Goal: Communication & Community: Answer question/provide support

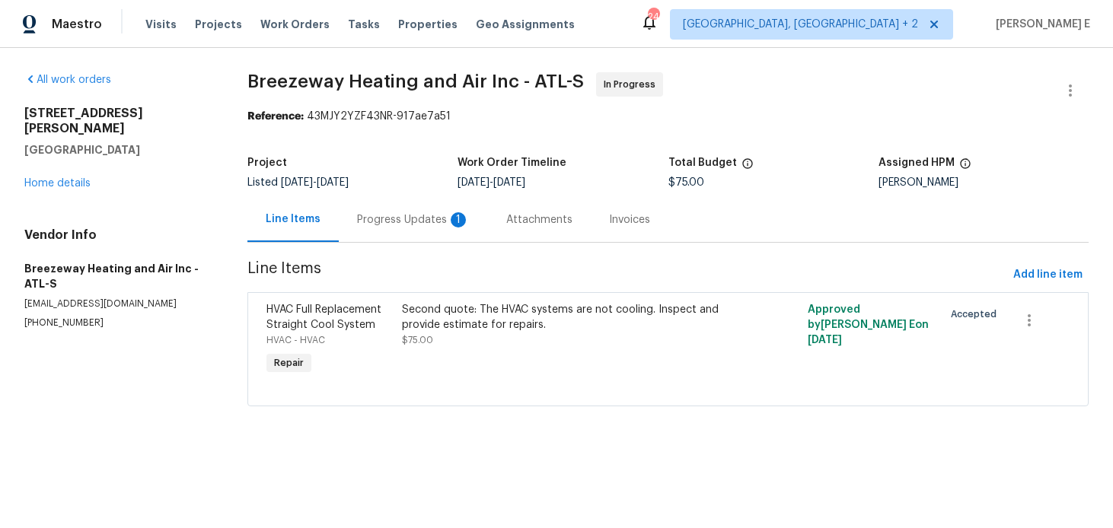
click at [396, 223] on div "Progress Updates 1" at bounding box center [413, 219] width 113 height 15
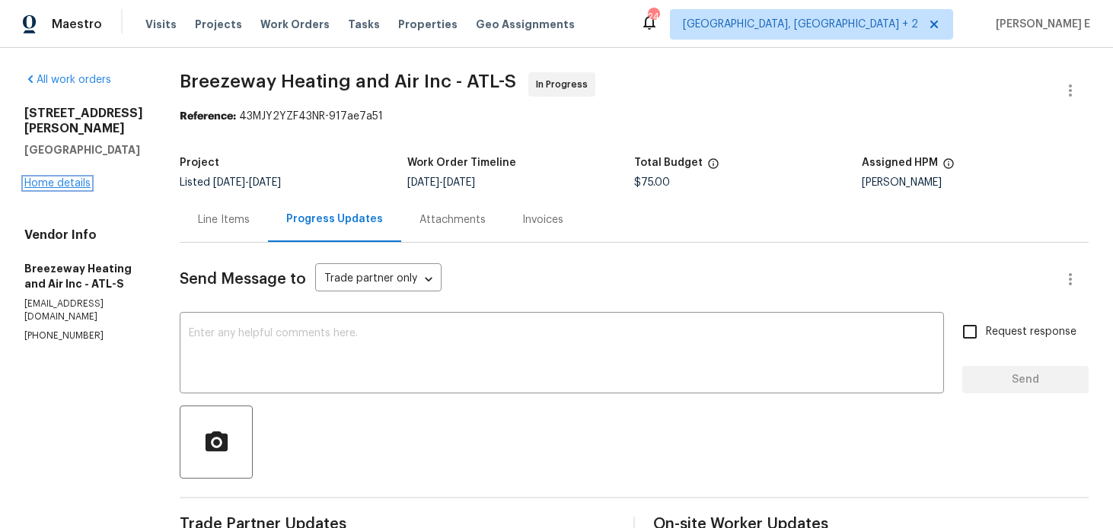
click at [65, 178] on link "Home details" at bounding box center [57, 183] width 66 height 11
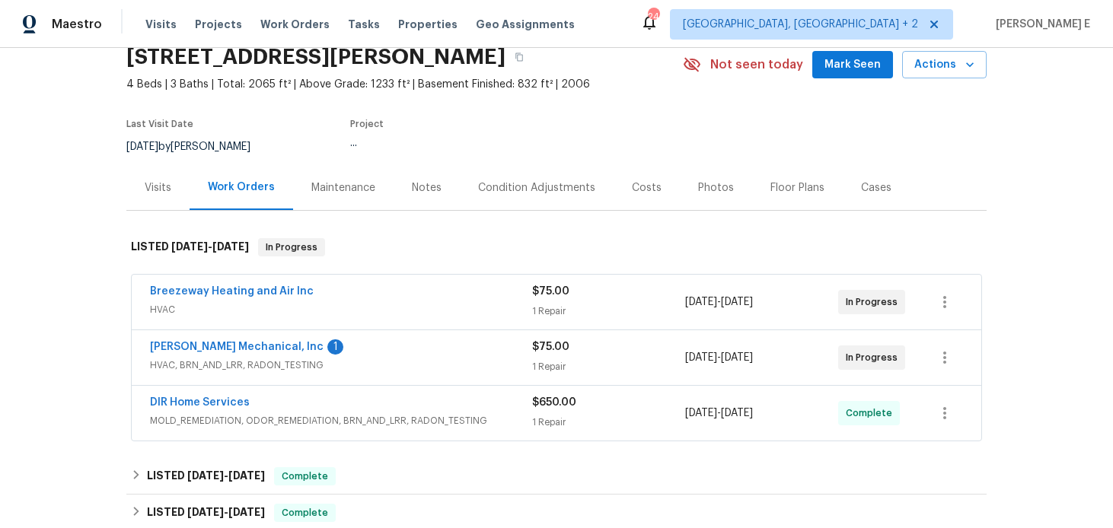
scroll to position [66, 0]
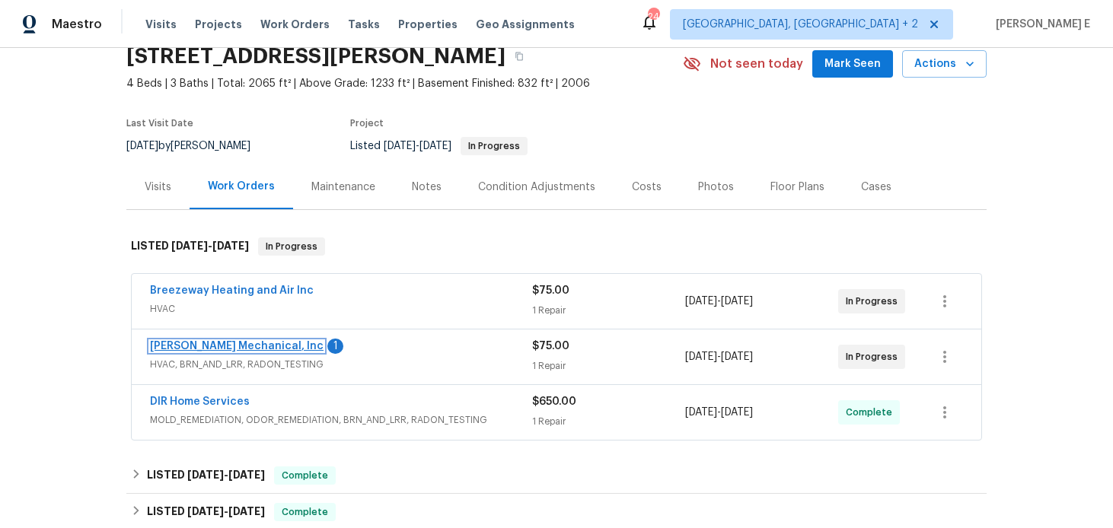
click at [207, 350] on link "JH Martin Mechanical, Inc" at bounding box center [237, 346] width 174 height 11
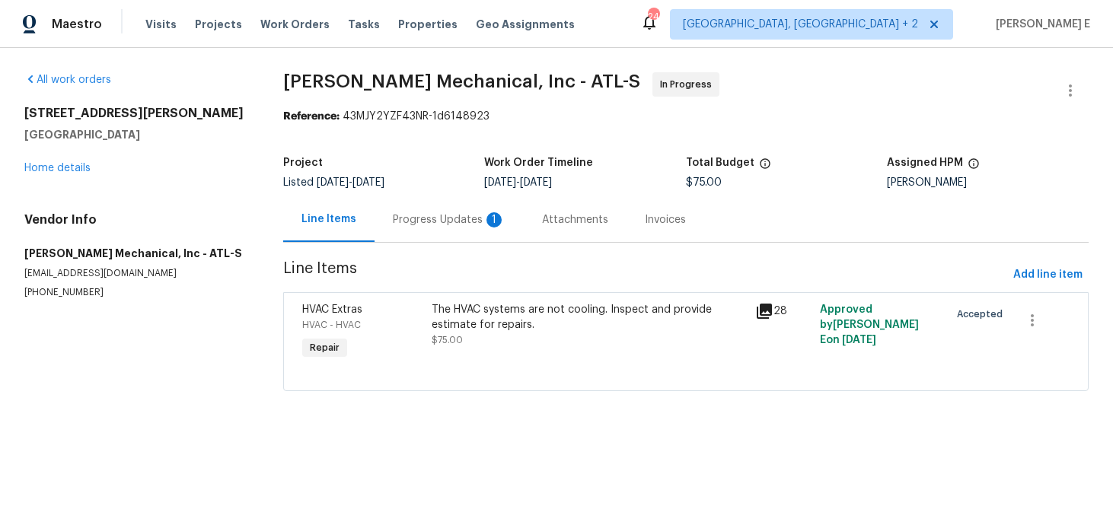
click at [428, 219] on div "Progress Updates 1" at bounding box center [449, 219] width 113 height 15
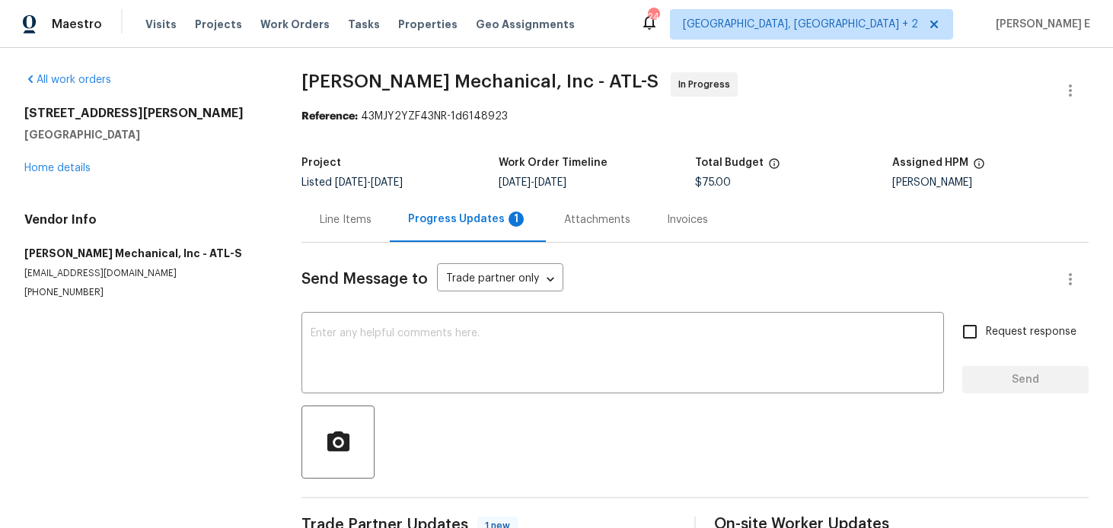
scroll to position [40, 0]
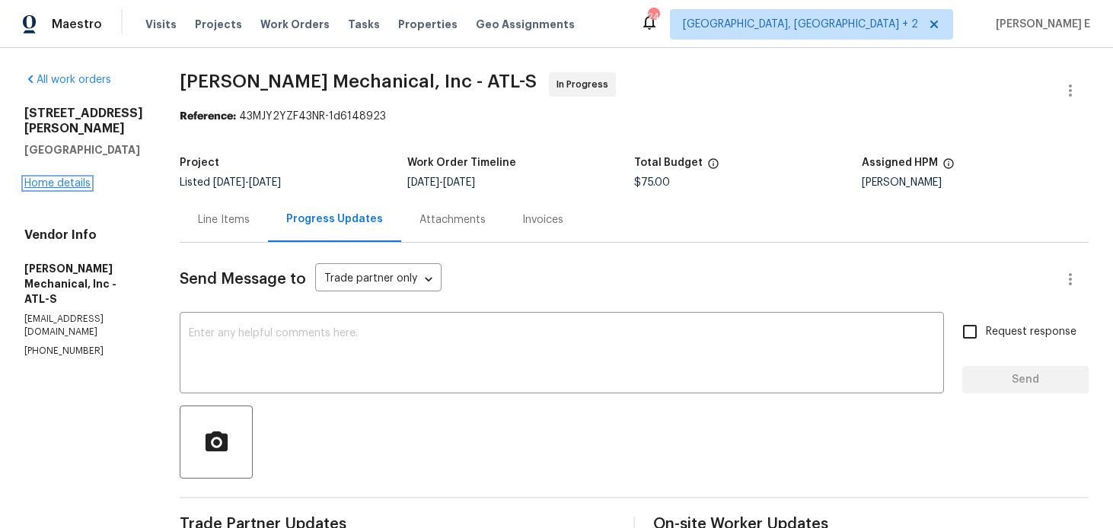
click at [34, 178] on link "Home details" at bounding box center [57, 183] width 66 height 11
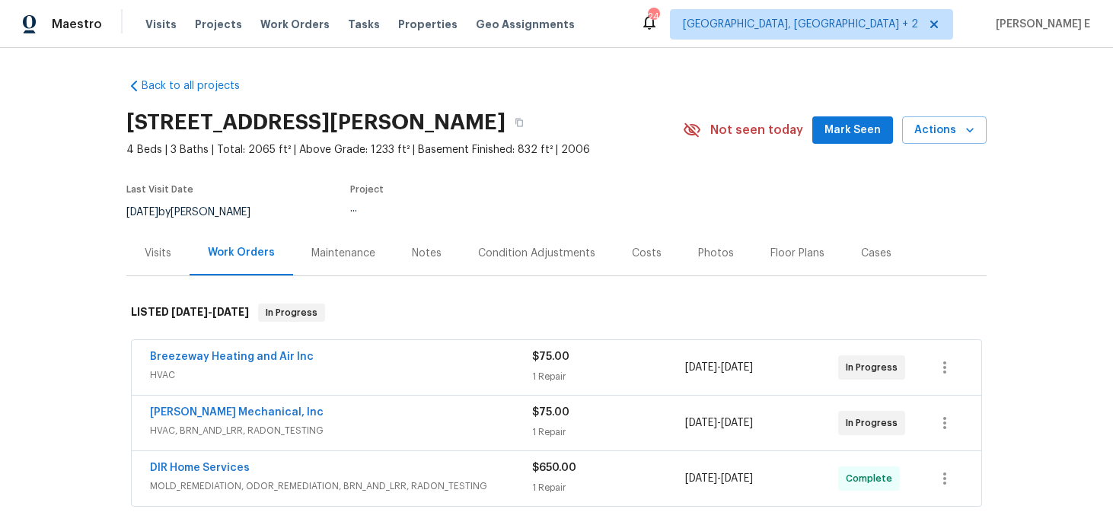
scroll to position [23, 0]
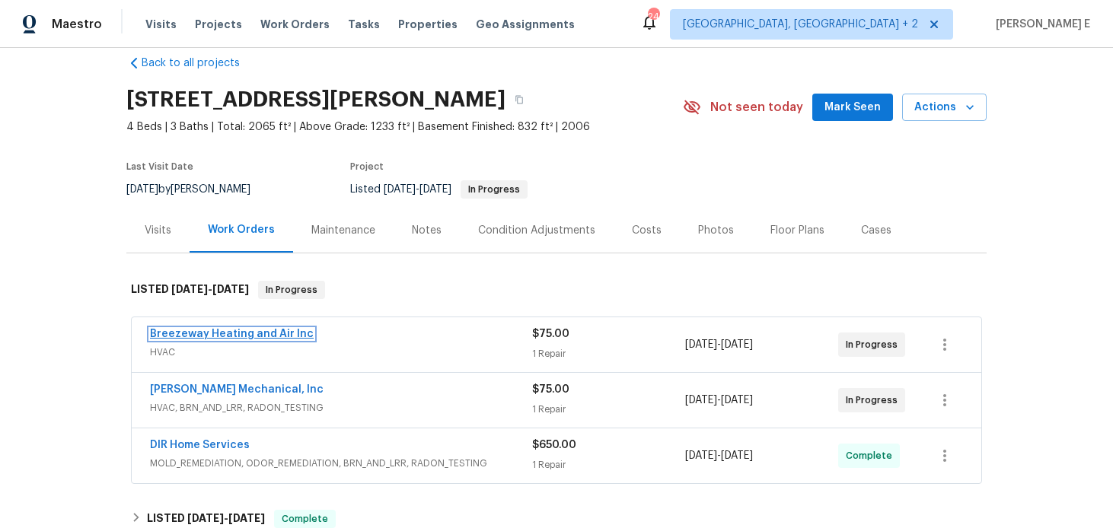
click at [258, 335] on link "Breezeway Heating and Air Inc" at bounding box center [232, 334] width 164 height 11
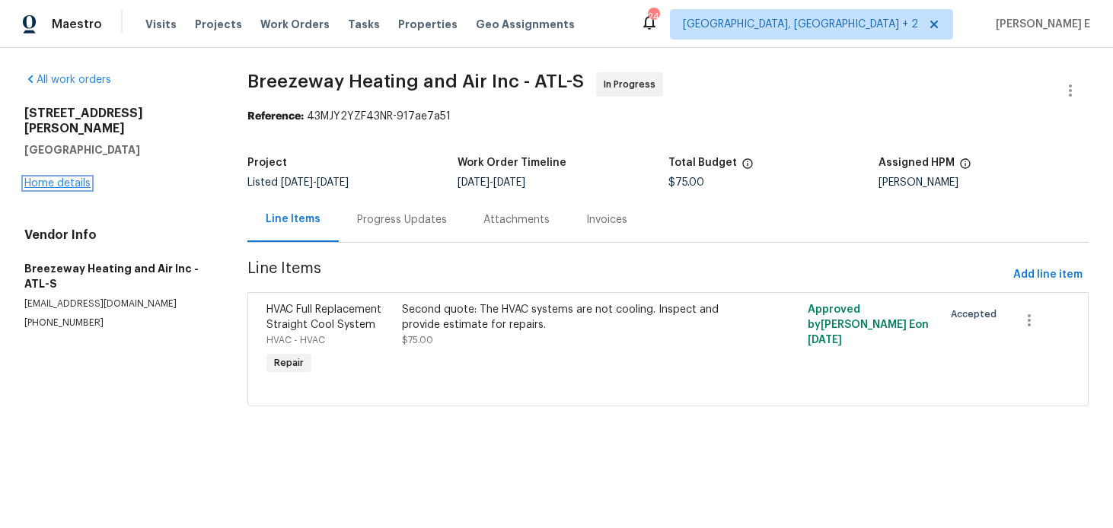
click at [51, 178] on link "Home details" at bounding box center [57, 183] width 66 height 11
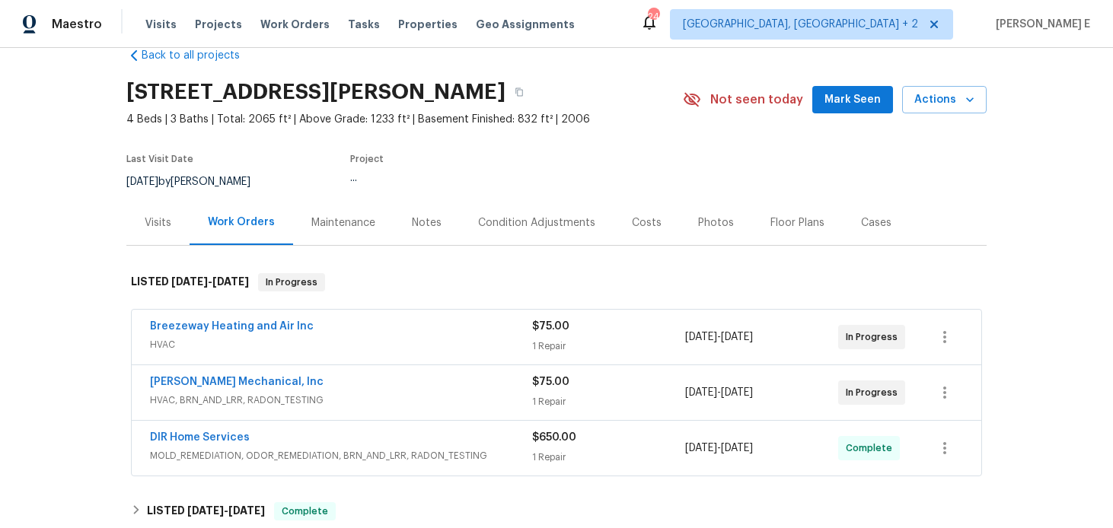
scroll to position [34, 0]
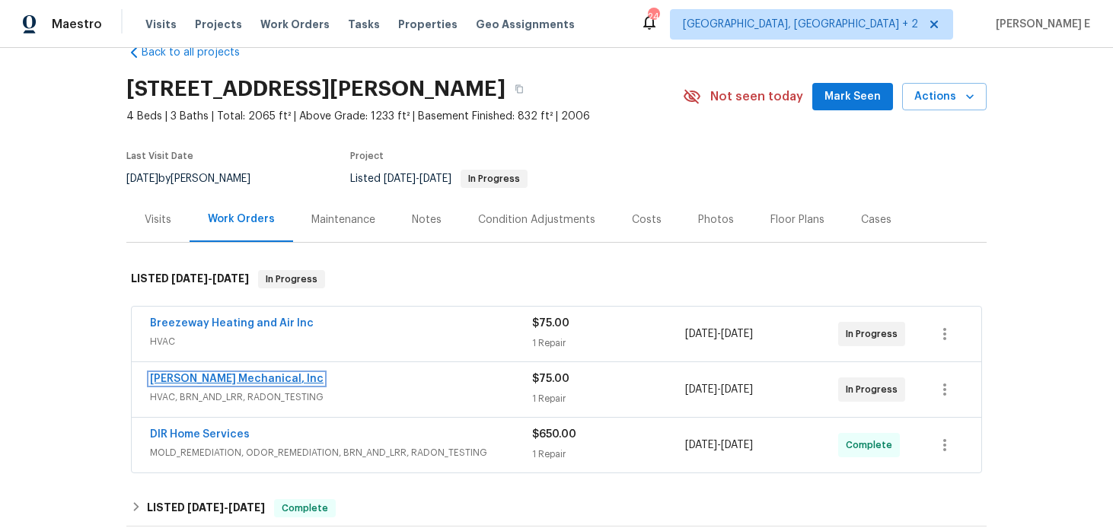
click at [219, 374] on link "JH Martin Mechanical, Inc" at bounding box center [237, 379] width 174 height 11
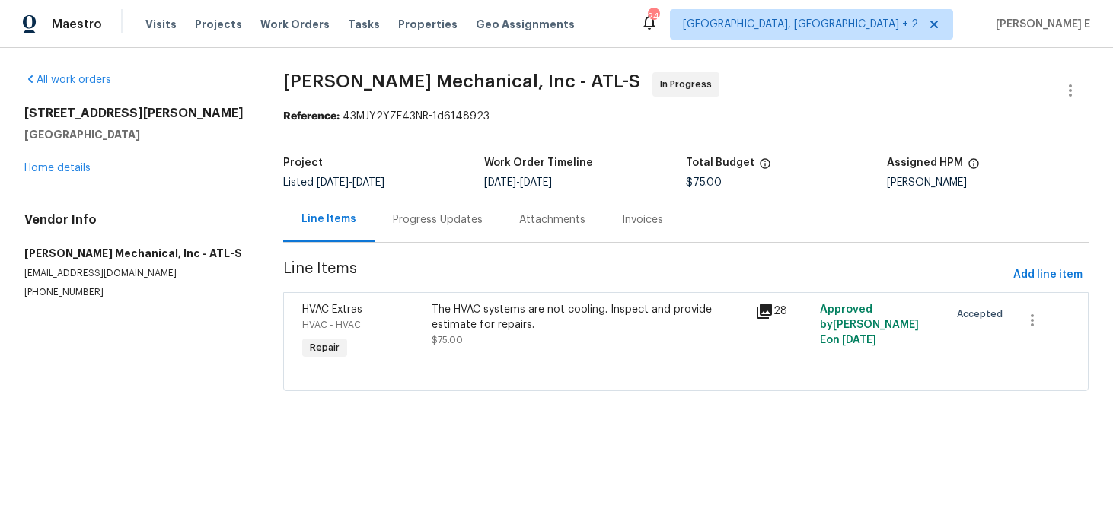
click at [419, 228] on div "Progress Updates" at bounding box center [438, 219] width 126 height 45
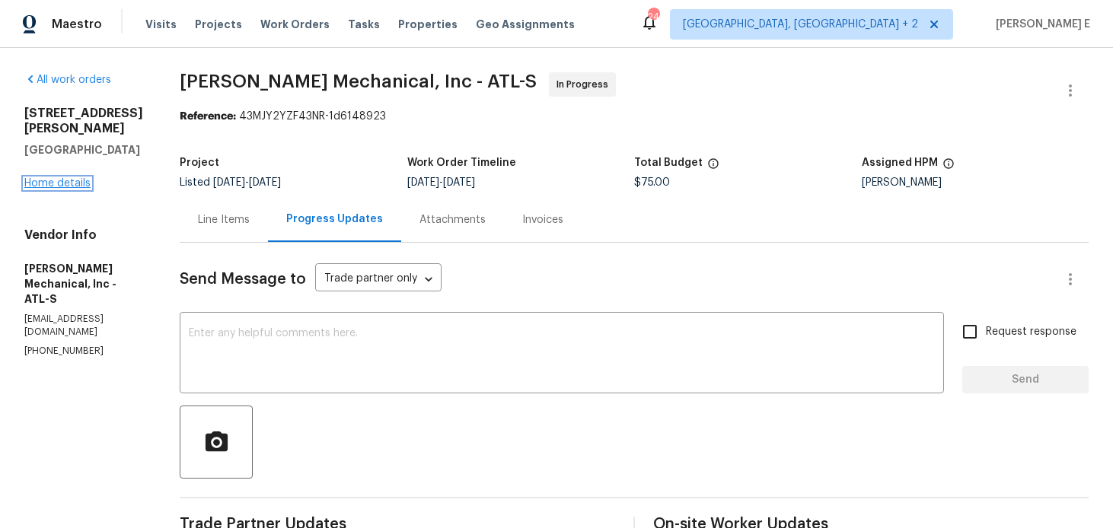
click at [56, 178] on link "Home details" at bounding box center [57, 183] width 66 height 11
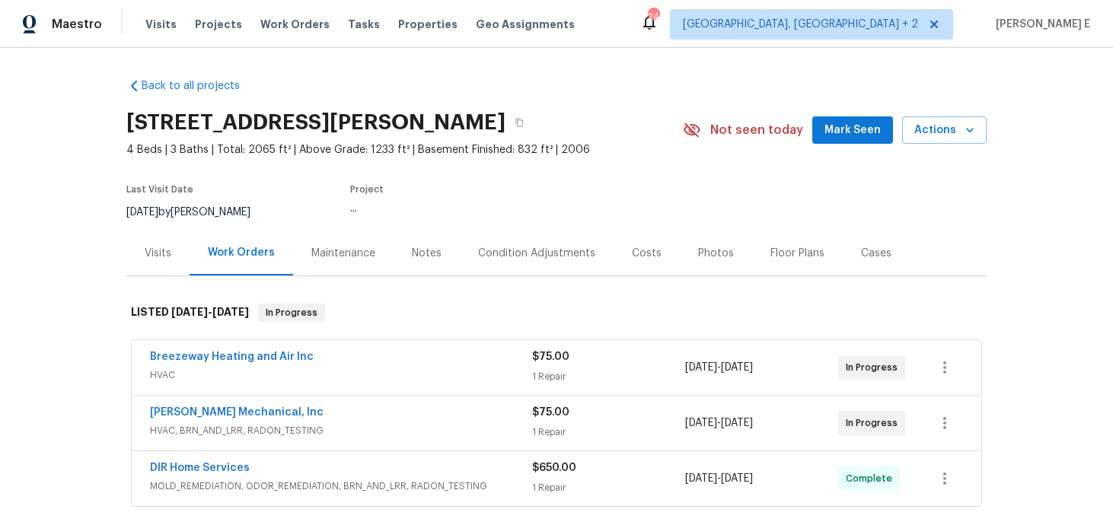
scroll to position [68, 0]
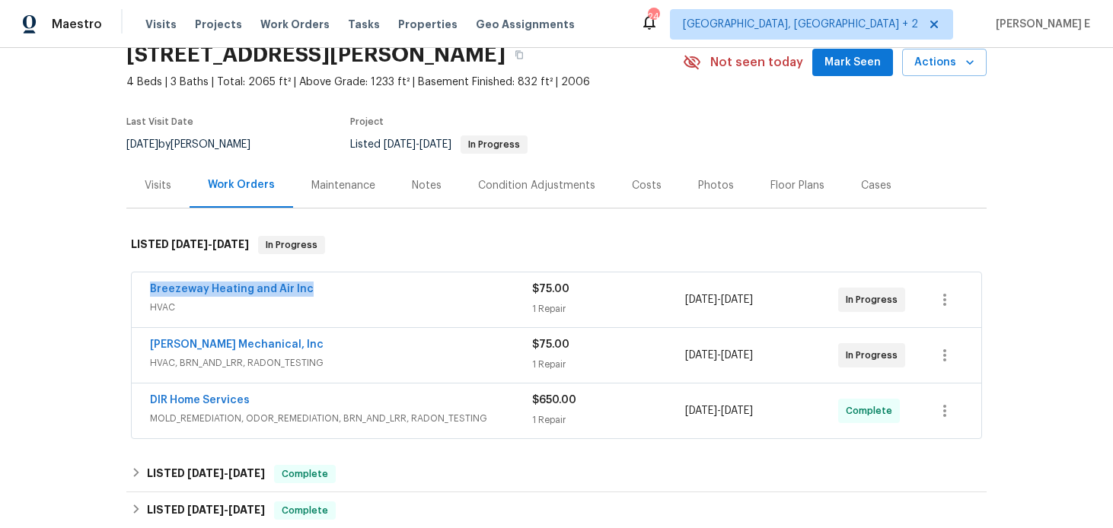
drag, startPoint x: 144, startPoint y: 291, endPoint x: 311, endPoint y: 292, distance: 167.5
click at [311, 292] on div "Breezeway Heating and Air Inc HVAC $75.00 1 Repair 8/28/2025 - 9/1/2025 In Prog…" at bounding box center [557, 300] width 850 height 55
copy link "Breezeway Heating and Air Inc"
click at [266, 295] on span "Breezeway Heating and Air Inc" at bounding box center [232, 289] width 164 height 15
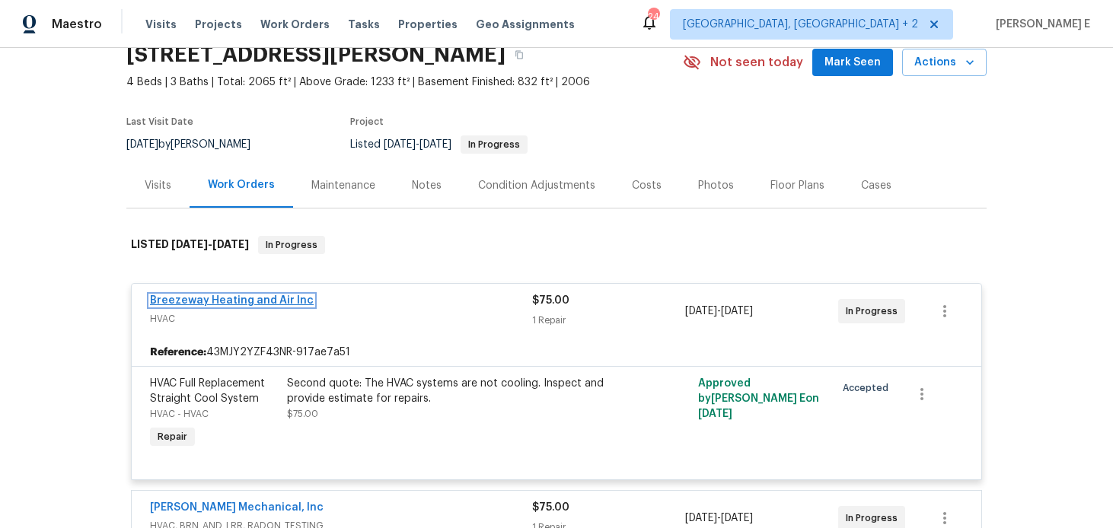
click at [256, 300] on link "Breezeway Heating and Air Inc" at bounding box center [232, 300] width 164 height 11
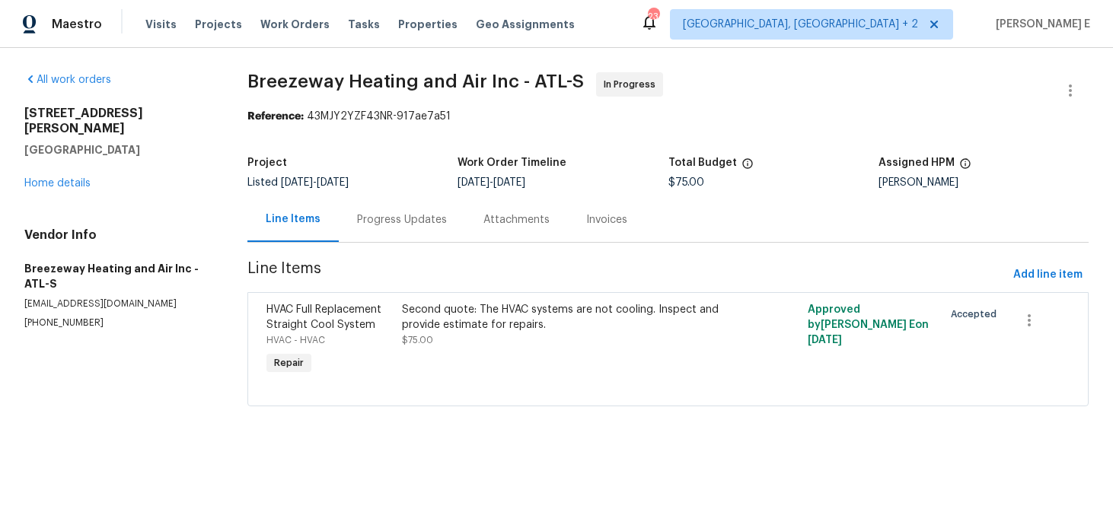
click at [429, 231] on div "Progress Updates" at bounding box center [402, 219] width 126 height 45
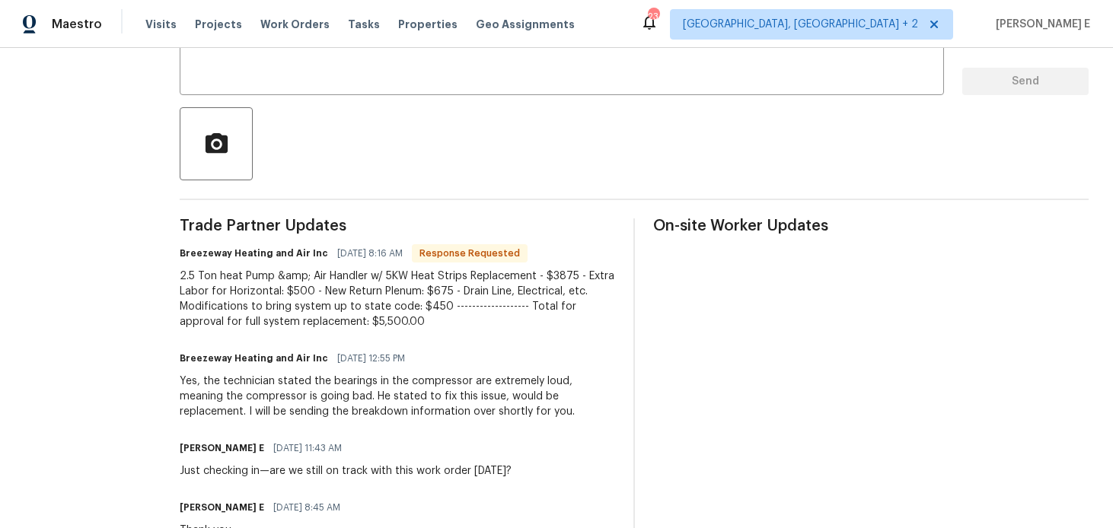
scroll to position [295, 0]
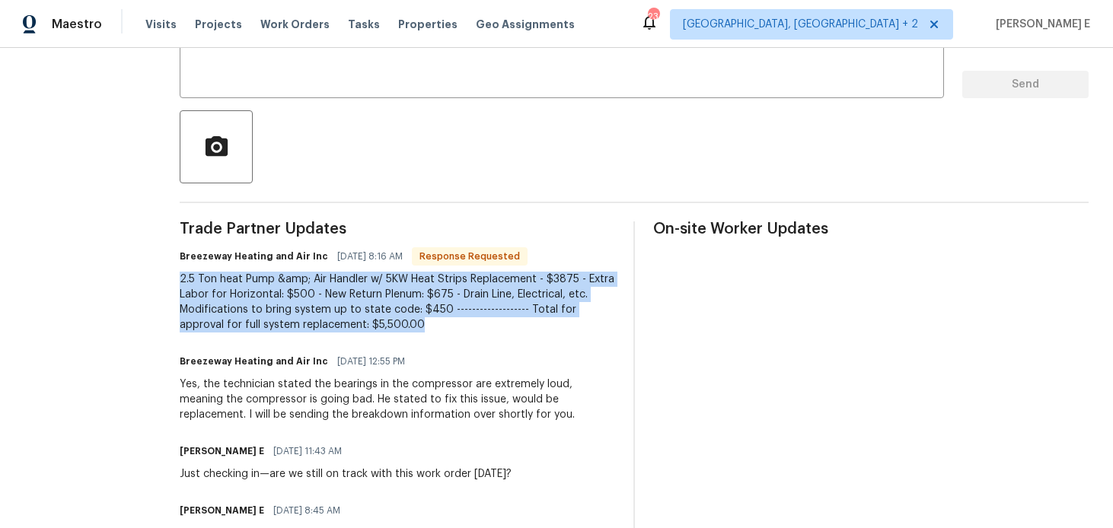
drag, startPoint x: 180, startPoint y: 282, endPoint x: 408, endPoint y: 332, distance: 233.9
click at [408, 332] on div "2.5 Ton heat Pump &amp; Air Handler w/ 5KW Heat Strips Replacement - $3875 - Ex…" at bounding box center [398, 302] width 436 height 61
copy div "2.5 Ton heat Pump &amp; Air Handler w/ 5KW Heat Strips Replacement - $3875 - Ex…"
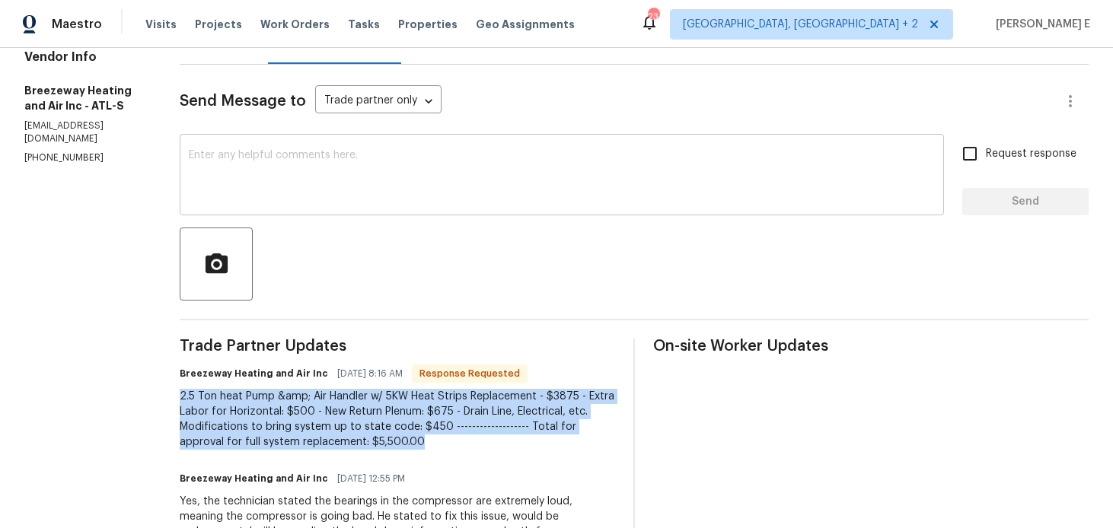
scroll to position [176, 0]
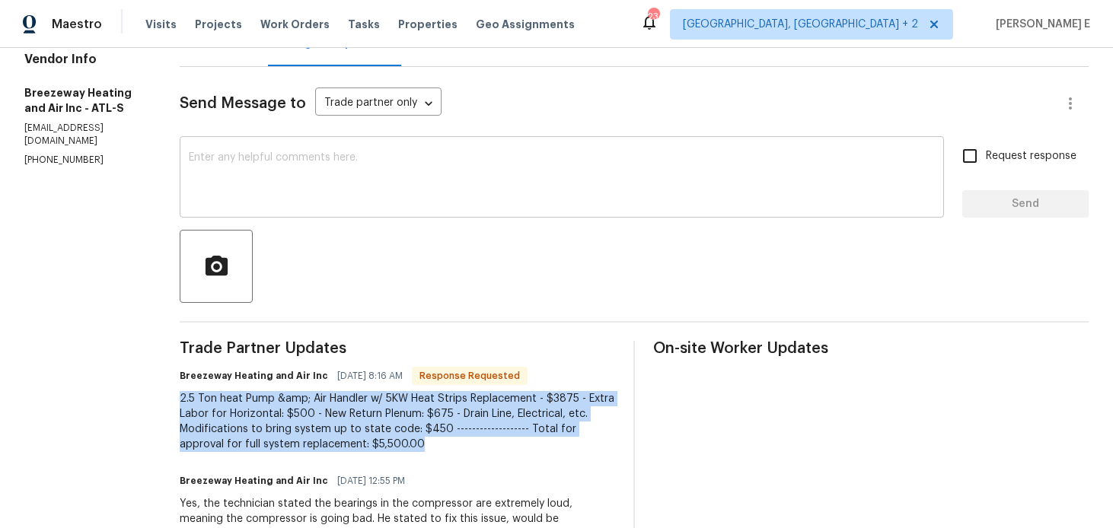
click at [521, 190] on textarea at bounding box center [562, 178] width 746 height 53
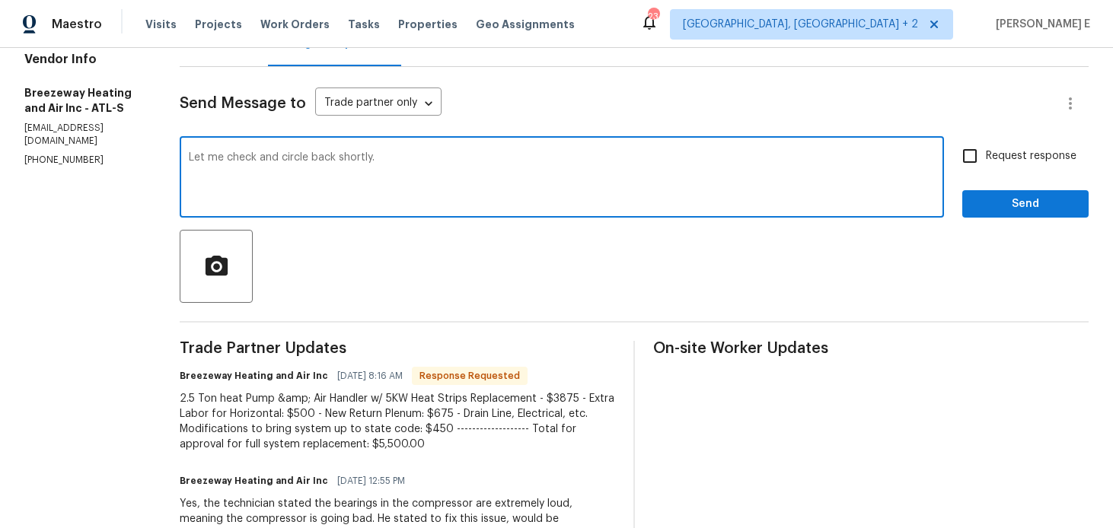
type textarea "Let me check and circle back shortly."
click at [1031, 198] on span "Send" at bounding box center [1026, 204] width 102 height 19
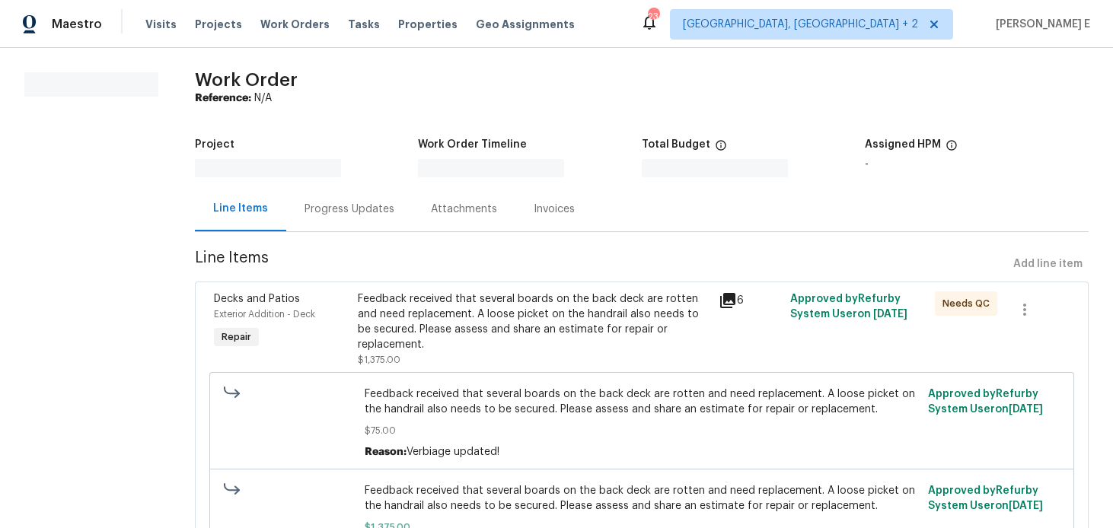
click at [305, 203] on div "Progress Updates" at bounding box center [350, 209] width 90 height 15
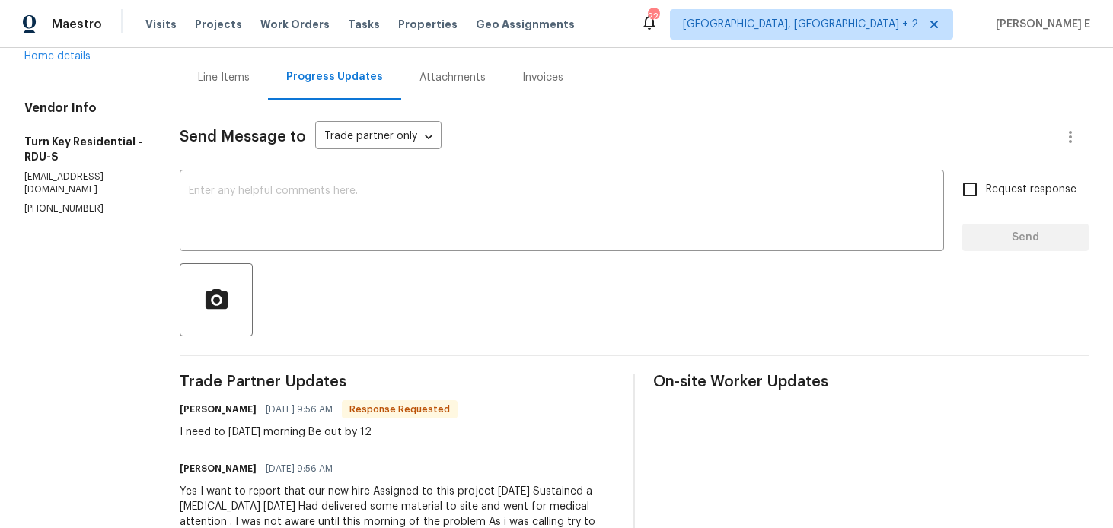
scroll to position [141, 0]
click at [449, 191] on textarea at bounding box center [562, 213] width 746 height 53
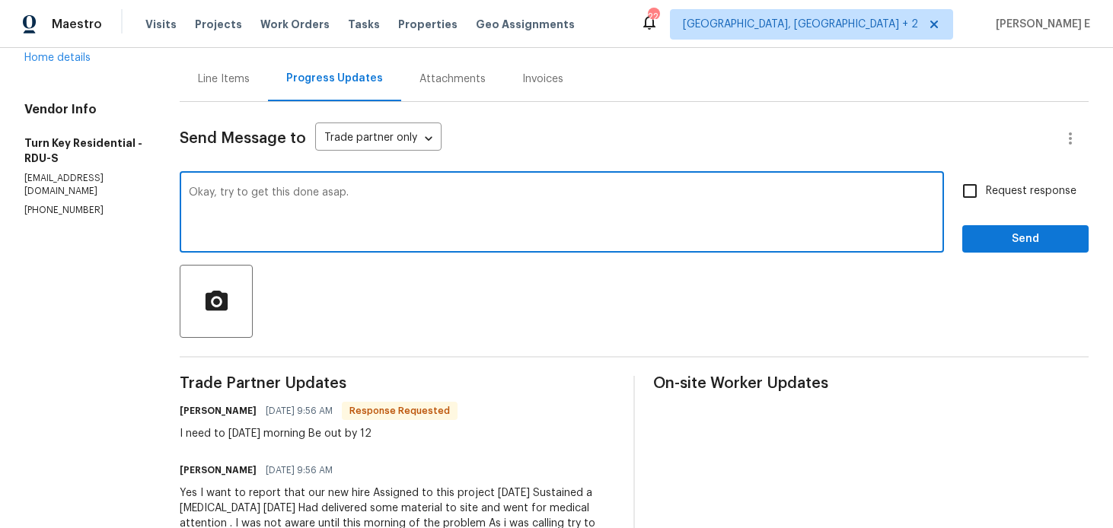
type textarea "Okay, try to get this done asap."
click at [1009, 209] on div "Request response Send" at bounding box center [1026, 214] width 126 height 78
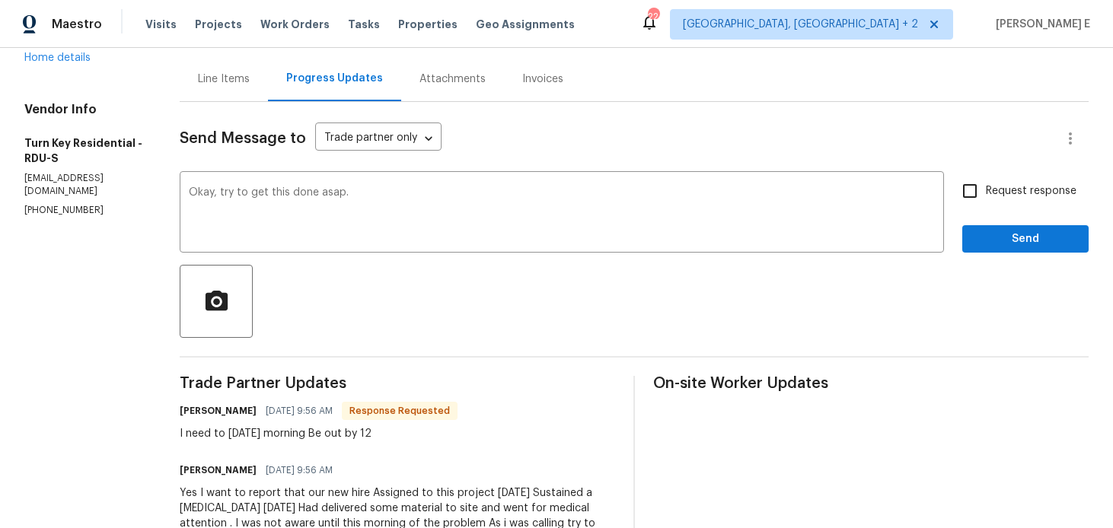
click at [996, 200] on label "Request response" at bounding box center [1015, 191] width 123 height 32
click at [986, 200] on input "Request response" at bounding box center [970, 191] width 32 height 32
checkbox input "true"
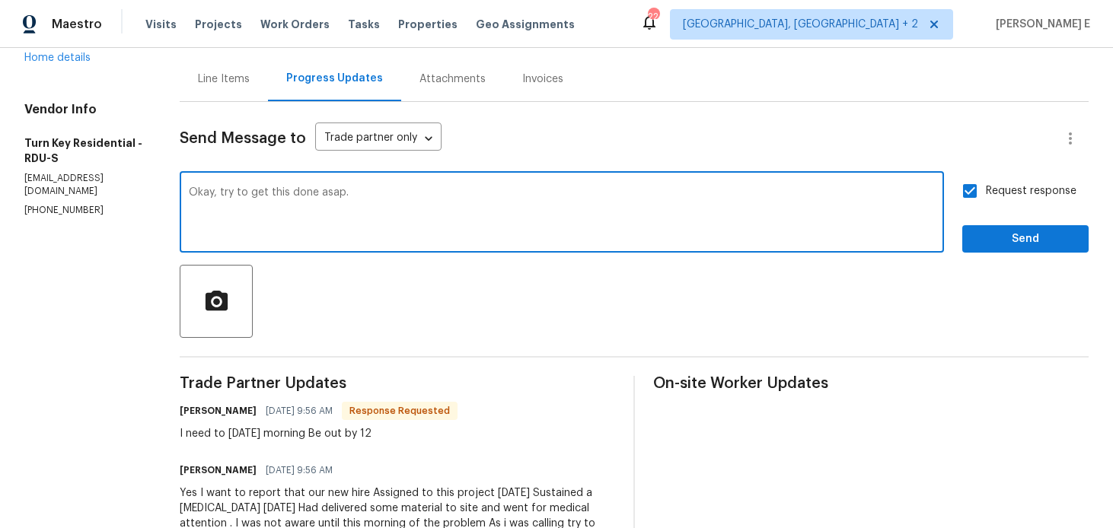
click at [374, 193] on textarea "Okay, try to get this done asap." at bounding box center [562, 213] width 746 height 53
click at [499, 193] on textarea "Okay, try to get this done asap and let us know once it;s done." at bounding box center [562, 213] width 746 height 53
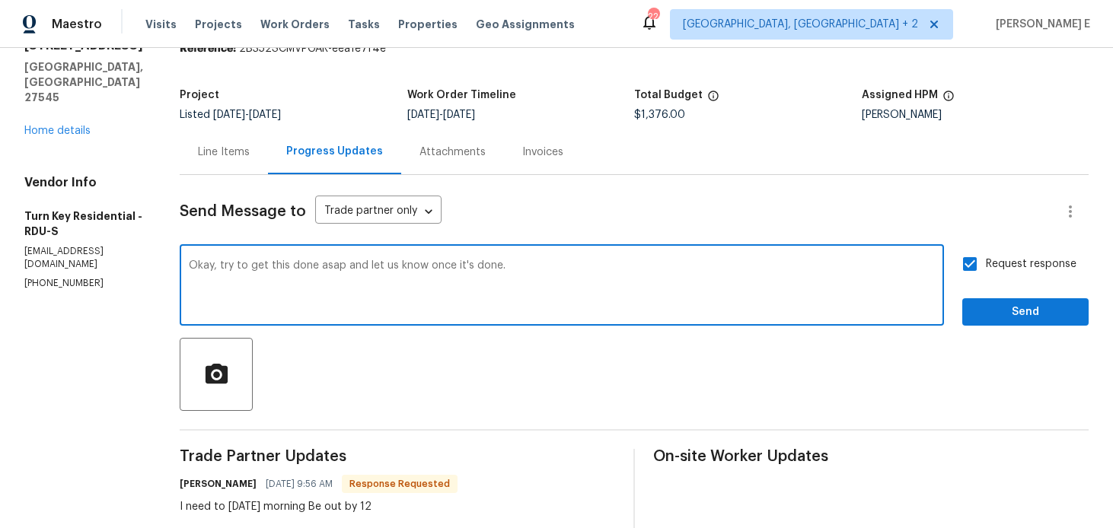
scroll to position [60, 0]
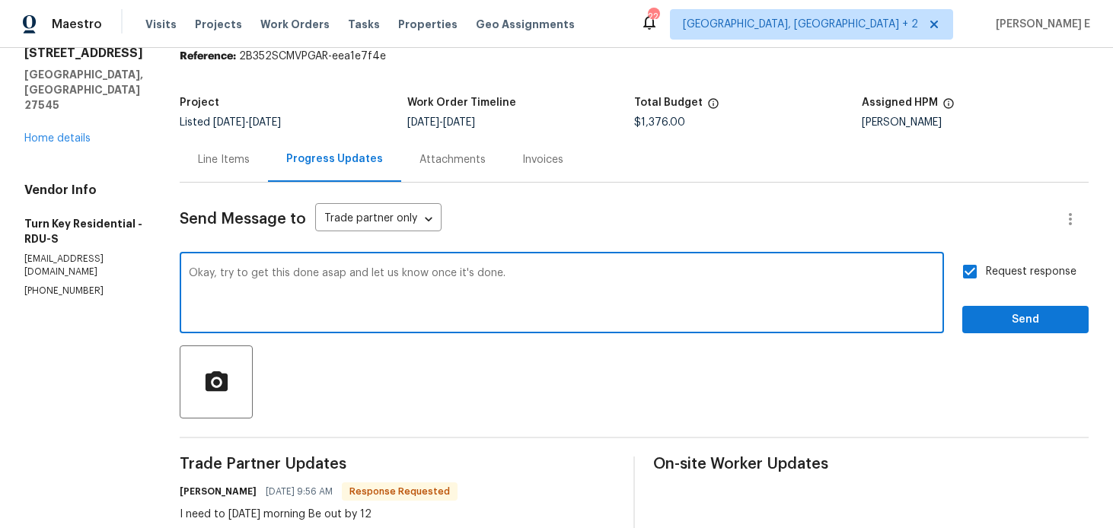
type textarea "Okay, try to get this done asap and let us know once it's done."
click at [1025, 330] on button "Send" at bounding box center [1026, 320] width 126 height 28
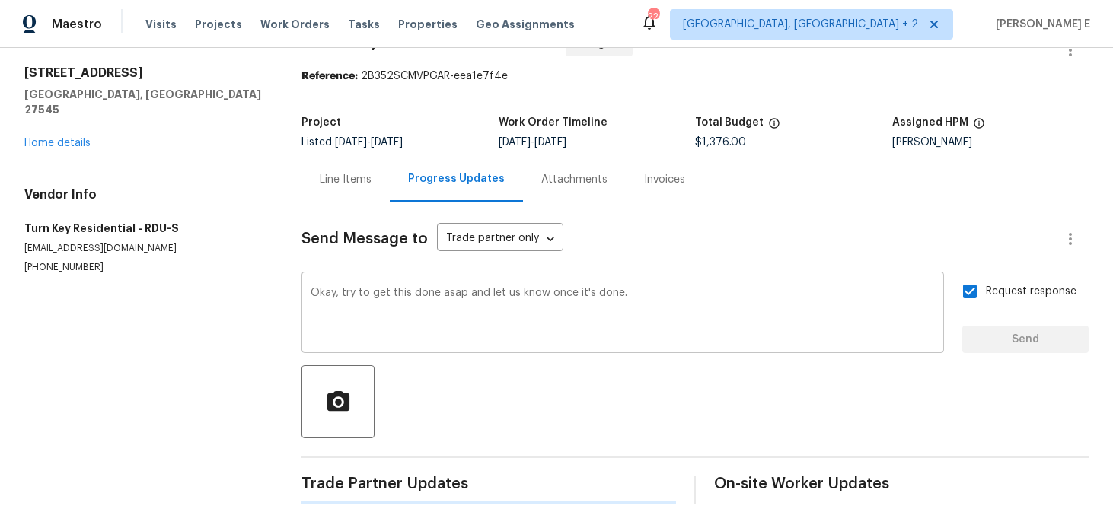
scroll to position [0, 0]
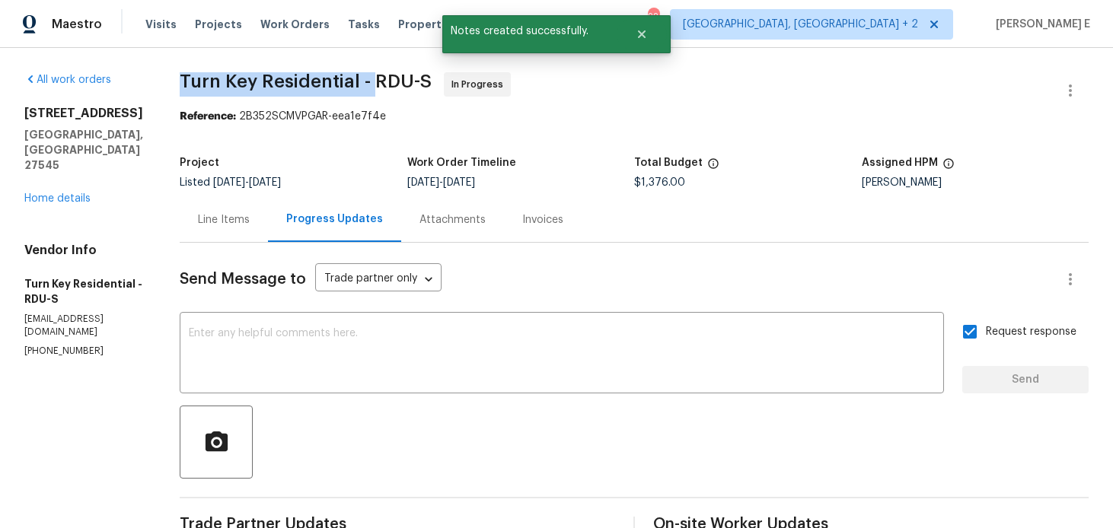
drag, startPoint x: 215, startPoint y: 86, endPoint x: 410, endPoint y: 86, distance: 194.9
copy span "Turn Key Residential -"
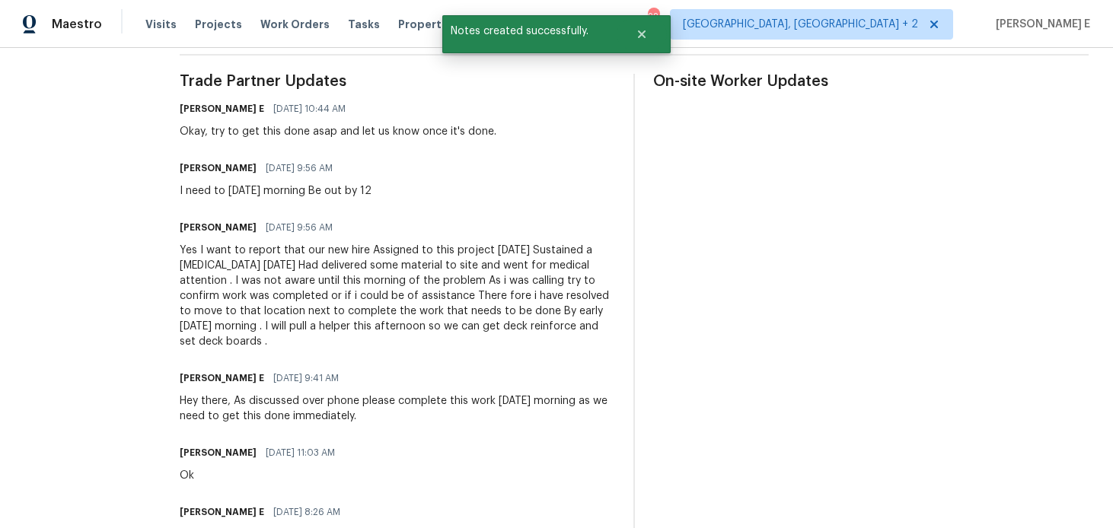
scroll to position [436, 0]
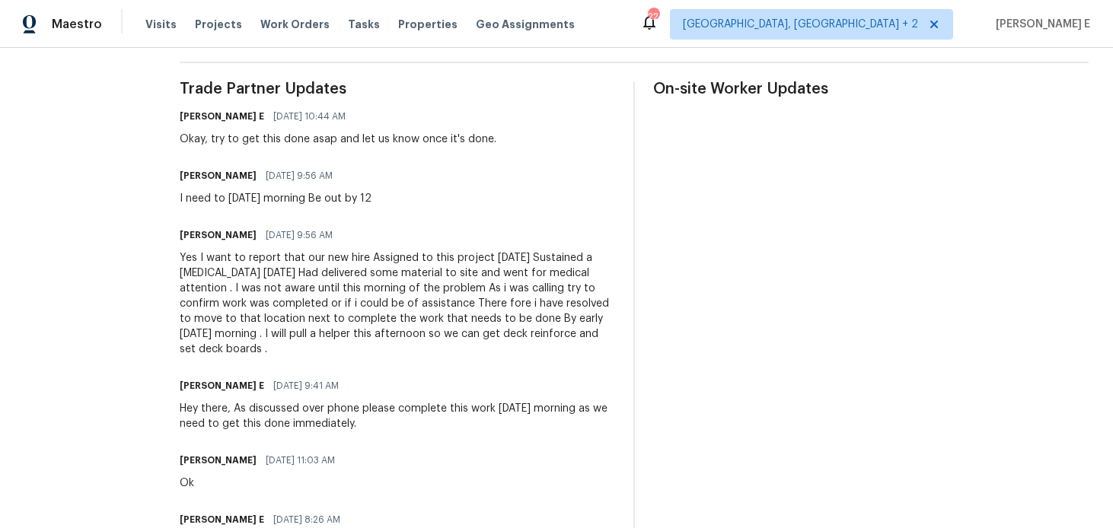
drag, startPoint x: 217, startPoint y: 255, endPoint x: 373, endPoint y: 345, distance: 180.1
click at [373, 345] on div "Yes I want to report that our new hire Assigned to this project yesterday Susta…" at bounding box center [398, 304] width 436 height 107
copy div "Yes I want to report that our new hire Assigned to this project yesterday Susta…"
drag, startPoint x: 216, startPoint y: 200, endPoint x: 423, endPoint y: 201, distance: 206.4
click at [423, 201] on div "Maria Johnson 09/03/2025 9:56 AM I need to tomorrow morning Be out by 12" at bounding box center [398, 185] width 436 height 41
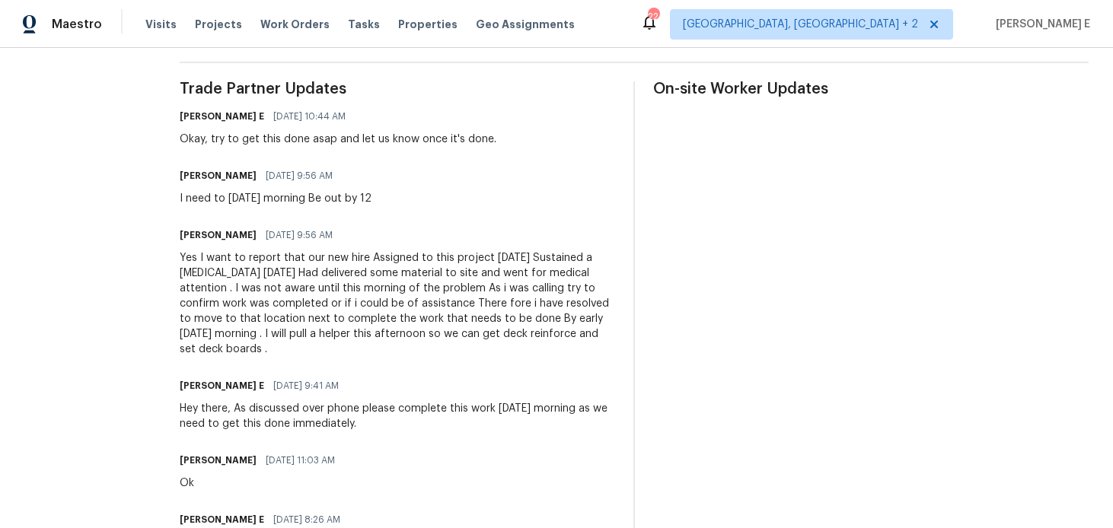
copy div "I need to tomorrow morning Be out by 12"
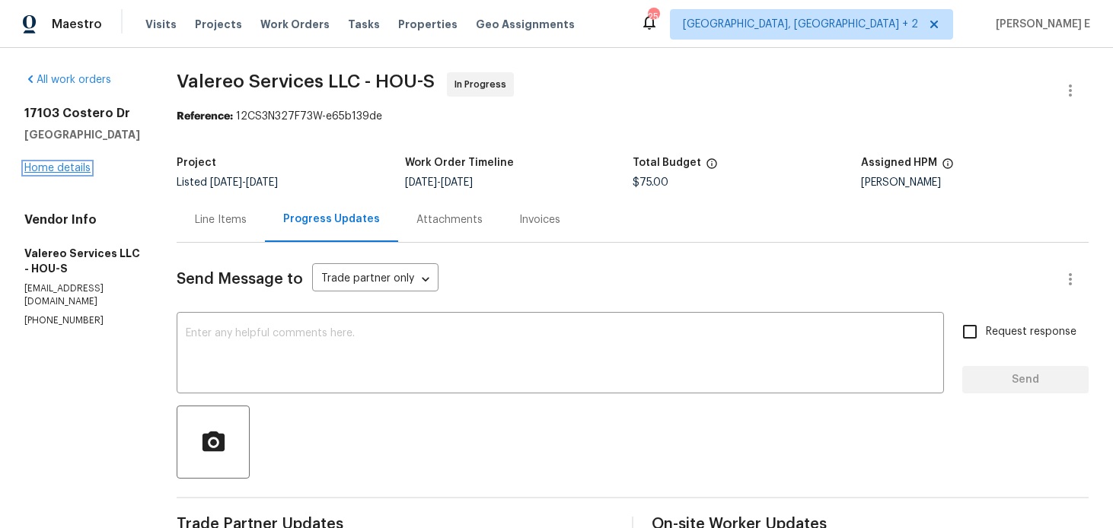
click at [81, 166] on link "Home details" at bounding box center [57, 168] width 66 height 11
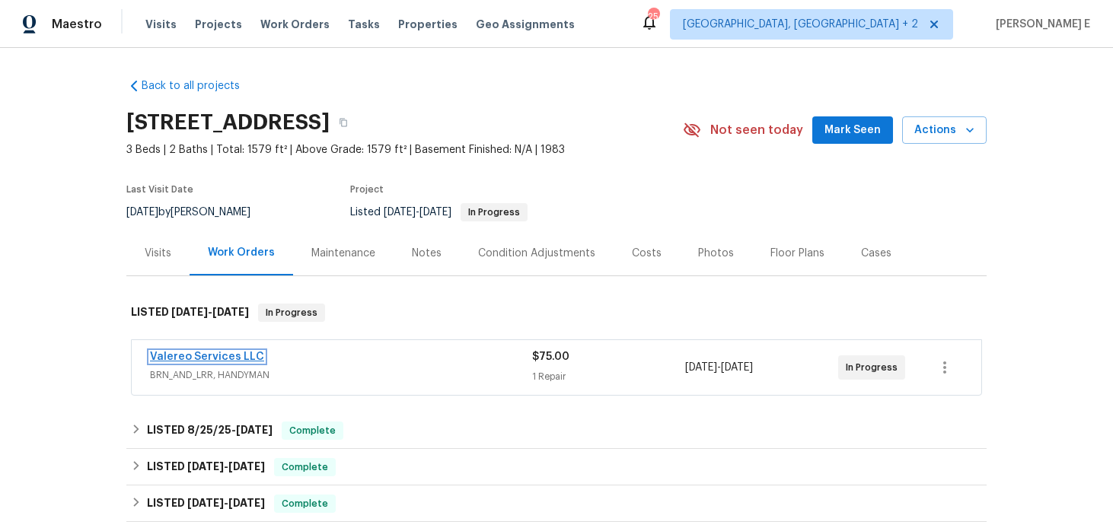
click at [241, 356] on link "Valereo Services LLC" at bounding box center [207, 357] width 114 height 11
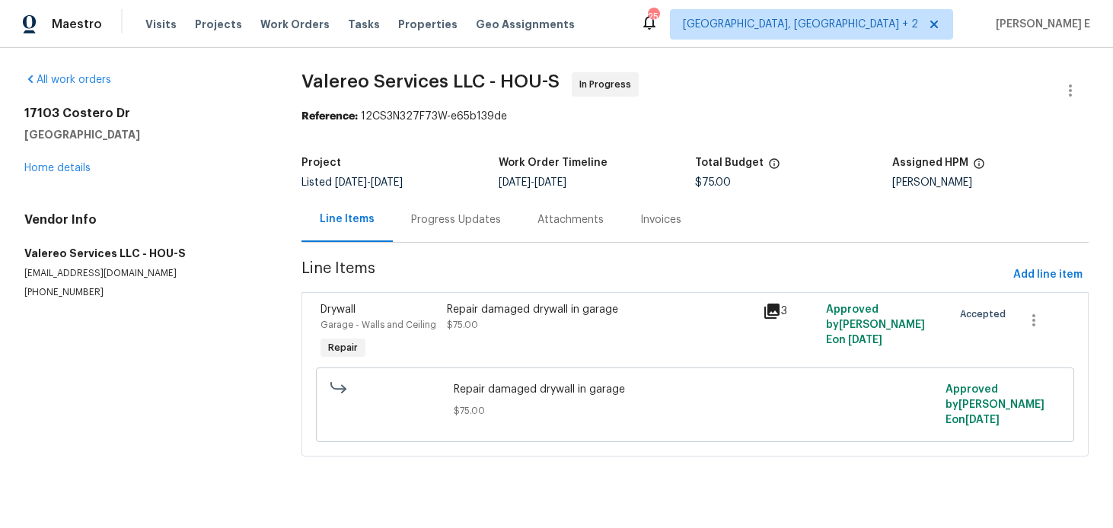
click at [560, 333] on div "Repair damaged drywall in garage $75.00" at bounding box center [600, 333] width 316 height 70
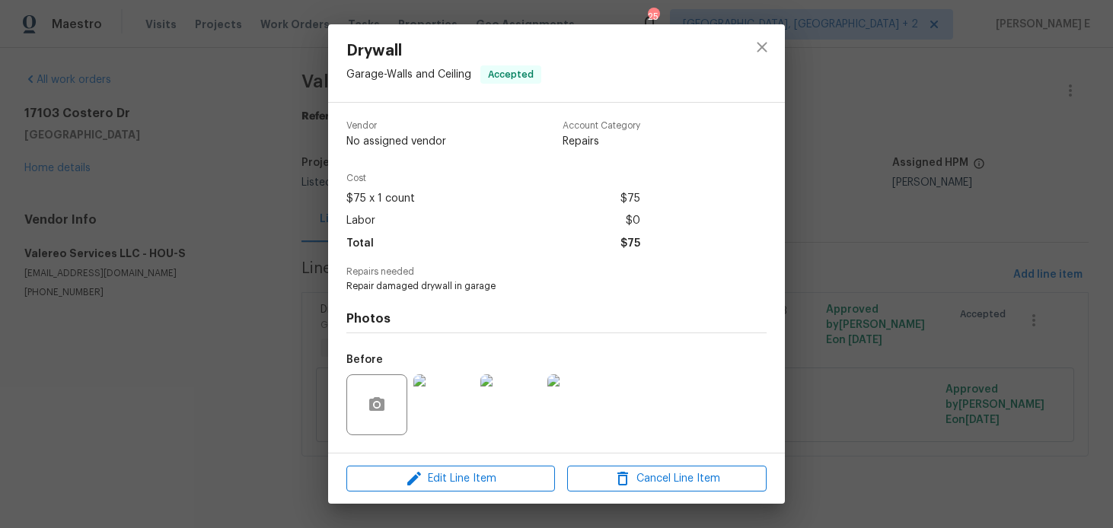
scroll to position [97, 0]
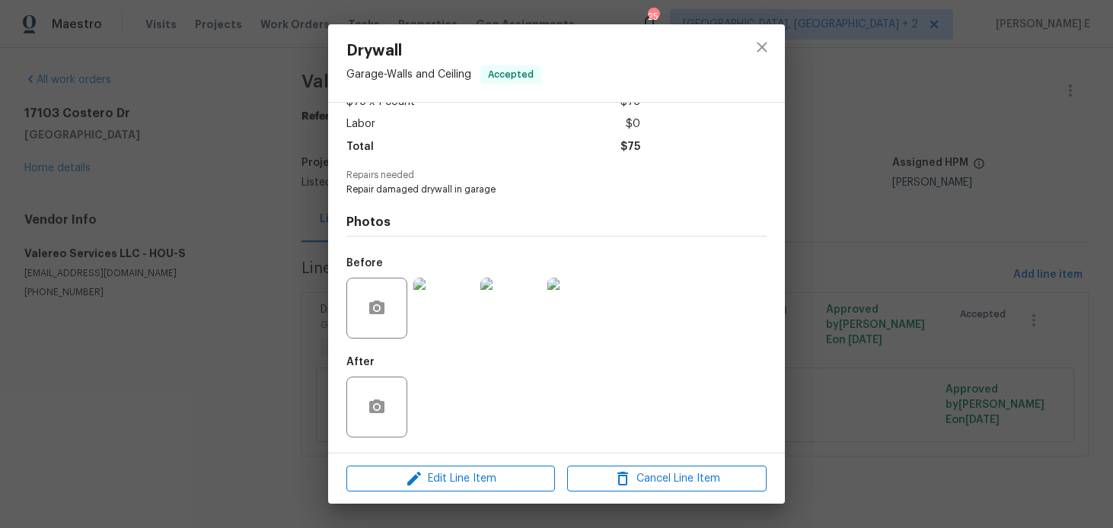
click at [439, 307] on img at bounding box center [444, 308] width 61 height 61
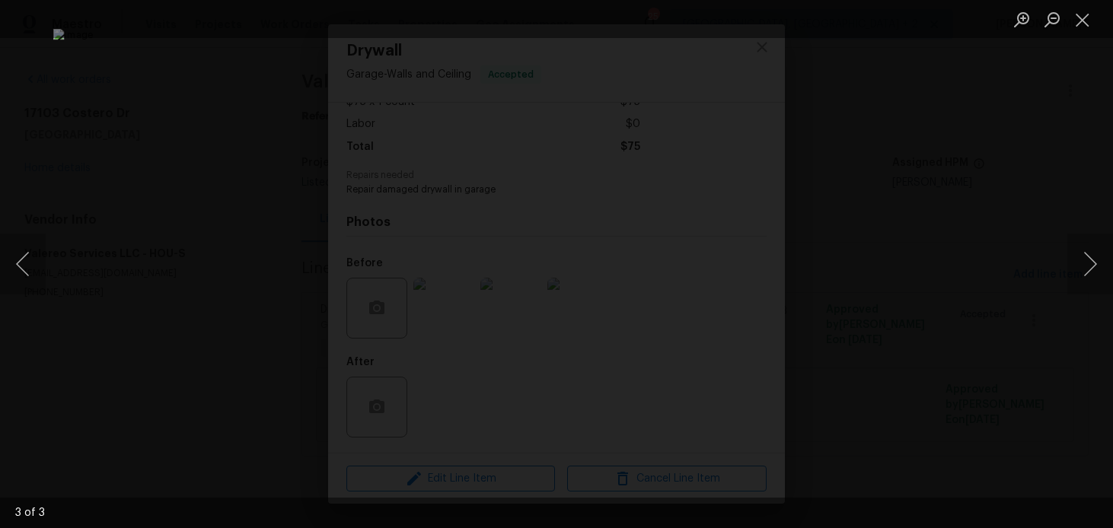
click at [985, 113] on div "Lightbox" at bounding box center [556, 264] width 1113 height 528
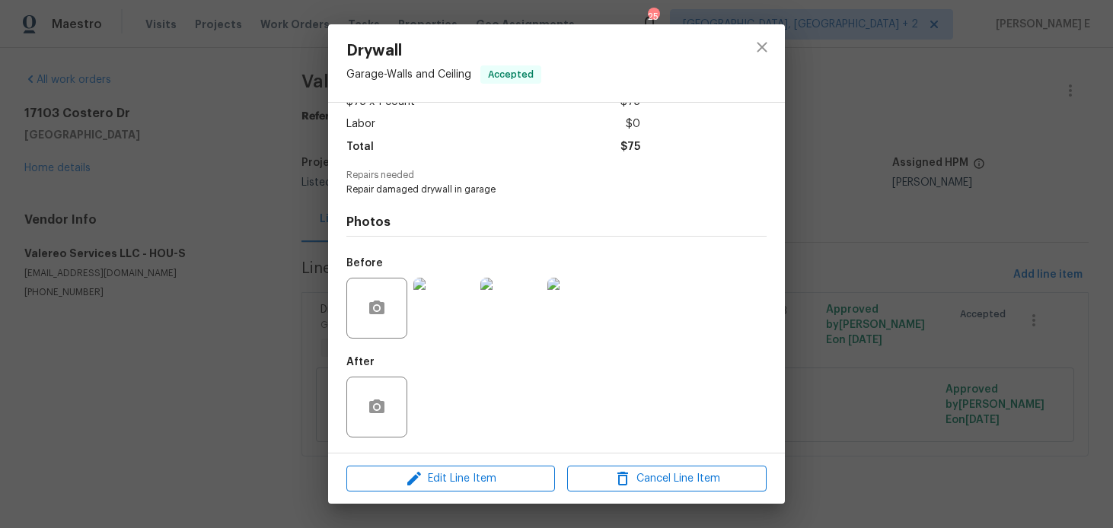
click at [985, 113] on div "Drywall Garage - Walls and Ceiling Accepted Vendor Valereo Services LLC Account…" at bounding box center [556, 264] width 1113 height 528
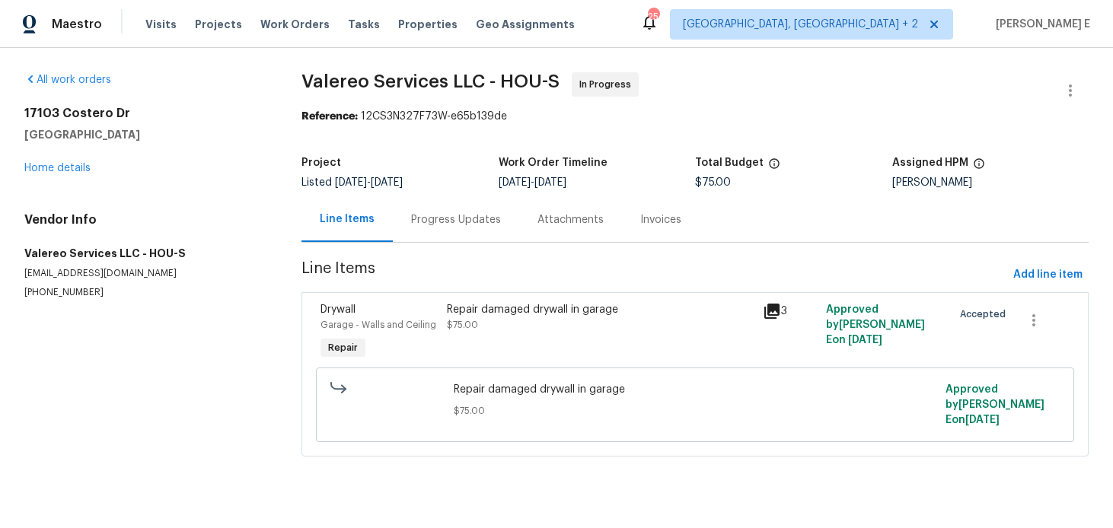
click at [425, 219] on div "Progress Updates" at bounding box center [456, 219] width 90 height 15
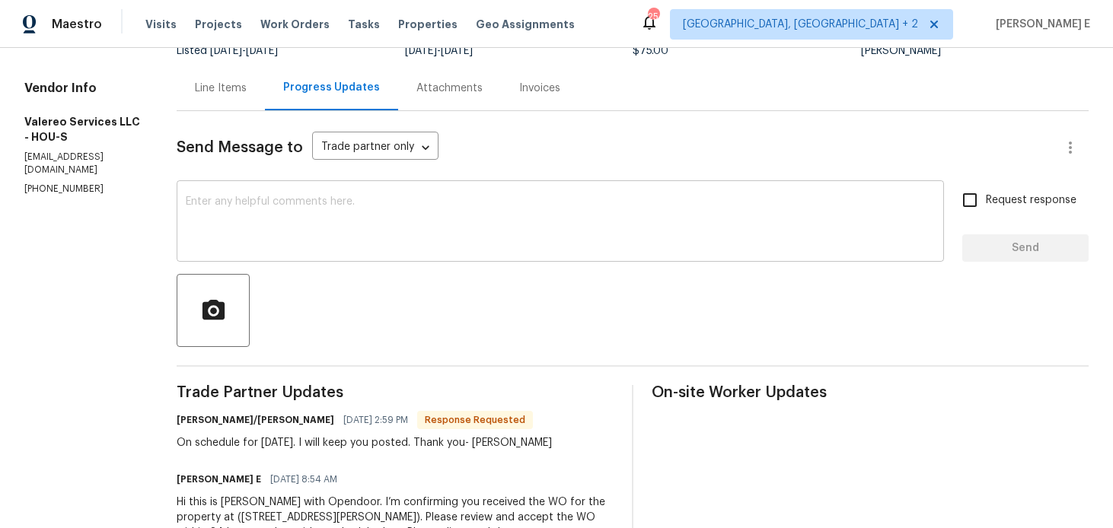
scroll to position [117, 0]
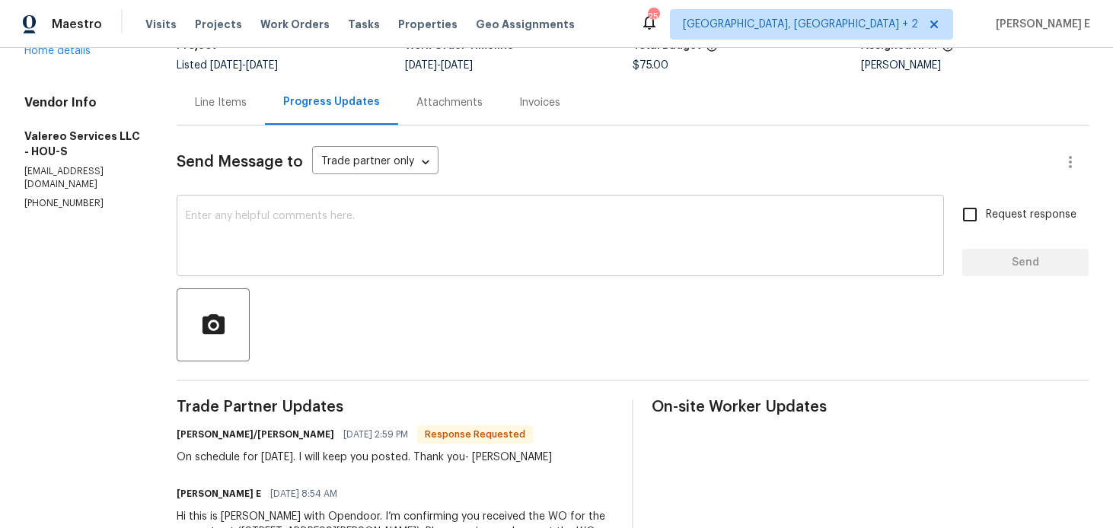
click at [502, 237] on textarea at bounding box center [560, 237] width 749 height 53
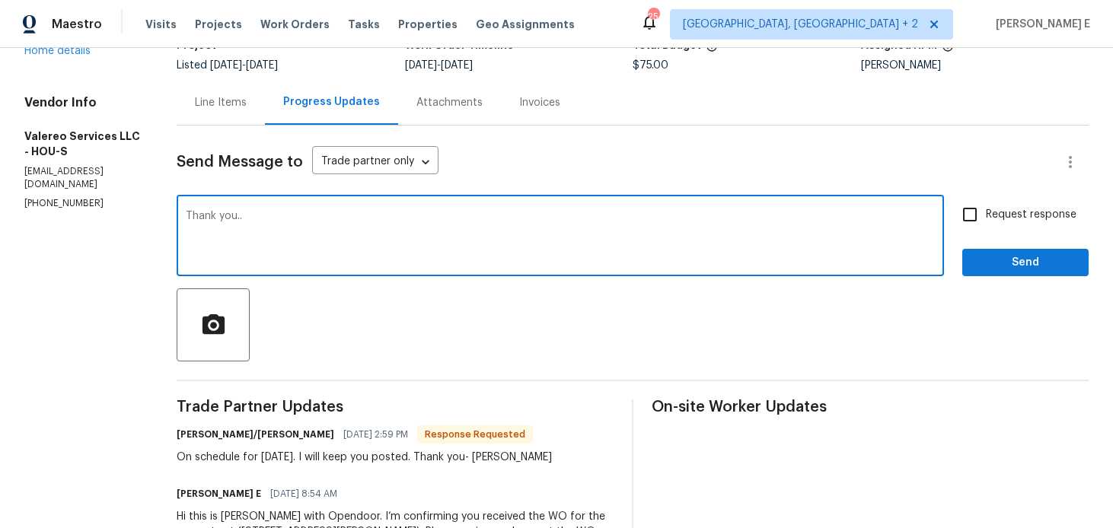
type textarea "Thank you.."
click at [1023, 260] on span "Send" at bounding box center [1026, 263] width 102 height 19
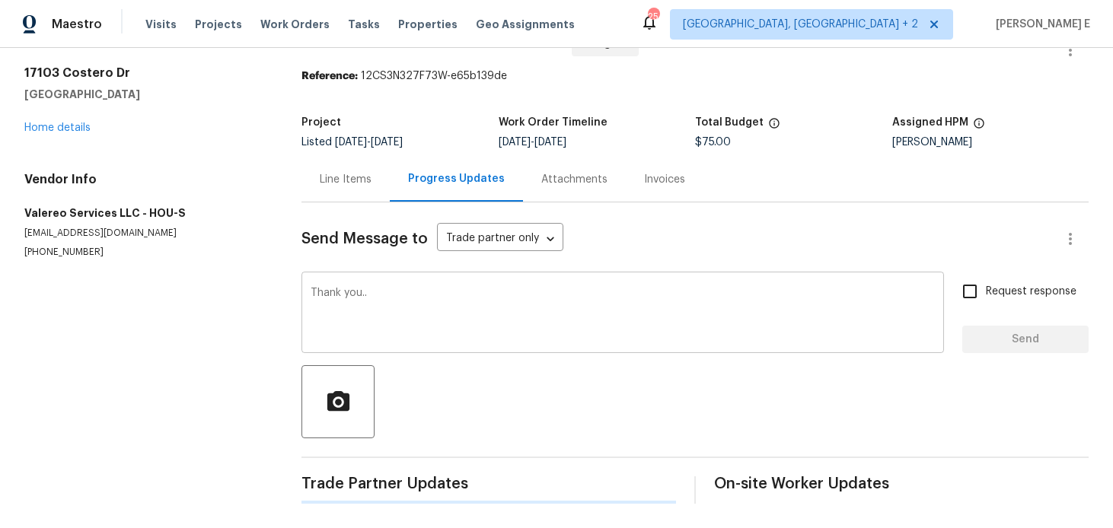
scroll to position [0, 0]
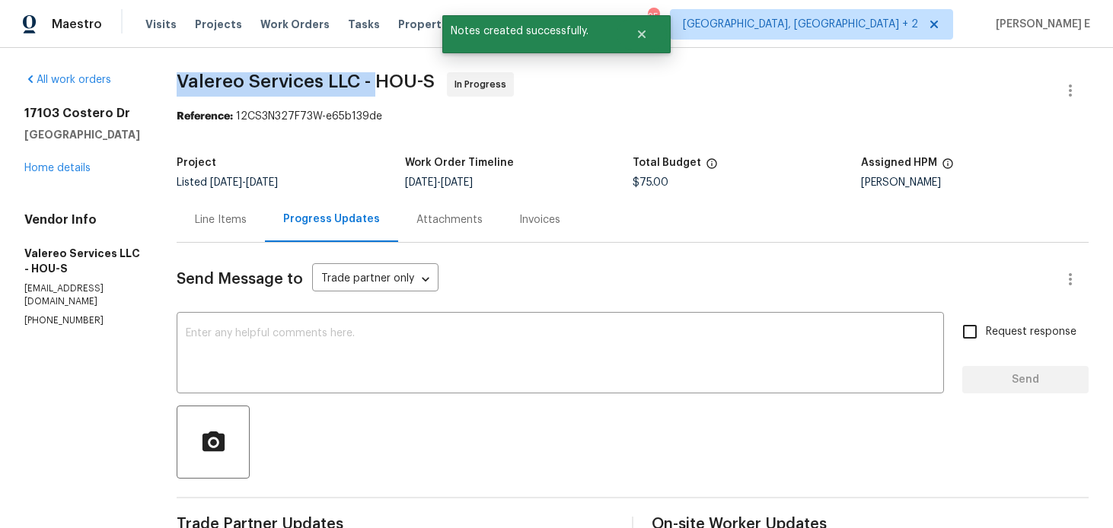
drag, startPoint x: 180, startPoint y: 85, endPoint x: 378, endPoint y: 85, distance: 198.0
click at [378, 85] on span "Valereo Services LLC - HOU-S" at bounding box center [306, 81] width 258 height 18
copy span "Valereo Services LLC -"
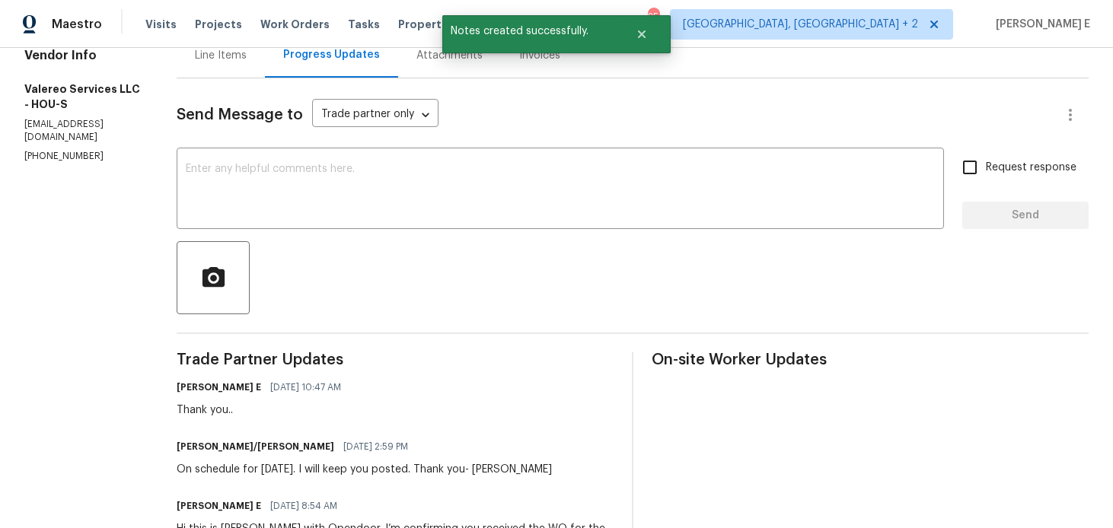
scroll to position [168, 0]
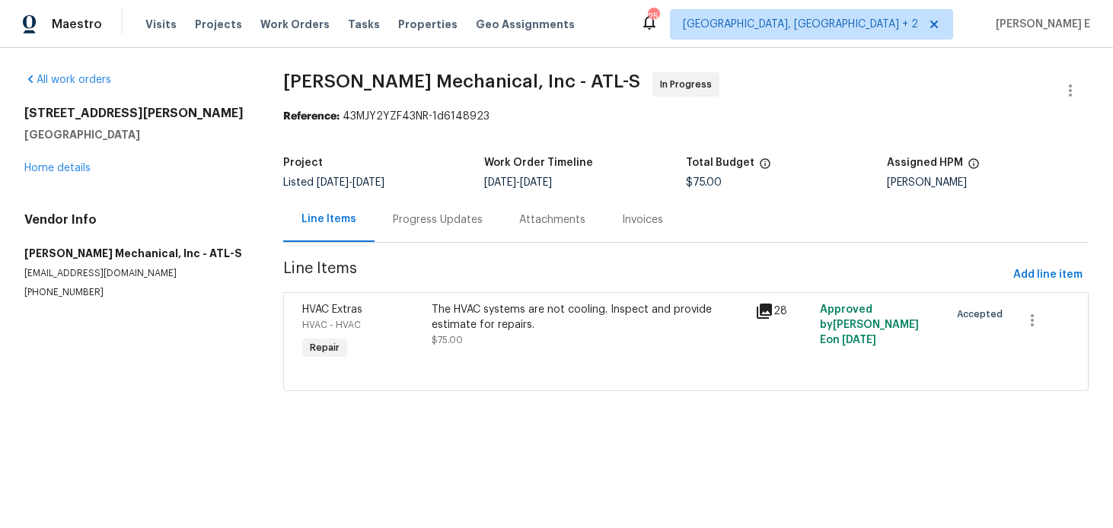
click at [398, 227] on div "Progress Updates" at bounding box center [438, 219] width 90 height 15
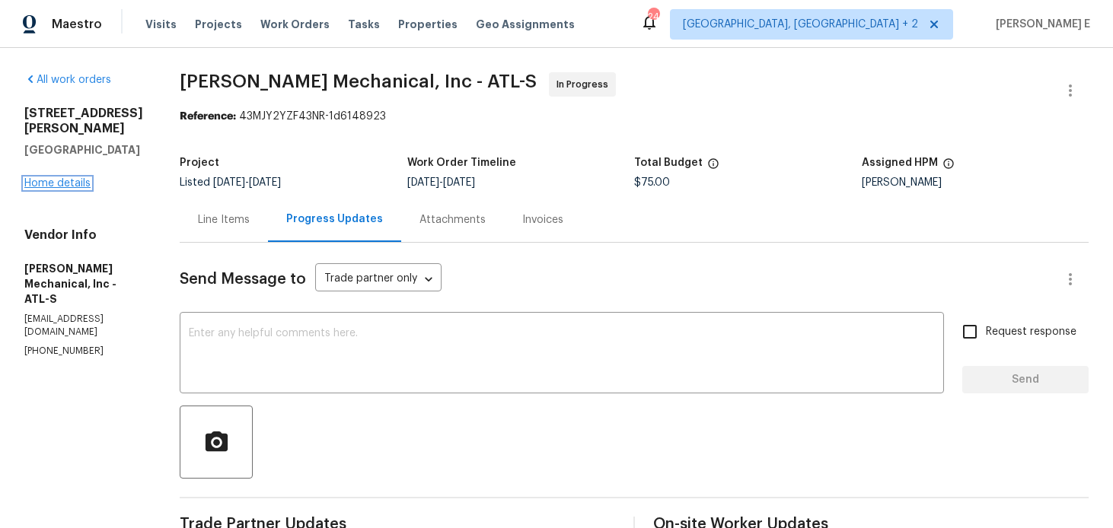
click at [44, 178] on link "Home details" at bounding box center [57, 183] width 66 height 11
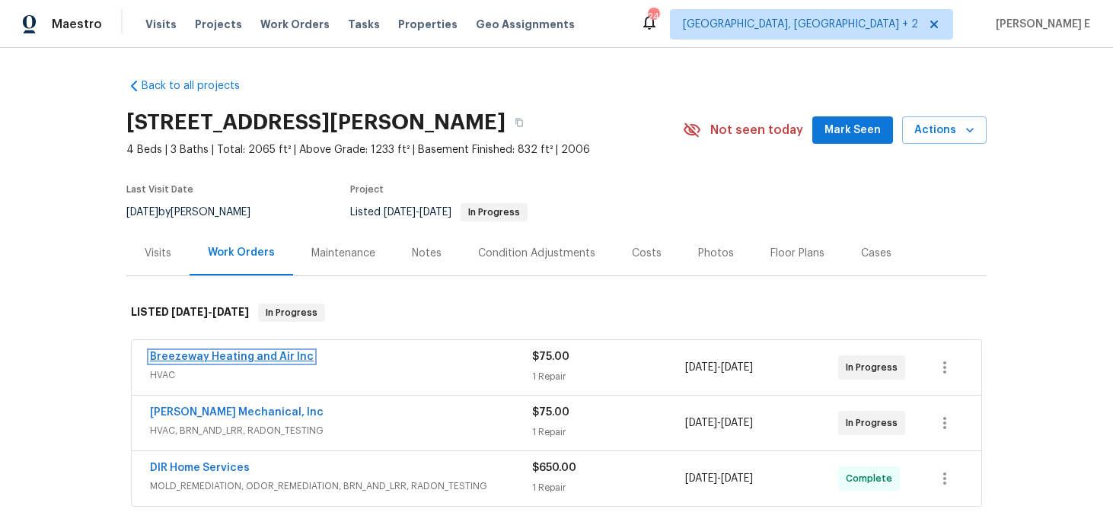
click at [252, 355] on link "Breezeway Heating and Air Inc" at bounding box center [232, 357] width 164 height 11
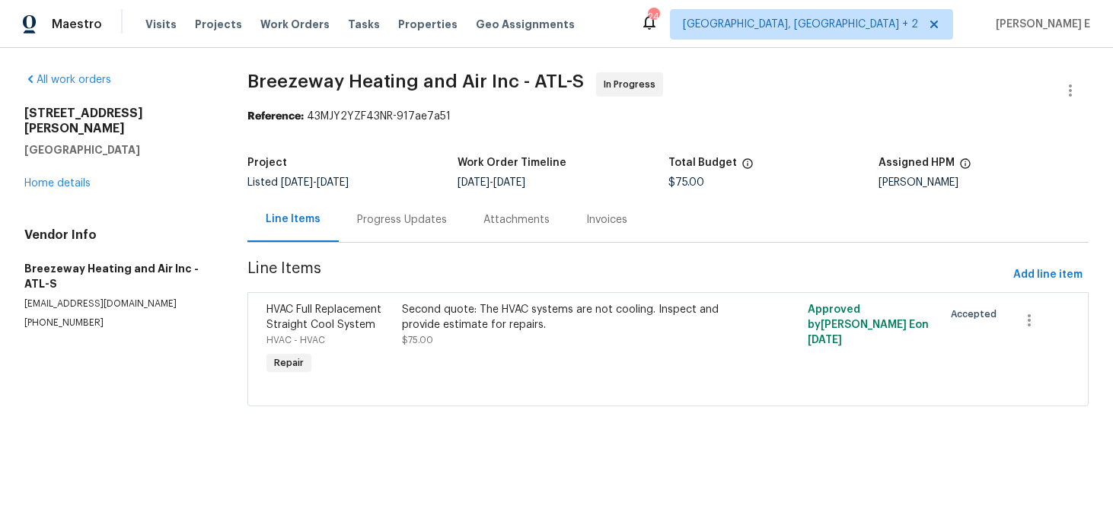
click at [390, 219] on div "Progress Updates" at bounding box center [402, 219] width 90 height 15
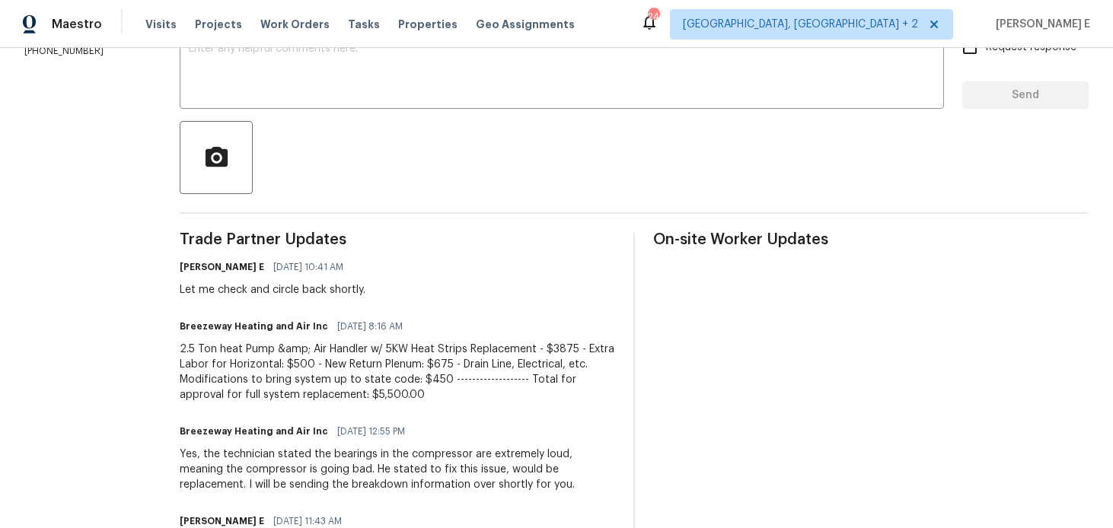
scroll to position [238, 0]
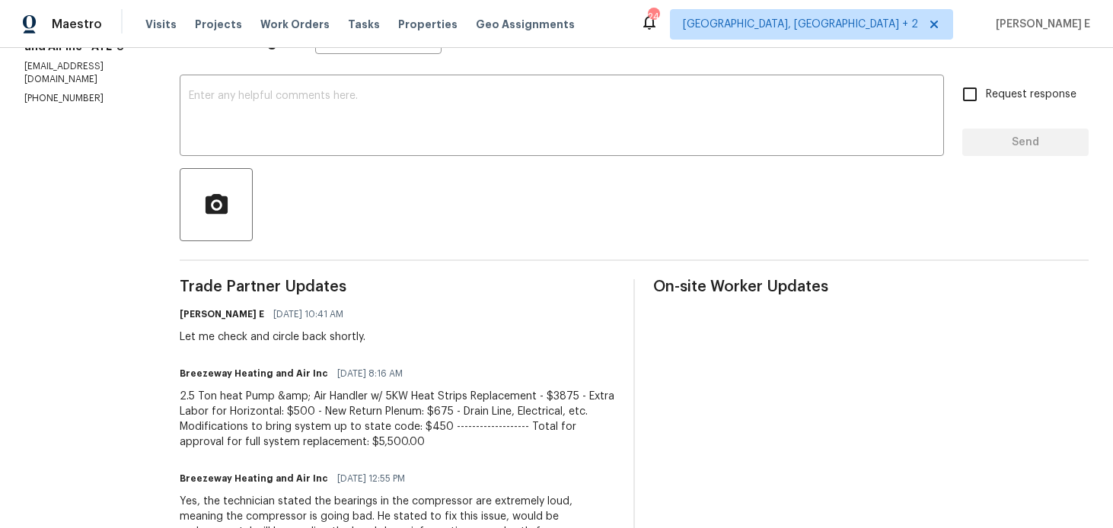
click at [458, 168] on div "Send Message to Trade partner only Trade partner only ​ x ​ Request response Se…" at bounding box center [634, 446] width 909 height 882
click at [488, 133] on textarea at bounding box center [562, 117] width 746 height 53
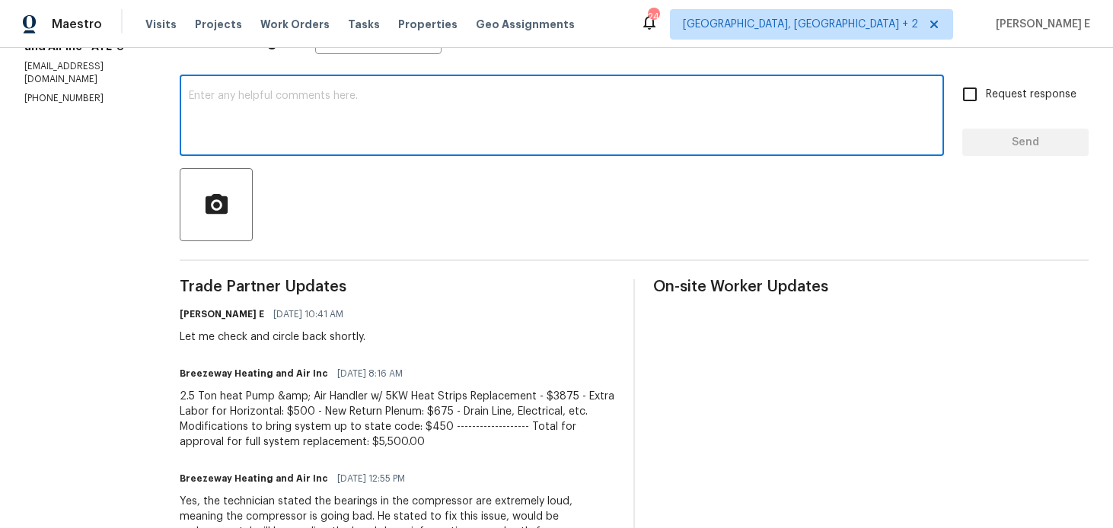
paste textarea "Our Budget Review team has advised that we will not be addressing this issue at…"
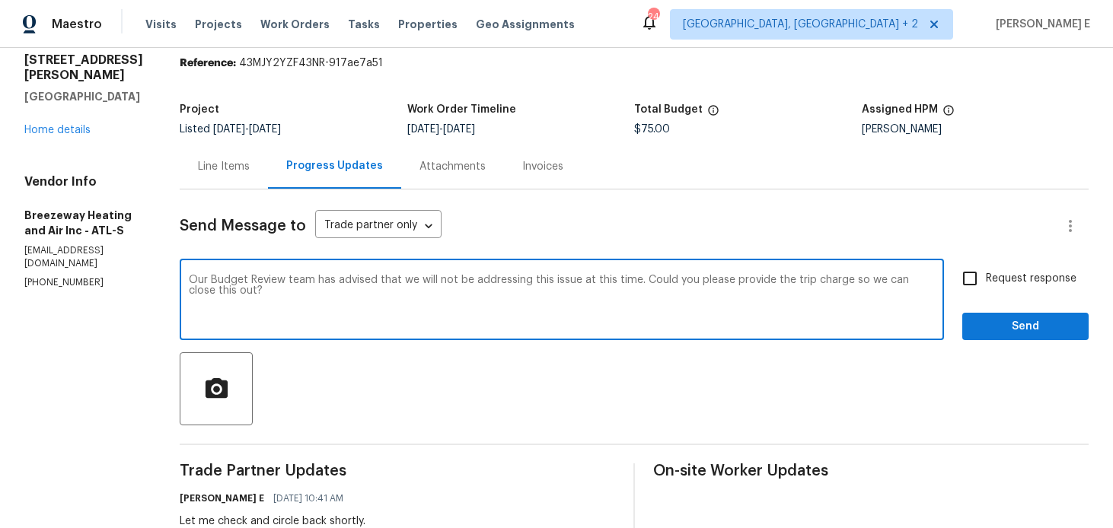
scroll to position [44, 0]
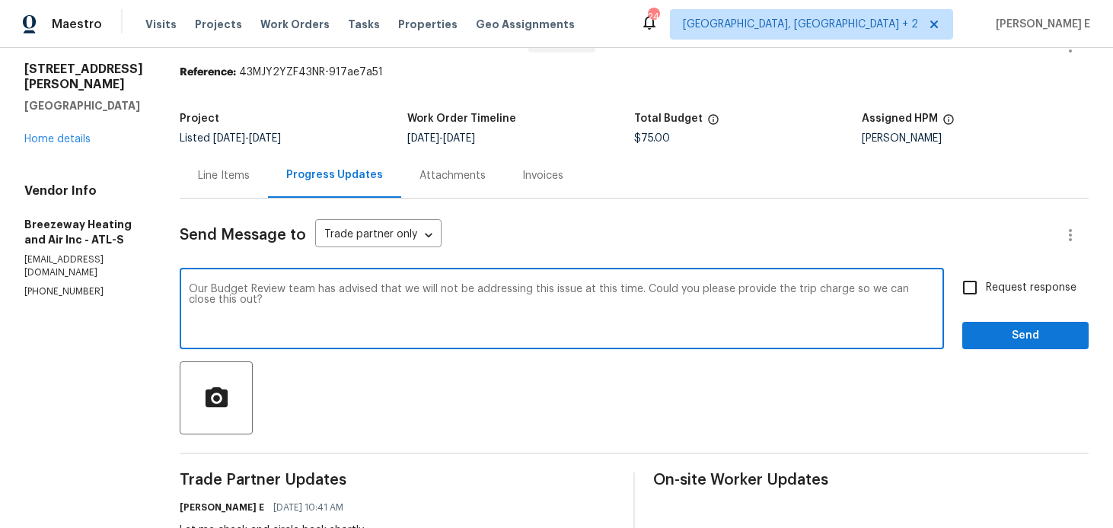
type textarea "Our Budget Review team has advised that we will not be addressing this issue at…"
click at [973, 281] on input "Request response" at bounding box center [970, 288] width 32 height 32
checkbox input "true"
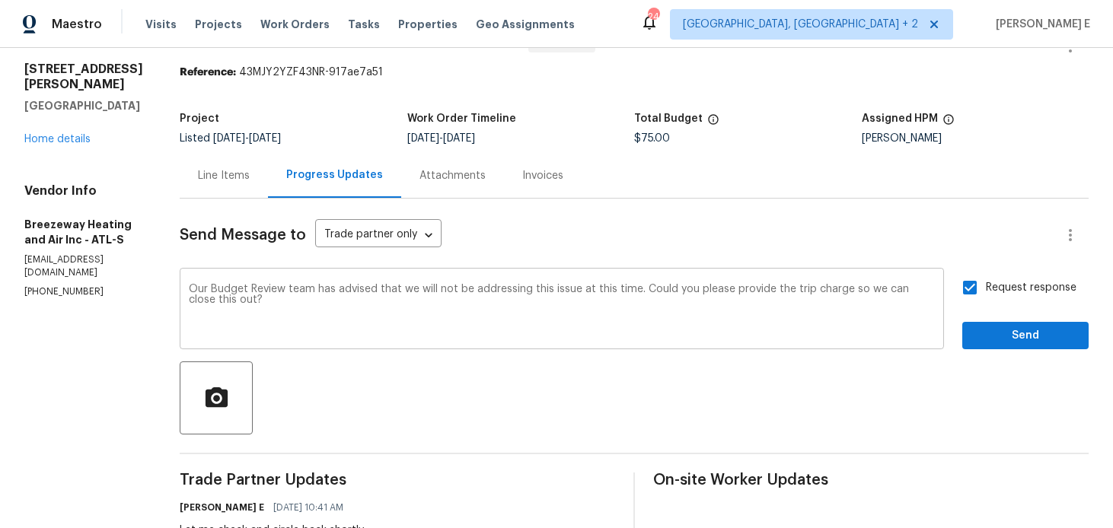
scroll to position [0, 0]
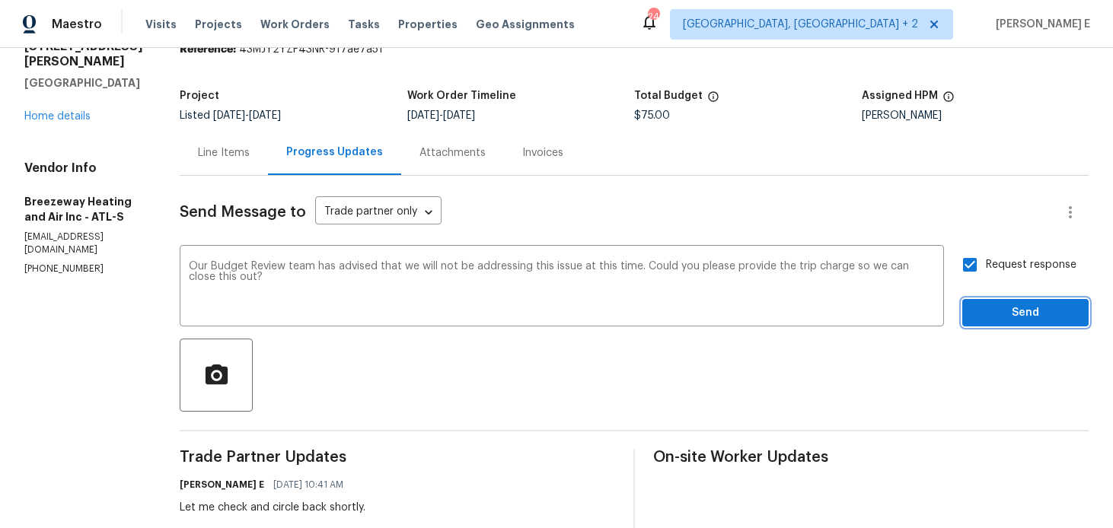
click at [1001, 302] on button "Send" at bounding box center [1026, 313] width 126 height 28
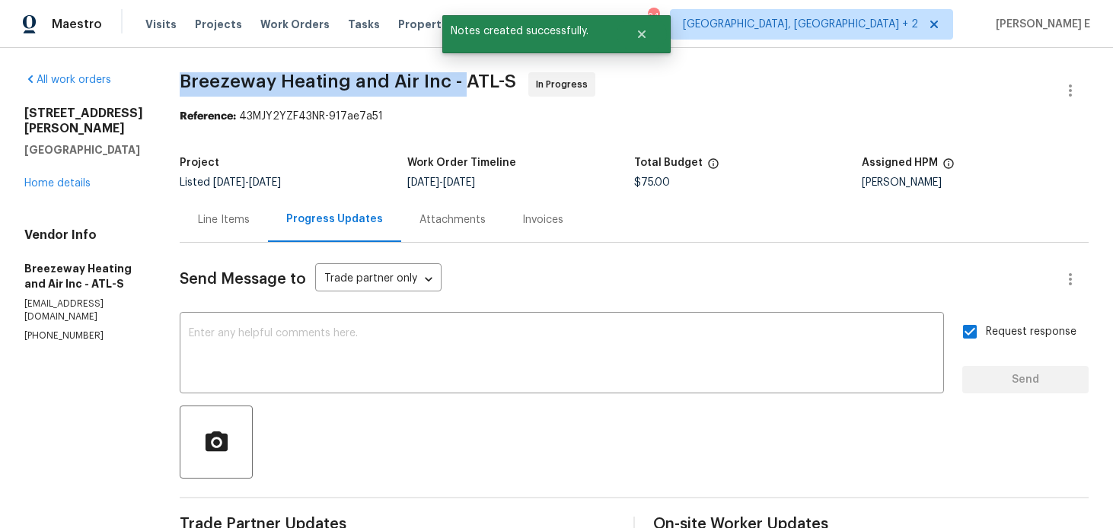
drag, startPoint x: 184, startPoint y: 85, endPoint x: 466, endPoint y: 80, distance: 282.6
click at [466, 80] on span "Breezeway Heating and Air Inc - ATL-S" at bounding box center [348, 81] width 337 height 18
copy span "Breezeway Heating and Air Inc -"
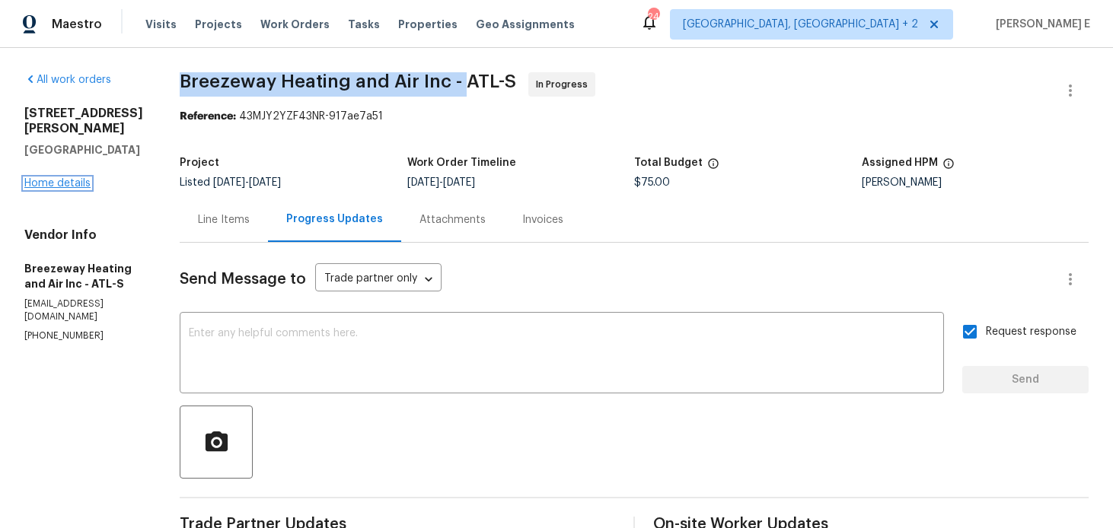
click at [46, 178] on link "Home details" at bounding box center [57, 183] width 66 height 11
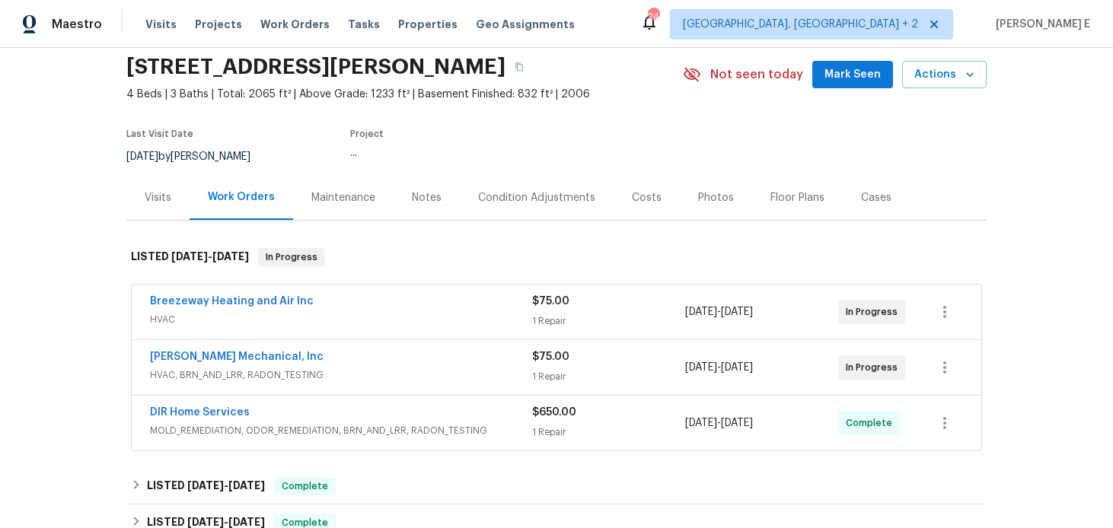
scroll to position [63, 0]
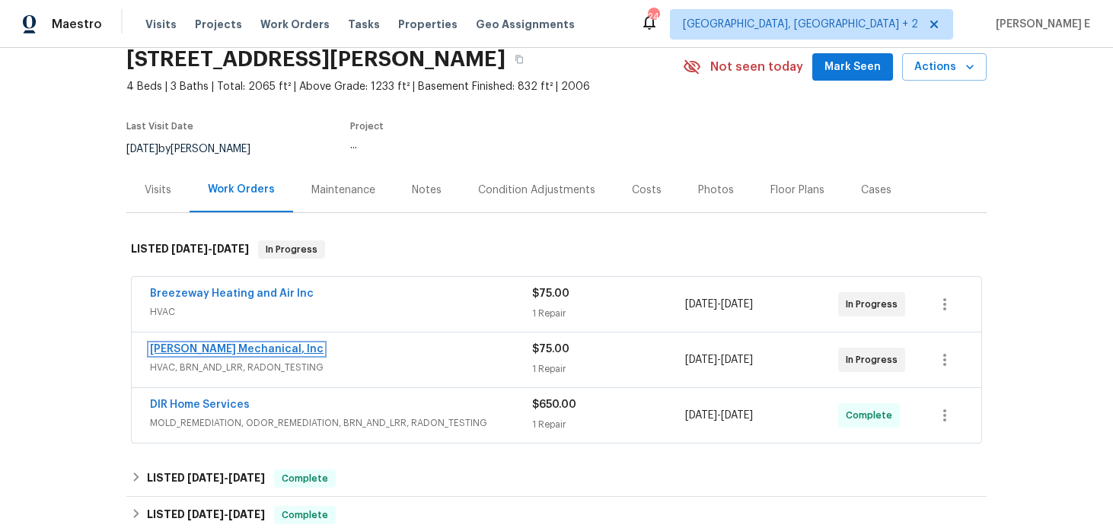
click at [196, 350] on link "JH Martin Mechanical, Inc" at bounding box center [237, 349] width 174 height 11
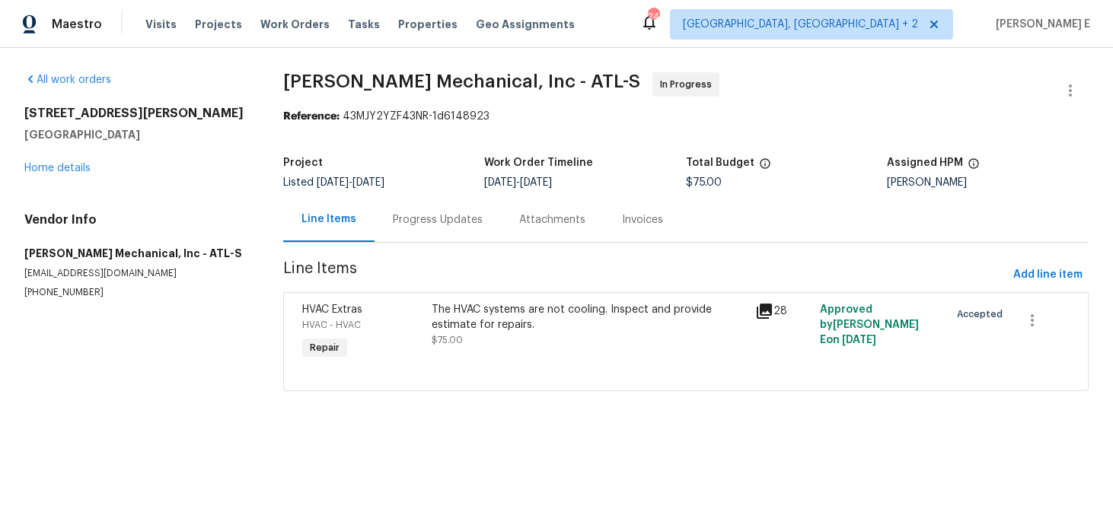
click at [415, 226] on div "Progress Updates" at bounding box center [438, 219] width 90 height 15
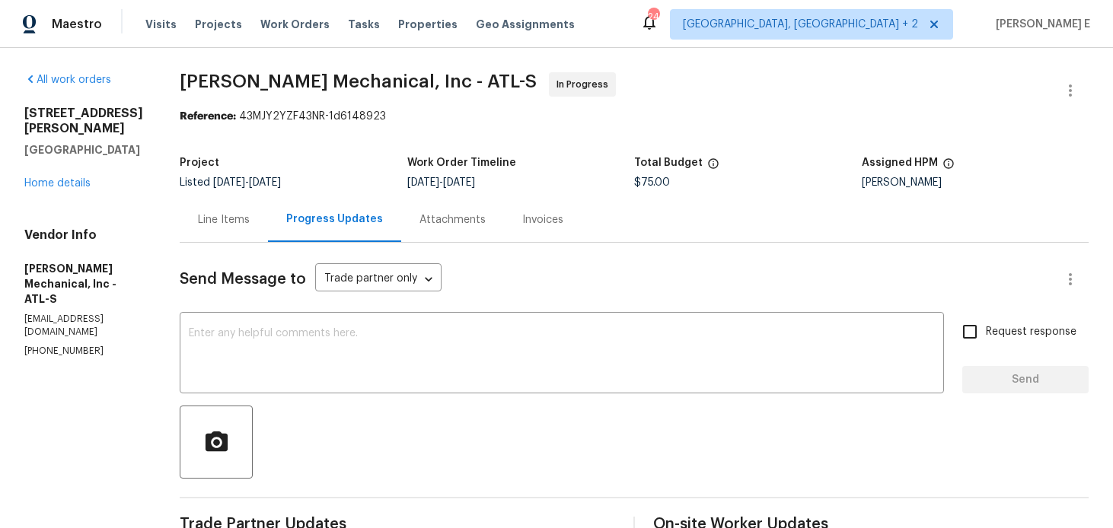
click at [252, 232] on div "Line Items" at bounding box center [224, 219] width 88 height 45
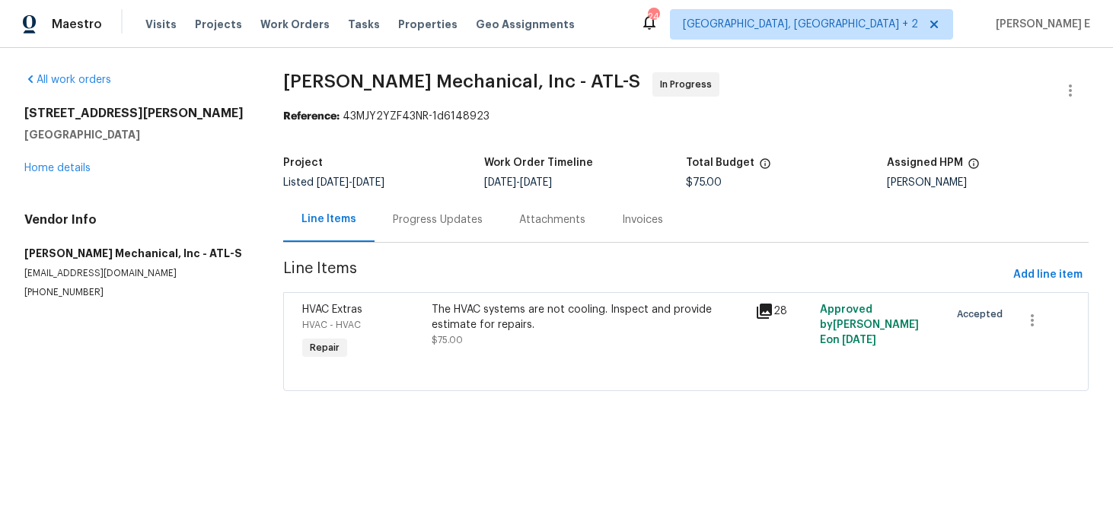
click at [468, 321] on div "The HVAC systems are not cooling. Inspect and provide estimate for repairs." at bounding box center [589, 317] width 315 height 30
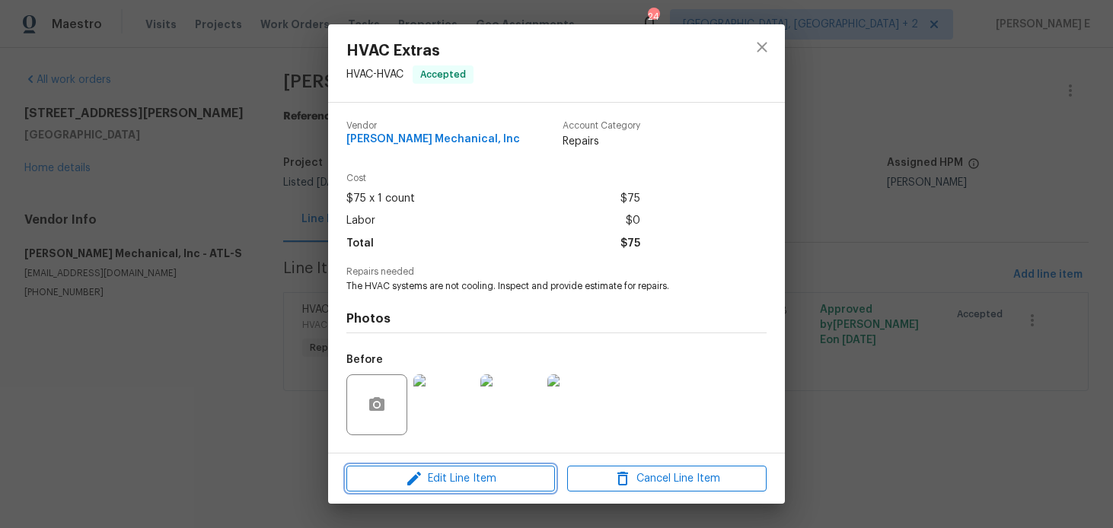
click at [392, 485] on span "Edit Line Item" at bounding box center [451, 479] width 200 height 19
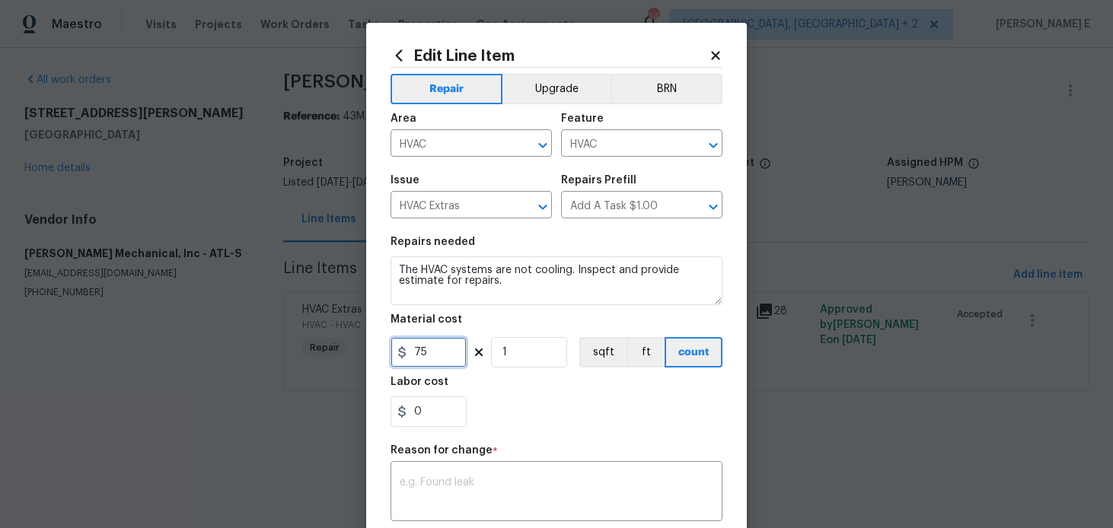
click at [416, 353] on input "75" at bounding box center [429, 352] width 76 height 30
type input "9225"
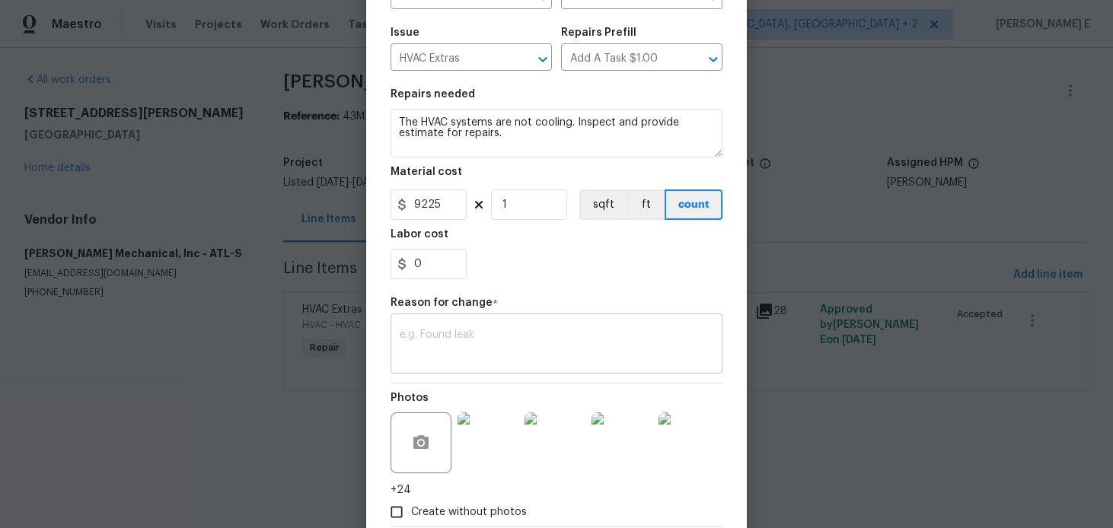
click at [532, 347] on textarea at bounding box center [557, 346] width 314 height 32
paste textarea "(KE) Updated cost per BR team approval."
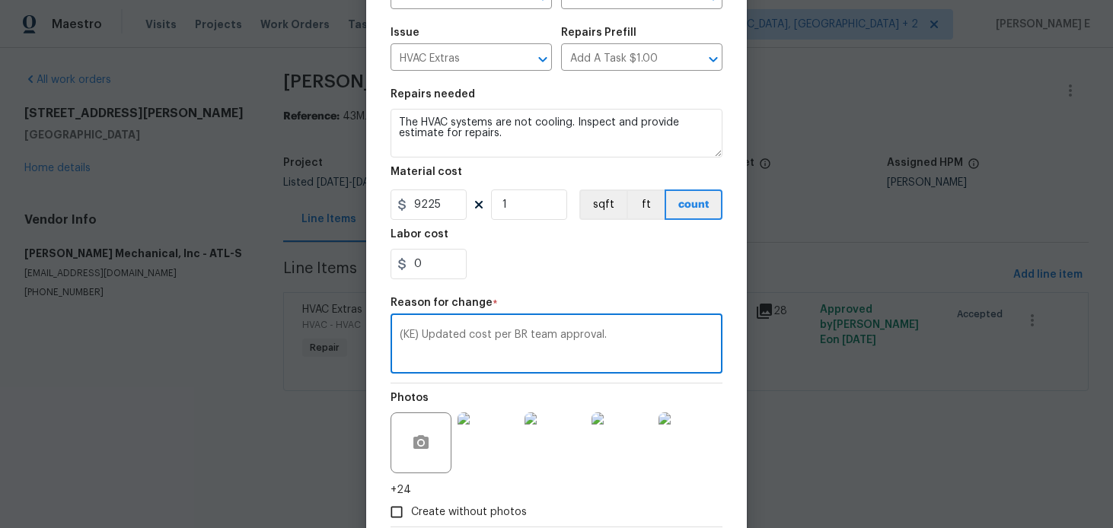
scroll to position [238, 0]
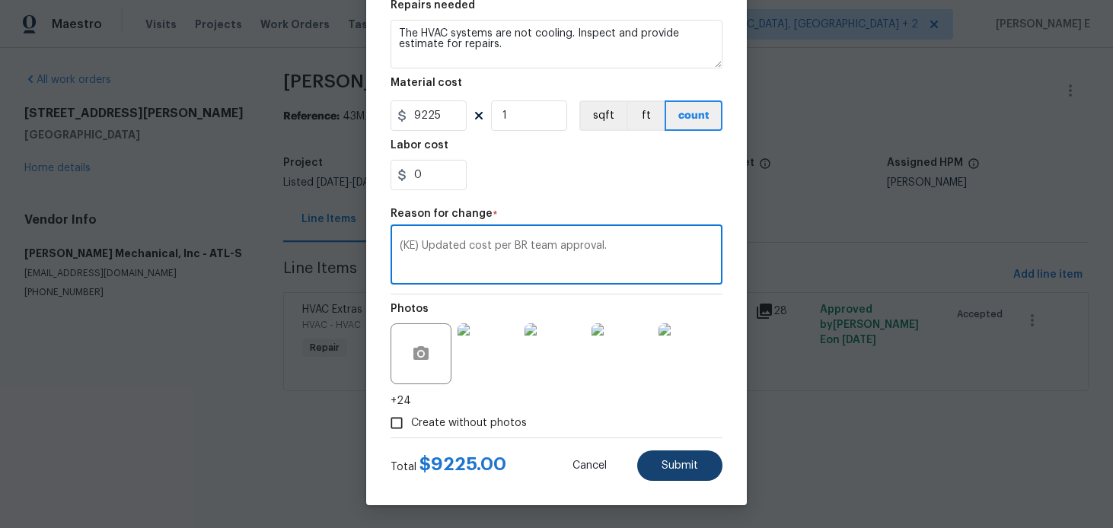
type textarea "(KE) Updated cost per BR team approval."
click at [663, 468] on span "Submit" at bounding box center [680, 466] width 37 height 11
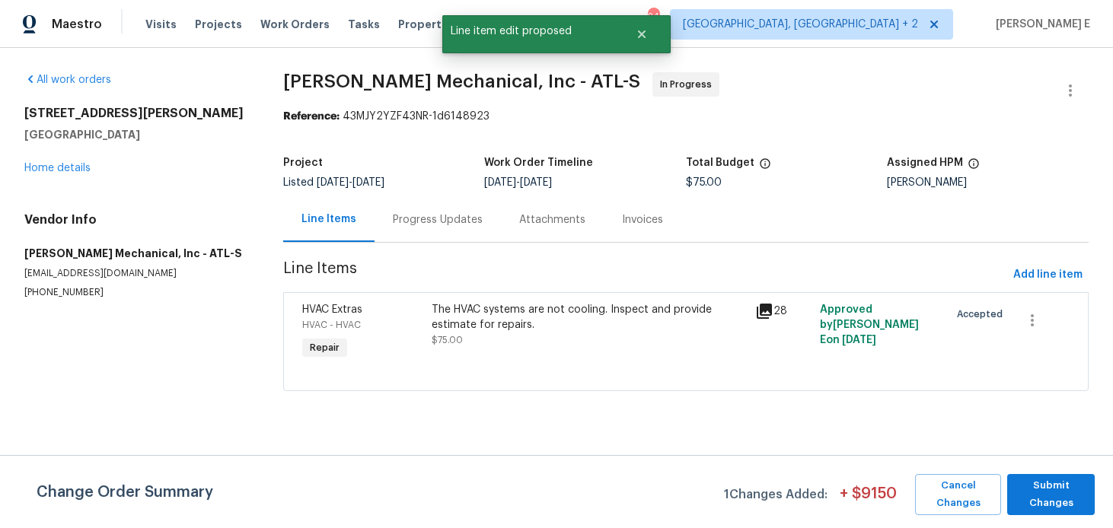
scroll to position [0, 0]
click at [1049, 487] on span "Submit Changes" at bounding box center [1051, 494] width 72 height 35
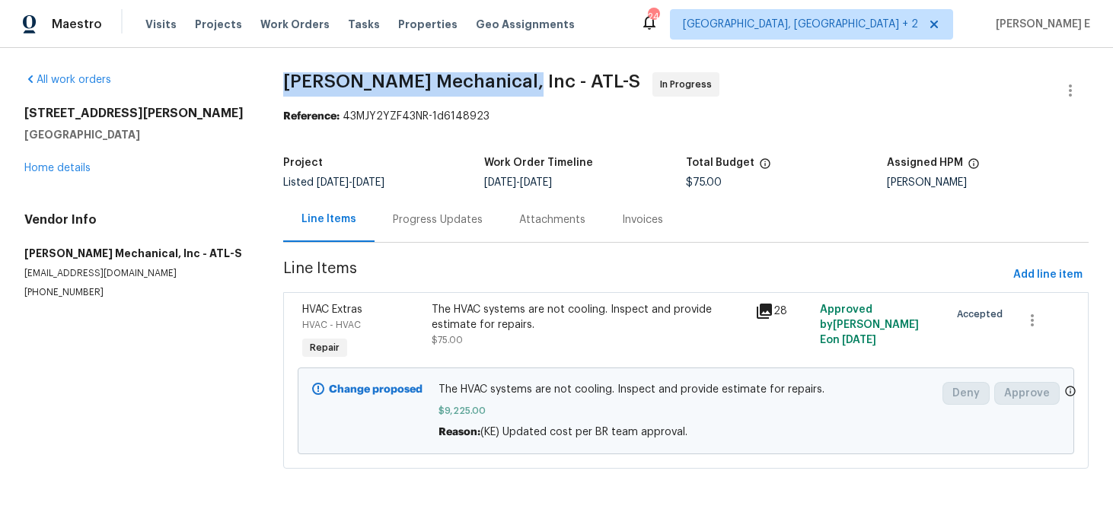
drag, startPoint x: 285, startPoint y: 83, endPoint x: 507, endPoint y: 85, distance: 222.4
click at [507, 85] on div "All work orders 2997 Burton Cir Gainesville, GA 30507 Home details Vendor Info …" at bounding box center [556, 280] width 1113 height 464
copy span "JH Martin Mechanical, Inc"
click at [199, 80] on div "All work orders" at bounding box center [135, 79] width 222 height 15
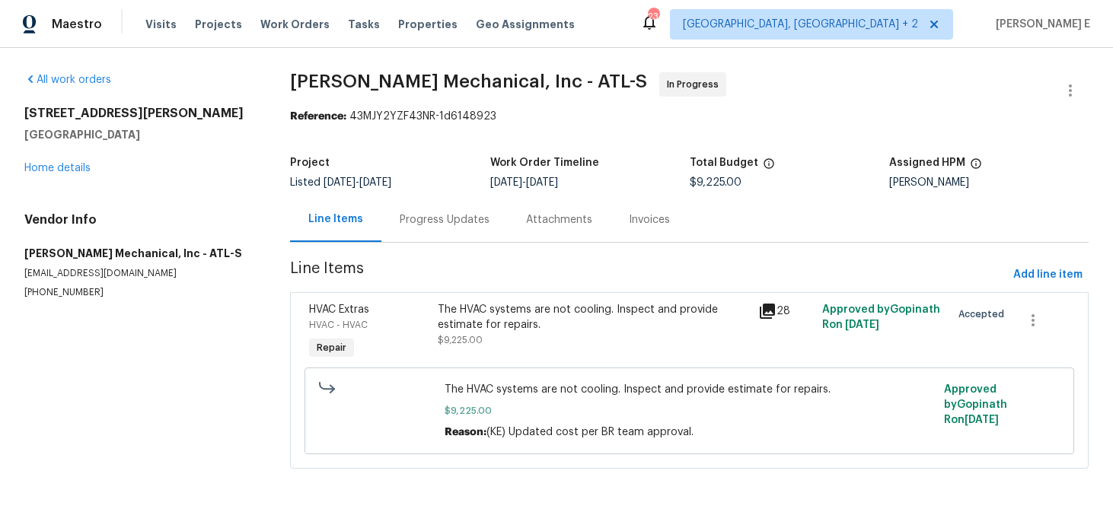
click at [419, 230] on div "Progress Updates" at bounding box center [445, 219] width 126 height 45
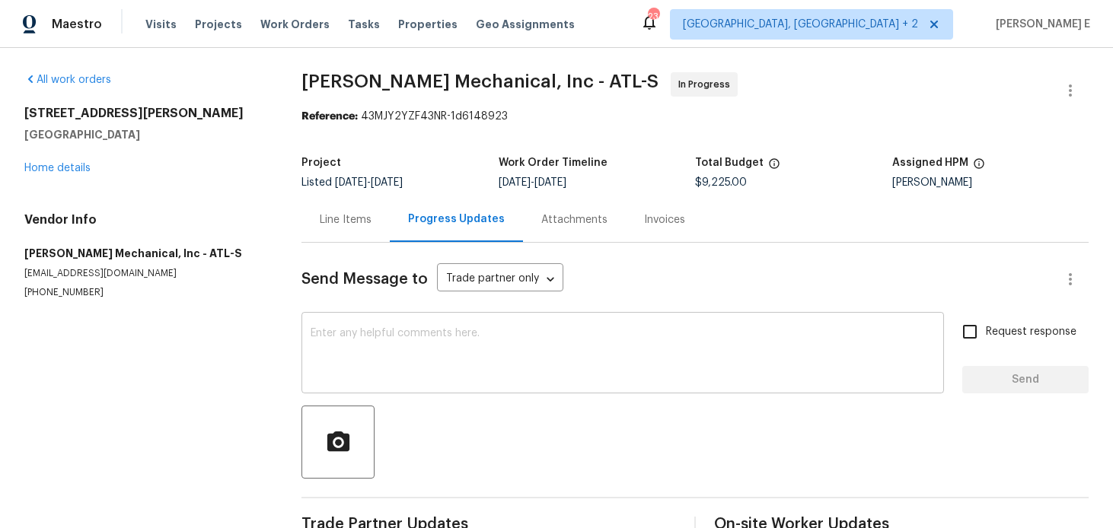
click at [402, 357] on textarea at bounding box center [623, 354] width 624 height 53
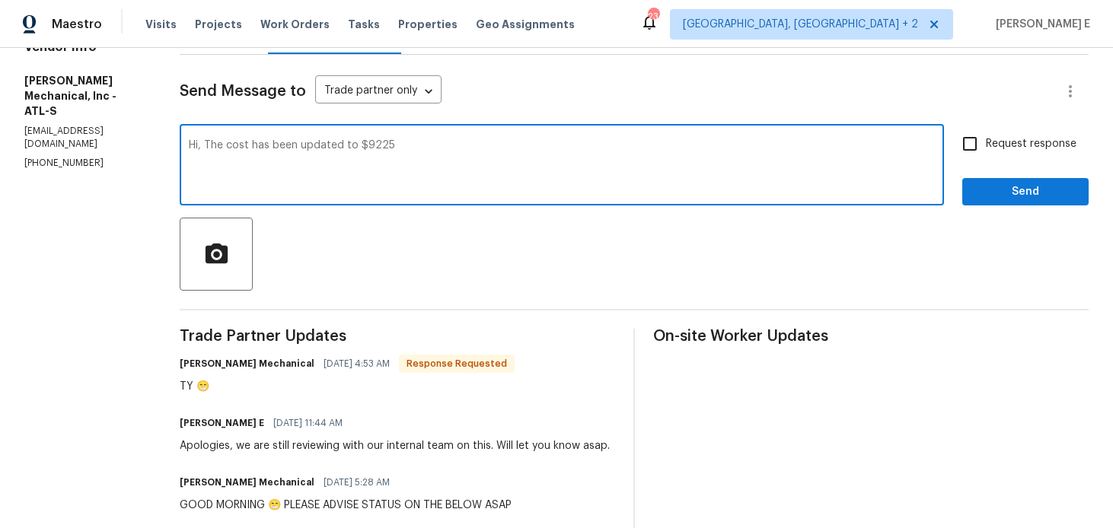
scroll to position [51, 0]
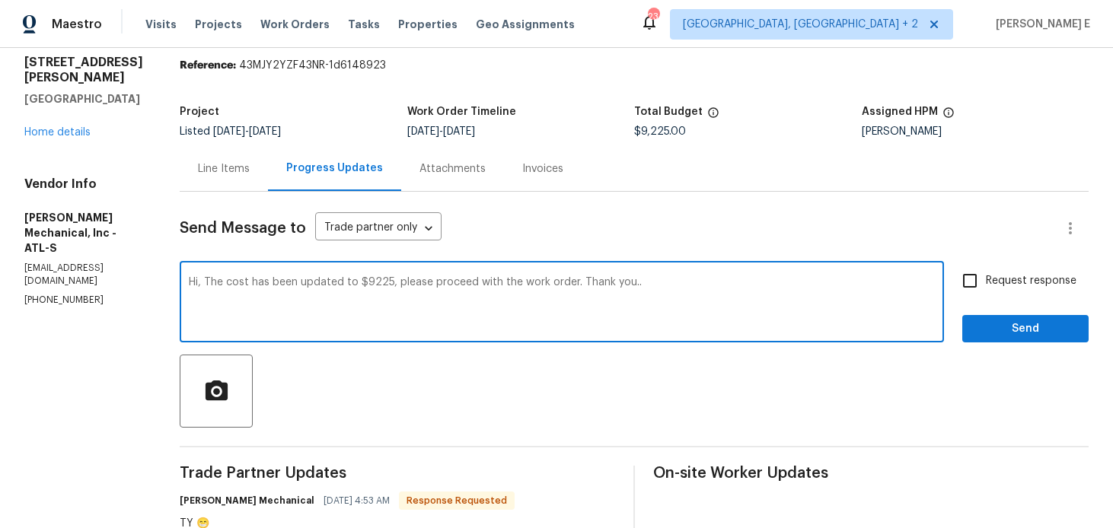
type textarea "Hi, The cost has been updated to $9225, please proceed with the work order. Tha…"
click at [981, 270] on input "Request response" at bounding box center [970, 281] width 32 height 32
checkbox input "true"
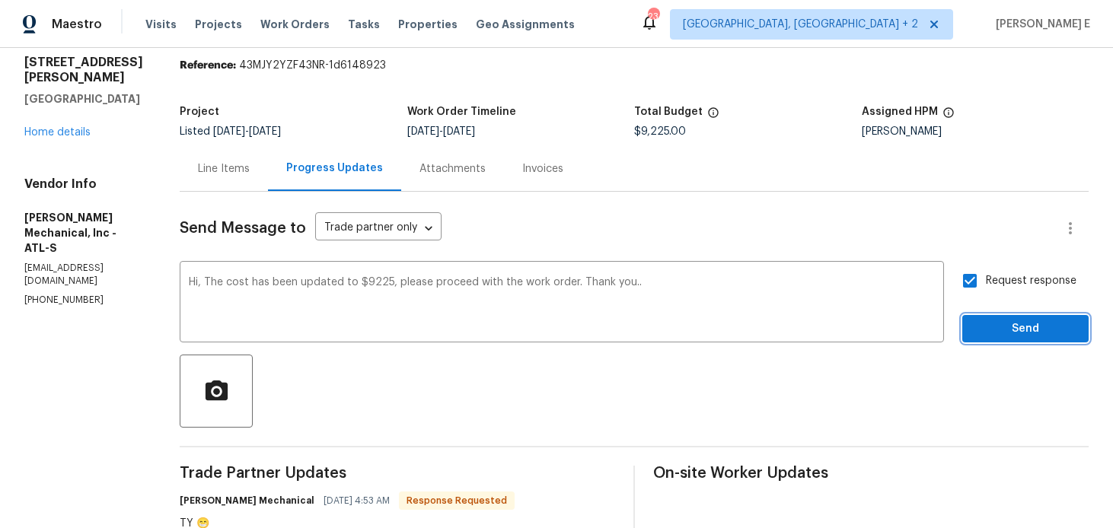
click at [996, 324] on span "Send" at bounding box center [1026, 329] width 102 height 19
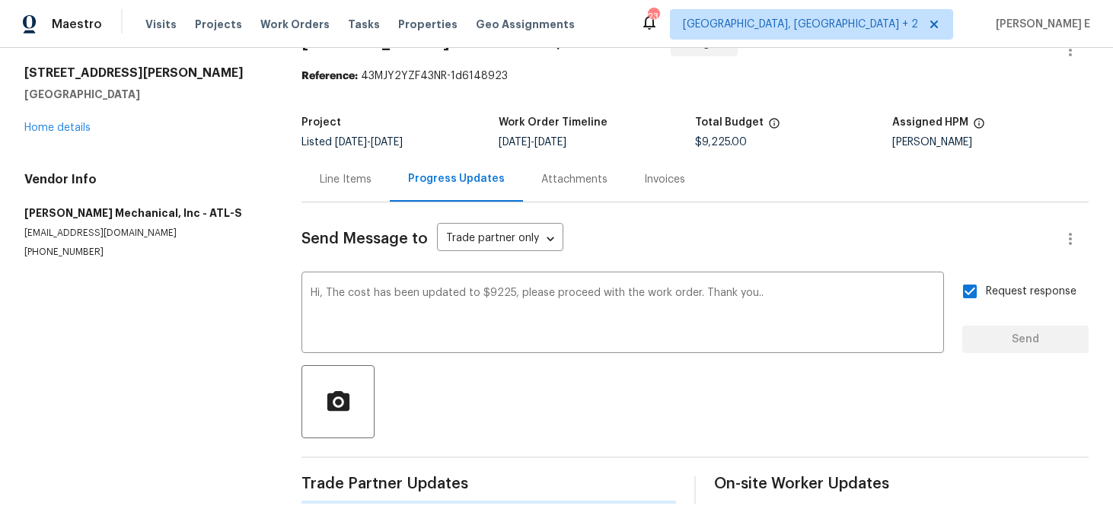
scroll to position [0, 0]
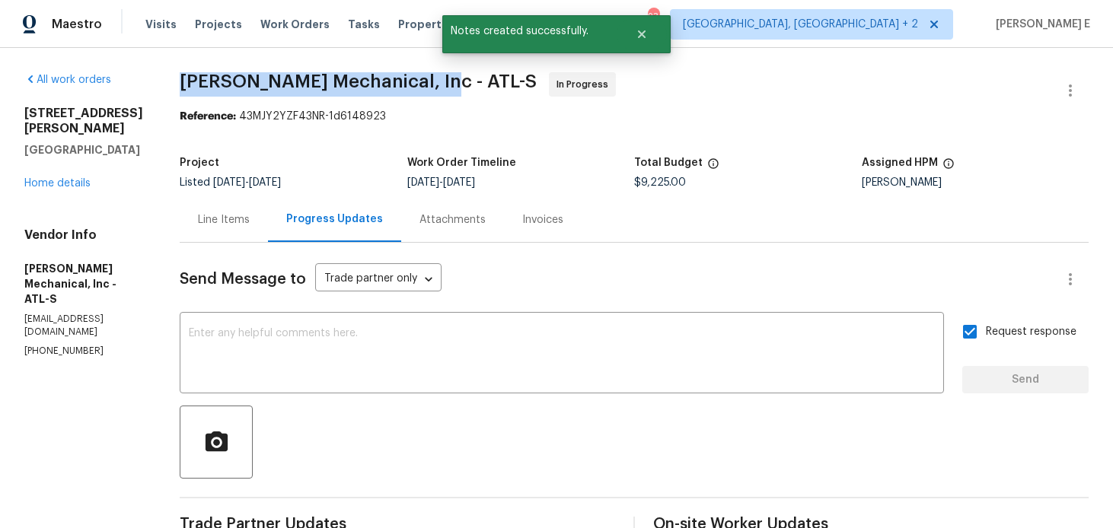
drag, startPoint x: 203, startPoint y: 79, endPoint x: 450, endPoint y: 77, distance: 246.7
copy span "JH Martin Mechanical, Inc -"
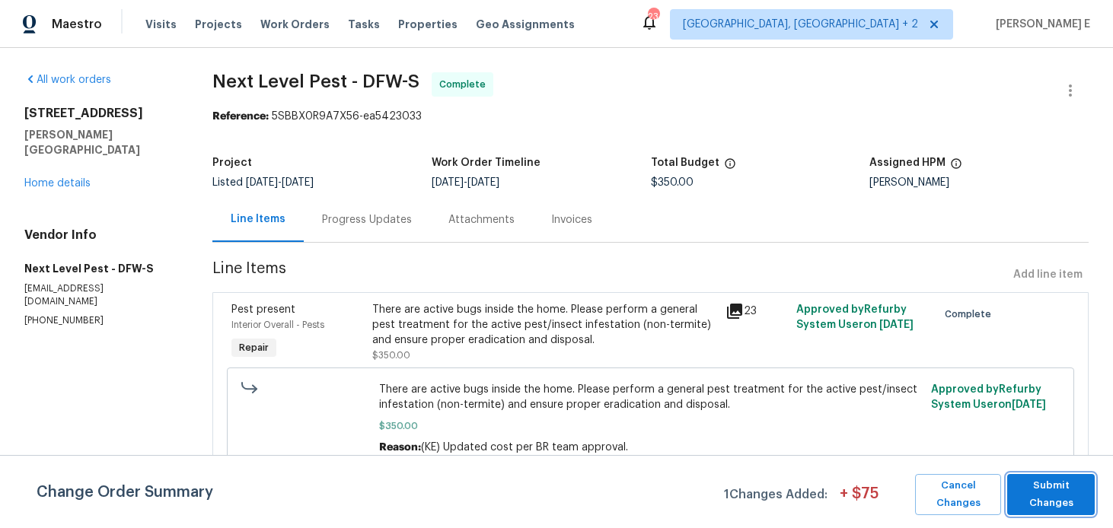
click at [1027, 513] on button "Submit Changes" at bounding box center [1051, 494] width 88 height 41
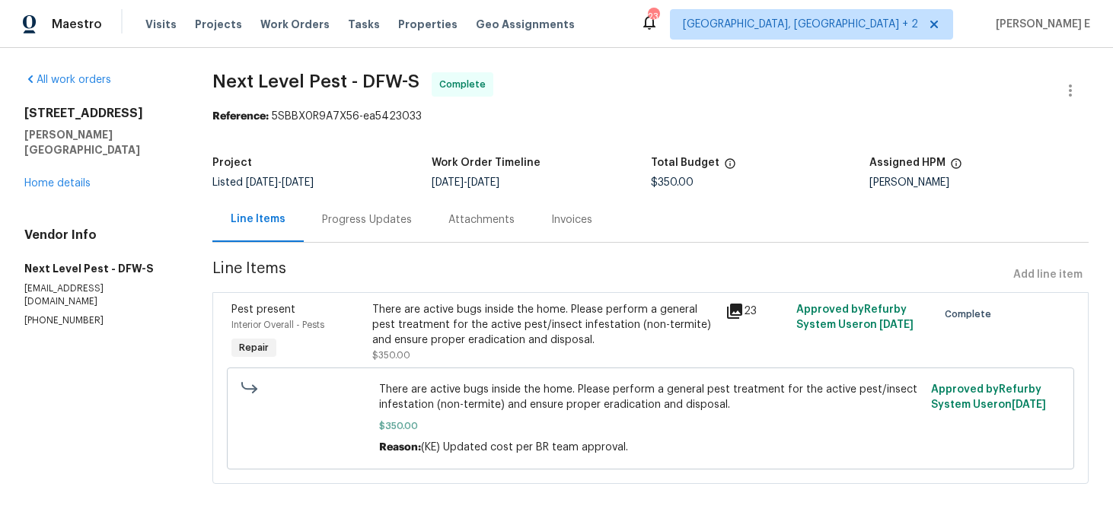
click at [53, 176] on div "All work orders [STREET_ADDRESS][PERSON_NAME] Home details Vendor Info Next Lev…" at bounding box center [100, 199] width 152 height 255
click at [59, 178] on link "Home details" at bounding box center [57, 183] width 66 height 11
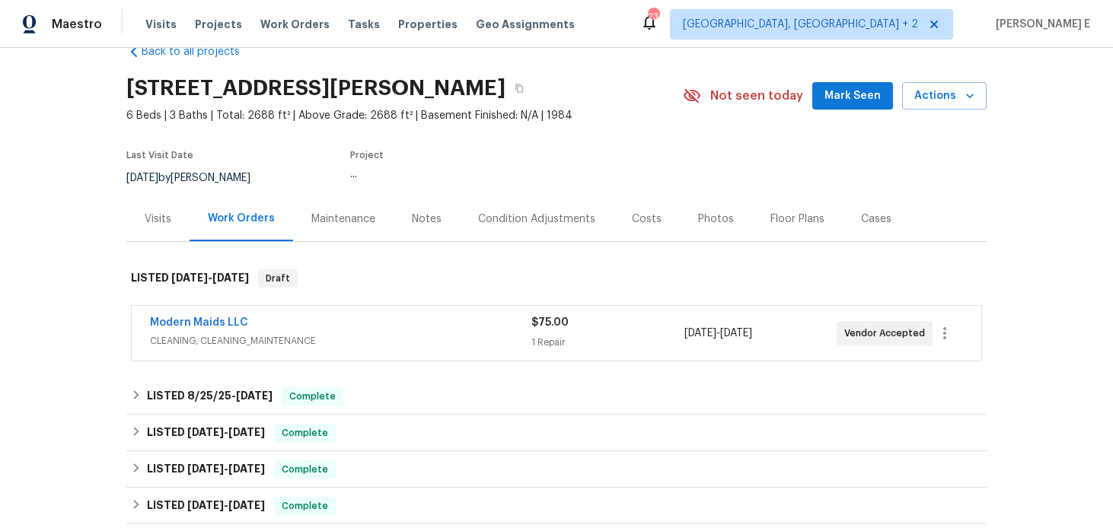
scroll to position [38, 0]
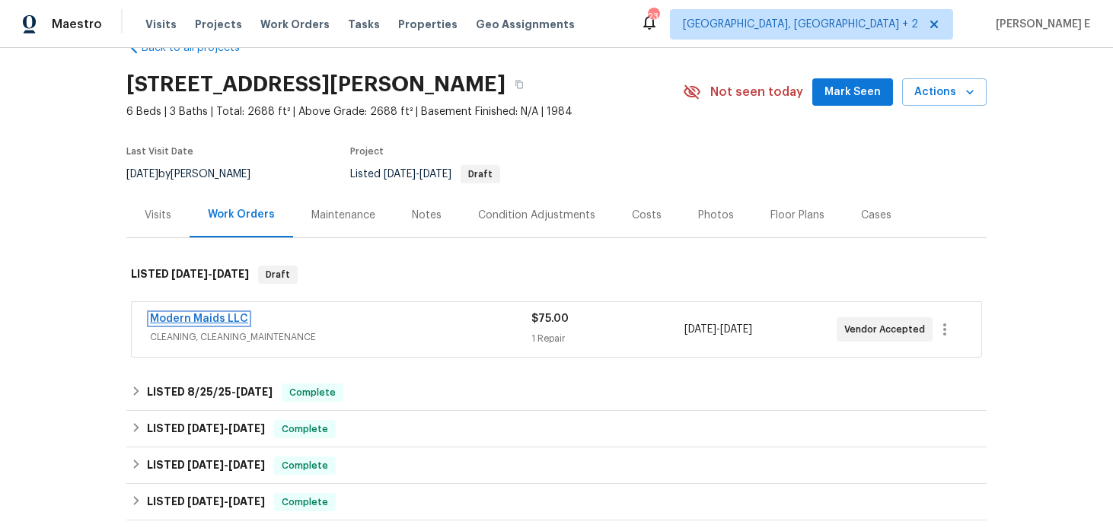
click at [215, 318] on link "Modern Maids LLC" at bounding box center [199, 319] width 98 height 11
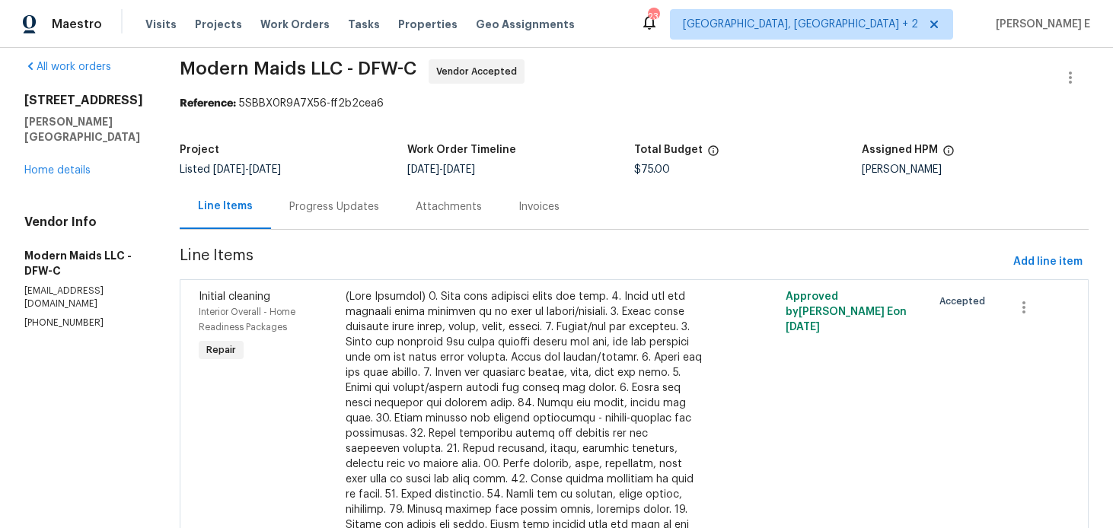
scroll to position [14, 0]
click at [379, 212] on div "Progress Updates" at bounding box center [334, 205] width 90 height 15
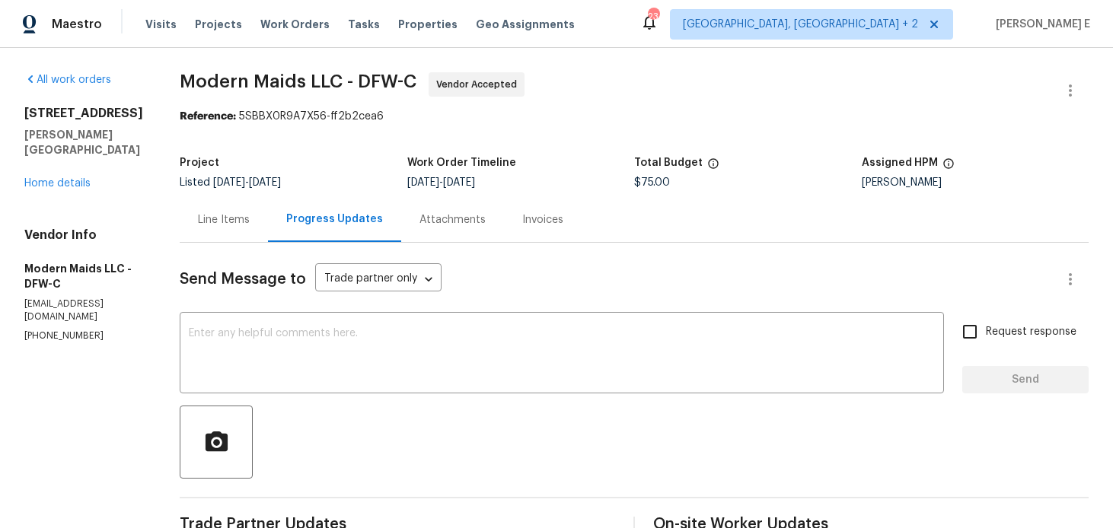
click at [202, 247] on div "Send Message to Trade partner only Trade partner only ​ x ​ Request response Se…" at bounding box center [634, 482] width 909 height 478
click at [230, 231] on div "Line Items" at bounding box center [224, 219] width 88 height 45
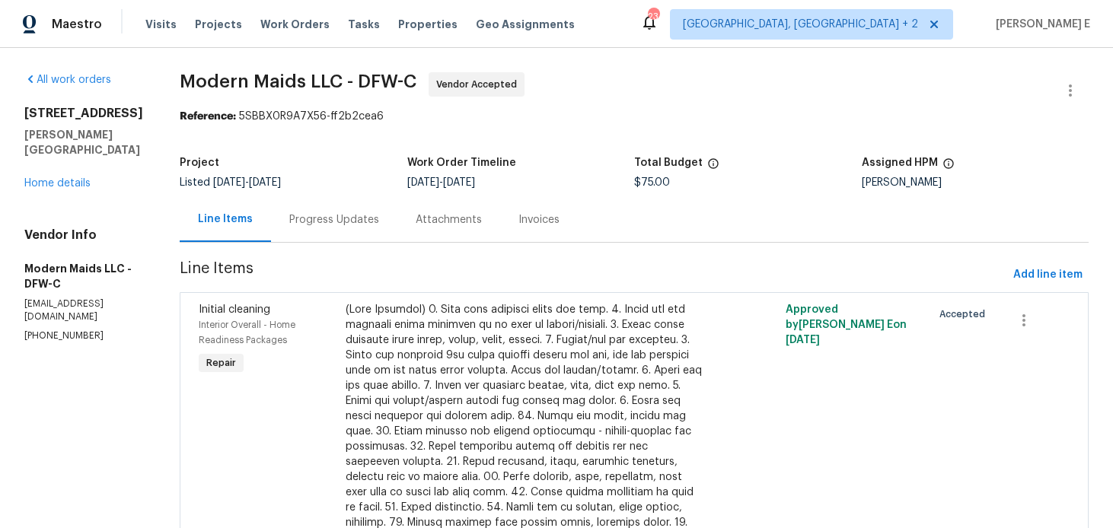
click at [405, 378] on div at bounding box center [525, 462] width 358 height 320
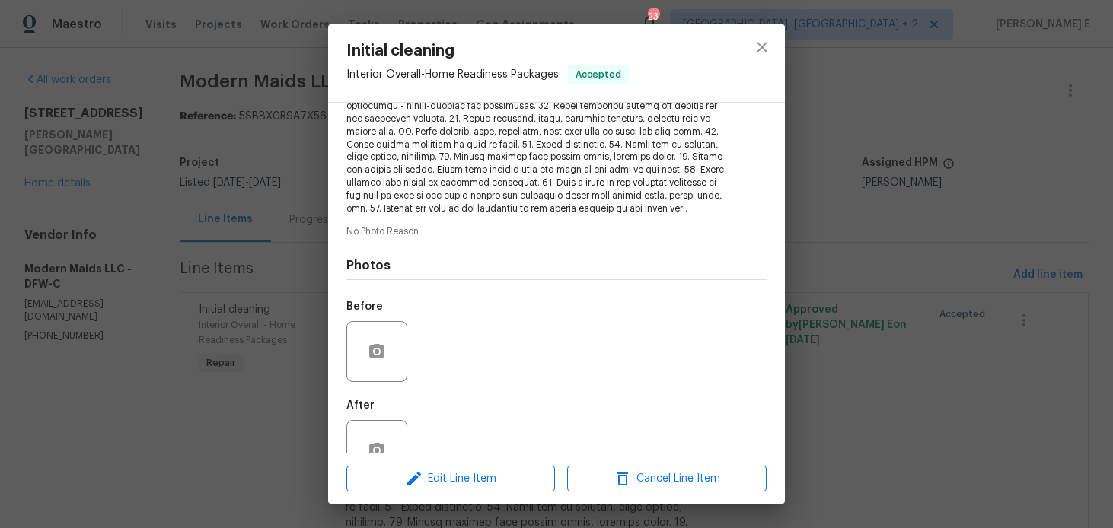
scroll to position [313, 0]
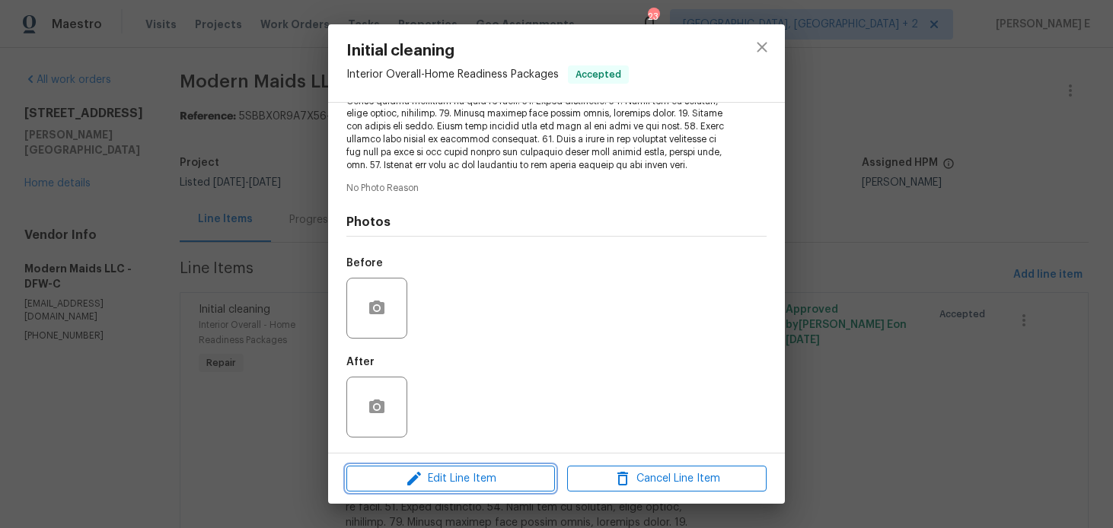
click at [461, 477] on span "Edit Line Item" at bounding box center [451, 479] width 200 height 19
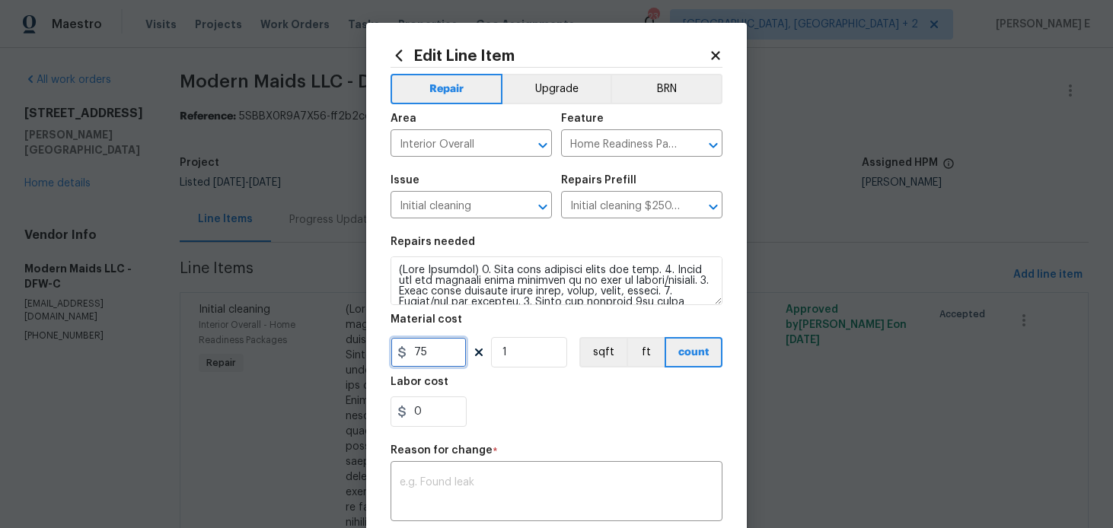
click at [422, 350] on input "75" at bounding box center [429, 352] width 76 height 30
type input "250"
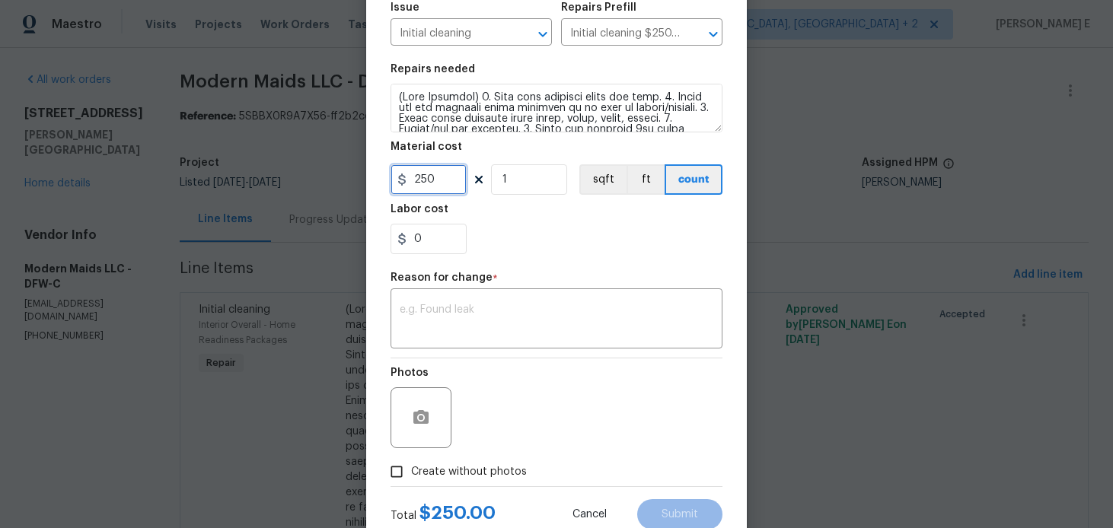
scroll to position [222, 0]
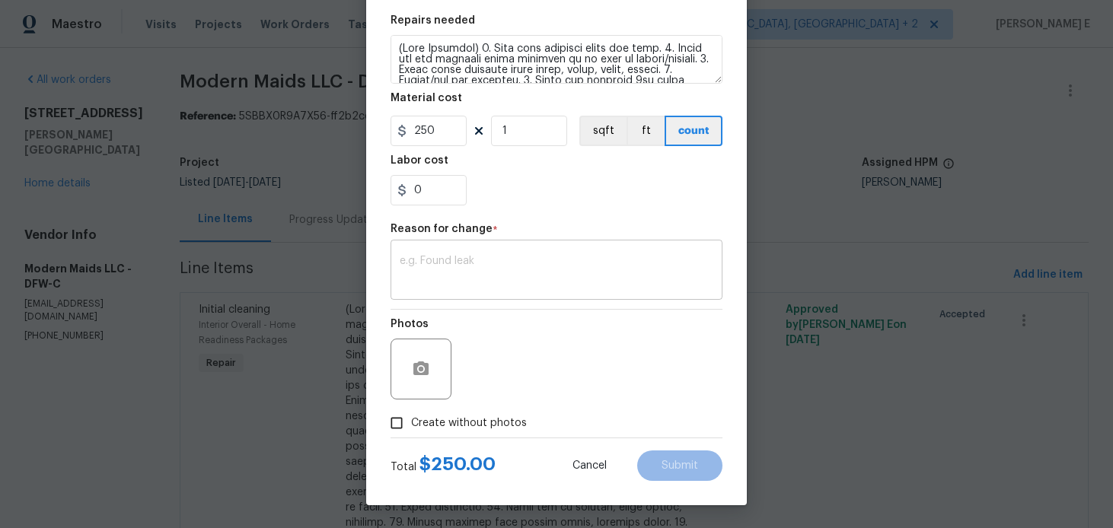
click at [426, 266] on textarea at bounding box center [557, 272] width 314 height 32
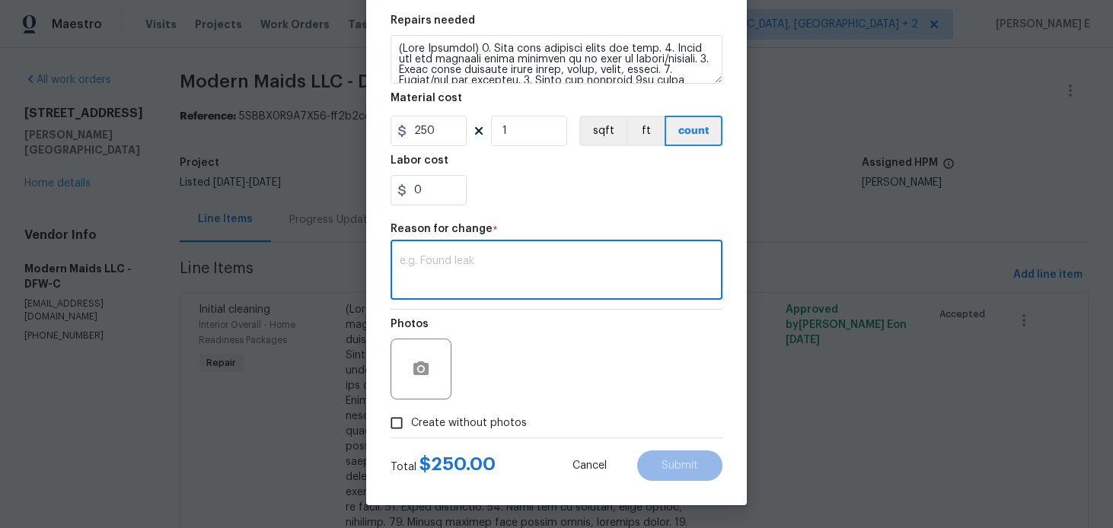
paste textarea "(KE) Updated per vendor's final cost."
type textarea "(KE) Updated per vendor's final cost."
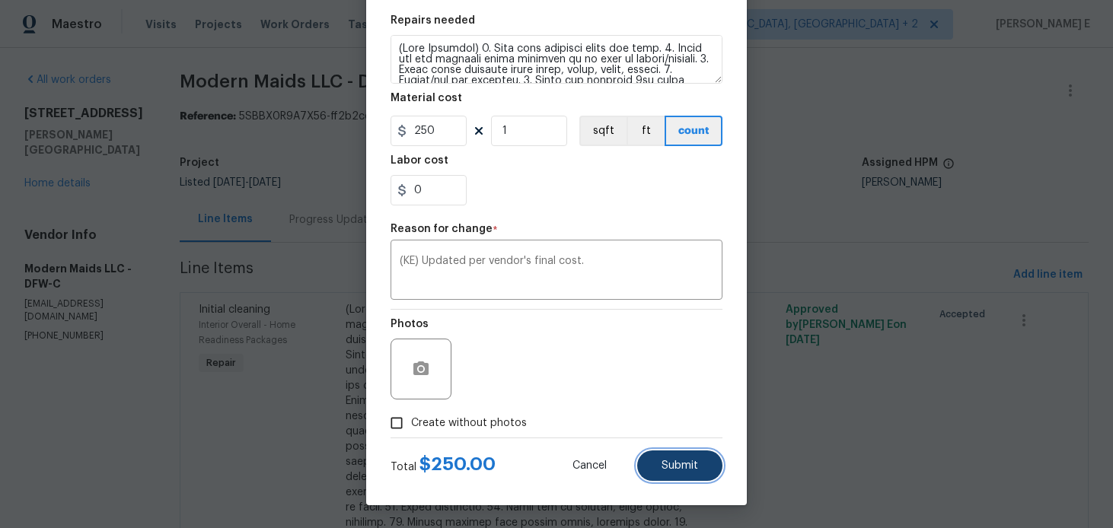
click at [676, 466] on span "Submit" at bounding box center [680, 466] width 37 height 11
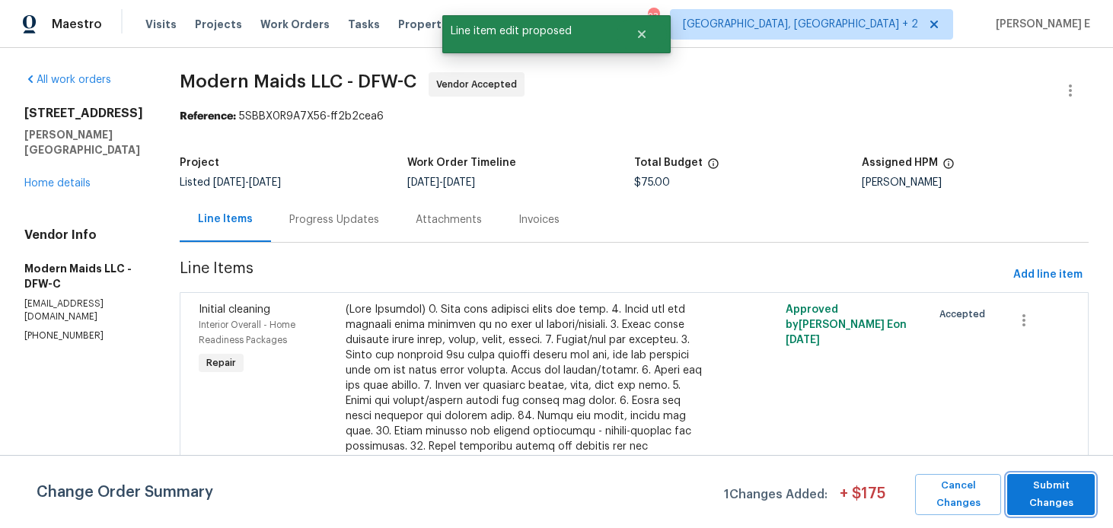
click at [1032, 487] on span "Submit Changes" at bounding box center [1051, 494] width 72 height 35
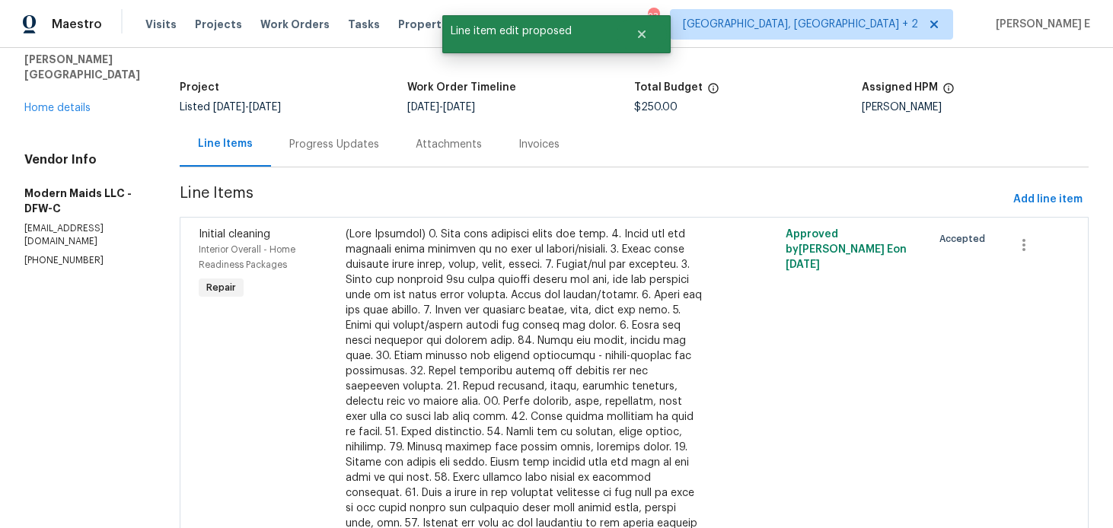
scroll to position [0, 0]
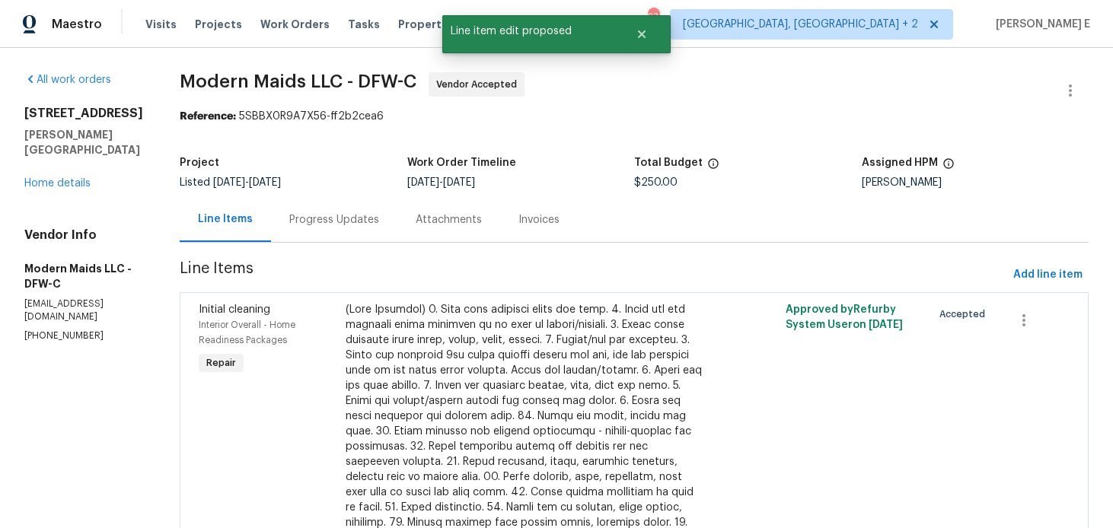
click at [362, 232] on div "Progress Updates" at bounding box center [334, 219] width 126 height 45
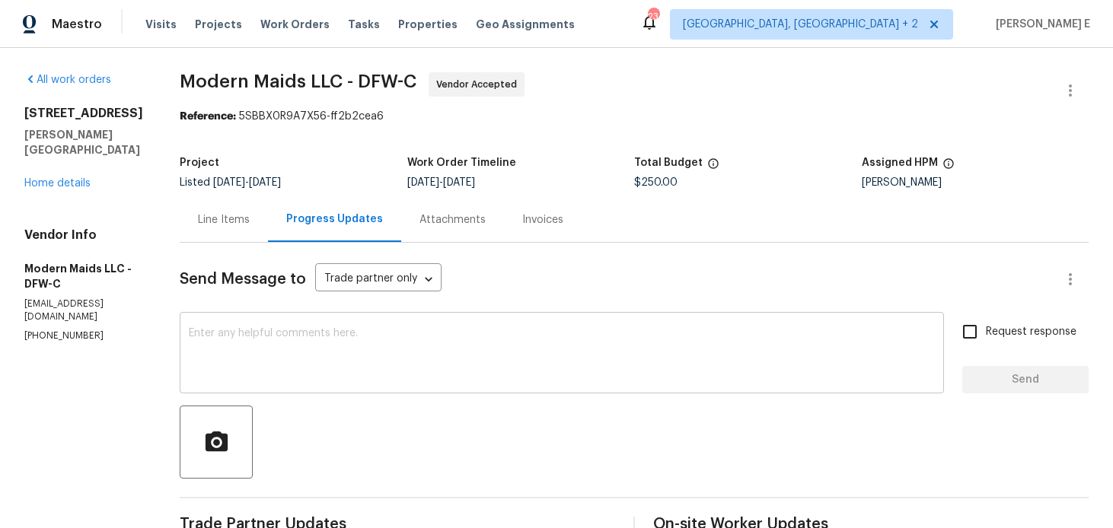
click at [535, 328] on textarea at bounding box center [562, 354] width 746 height 53
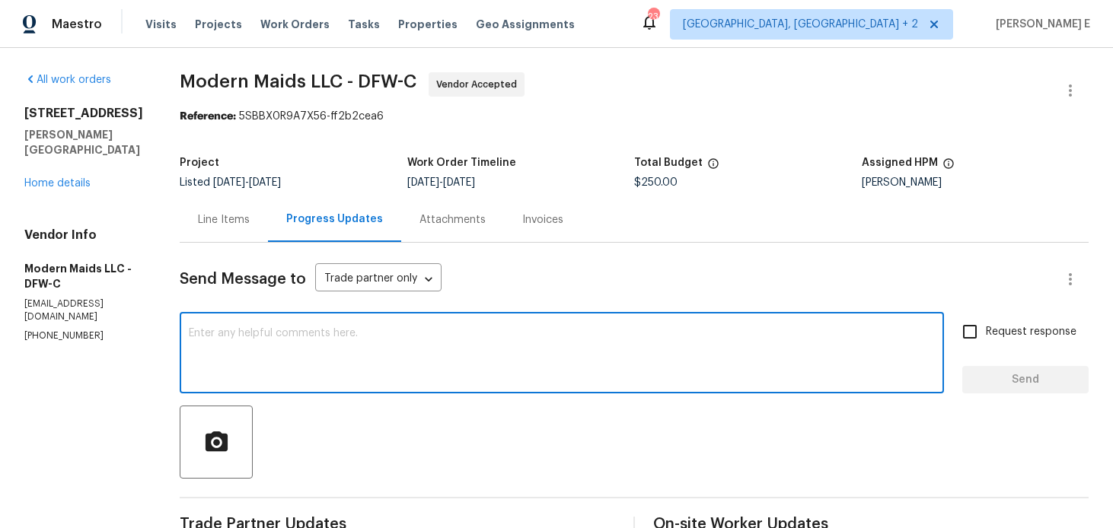
click at [535, 328] on textarea at bounding box center [562, 354] width 746 height 53
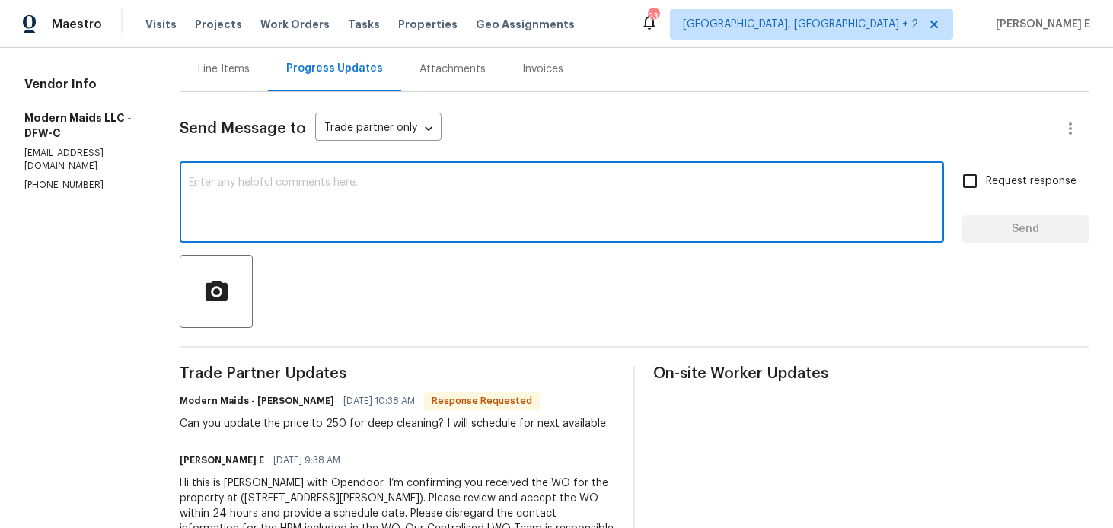
scroll to position [142, 0]
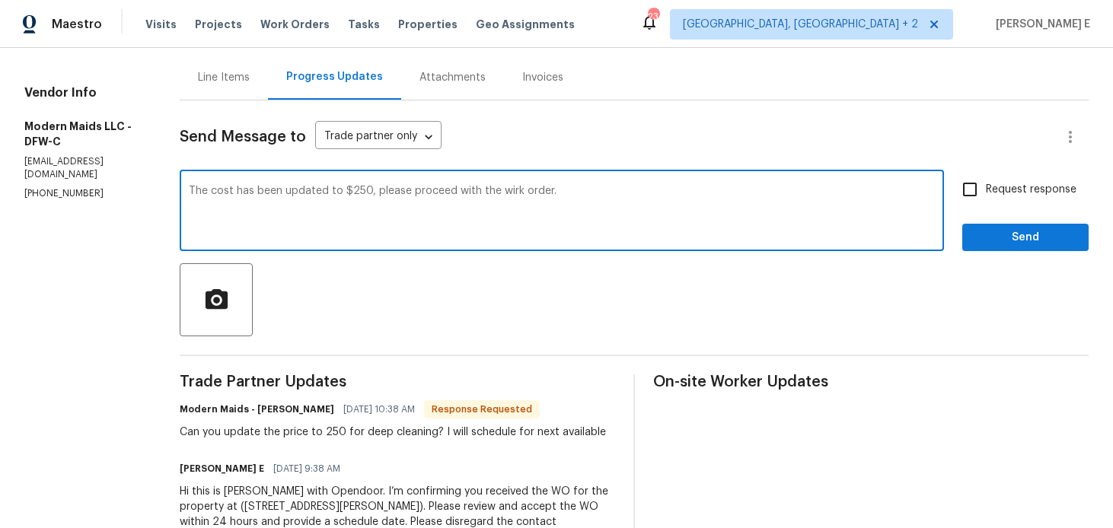
click at [523, 190] on textarea "The cost has been updated to $250, please proceed with the wirk order." at bounding box center [562, 212] width 746 height 53
click at [602, 184] on div "The cost has been updated to $250, please proceed with the work order. x ​" at bounding box center [562, 213] width 765 height 78
click at [576, 206] on textarea "The cost has been updated to $250, please proceed with the work order." at bounding box center [562, 212] width 746 height 53
type textarea "The cost has been updated to $250, please proceed with the work order. Thank yo…"
click at [994, 187] on span "Request response" at bounding box center [1031, 190] width 91 height 16
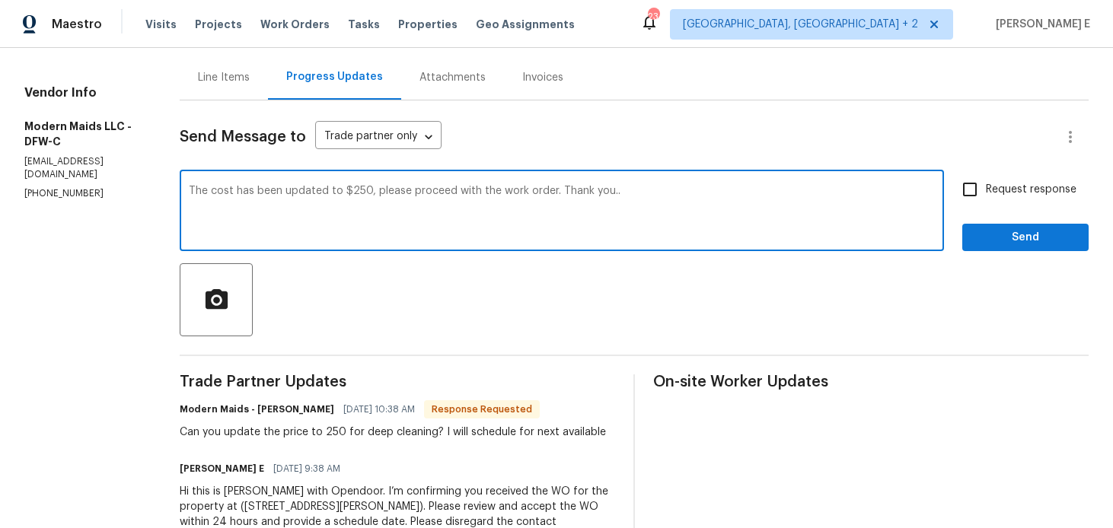
click at [986, 187] on input "Request response" at bounding box center [970, 190] width 32 height 32
checkbox input "true"
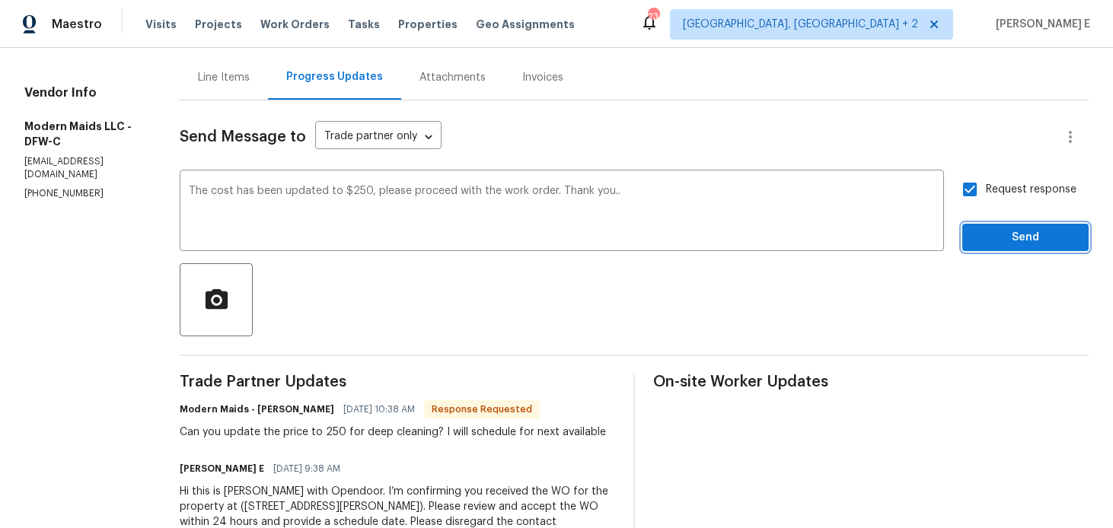
click at [994, 242] on span "Send" at bounding box center [1026, 237] width 102 height 19
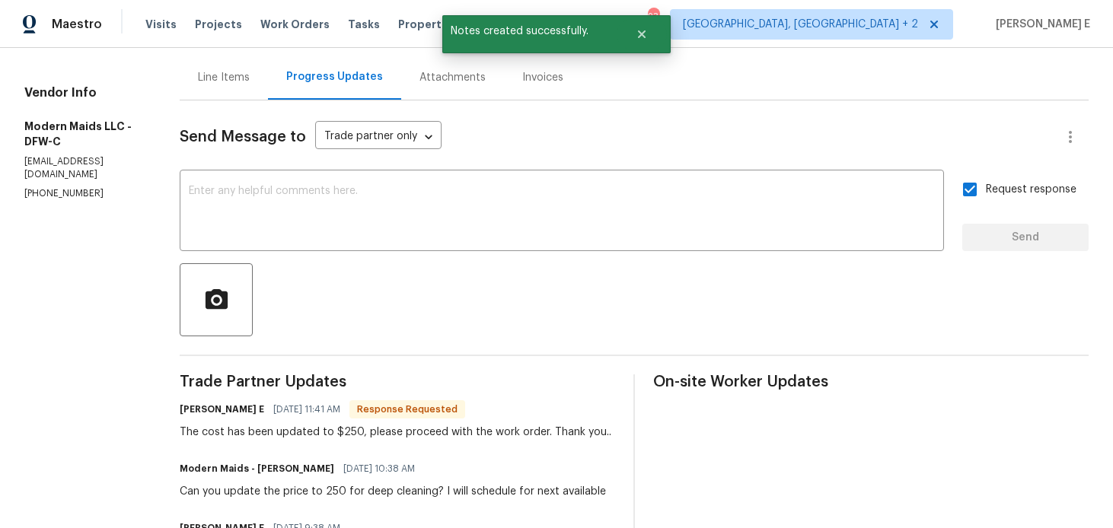
scroll to position [0, 0]
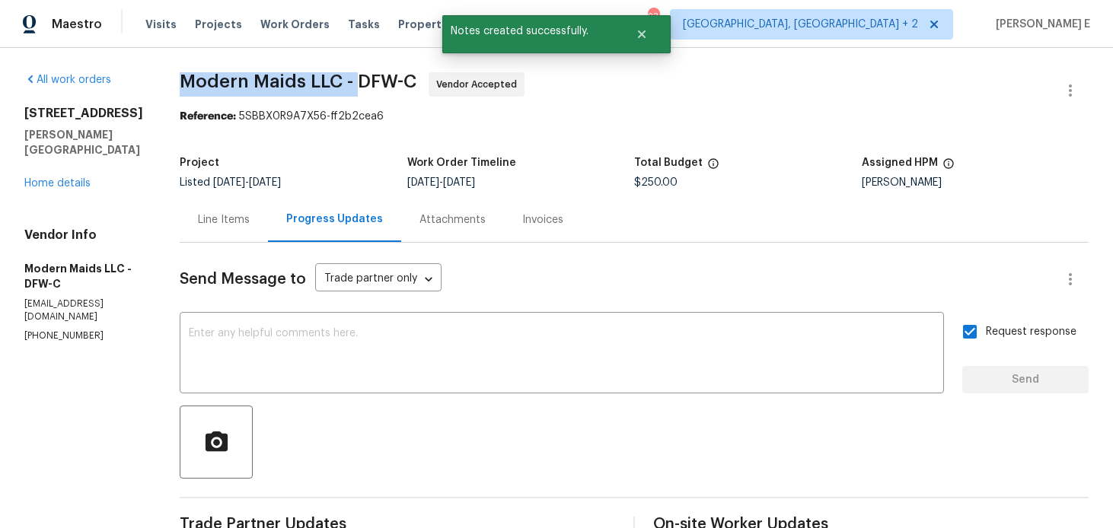
drag, startPoint x: 196, startPoint y: 85, endPoint x: 374, endPoint y: 78, distance: 178.3
click at [374, 78] on span "Modern Maids LLC - DFW-C" at bounding box center [298, 81] width 237 height 18
copy span "Modern Maids LLC -"
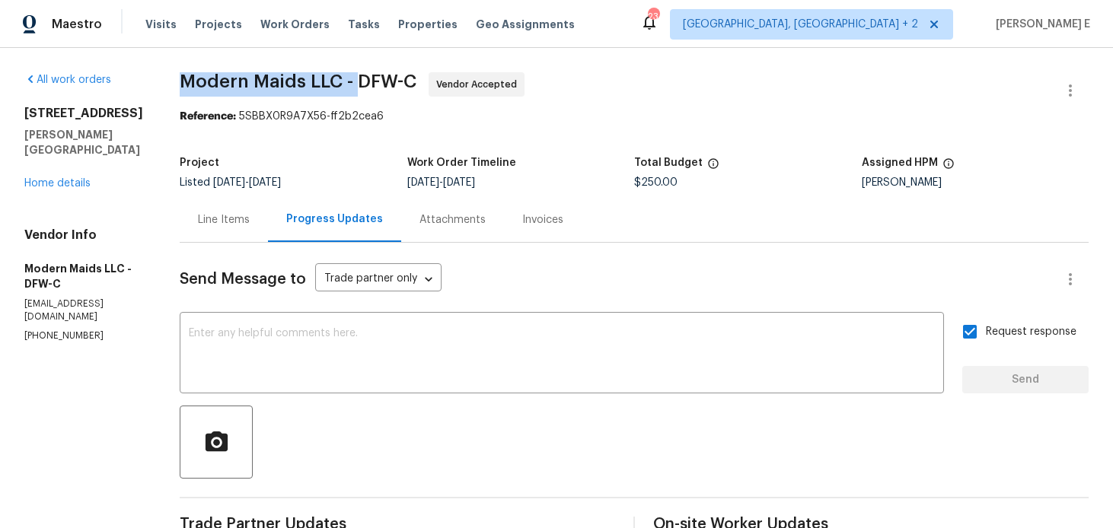
click at [64, 174] on div "306 Shady Oak Rd Keene, TX 76059 Home details" at bounding box center [83, 148] width 119 height 85
click at [74, 178] on link "Home details" at bounding box center [57, 183] width 66 height 11
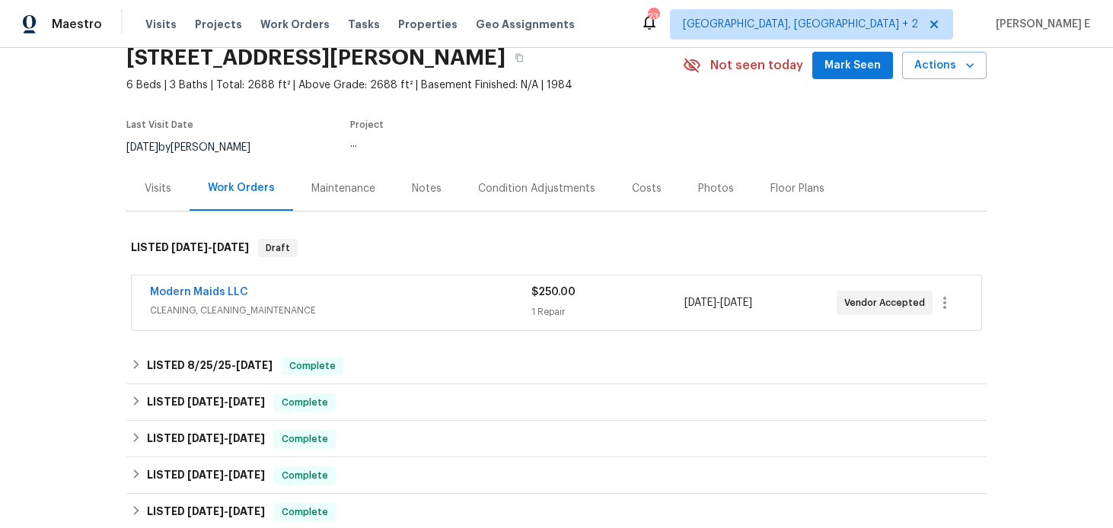
scroll to position [66, 0]
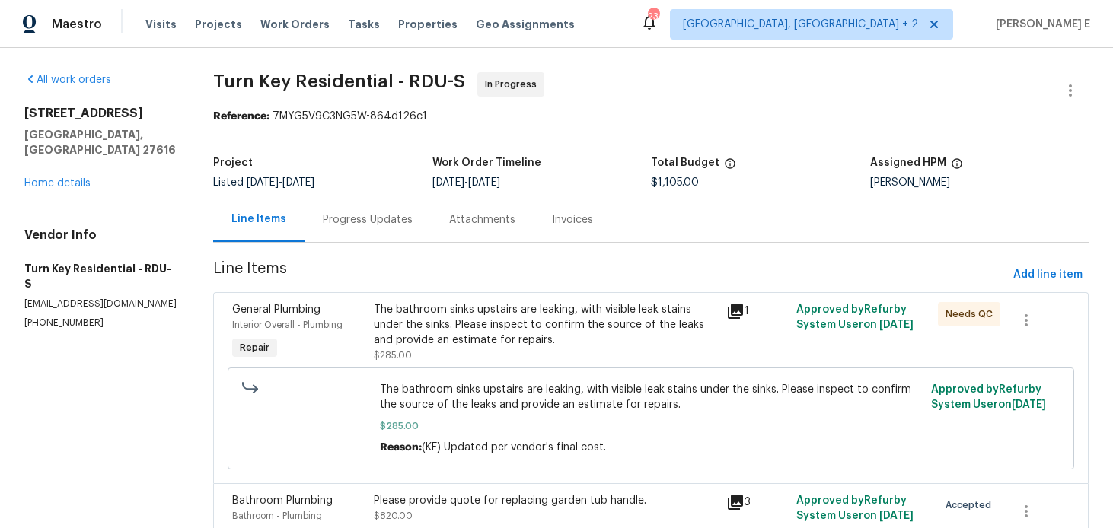
click at [392, 216] on div "Progress Updates" at bounding box center [368, 219] width 90 height 15
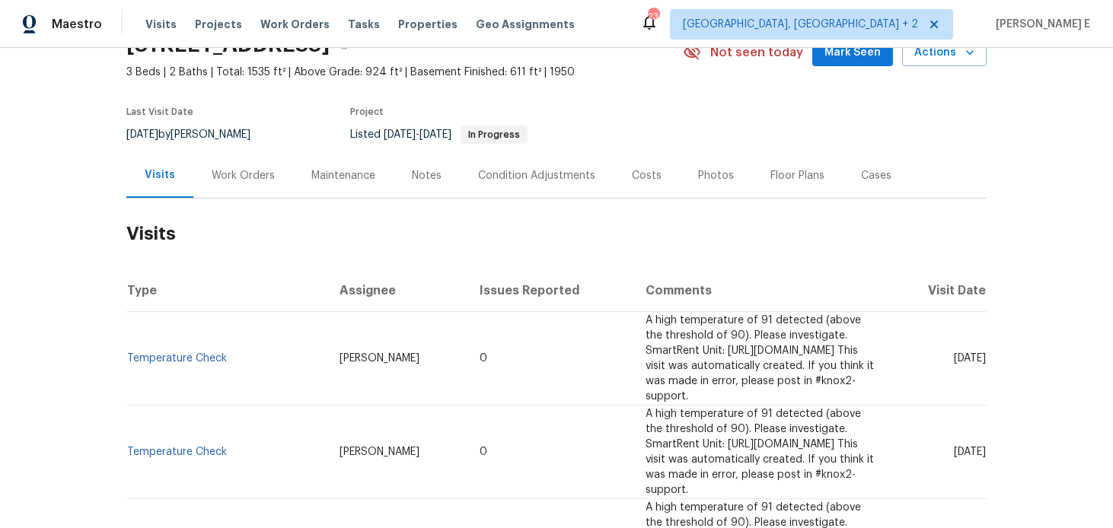
scroll to position [92, 0]
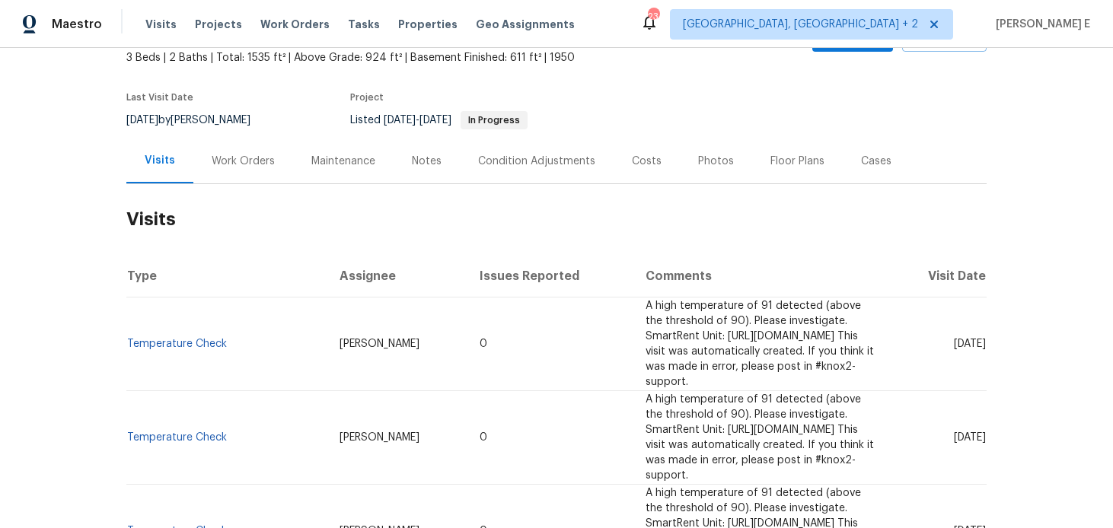
click at [226, 157] on div "Work Orders" at bounding box center [243, 161] width 63 height 15
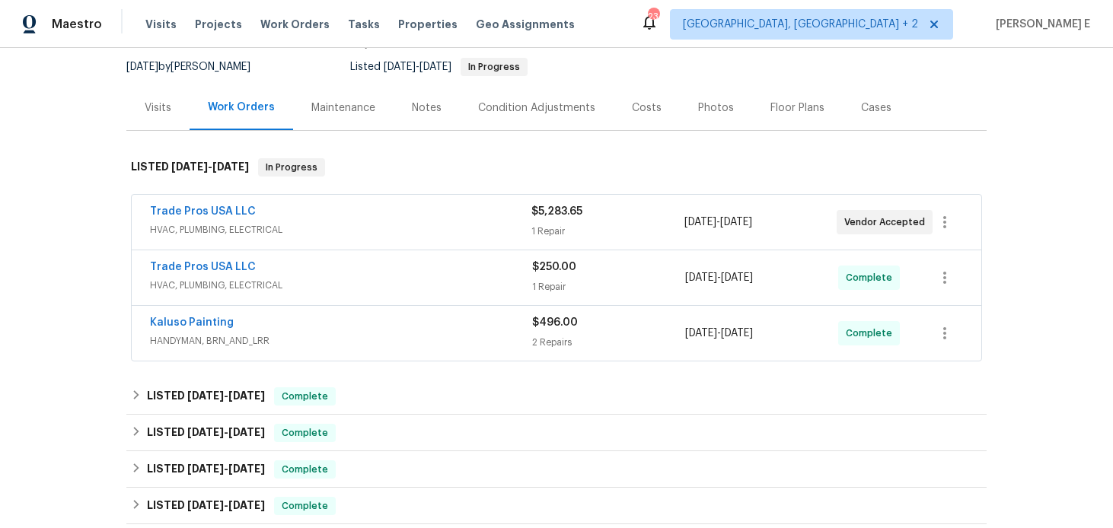
scroll to position [165, 0]
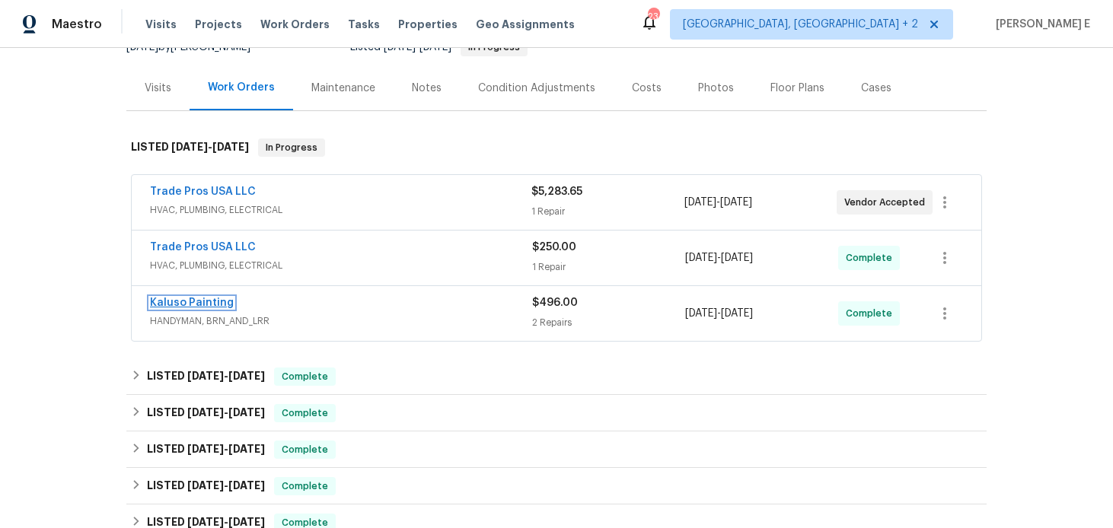
click at [204, 301] on link "Kaluso Painting" at bounding box center [192, 303] width 84 height 11
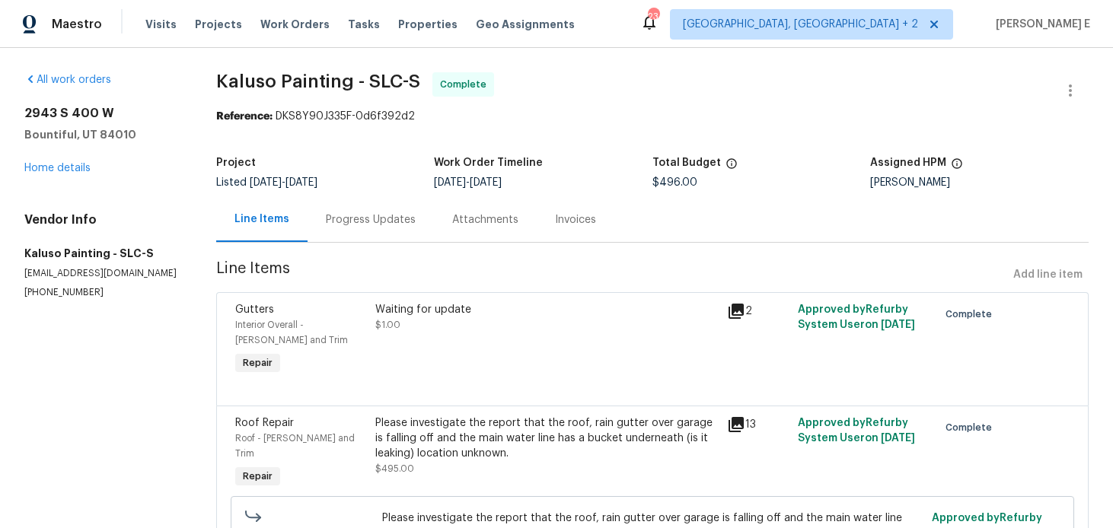
click at [396, 222] on div "Progress Updates" at bounding box center [371, 219] width 90 height 15
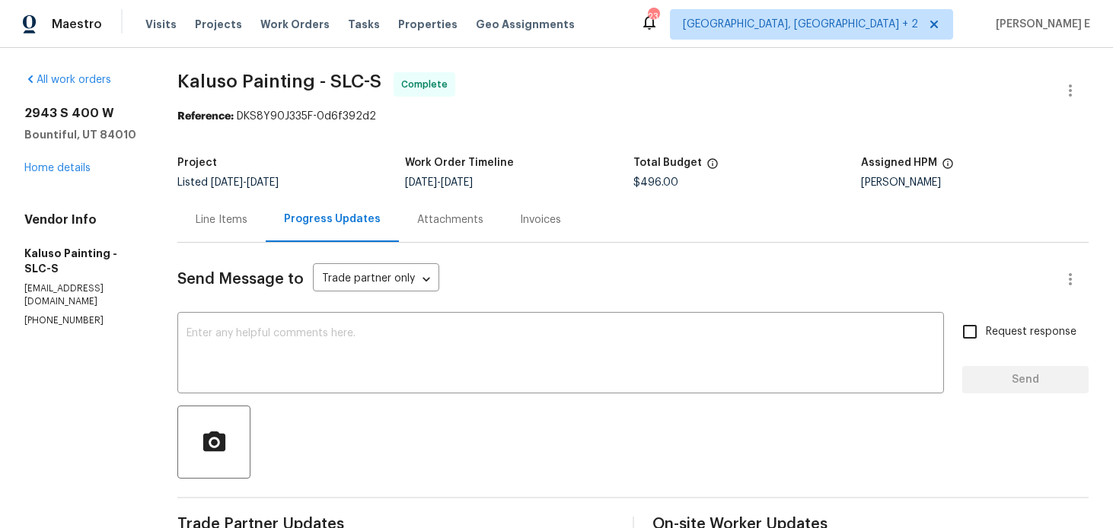
click at [212, 215] on div "Line Items" at bounding box center [222, 219] width 52 height 15
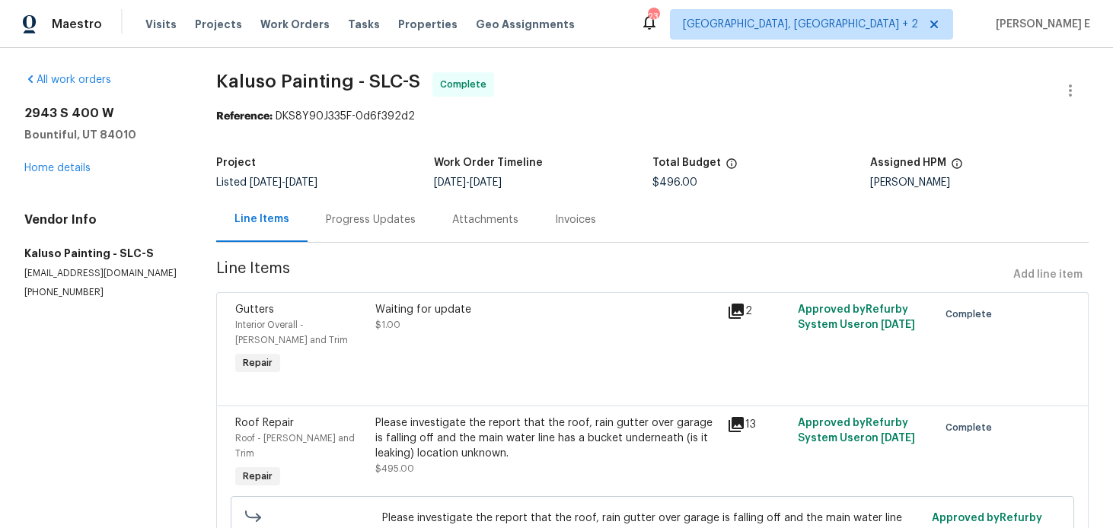
click at [447, 353] on div "Waiting for update $1.00" at bounding box center [547, 340] width 352 height 85
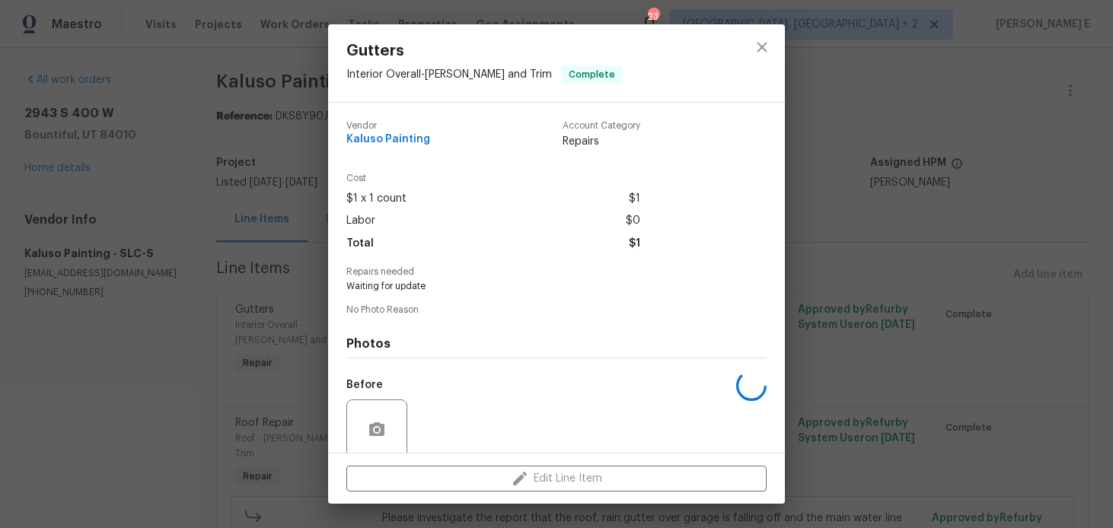
scroll to position [121, 0]
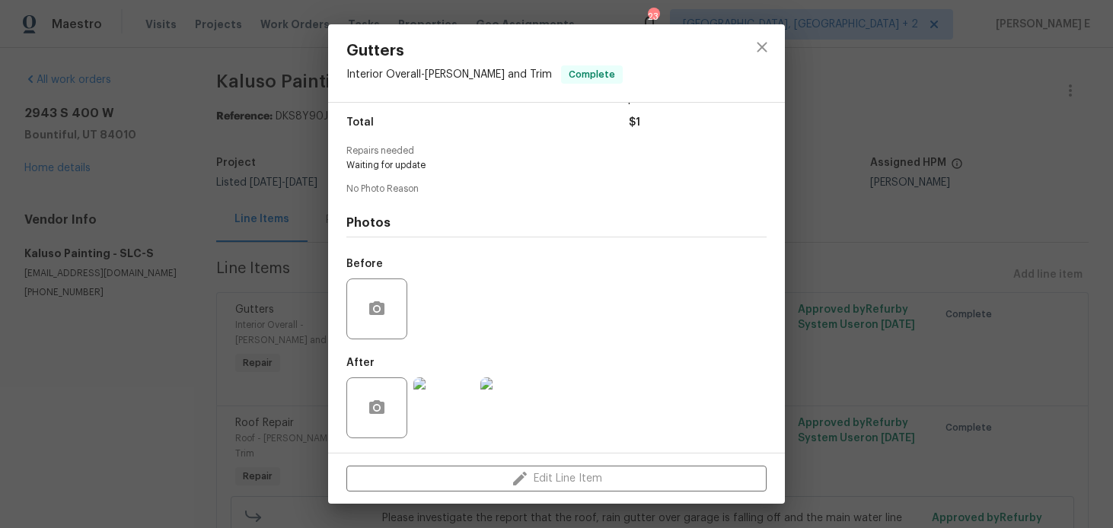
click at [436, 393] on img at bounding box center [444, 408] width 61 height 61
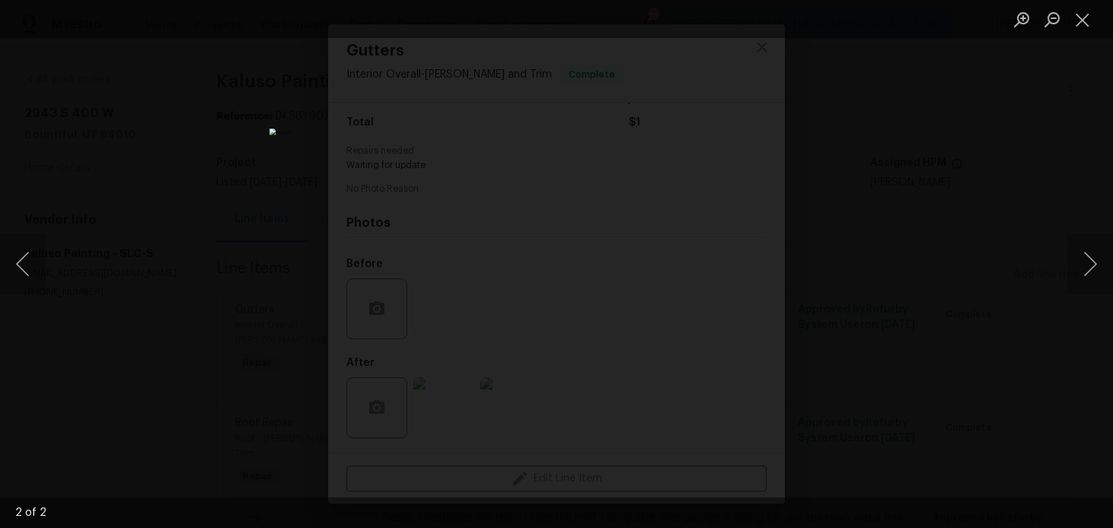
click at [809, 271] on div "Lightbox" at bounding box center [556, 264] width 1113 height 528
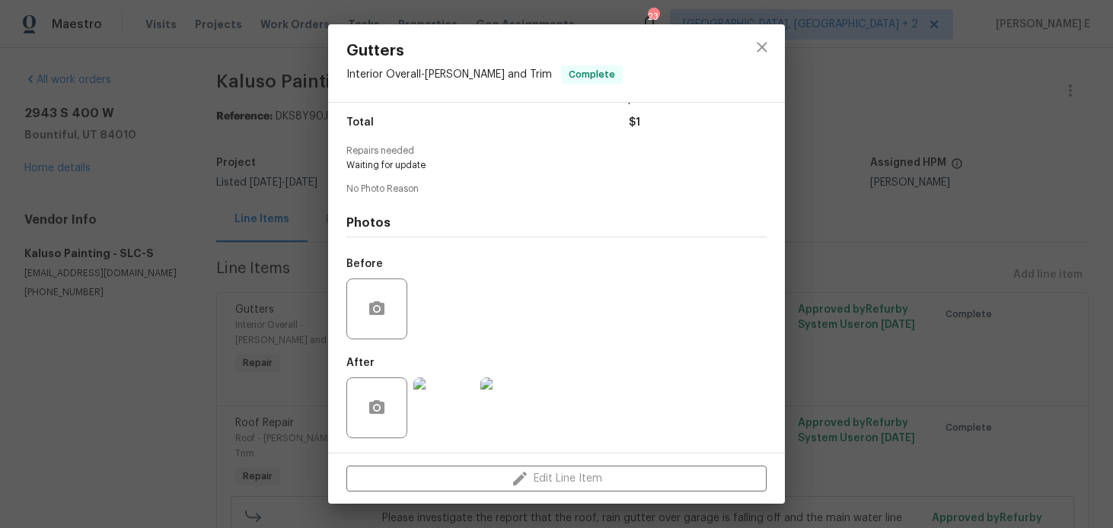
click at [197, 324] on div "Gutters Interior Overall - Eaves and Trim Complete Vendor Kaluso Painting Accou…" at bounding box center [556, 264] width 1113 height 528
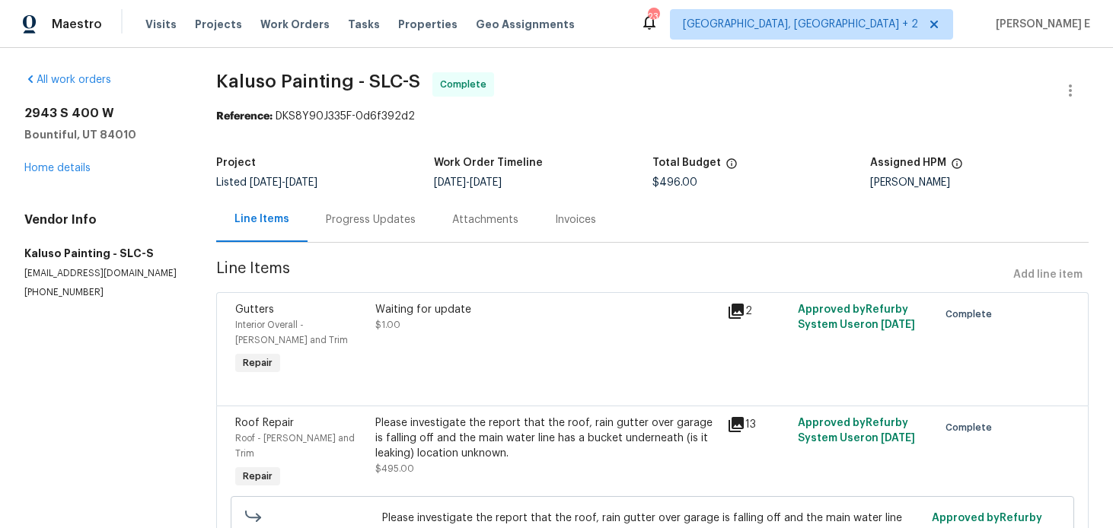
click at [433, 220] on div "Progress Updates" at bounding box center [371, 219] width 126 height 45
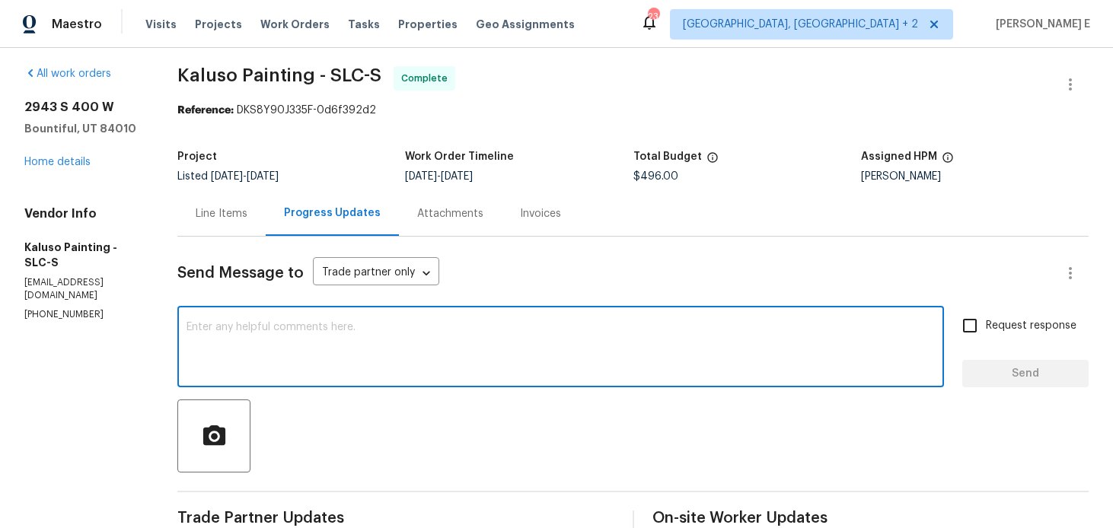
click at [483, 356] on textarea at bounding box center [561, 348] width 749 height 53
type textarea "The work order is approved. Thank you.."
click at [1017, 356] on div "Request response Send" at bounding box center [1026, 349] width 126 height 78
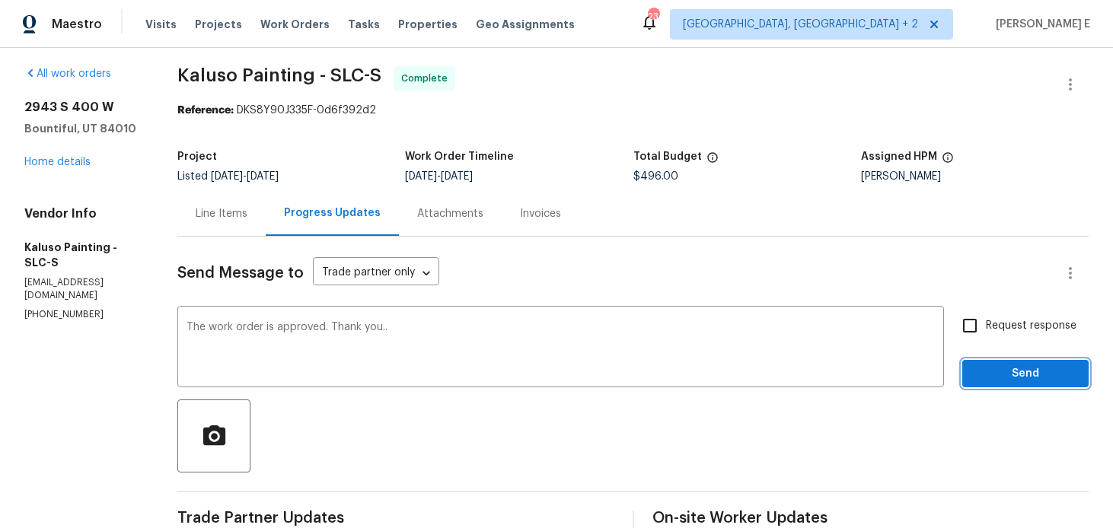
click at [993, 369] on span "Send" at bounding box center [1026, 374] width 102 height 19
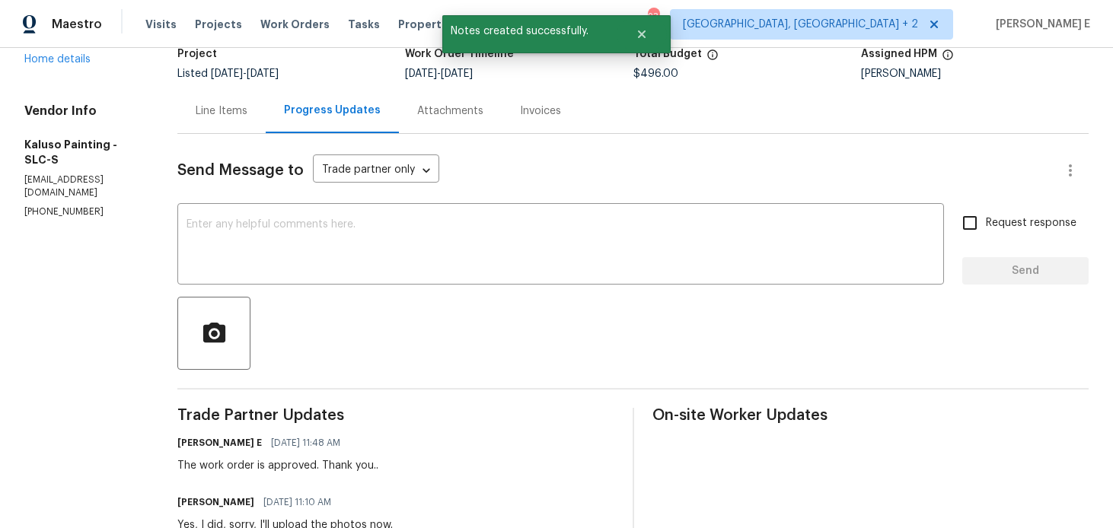
scroll to position [0, 0]
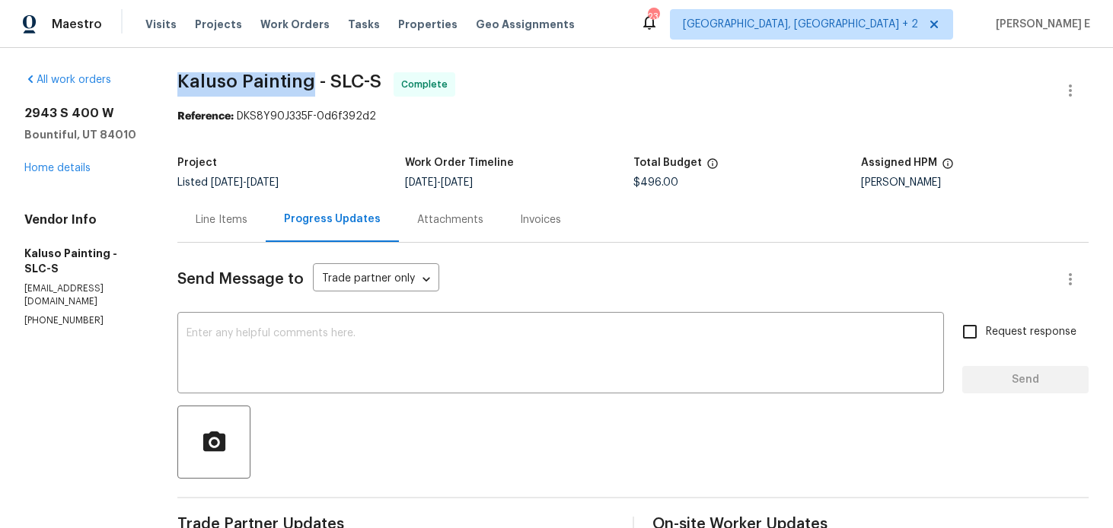
drag, startPoint x: 169, startPoint y: 88, endPoint x: 308, endPoint y: 88, distance: 138.6
copy span "Kaluso Painting"
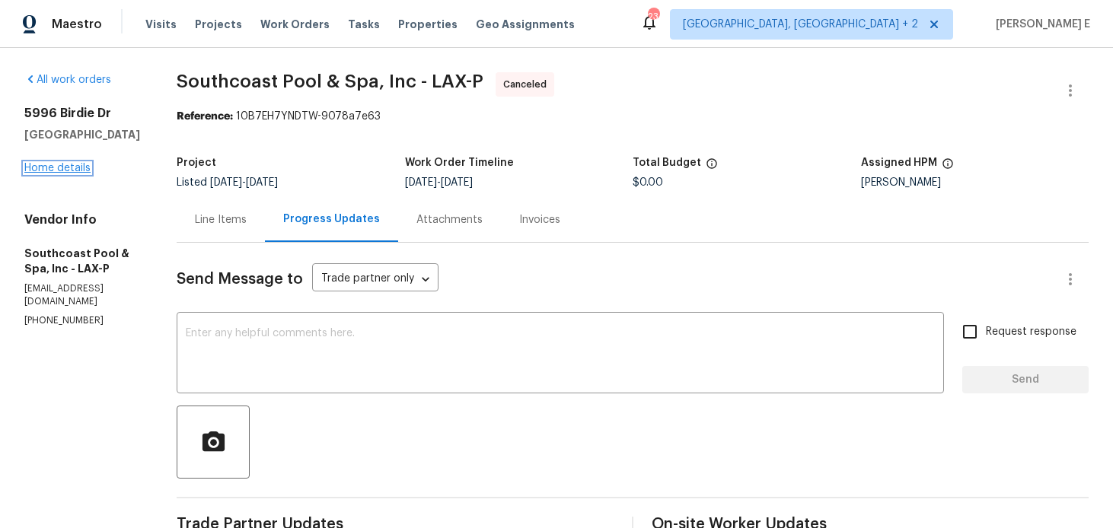
click at [66, 172] on link "Home details" at bounding box center [57, 168] width 66 height 11
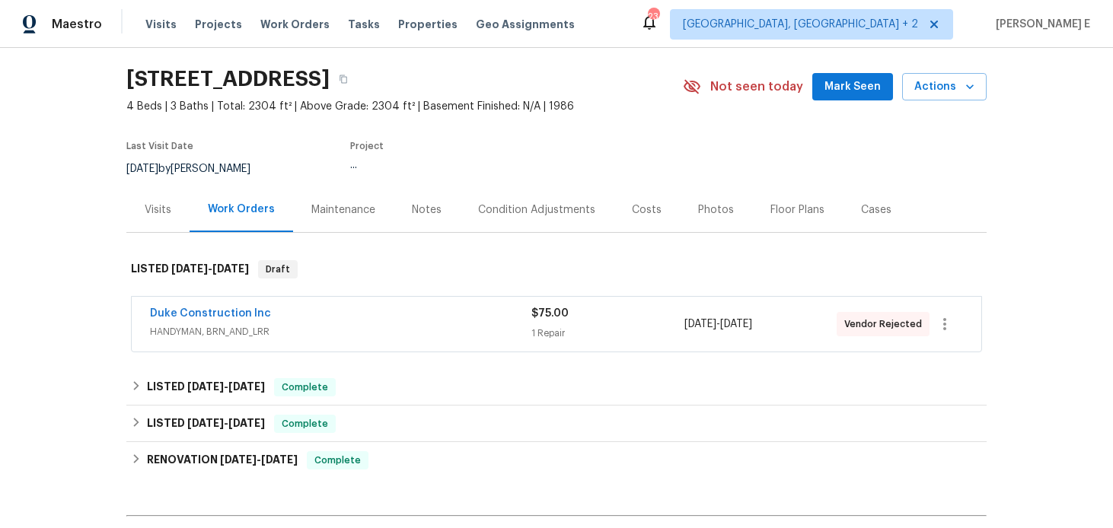
scroll to position [55, 0]
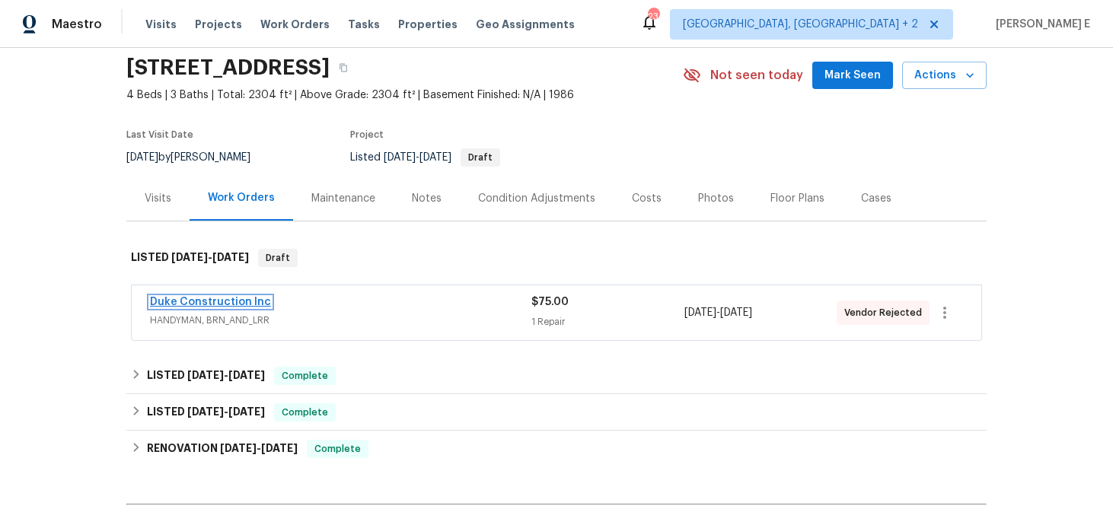
click at [210, 302] on link "Duke Construction Inc" at bounding box center [210, 302] width 121 height 11
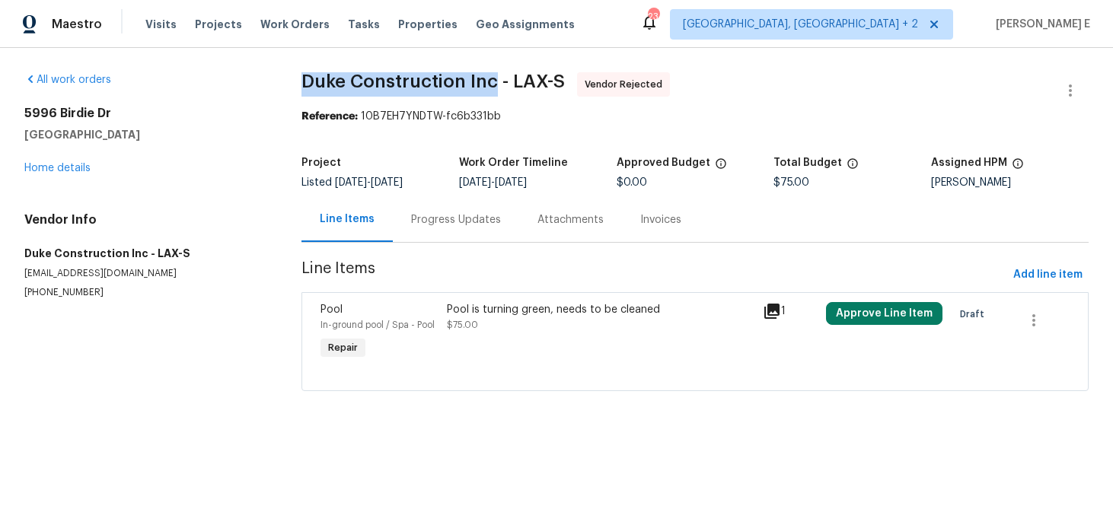
drag, startPoint x: 302, startPoint y: 83, endPoint x: 495, endPoint y: 84, distance: 193.4
click at [495, 84] on span "Duke Construction Inc - LAX-S" at bounding box center [433, 81] width 263 height 18
copy span "Duke Construction Inc"
click at [1074, 70] on div "All work orders [STREET_ADDRESS][PERSON_NAME] Home details Vendor Info Duke Con…" at bounding box center [556, 241] width 1113 height 386
click at [1068, 83] on icon "button" at bounding box center [1071, 90] width 18 height 18
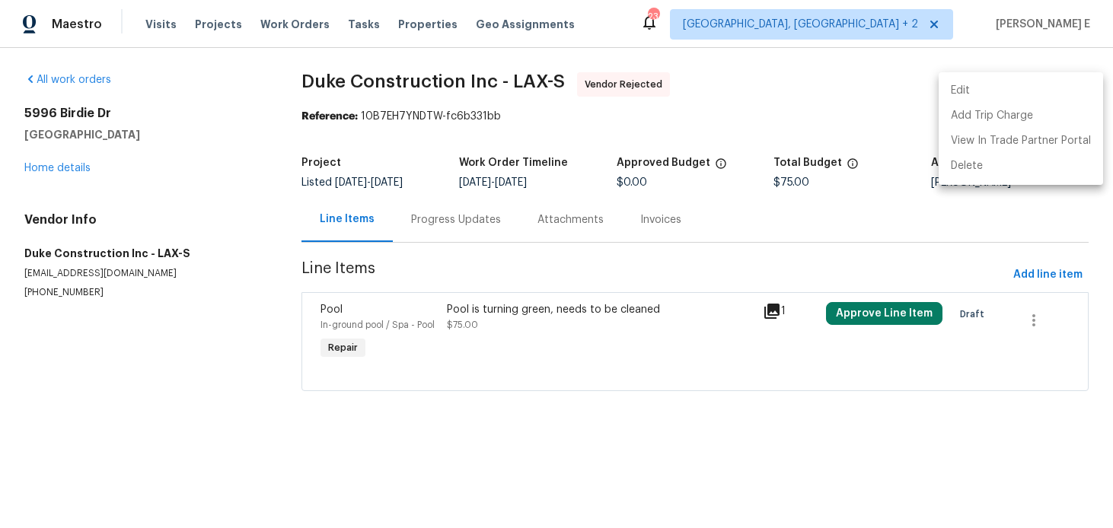
click at [949, 92] on li "Edit" at bounding box center [1021, 90] width 164 height 25
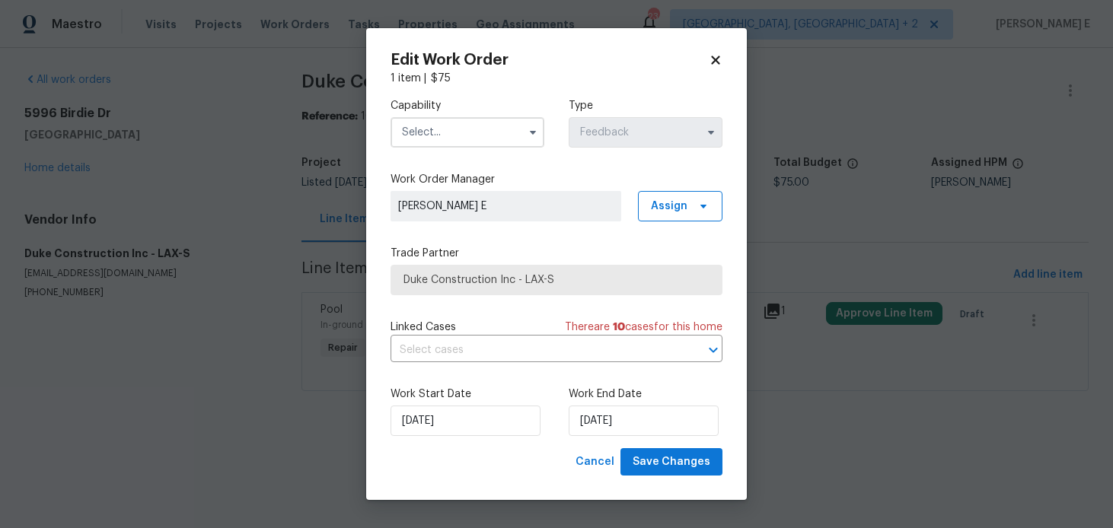
click at [468, 146] on input "text" at bounding box center [468, 132] width 154 height 30
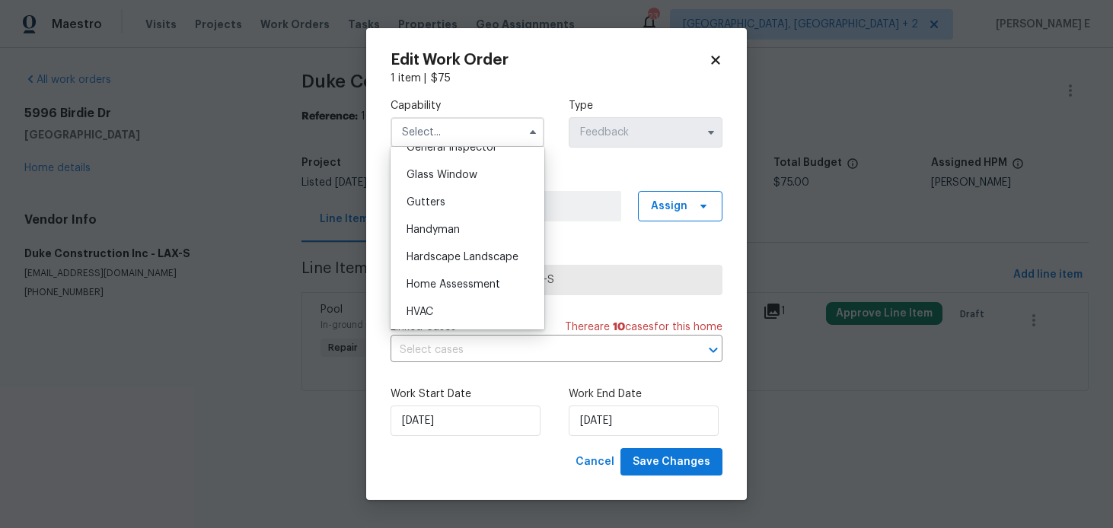
scroll to position [773, 0]
click at [465, 232] on div "Handyman" at bounding box center [467, 229] width 146 height 27
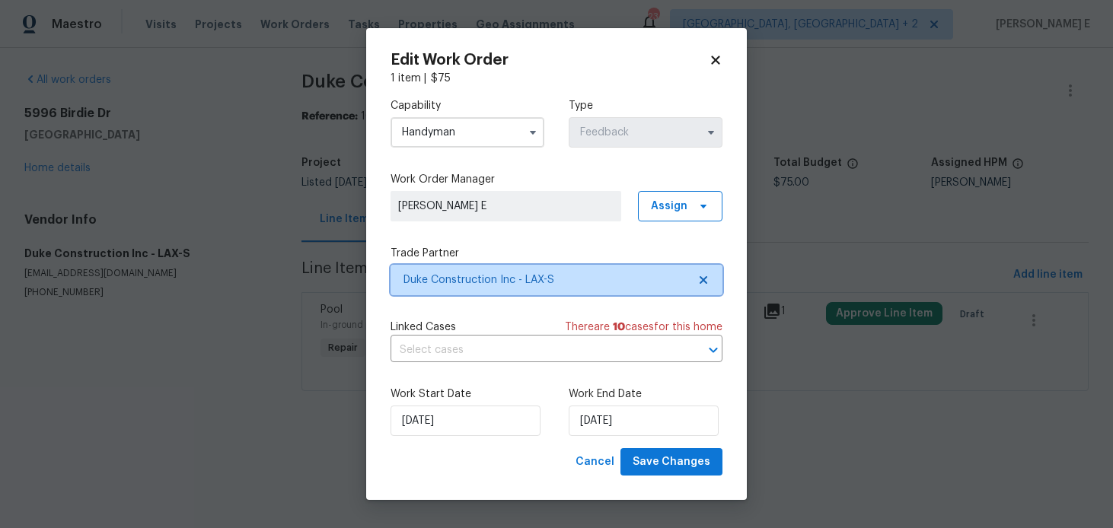
click at [458, 283] on span "Duke Construction Inc - LAX-S" at bounding box center [546, 280] width 284 height 15
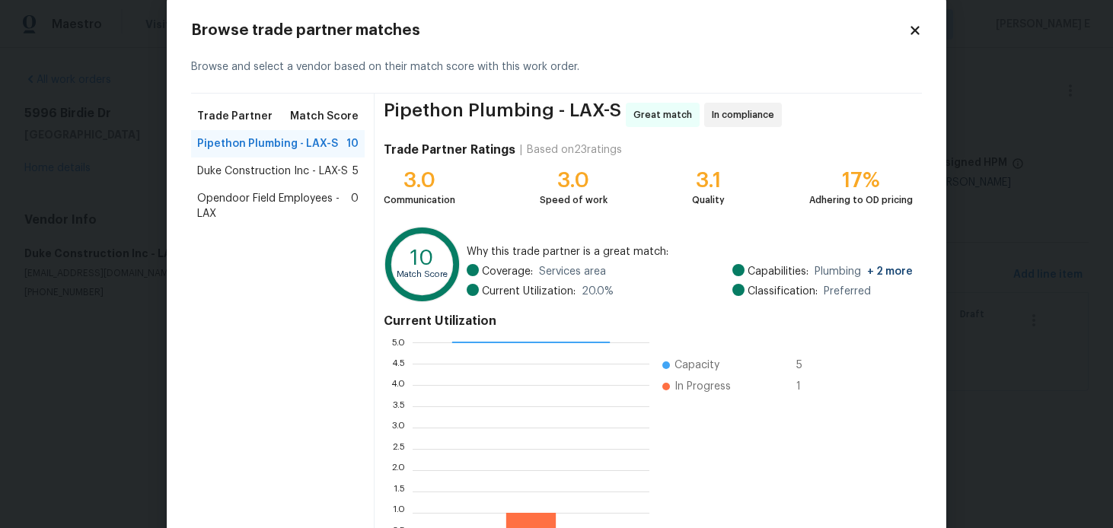
scroll to position [0, 0]
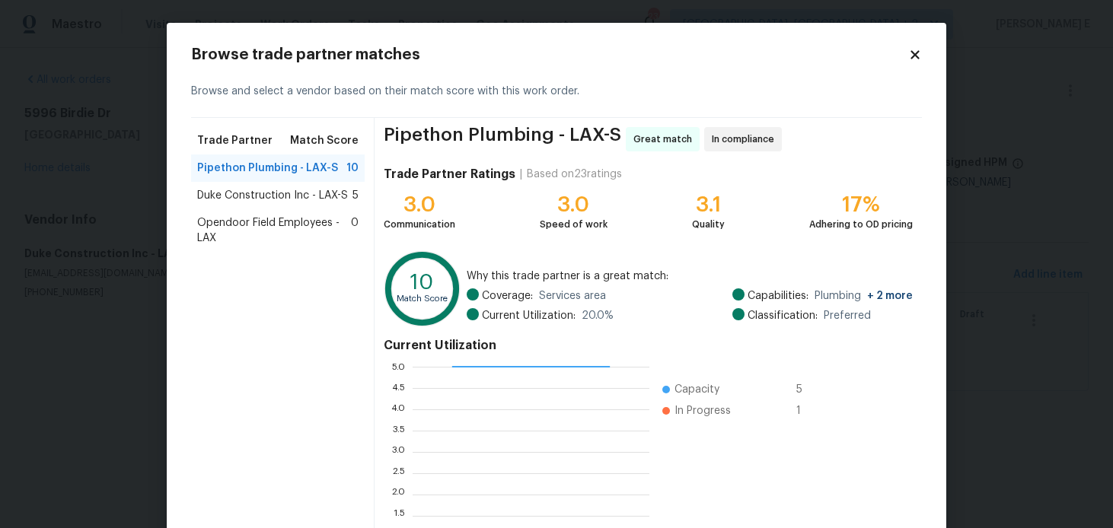
click at [918, 54] on icon at bounding box center [915, 55] width 14 height 14
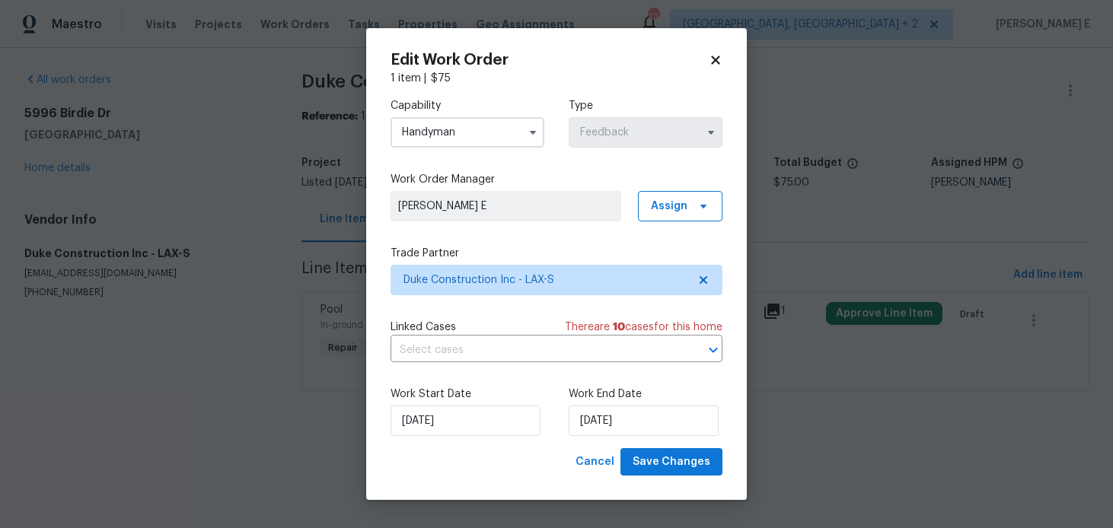
click at [419, 141] on input "Handyman" at bounding box center [468, 132] width 154 height 30
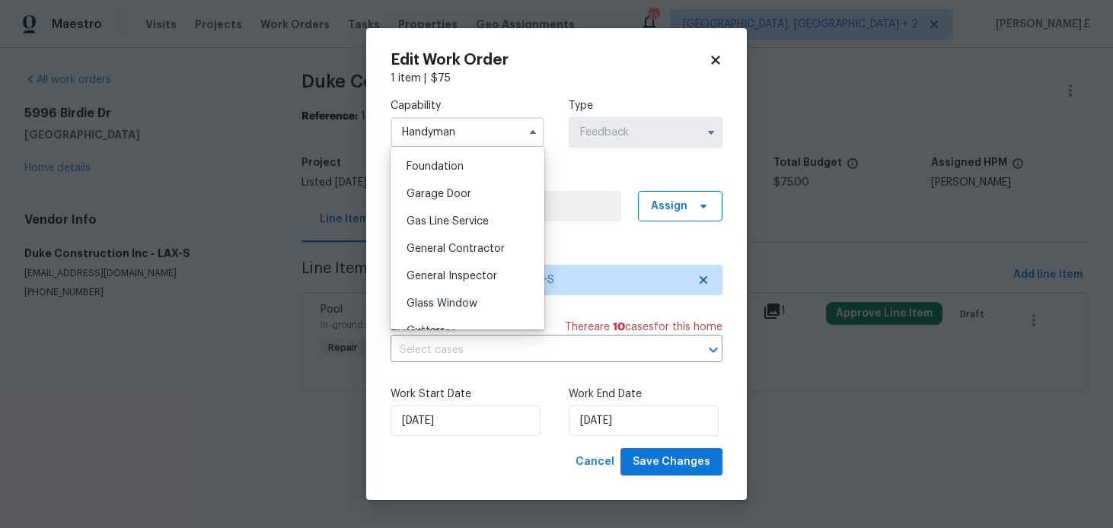
scroll to position [650, 0]
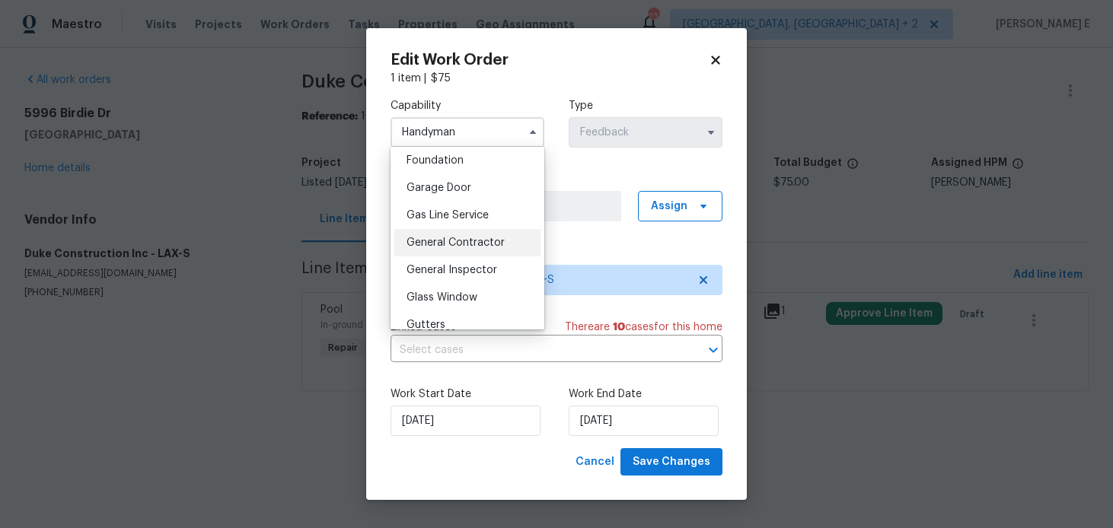
click at [439, 234] on div "General Contractor" at bounding box center [467, 242] width 146 height 27
type input "General Contractor"
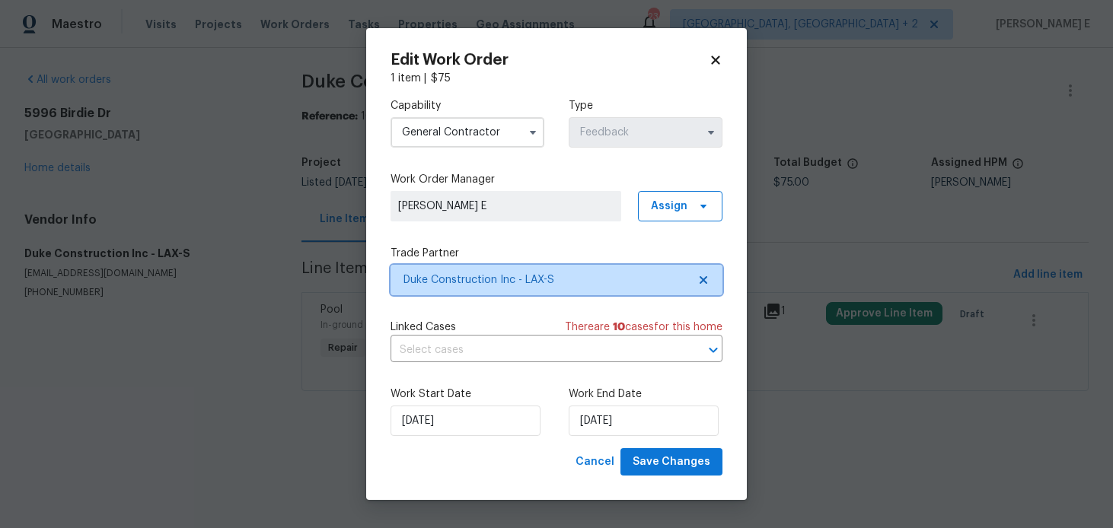
click at [457, 273] on span "Duke Construction Inc - LAX-S" at bounding box center [546, 280] width 284 height 15
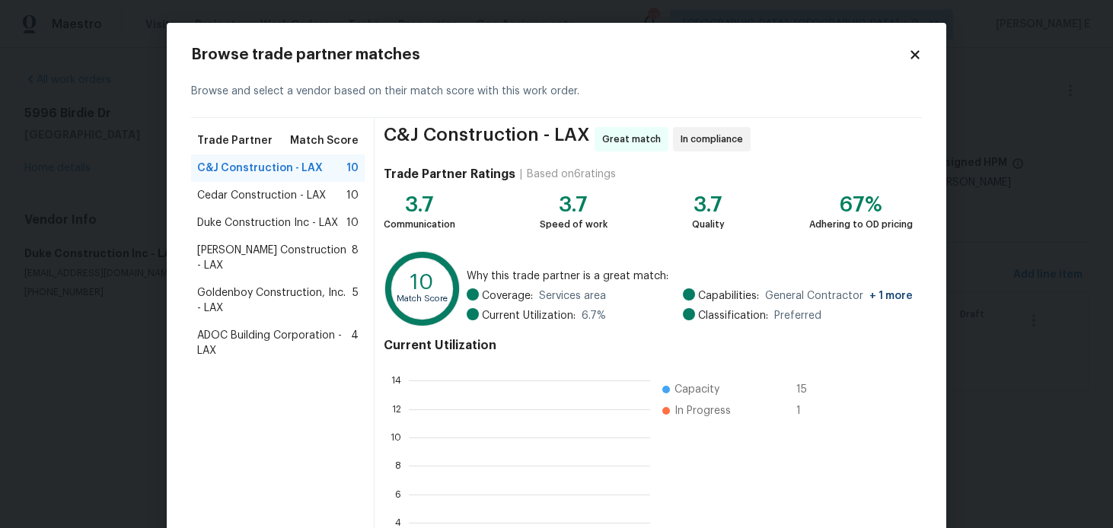
scroll to position [213, 241]
click at [333, 191] on div "Cedar Construction - LAX 10" at bounding box center [277, 195] width 161 height 15
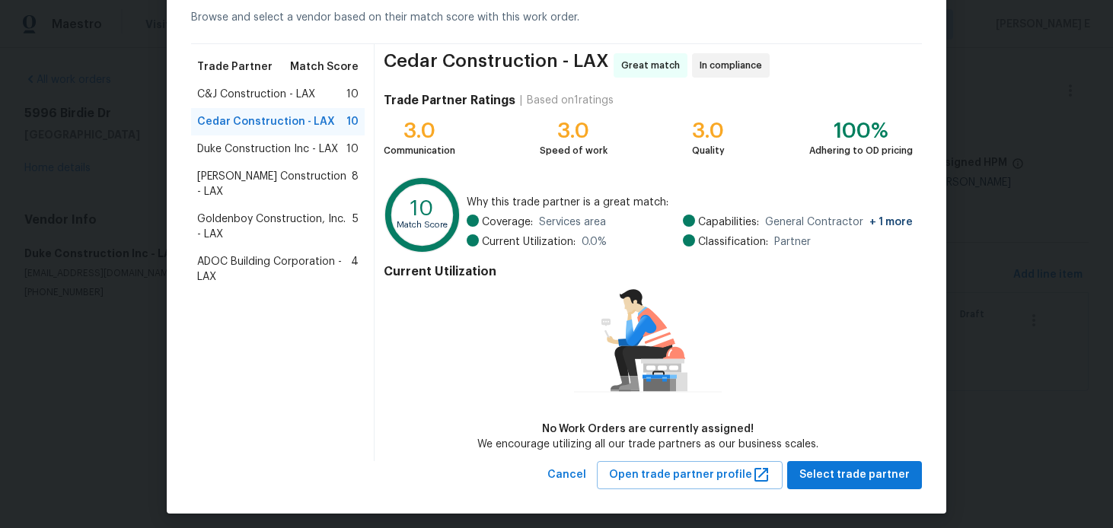
scroll to position [81, 0]
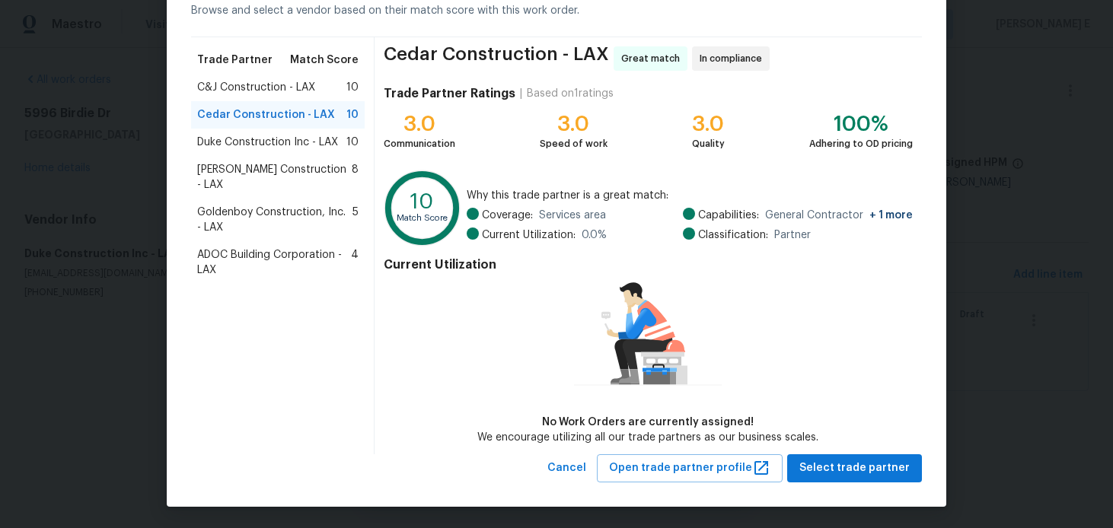
click at [810, 482] on div "Browse trade partner matches Browse and select a vendor based on their match sc…" at bounding box center [557, 224] width 780 height 565
click at [856, 463] on span "Select trade partner" at bounding box center [855, 468] width 110 height 19
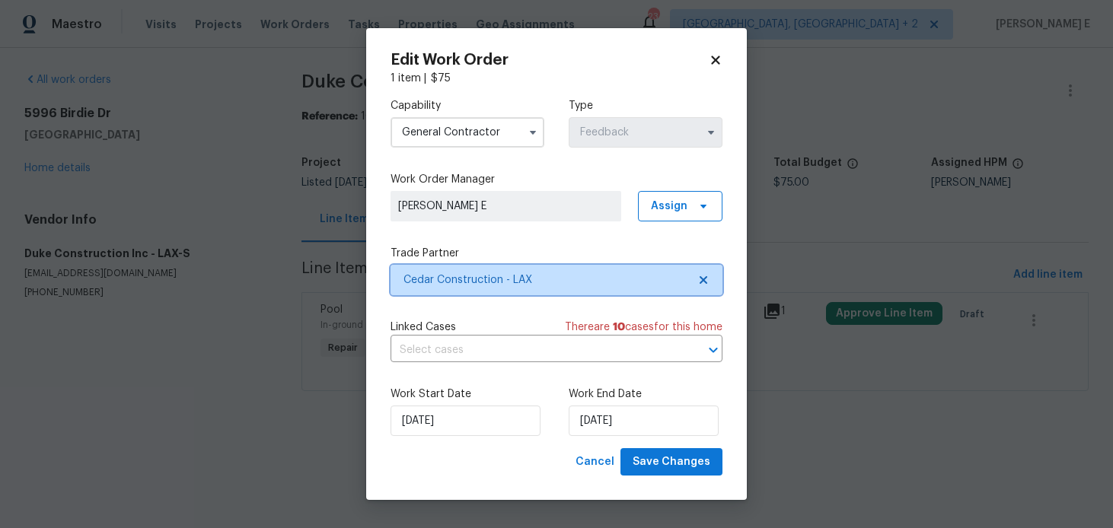
scroll to position [0, 0]
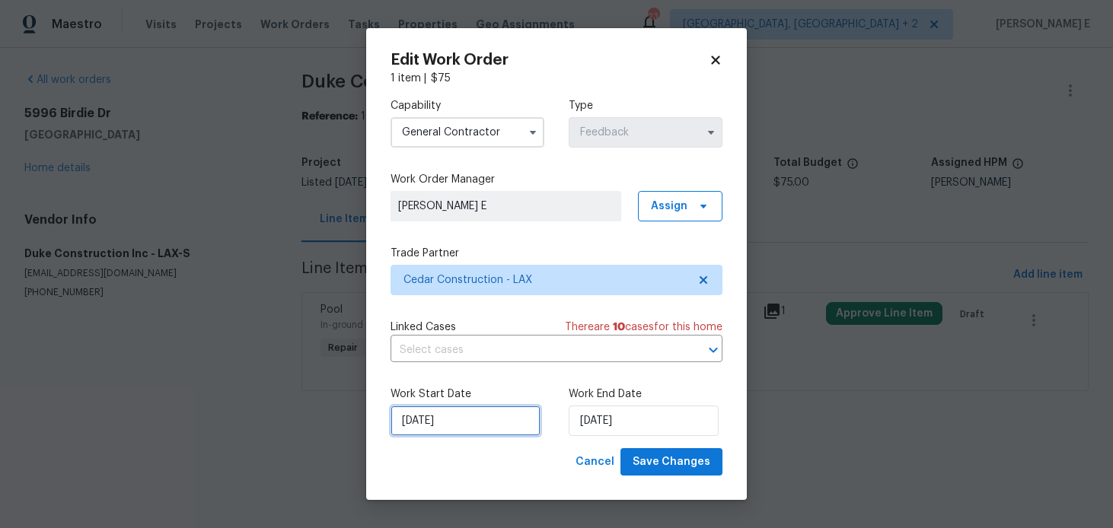
click at [503, 426] on input "02/09/2025" at bounding box center [466, 421] width 150 height 30
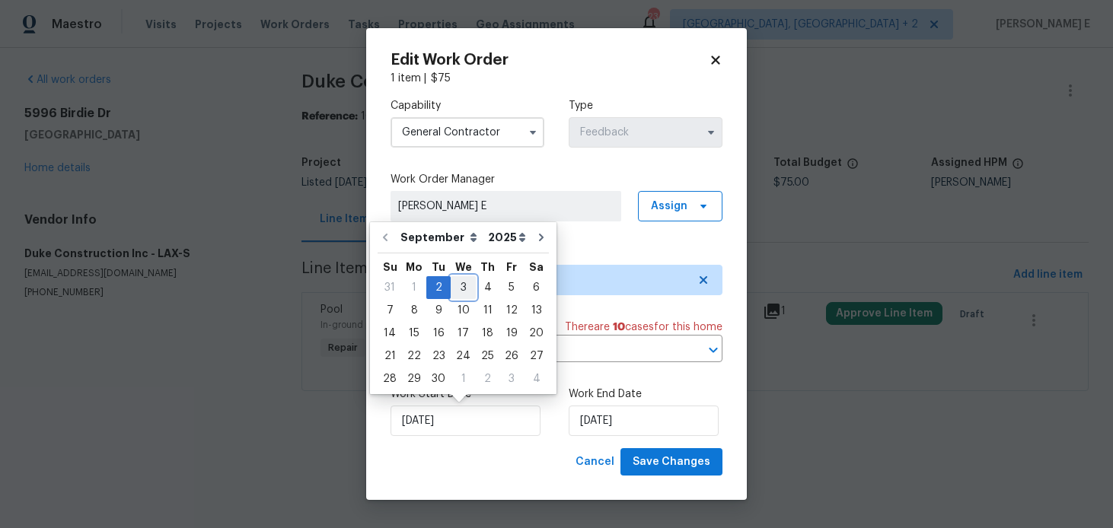
click at [461, 295] on div "3" at bounding box center [463, 287] width 25 height 21
type input "03/09/2025"
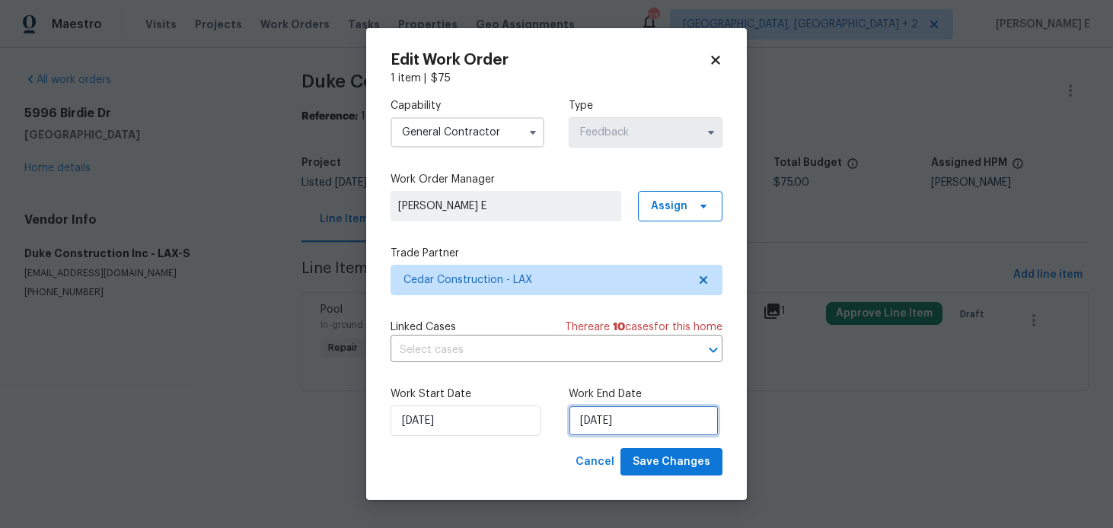
click at [595, 434] on input "04/09/2025" at bounding box center [644, 421] width 150 height 30
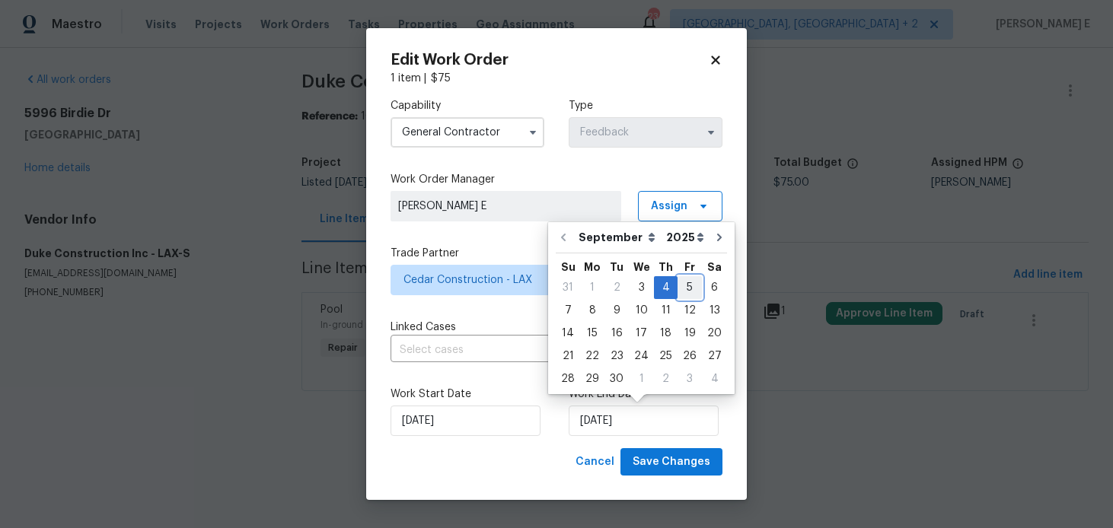
click at [685, 285] on div "5" at bounding box center [690, 287] width 24 height 21
type input "05/09/2025"
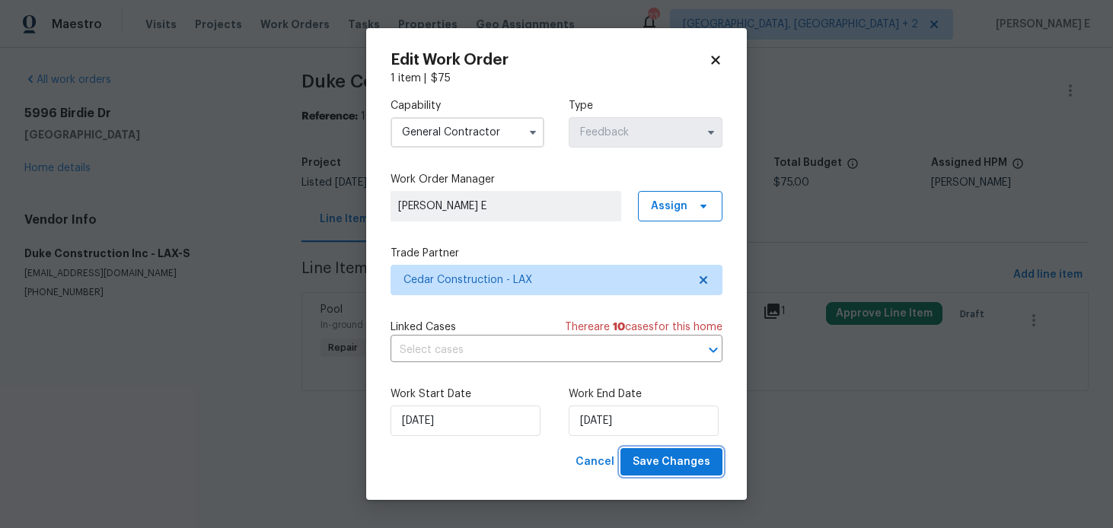
click at [682, 476] on button "Save Changes" at bounding box center [672, 463] width 102 height 28
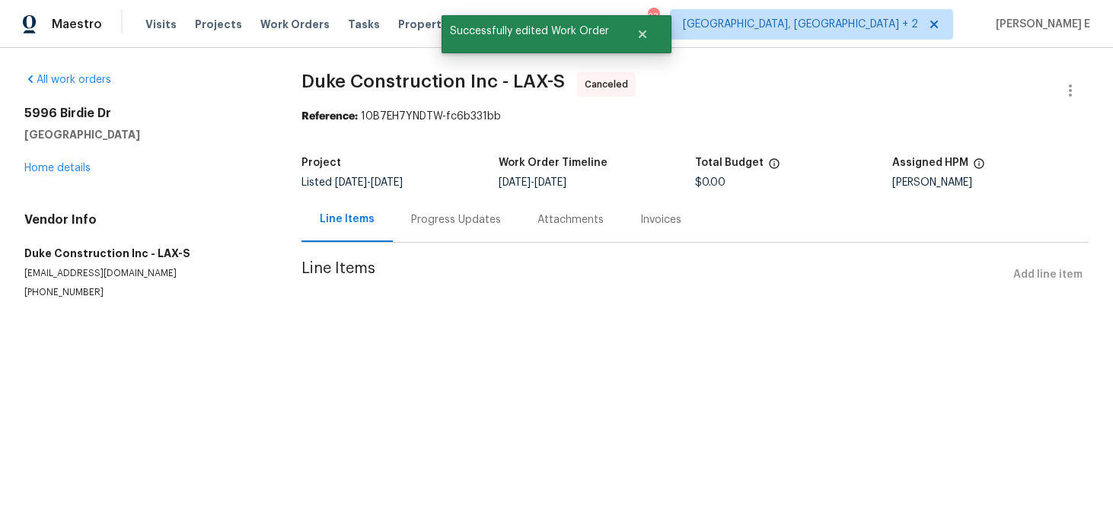
click at [406, 231] on div "Progress Updates" at bounding box center [456, 219] width 126 height 45
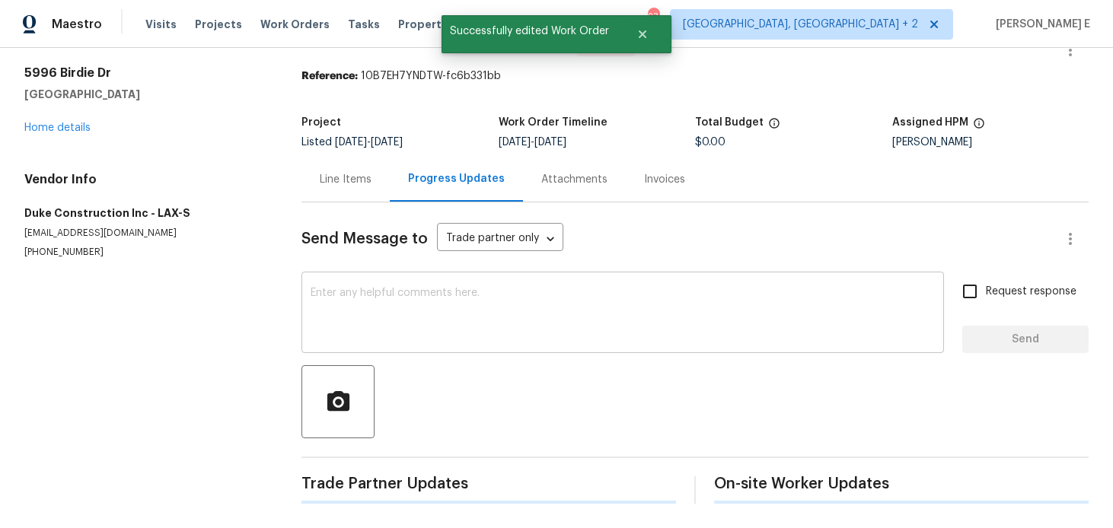
scroll to position [158, 0]
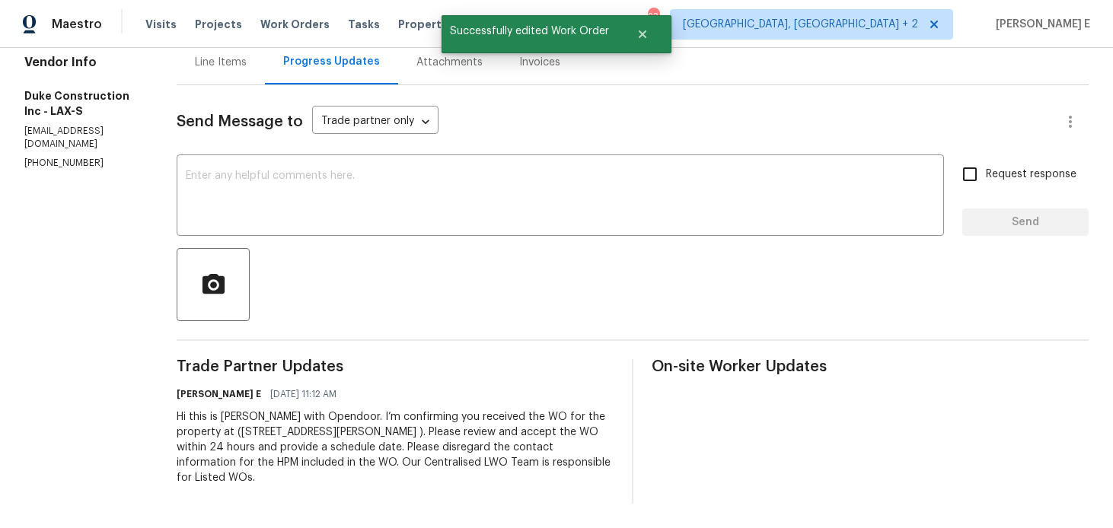
click at [305, 434] on div "Hi this is Keerthana with Opendoor. I’m confirming you received the WO for the …" at bounding box center [395, 448] width 437 height 76
copy div "Trade Partner Updates Keerthana E 09/02/2025 11:12 AM"
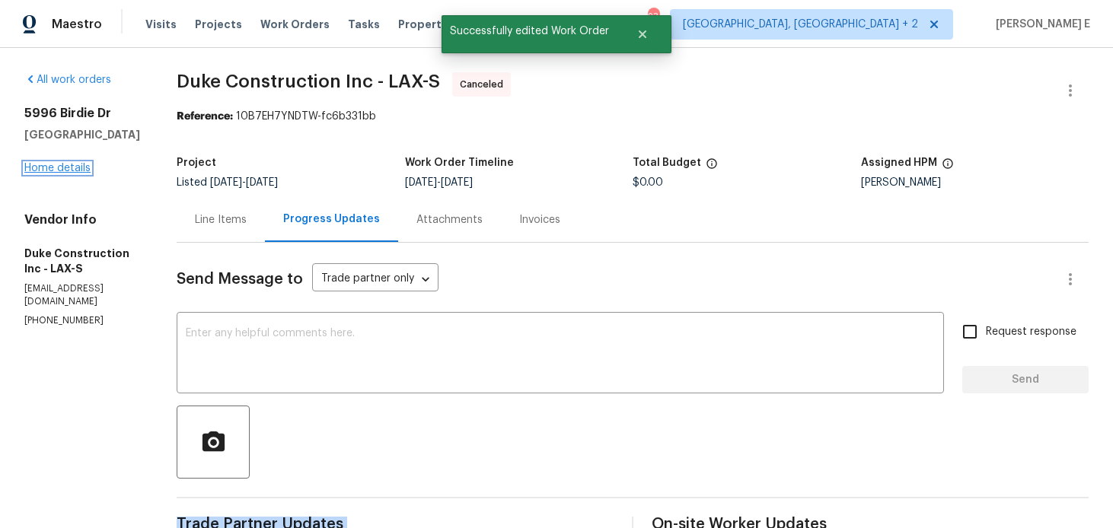
click at [69, 167] on link "Home details" at bounding box center [57, 168] width 66 height 11
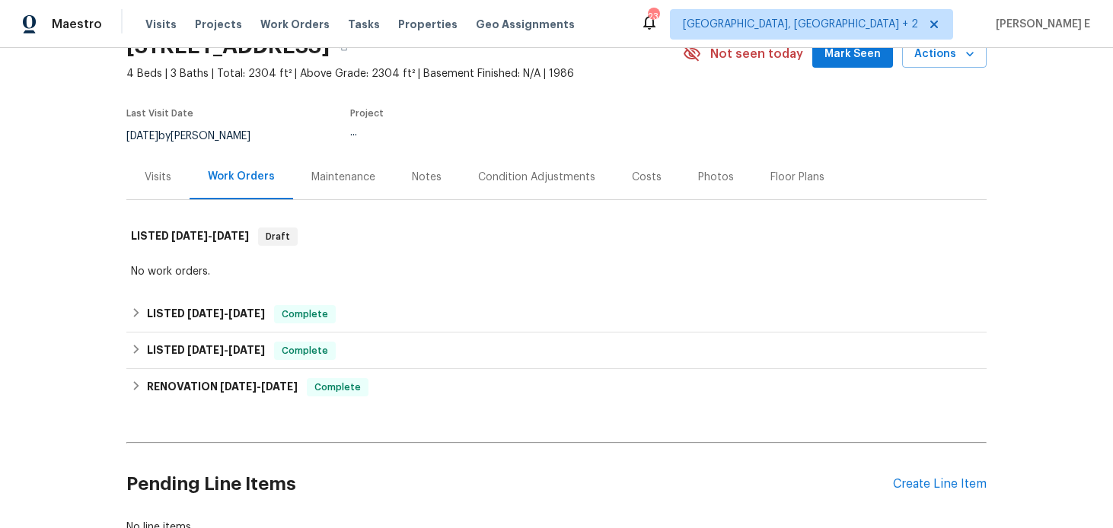
scroll to position [91, 0]
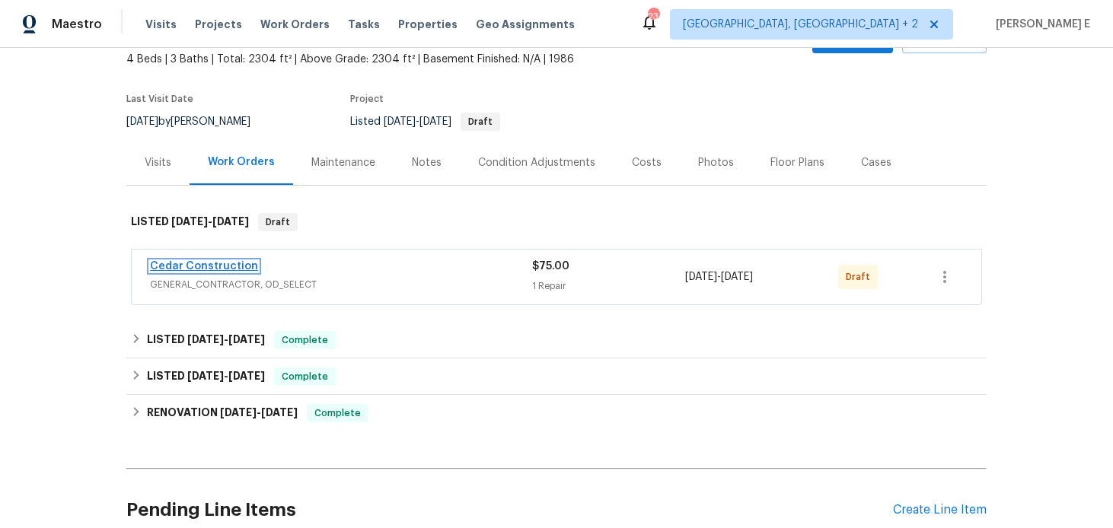
click at [198, 263] on link "Cedar Construction" at bounding box center [204, 266] width 108 height 11
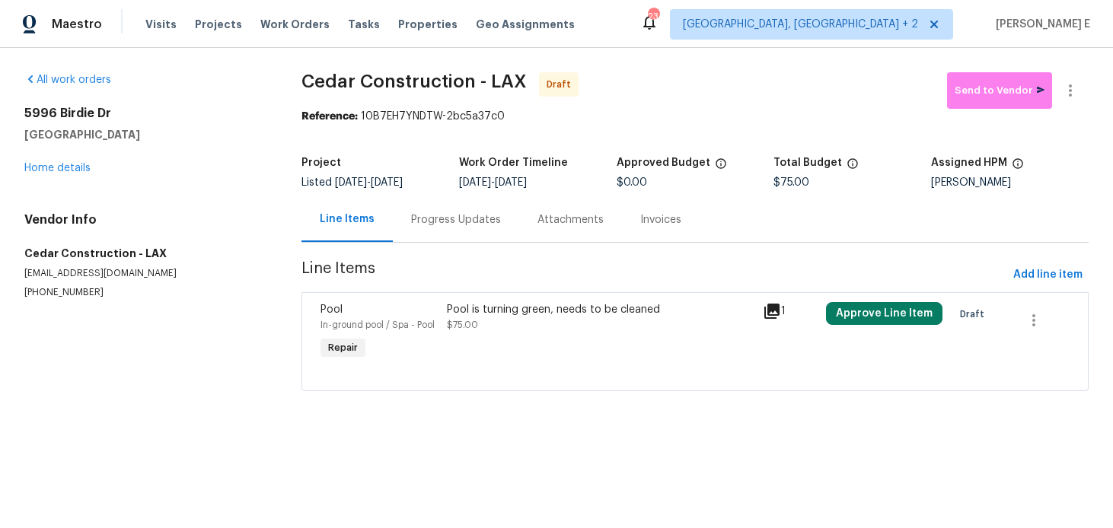
click at [439, 368] on div at bounding box center [695, 372] width 749 height 18
click at [486, 330] on div "Pool is turning green, needs to be cleaned $75.00" at bounding box center [600, 317] width 307 height 30
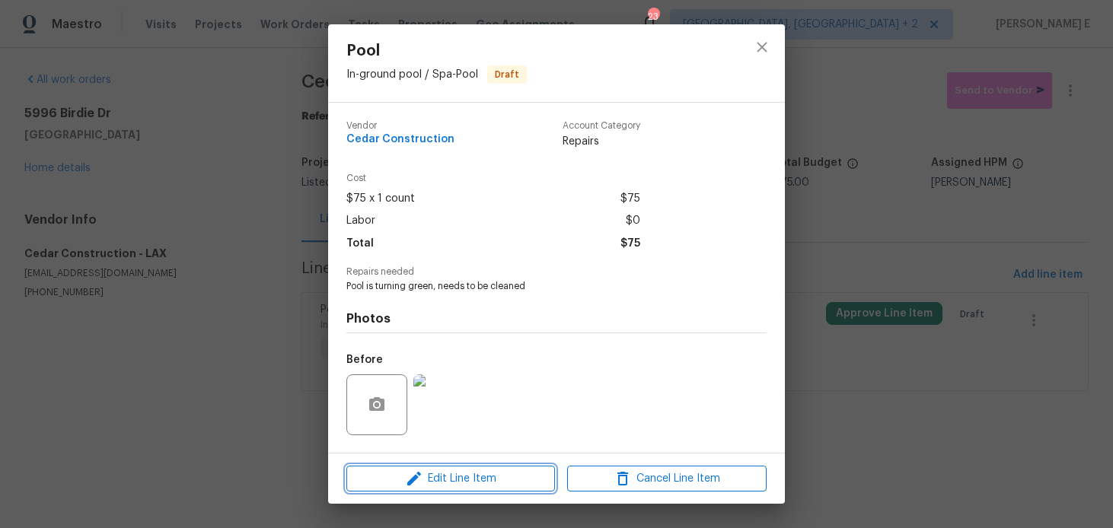
click at [427, 466] on button "Edit Line Item" at bounding box center [450, 479] width 209 height 27
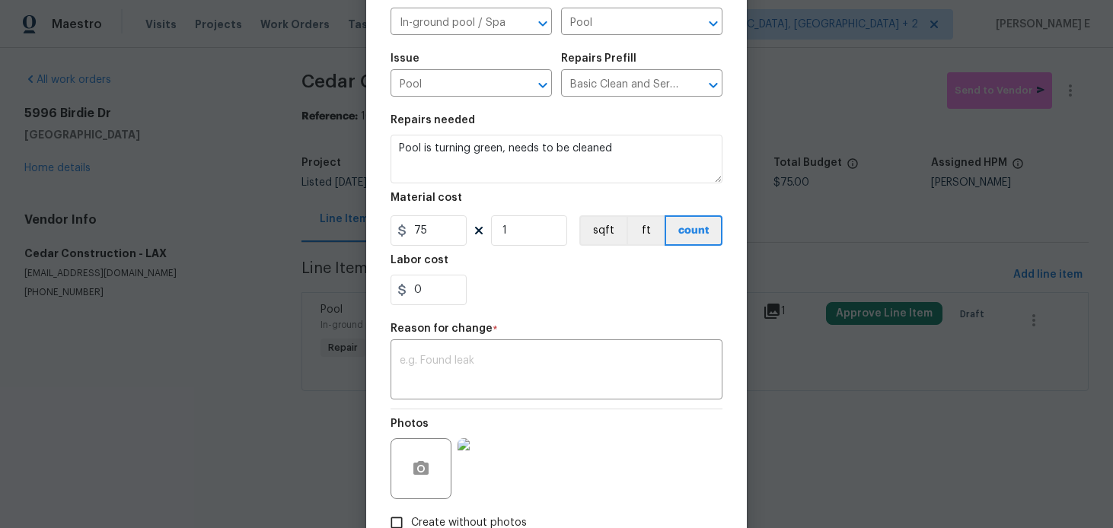
scroll to position [196, 0]
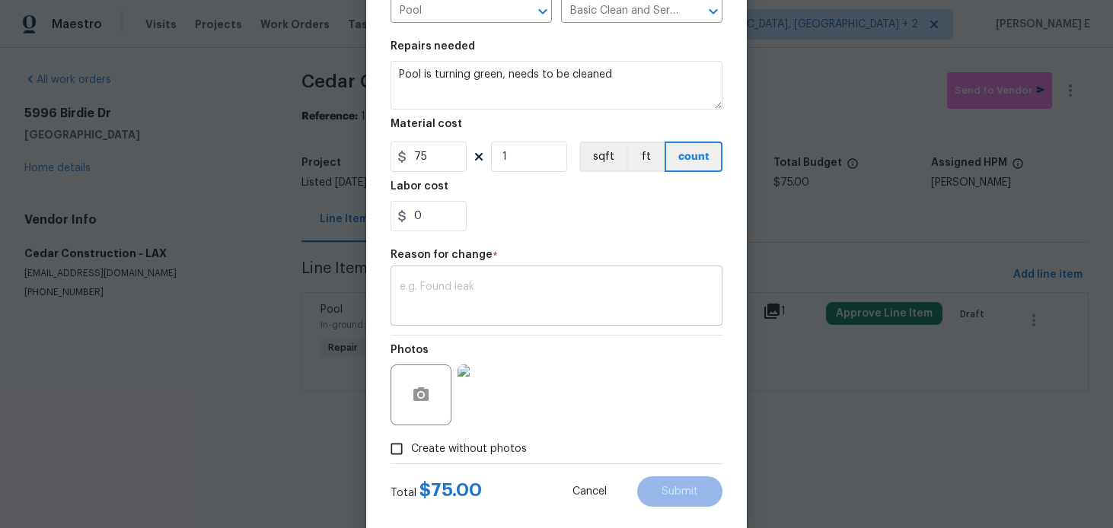
click at [458, 320] on div "x ​" at bounding box center [557, 298] width 332 height 56
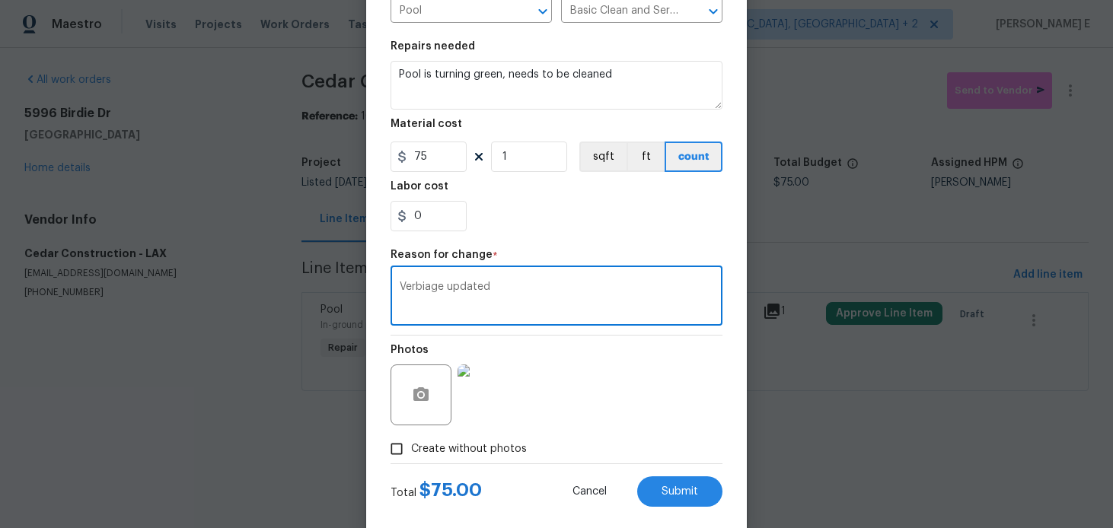
scroll to position [222, 0]
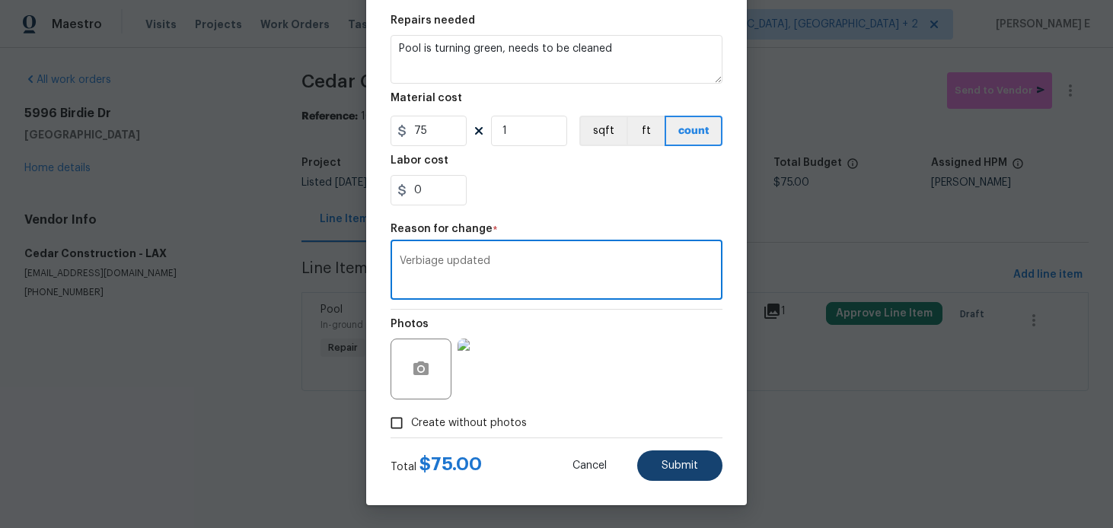
type textarea "Verbiage updated"
click at [684, 461] on span "Submit" at bounding box center [680, 466] width 37 height 11
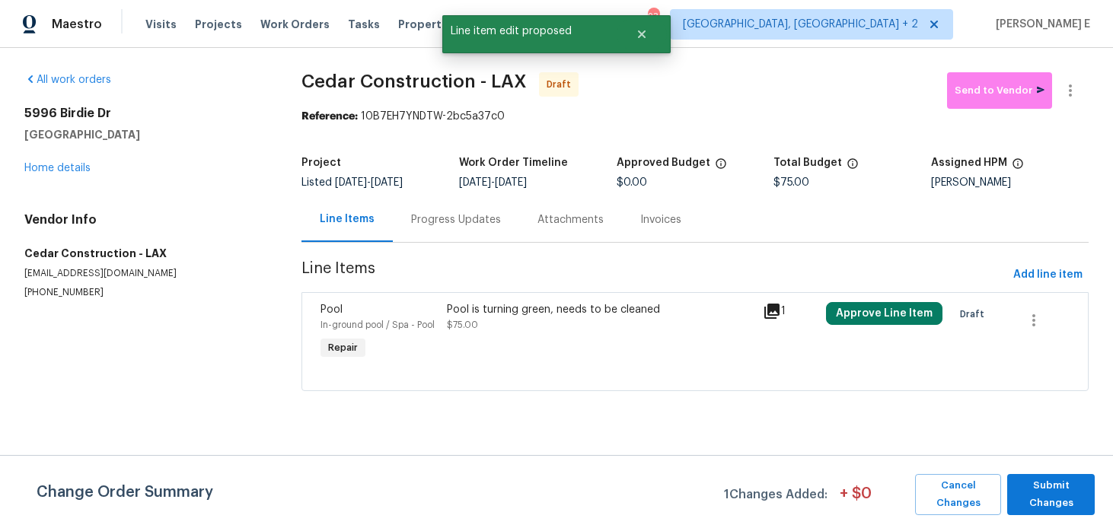
scroll to position [0, 0]
click at [1054, 474] on button "Submit Changes" at bounding box center [1051, 494] width 88 height 41
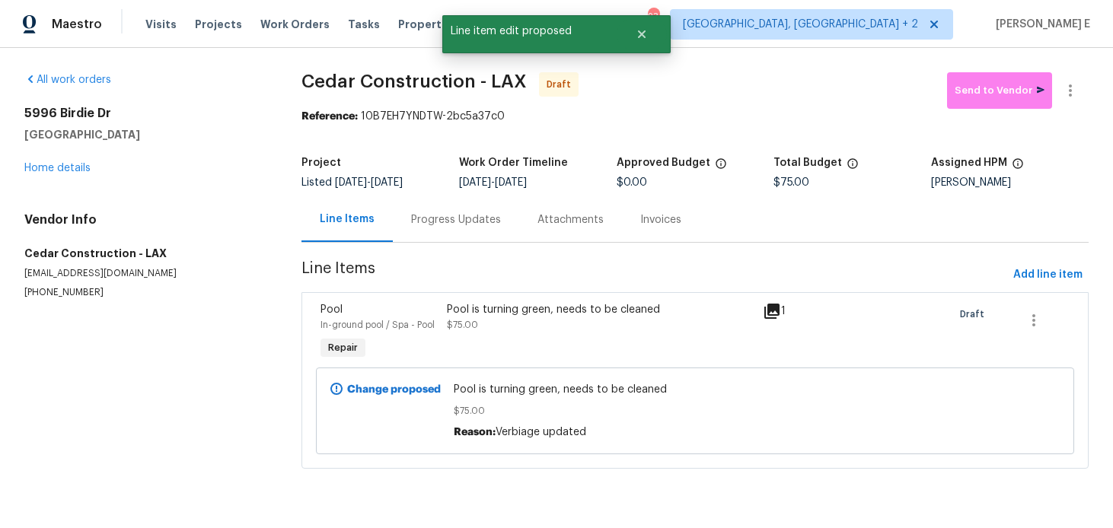
click at [470, 219] on div "Progress Updates" at bounding box center [456, 219] width 90 height 15
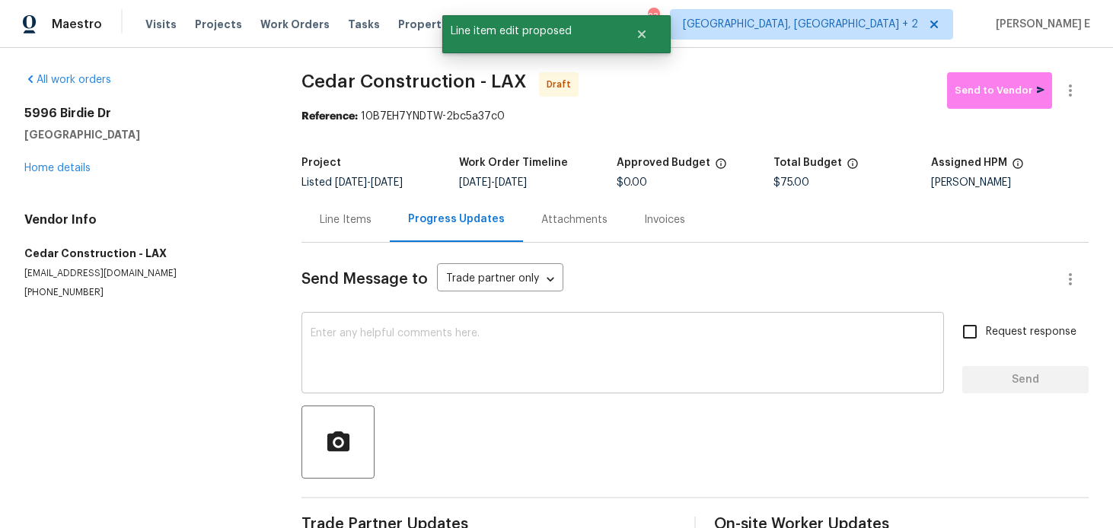
click at [460, 378] on textarea at bounding box center [623, 354] width 624 height 53
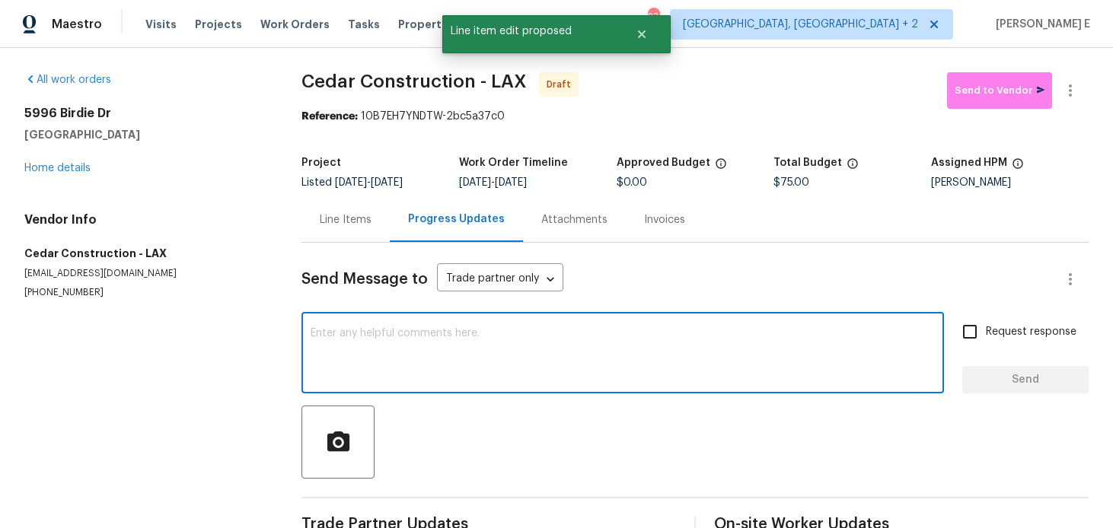
paste textarea "Hi this is Keerthana with Opendoor. I’m confirming you received the WO for the …"
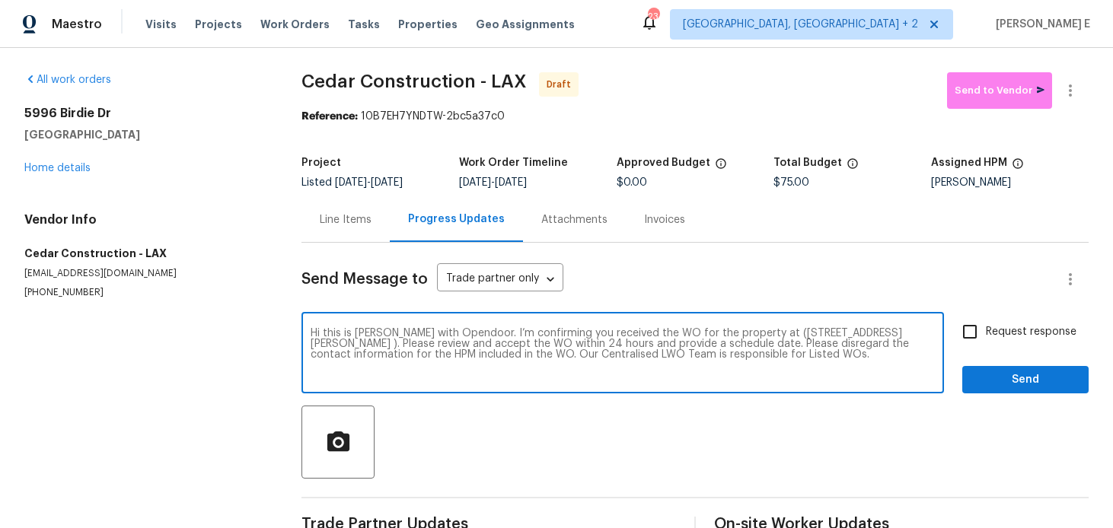
scroll to position [18, 0]
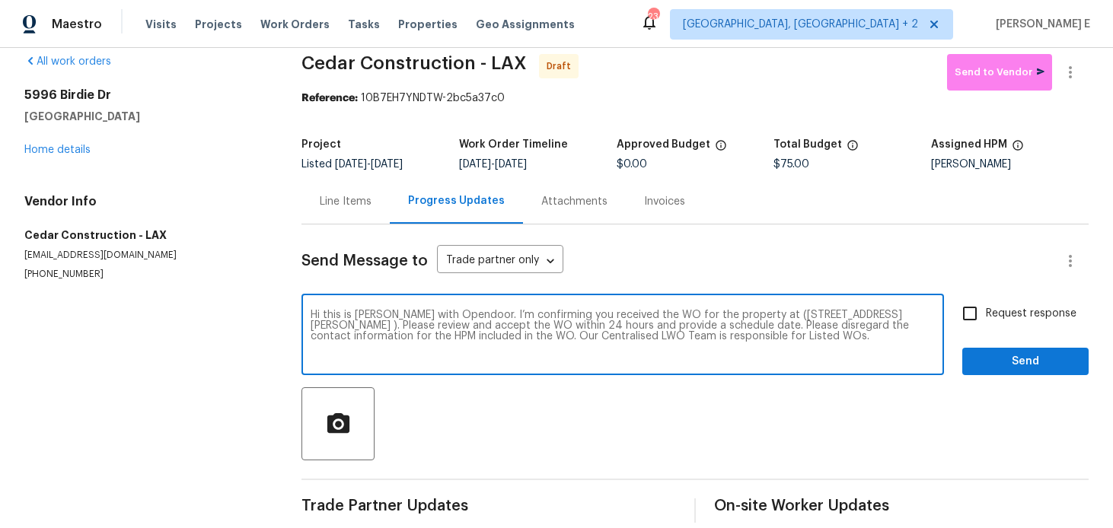
type textarea "Hi this is Keerthana with Opendoor. I’m confirming you received the WO for the …"
click at [985, 300] on input "Request response" at bounding box center [970, 314] width 32 height 32
checkbox input "true"
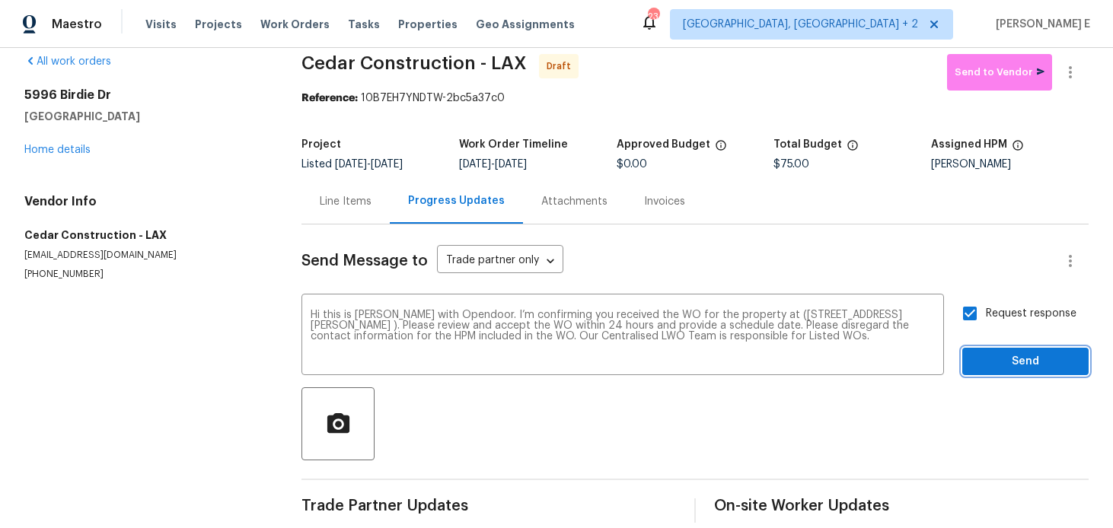
click at [1040, 368] on span "Send" at bounding box center [1026, 362] width 102 height 19
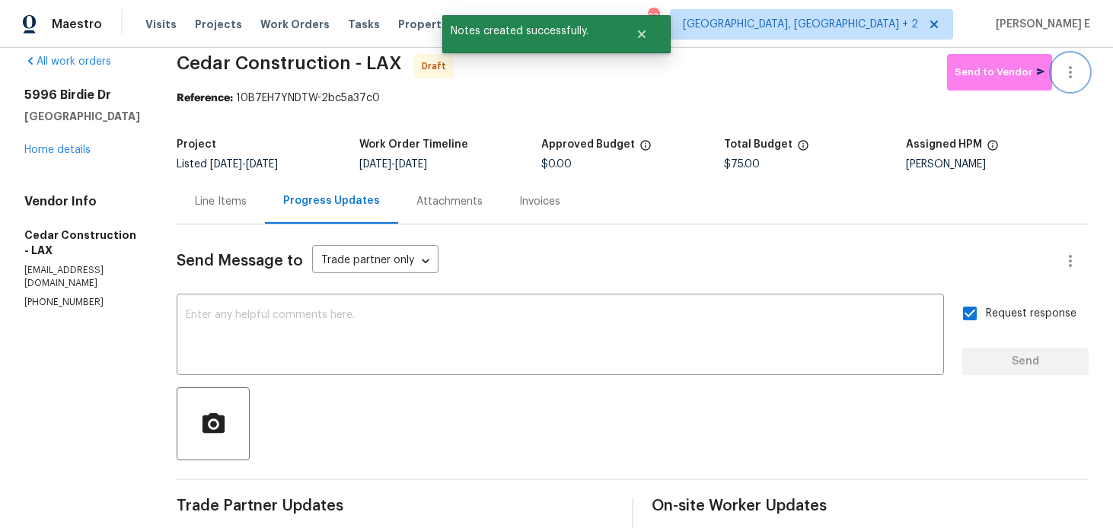
click at [1071, 76] on icon "button" at bounding box center [1070, 72] width 3 height 12
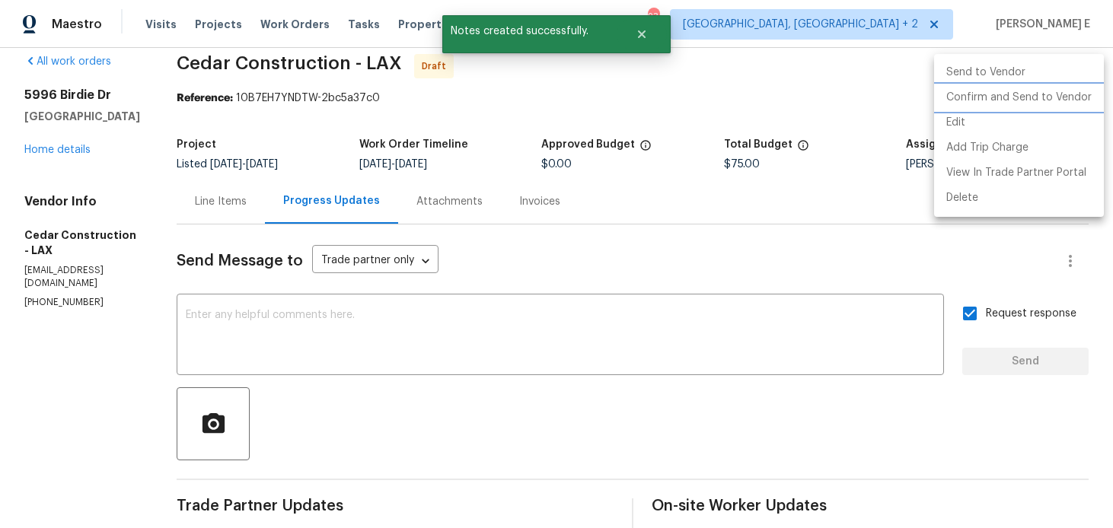
click at [1030, 101] on li "Confirm and Send to Vendor" at bounding box center [1019, 97] width 170 height 25
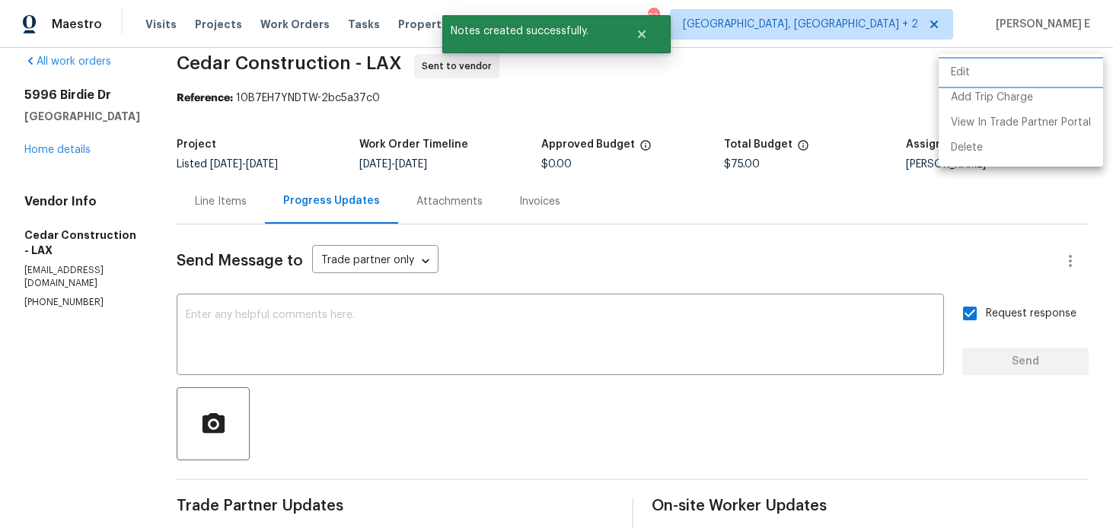
click at [735, 187] on div at bounding box center [556, 264] width 1113 height 528
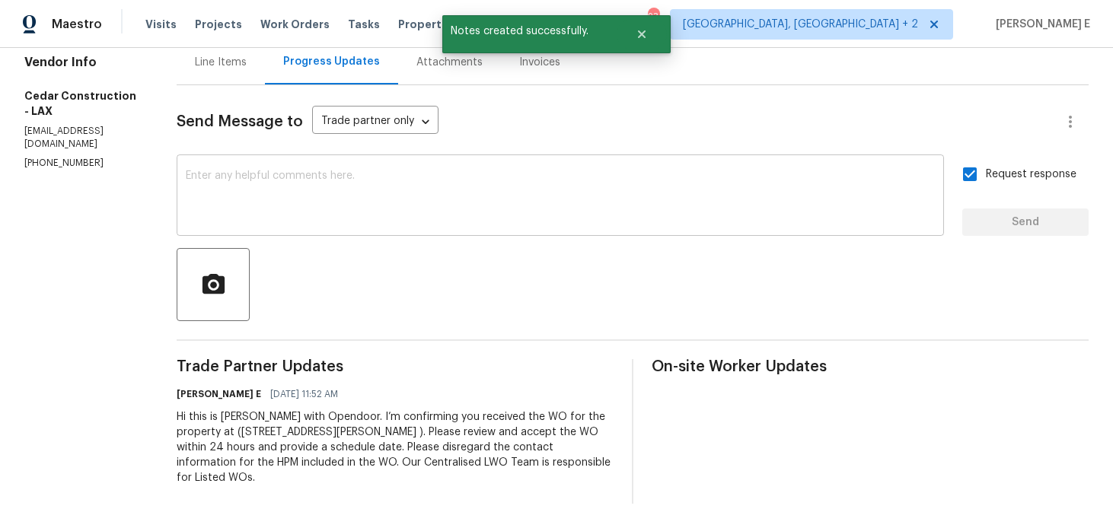
scroll to position [0, 0]
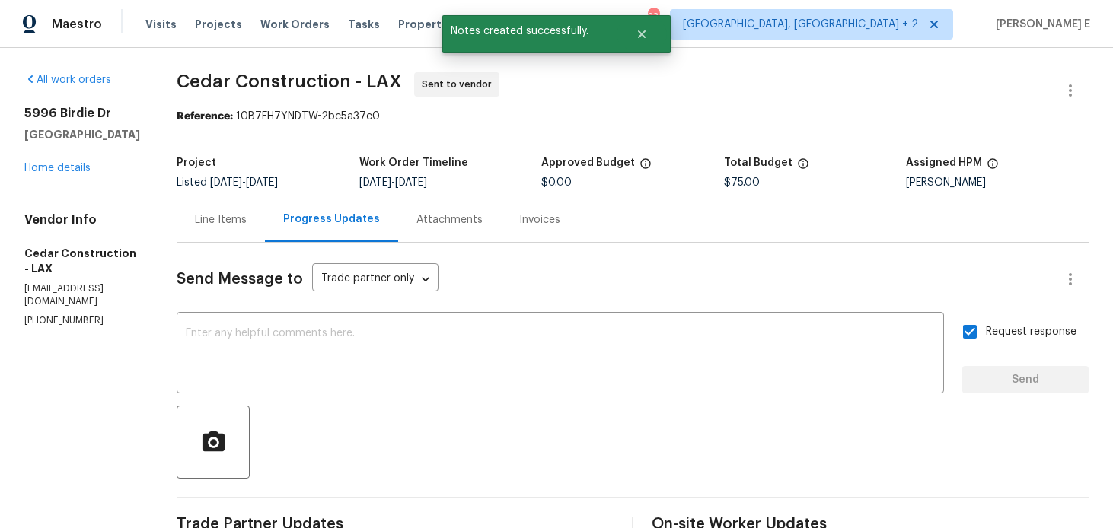
click at [258, 167] on div "Project" at bounding box center [268, 168] width 183 height 20
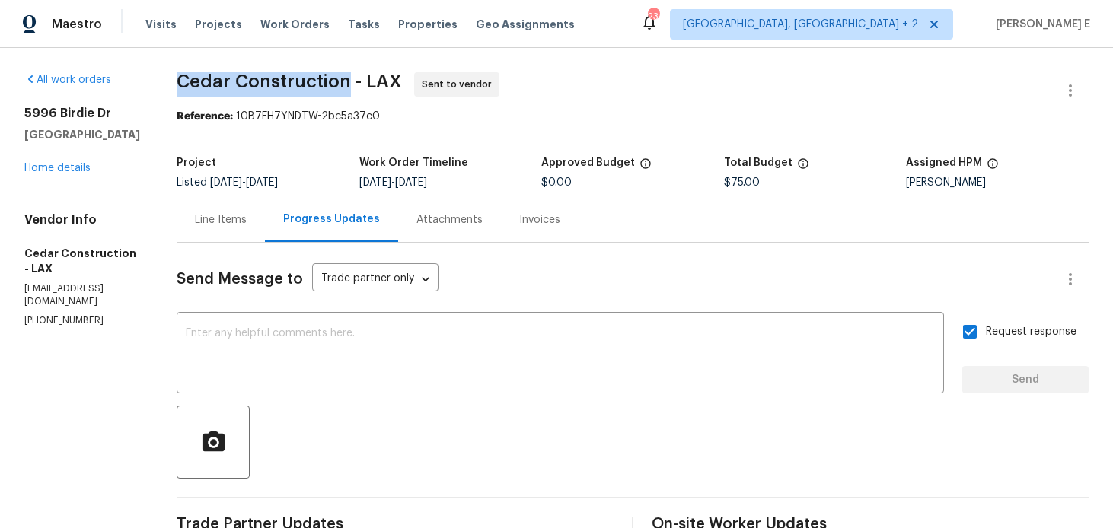
drag, startPoint x: 204, startPoint y: 83, endPoint x: 374, endPoint y: 81, distance: 169.8
click at [374, 81] on span "Cedar Construction - LAX" at bounding box center [289, 81] width 225 height 18
copy span "Cedar Construction"
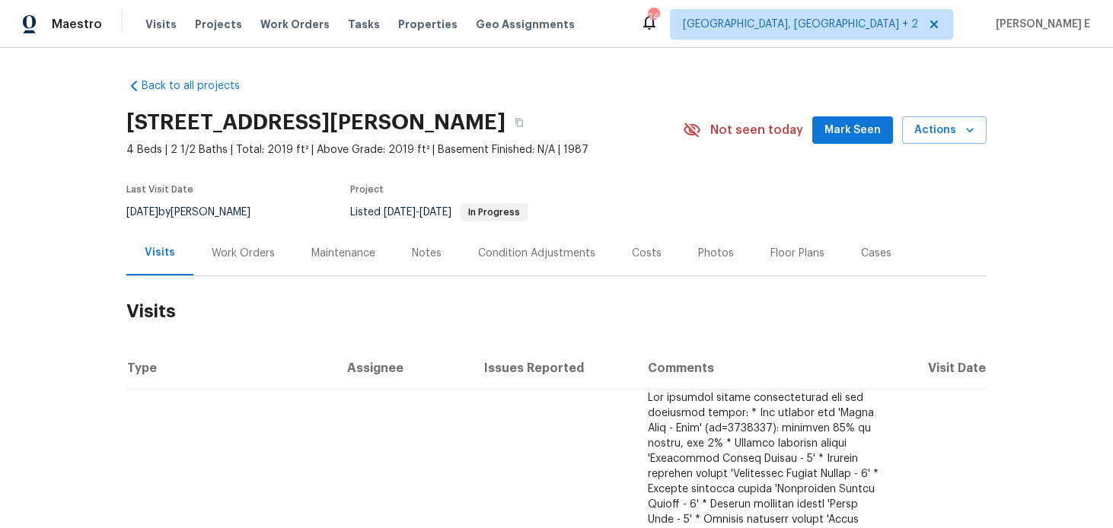
click at [258, 252] on div "Work Orders" at bounding box center [243, 253] width 63 height 15
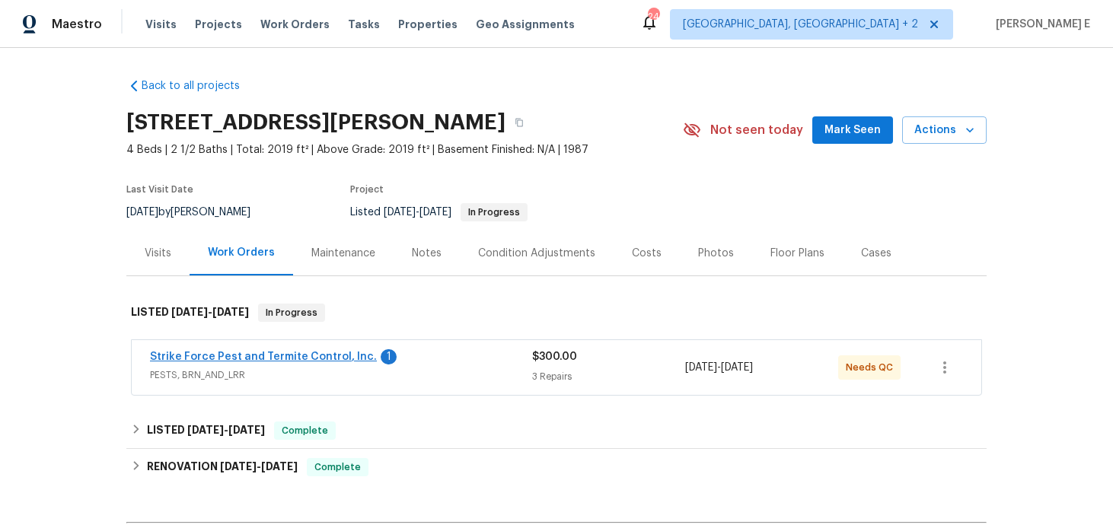
scroll to position [34, 0]
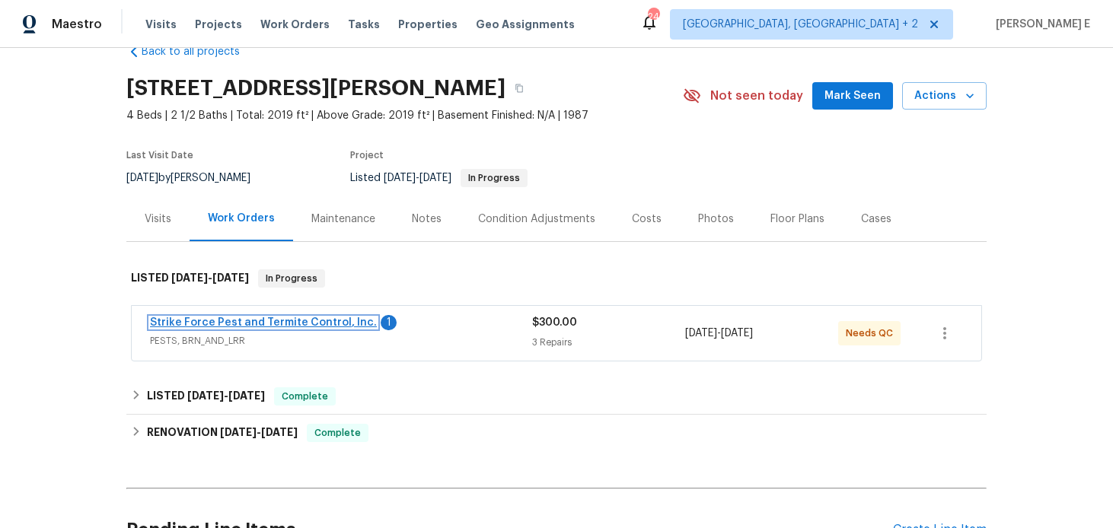
click at [279, 318] on link "Strike Force Pest and Termite Control, Inc." at bounding box center [263, 323] width 227 height 11
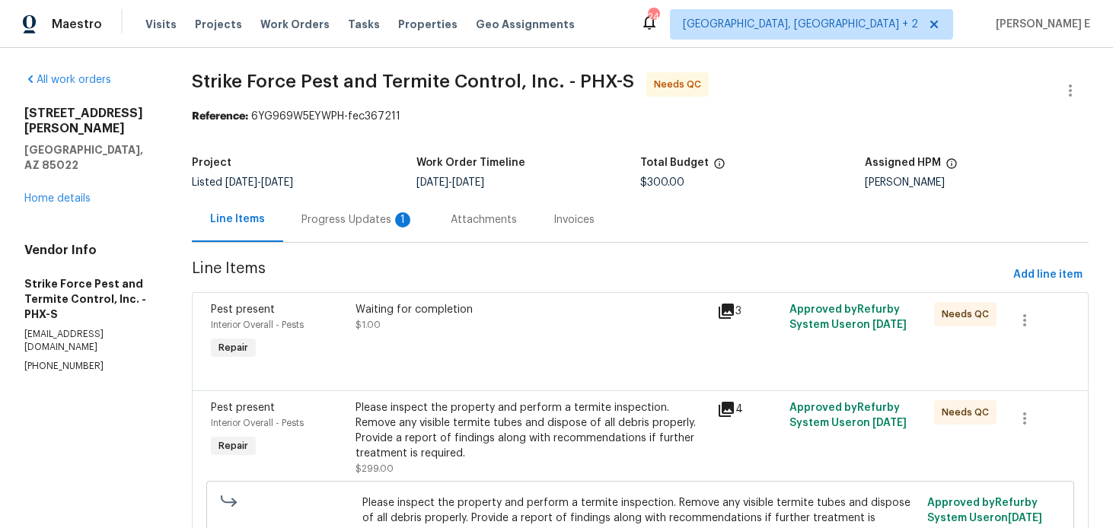
click at [366, 235] on div "Progress Updates 1" at bounding box center [357, 219] width 149 height 45
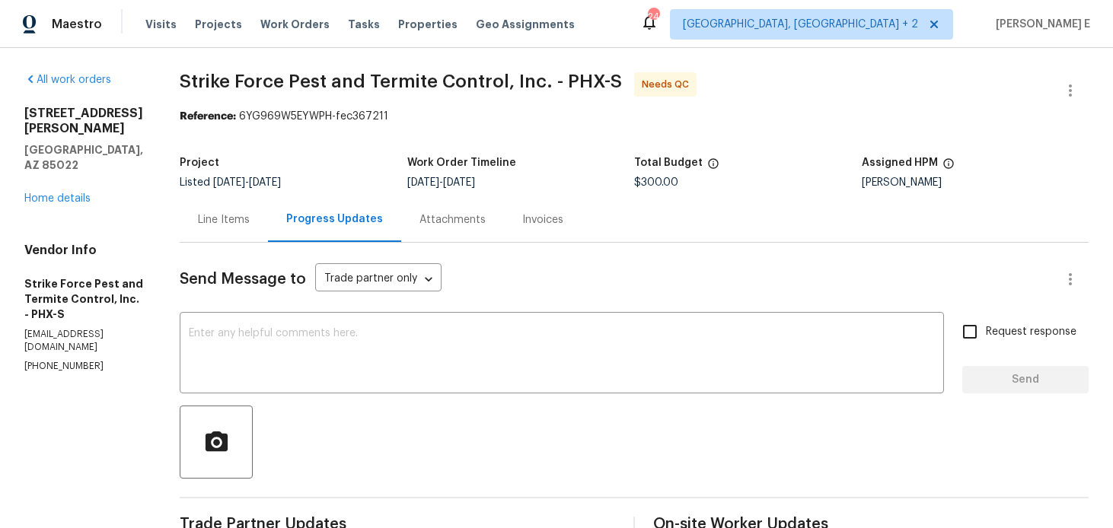
click at [249, 228] on div "Line Items" at bounding box center [224, 219] width 88 height 45
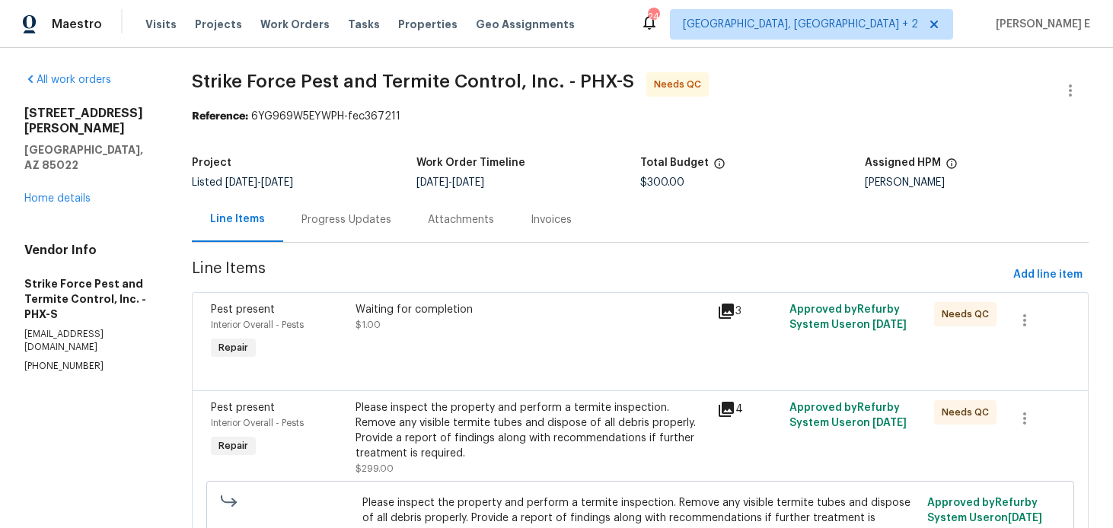
scroll to position [76, 0]
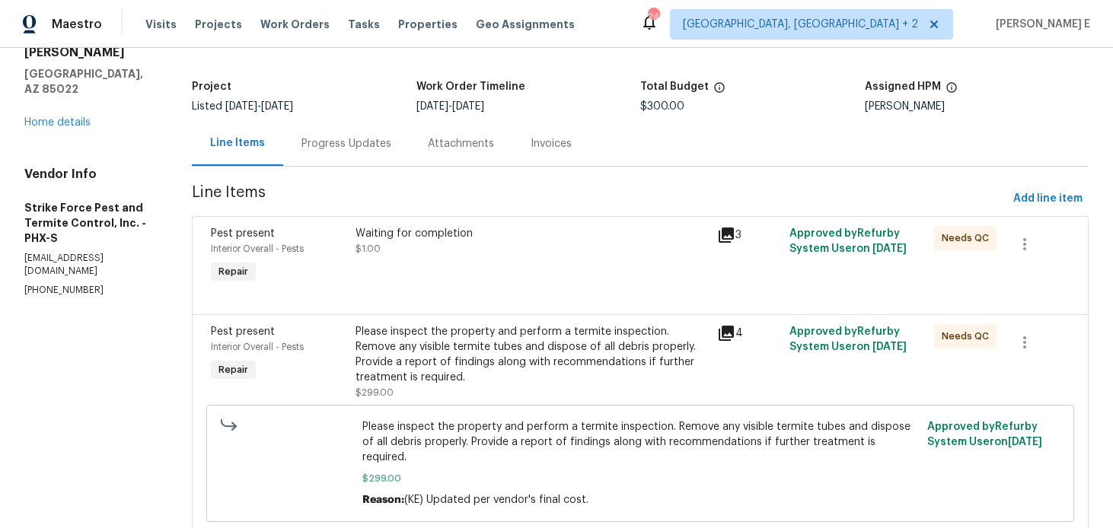
click at [455, 342] on div "Please inspect the property and perform a termite inspection. Remove any visibl…" at bounding box center [532, 354] width 353 height 61
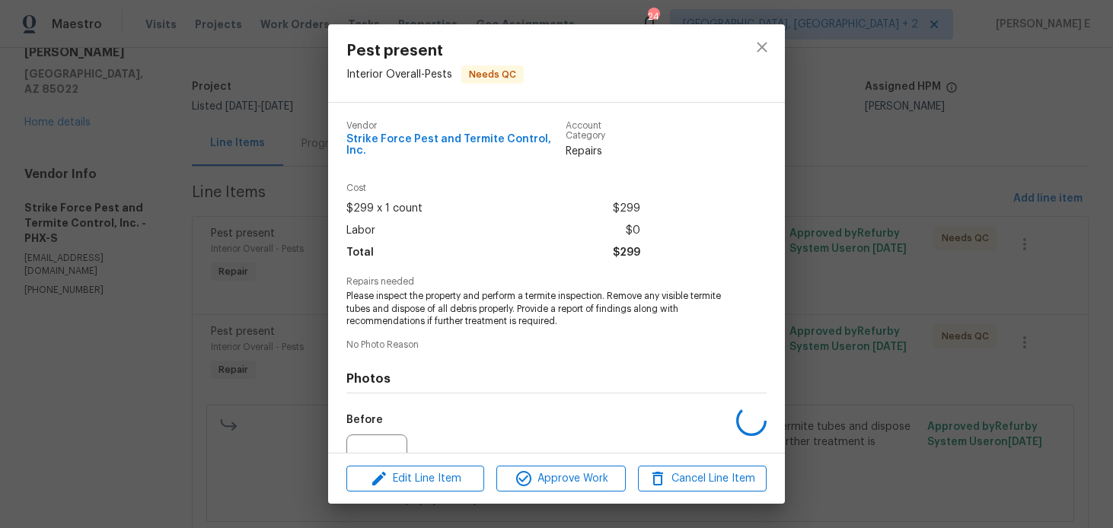
scroll to position [147, 0]
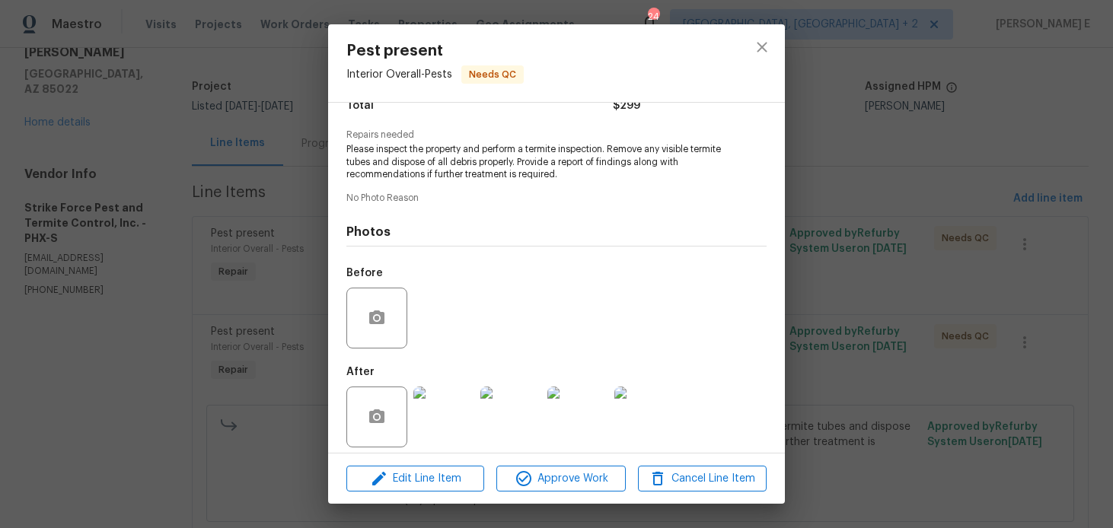
click at [434, 388] on img at bounding box center [444, 417] width 61 height 61
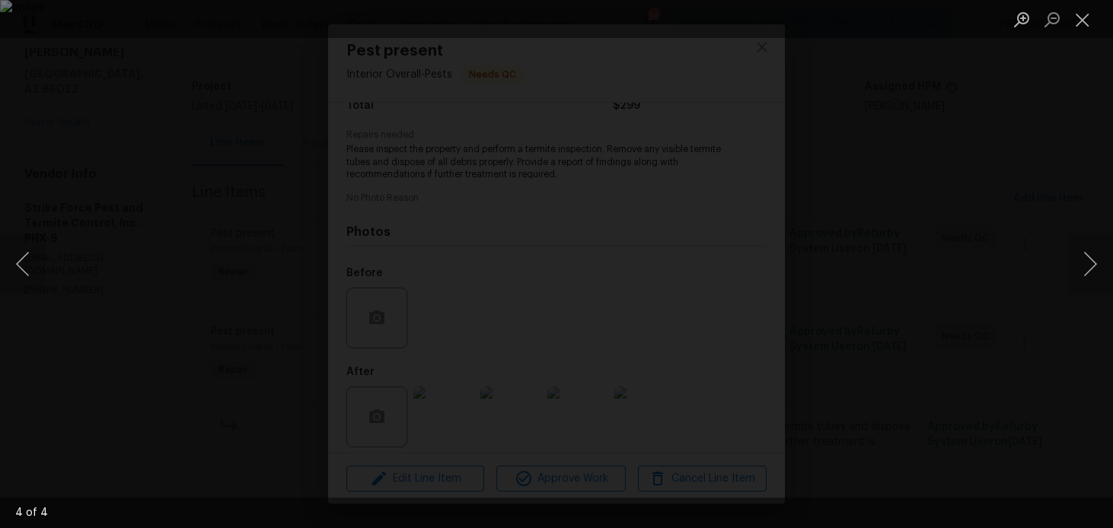
click at [999, 171] on div "Lightbox" at bounding box center [556, 264] width 1113 height 528
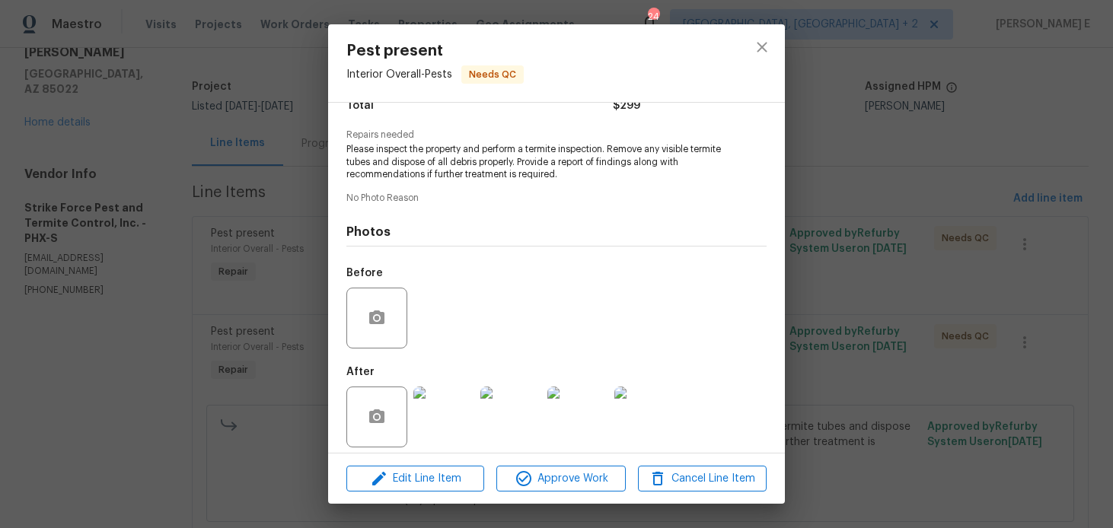
click at [953, 227] on div "Pest present Interior Overall - Pests Needs QC Vendor Strike Force Pest and Ter…" at bounding box center [556, 264] width 1113 height 528
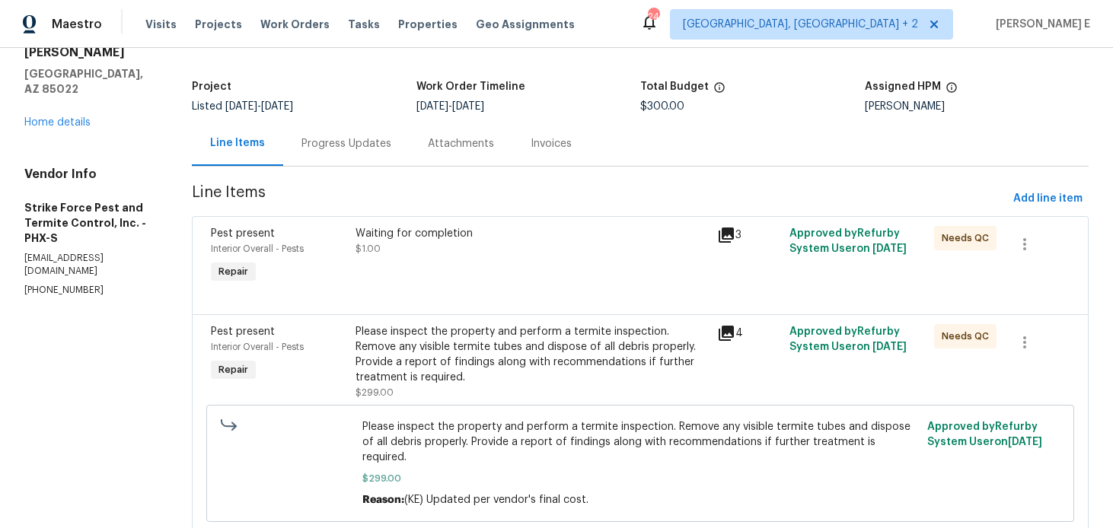
click at [544, 262] on div "Waiting for completion $1.00" at bounding box center [532, 257] width 362 height 70
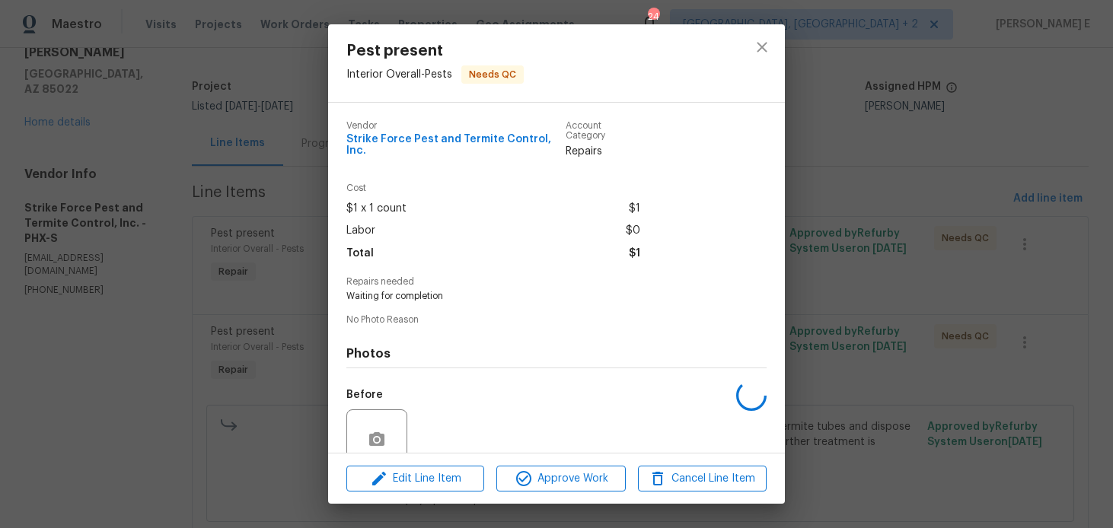
scroll to position [121, 0]
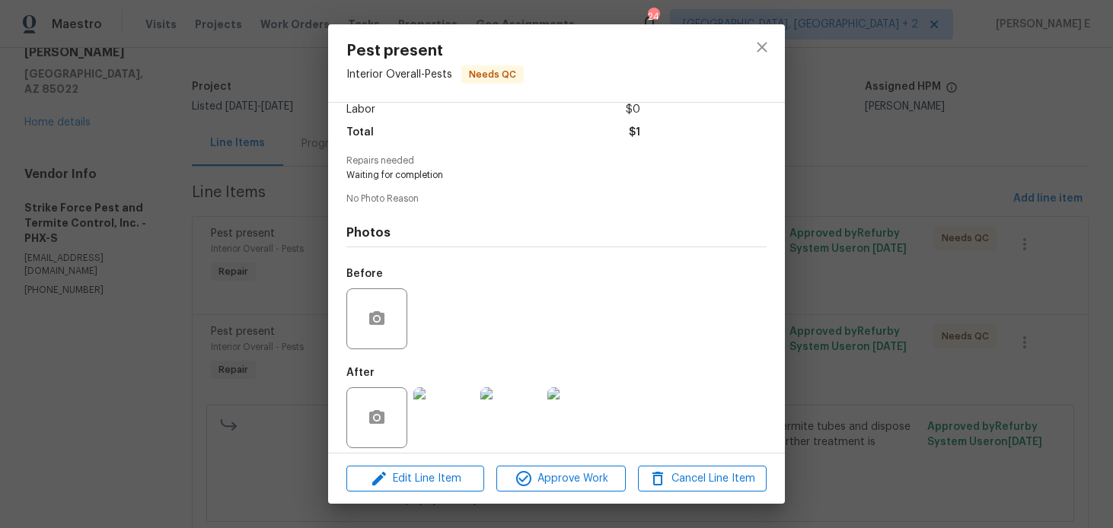
click at [435, 408] on img at bounding box center [444, 418] width 61 height 61
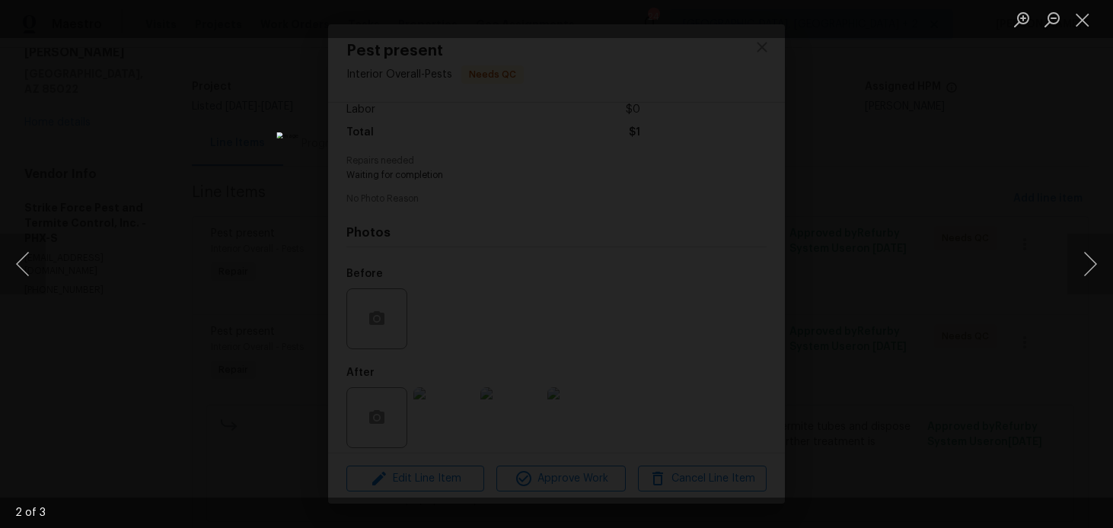
click at [890, 181] on div "Lightbox" at bounding box center [556, 264] width 1113 height 528
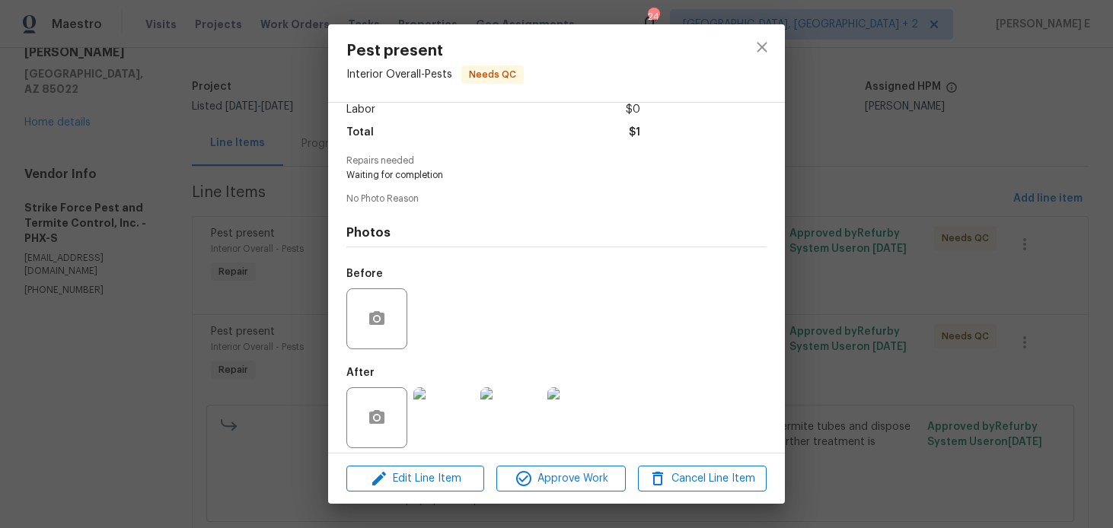
click at [890, 181] on div "Pest present Interior Overall - Pests Needs QC Vendor Strike Force Pest and Ter…" at bounding box center [556, 264] width 1113 height 528
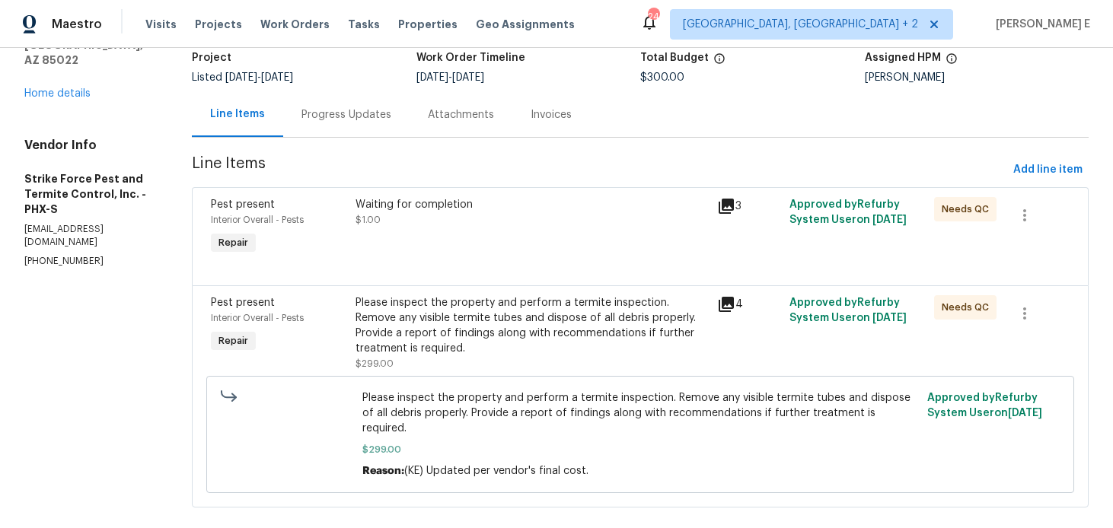
scroll to position [113, 0]
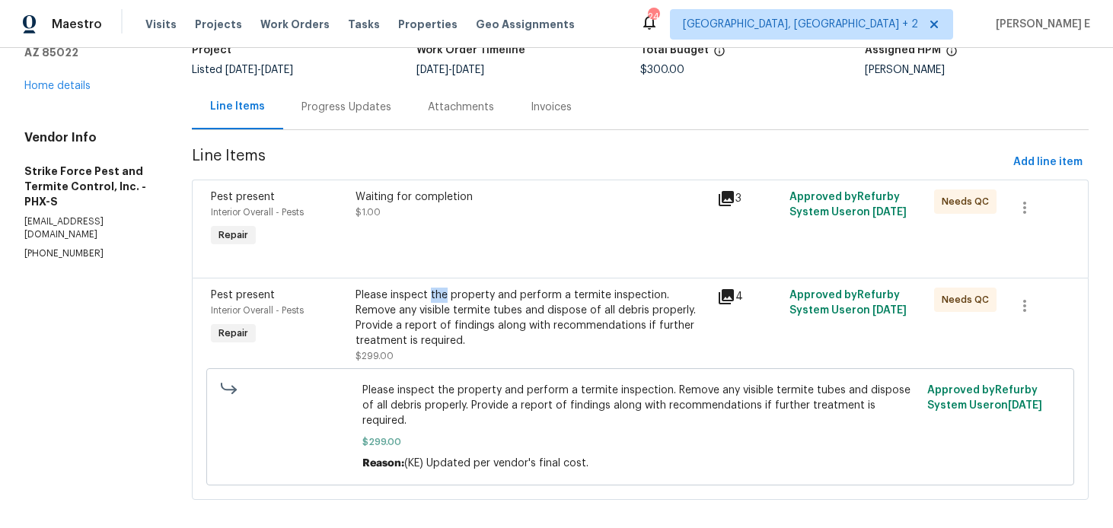
click at [137, 292] on section "All work orders 1901 E Hearn Rd Phoenix, AZ 85022 Home details Vendor Info Stri…" at bounding box center [89, 239] width 131 height 559
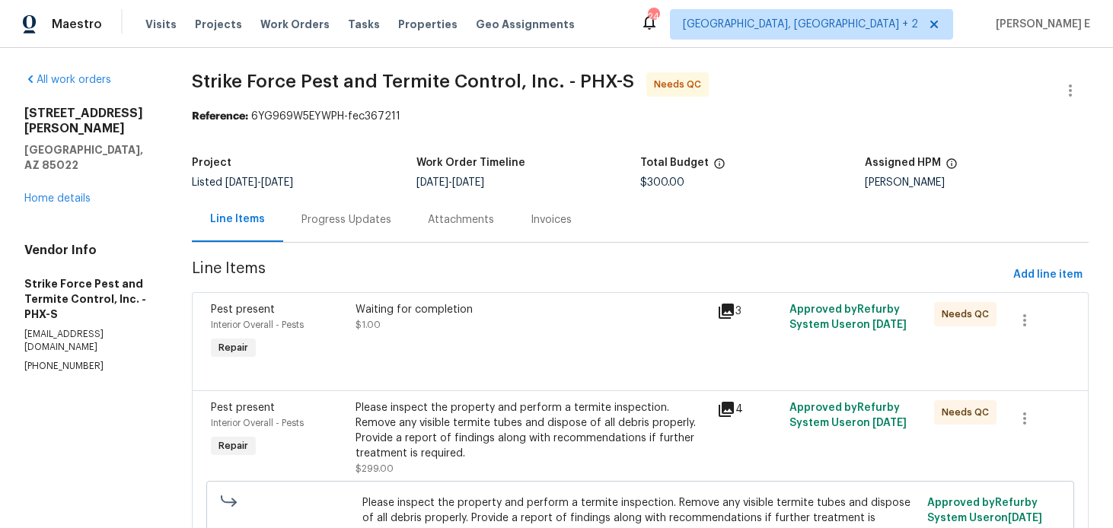
click at [337, 209] on div "Progress Updates" at bounding box center [346, 219] width 126 height 45
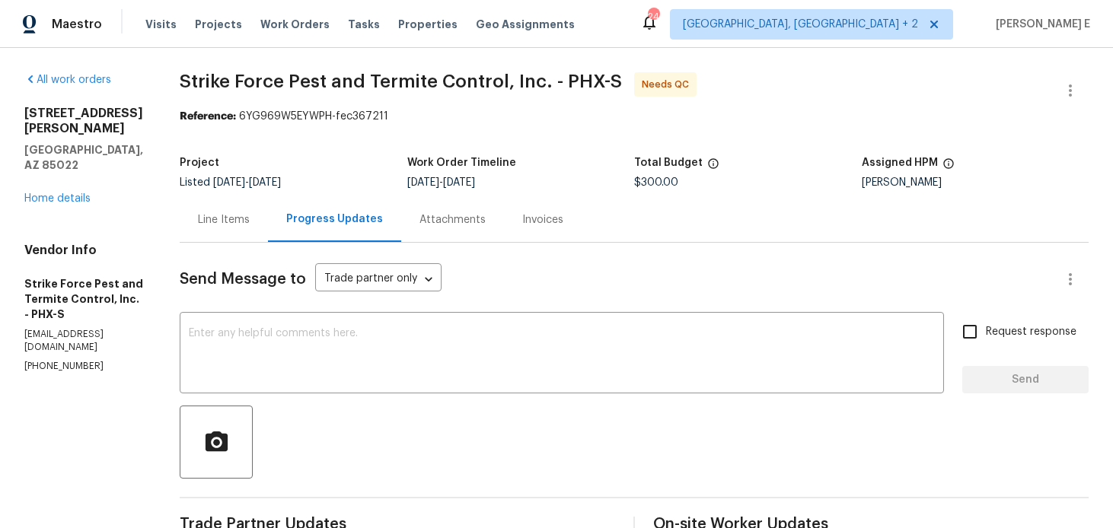
click at [246, 216] on div "Line Items" at bounding box center [224, 219] width 52 height 15
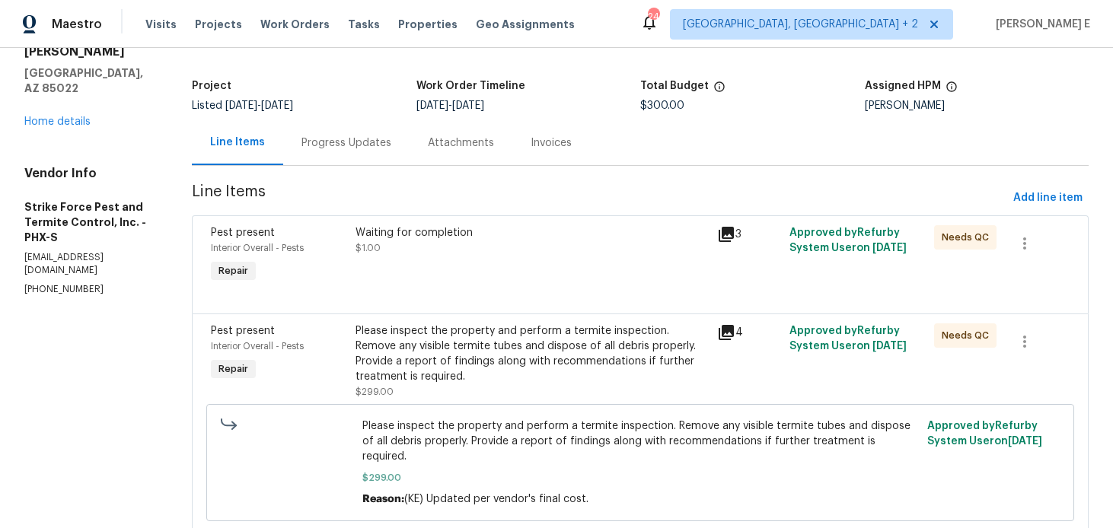
scroll to position [89, 0]
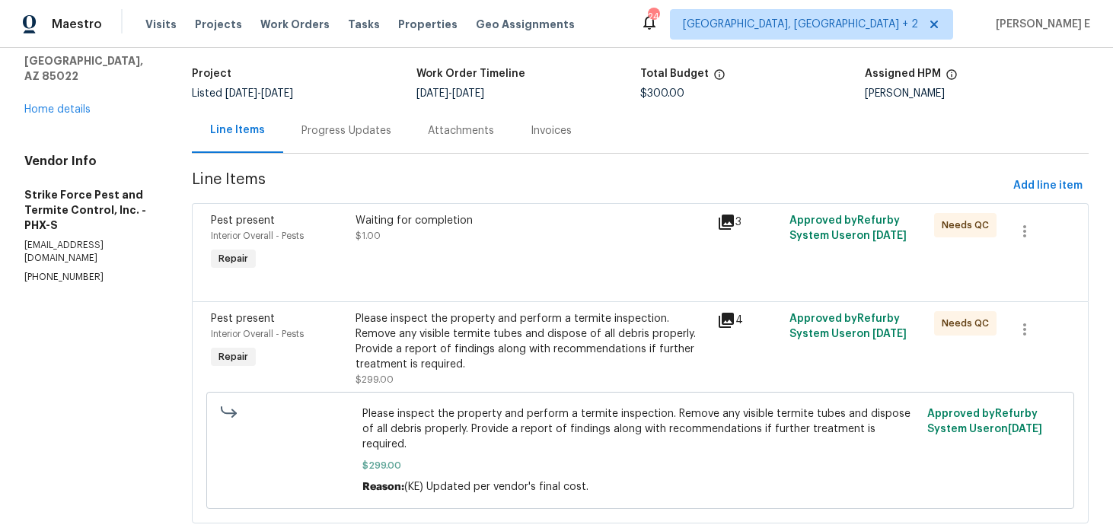
click at [365, 139] on div "Progress Updates" at bounding box center [346, 130] width 126 height 45
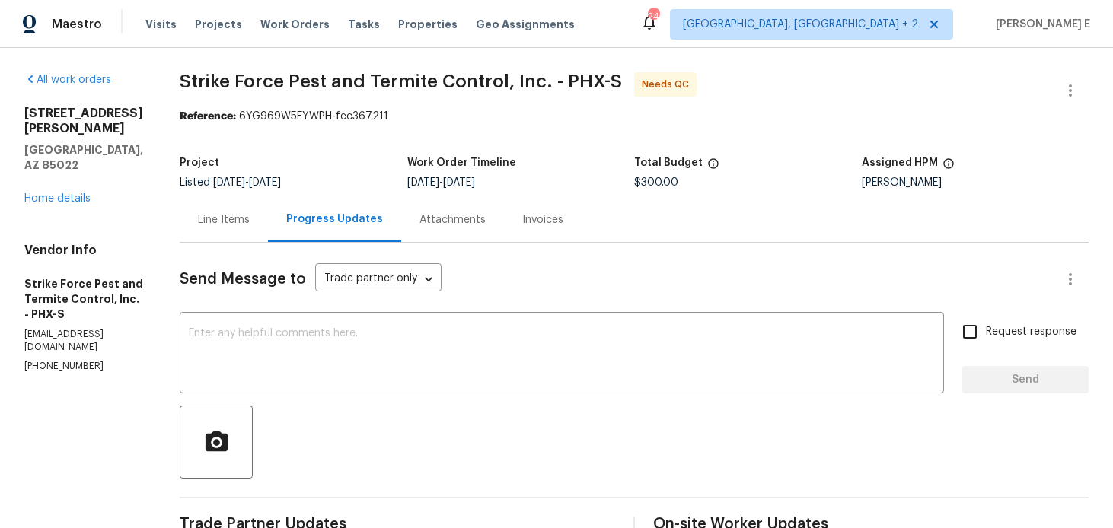
click at [238, 214] on div "Line Items" at bounding box center [224, 219] width 52 height 15
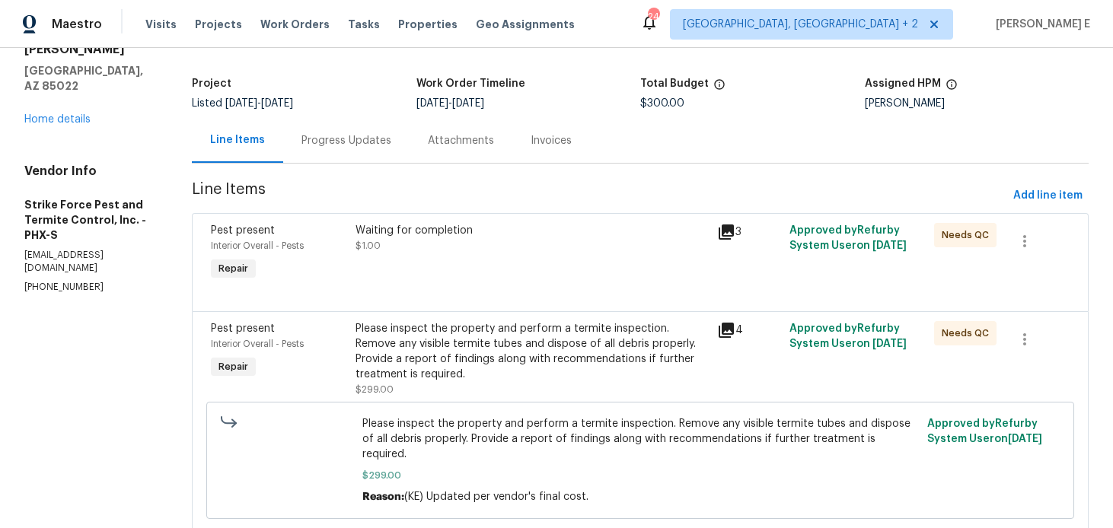
scroll to position [113, 0]
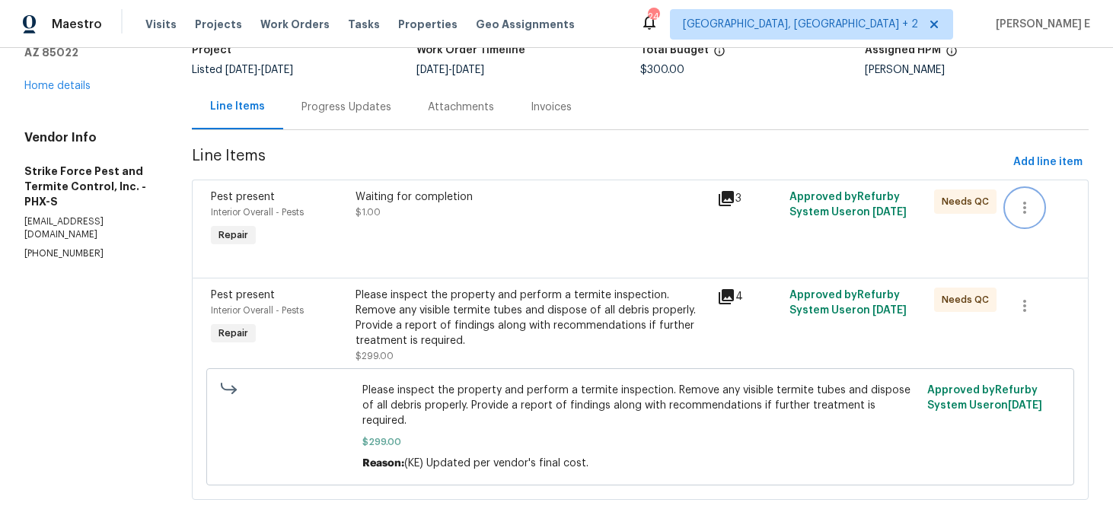
click at [1017, 209] on icon "button" at bounding box center [1025, 208] width 18 height 18
click at [1024, 209] on li "Cancel" at bounding box center [1036, 207] width 59 height 25
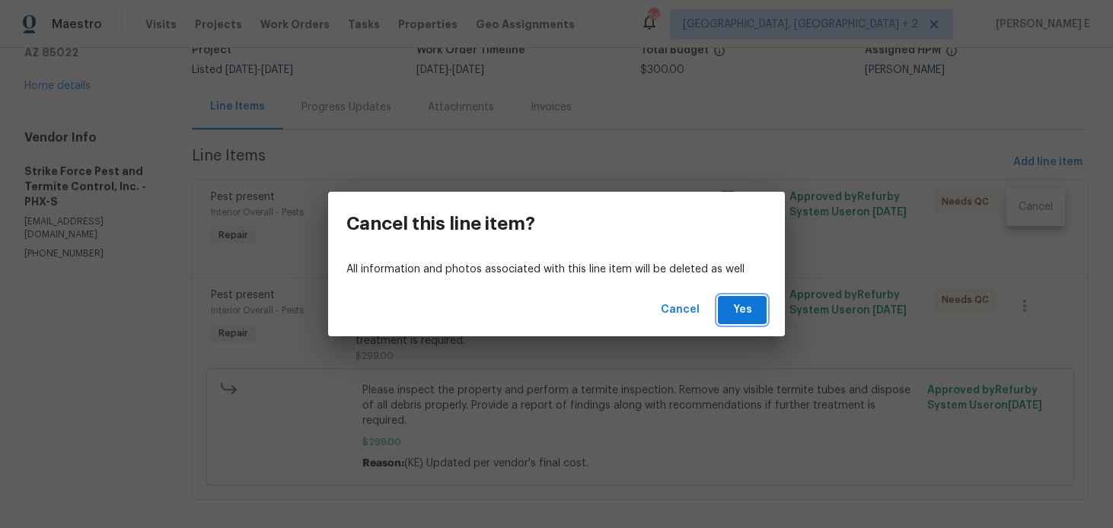
click at [742, 317] on span "Yes" at bounding box center [742, 310] width 24 height 19
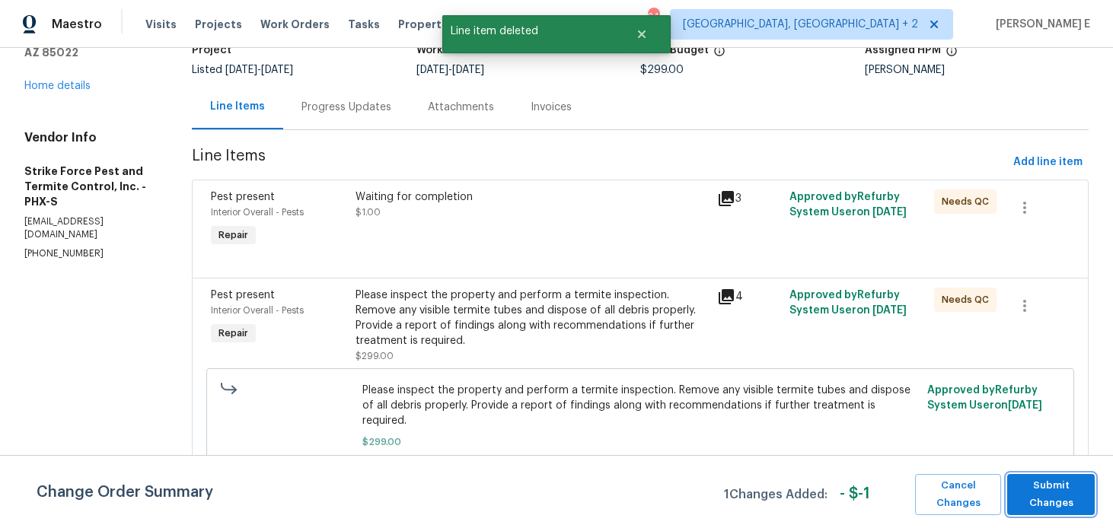
click at [1058, 511] on span "Submit Changes" at bounding box center [1051, 494] width 72 height 35
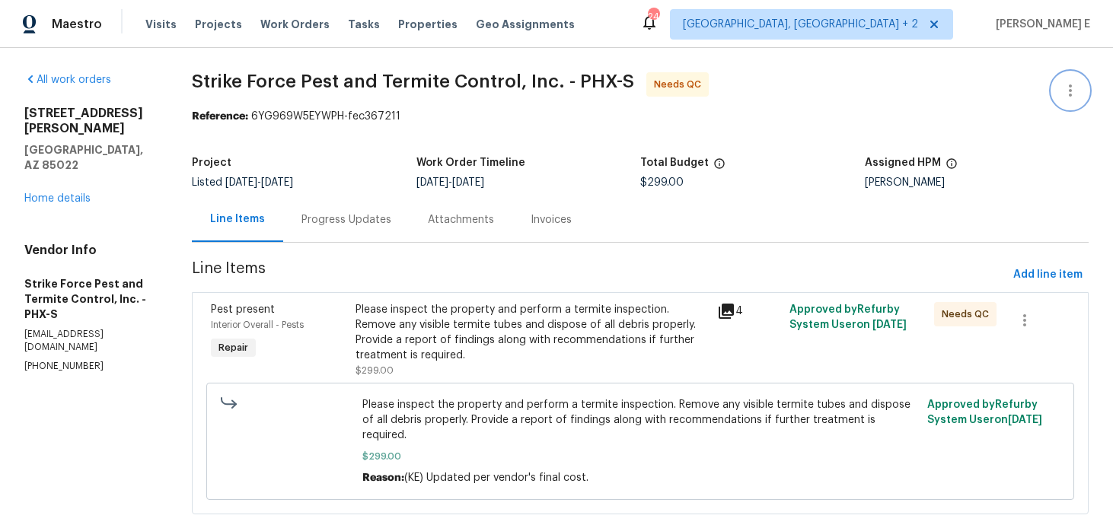
click at [1062, 91] on icon "button" at bounding box center [1071, 90] width 18 height 18
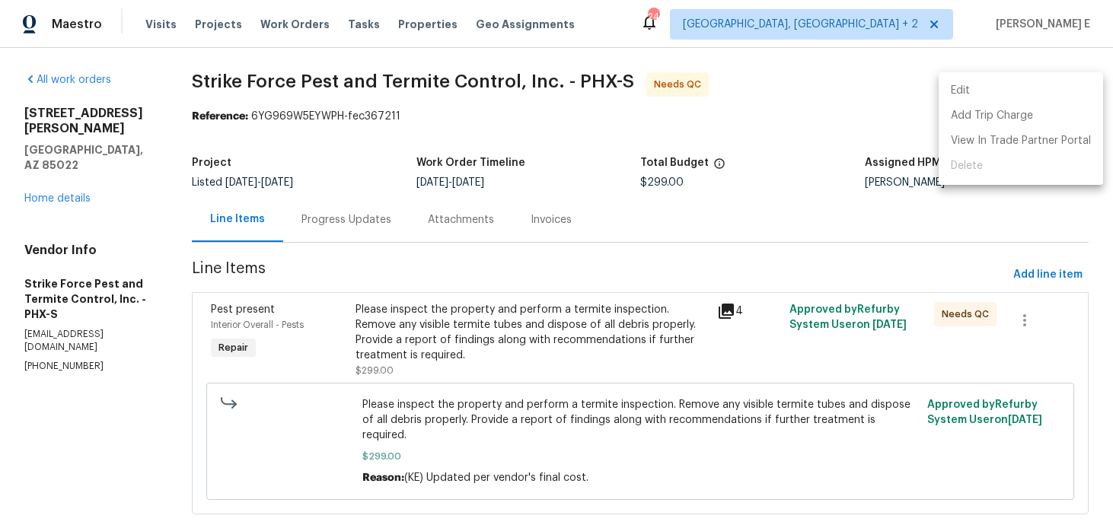
click at [1016, 86] on li "Edit" at bounding box center [1021, 90] width 164 height 25
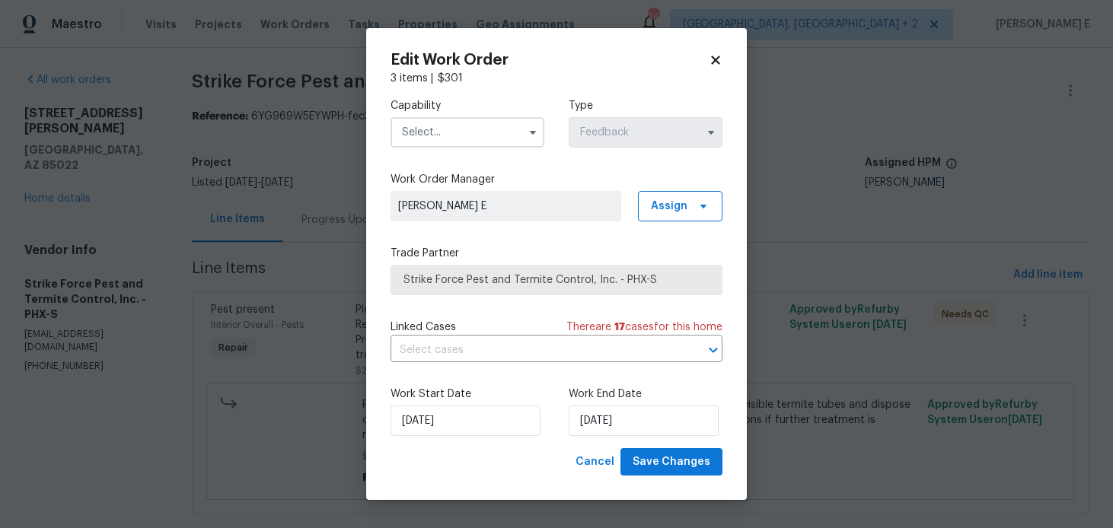
click at [493, 145] on input "text" at bounding box center [468, 132] width 154 height 30
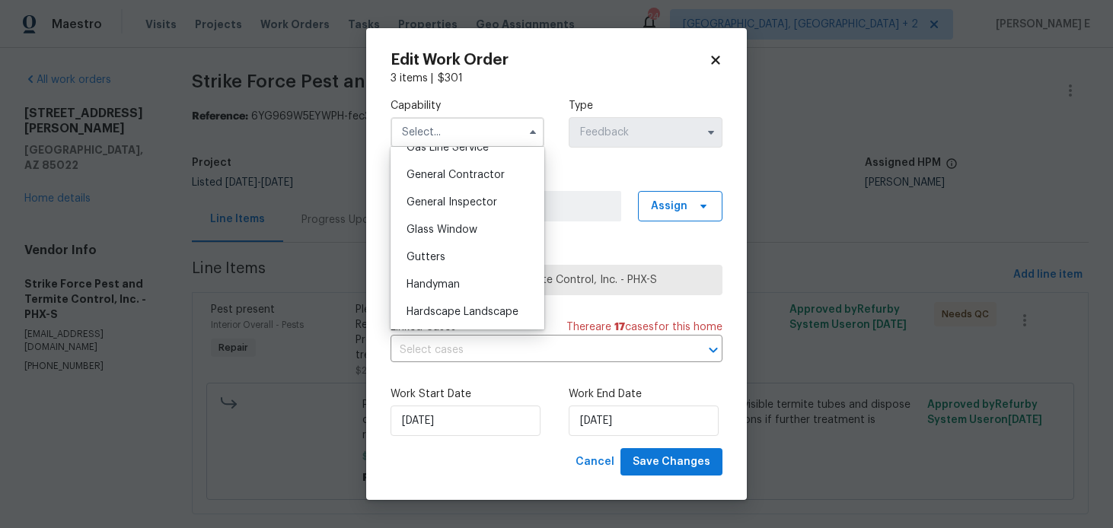
scroll to position [725, 0]
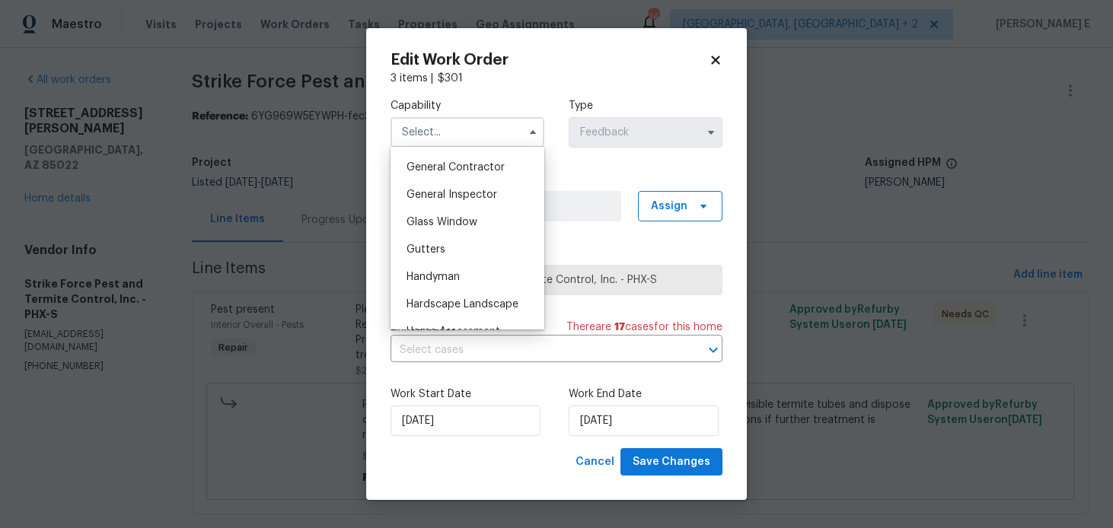
click at [479, 270] on div "Handyman" at bounding box center [467, 276] width 146 height 27
type input "Handyman"
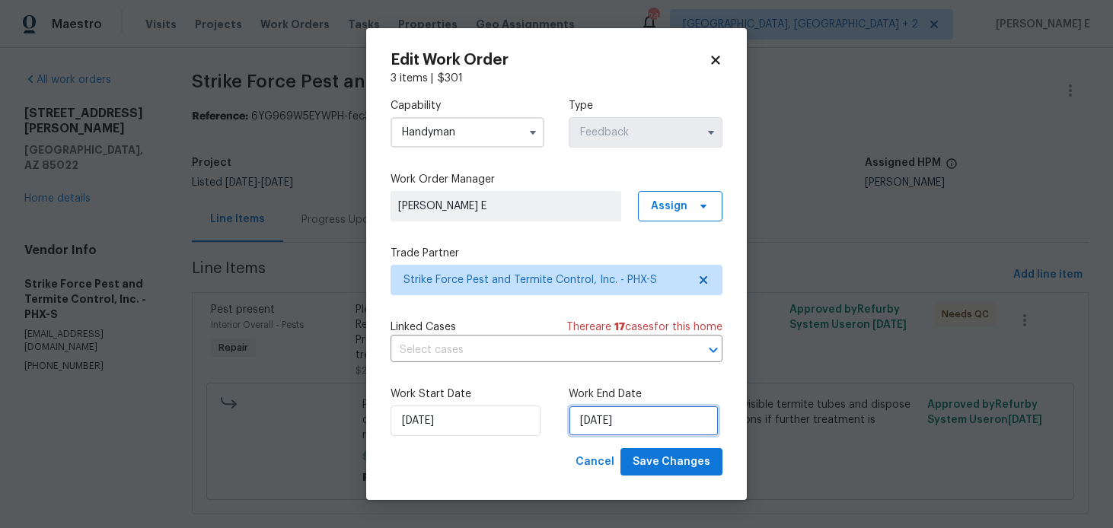
click at [648, 433] on input "28/08/2025" at bounding box center [644, 421] width 150 height 30
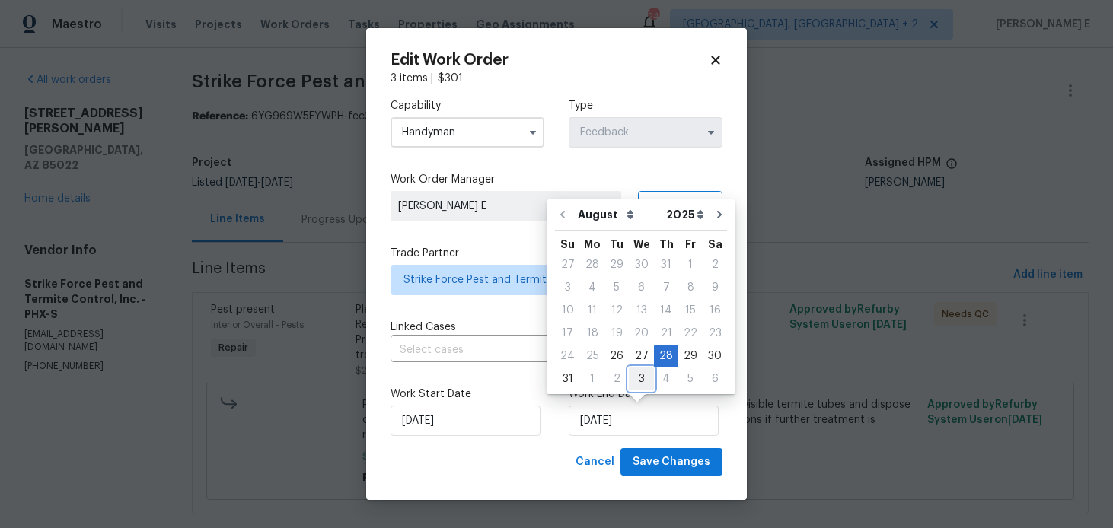
click at [629, 383] on div "3" at bounding box center [641, 379] width 25 height 21
type input "[DATE]"
select select "8"
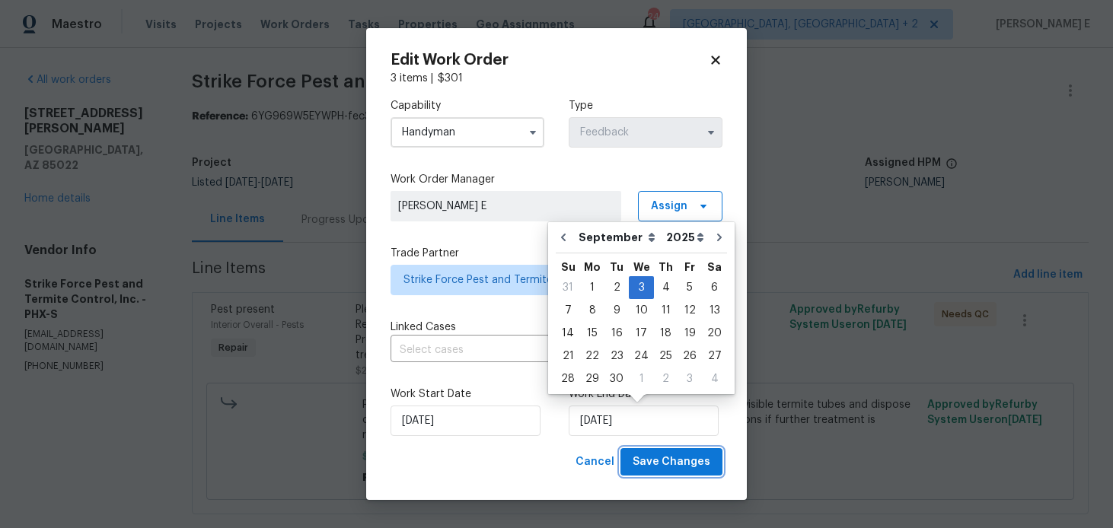
click at [683, 458] on span "Save Changes" at bounding box center [672, 462] width 78 height 19
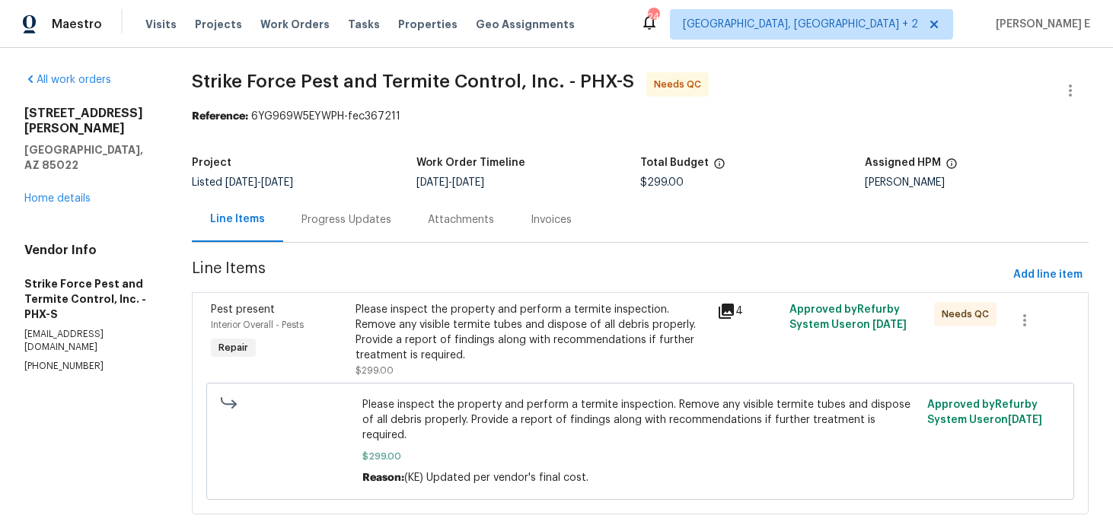
scroll to position [14, 0]
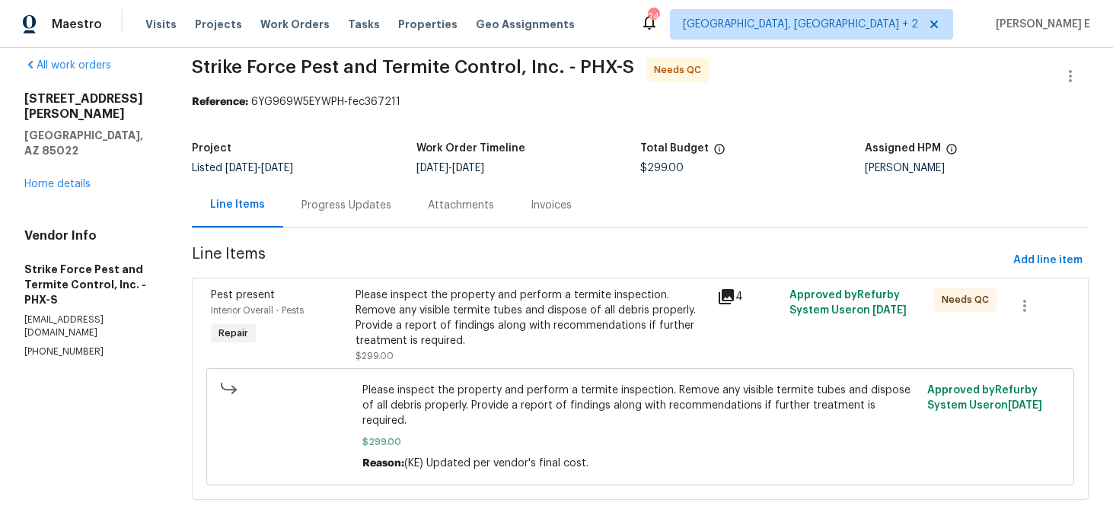
click at [449, 316] on div "Please inspect the property and perform a termite inspection. Remove any visibl…" at bounding box center [532, 318] width 353 height 61
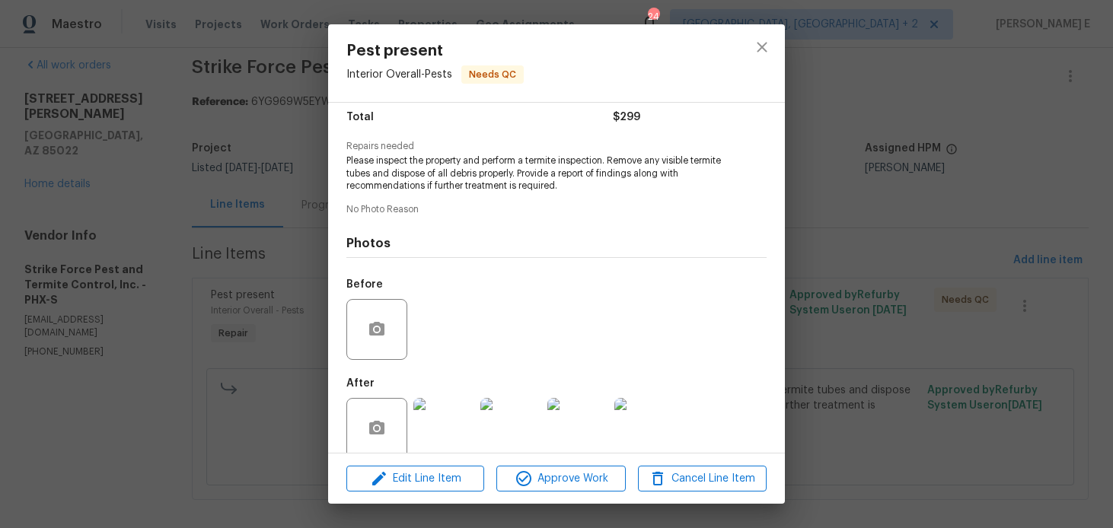
scroll to position [147, 0]
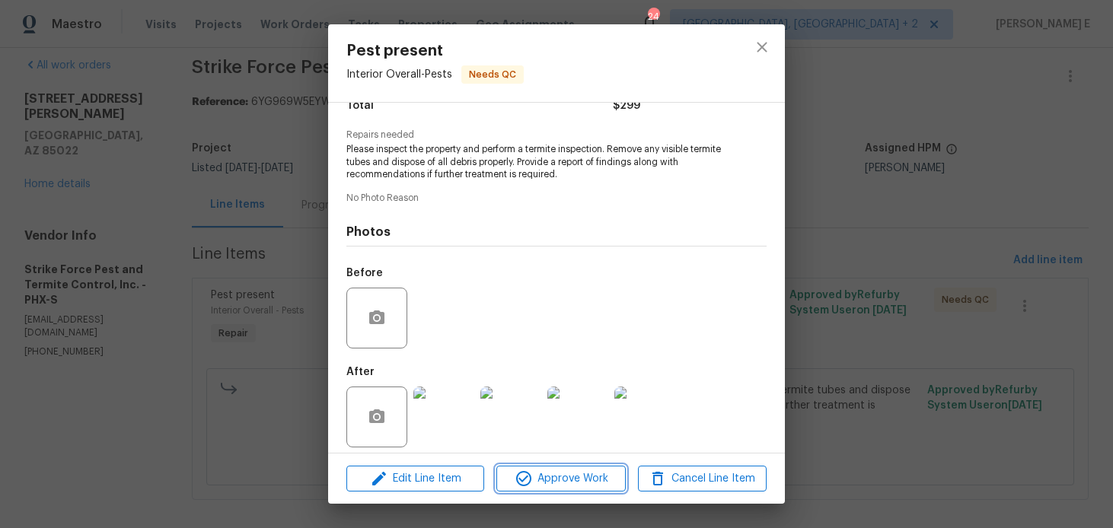
click at [545, 486] on span "Approve Work" at bounding box center [561, 479] width 120 height 19
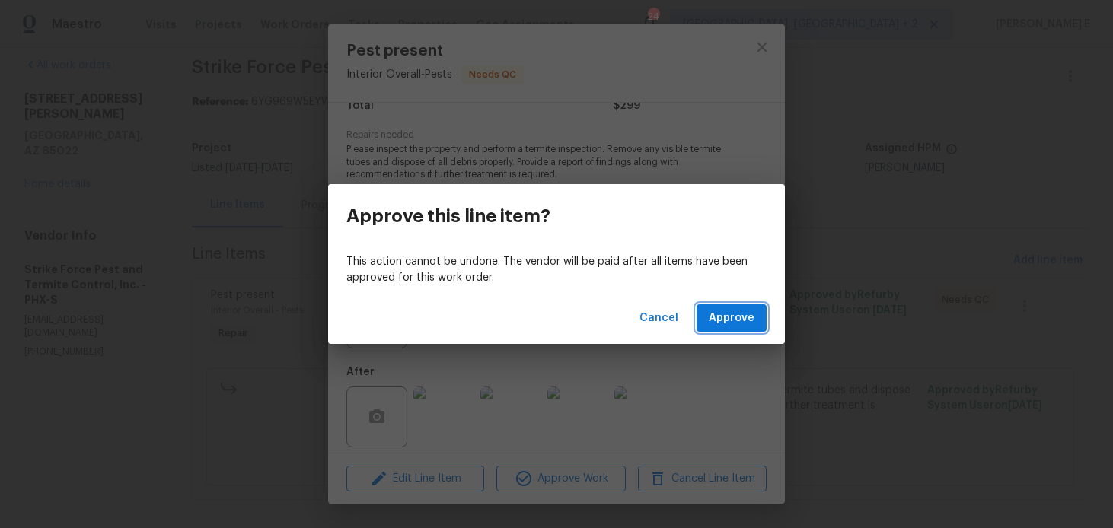
click at [731, 325] on span "Approve" at bounding box center [732, 318] width 46 height 19
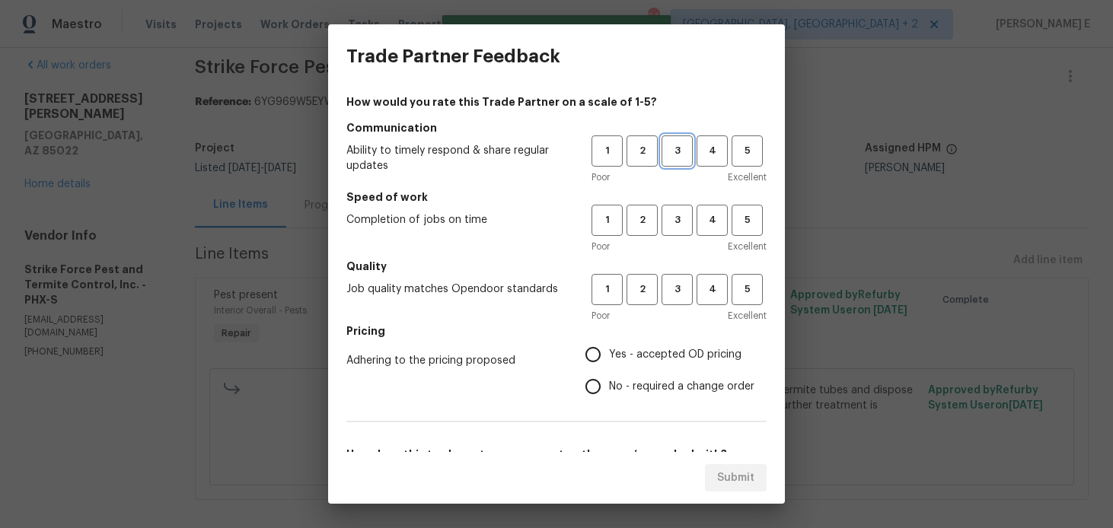
click at [675, 158] on span "3" at bounding box center [677, 151] width 28 height 18
click at [674, 219] on span "3" at bounding box center [677, 221] width 28 height 18
click at [669, 306] on div "1 2 3 4 5 Poor Excellent" at bounding box center [679, 298] width 175 height 49
click at [682, 289] on span "3" at bounding box center [677, 290] width 28 height 18
click at [616, 368] on label "Yes - accepted OD pricing" at bounding box center [665, 355] width 177 height 32
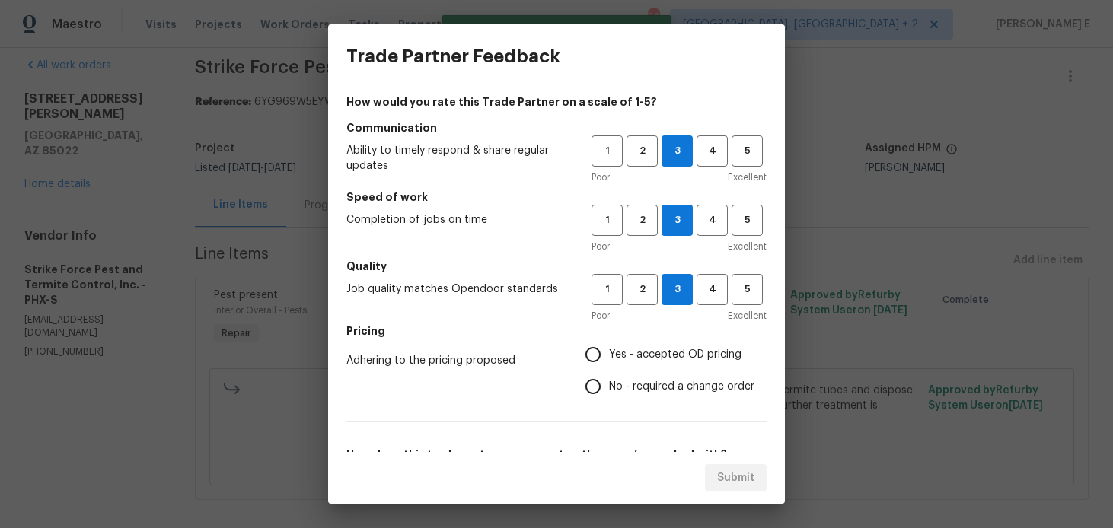
click at [609, 368] on input "Yes - accepted OD pricing" at bounding box center [593, 355] width 32 height 32
radio input "true"
click at [596, 388] on input "No - required a change order" at bounding box center [593, 387] width 32 height 32
radio input "true"
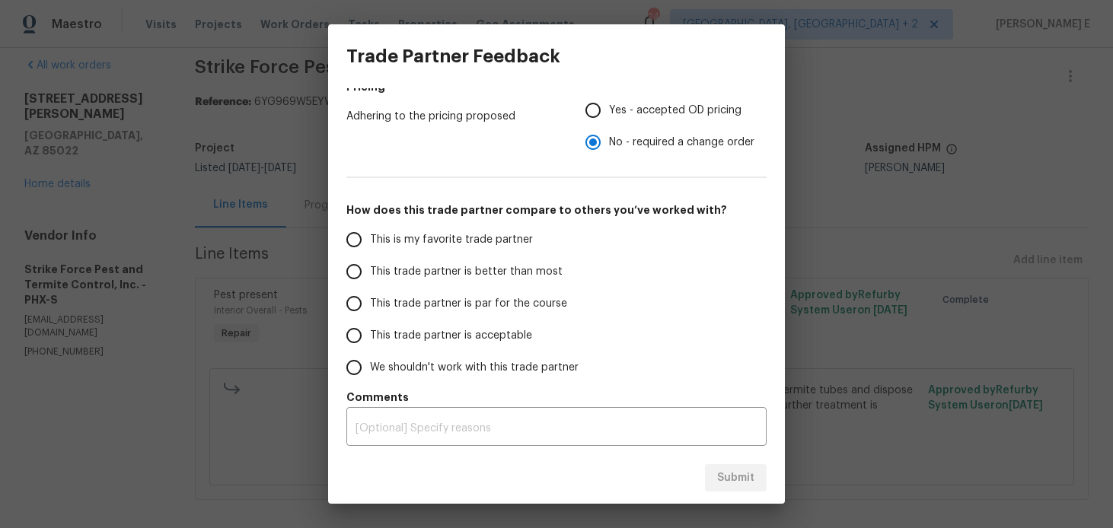
click at [462, 302] on span "This trade partner is par for the course" at bounding box center [468, 304] width 197 height 16
click at [370, 302] on input "This trade partner is par for the course" at bounding box center [354, 304] width 32 height 32
click at [726, 474] on span "Submit" at bounding box center [735, 478] width 37 height 19
radio input "true"
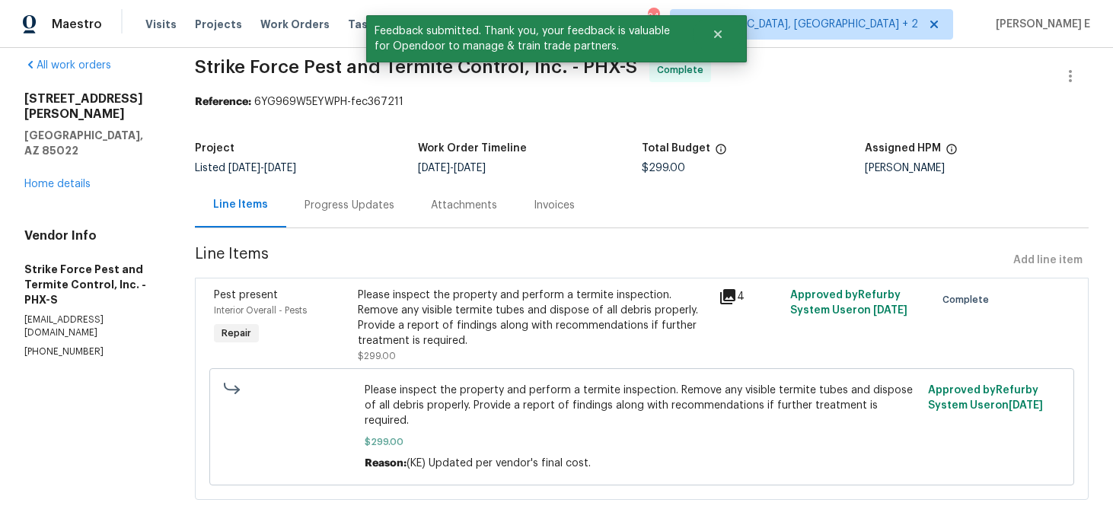
click at [398, 219] on div "Progress Updates" at bounding box center [349, 205] width 126 height 45
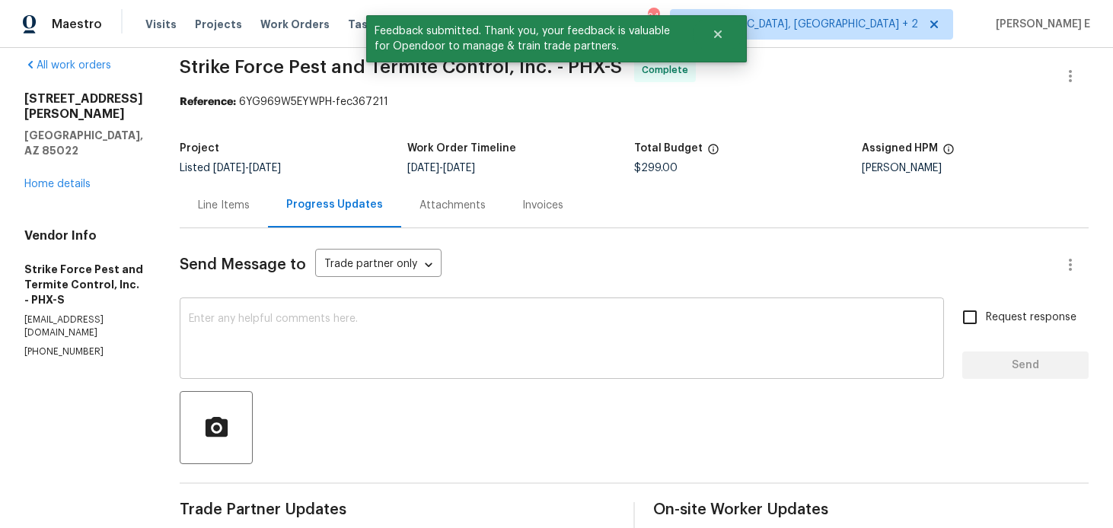
click at [404, 310] on div "x ​" at bounding box center [562, 341] width 765 height 78
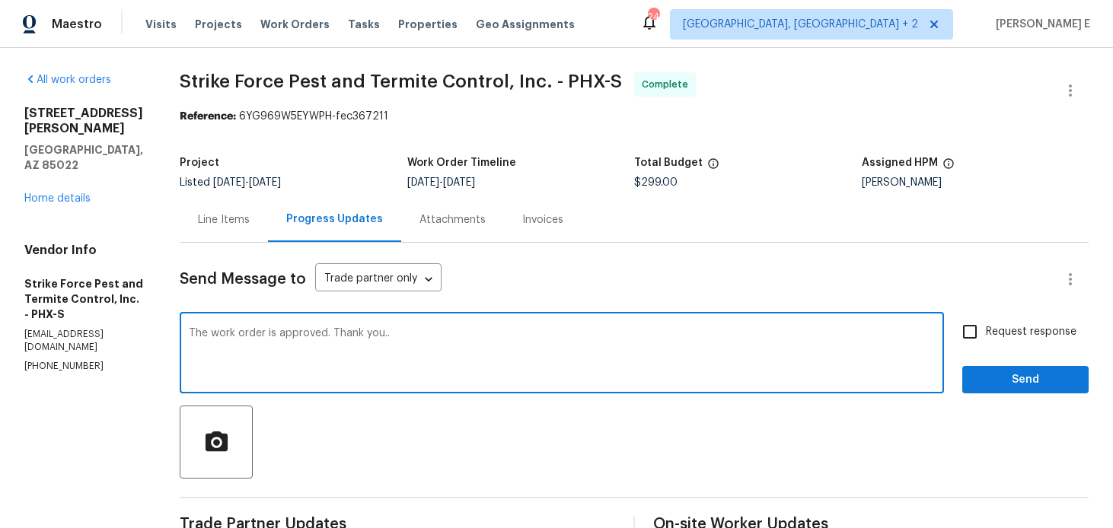
type textarea "The work order is approved. Thank you.."
click at [1035, 328] on span "Request response" at bounding box center [1031, 332] width 91 height 16
click at [986, 328] on input "Request response" at bounding box center [970, 332] width 32 height 32
checkbox input "true"
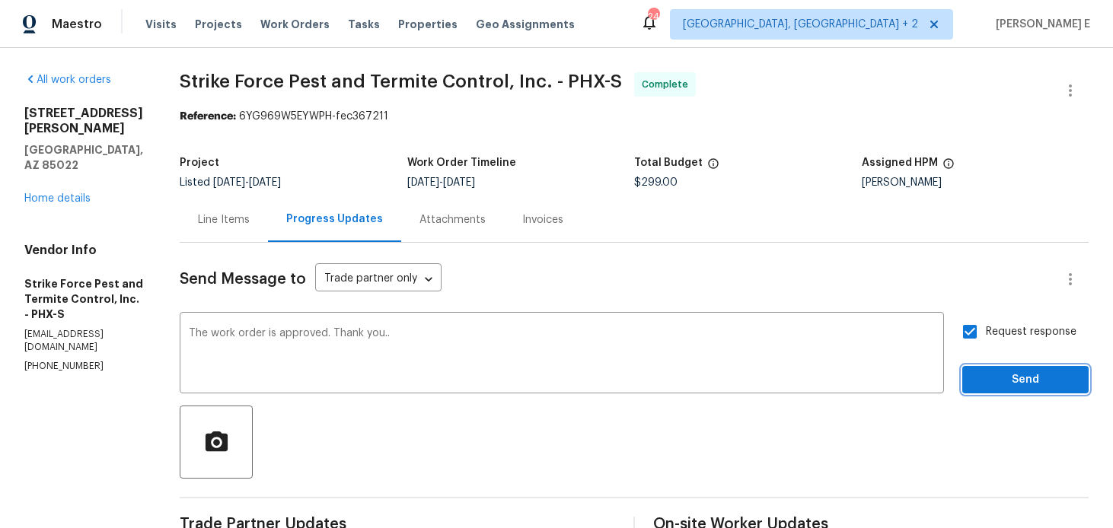
click at [993, 380] on span "Send" at bounding box center [1026, 380] width 102 height 19
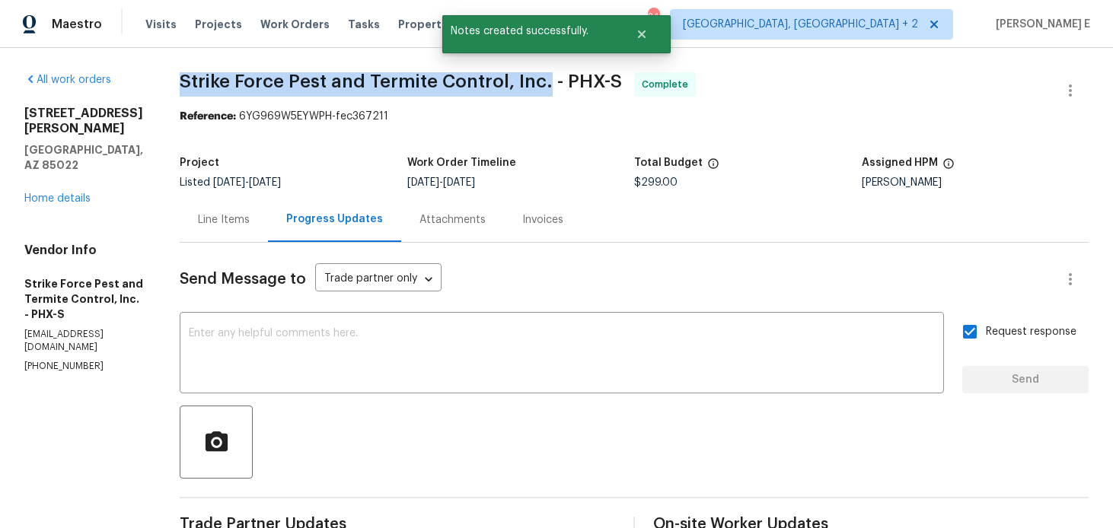
drag, startPoint x: 187, startPoint y: 81, endPoint x: 554, endPoint y: 78, distance: 367.1
copy span "Strike Force Pest and Termite Control, Inc."
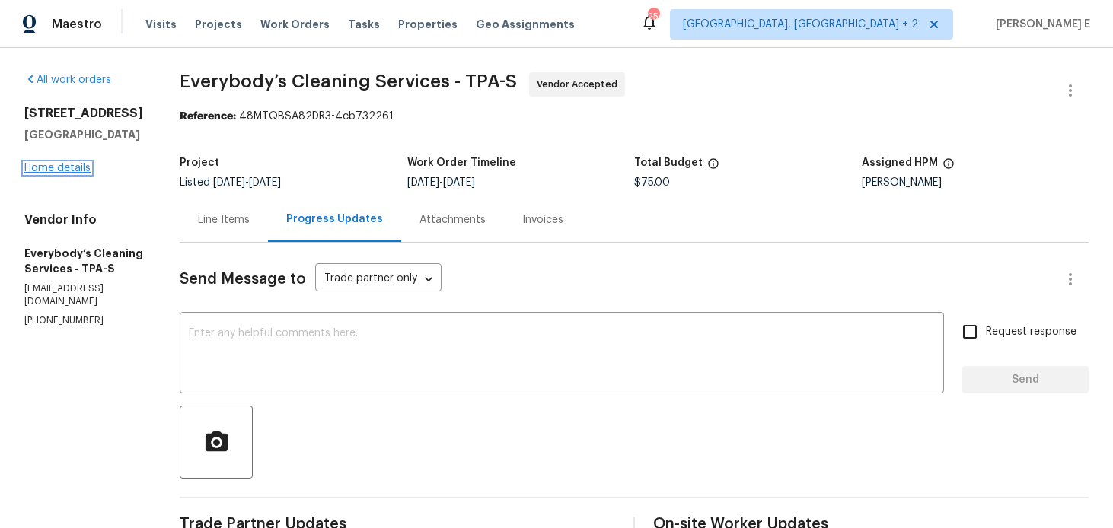
click at [38, 164] on link "Home details" at bounding box center [57, 168] width 66 height 11
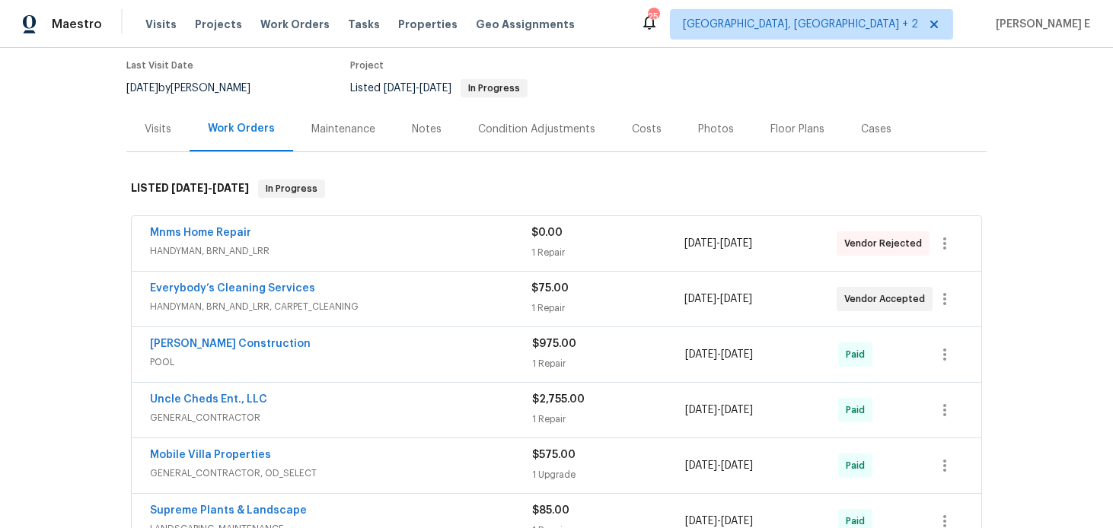
click at [300, 254] on span "HANDYMAN, BRN_AND_LRR" at bounding box center [341, 251] width 382 height 15
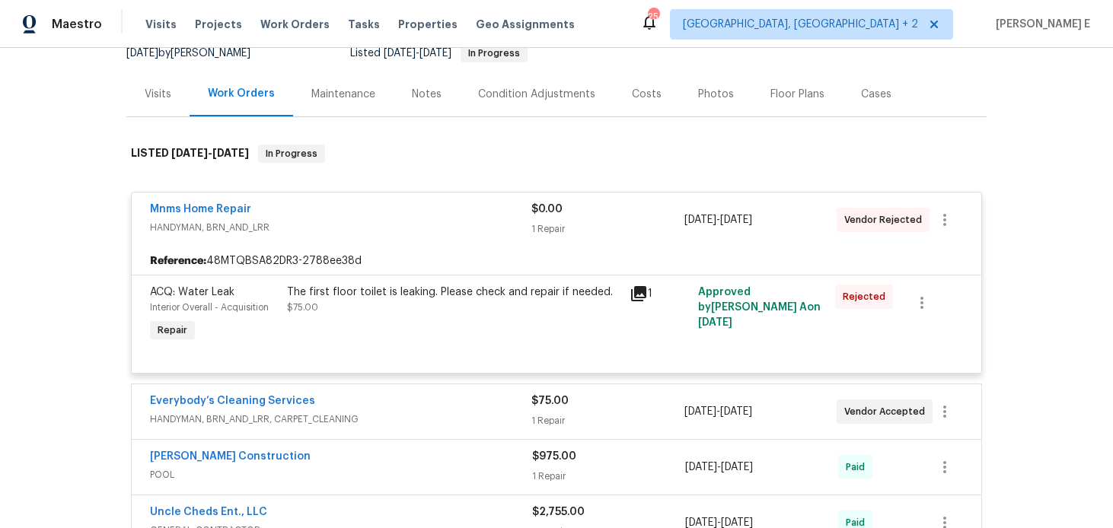
scroll to position [156, 0]
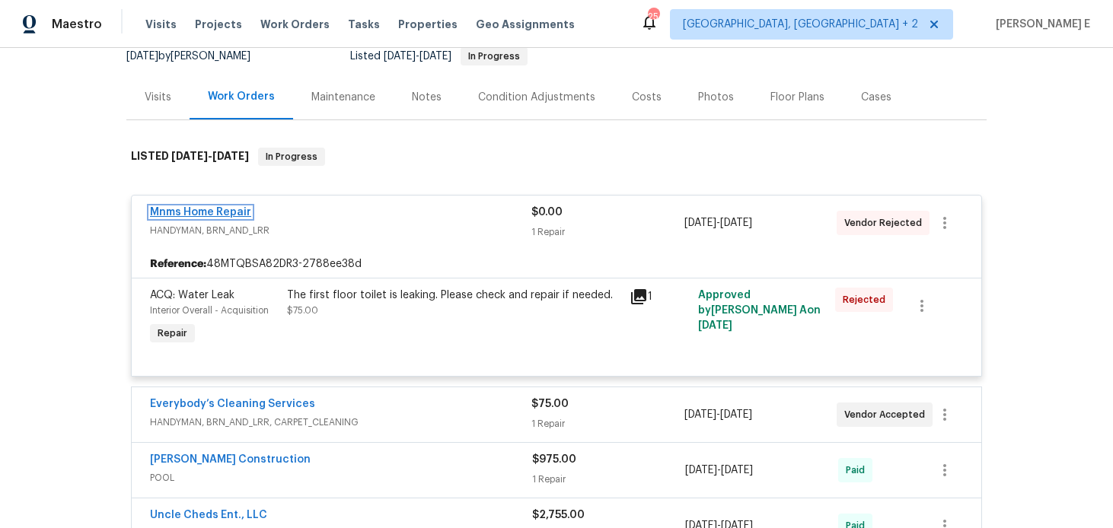
click at [227, 212] on link "Mnms Home Repair" at bounding box center [200, 212] width 101 height 11
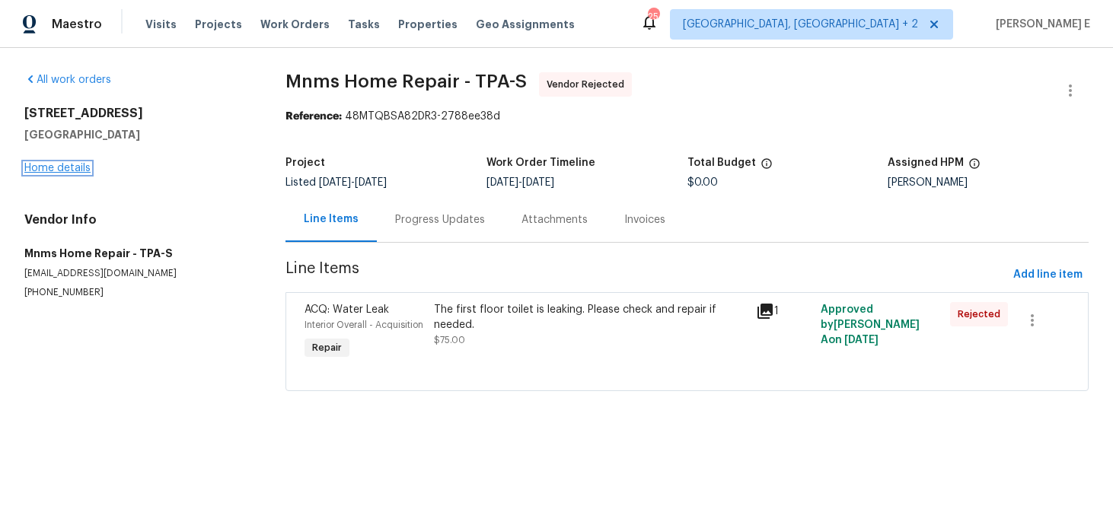
click at [65, 168] on link "Home details" at bounding box center [57, 168] width 66 height 11
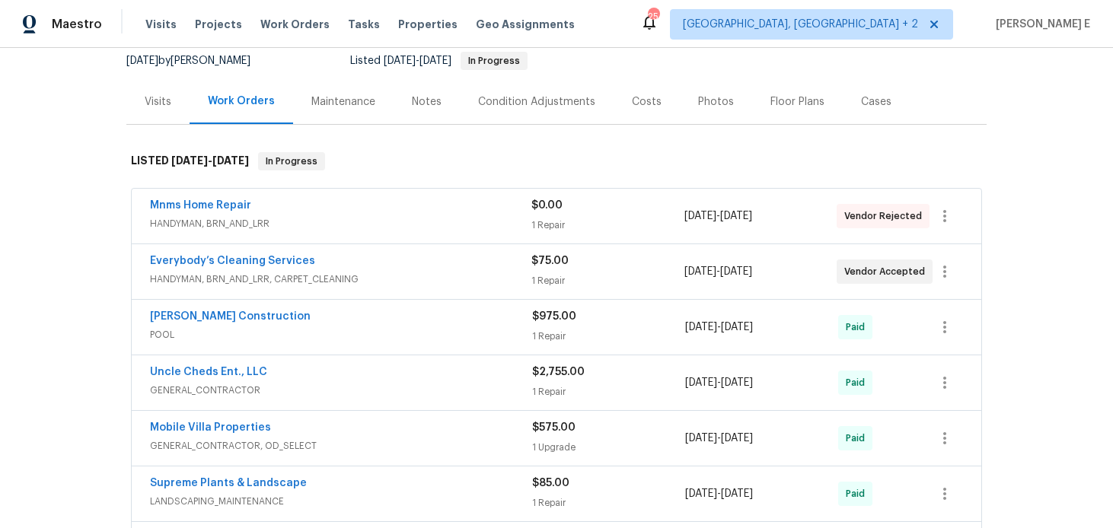
click at [864, 97] on div "Cases" at bounding box center [876, 101] width 30 height 15
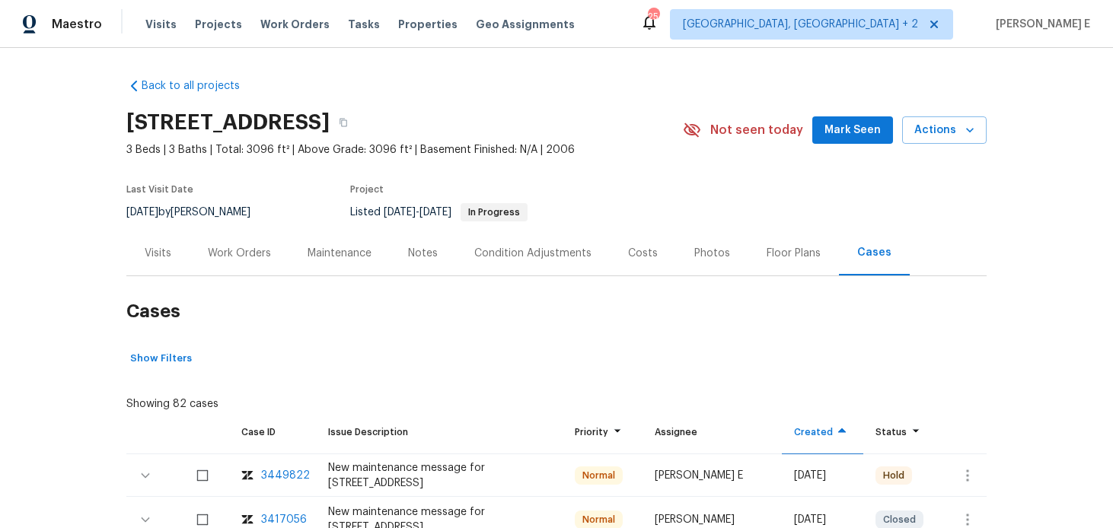
click at [257, 260] on div "Work Orders" at bounding box center [240, 253] width 100 height 45
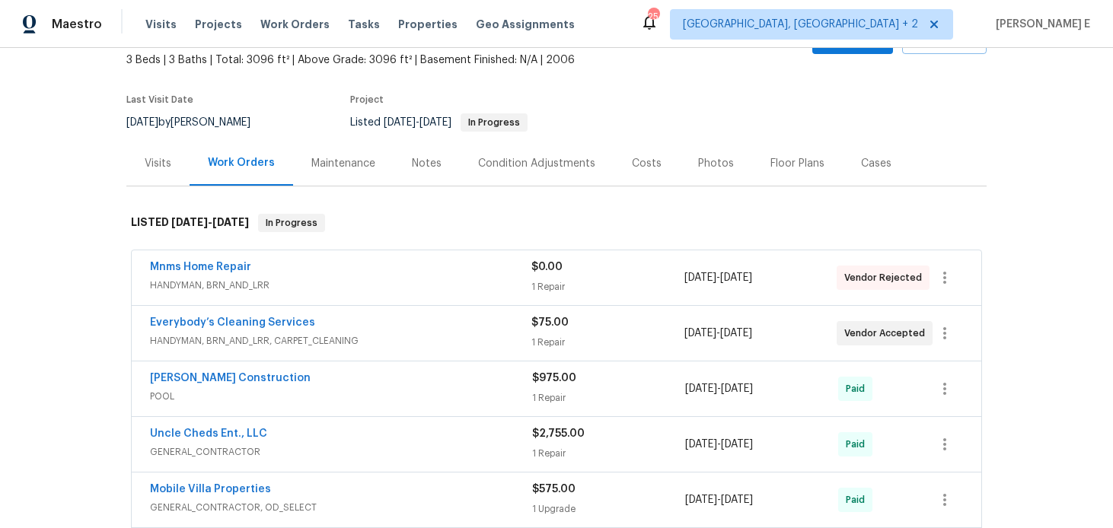
scroll to position [91, 0]
click at [247, 324] on link "Everybody’s Cleaning Services" at bounding box center [232, 321] width 165 height 11
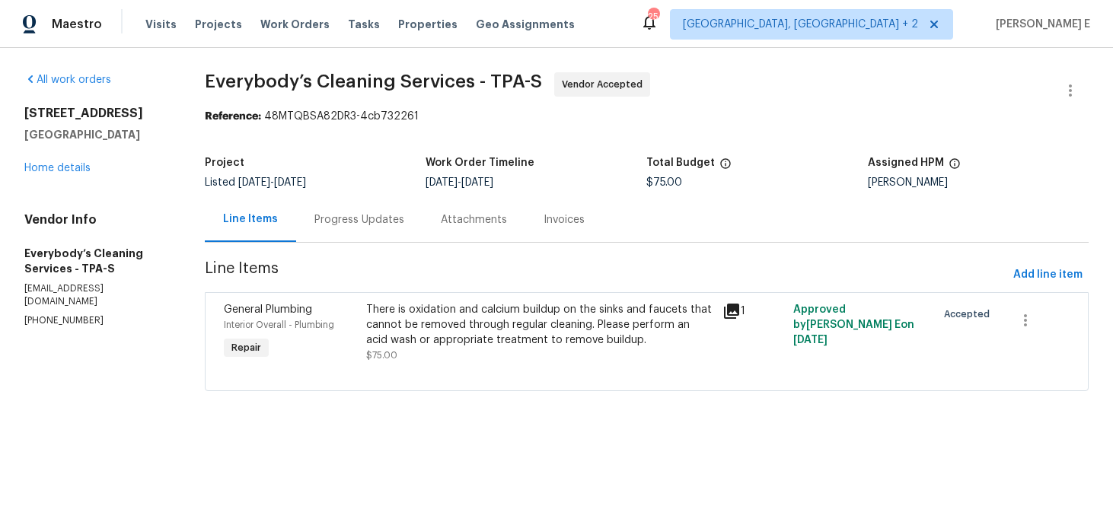
click at [371, 222] on div "Progress Updates" at bounding box center [360, 219] width 90 height 15
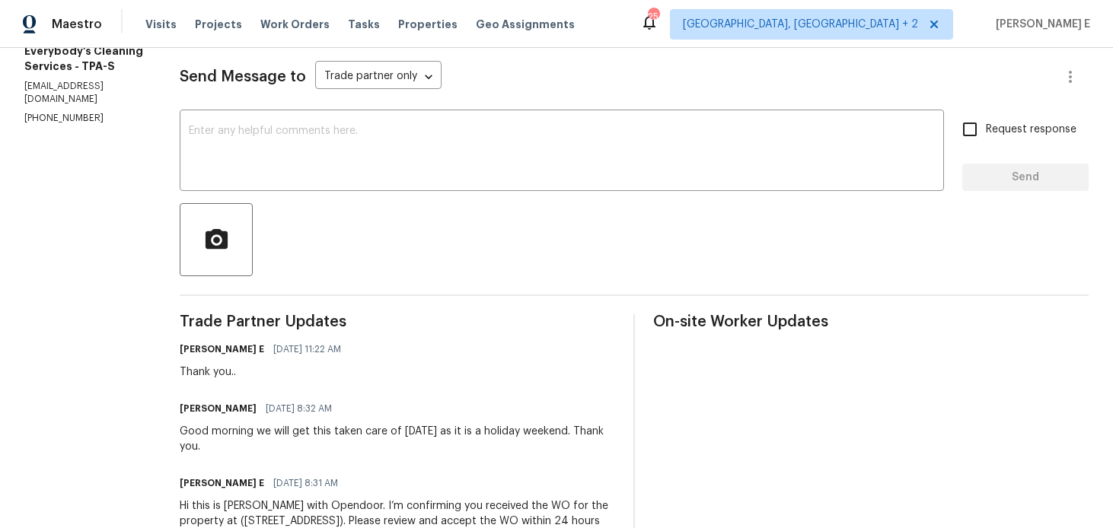
scroll to position [197, 0]
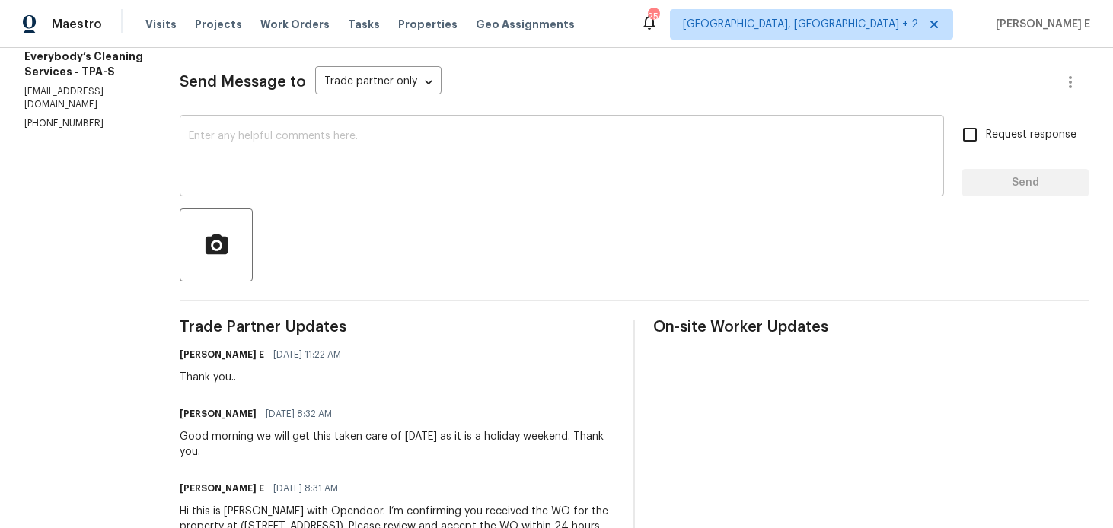
click at [695, 136] on textarea at bounding box center [562, 157] width 746 height 53
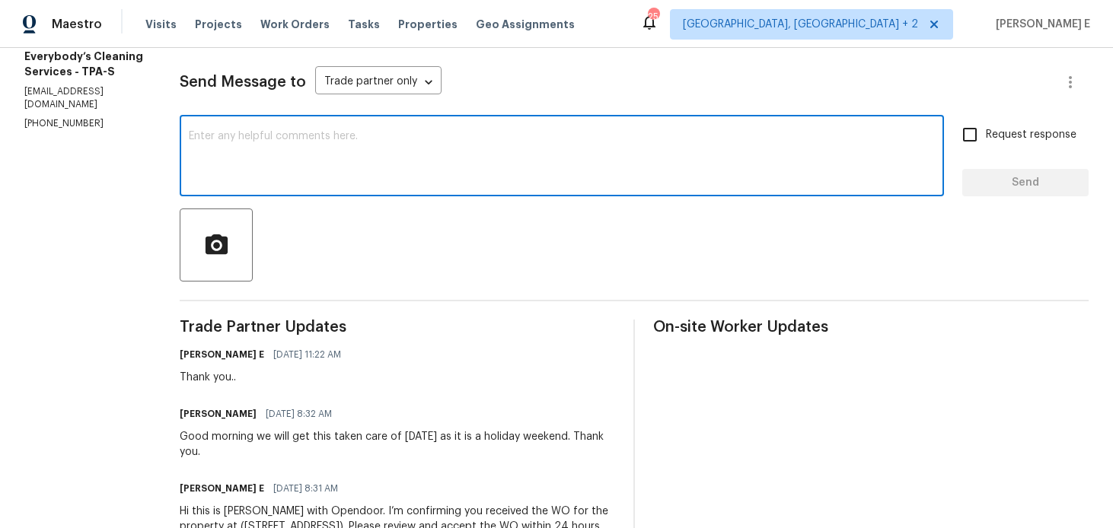
paste textarea "Just following up—any news on this so far?"
type textarea "Just following up—any news on this so far?"
click at [985, 141] on input "Request response" at bounding box center [970, 135] width 32 height 32
checkbox input "true"
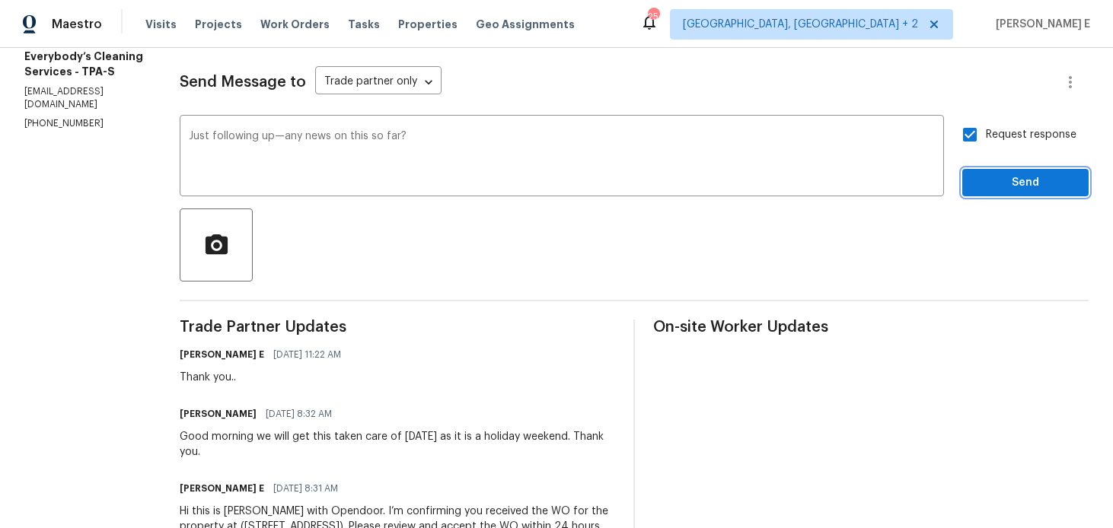
click at [985, 187] on span "Send" at bounding box center [1026, 183] width 102 height 19
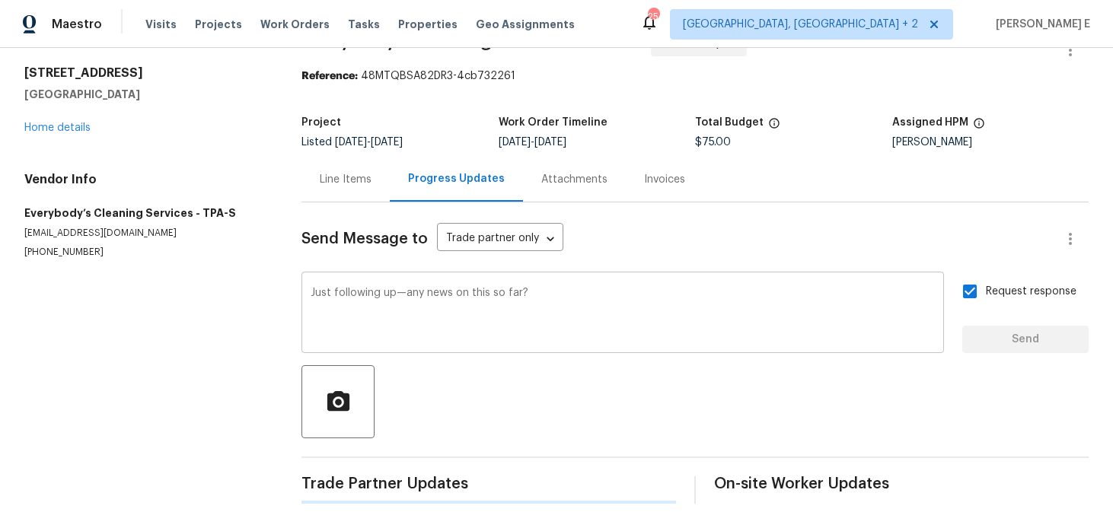
scroll to position [0, 0]
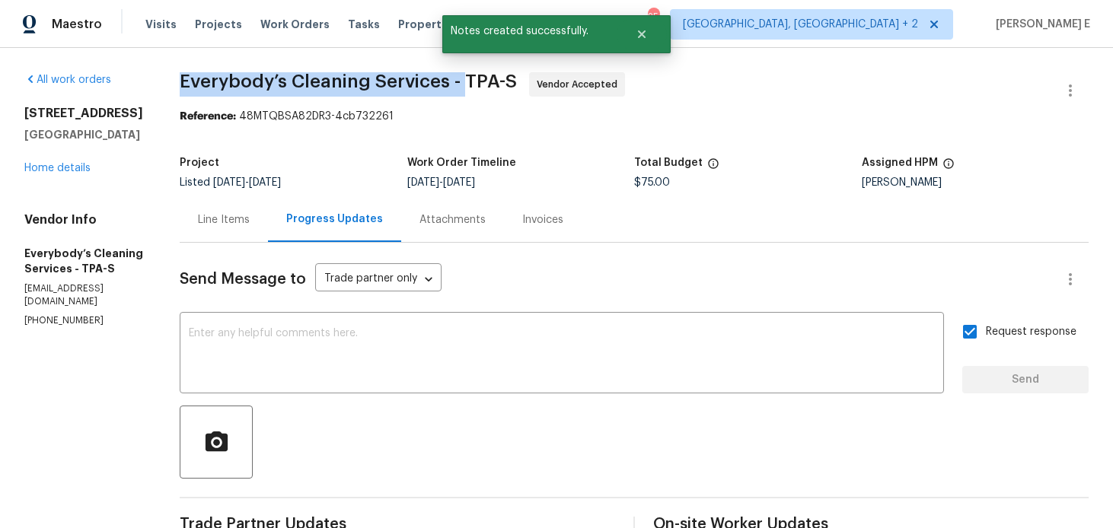
drag, startPoint x: 238, startPoint y: 82, endPoint x: 520, endPoint y: 78, distance: 282.5
click at [517, 78] on span "Everybody’s Cleaning Services - TPA-S" at bounding box center [348, 81] width 337 height 18
copy span "Everybody’s Cleaning Services -"
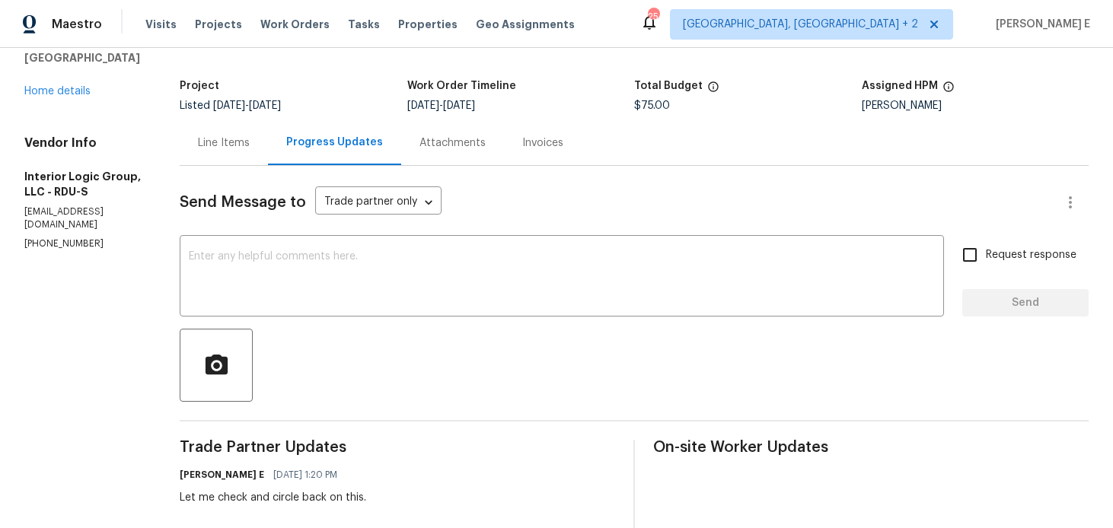
scroll to position [76, 0]
click at [431, 302] on textarea at bounding box center [562, 278] width 746 height 53
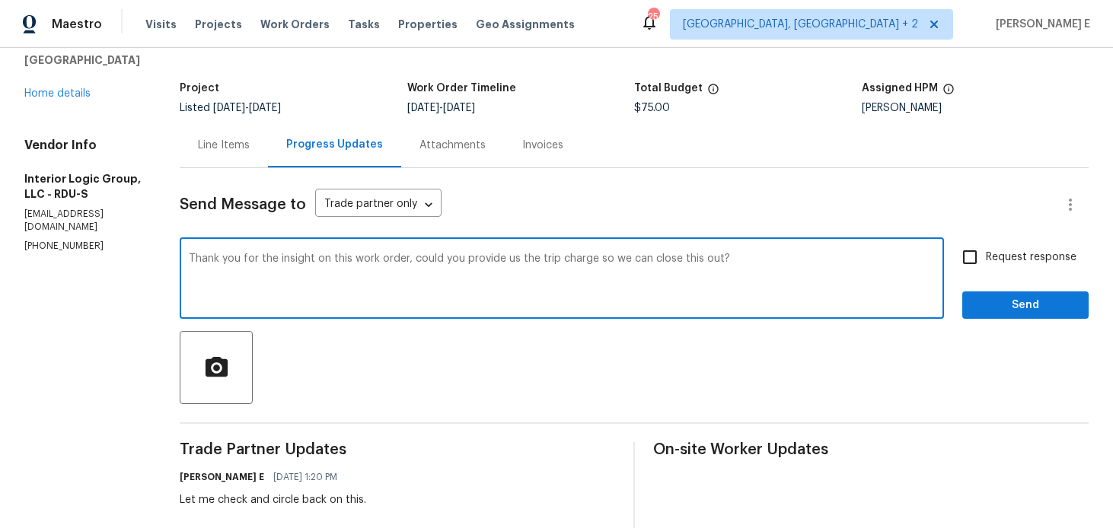
scroll to position [95, 0]
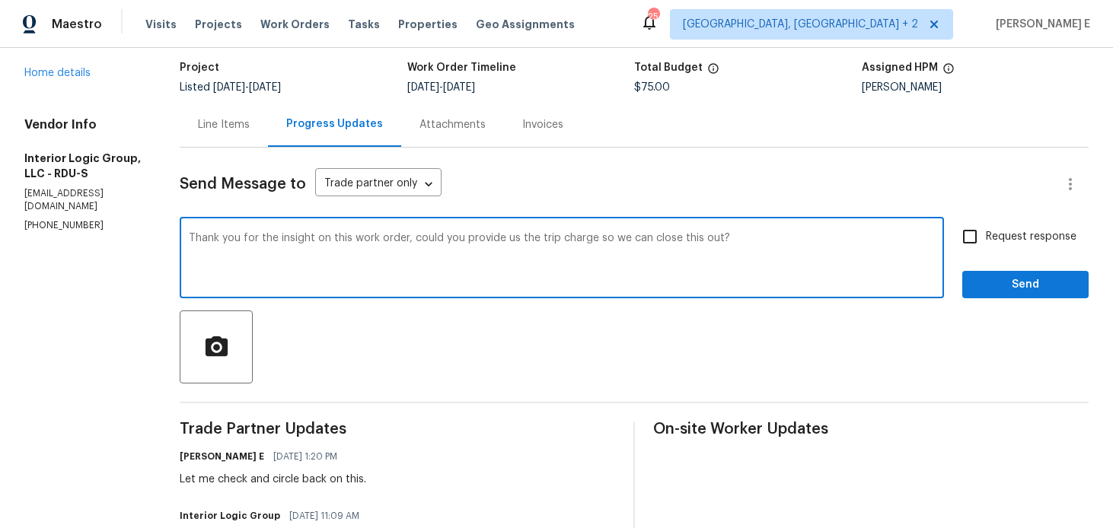
type textarea "Thank you for the insight on this work order, could you provide us the trip cha…"
click at [982, 231] on input "Request response" at bounding box center [970, 237] width 32 height 32
checkbox input "true"
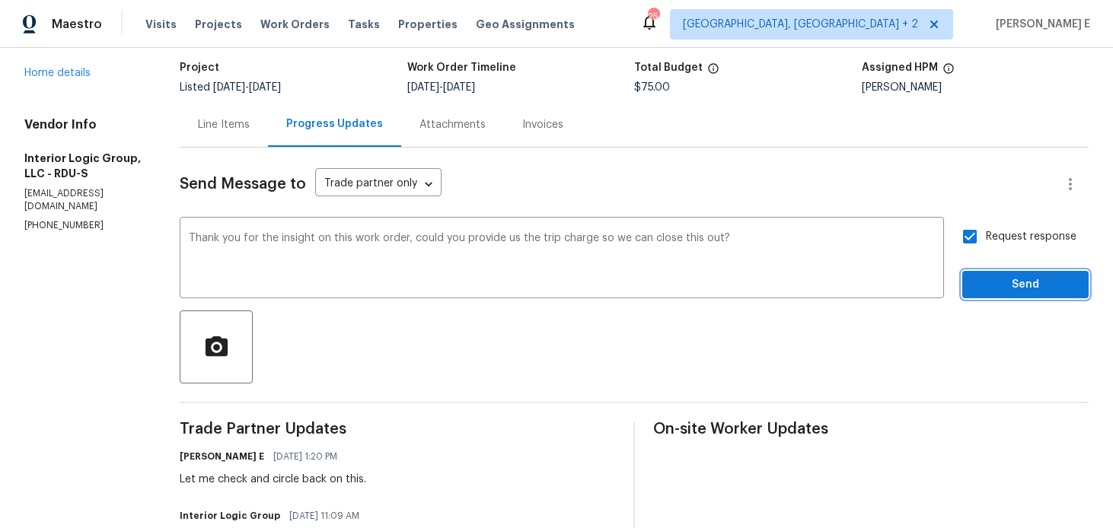
click at [1002, 276] on span "Send" at bounding box center [1026, 285] width 102 height 19
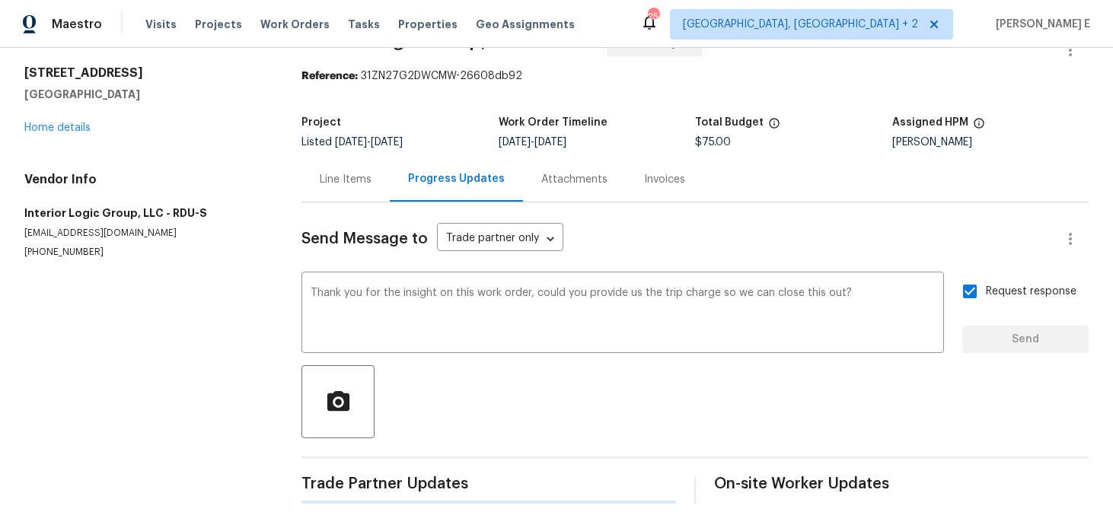
scroll to position [0, 0]
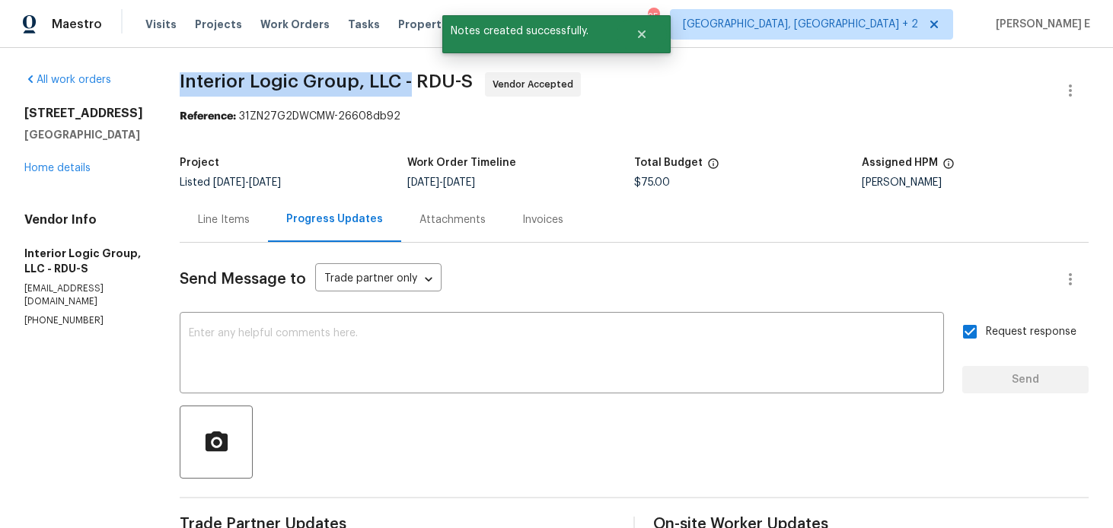
drag, startPoint x: 201, startPoint y: 81, endPoint x: 440, endPoint y: 82, distance: 239.1
copy span "Interior Logic Group, LLC -"
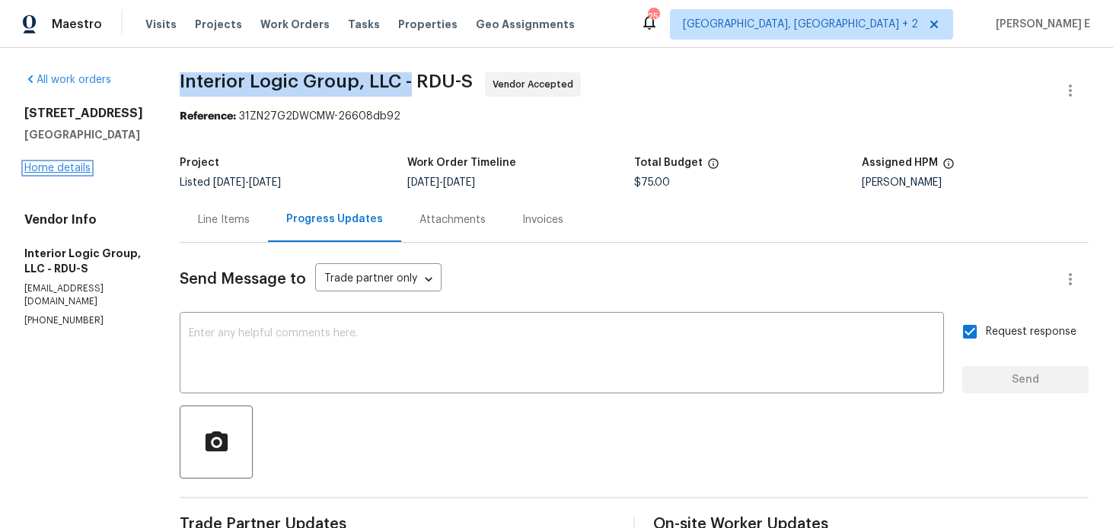
click at [58, 168] on link "Home details" at bounding box center [57, 168] width 66 height 11
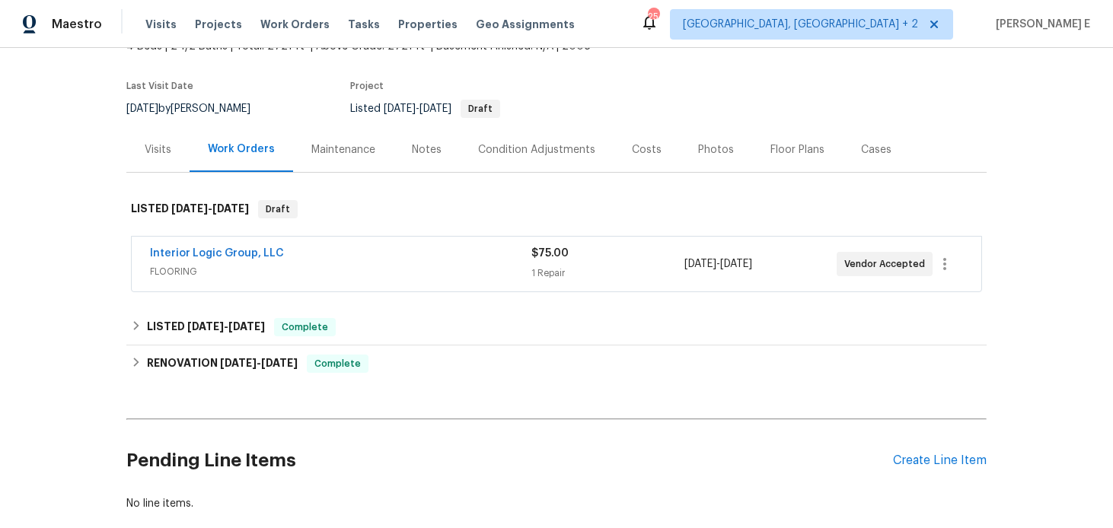
scroll to position [190, 0]
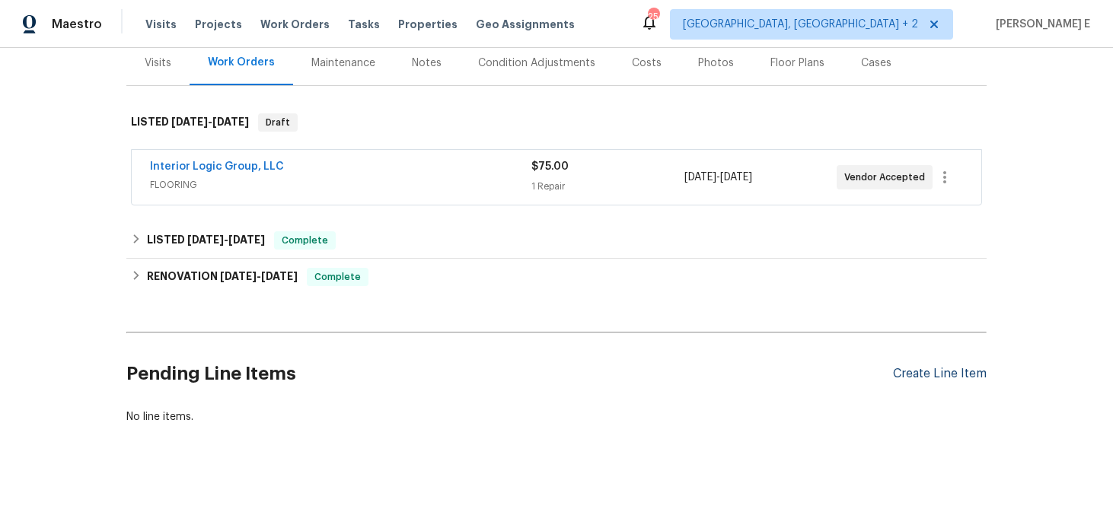
click at [954, 367] on div "Create Line Item" at bounding box center [940, 374] width 94 height 14
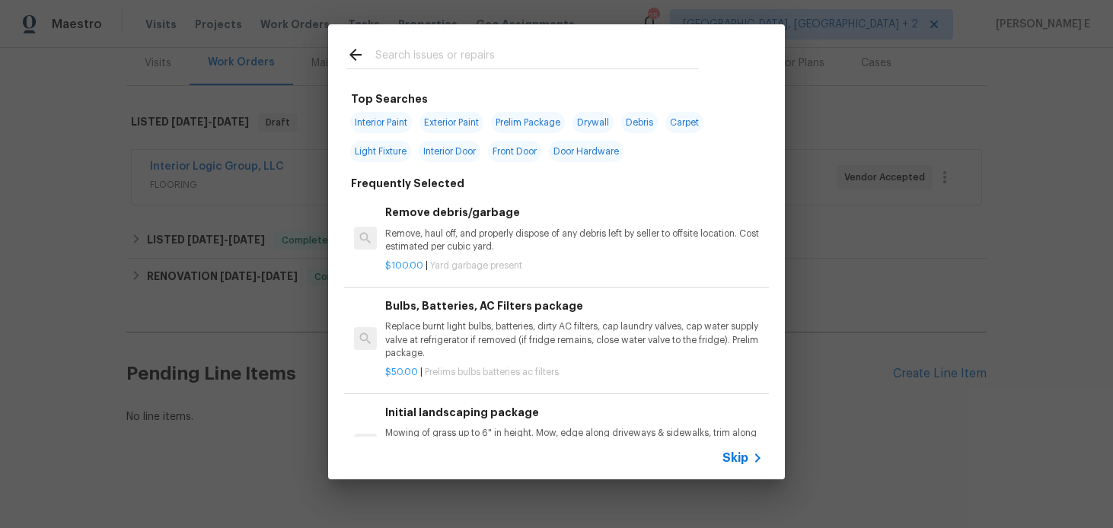
click at [725, 461] on span "Skip" at bounding box center [736, 458] width 26 height 15
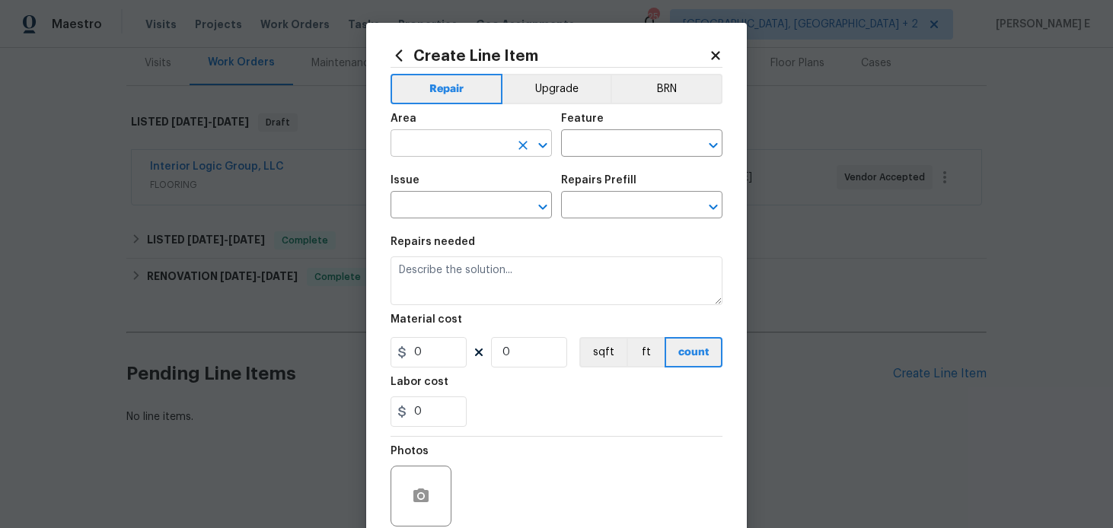
click at [414, 151] on input "text" at bounding box center [450, 145] width 119 height 24
type input "Interior Overall"
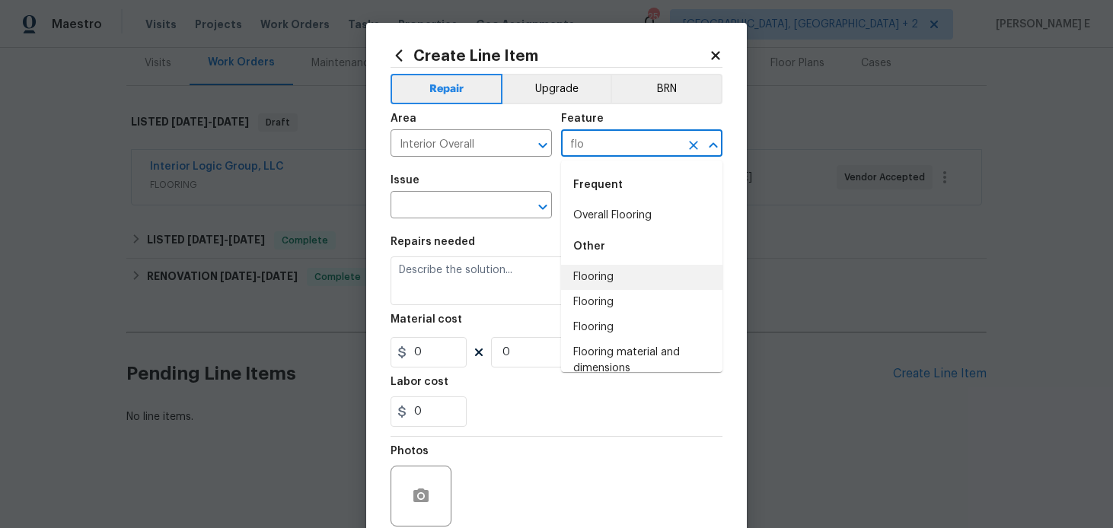
click at [609, 264] on div "Other" at bounding box center [641, 246] width 161 height 37
click at [598, 270] on li "Flooring" at bounding box center [641, 277] width 161 height 25
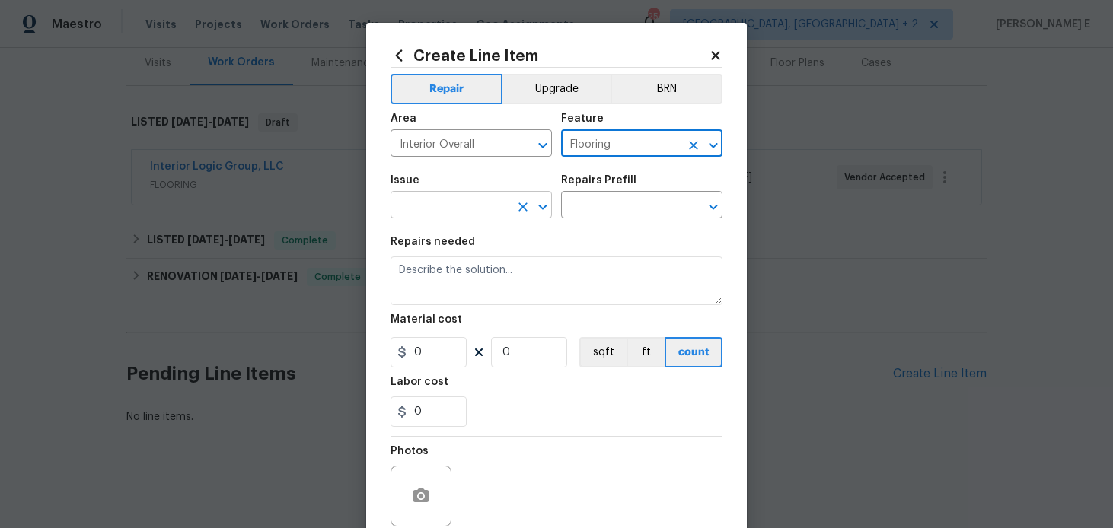
type input "Flooring"
click at [444, 205] on input "text" at bounding box center [450, 207] width 119 height 24
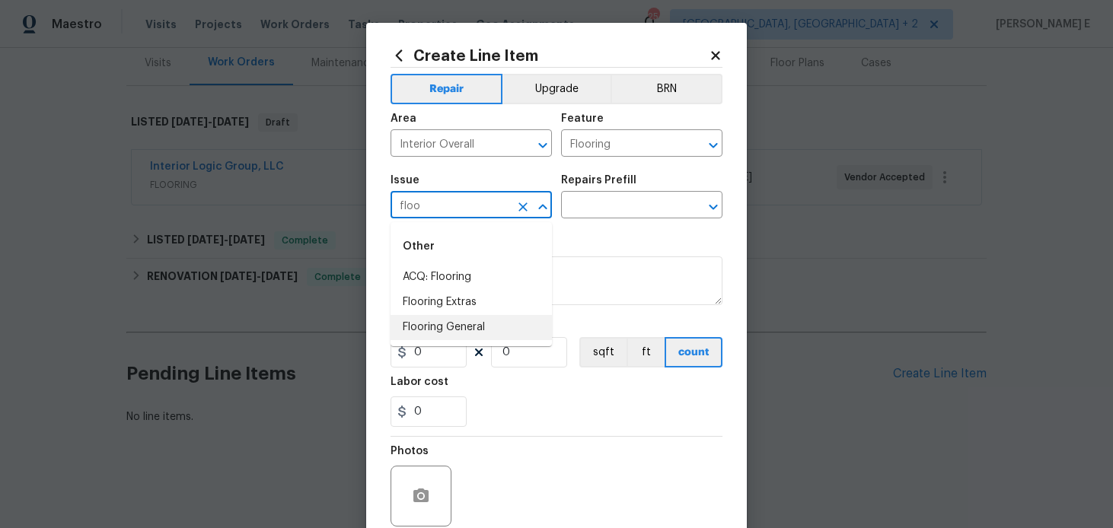
click at [450, 334] on li "Flooring General" at bounding box center [471, 327] width 161 height 25
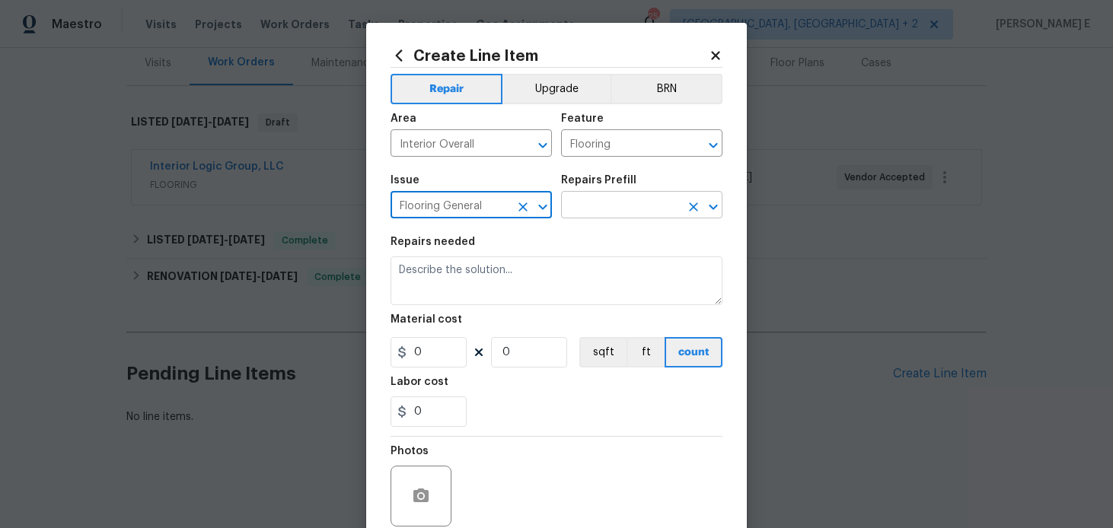
type input "Flooring General"
click at [592, 203] on input "text" at bounding box center [620, 207] width 119 height 24
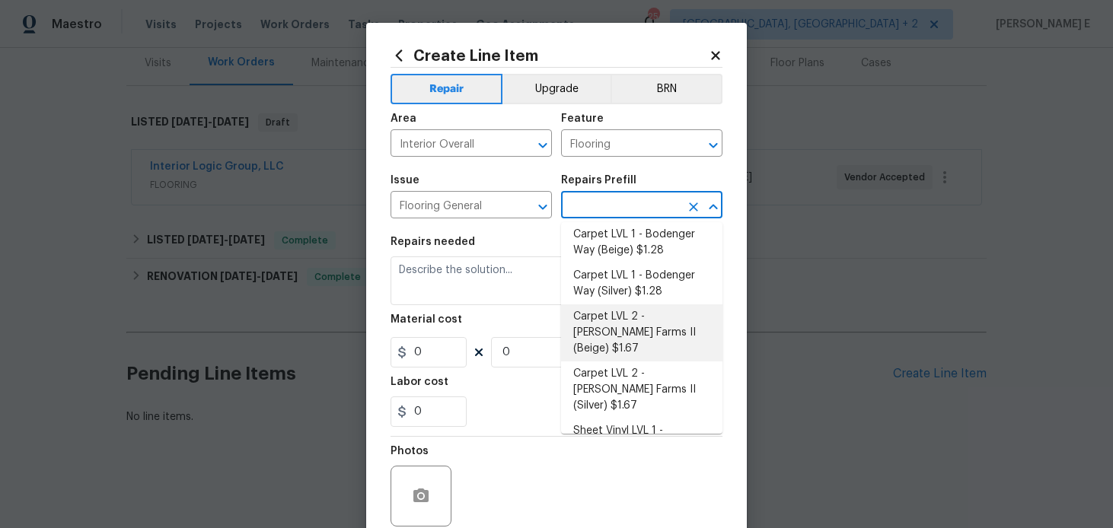
scroll to position [0, 0]
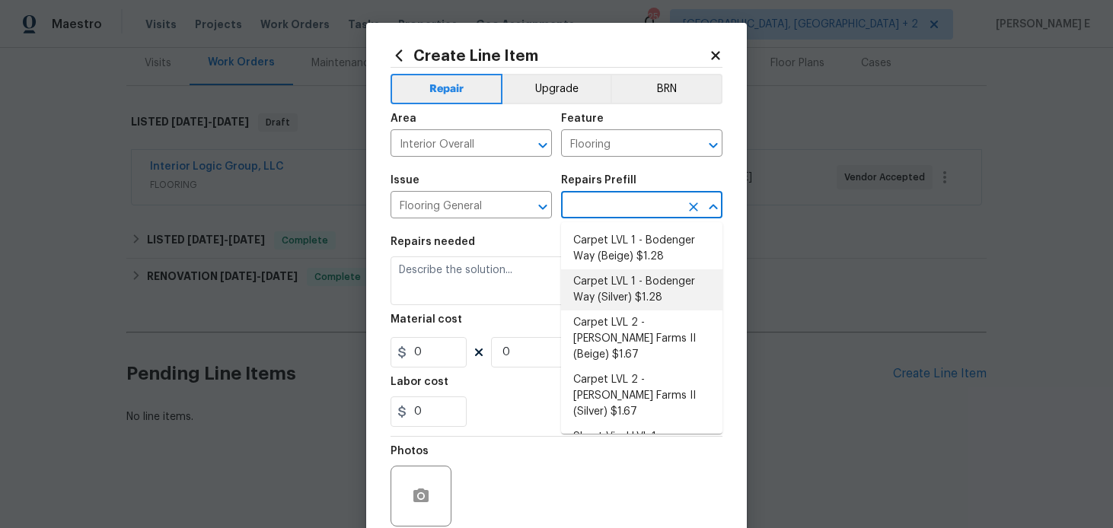
click at [602, 274] on li "Carpet LVL 1 - Bodenger Way (Silver) $1.28" at bounding box center [641, 290] width 161 height 41
type input "Overall Flooring"
type input "Carpet LVL 1 - Bodenger Way (Silver) $1.28"
type textarea "Install new carpet. (Bodenger Way 945 Winter Ash, Silver) at all previously car…"
type input "1.28"
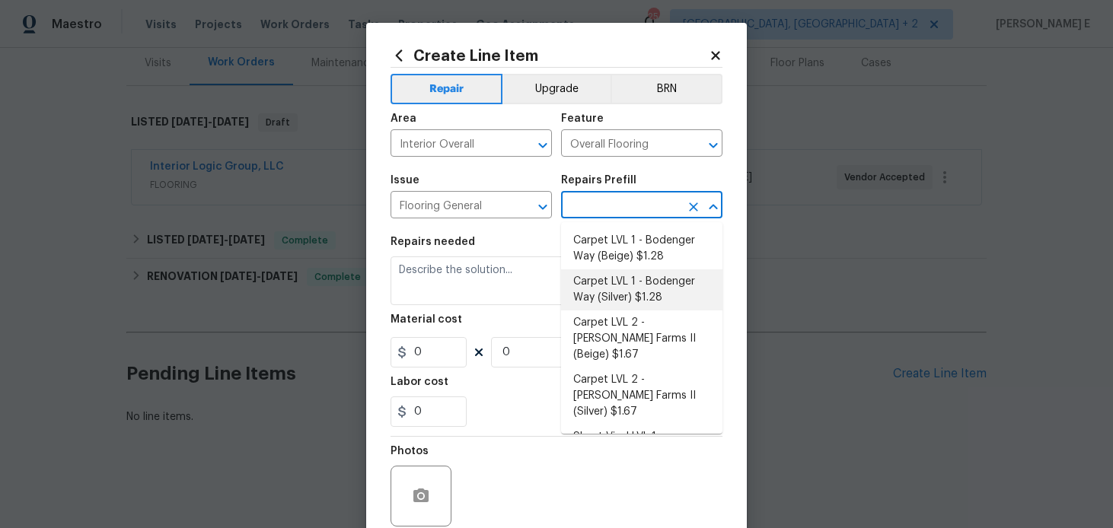
type input "1"
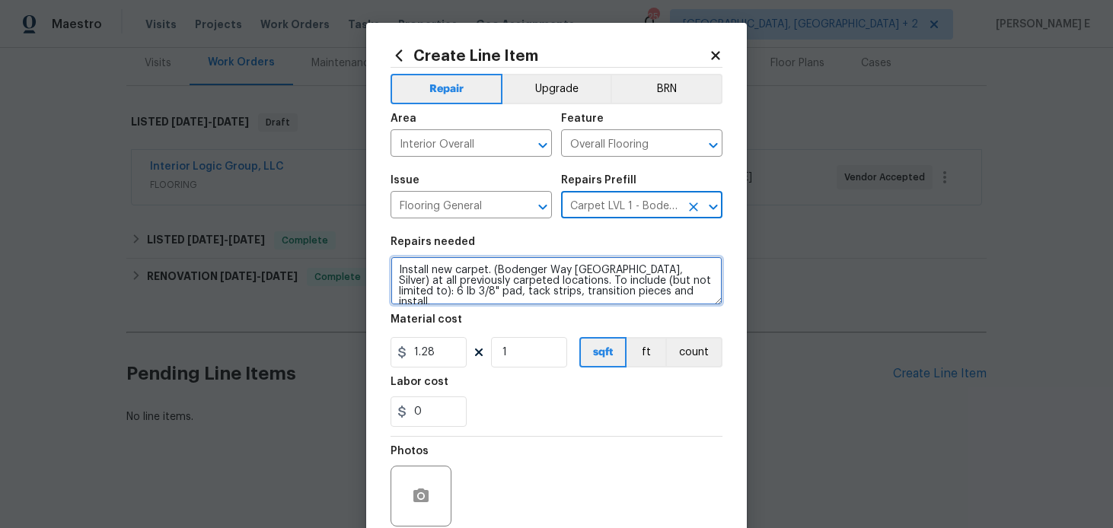
click at [477, 275] on textarea "Install new carpet. (Bodenger Way 945 Winter Ash, Silver) at all previously car…" at bounding box center [557, 281] width 332 height 49
paste textarea "subfloor is buckling up due to poor insulation causing moisture and organic gro…"
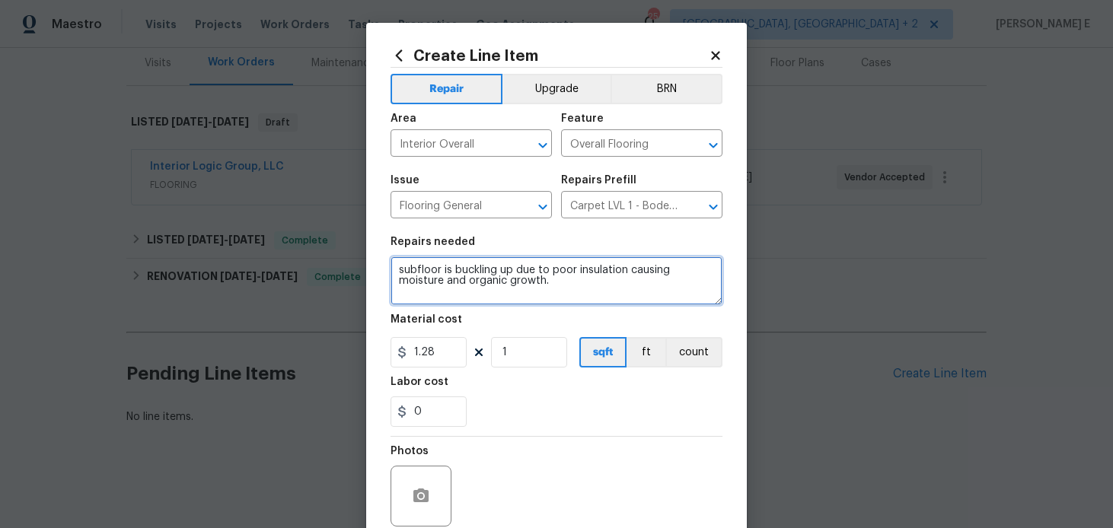
click at [406, 270] on textarea "subfloor is buckling up due to poor insulation causing moisture and organic gro…" at bounding box center [557, 281] width 332 height 49
click at [560, 283] on textarea "Subfloor is buckling up due to poor insulation causing moisture and organic gro…" at bounding box center [557, 281] width 332 height 49
paste textarea "Inspect and provide estimate for repairs."
type textarea "Subfloor is buckling up due to poor insulation causing moisture and organic gro…"
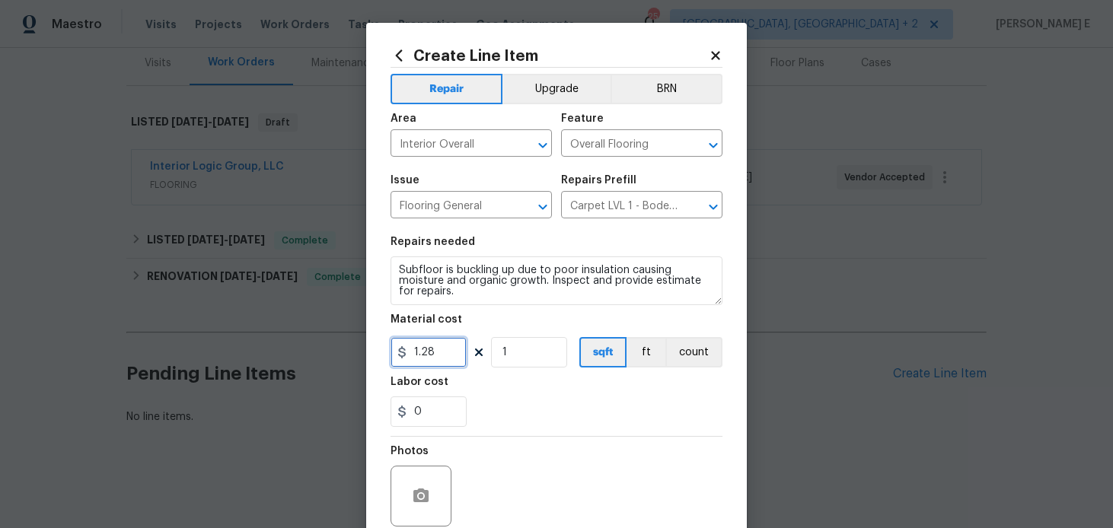
click at [435, 348] on input "1.28" at bounding box center [429, 352] width 76 height 30
type input "75"
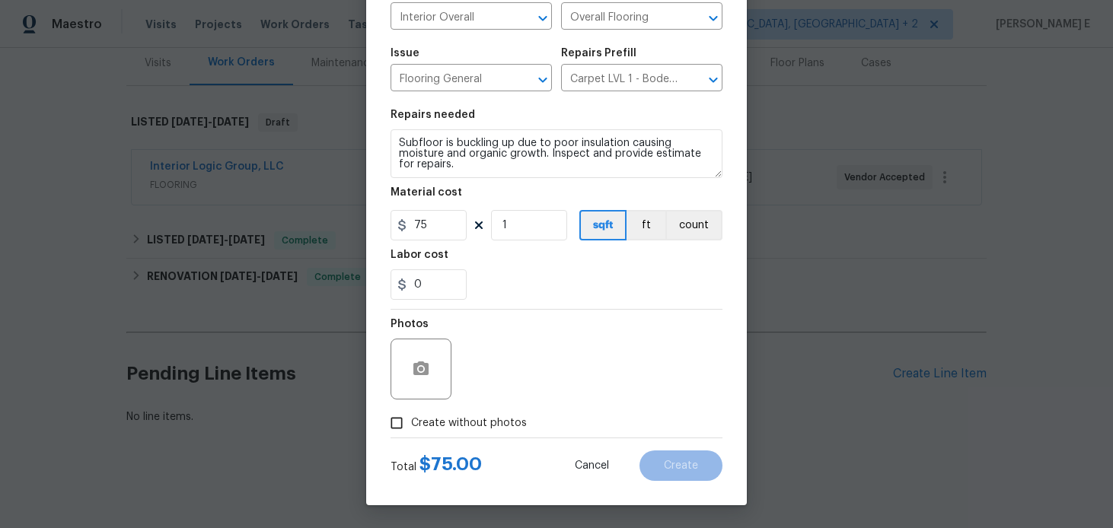
click at [403, 420] on input "Create without photos" at bounding box center [396, 423] width 29 height 29
checkbox input "true"
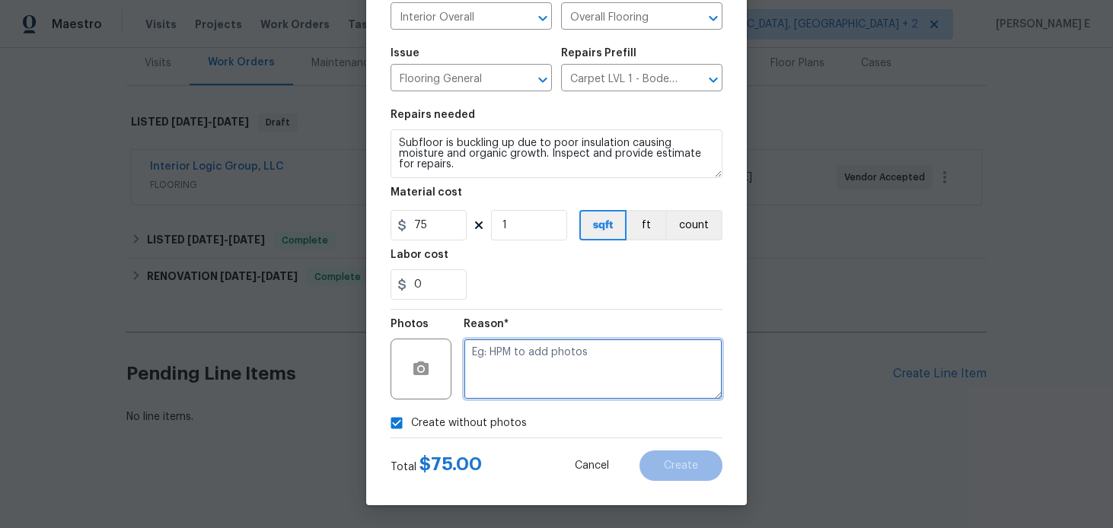
click at [522, 360] on textarea at bounding box center [593, 369] width 259 height 61
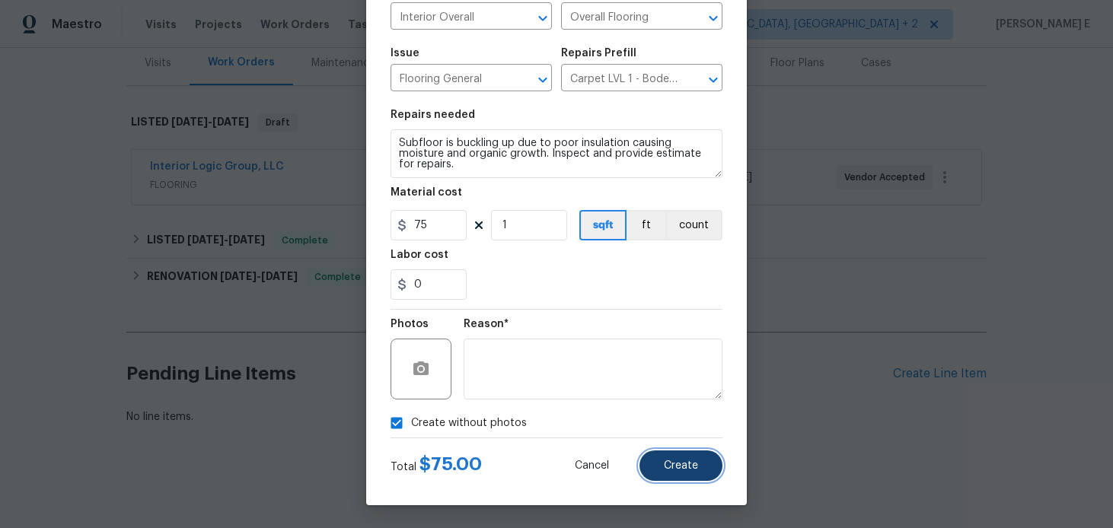
click at [690, 452] on button "Create" at bounding box center [681, 466] width 83 height 30
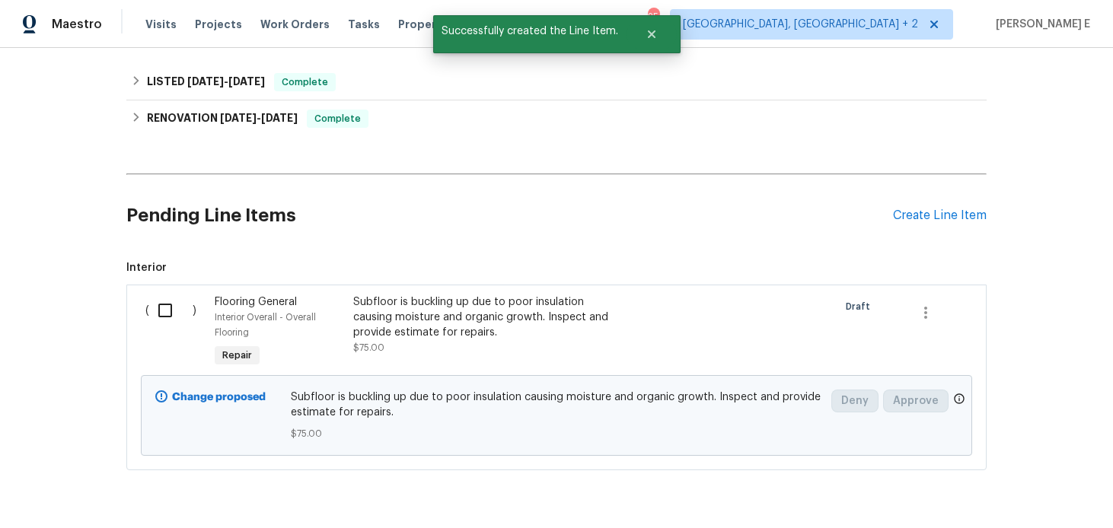
scroll to position [395, 0]
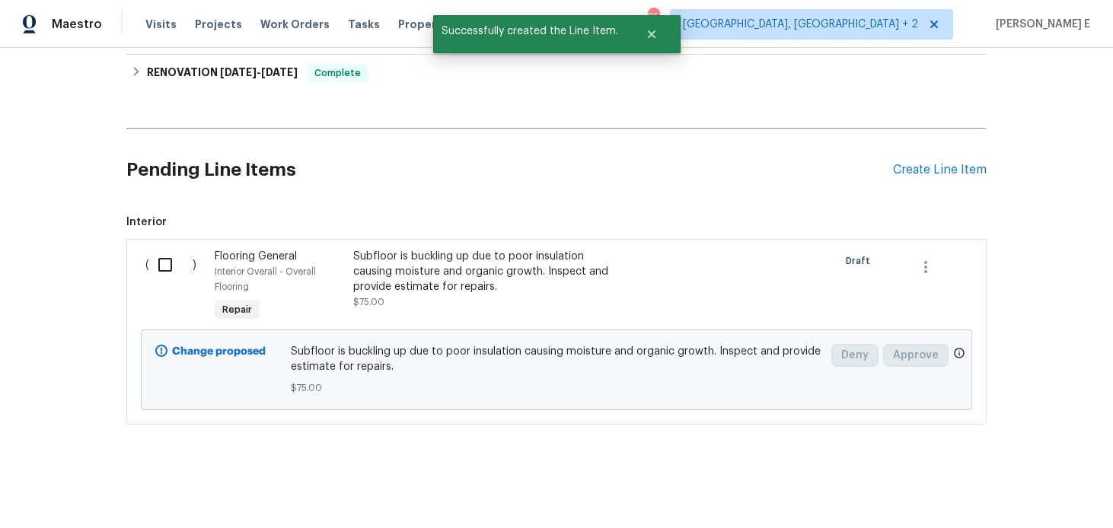
click at [151, 254] on input "checkbox" at bounding box center [170, 265] width 43 height 32
checkbox input "true"
click at [995, 499] on span "Create Work Order" at bounding box center [1026, 490] width 101 height 19
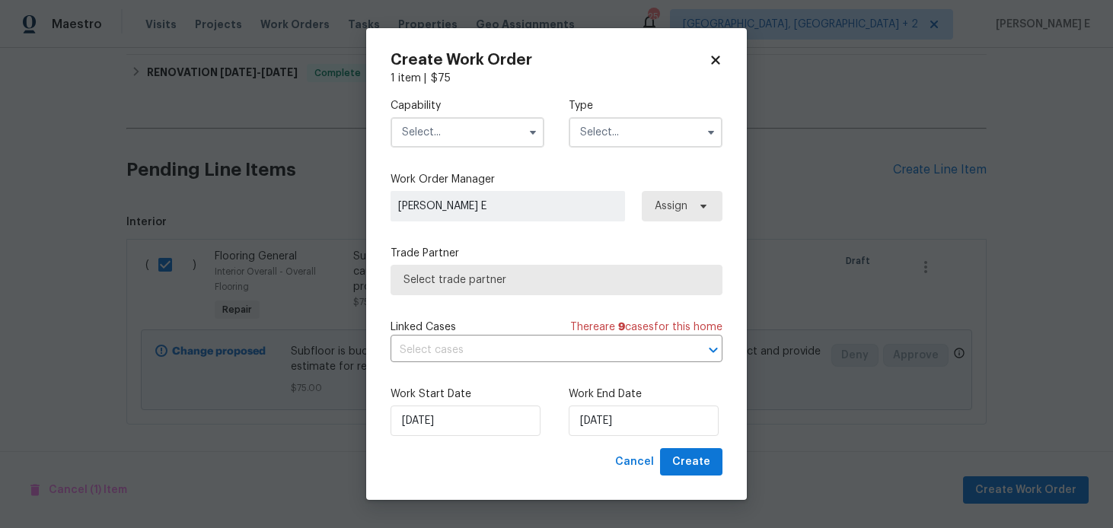
click at [426, 129] on input "text" at bounding box center [468, 132] width 154 height 30
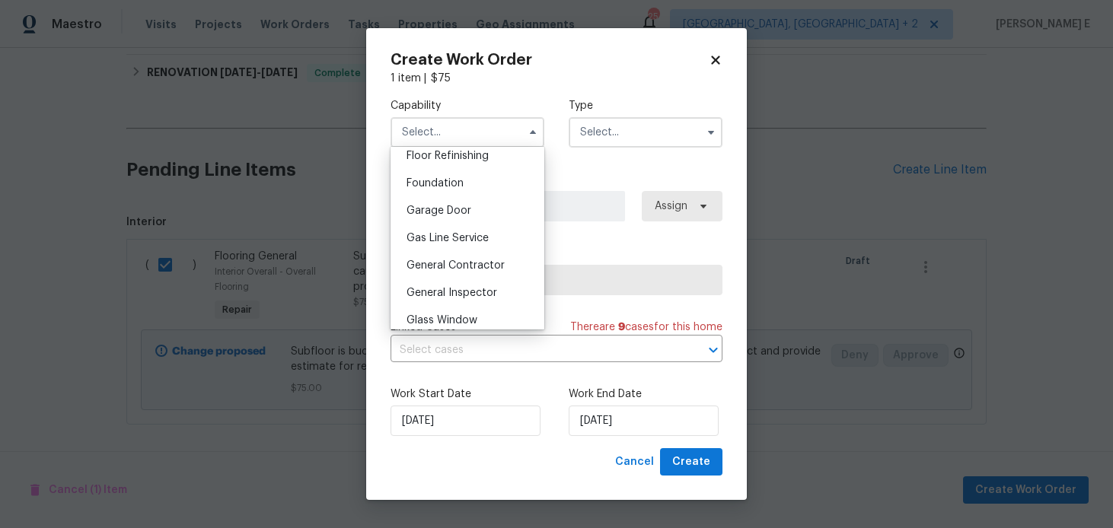
scroll to position [629, 0]
click at [434, 259] on span "General Contractor" at bounding box center [456, 263] width 98 height 11
type input "General Contractor"
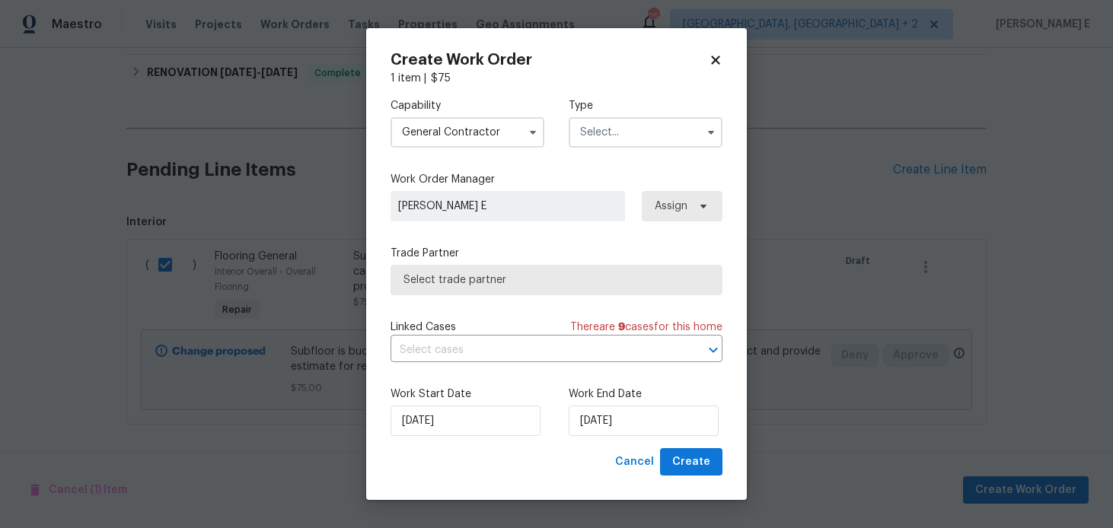
click at [589, 139] on input "text" at bounding box center [646, 132] width 154 height 30
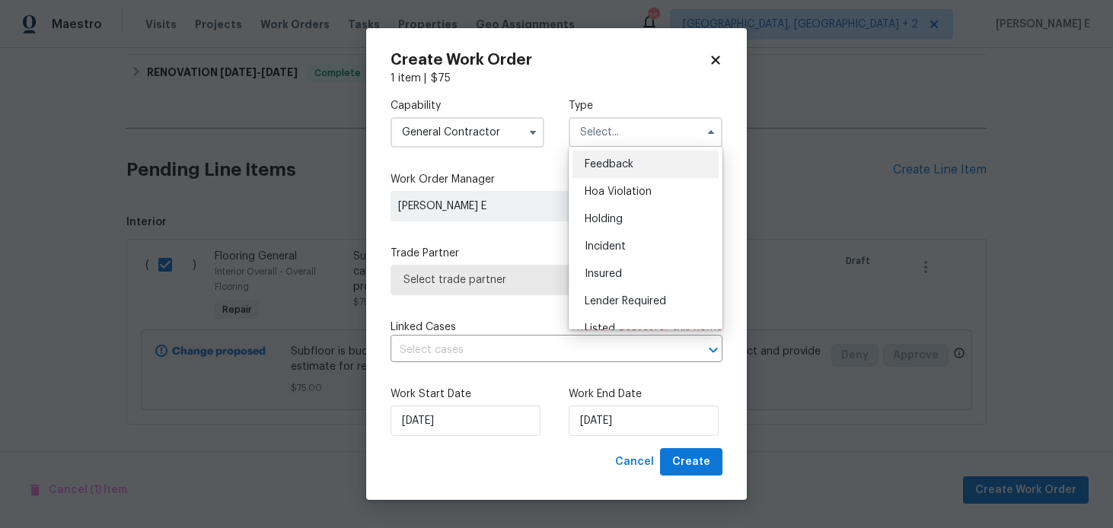
click at [593, 161] on span "Feedback" at bounding box center [609, 164] width 49 height 11
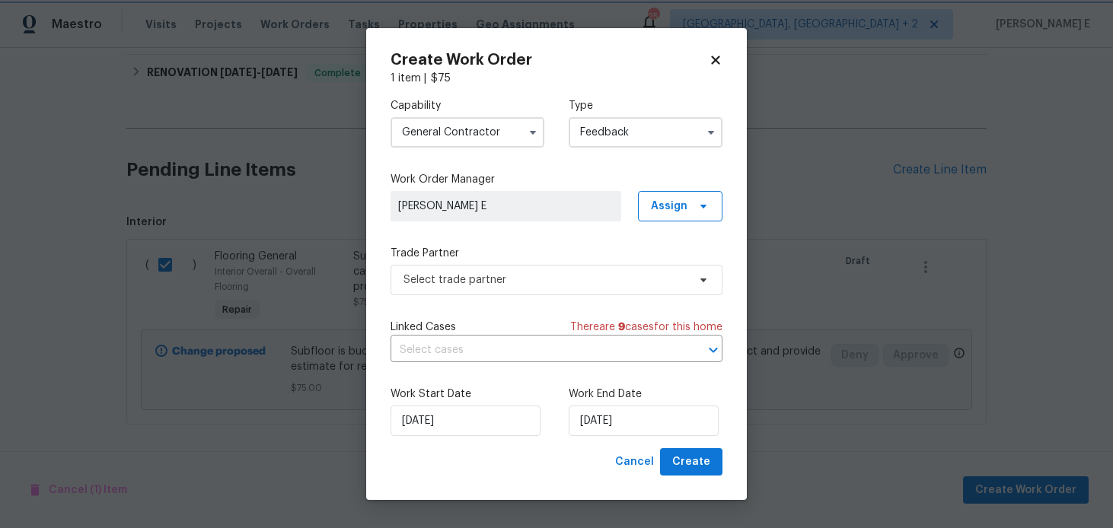
type input "Feedback"
click at [470, 295] on div "Capability General Contractor Type Feedback Work Order Manager Keerthana E Assi…" at bounding box center [557, 267] width 332 height 362
click at [473, 286] on span "Select trade partner" at bounding box center [546, 280] width 284 height 15
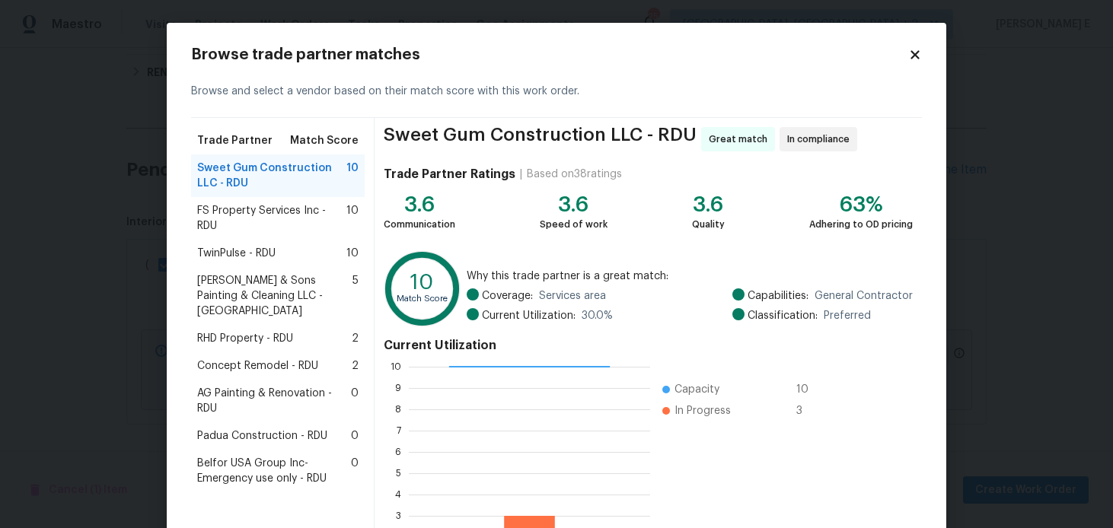
scroll to position [34, 0]
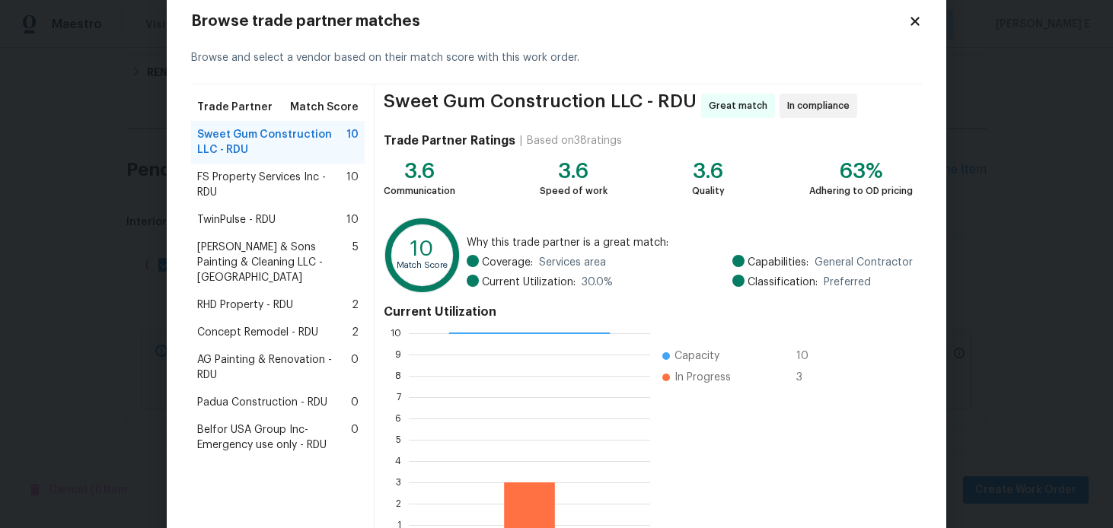
click at [257, 182] on span "FS Property Services Inc - RDU" at bounding box center [271, 185] width 149 height 30
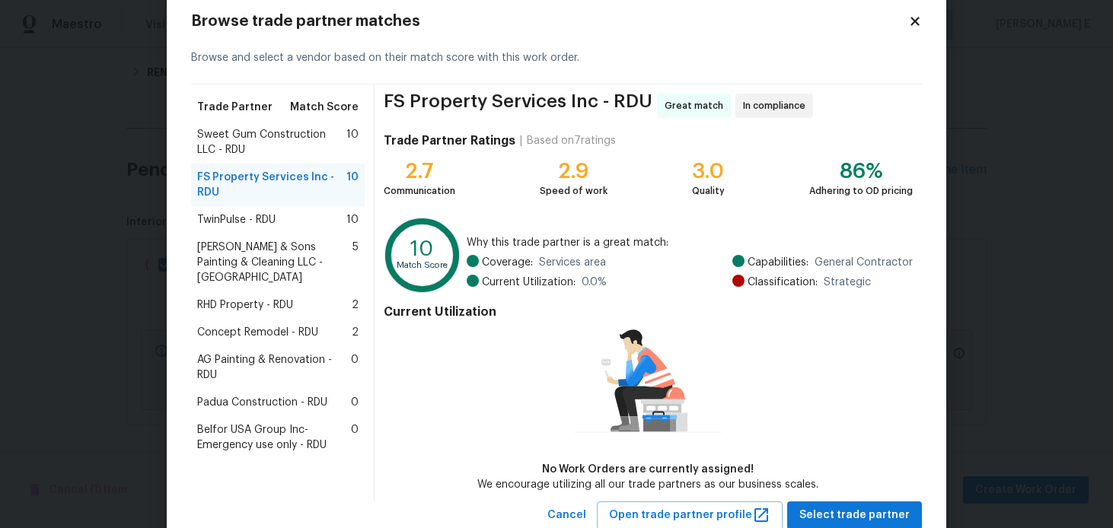
click at [276, 218] on span "TwinPulse - RDU" at bounding box center [236, 219] width 78 height 15
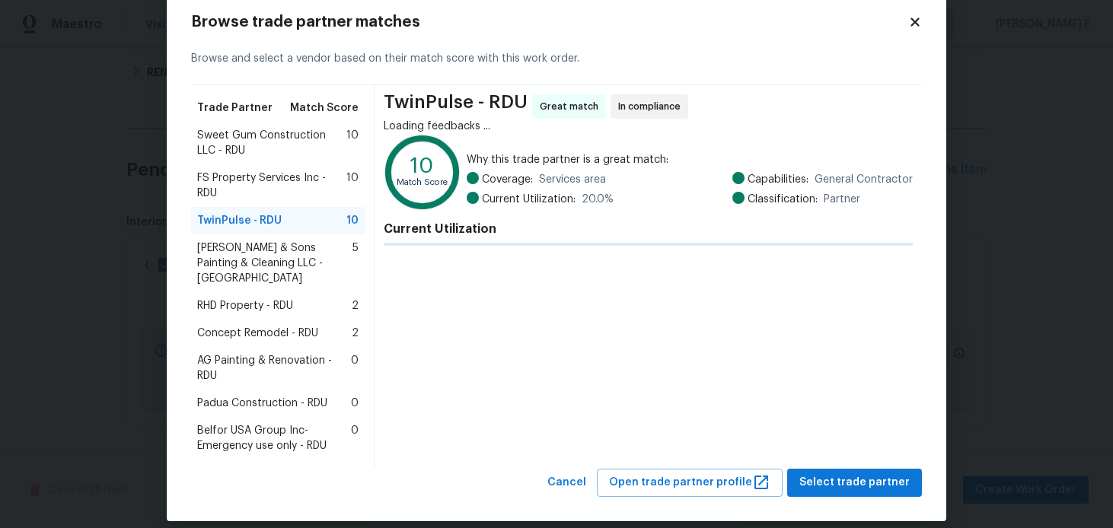
click at [276, 218] on span "TwinPulse - RDU" at bounding box center [239, 220] width 85 height 15
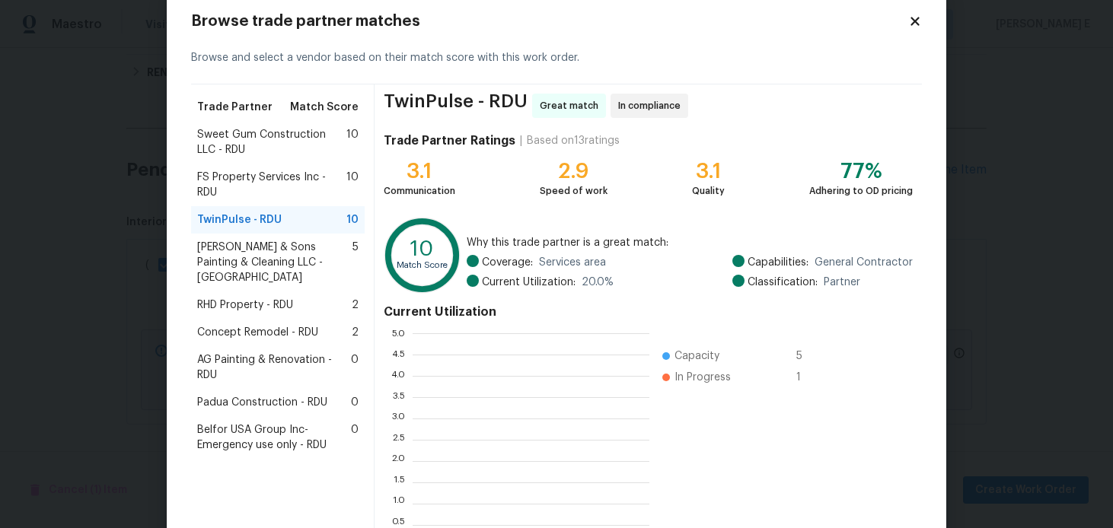
scroll to position [213, 237]
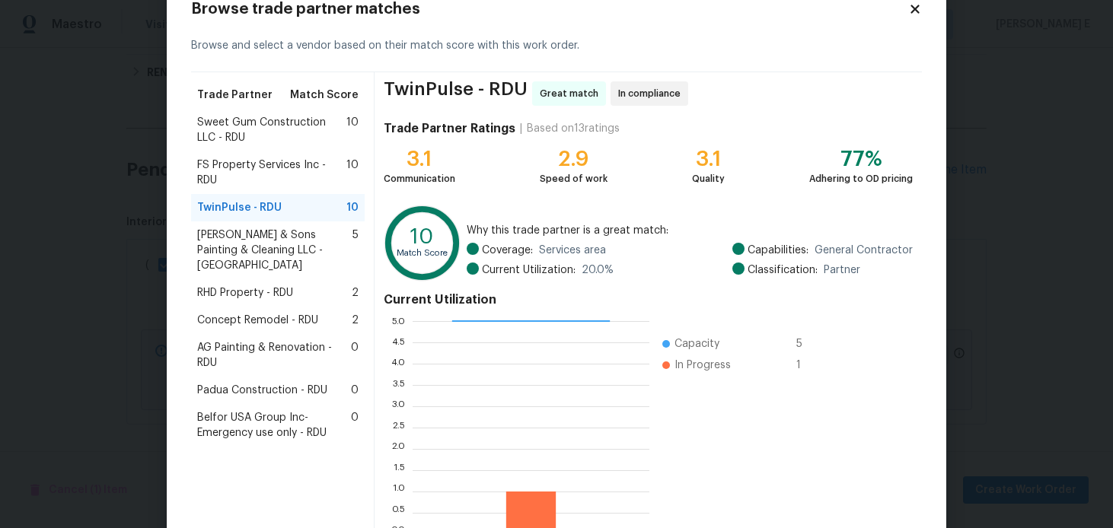
click at [334, 259] on div "Hodge & Sons Painting & Cleaning LLC - RDU 5" at bounding box center [278, 251] width 174 height 58
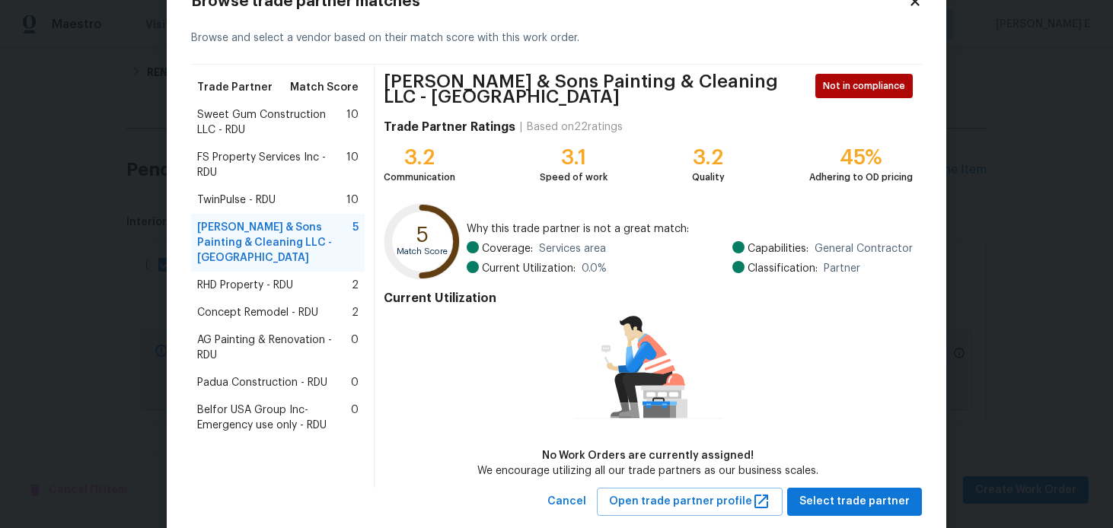
click at [302, 278] on div "RHD Property - RDU 2" at bounding box center [278, 285] width 174 height 27
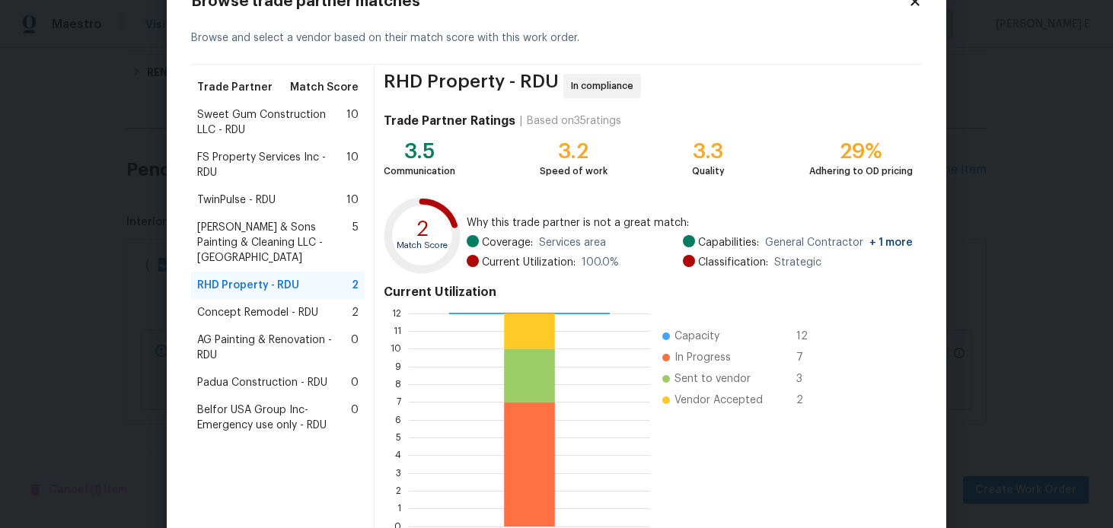
scroll to position [74, 0]
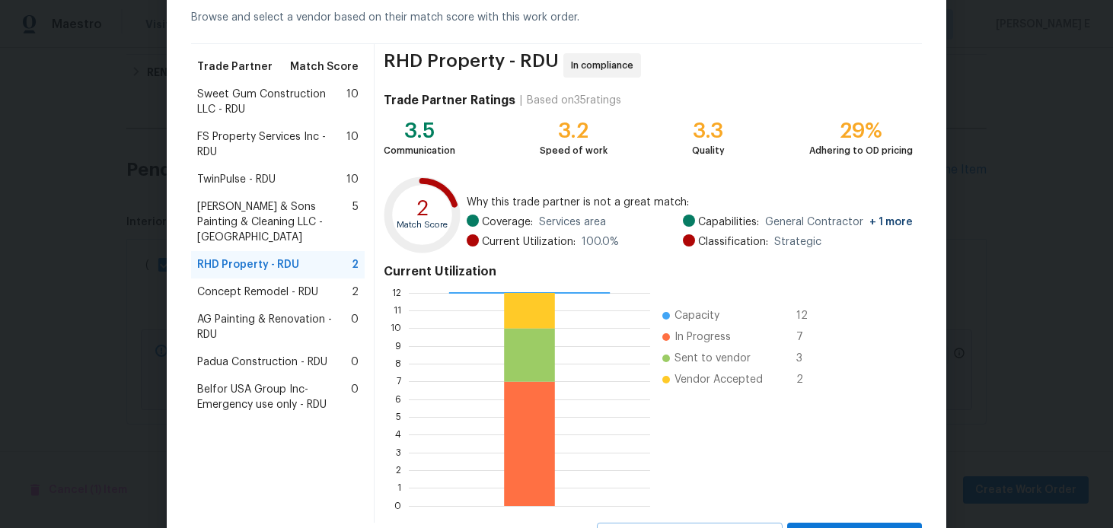
click at [317, 285] on span "Concept Remodel - RDU" at bounding box center [257, 292] width 121 height 15
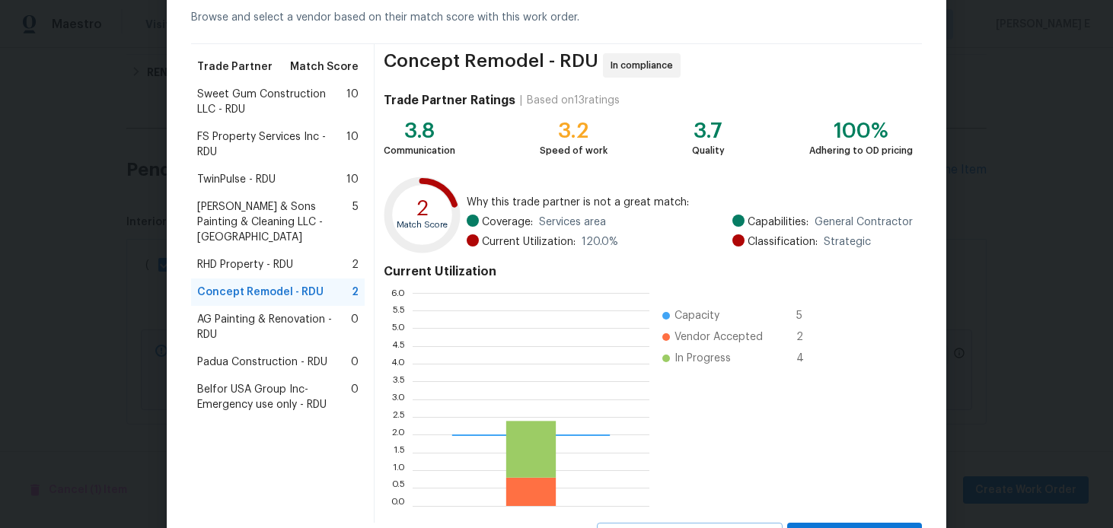
scroll to position [213, 237]
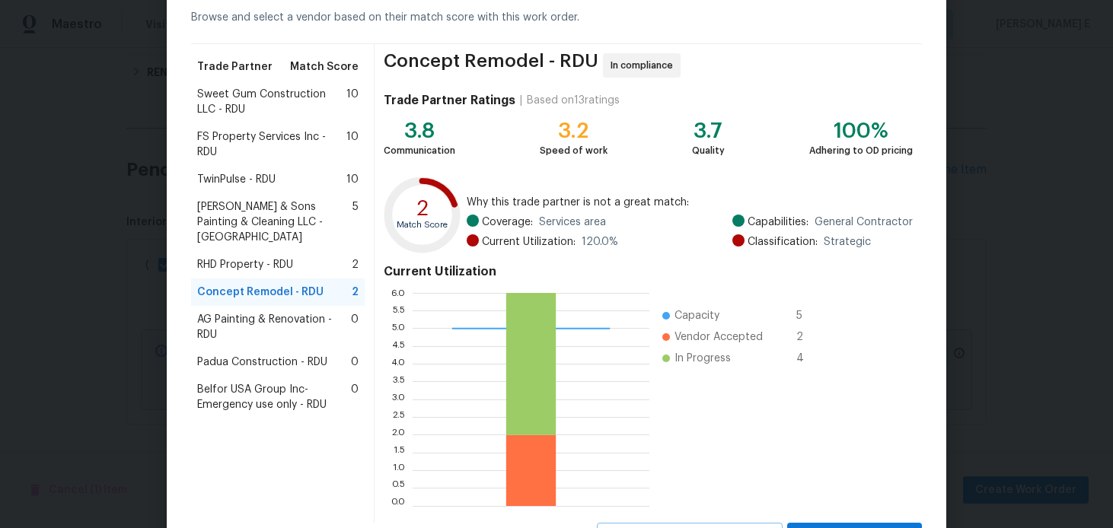
click at [278, 312] on span "AG Painting & Renovation - RDU" at bounding box center [274, 327] width 154 height 30
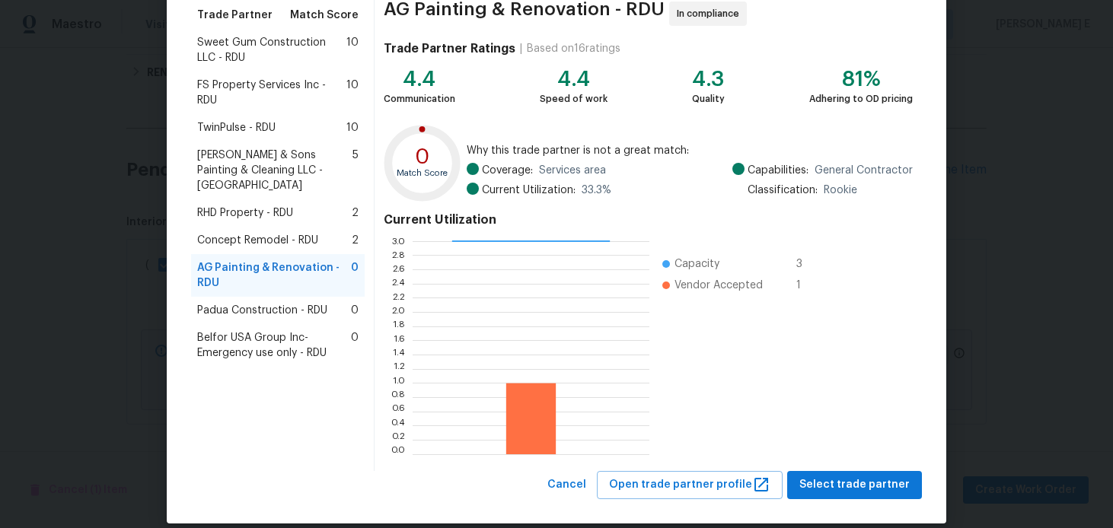
scroll to position [143, 0]
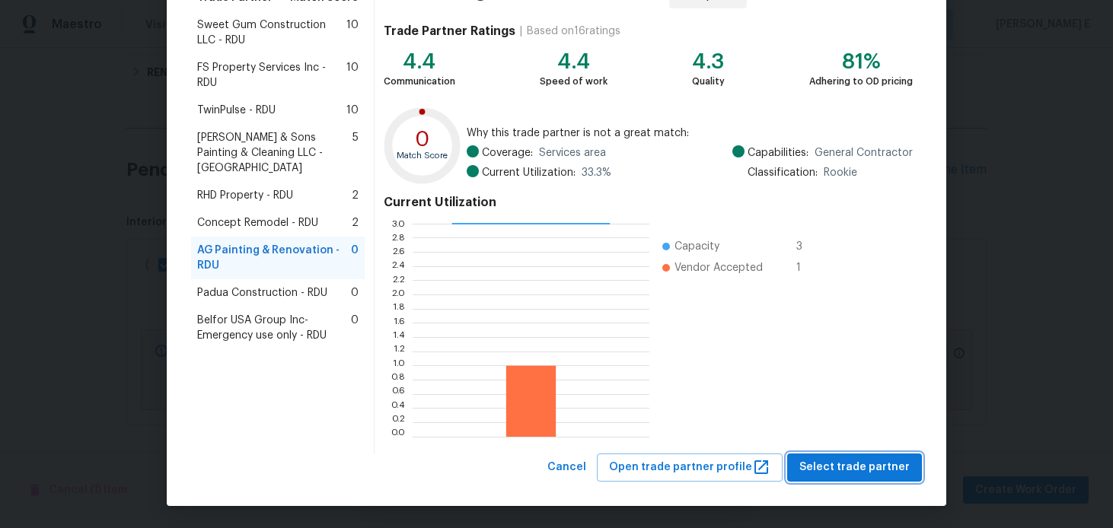
click at [832, 468] on span "Select trade partner" at bounding box center [855, 467] width 110 height 19
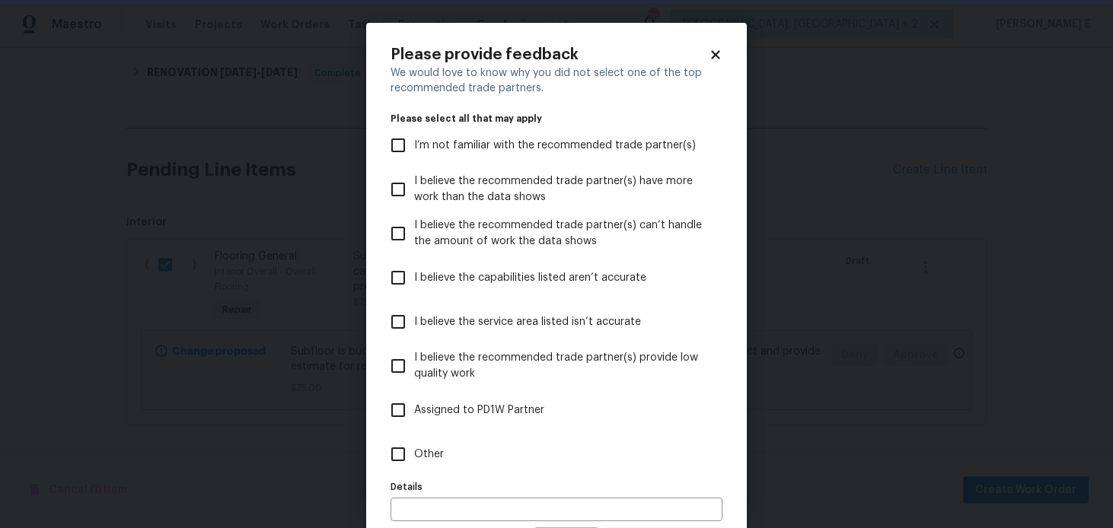
scroll to position [0, 0]
click at [549, 462] on label "Other" at bounding box center [546, 455] width 328 height 44
click at [414, 462] on input "Other" at bounding box center [398, 455] width 32 height 32
checkbox input "true"
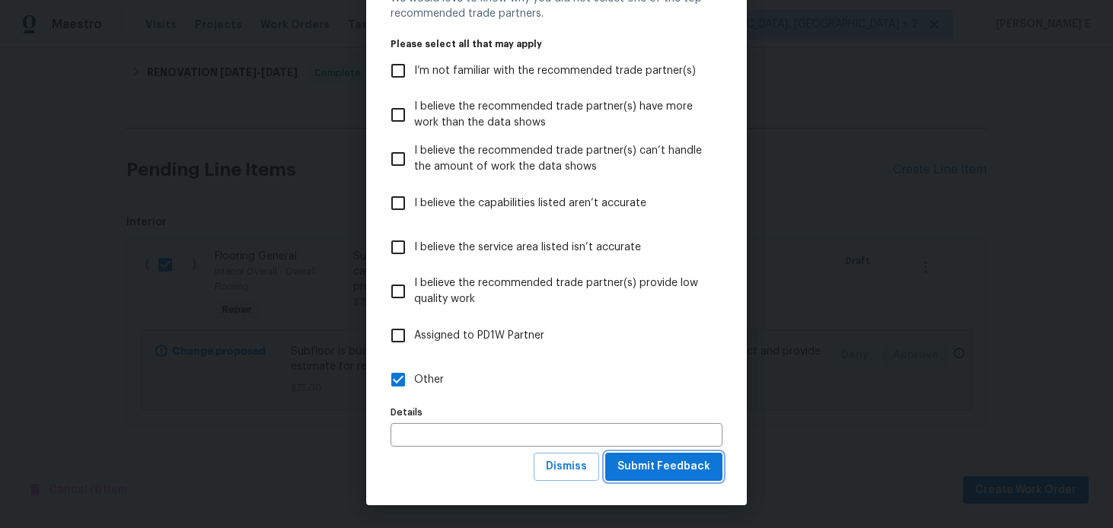
click at [653, 465] on span "Submit Feedback" at bounding box center [664, 467] width 93 height 19
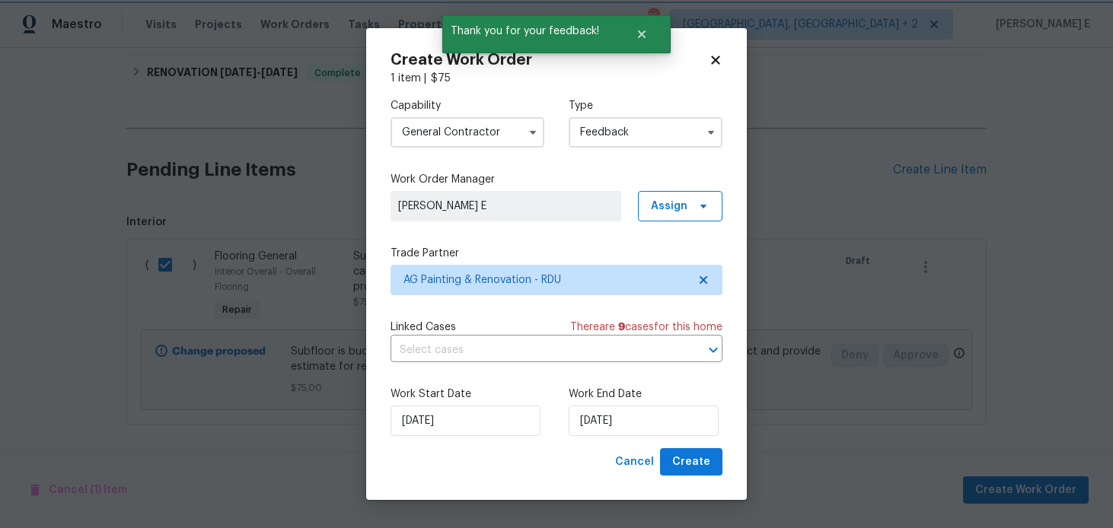
scroll to position [0, 0]
click at [586, 426] on input "03/09/2025" at bounding box center [644, 421] width 150 height 30
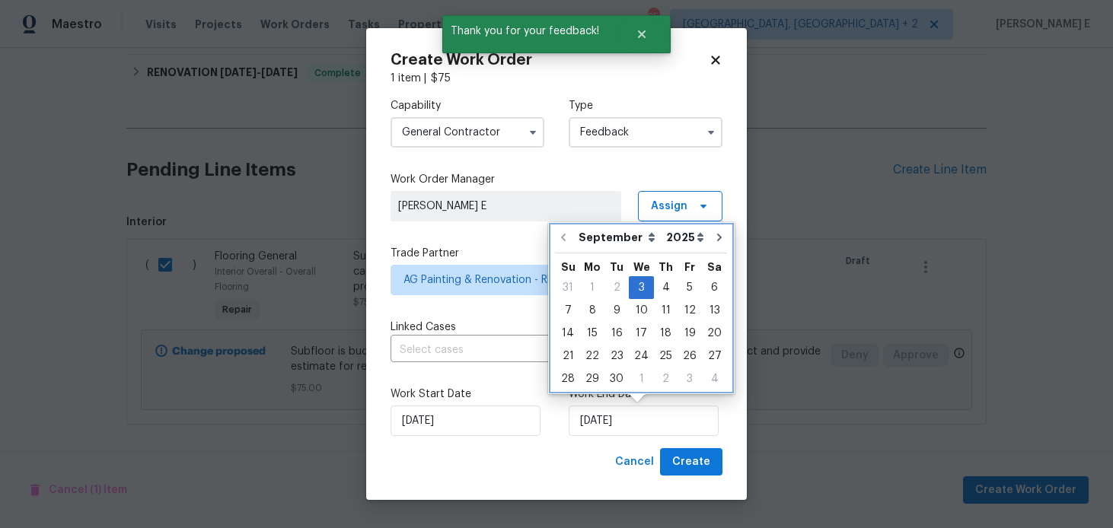
click at [688, 275] on div "Fr" at bounding box center [690, 265] width 24 height 23
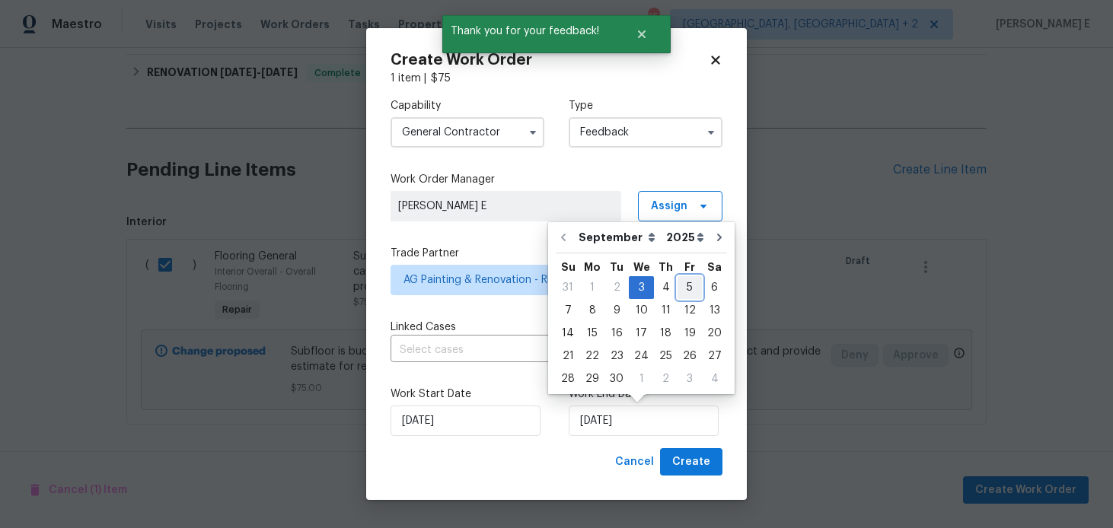
click at [683, 290] on div "5" at bounding box center [690, 287] width 24 height 21
type input "05/09/2025"
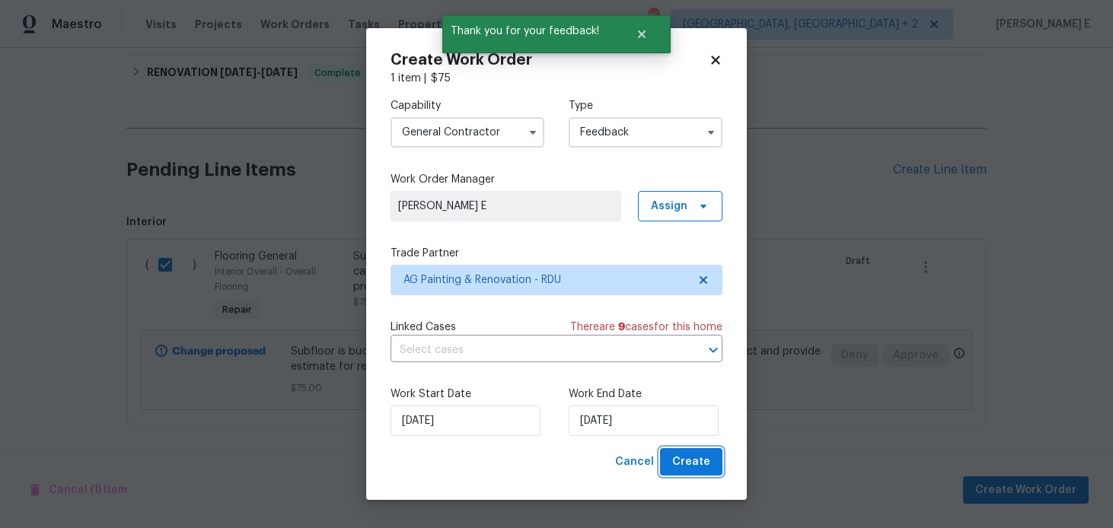
click at [701, 467] on span "Create" at bounding box center [691, 462] width 38 height 19
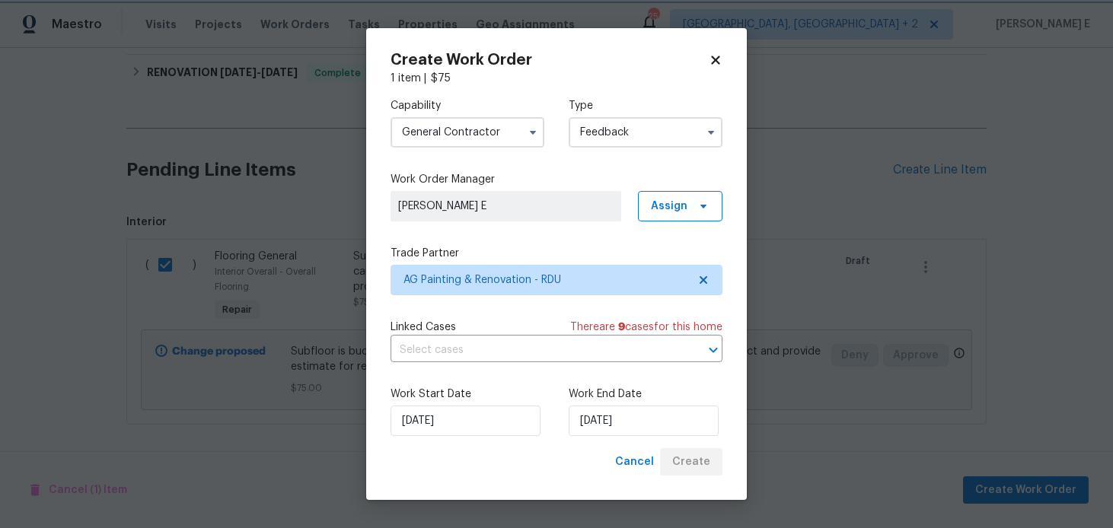
checkbox input "false"
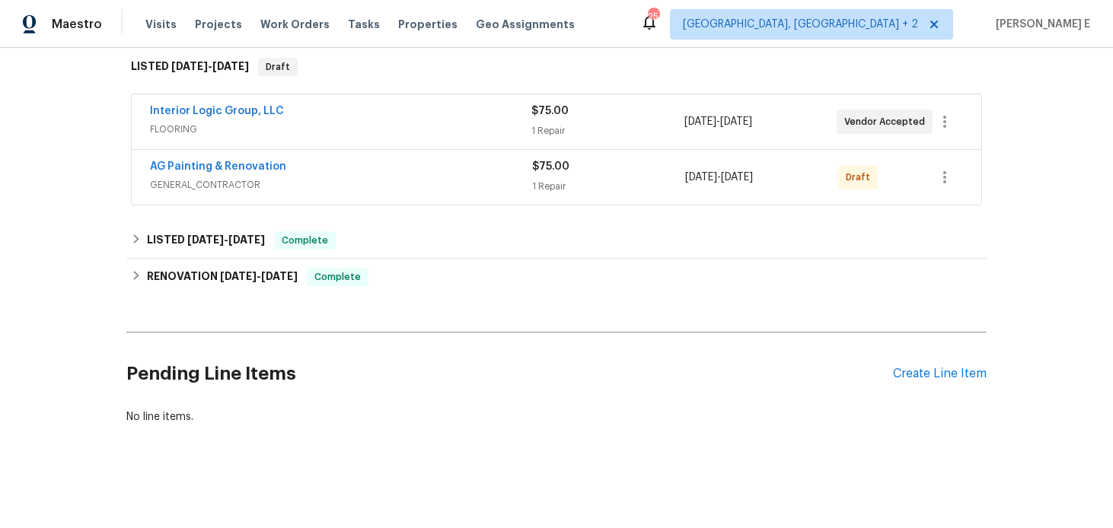
scroll to position [246, 0]
click at [262, 168] on link "AG Painting & Renovation" at bounding box center [218, 166] width 136 height 11
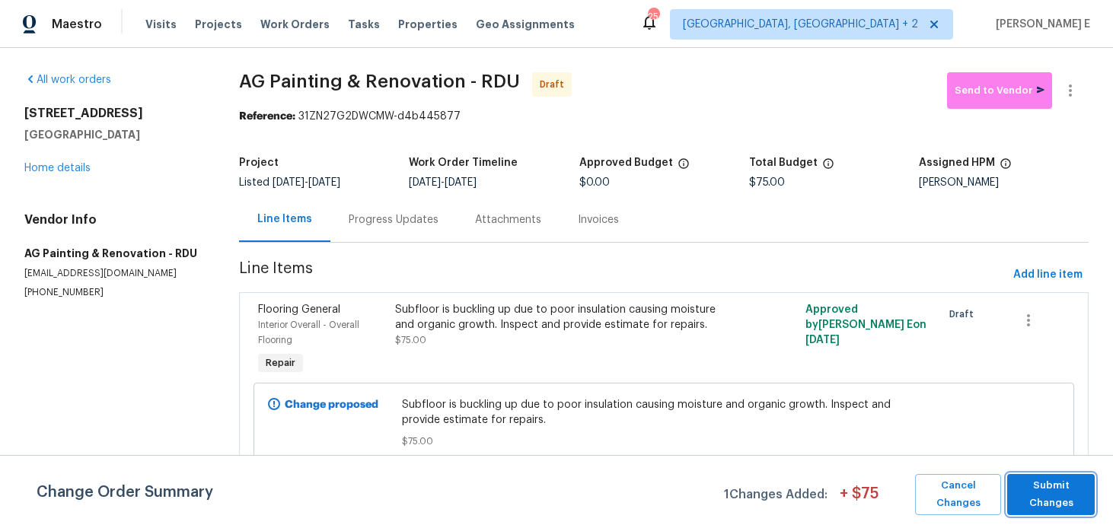
click at [1069, 485] on span "Submit Changes" at bounding box center [1051, 494] width 72 height 35
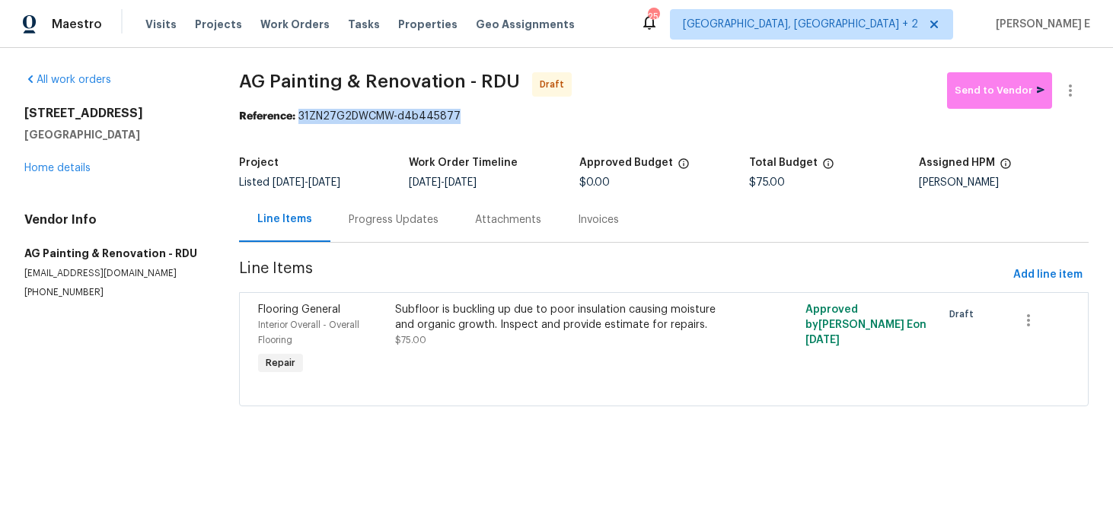
drag, startPoint x: 304, startPoint y: 118, endPoint x: 455, endPoint y: 118, distance: 150.8
click at [455, 118] on div "Reference: 31ZN27G2DWCMW-d4b445877" at bounding box center [664, 116] width 850 height 15
copy div "31ZN27G2DWCMW-d4b445877"
click at [410, 214] on div "Progress Updates" at bounding box center [394, 219] width 90 height 15
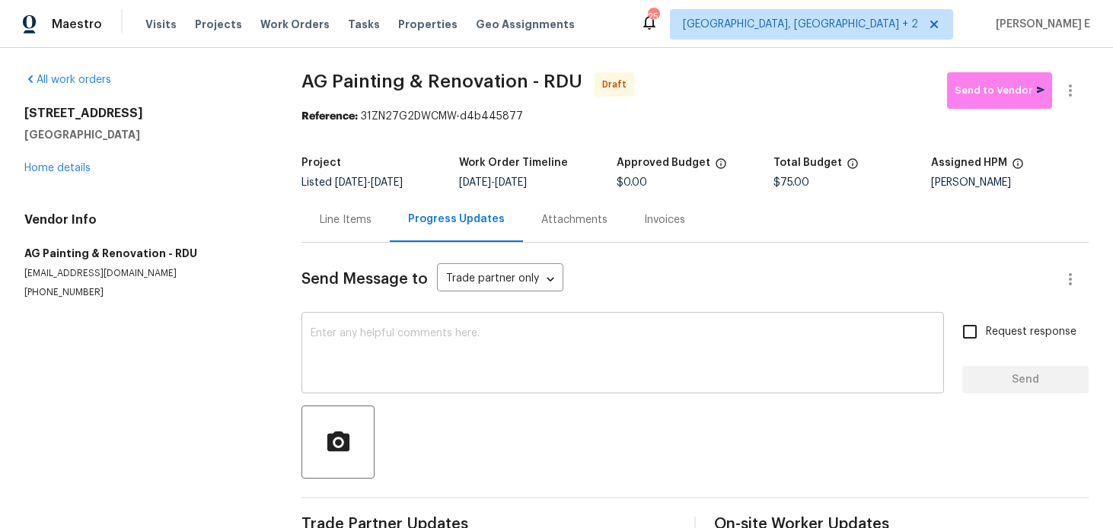
click at [439, 328] on textarea at bounding box center [623, 354] width 624 height 53
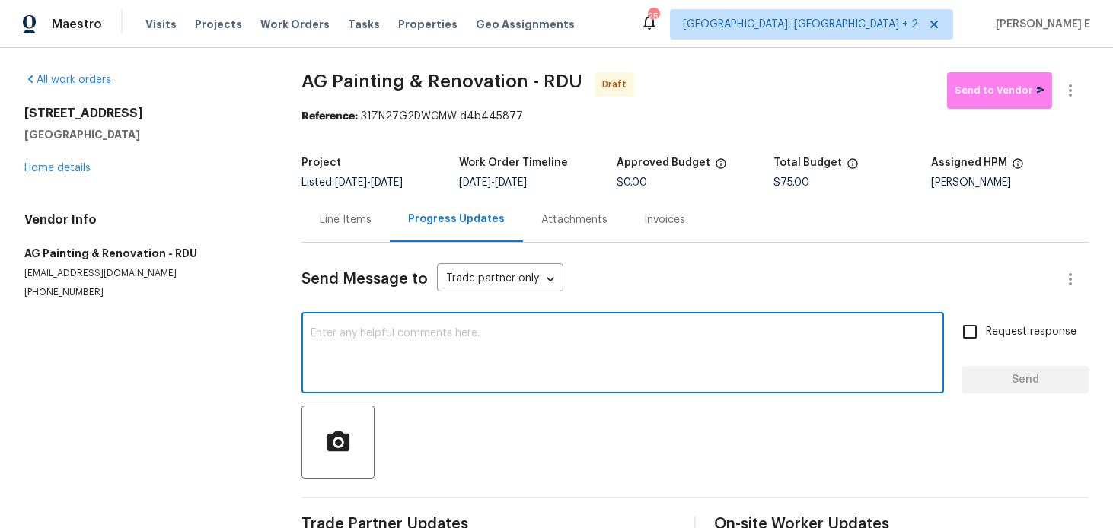
paste textarea "Hi this is Keerthana with Opendoor. I’m confirming you received the WO for the …"
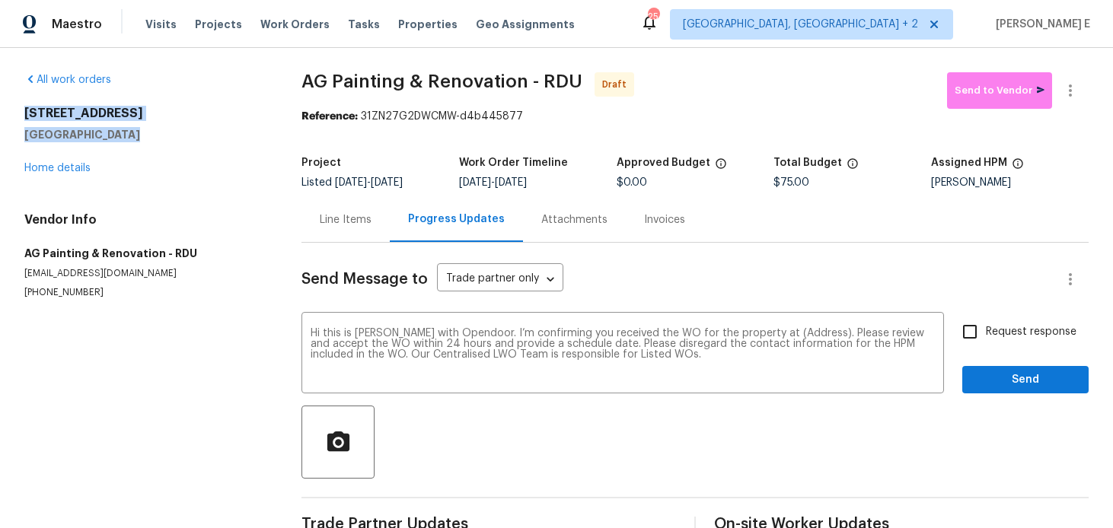
drag, startPoint x: 26, startPoint y: 118, endPoint x: 158, endPoint y: 137, distance: 133.9
click at [158, 137] on div "459 Windgate Dr Clayton, NC 27527" at bounding box center [144, 124] width 241 height 37
copy div "459 Windgate Dr Clayton, NC 27527"
click at [781, 334] on textarea "Hi this is Keerthana with Opendoor. I’m confirming you received the WO for the …" at bounding box center [623, 354] width 624 height 53
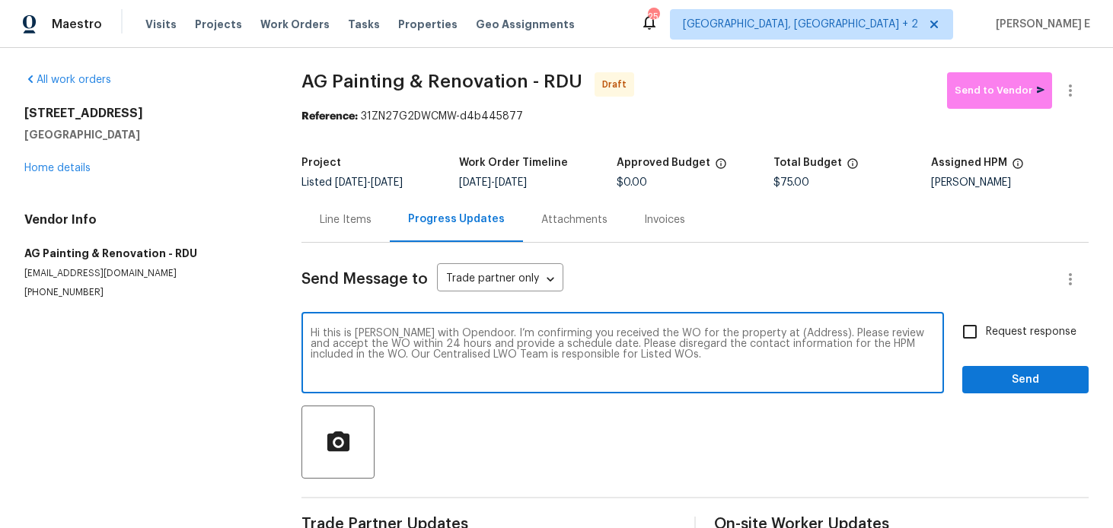
click at [781, 334] on textarea "Hi this is Keerthana with Opendoor. I’m confirming you received the WO for the …" at bounding box center [623, 354] width 624 height 53
paste textarea "459 Windgate Dr Clayton, NC 27527"
type textarea "Hi this is Keerthana with Opendoor. I’m confirming you received the WO for the …"
click at [1001, 331] on span "Request response" at bounding box center [1031, 332] width 91 height 16
click at [986, 331] on input "Request response" at bounding box center [970, 332] width 32 height 32
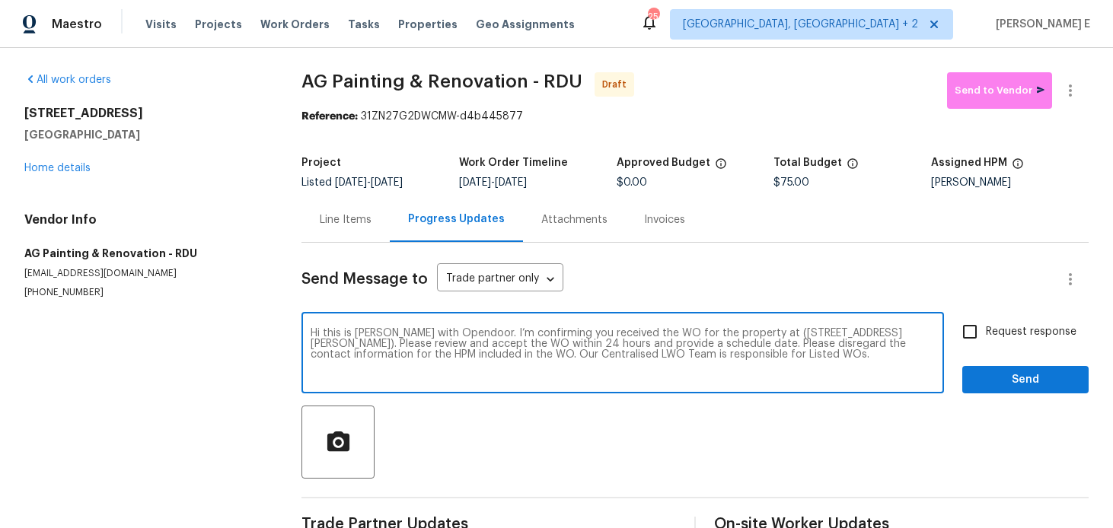
checkbox input "true"
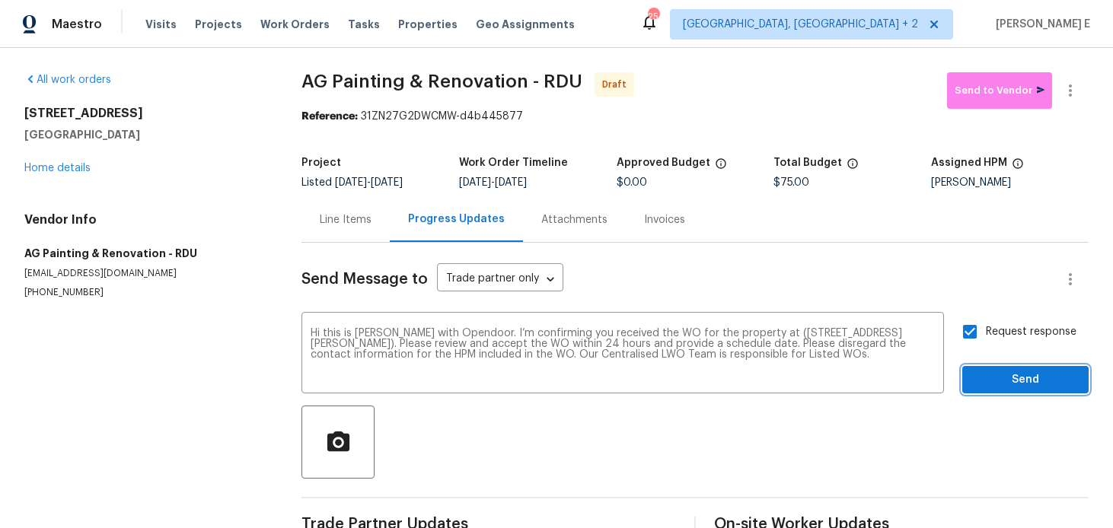
click at [999, 374] on span "Send" at bounding box center [1026, 380] width 102 height 19
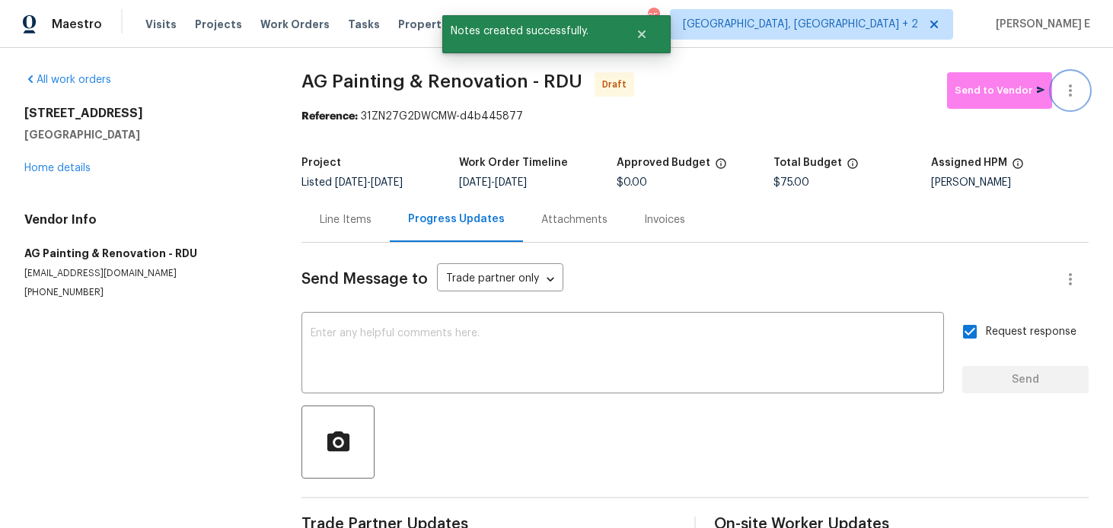
click at [1073, 87] on icon "button" at bounding box center [1071, 90] width 18 height 18
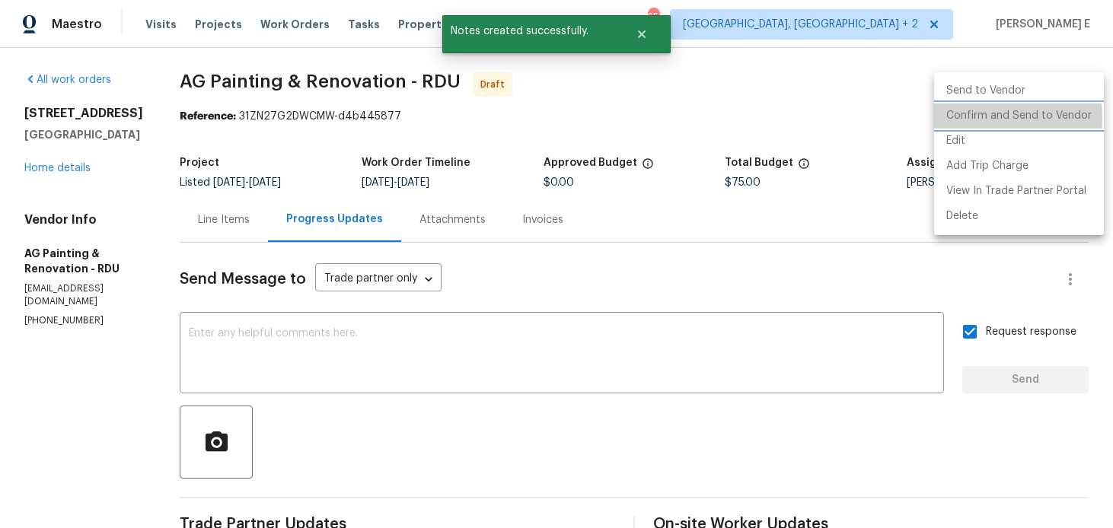
click at [945, 119] on li "Confirm and Send to Vendor" at bounding box center [1019, 116] width 170 height 25
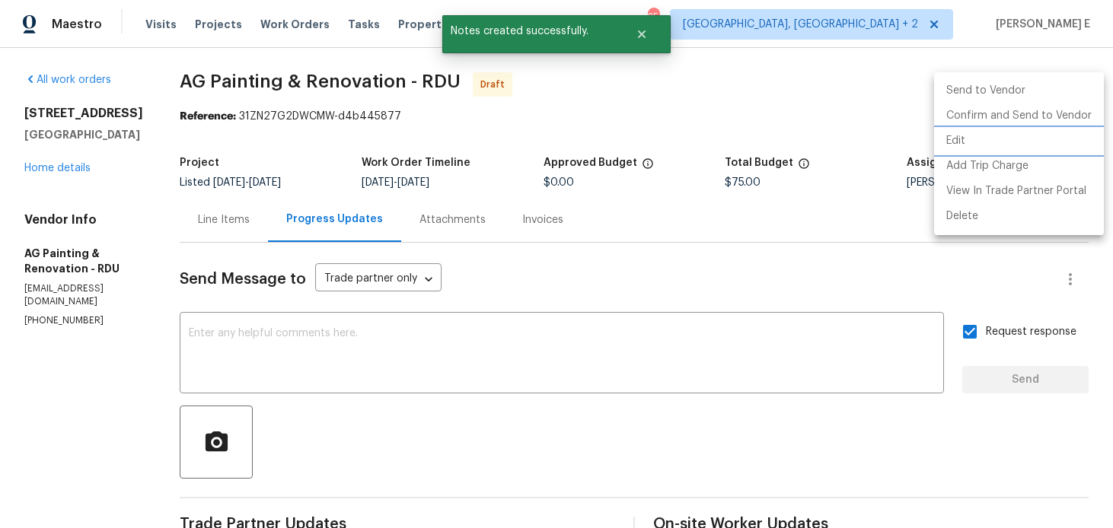
click at [665, 194] on div at bounding box center [556, 264] width 1113 height 528
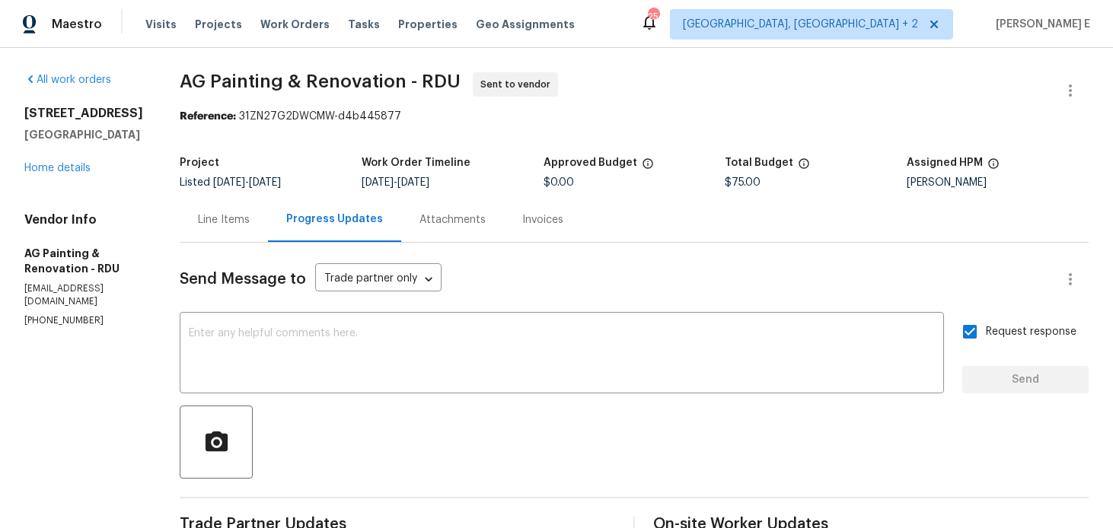
click at [272, 174] on div "Project" at bounding box center [271, 168] width 182 height 20
drag, startPoint x: 222, startPoint y: 84, endPoint x: 442, endPoint y: 81, distance: 220.1
click at [442, 81] on span "AG Painting & Renovation - RDU" at bounding box center [320, 81] width 281 height 18
copy span "AG Painting & Renovation"
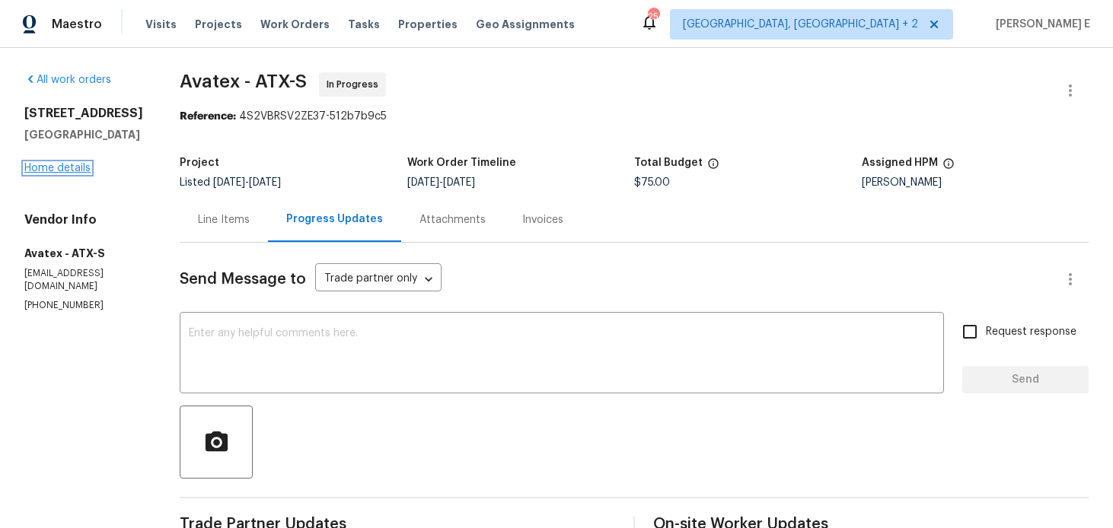
click at [48, 170] on link "Home details" at bounding box center [57, 168] width 66 height 11
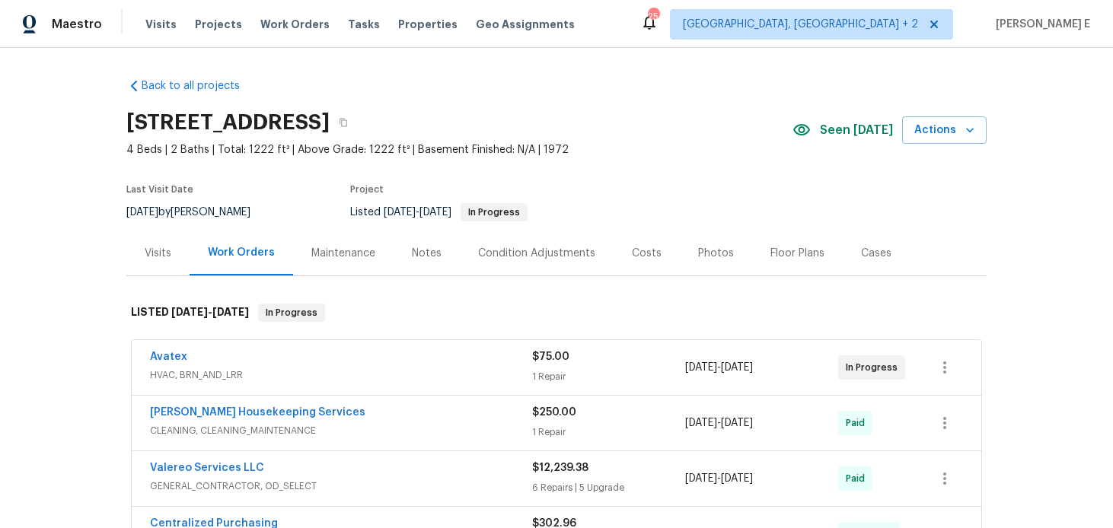
click at [157, 251] on div "Visits" at bounding box center [158, 253] width 27 height 15
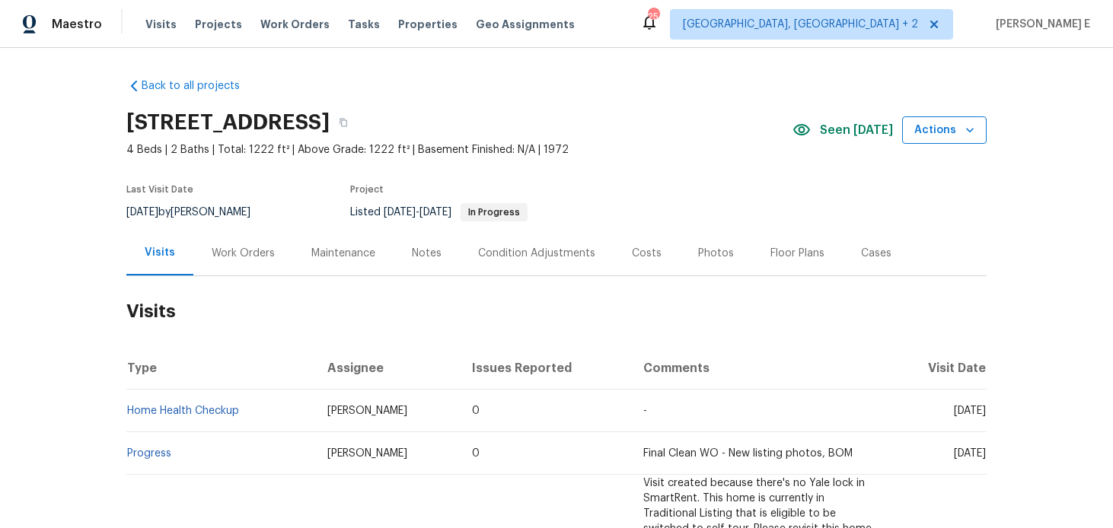
click at [943, 138] on span "Actions" at bounding box center [945, 130] width 60 height 19
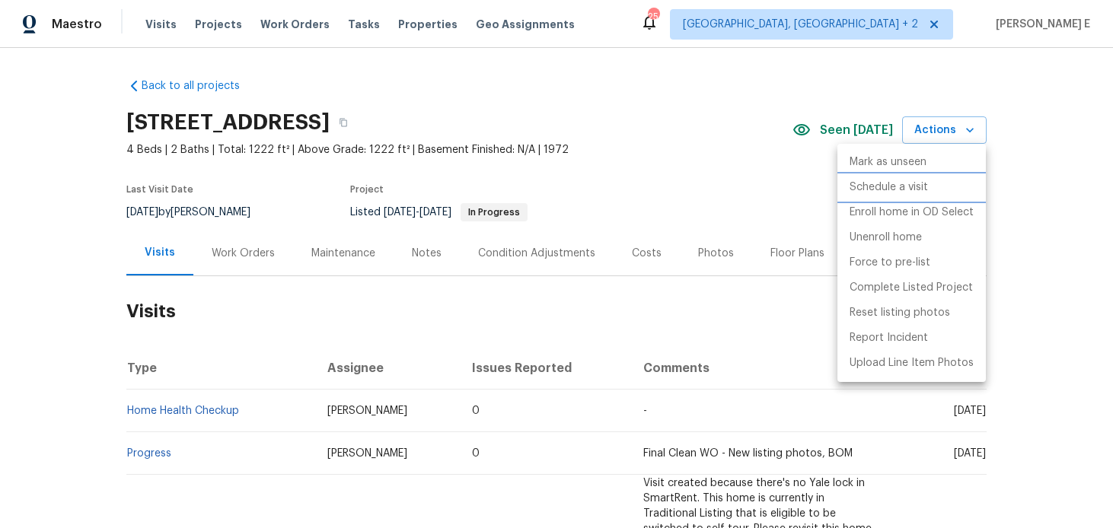
click at [875, 190] on p "Schedule a visit" at bounding box center [889, 188] width 78 height 16
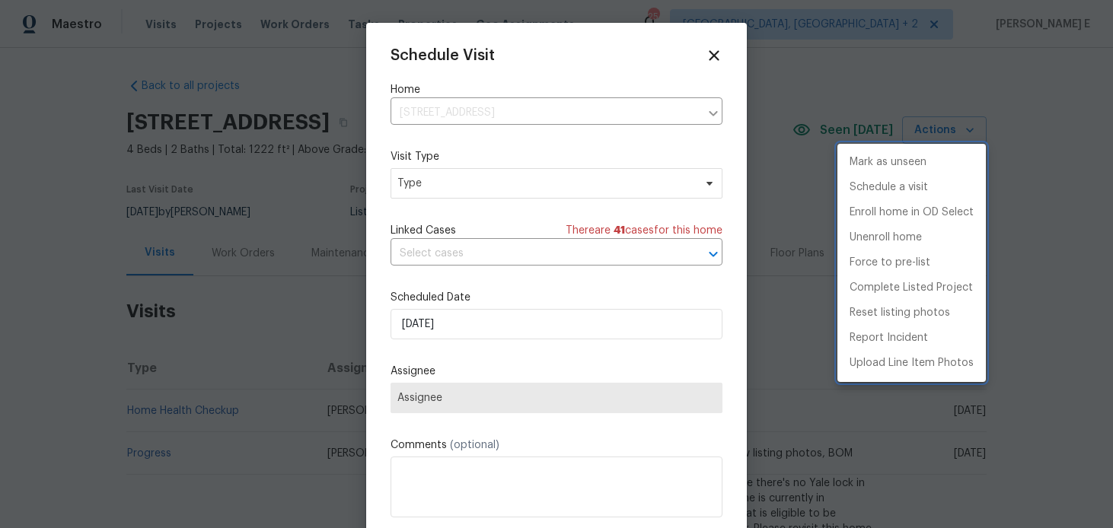
click at [435, 186] on div at bounding box center [556, 264] width 1113 height 528
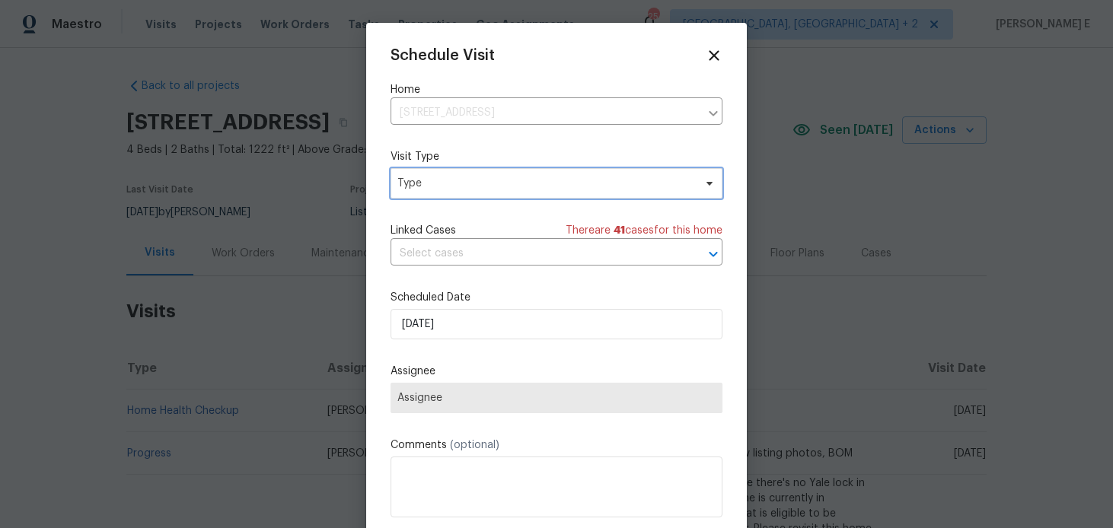
click at [435, 186] on span "Type" at bounding box center [546, 183] width 296 height 15
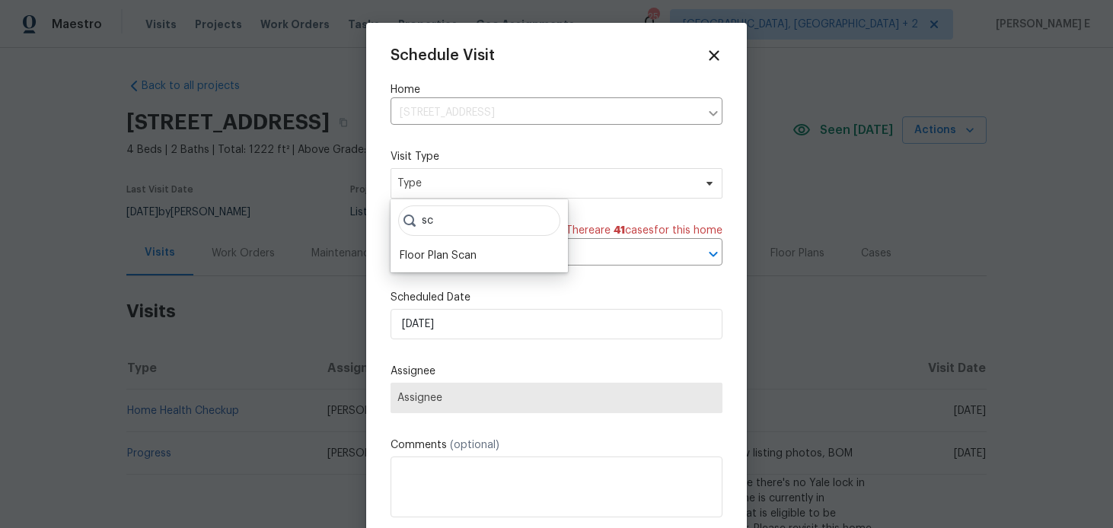
type input "s"
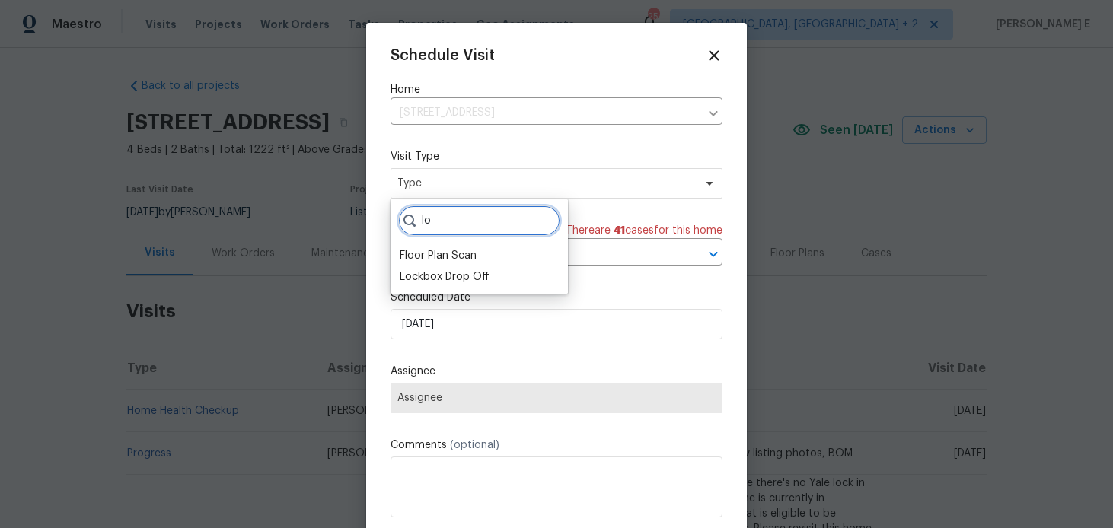
type input "l"
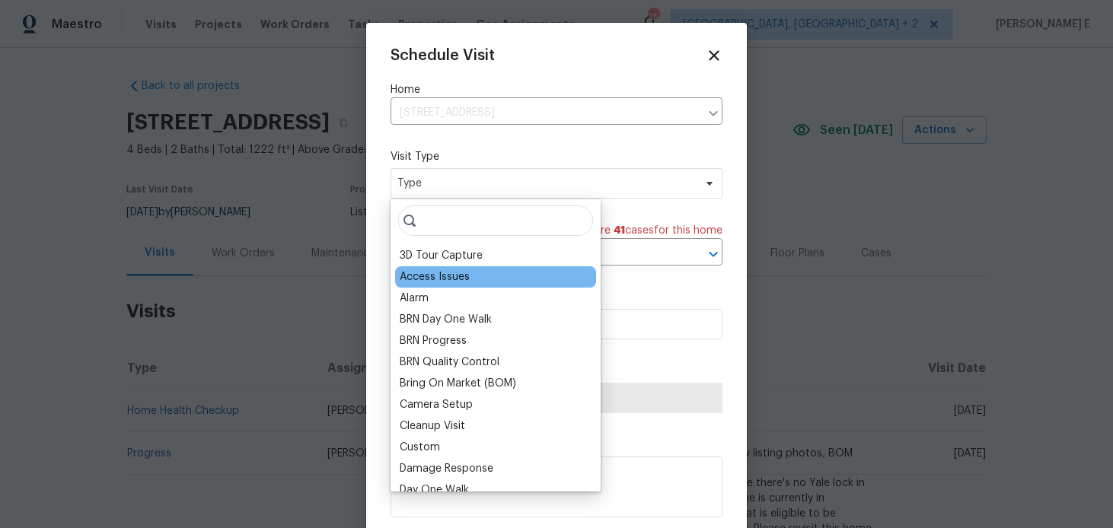
click at [467, 286] on div "Access Issues" at bounding box center [495, 277] width 201 height 21
click at [469, 279] on div "Access Issues" at bounding box center [495, 277] width 201 height 21
click at [412, 267] on div "Access Issues" at bounding box center [495, 277] width 201 height 21
click at [413, 279] on div "Access Issues" at bounding box center [435, 277] width 70 height 15
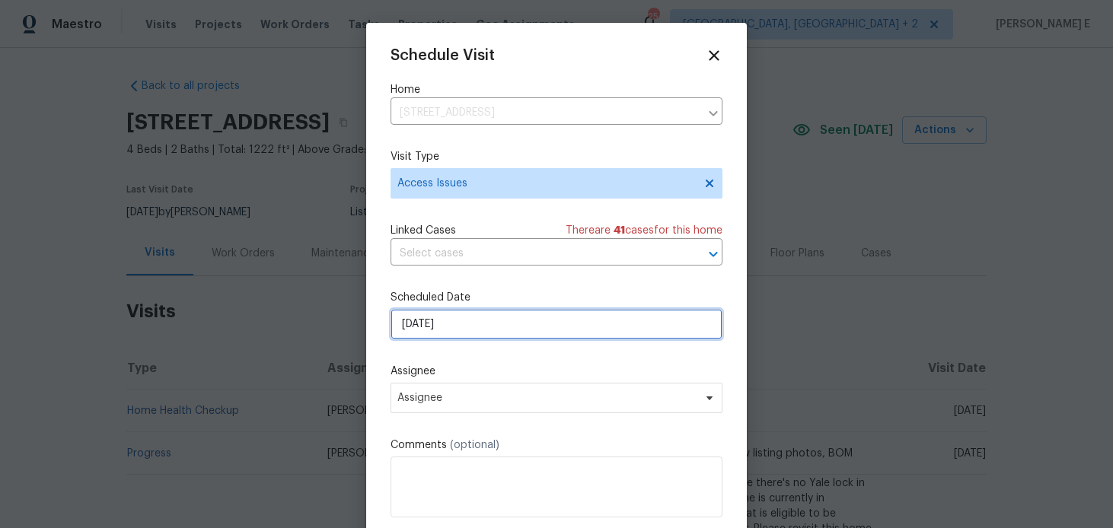
click at [440, 312] on input "03/09/2025" at bounding box center [557, 324] width 332 height 30
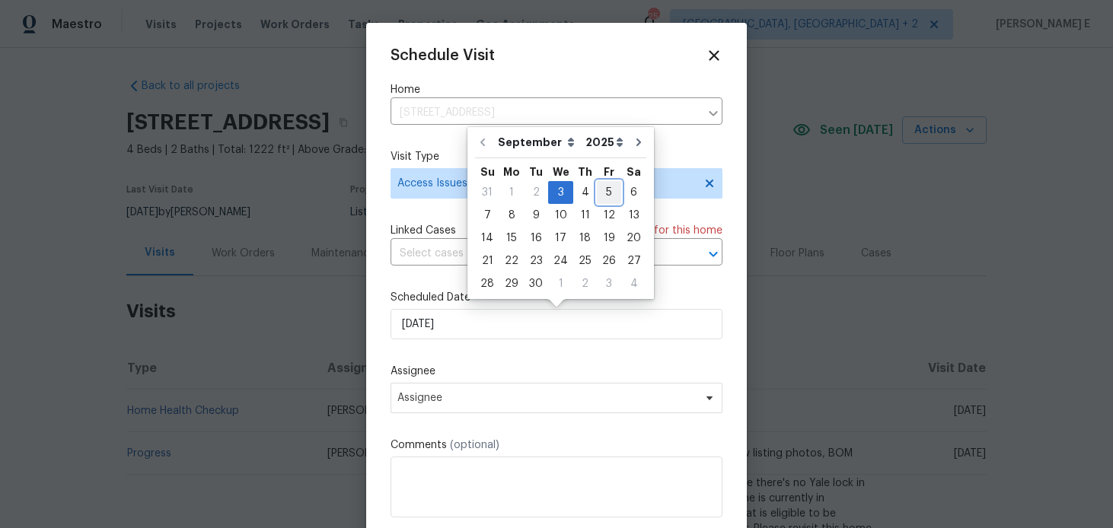
click at [597, 191] on div "5" at bounding box center [609, 192] width 24 height 21
type input "05/09/2025"
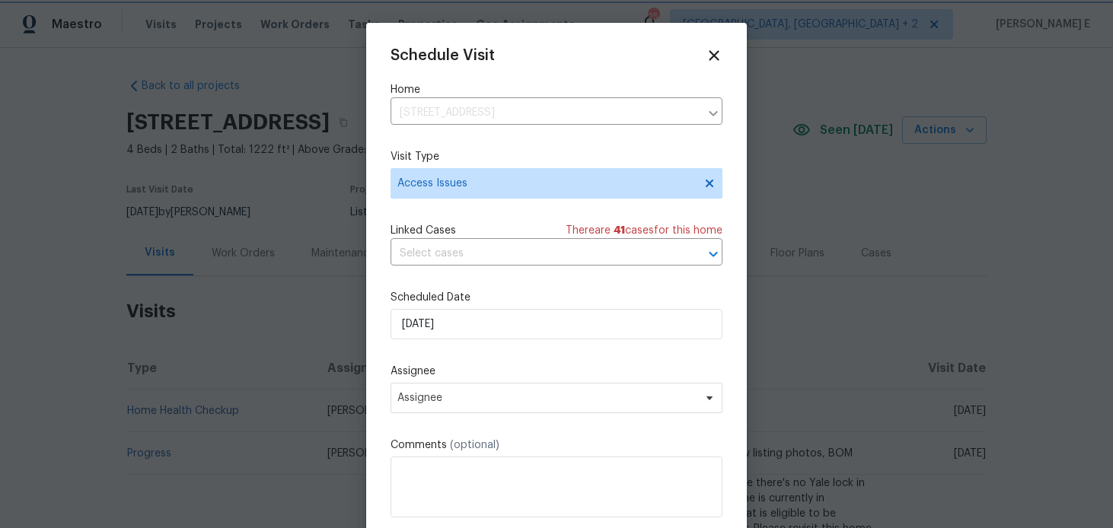
scroll to position [27, 0]
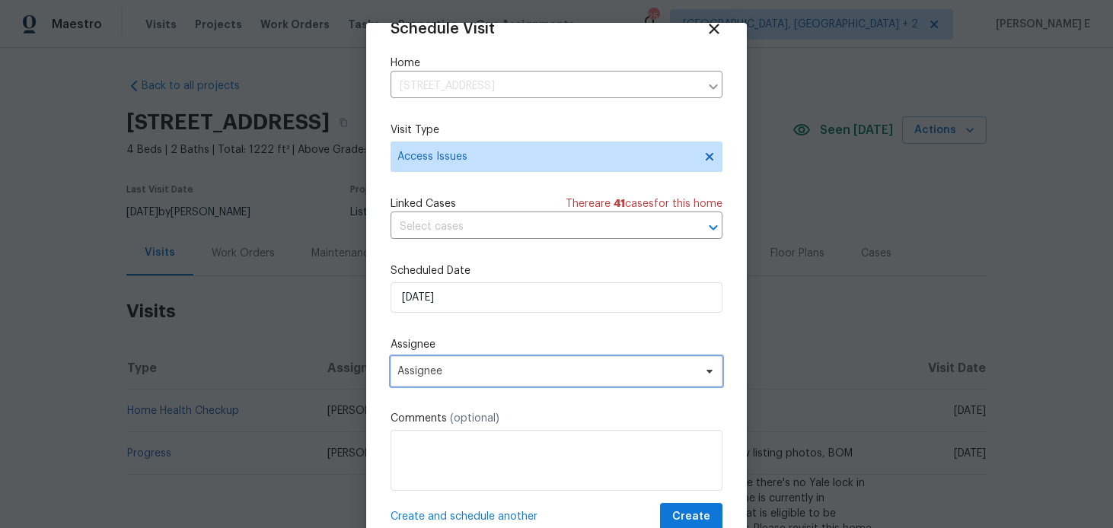
click at [495, 374] on span "Assignee" at bounding box center [547, 372] width 299 height 12
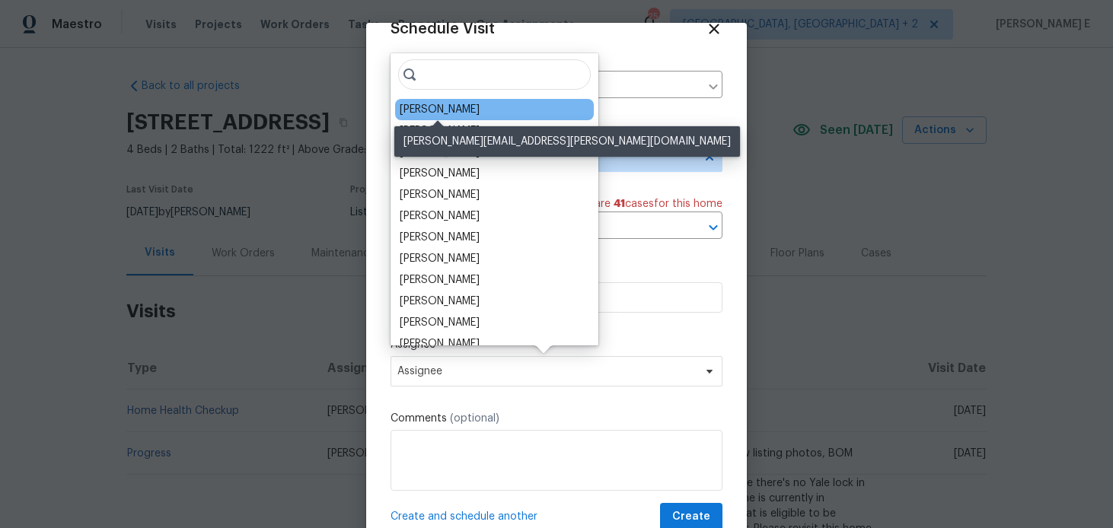
click at [464, 112] on div "Sheila Cooksey" at bounding box center [440, 109] width 80 height 15
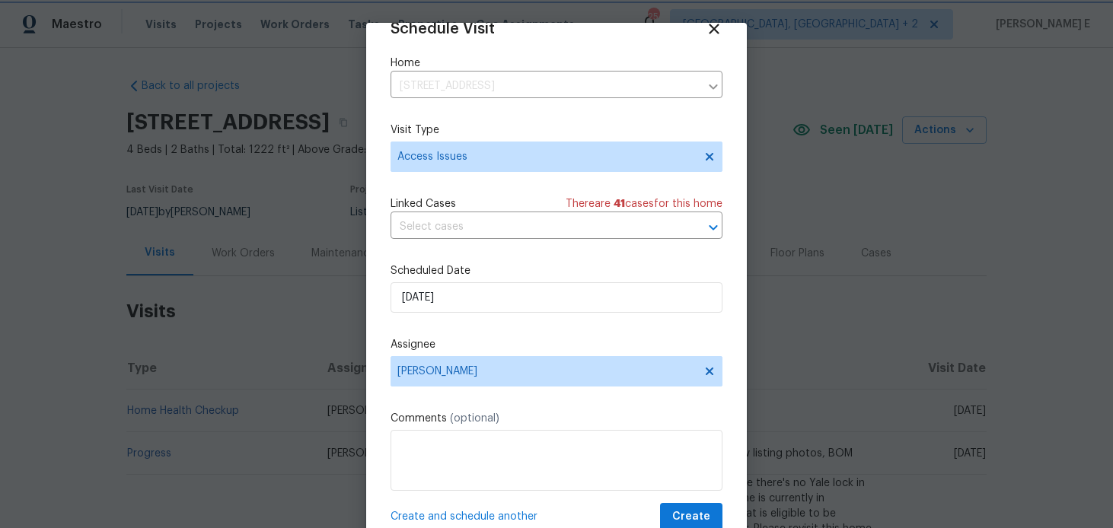
scroll to position [50, 0]
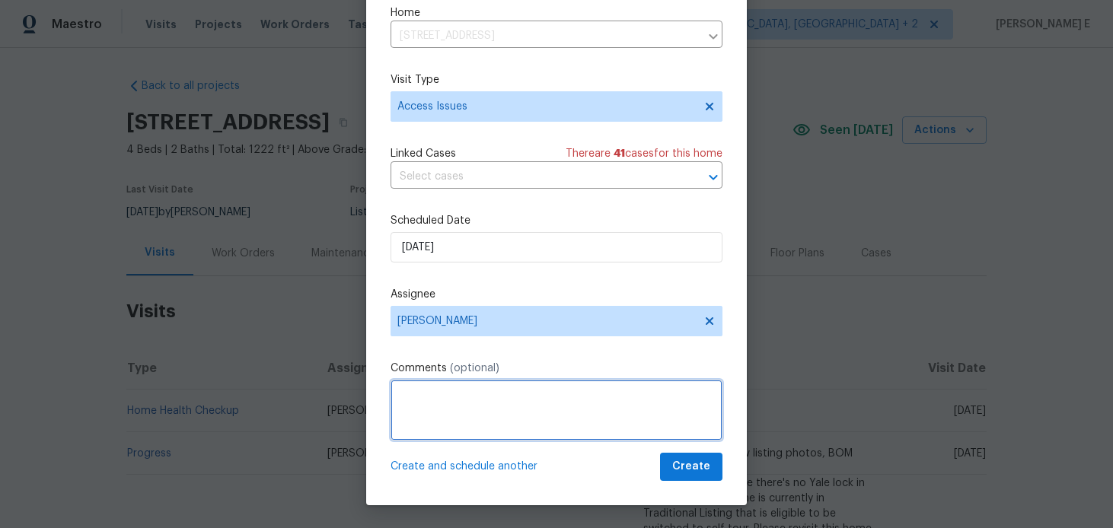
click at [521, 409] on textarea at bounding box center [557, 410] width 332 height 61
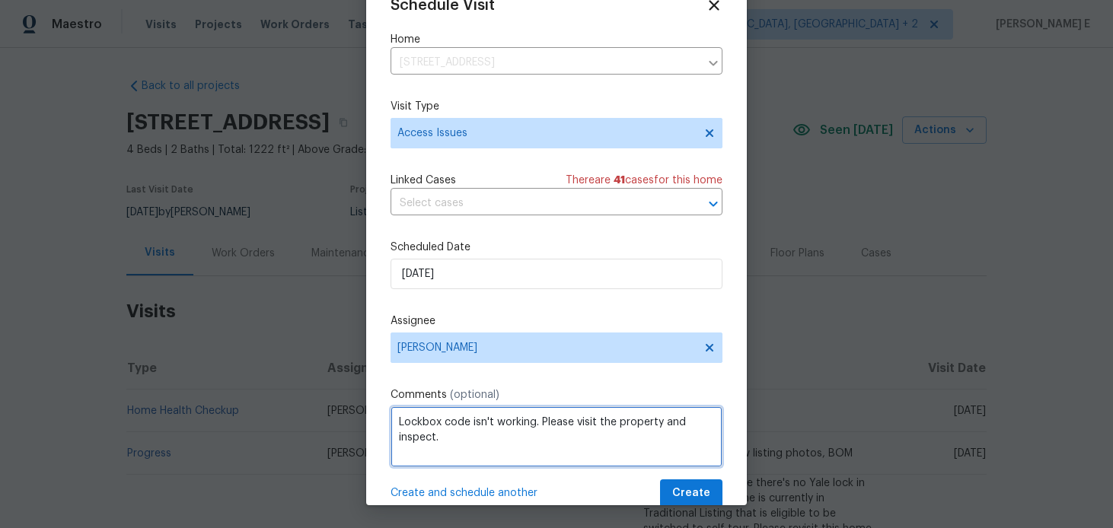
scroll to position [27, 0]
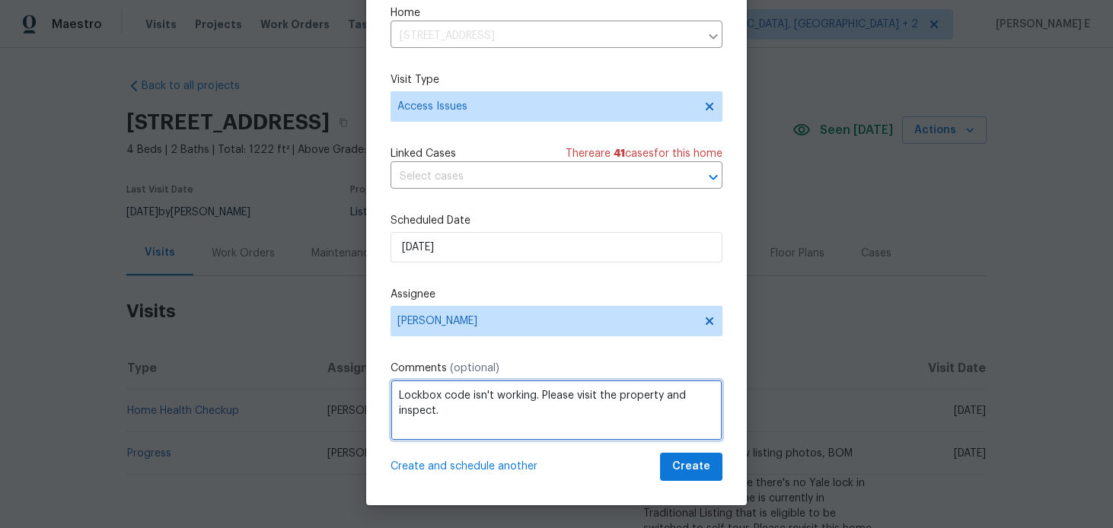
type textarea "Lockbox code isn't working. Please visit the property and inspect."
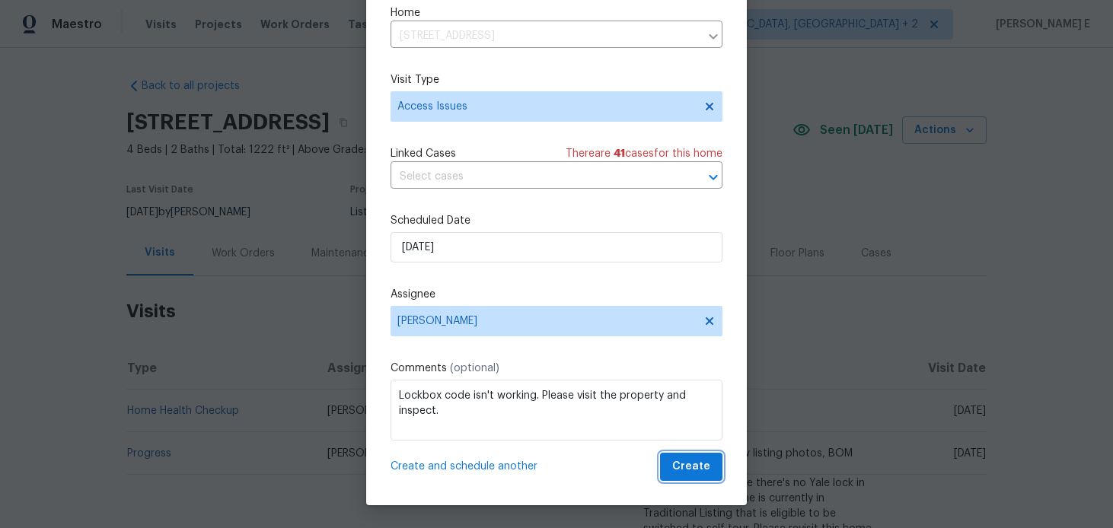
click at [672, 471] on button "Create" at bounding box center [691, 467] width 62 height 28
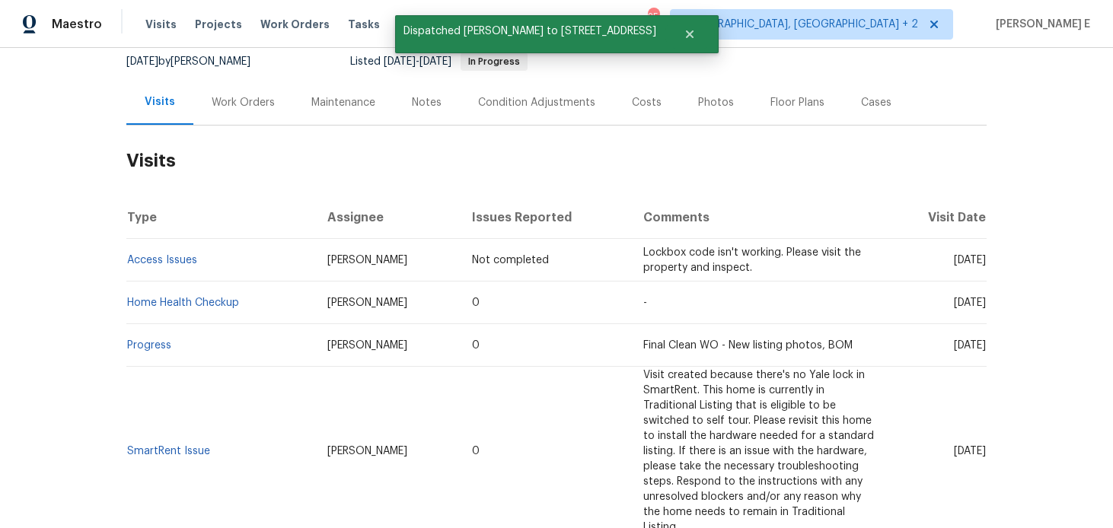
scroll to position [158, 0]
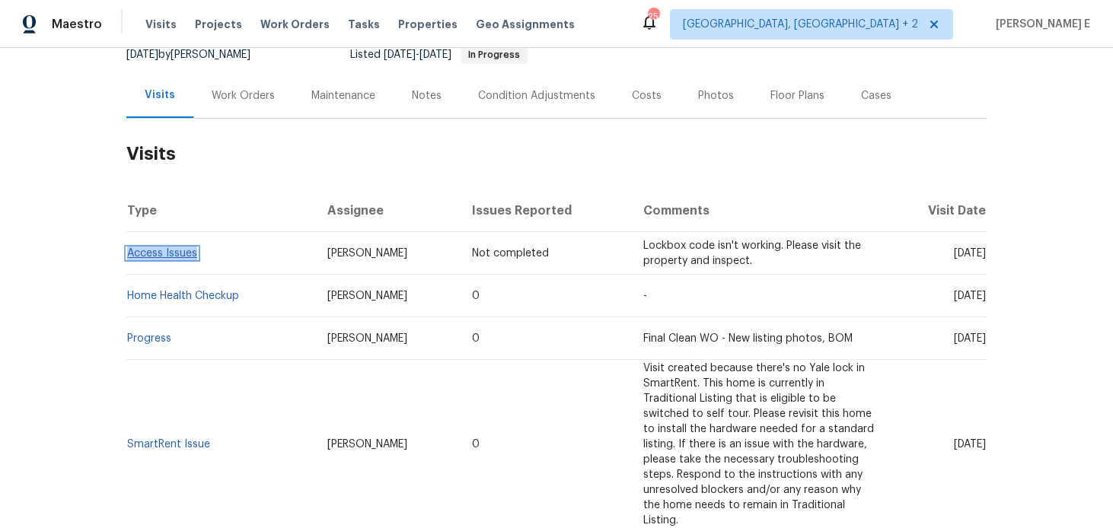
copy link "Access Issues"
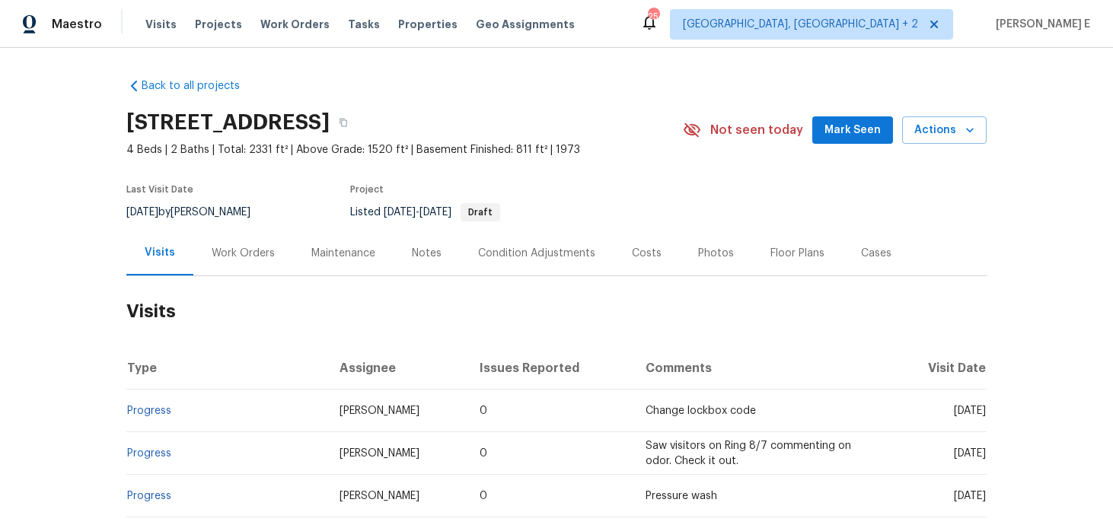
click at [214, 267] on div "Work Orders" at bounding box center [243, 253] width 100 height 45
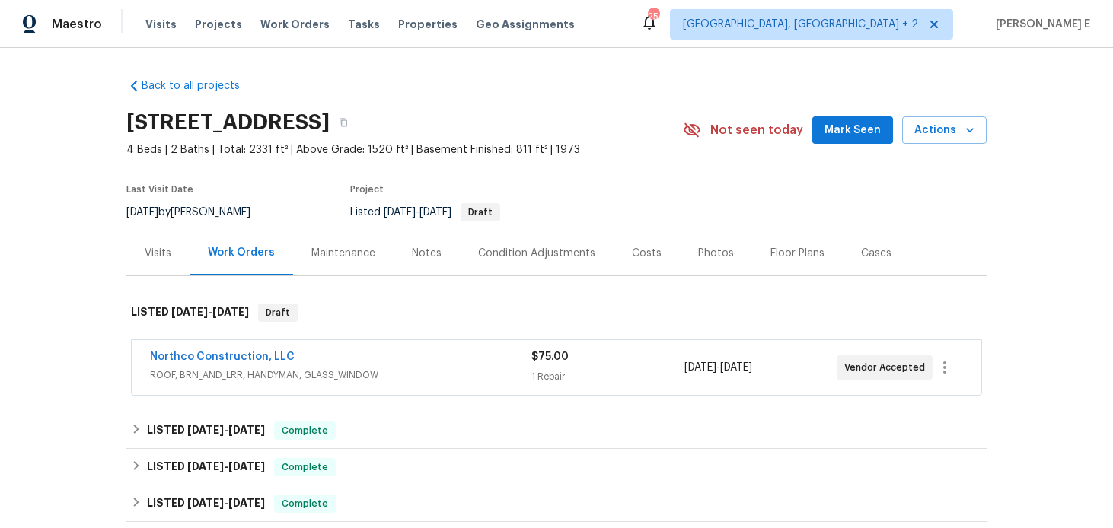
scroll to position [61, 0]
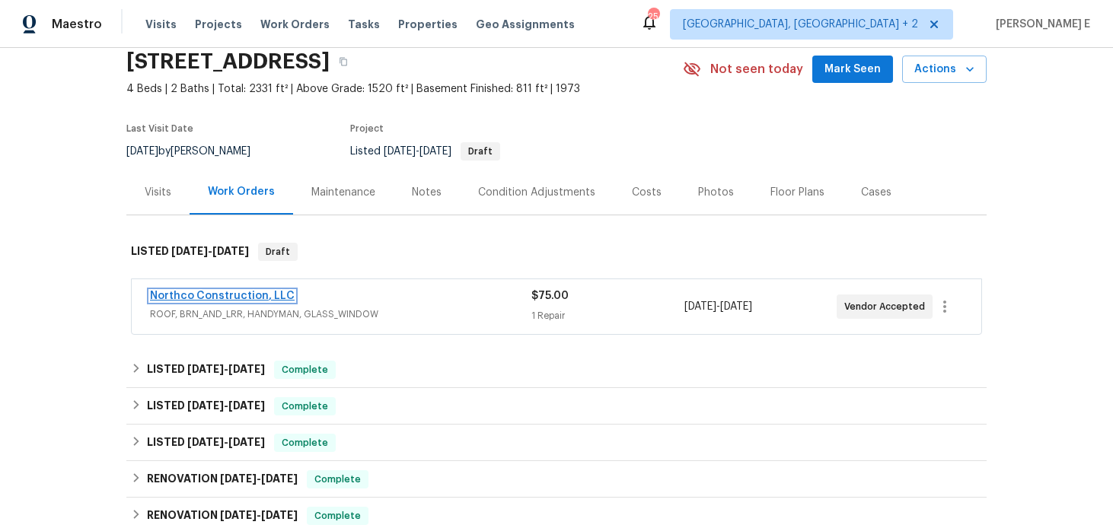
click at [231, 293] on link "Northco Construction, LLC" at bounding box center [222, 296] width 145 height 11
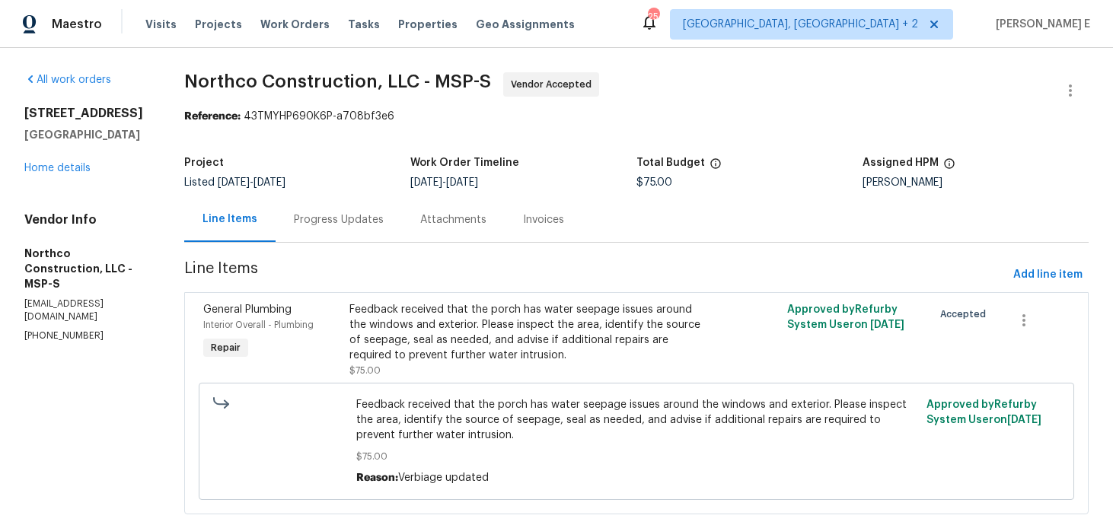
click at [359, 201] on div "Progress Updates" at bounding box center [339, 219] width 126 height 45
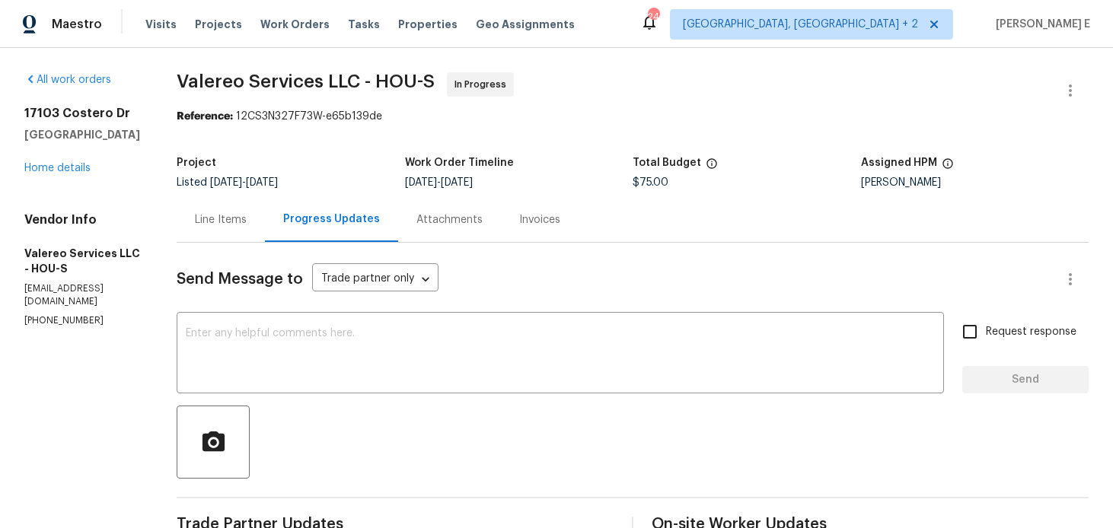
click at [220, 221] on div "Line Items" at bounding box center [221, 219] width 52 height 15
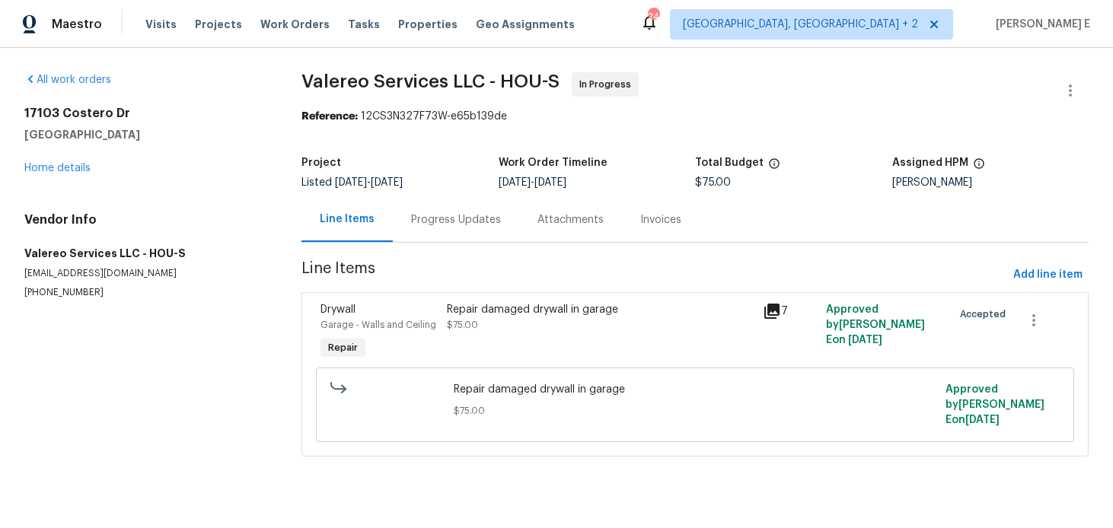
click at [474, 354] on div "Repair damaged drywall in garage $75.00" at bounding box center [600, 333] width 316 height 70
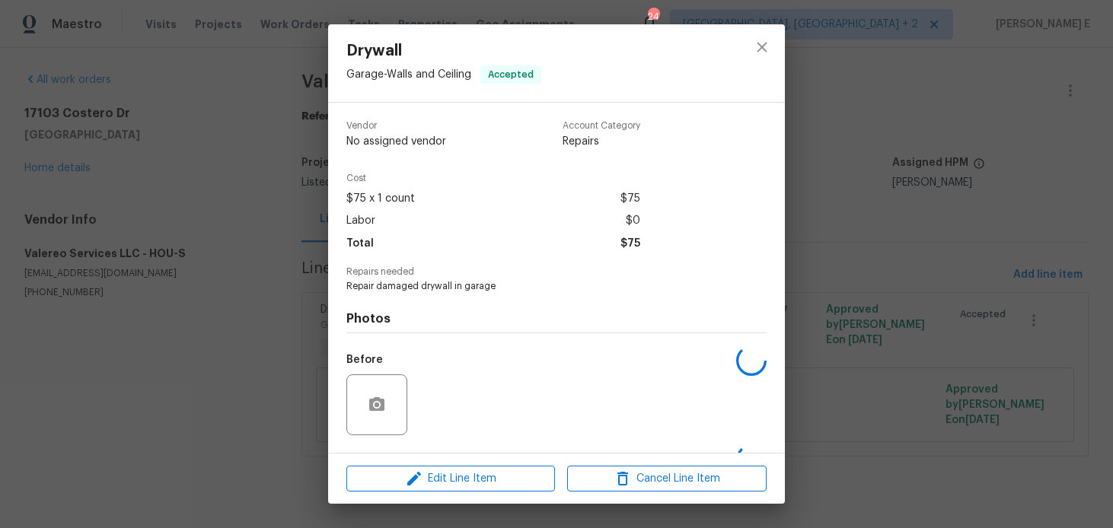
scroll to position [97, 0]
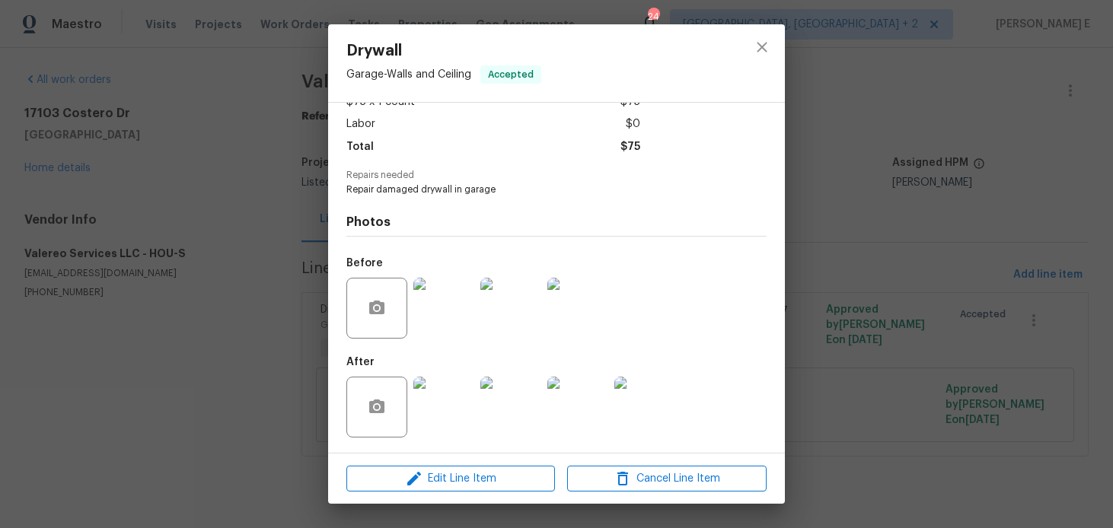
click at [437, 395] on img at bounding box center [444, 407] width 61 height 61
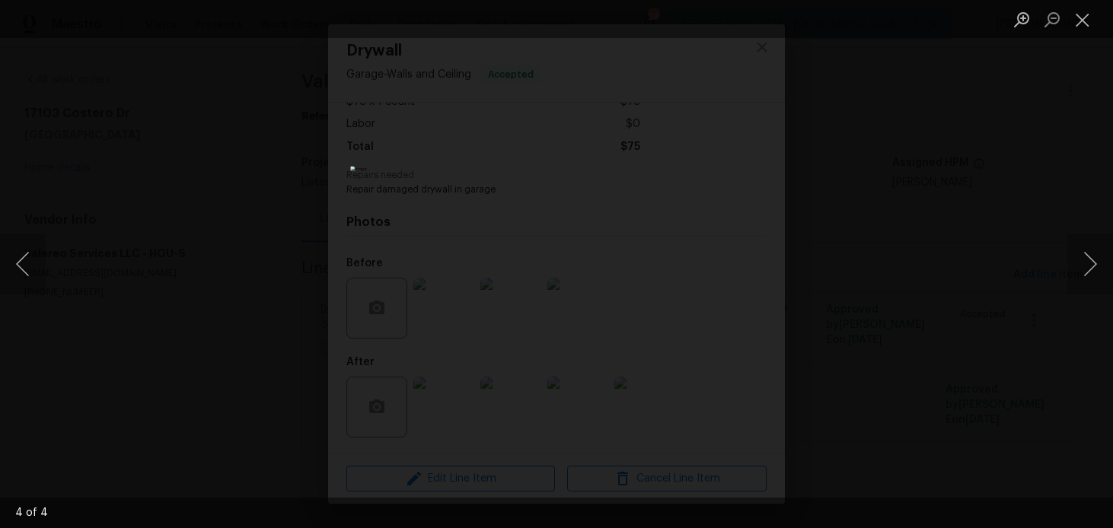
click at [823, 170] on div "Lightbox" at bounding box center [556, 264] width 1113 height 528
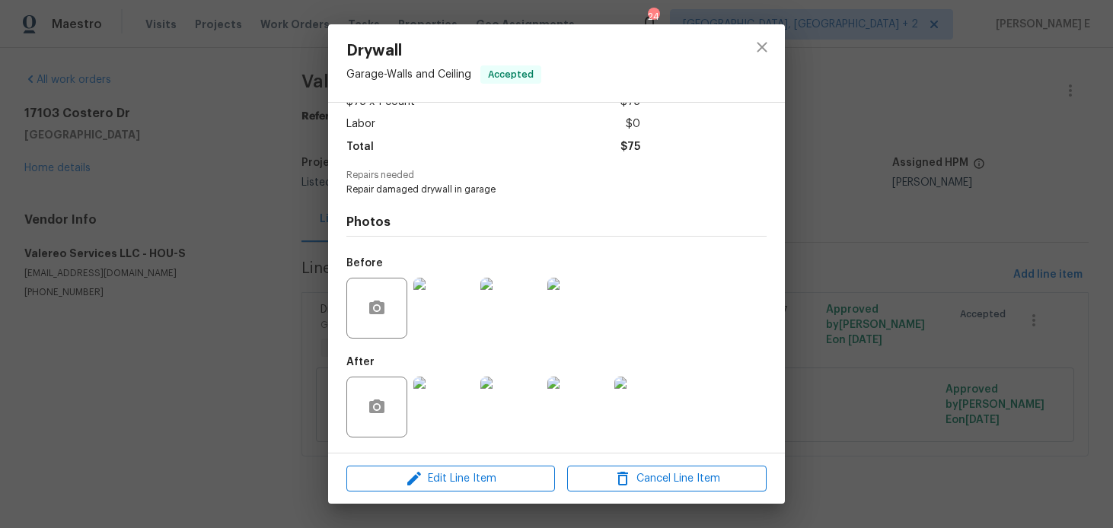
click at [823, 170] on div "Drywall Garage - Walls and Ceiling Accepted Vendor Valereo Services LLC Account…" at bounding box center [556, 264] width 1113 height 528
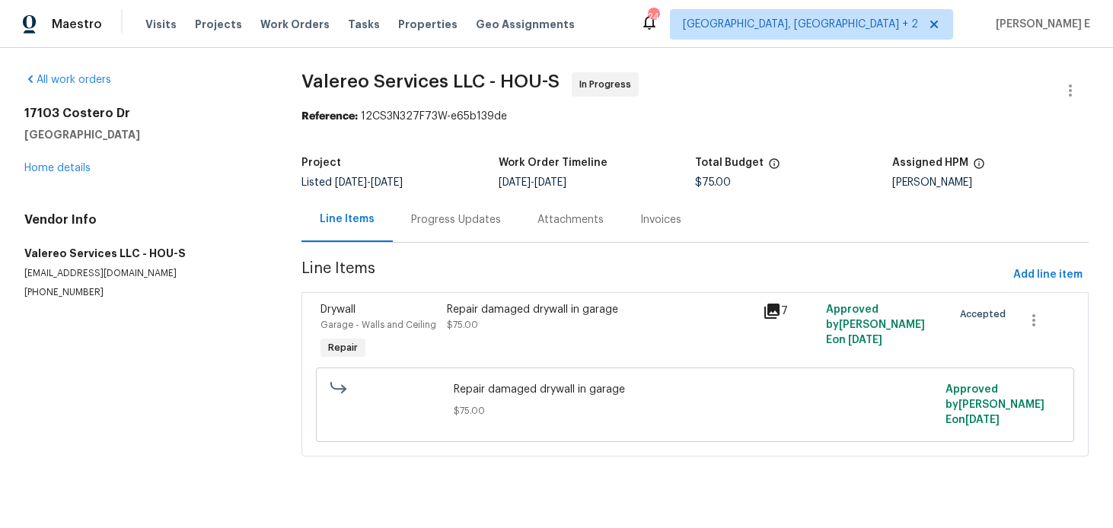
click at [823, 170] on div "Total Budget" at bounding box center [793, 168] width 197 height 20
click at [455, 232] on div "Progress Updates" at bounding box center [456, 219] width 126 height 45
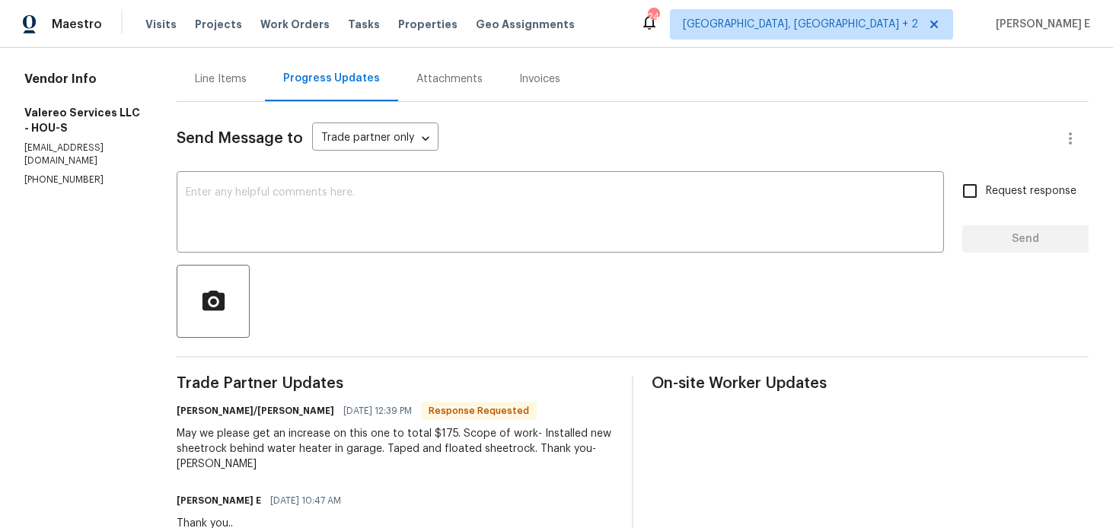
scroll to position [64, 0]
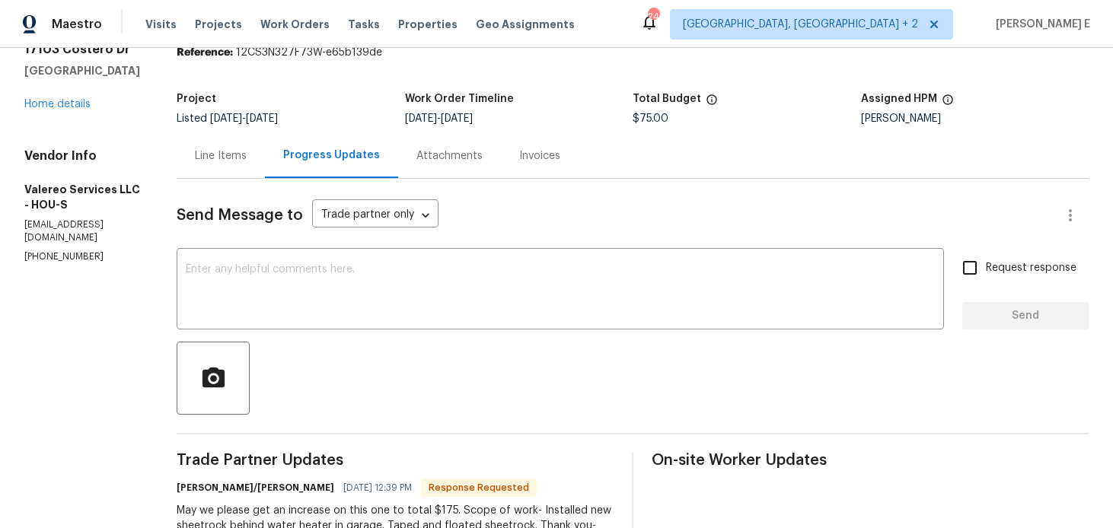
click at [226, 148] on div "Line Items" at bounding box center [221, 155] width 52 height 15
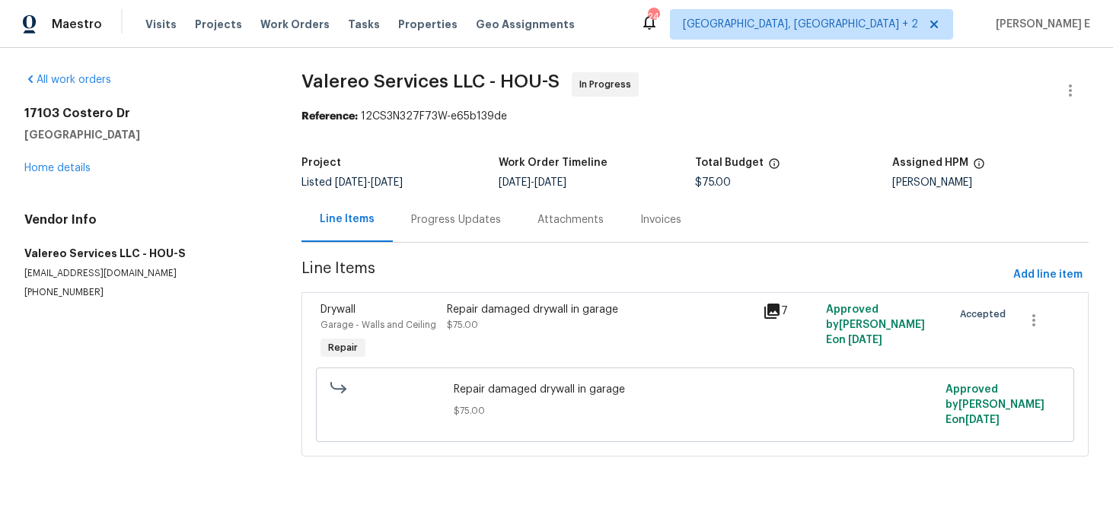
click at [465, 286] on span "Line Items" at bounding box center [655, 275] width 706 height 28
click at [461, 331] on div "Repair damaged drywall in garage $75.00" at bounding box center [600, 317] width 307 height 30
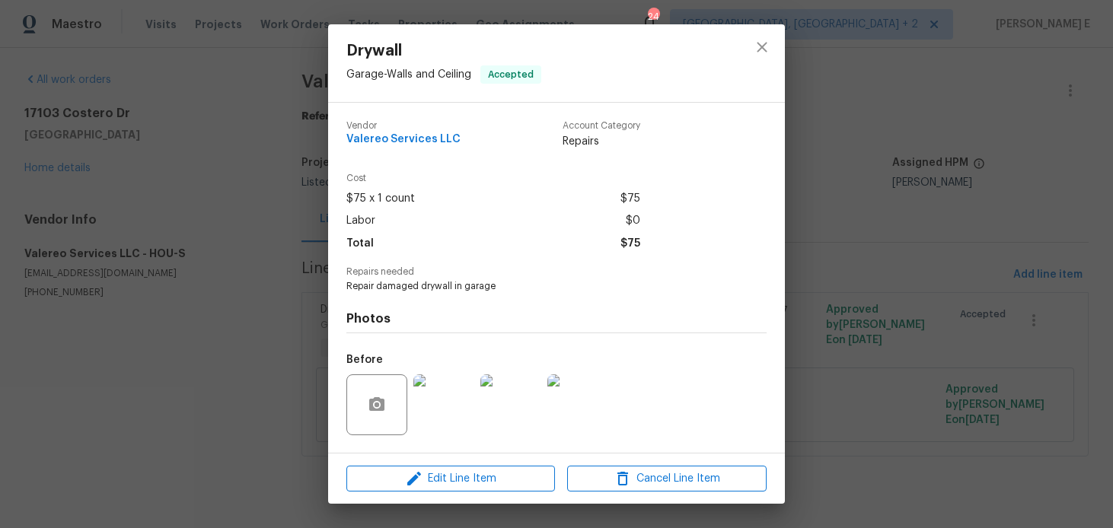
scroll to position [97, 0]
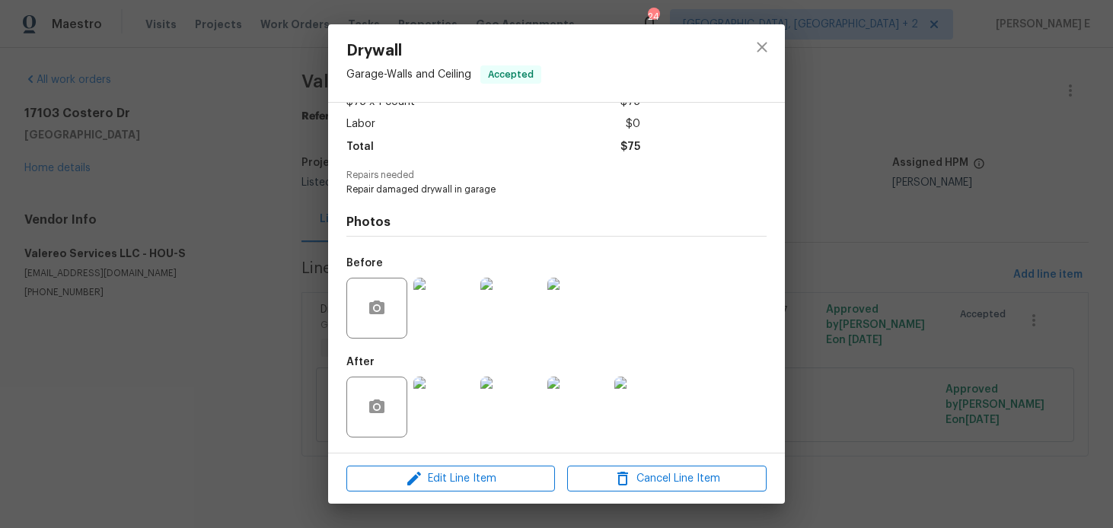
click at [433, 462] on div "Edit Line Item Cancel Line Item" at bounding box center [556, 479] width 457 height 51
click at [414, 474] on icon "button" at bounding box center [414, 479] width 18 height 18
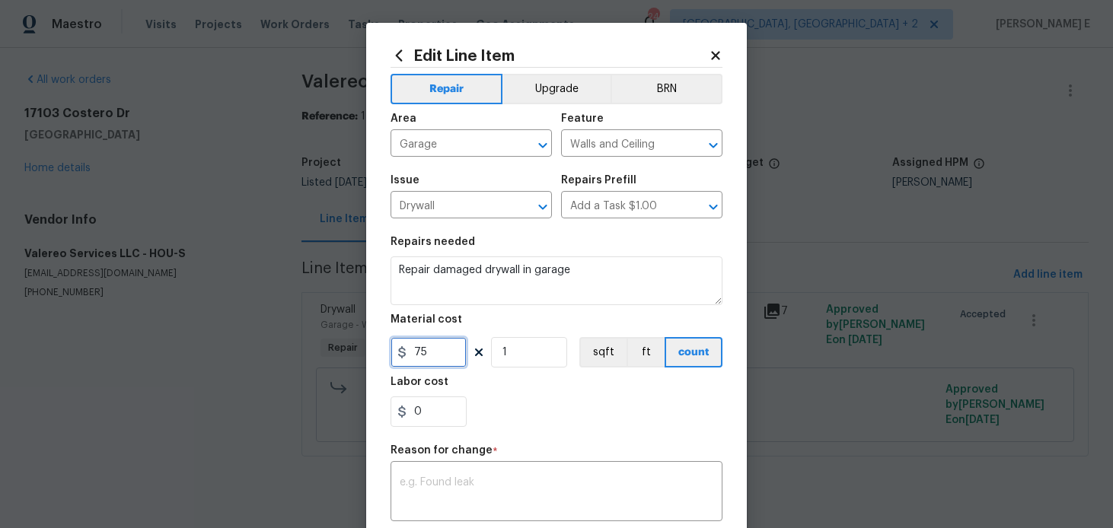
click at [413, 352] on input "75" at bounding box center [429, 352] width 76 height 30
type input "175"
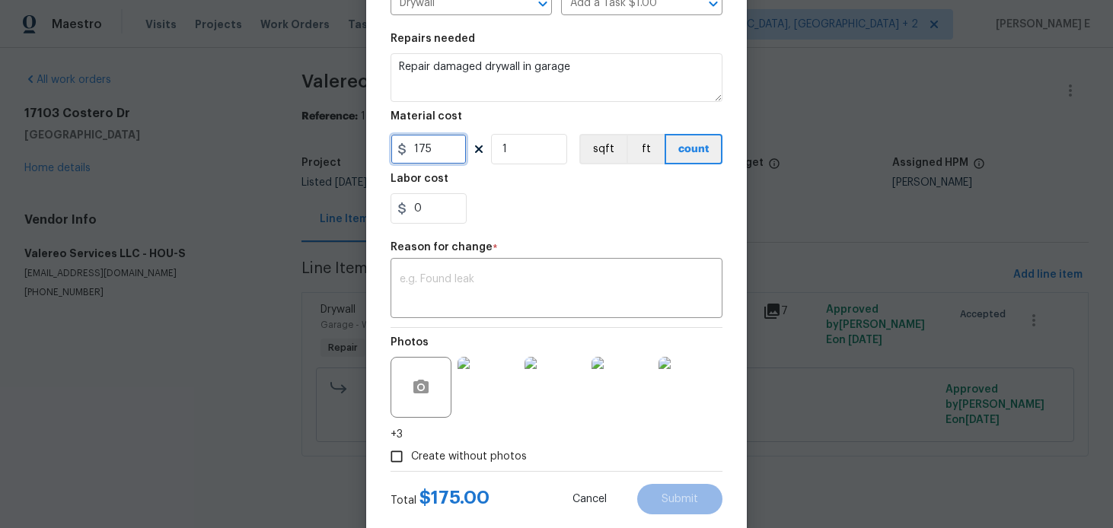
scroll to position [238, 0]
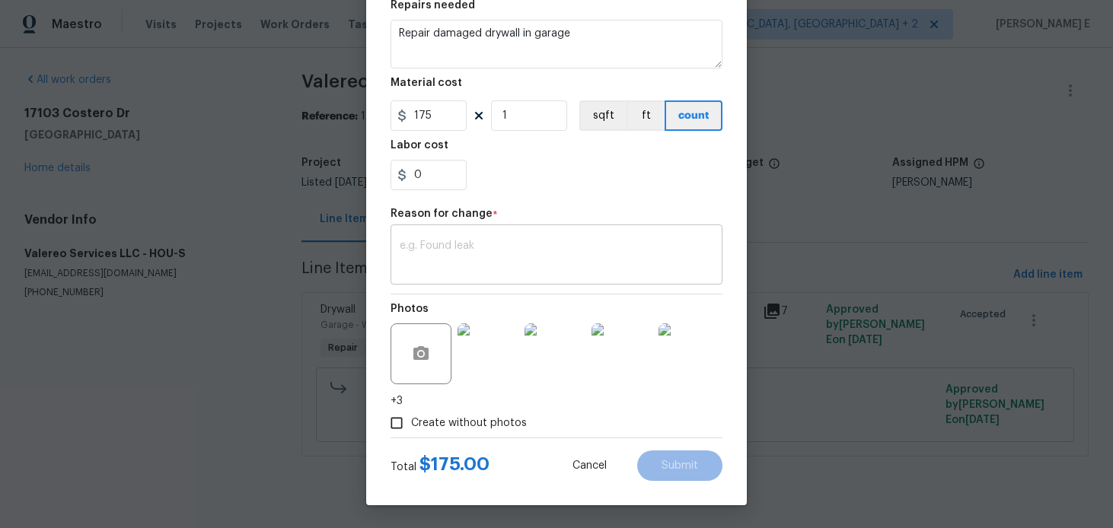
click at [602, 262] on textarea at bounding box center [557, 257] width 314 height 32
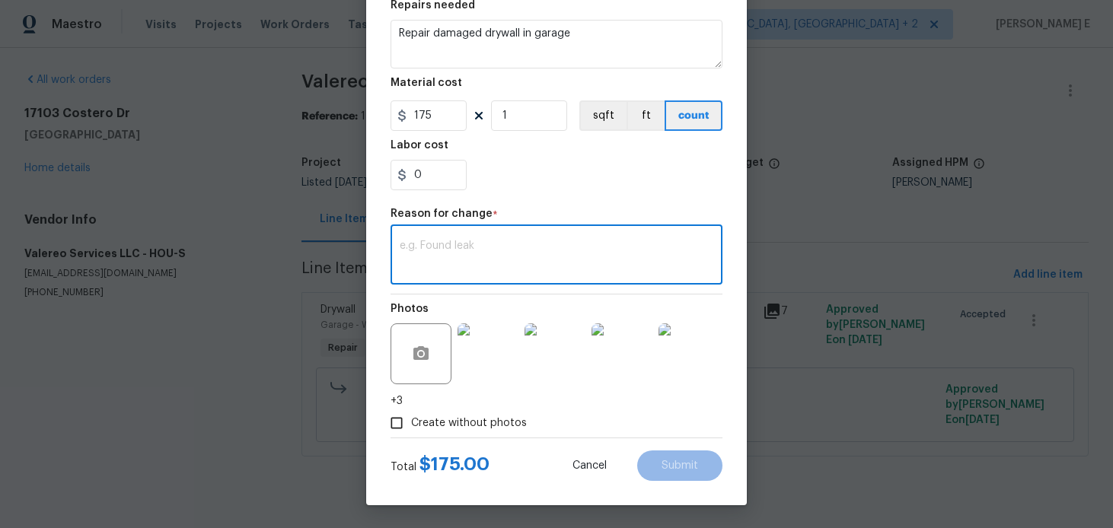
paste textarea "(KE) Updated per vendor's final cost."
type textarea "(KE) Updated per vendor's final cost."
click at [695, 471] on span "Submit" at bounding box center [680, 466] width 37 height 11
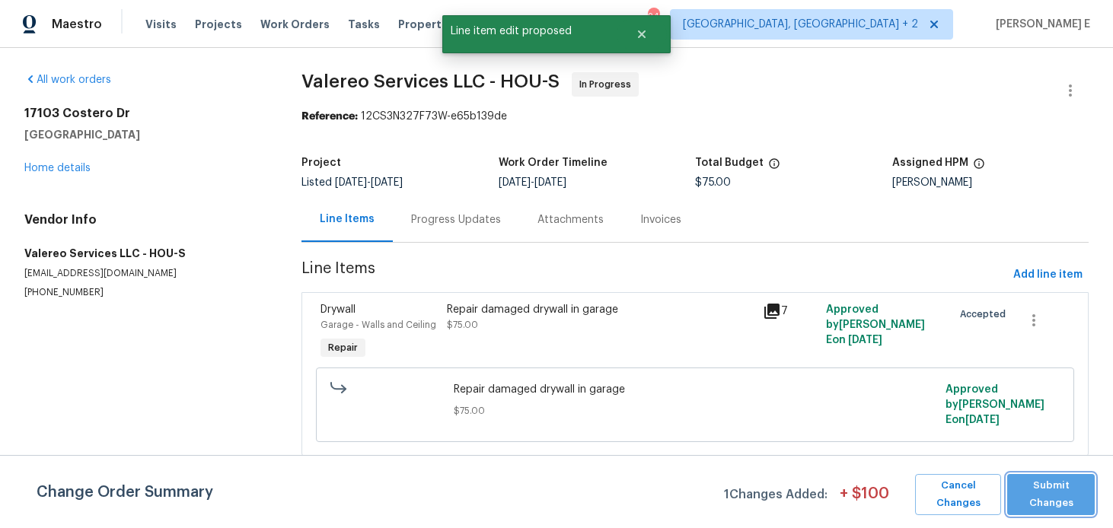
click at [1052, 503] on span "Submit Changes" at bounding box center [1051, 494] width 72 height 35
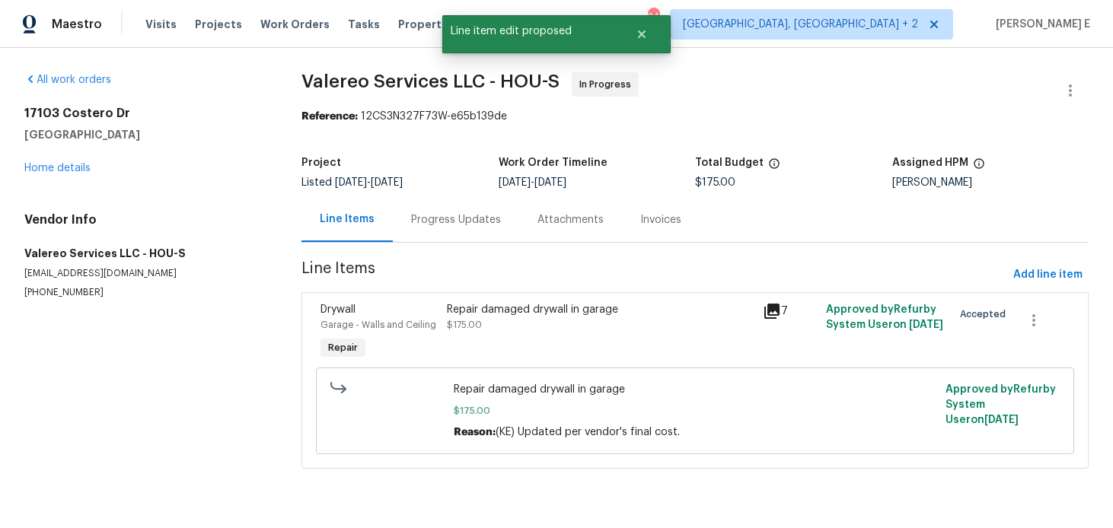
click at [427, 218] on div "Progress Updates" at bounding box center [456, 219] width 90 height 15
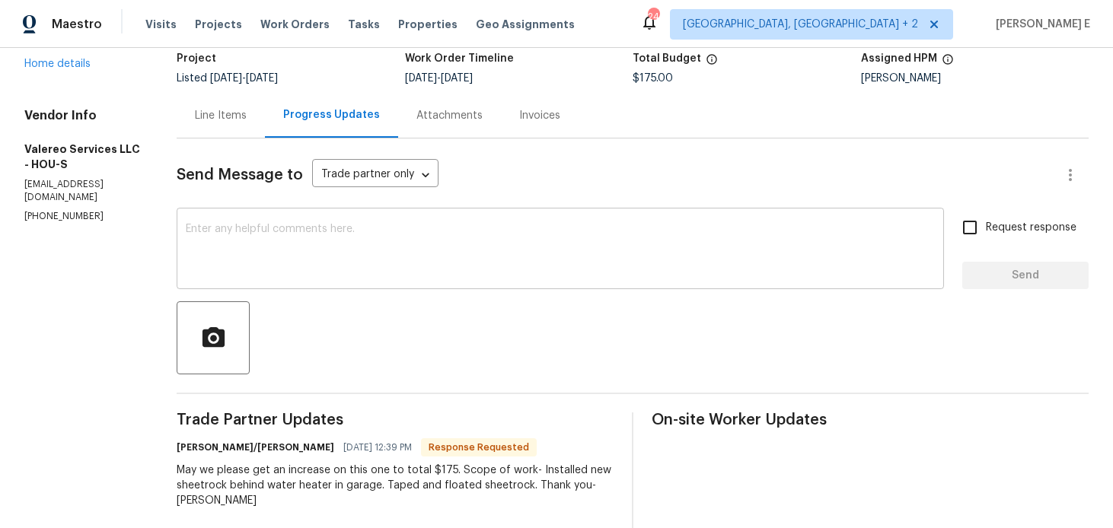
scroll to position [113, 0]
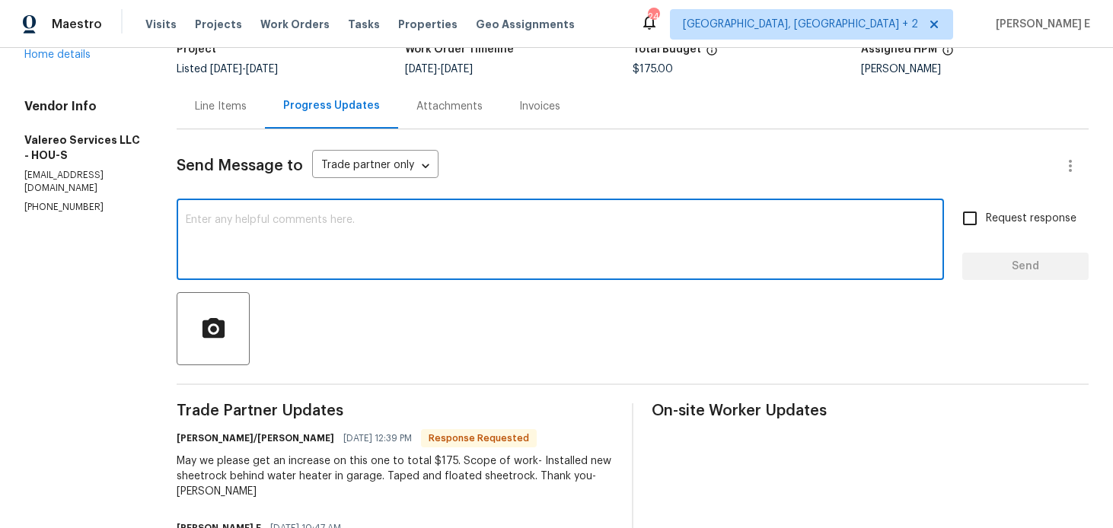
click at [449, 234] on textarea at bounding box center [560, 241] width 749 height 53
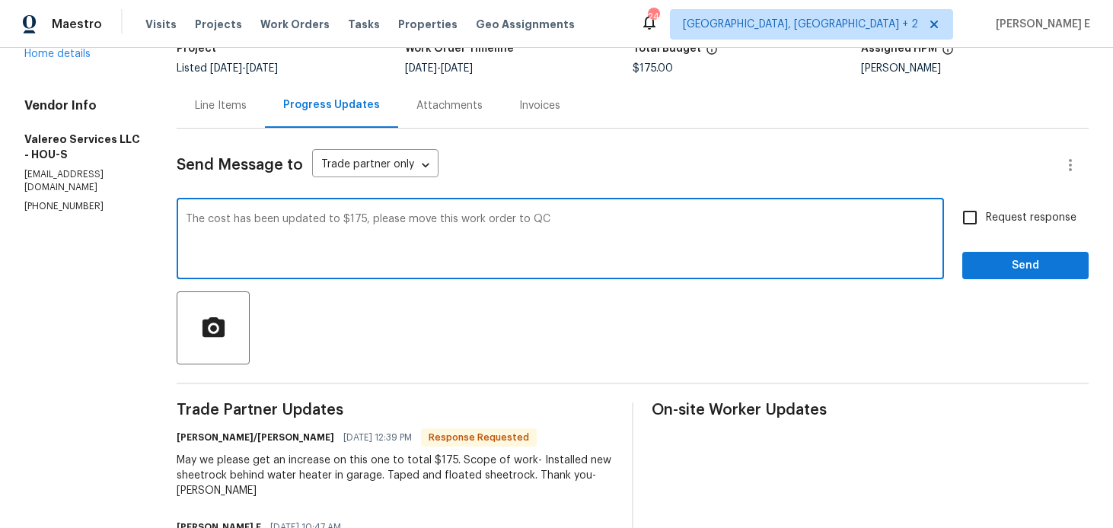
scroll to position [110, 0]
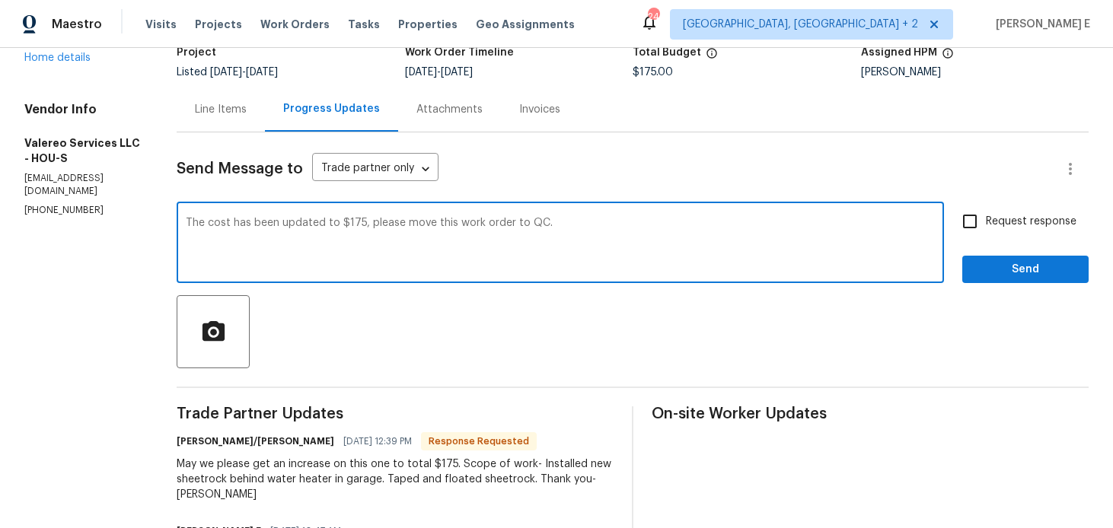
type textarea "The cost has been updated to $175, please move this work order to QC."
click at [976, 241] on div "Request response Send" at bounding box center [1026, 245] width 126 height 78
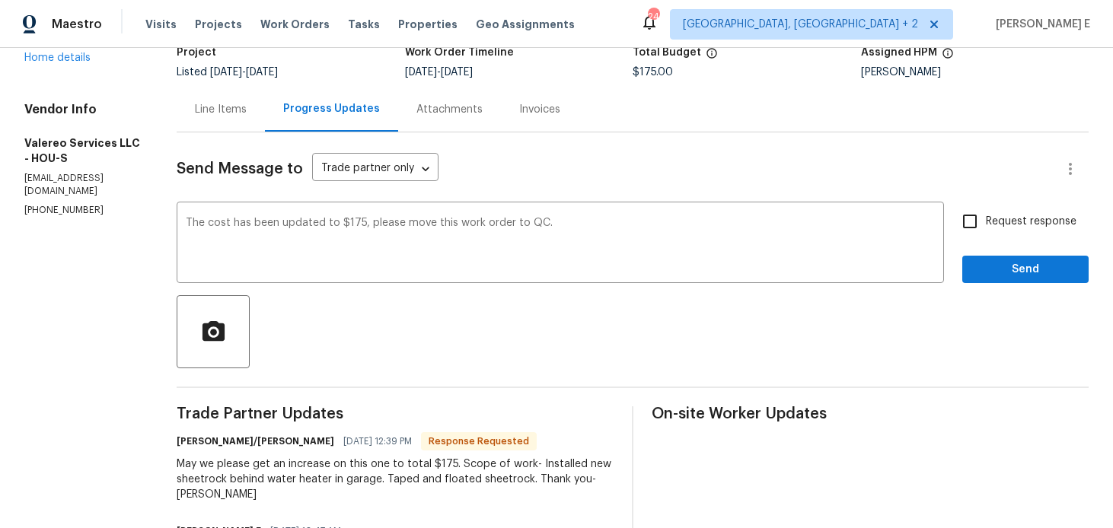
click at [979, 234] on input "Request response" at bounding box center [970, 222] width 32 height 32
checkbox input "true"
click at [976, 276] on span "Send" at bounding box center [1026, 269] width 102 height 19
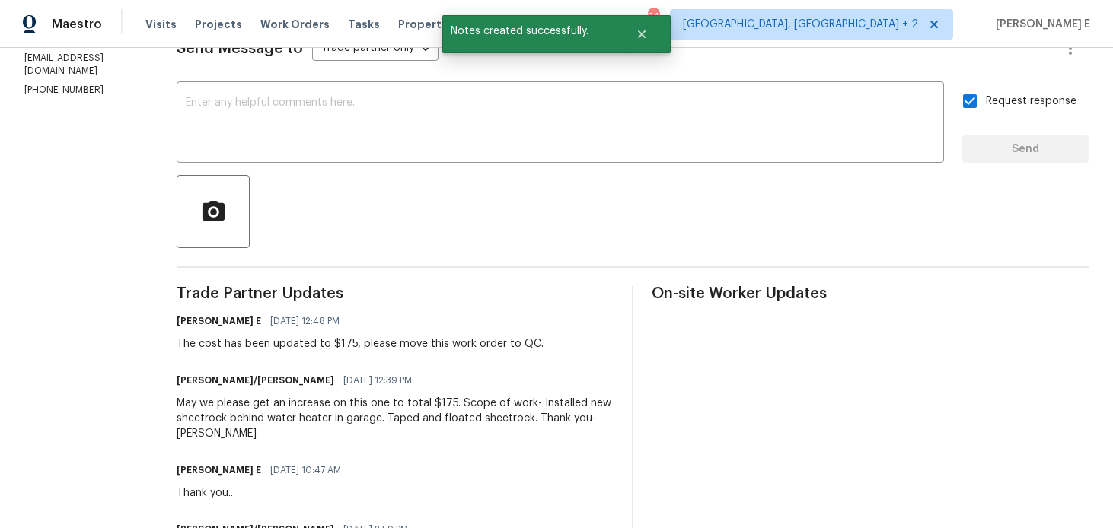
scroll to position [0, 0]
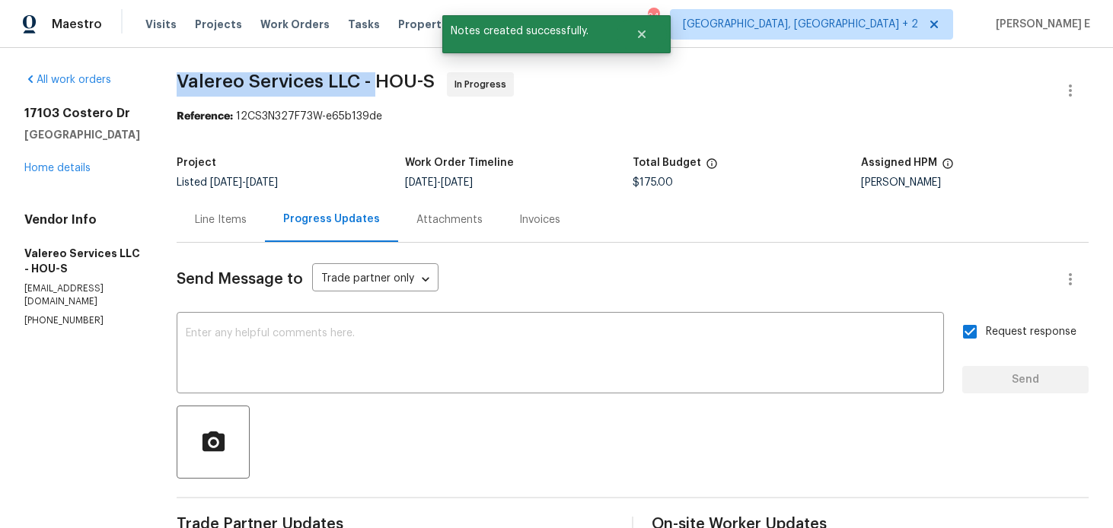
drag, startPoint x: 177, startPoint y: 90, endPoint x: 374, endPoint y: 88, distance: 196.5
click at [374, 88] on span "Valereo Services LLC - HOU-S" at bounding box center [306, 81] width 258 height 18
copy span "Valereo Services LLC -"
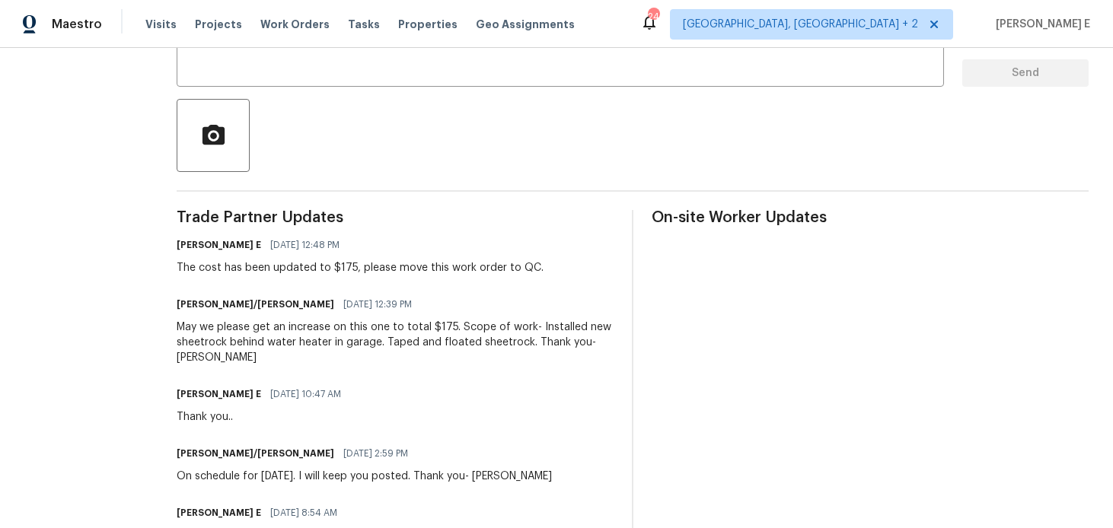
scroll to position [308, 0]
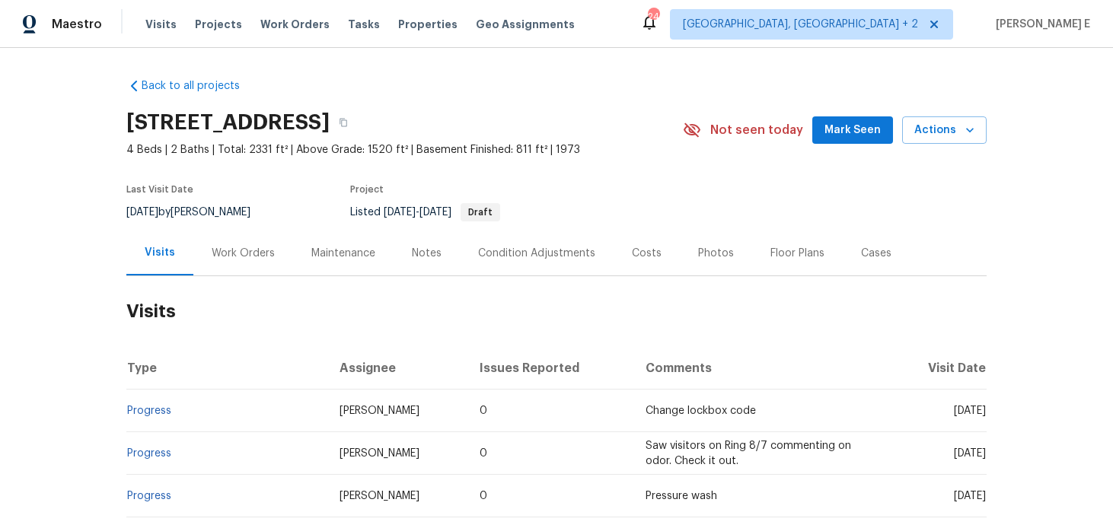
click at [256, 263] on div "Work Orders" at bounding box center [243, 253] width 100 height 45
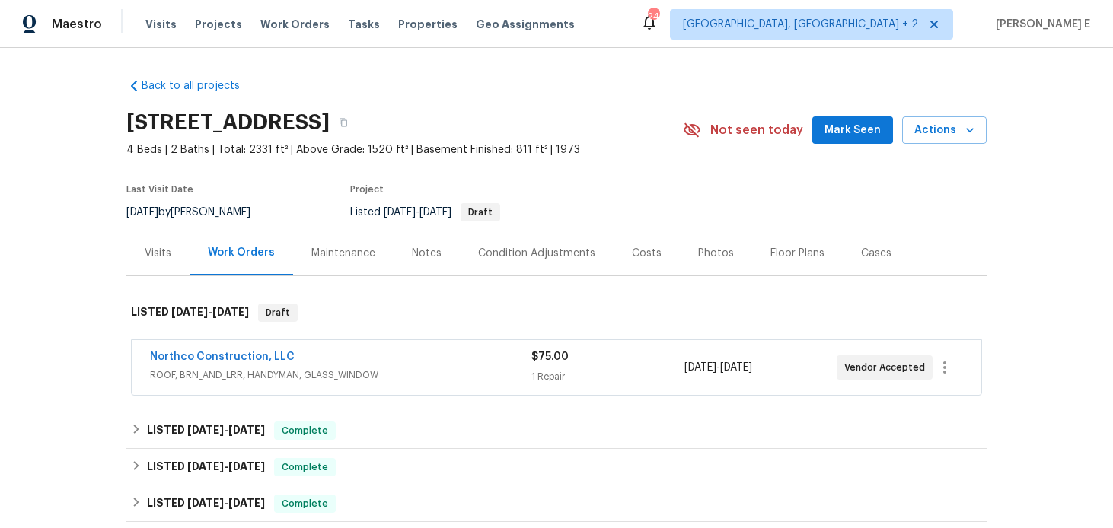
scroll to position [66, 0]
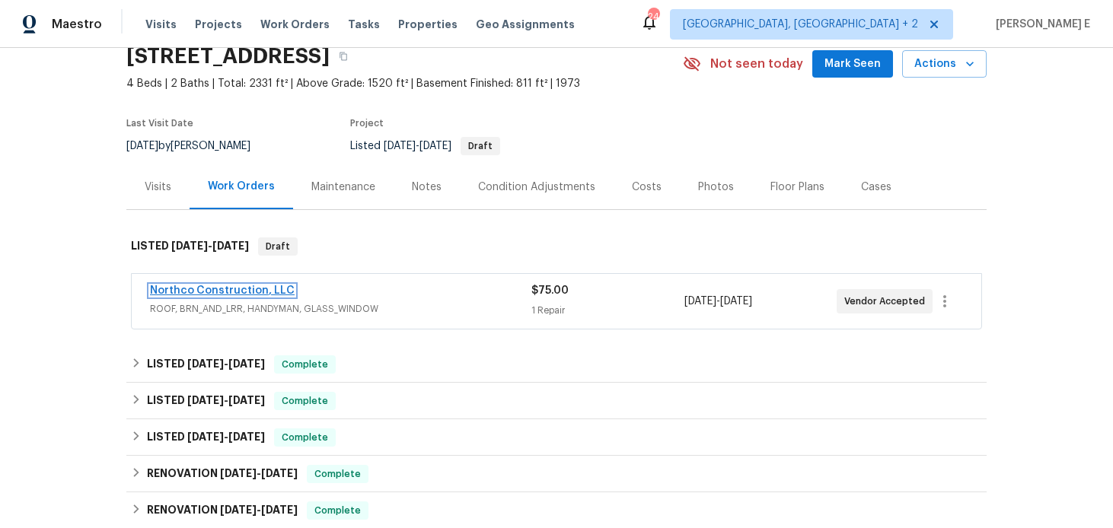
click at [243, 294] on link "Northco Construction, LLC" at bounding box center [222, 291] width 145 height 11
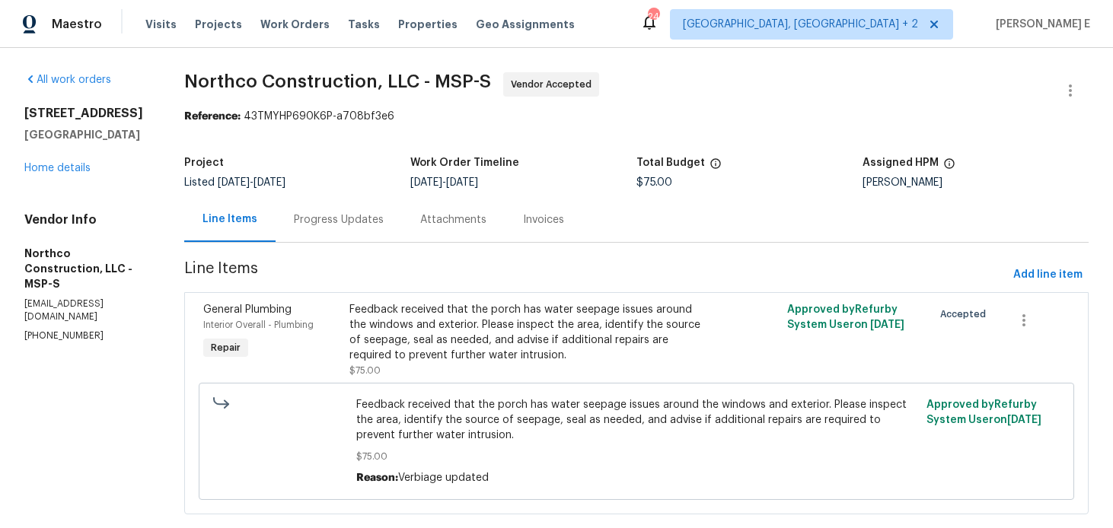
click at [385, 215] on div "Progress Updates" at bounding box center [339, 219] width 126 height 45
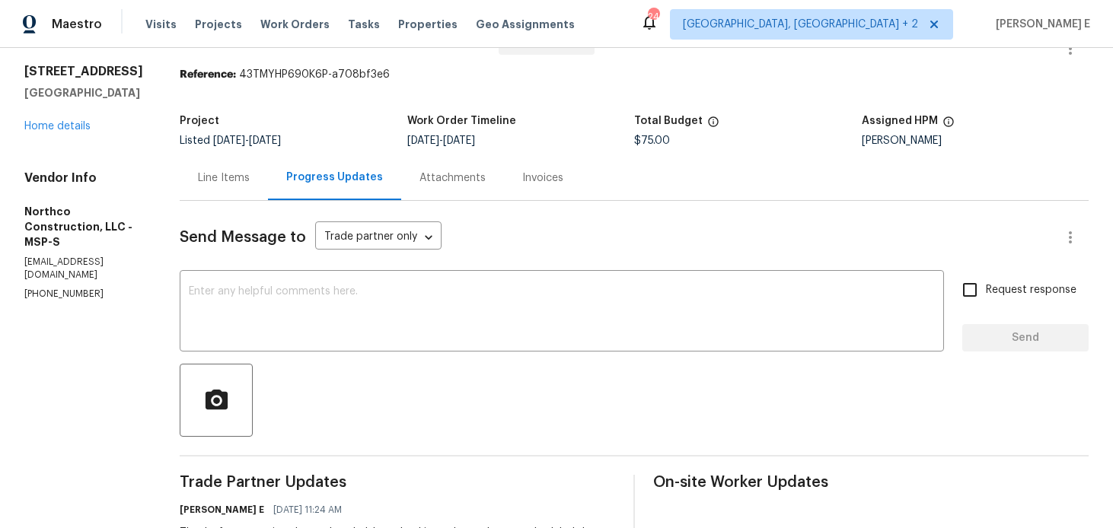
scroll to position [14, 0]
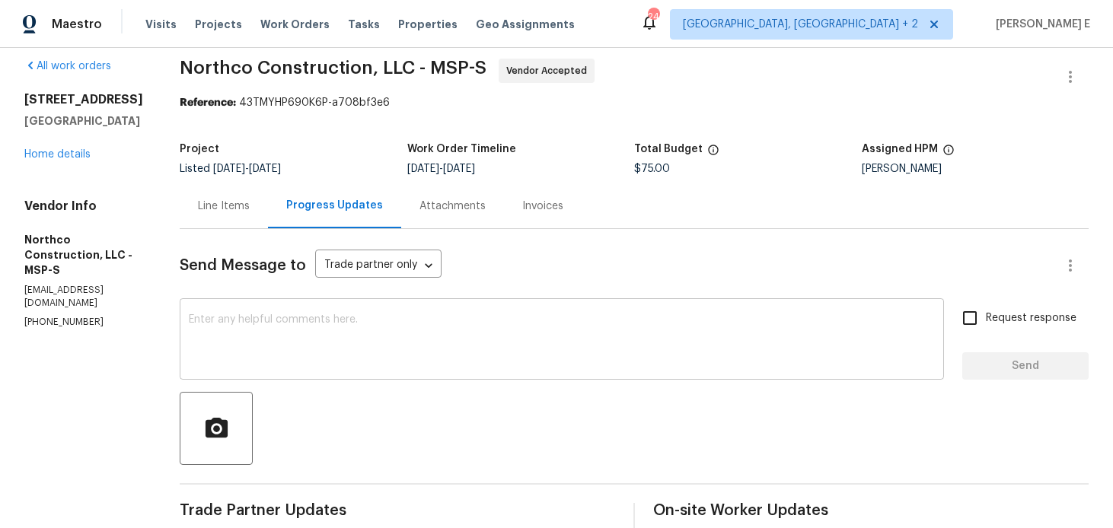
click at [396, 318] on textarea at bounding box center [562, 341] width 746 height 53
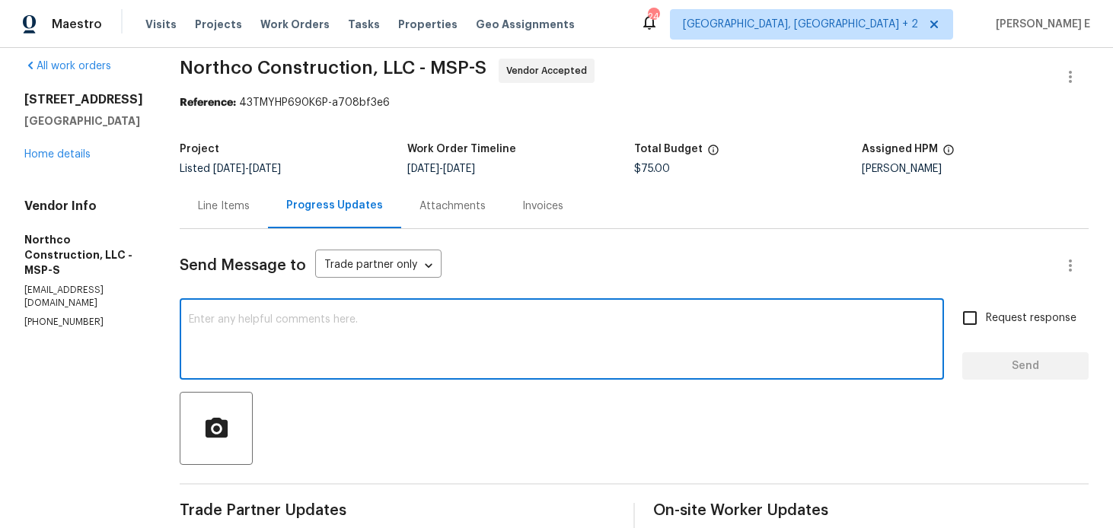
paste textarea "Has a date been confirmed for this yet?"
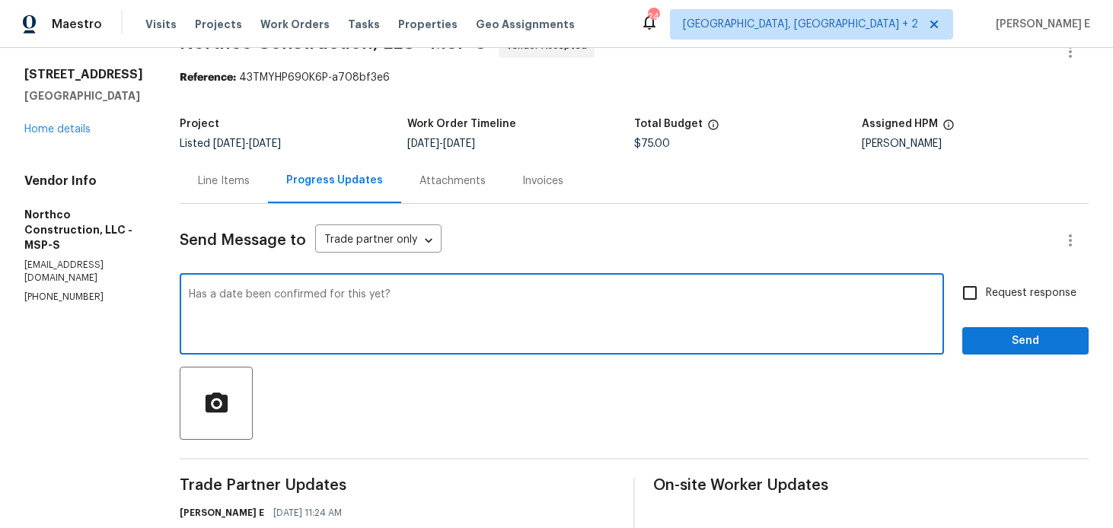
scroll to position [40, 0]
type textarea "Has a date been confirmed for this yet?"
click at [958, 295] on input "Request response" at bounding box center [970, 292] width 32 height 32
checkbox input "true"
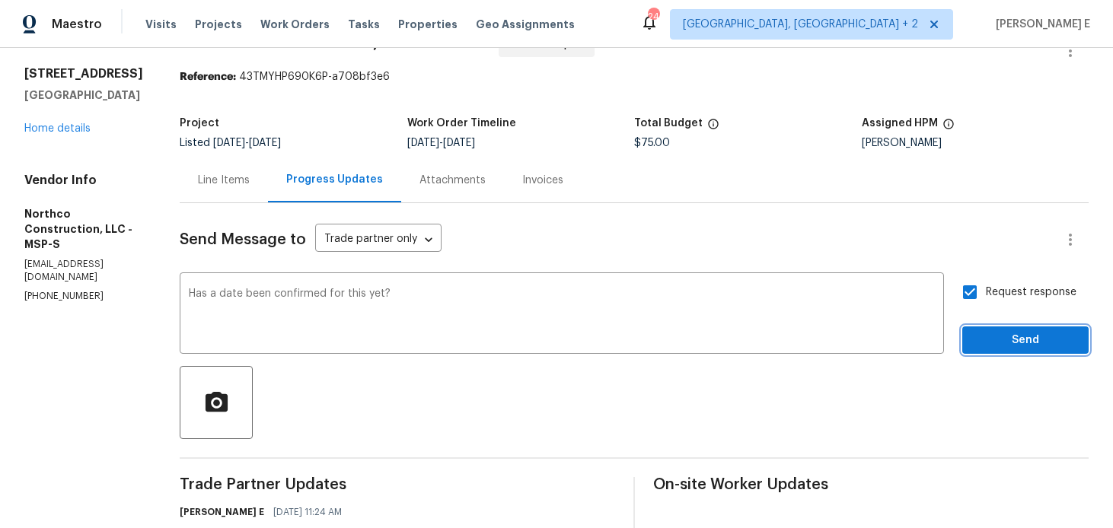
click at [982, 343] on span "Send" at bounding box center [1026, 340] width 102 height 19
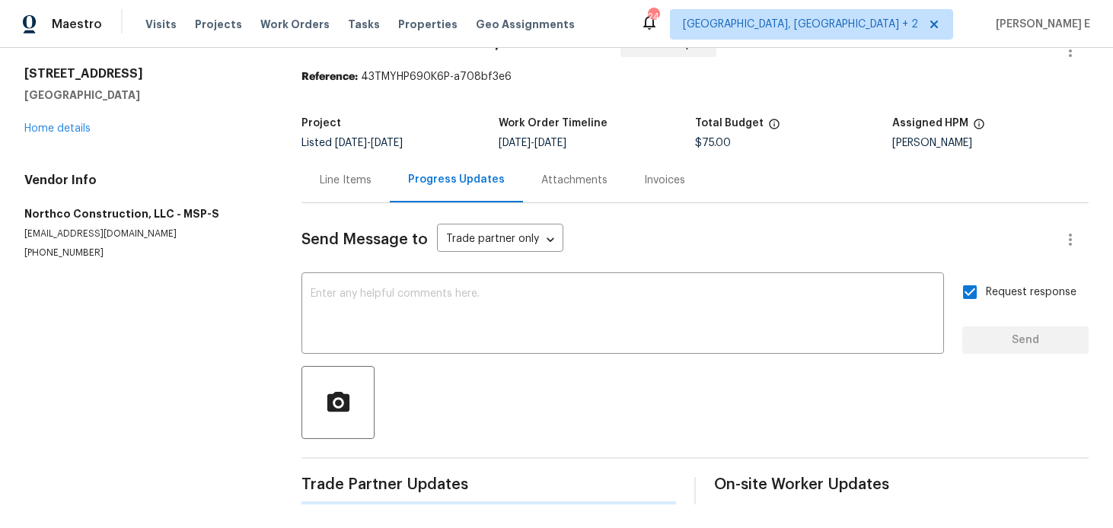
scroll to position [0, 0]
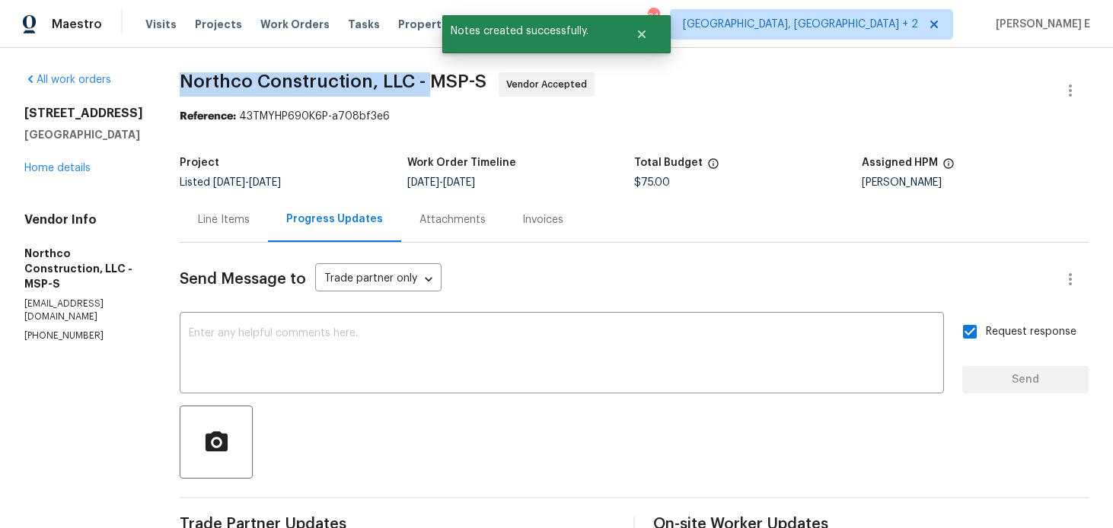
drag, startPoint x: 176, startPoint y: 85, endPoint x: 424, endPoint y: 77, distance: 248.4
click at [424, 77] on span "Northco Construction, LLC - MSP-S" at bounding box center [333, 81] width 307 height 18
copy span "Northco Construction, LLC -"
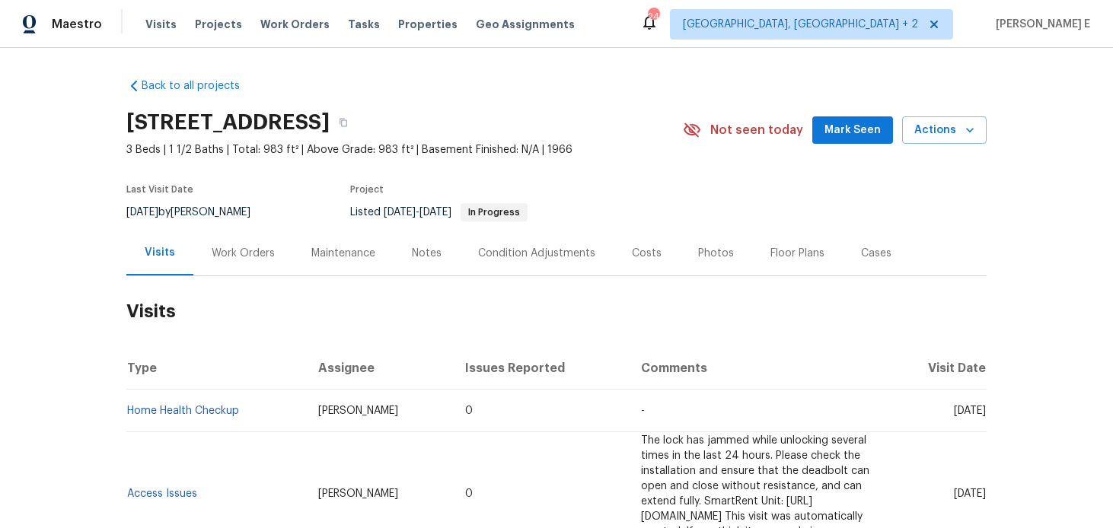
click at [257, 238] on div "Work Orders" at bounding box center [243, 253] width 100 height 45
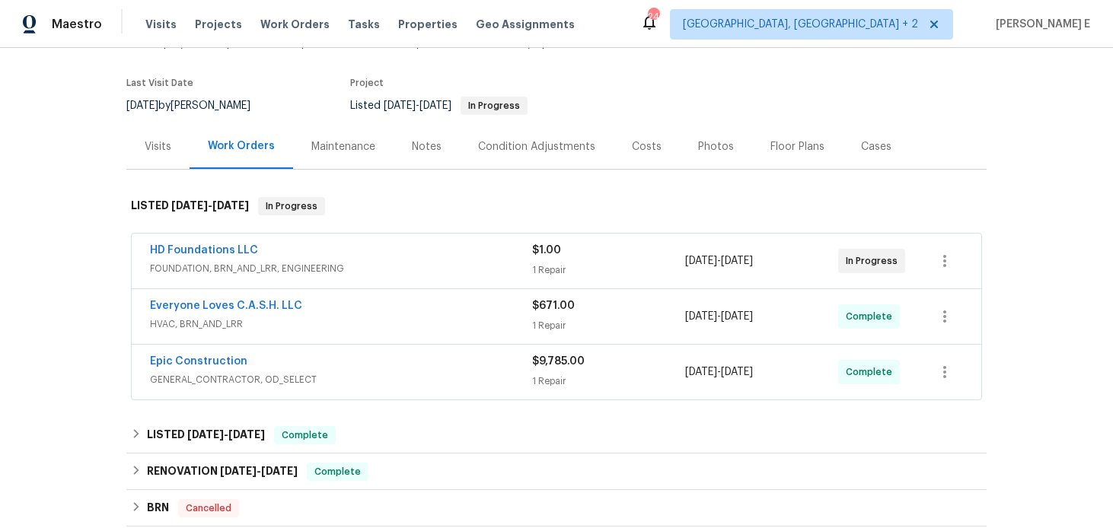
scroll to position [121, 0]
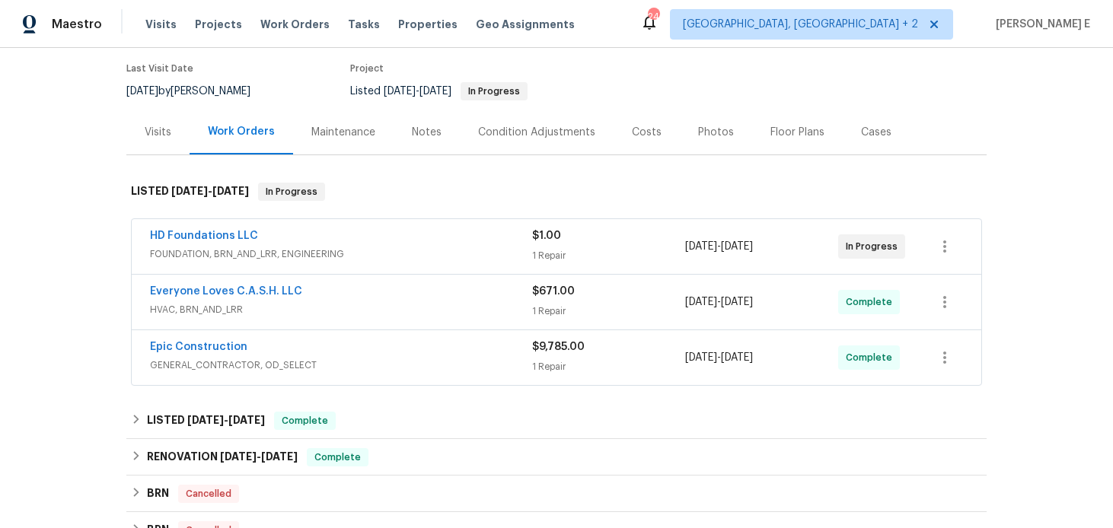
click at [219, 241] on span "HD Foundations LLC" at bounding box center [204, 235] width 108 height 15
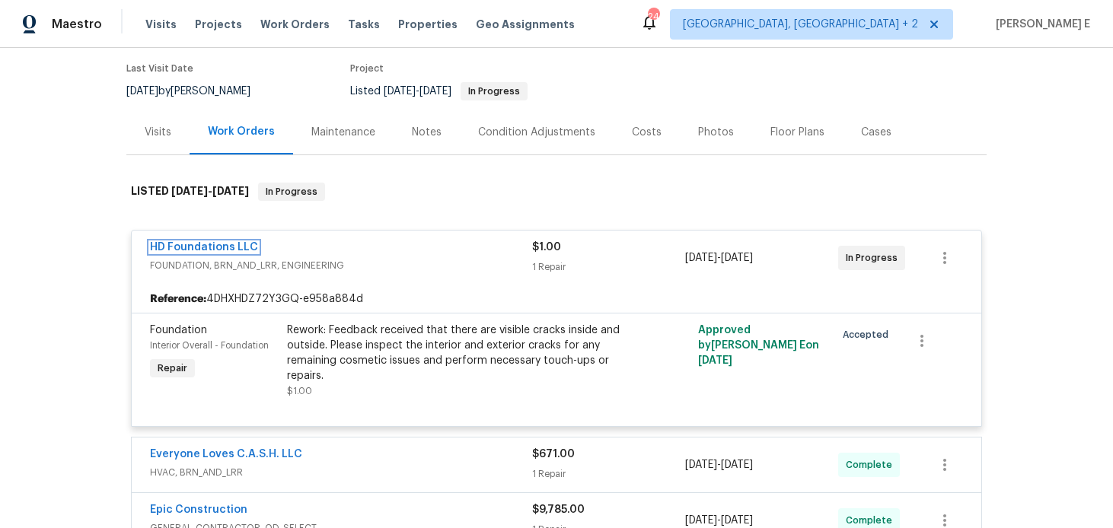
click at [209, 248] on link "HD Foundations LLC" at bounding box center [204, 247] width 108 height 11
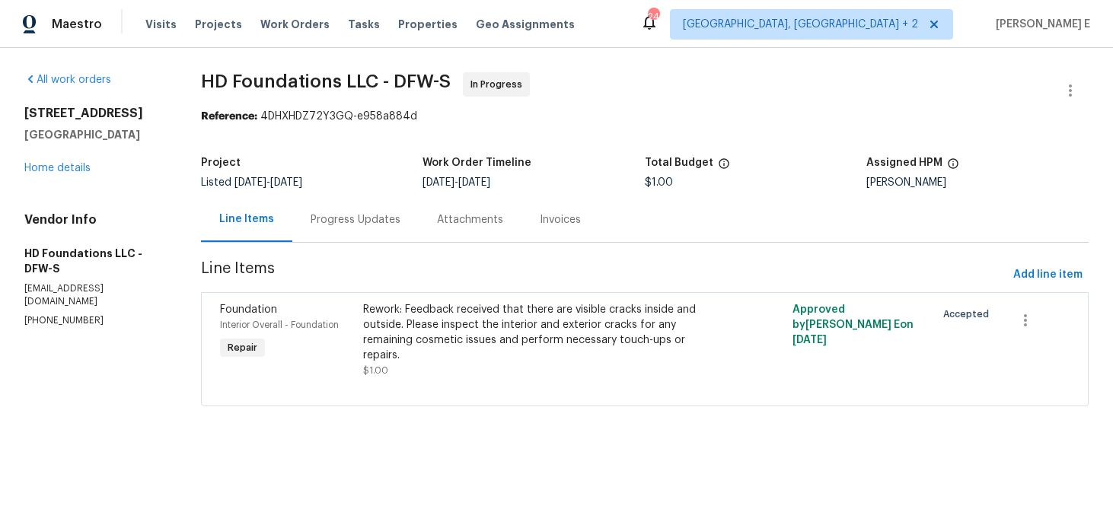
click at [348, 241] on div "Progress Updates" at bounding box center [355, 219] width 126 height 45
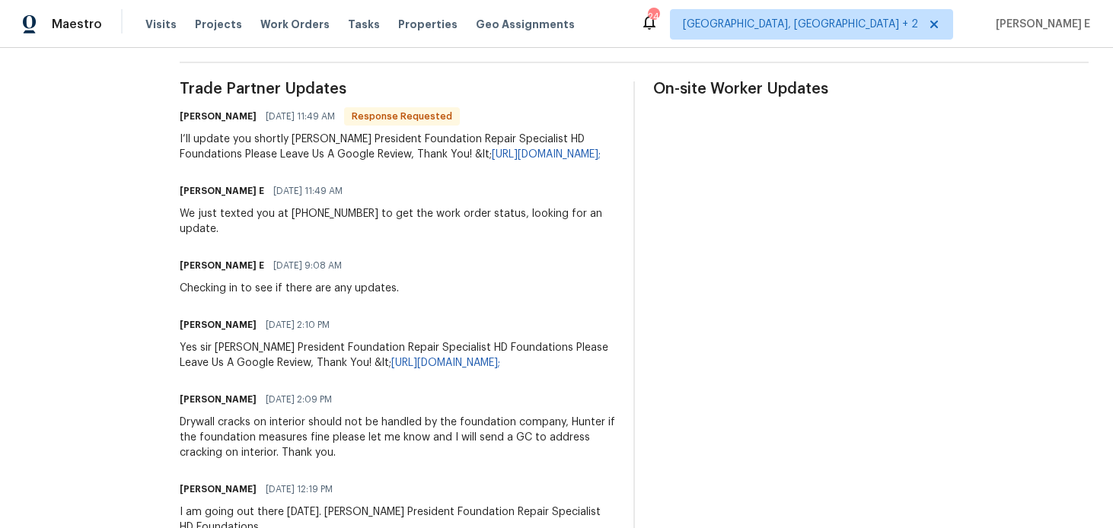
scroll to position [448, 0]
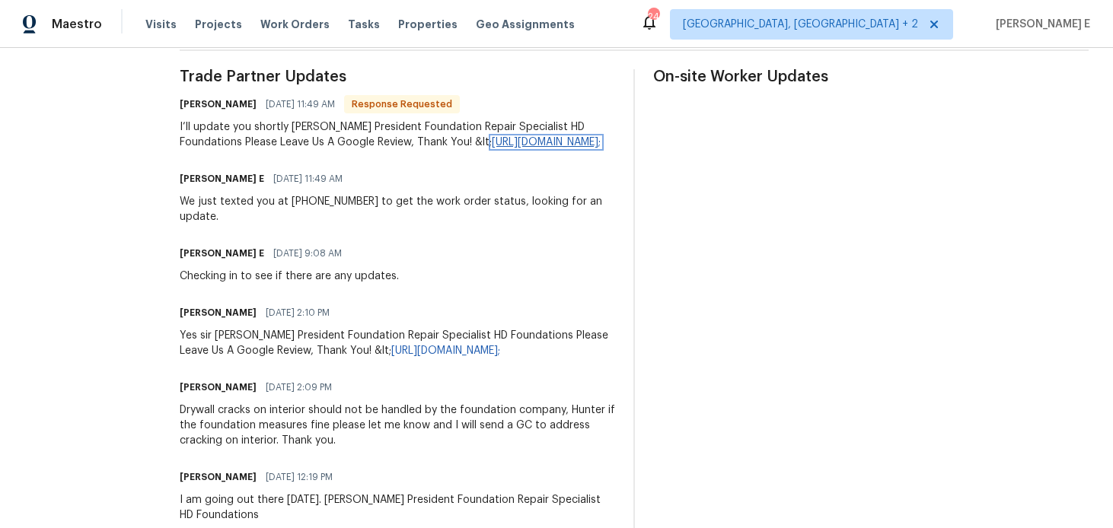
click at [492, 139] on link "[URL][DOMAIN_NAME];" at bounding box center [546, 142] width 109 height 11
click at [576, 286] on div "Trade Partner Updates Hunter Davis 09/02/2025 11:49 AM Response Requested I’ll …" at bounding box center [398, 424] width 436 height 711
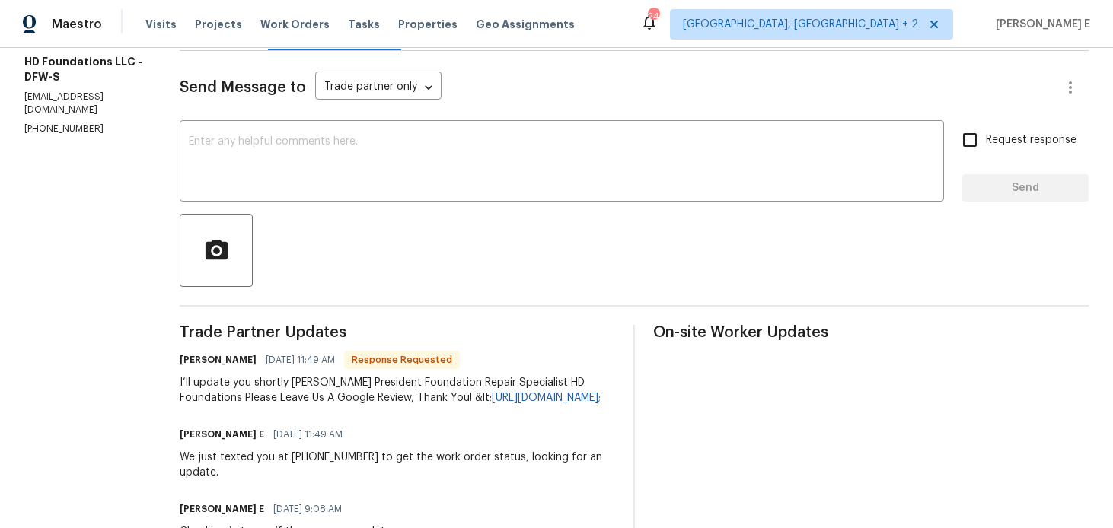
scroll to position [0, 0]
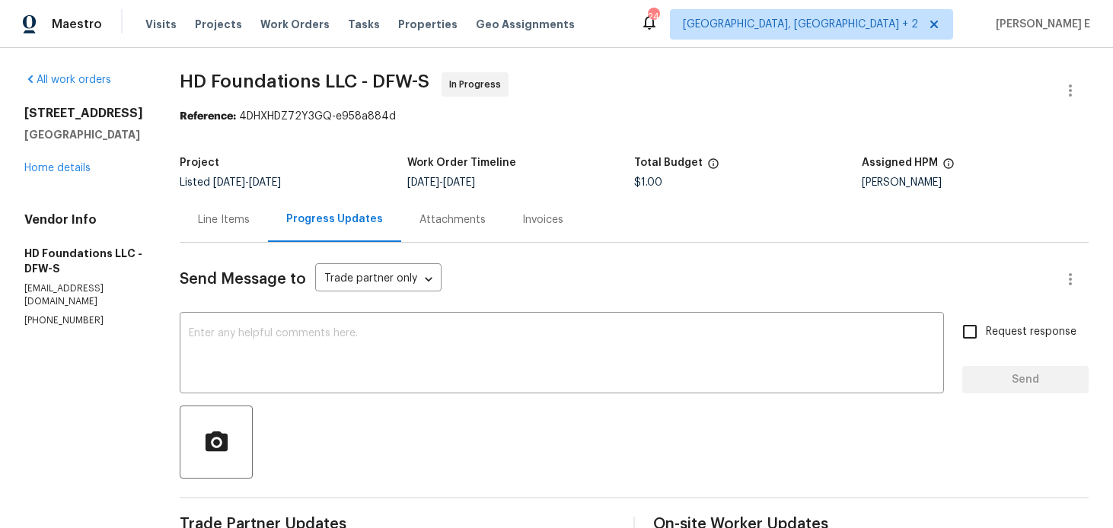
click at [210, 222] on div "Line Items" at bounding box center [224, 219] width 88 height 45
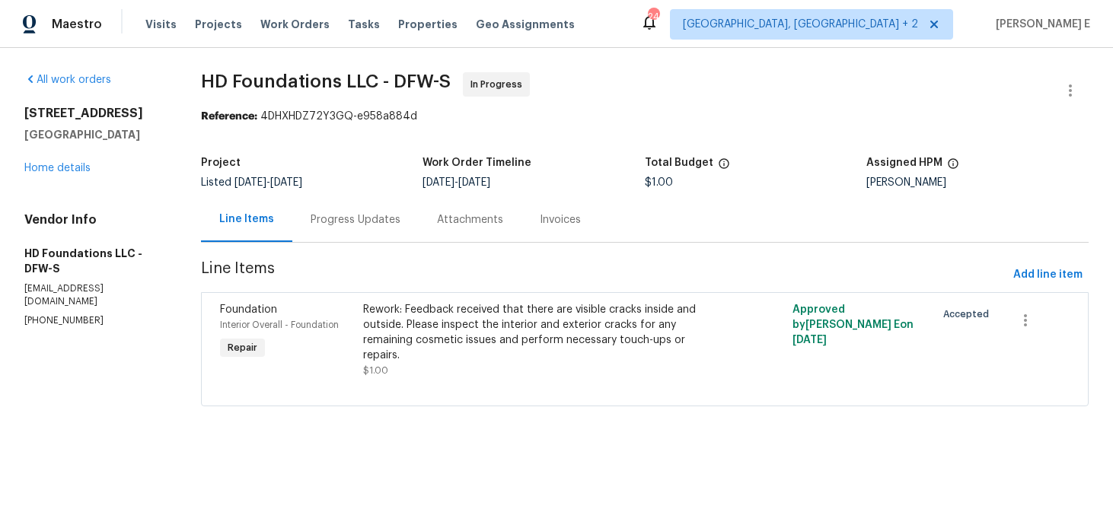
click at [415, 355] on div "Rework: Feedback received that there are visible cracks inside and outside. Ple…" at bounding box center [537, 332] width 349 height 61
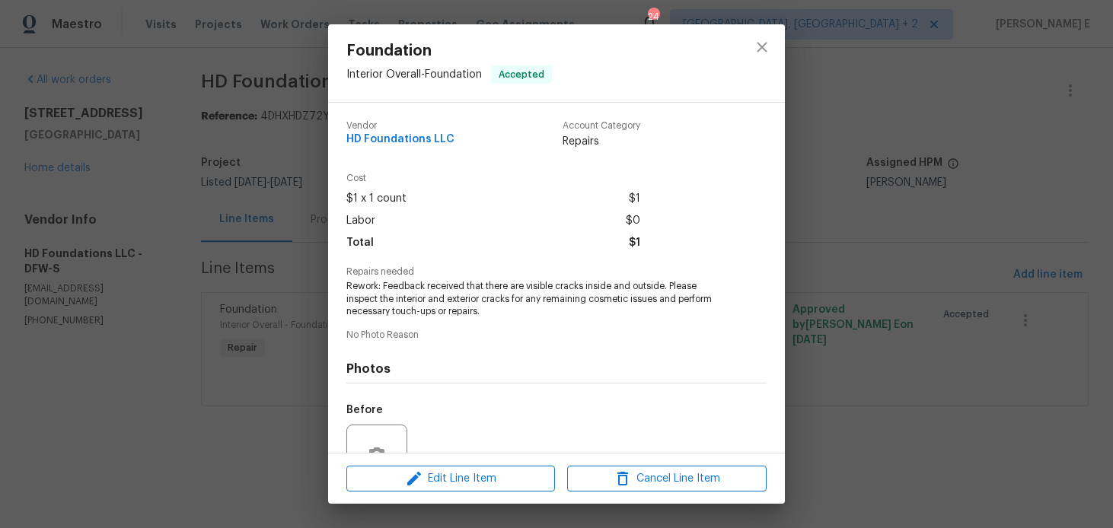
click at [159, 382] on div "Foundation Interior Overall - Foundation Accepted Vendor HD Foundations LLC Acc…" at bounding box center [556, 264] width 1113 height 528
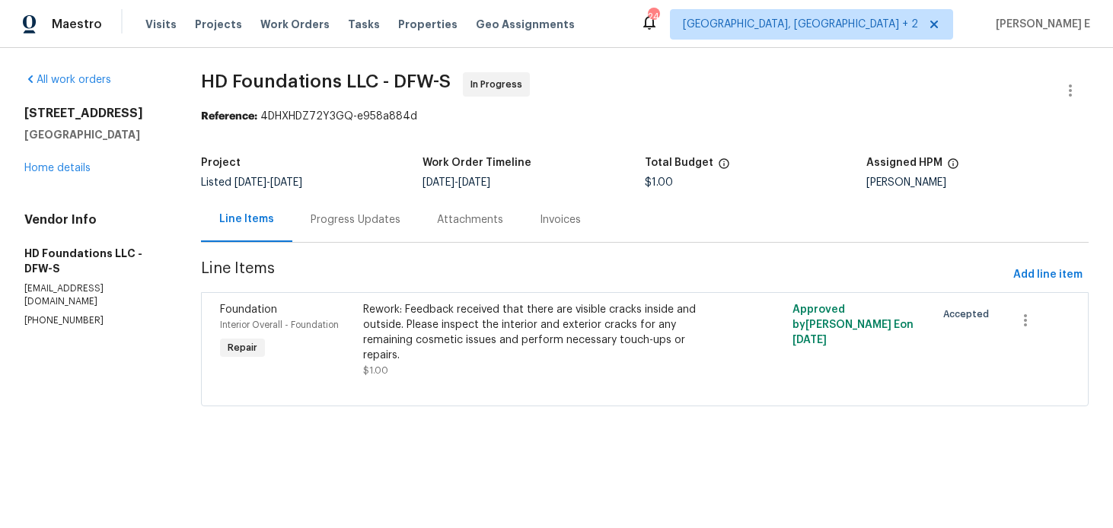
click at [369, 219] on div "Progress Updates" at bounding box center [356, 219] width 90 height 15
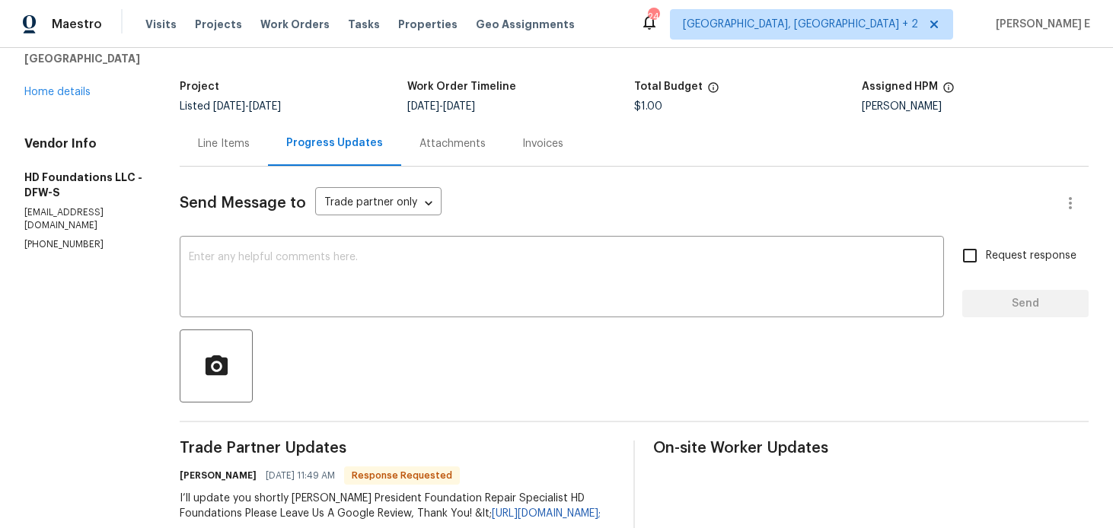
scroll to position [74, 0]
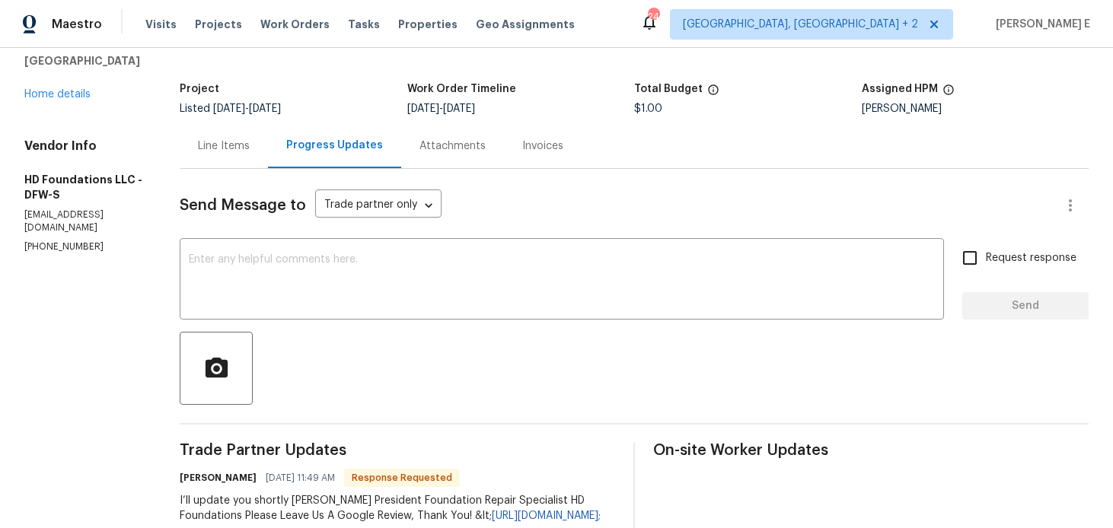
click at [274, 260] on textarea at bounding box center [562, 280] width 746 height 53
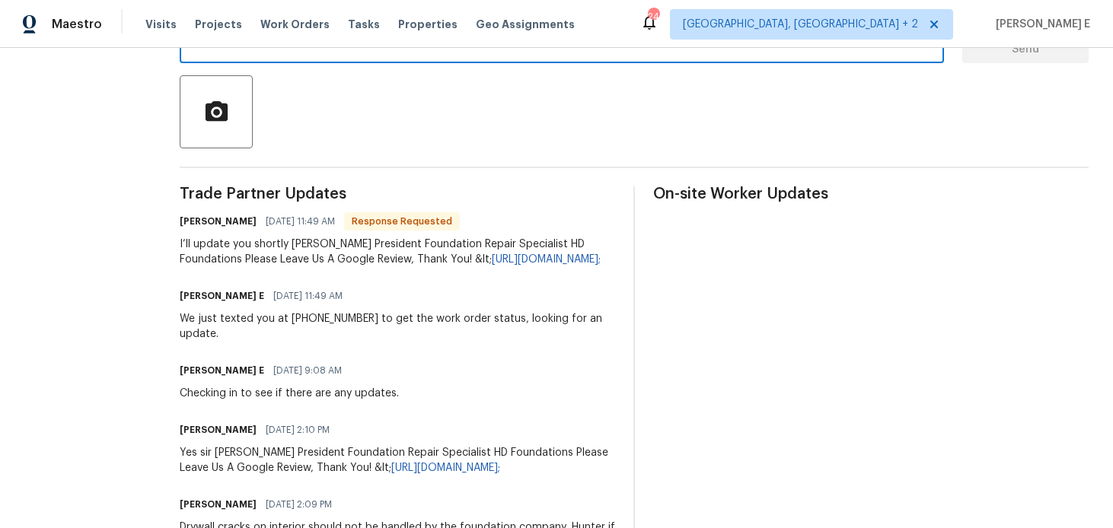
scroll to position [0, 0]
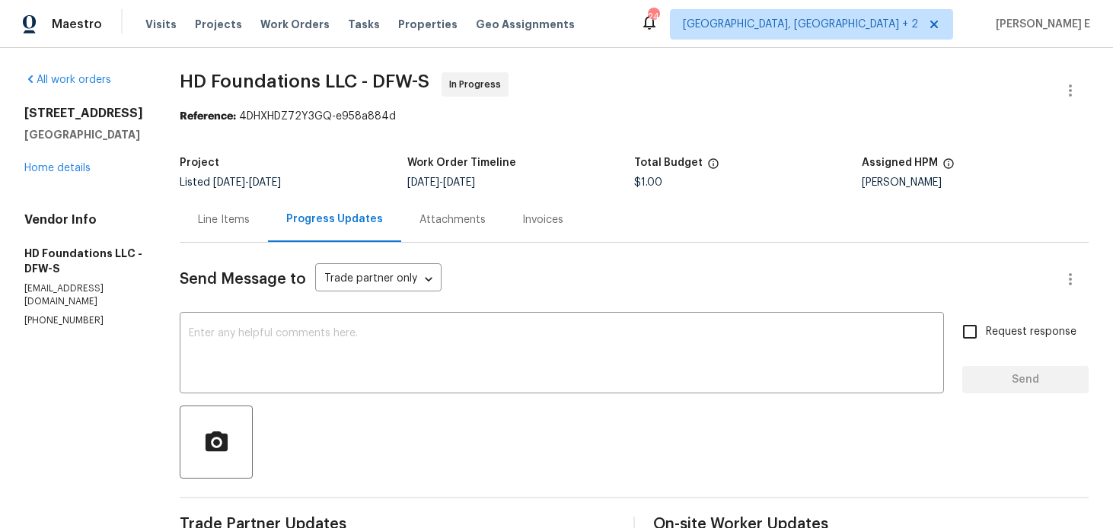
click at [250, 225] on div "Line Items" at bounding box center [224, 219] width 52 height 15
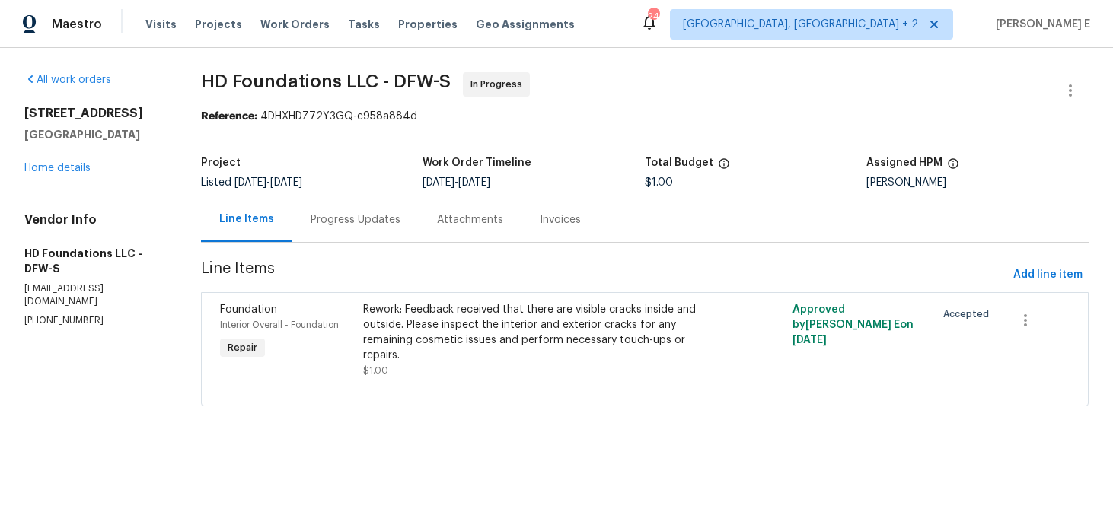
click at [350, 235] on div "Progress Updates" at bounding box center [355, 219] width 126 height 45
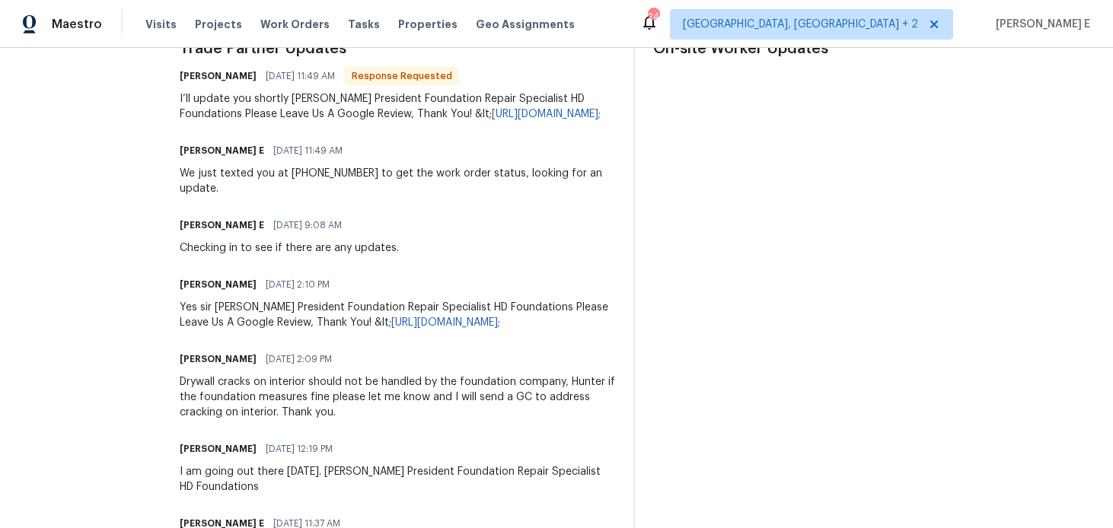
scroll to position [481, 0]
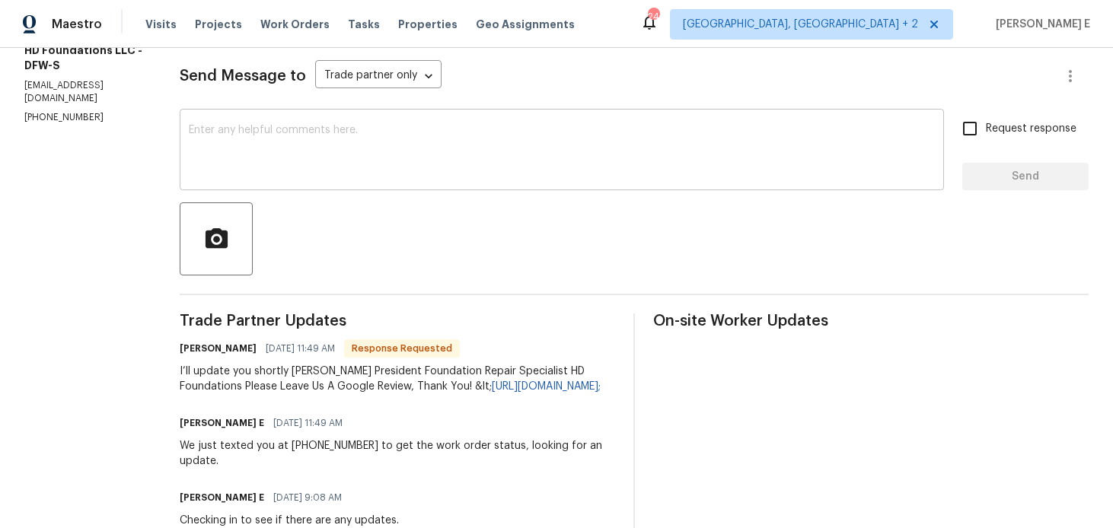
click at [399, 142] on textarea at bounding box center [562, 151] width 746 height 53
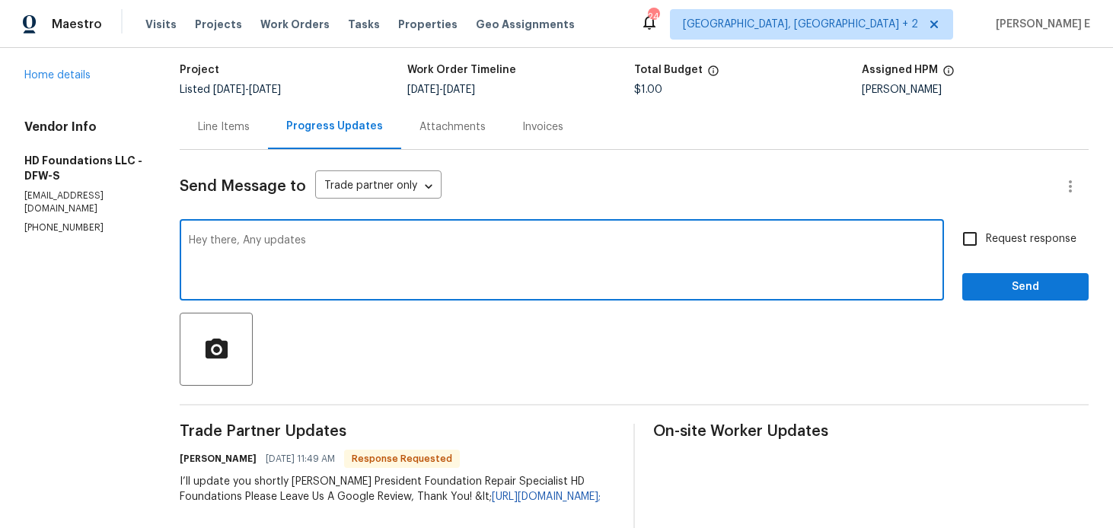
scroll to position [91, 0]
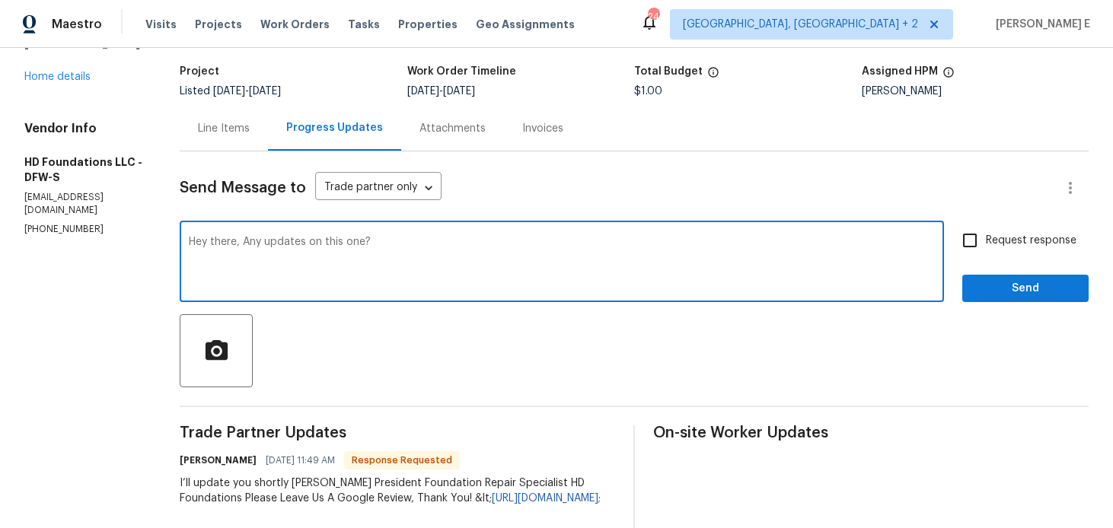
type textarea "Hey there, Any updates on this one?"
click at [1019, 245] on span "Request response" at bounding box center [1031, 241] width 91 height 16
click at [986, 245] on input "Request response" at bounding box center [970, 241] width 32 height 32
checkbox input "true"
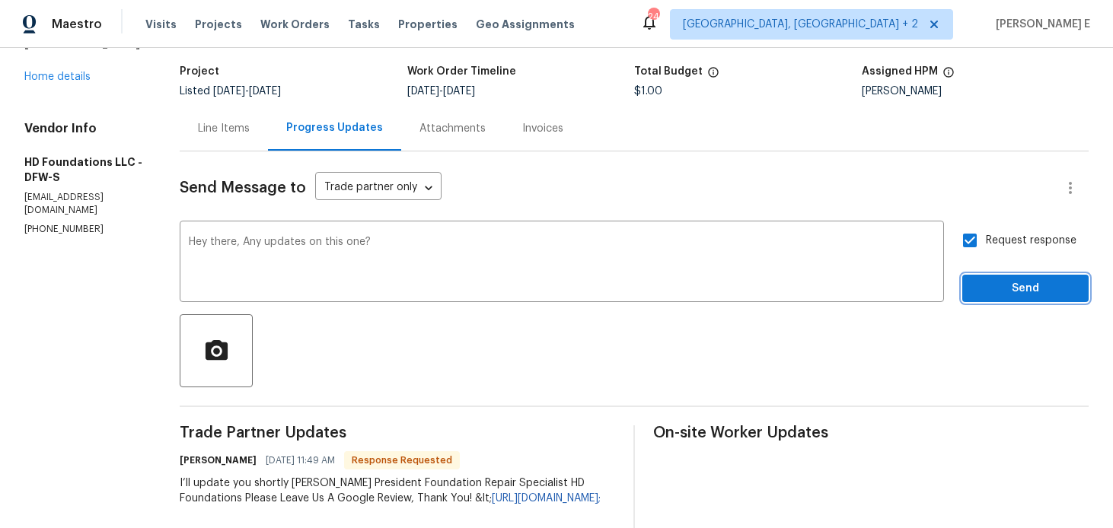
click at [1011, 288] on span "Send" at bounding box center [1026, 288] width 102 height 19
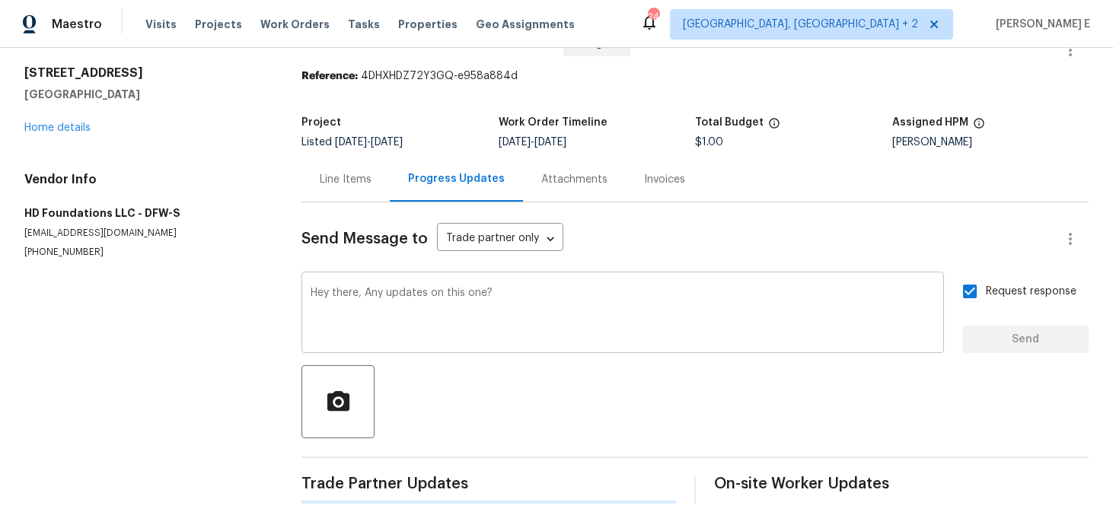
scroll to position [0, 0]
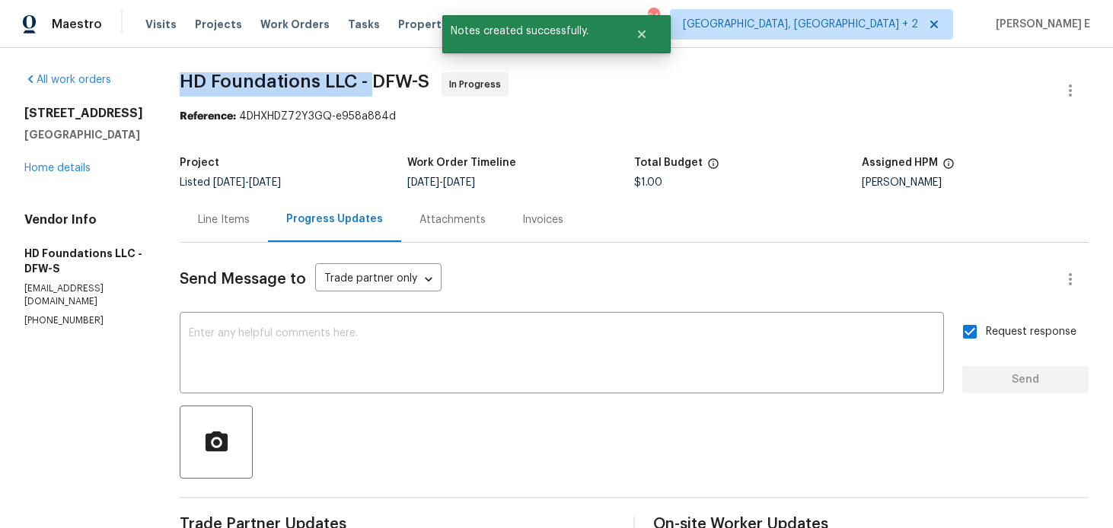
drag, startPoint x: 199, startPoint y: 85, endPoint x: 395, endPoint y: 75, distance: 196.7
copy span "HD Foundations LLC -"
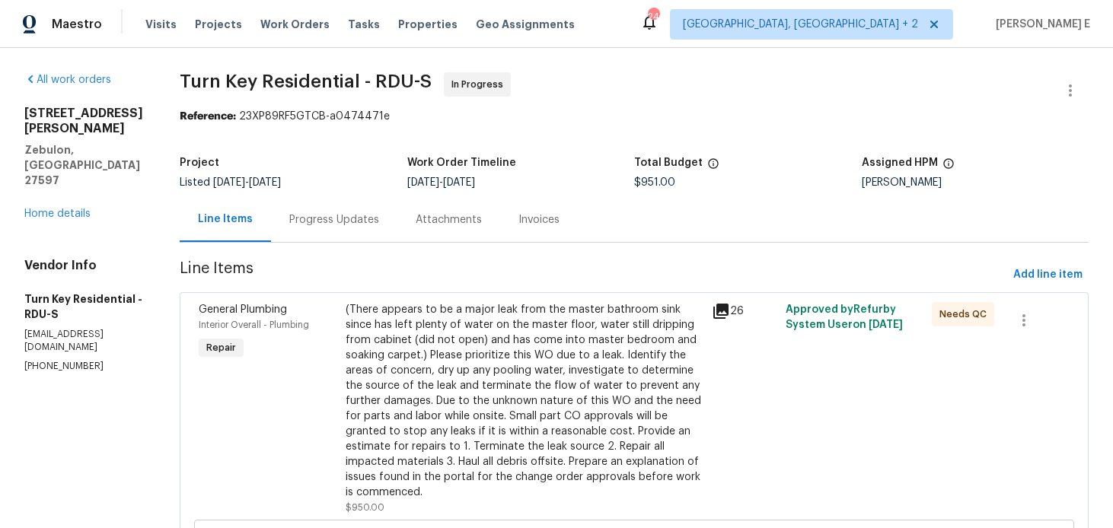
click at [350, 228] on div "Progress Updates" at bounding box center [334, 219] width 126 height 45
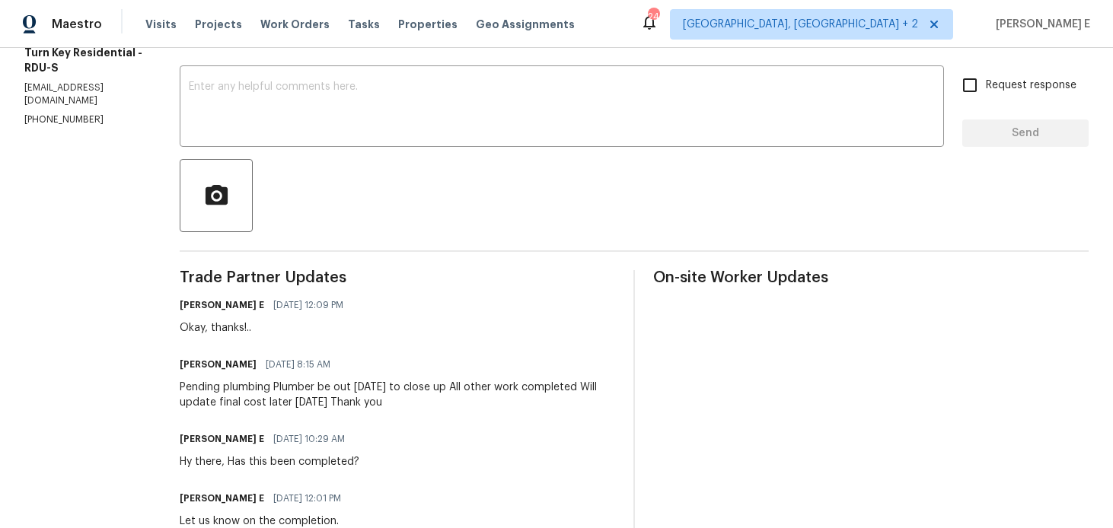
scroll to position [241, 0]
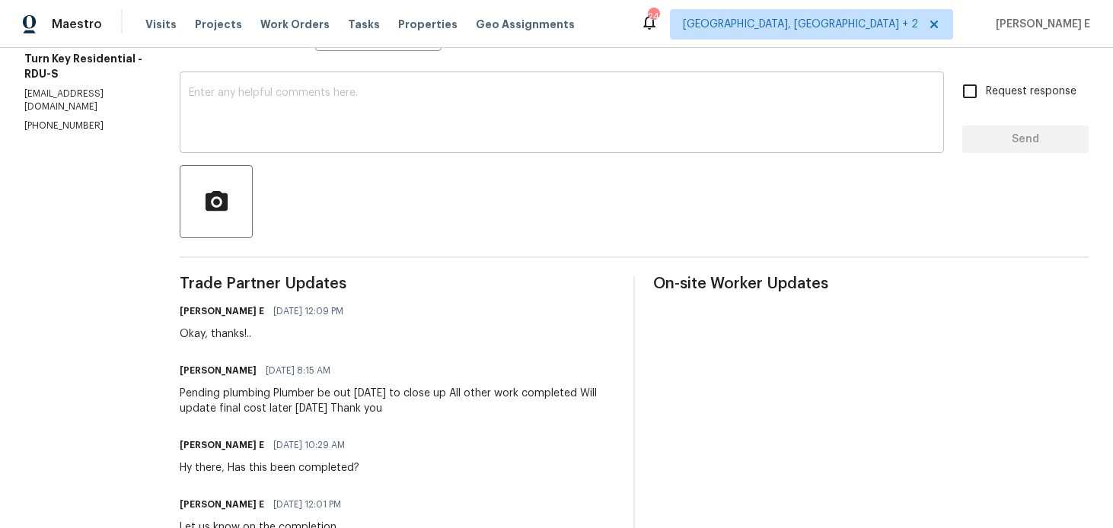
click at [466, 142] on div "x ​" at bounding box center [562, 114] width 765 height 78
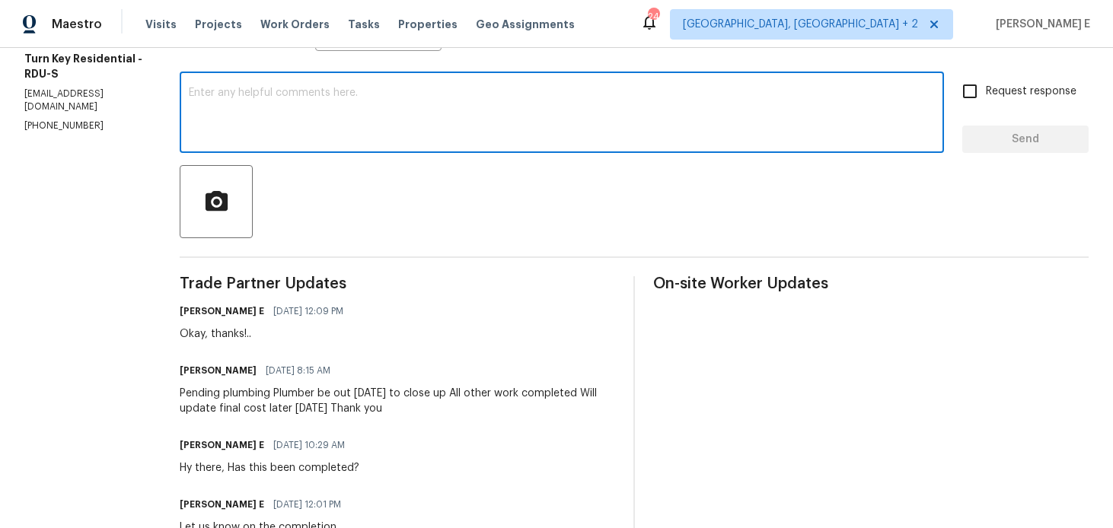
paste textarea "Checking in to see if there are any updates."
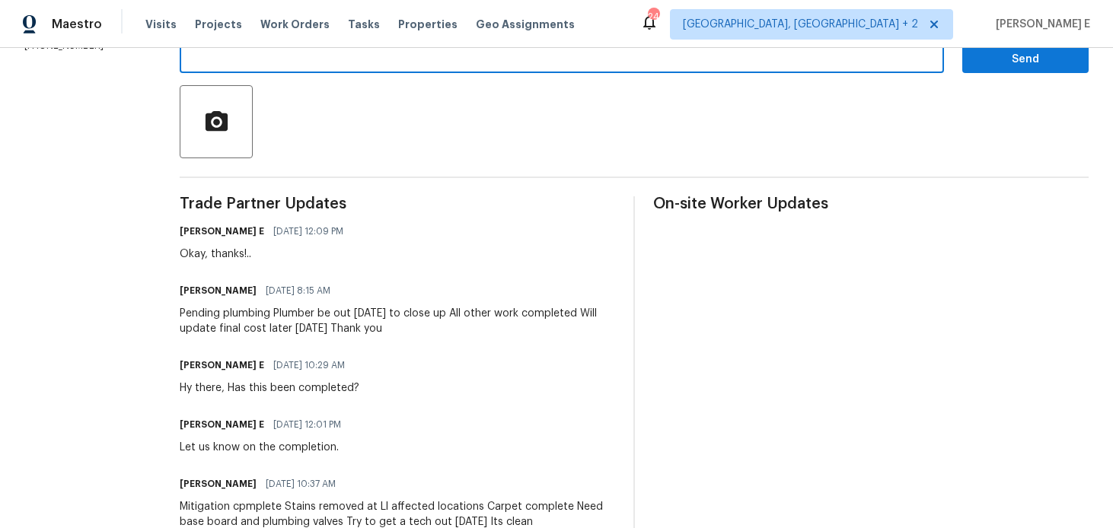
scroll to position [0, 0]
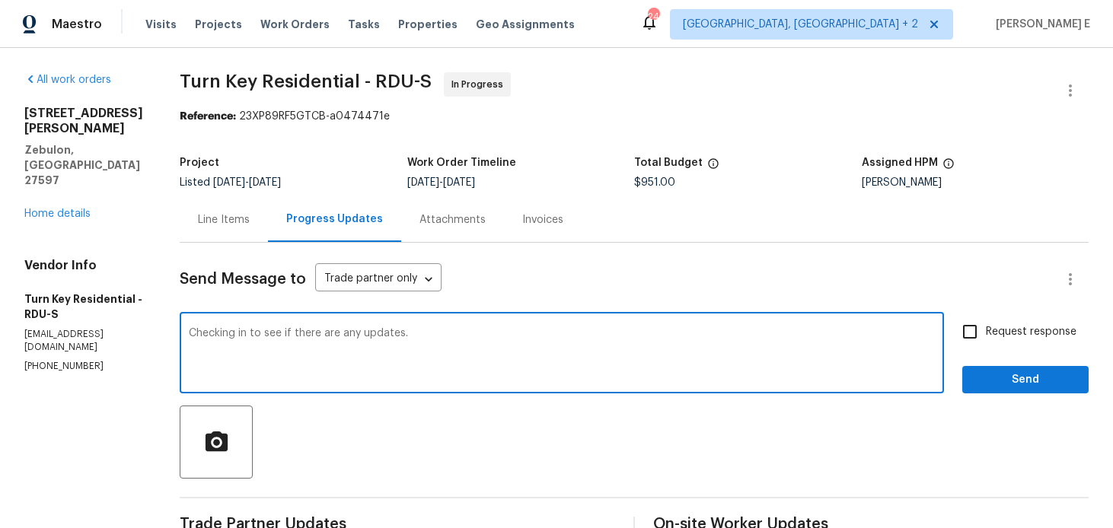
type textarea "Checking in to see if there are any updates."
click at [982, 325] on input "Request response" at bounding box center [970, 332] width 32 height 32
checkbox input "true"
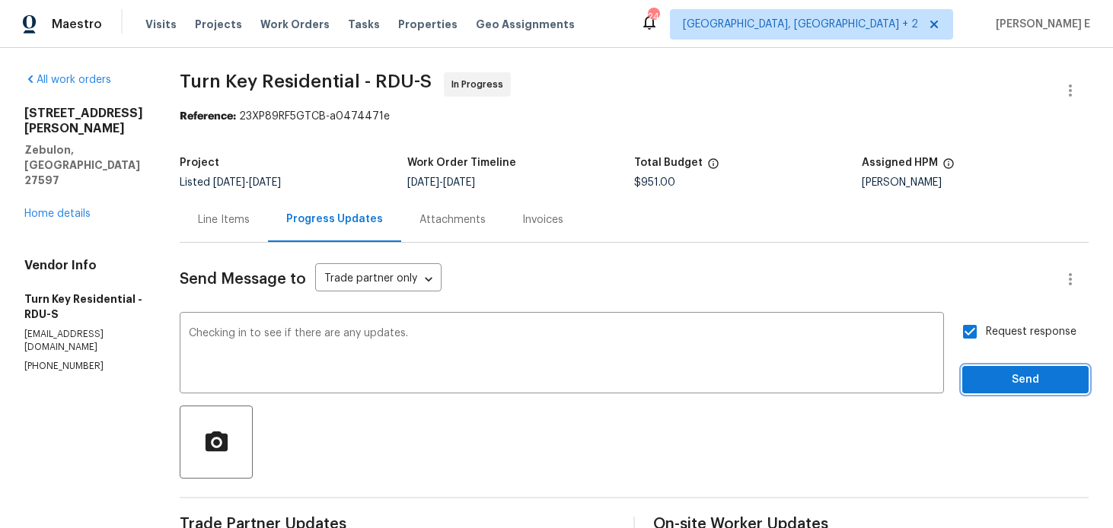
click at [993, 382] on span "Send" at bounding box center [1026, 380] width 102 height 19
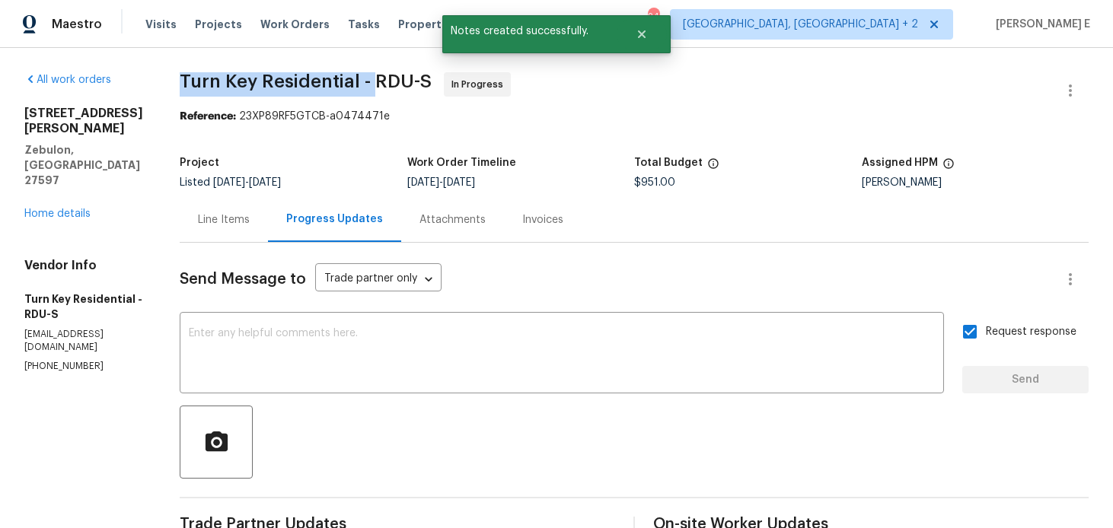
drag, startPoint x: 213, startPoint y: 83, endPoint x: 410, endPoint y: 85, distance: 197.2
copy span "Turn Key Residential -"
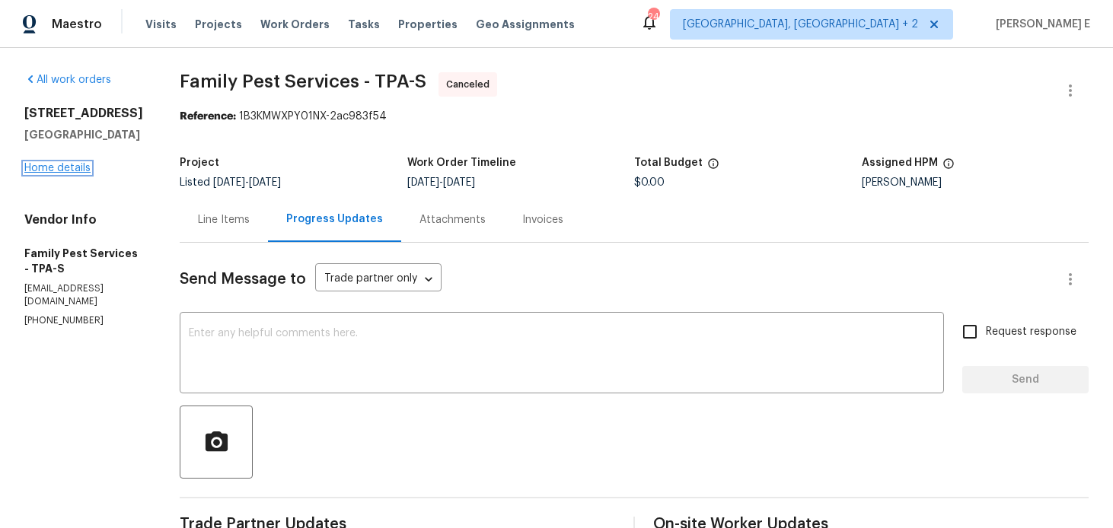
click at [66, 171] on link "Home details" at bounding box center [57, 168] width 66 height 11
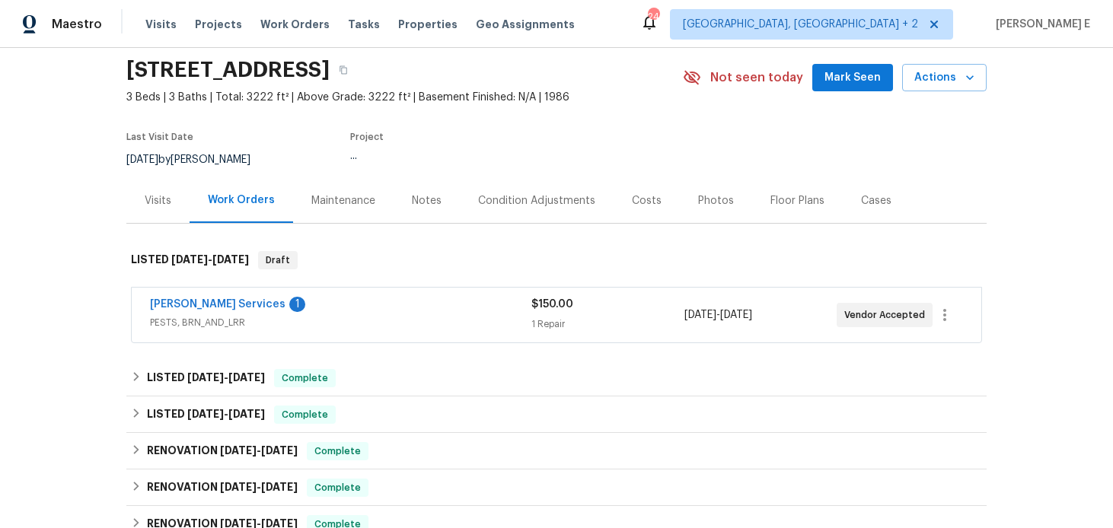
scroll to position [55, 0]
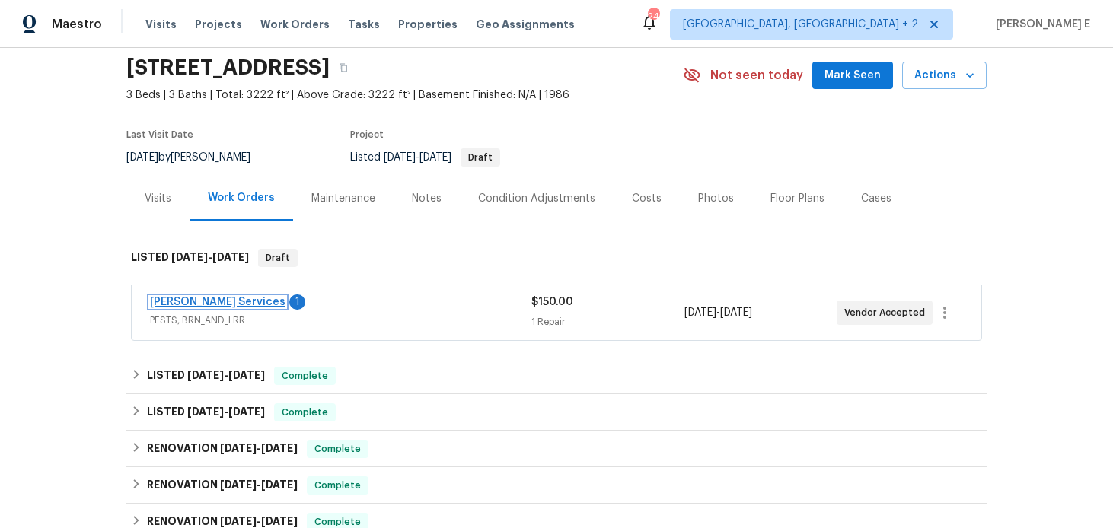
click at [201, 304] on link "[PERSON_NAME] Services" at bounding box center [218, 302] width 136 height 11
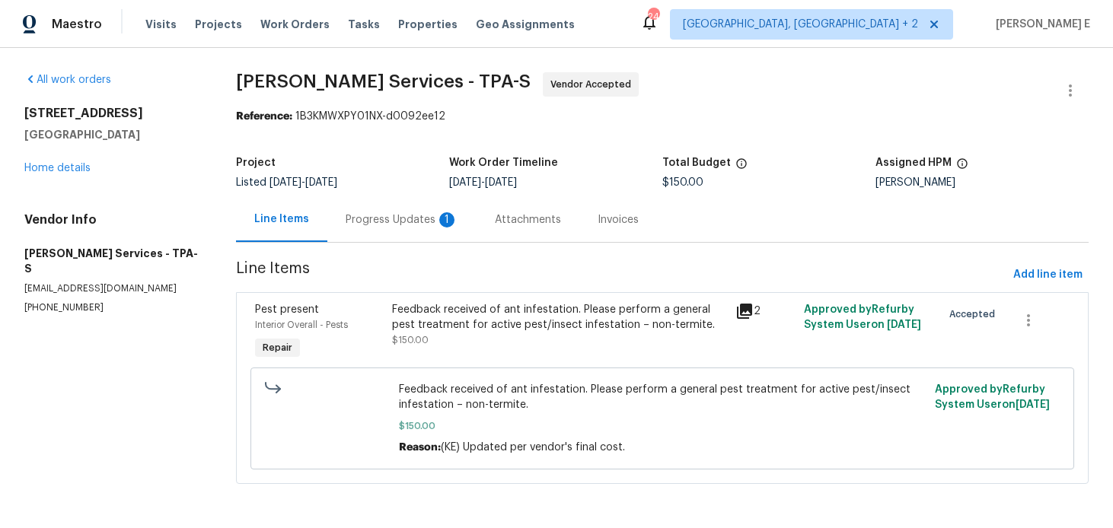
click at [408, 219] on div "Progress Updates 1" at bounding box center [402, 219] width 113 height 15
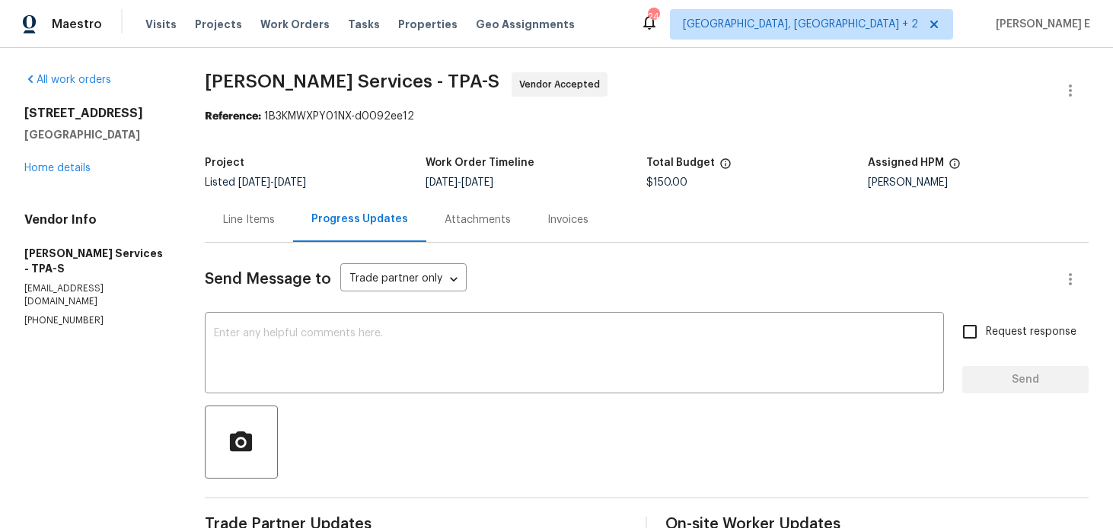
click at [275, 216] on div "Line Items" at bounding box center [249, 219] width 52 height 15
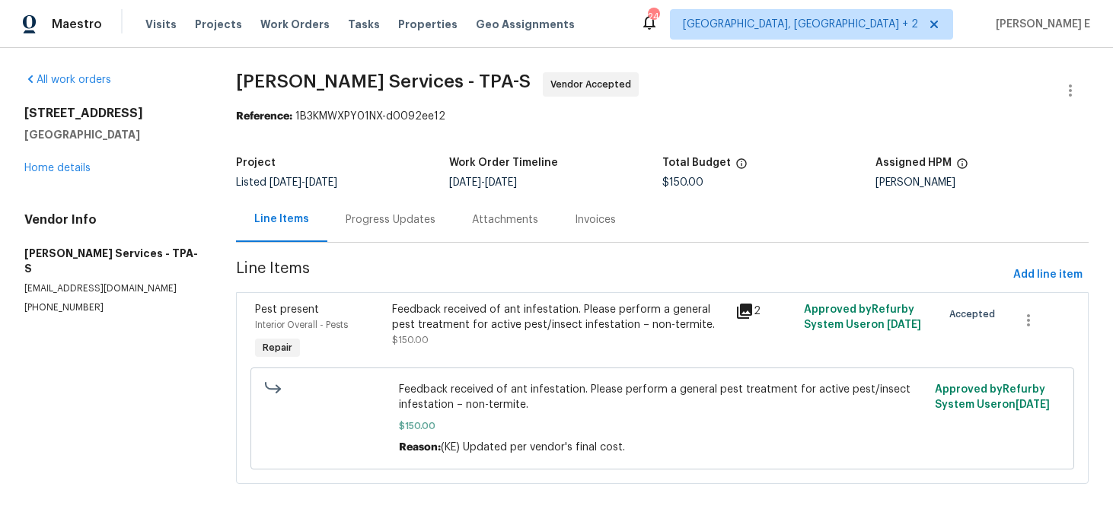
click at [462, 330] on div "Feedback received of ant infestation. Please perform a general pest treatment f…" at bounding box center [559, 317] width 334 height 30
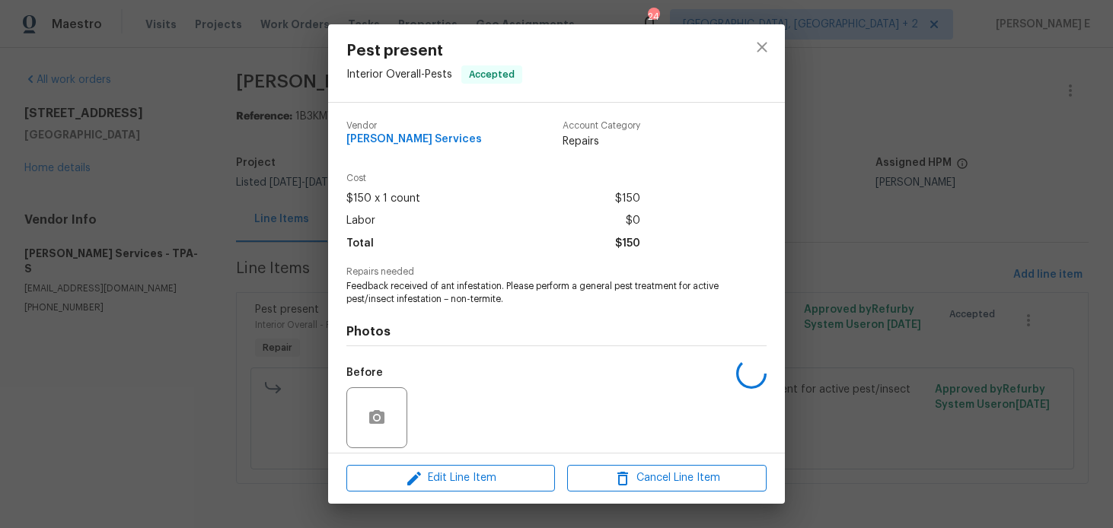
scroll to position [109, 0]
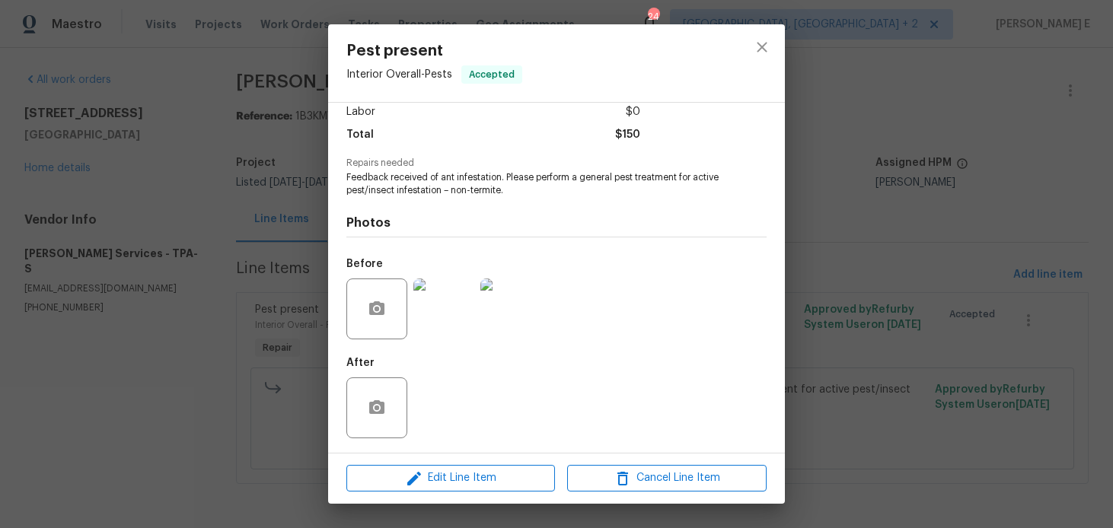
click at [445, 334] on img at bounding box center [444, 309] width 61 height 61
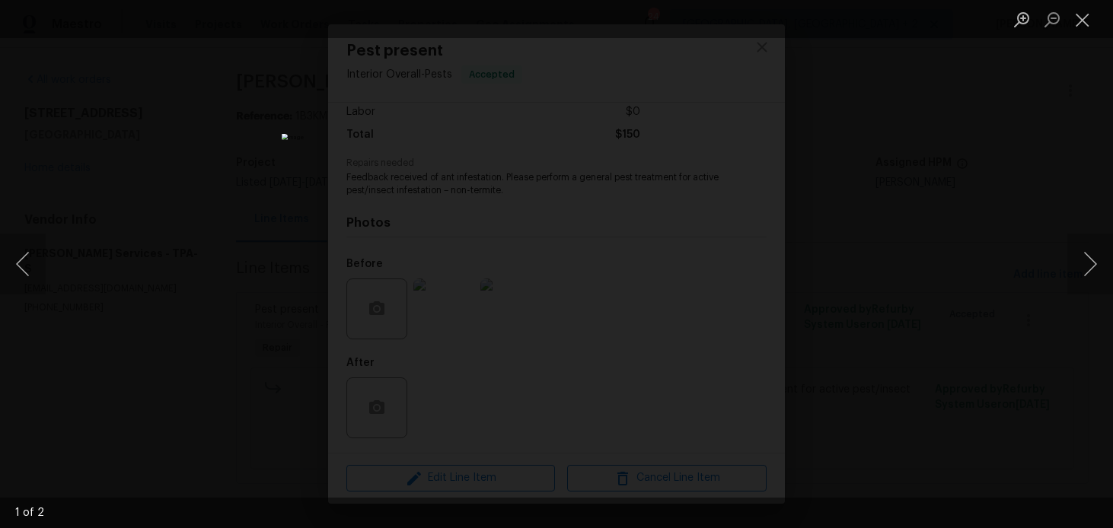
click at [963, 135] on div "Lightbox" at bounding box center [556, 264] width 1113 height 528
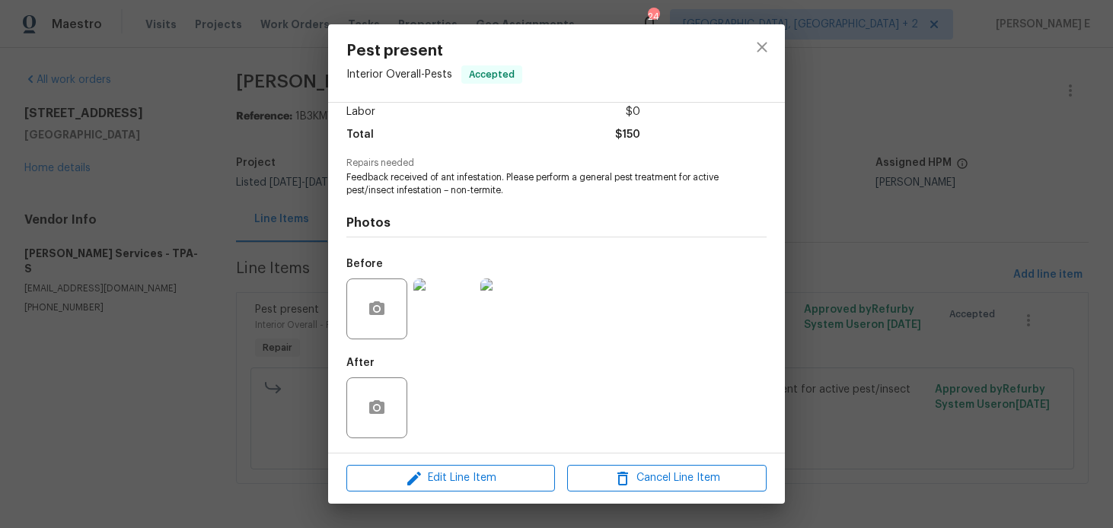
click at [963, 135] on div "Lightbox" at bounding box center [556, 264] width 1113 height 528
click at [963, 135] on div "Pest present Interior Overall - Pests Accepted Vendor Massey Services Account C…" at bounding box center [556, 264] width 1113 height 528
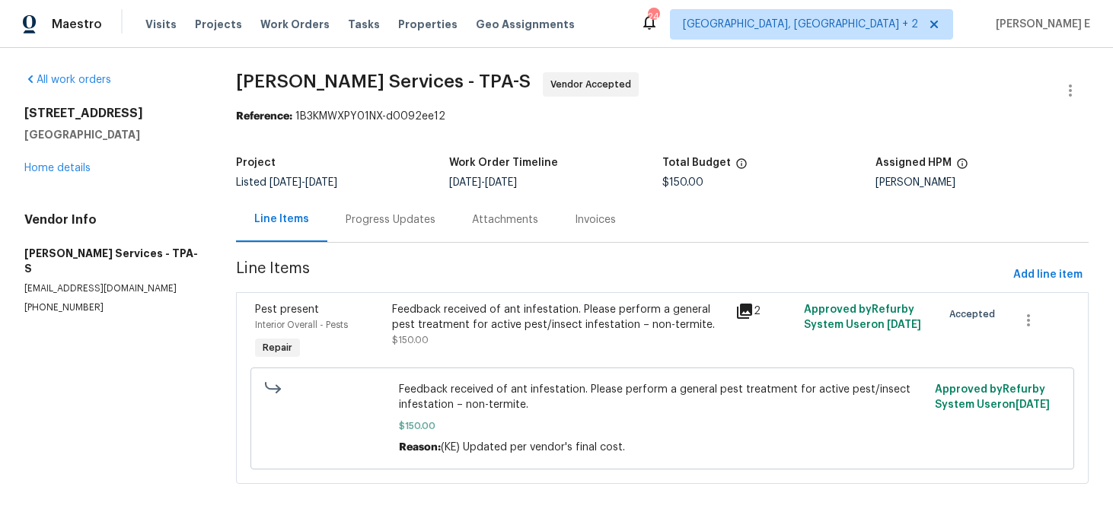
click at [371, 218] on div "Progress Updates" at bounding box center [391, 219] width 90 height 15
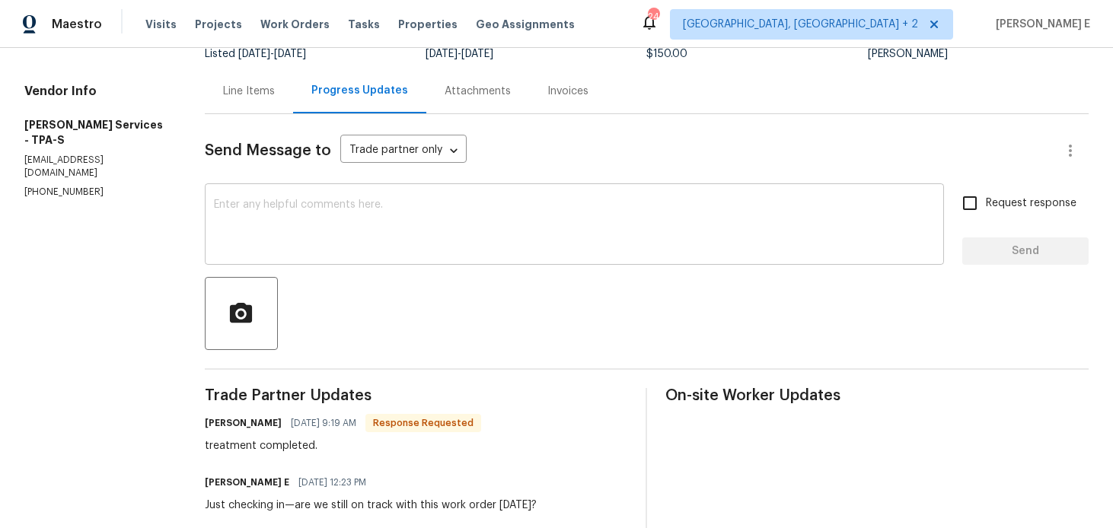
scroll to position [115, 0]
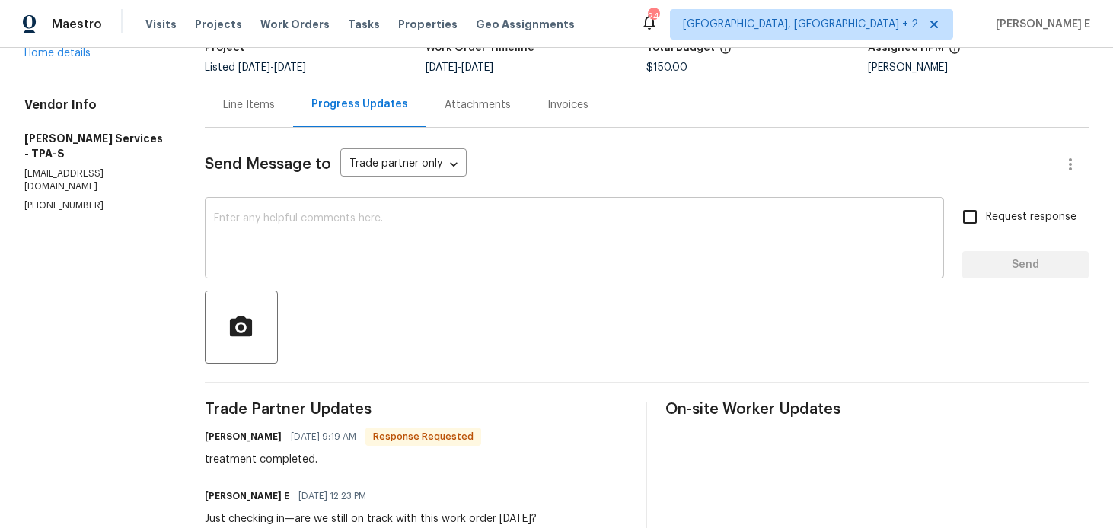
click at [701, 274] on div "x ​" at bounding box center [574, 240] width 739 height 78
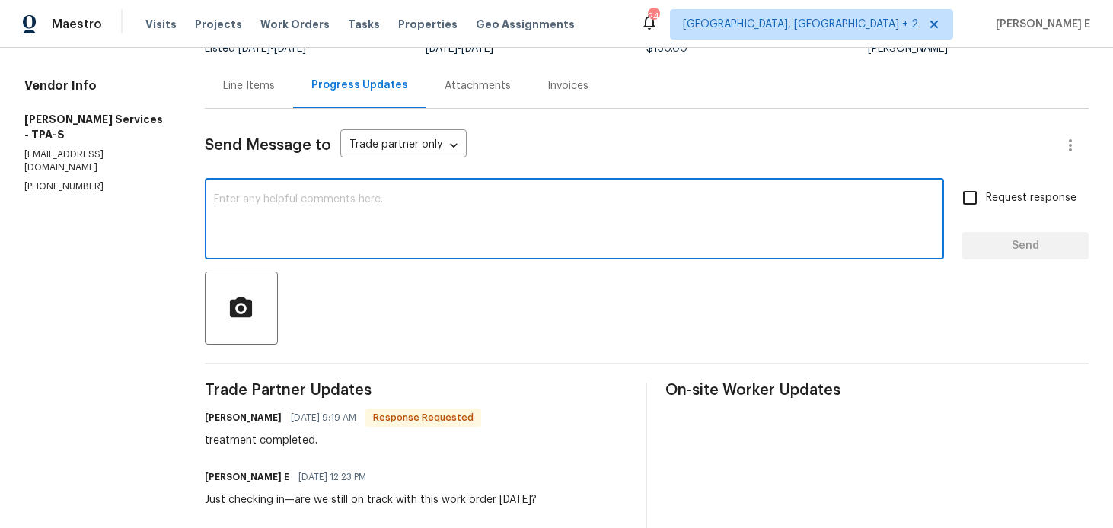
scroll to position [133, 0]
click at [667, 205] on textarea at bounding box center [574, 221] width 721 height 53
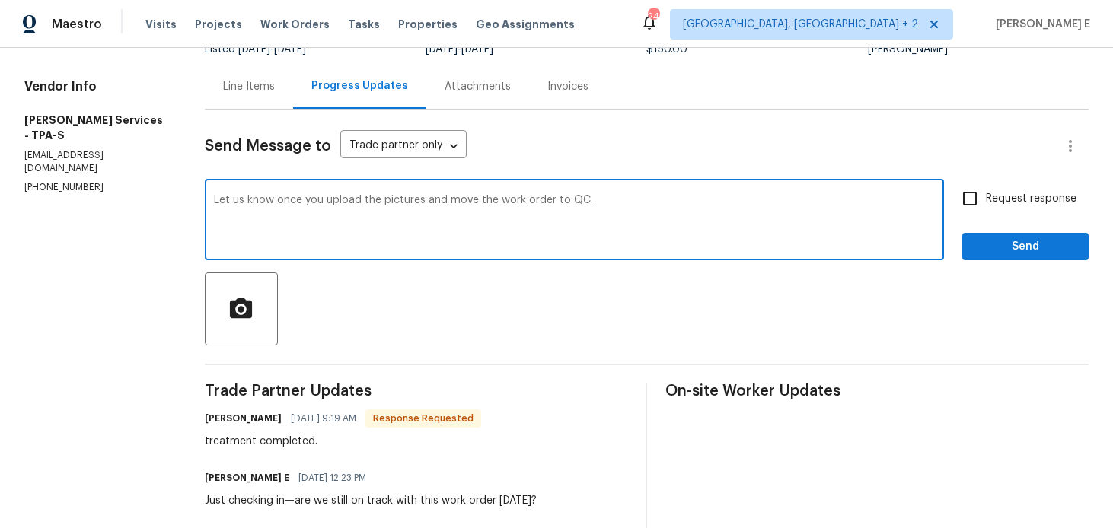
type textarea "Let us know once you upload the pictures and move the work order to QC."
click at [1014, 202] on span "Request response" at bounding box center [1031, 199] width 91 height 16
click at [986, 202] on input "Request response" at bounding box center [970, 199] width 32 height 32
checkbox input "true"
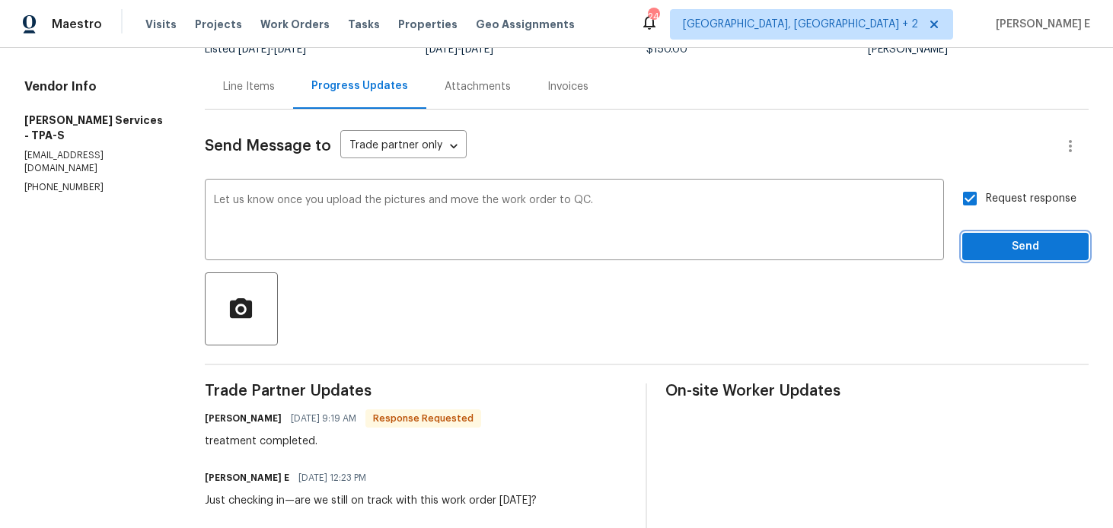
click at [998, 238] on span "Send" at bounding box center [1026, 247] width 102 height 19
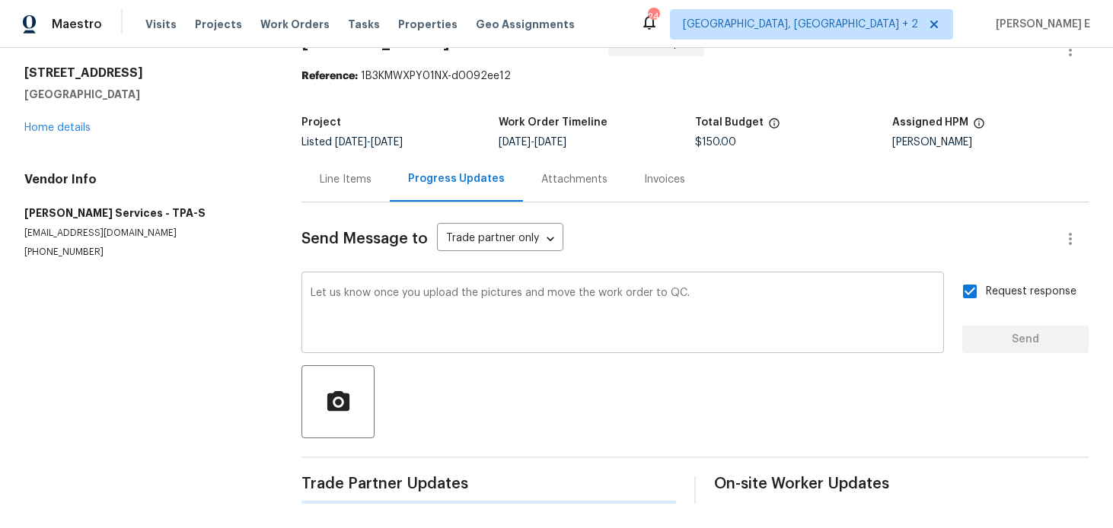
scroll to position [0, 0]
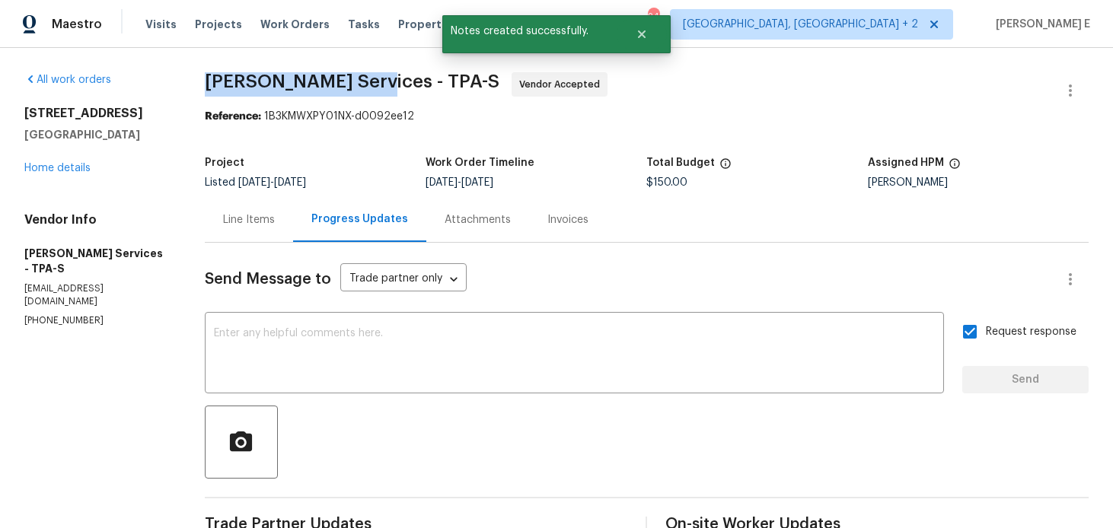
drag, startPoint x: 229, startPoint y: 89, endPoint x: 386, endPoint y: 85, distance: 156.9
click at [386, 85] on span "Massey Services - TPA-S" at bounding box center [352, 81] width 295 height 18
copy span "Massey Services -"
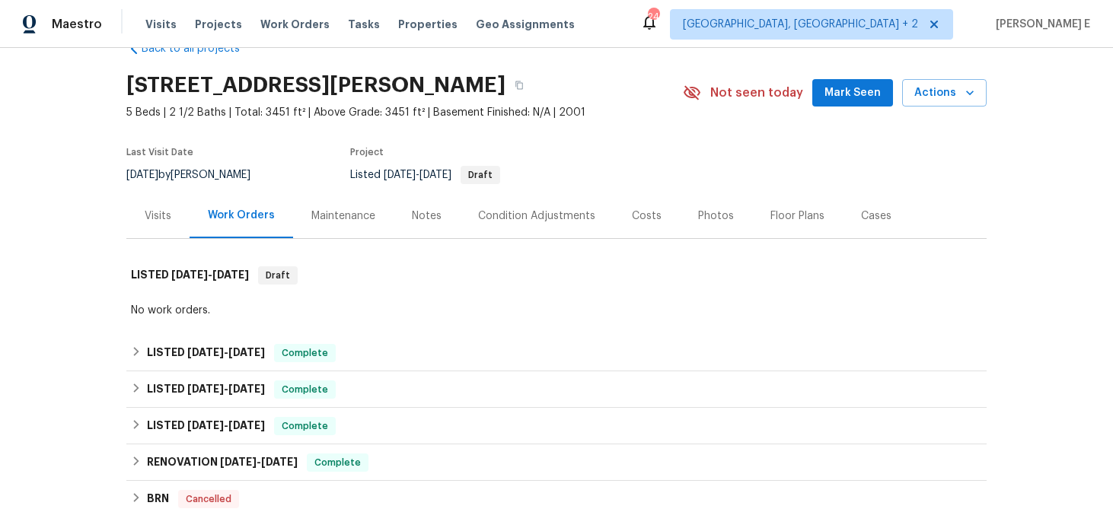
scroll to position [44, 0]
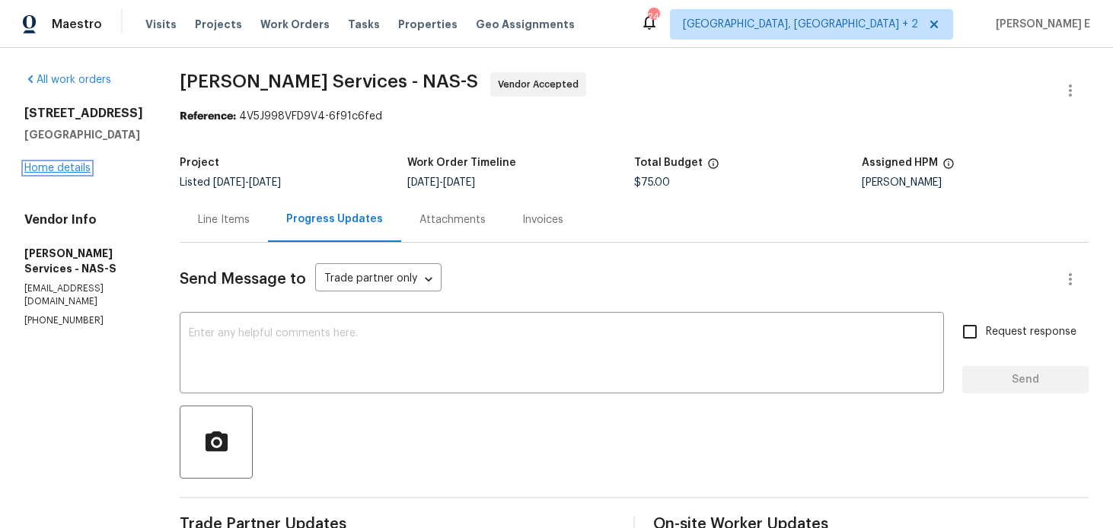
click at [34, 171] on link "Home details" at bounding box center [57, 168] width 66 height 11
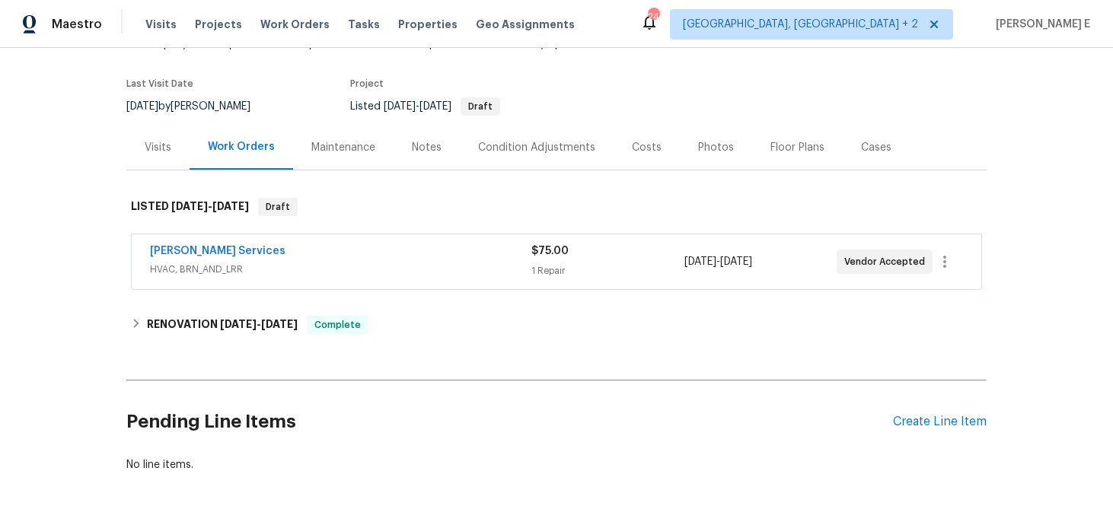
scroll to position [107, 0]
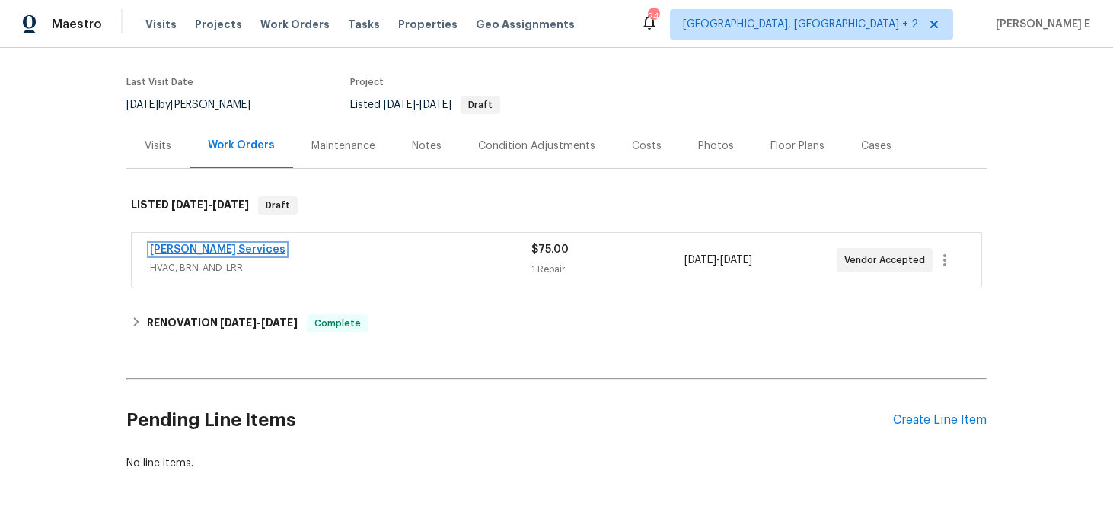
click at [244, 244] on link "Tony Barrett Services" at bounding box center [218, 249] width 136 height 11
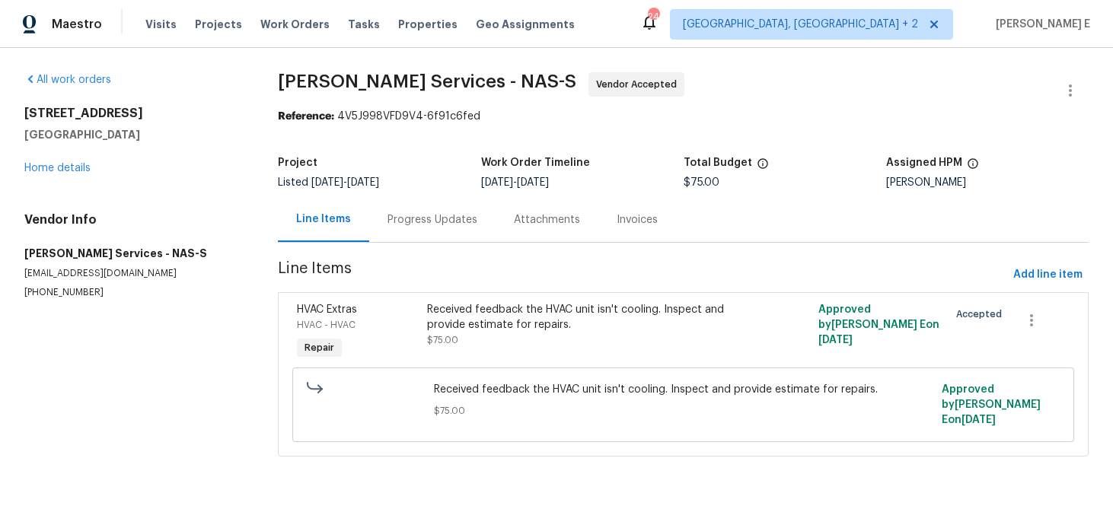
click at [417, 228] on div "Progress Updates" at bounding box center [432, 219] width 126 height 45
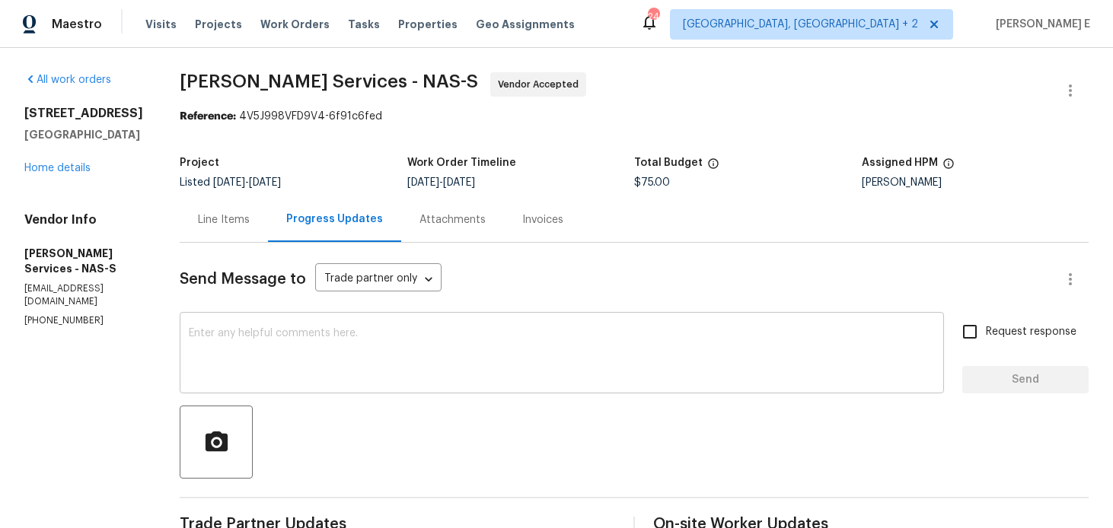
click at [318, 385] on div "x ​" at bounding box center [562, 355] width 765 height 78
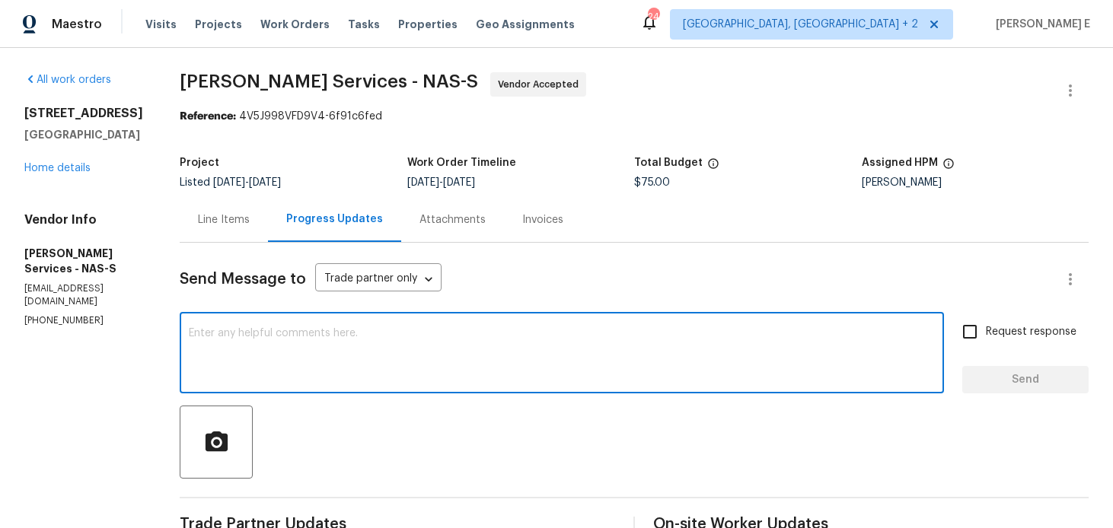
paste textarea "Thanks for accepting the work order! Just checking—do you have a scheduled date…"
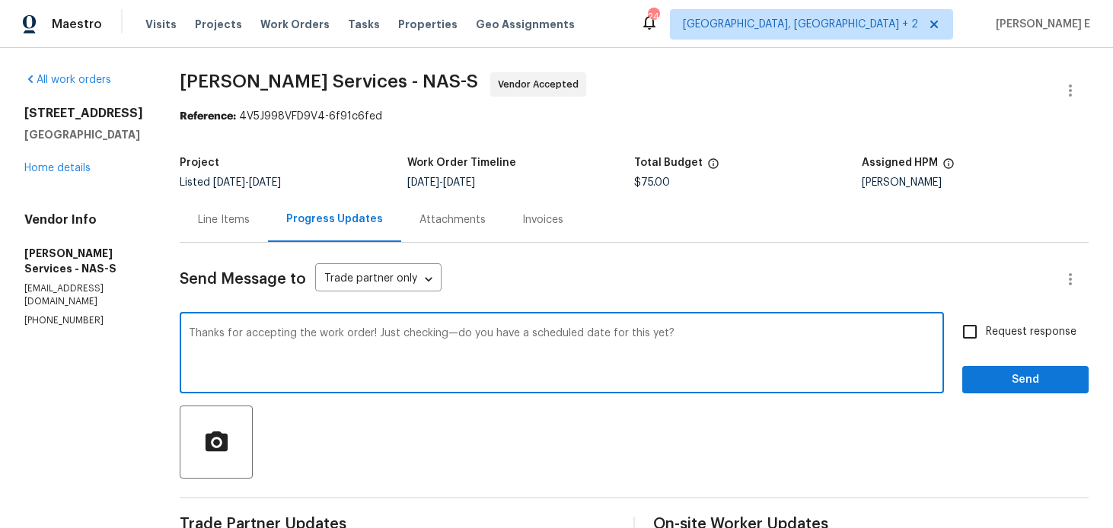
type textarea "Thanks for accepting the work order! Just checking—do you have a scheduled date…"
click at [1011, 336] on span "Request response" at bounding box center [1031, 332] width 91 height 16
click at [986, 336] on input "Request response" at bounding box center [970, 332] width 32 height 32
checkbox input "true"
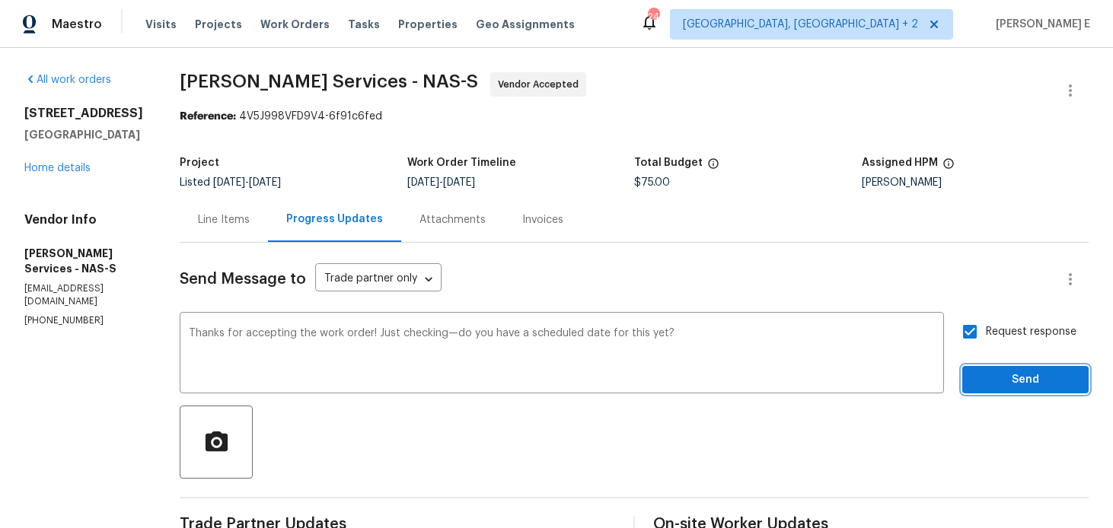
click at [988, 368] on button "Send" at bounding box center [1026, 380] width 126 height 28
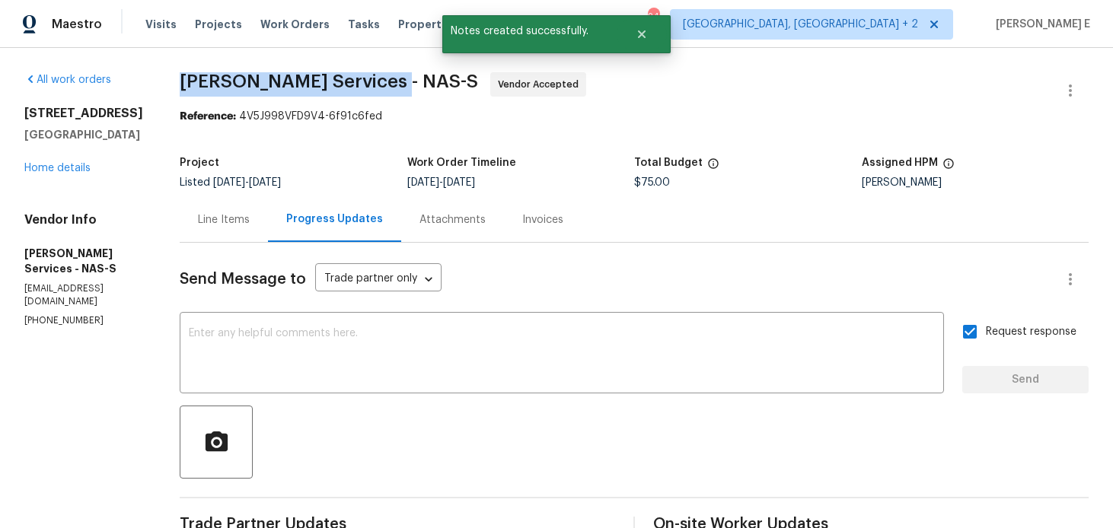
drag, startPoint x: 174, startPoint y: 90, endPoint x: 374, endPoint y: 85, distance: 200.3
click at [374, 85] on div "All work orders 1436 Bell Trace Dr Antioch, TN 37013 Home details Vendor Info T…" at bounding box center [556, 404] width 1113 height 713
copy span "Tony Barrett Services -"
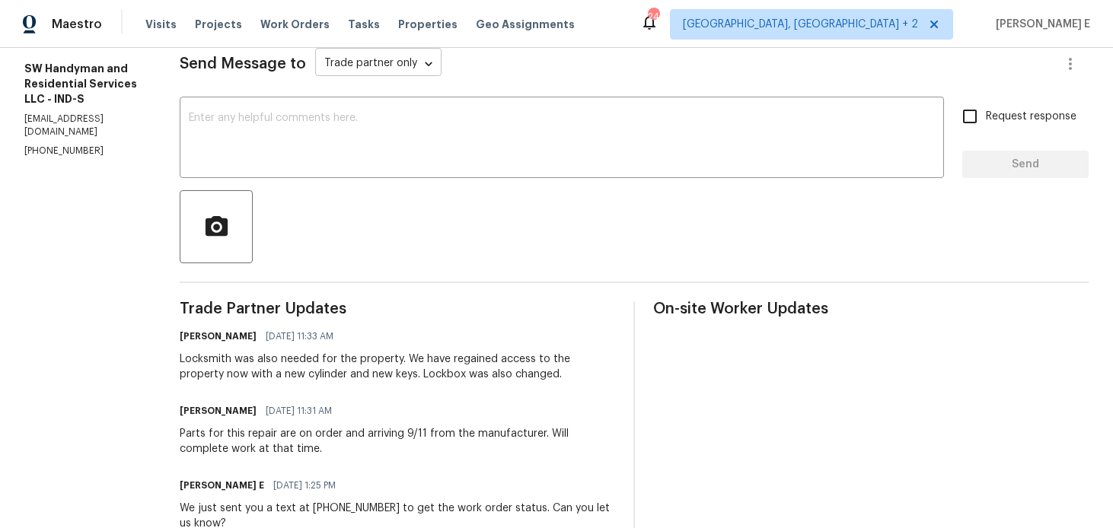
scroll to position [161, 0]
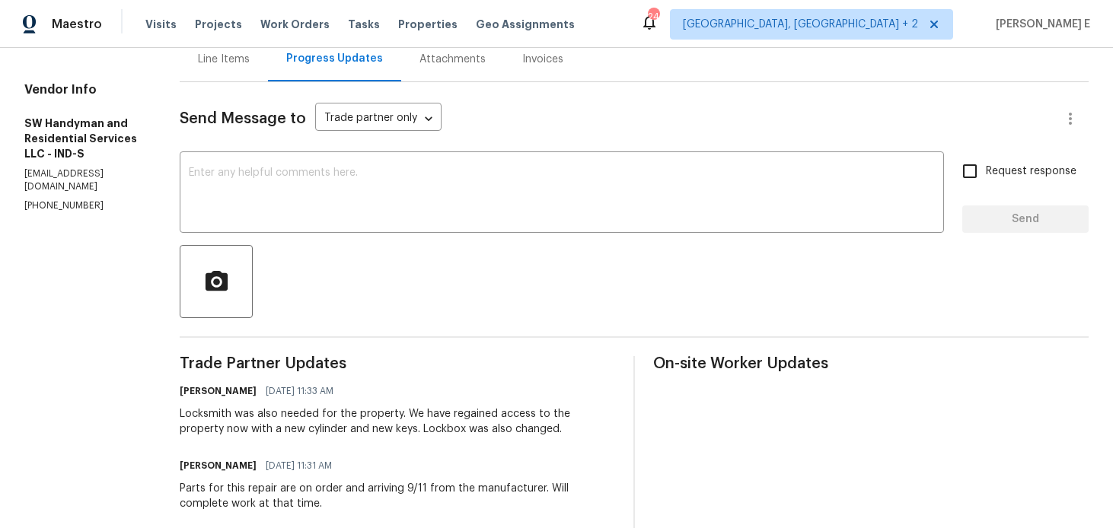
click at [383, 202] on textarea at bounding box center [562, 194] width 746 height 53
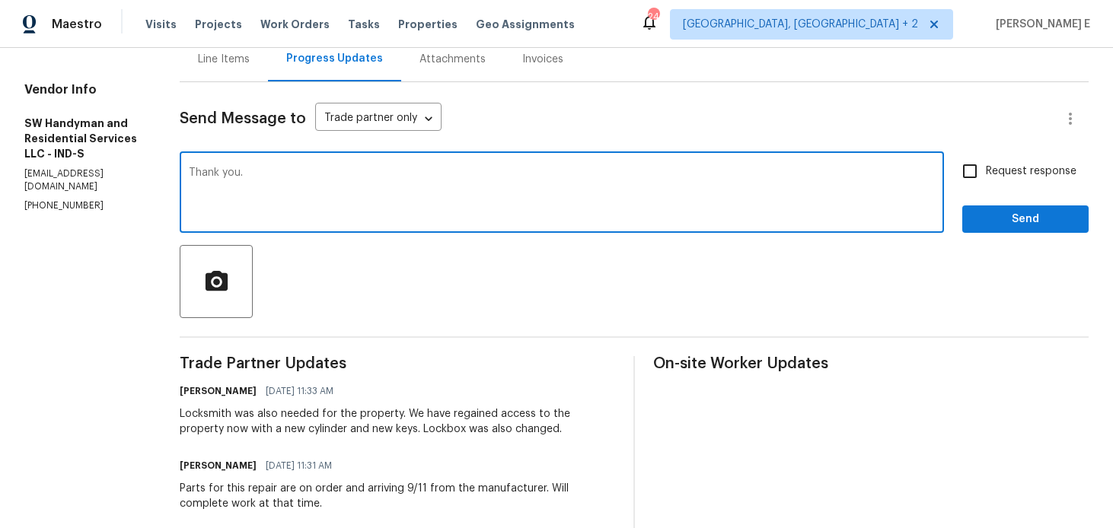
type textarea "Thank you."
click at [977, 220] on span "Send" at bounding box center [1026, 219] width 102 height 19
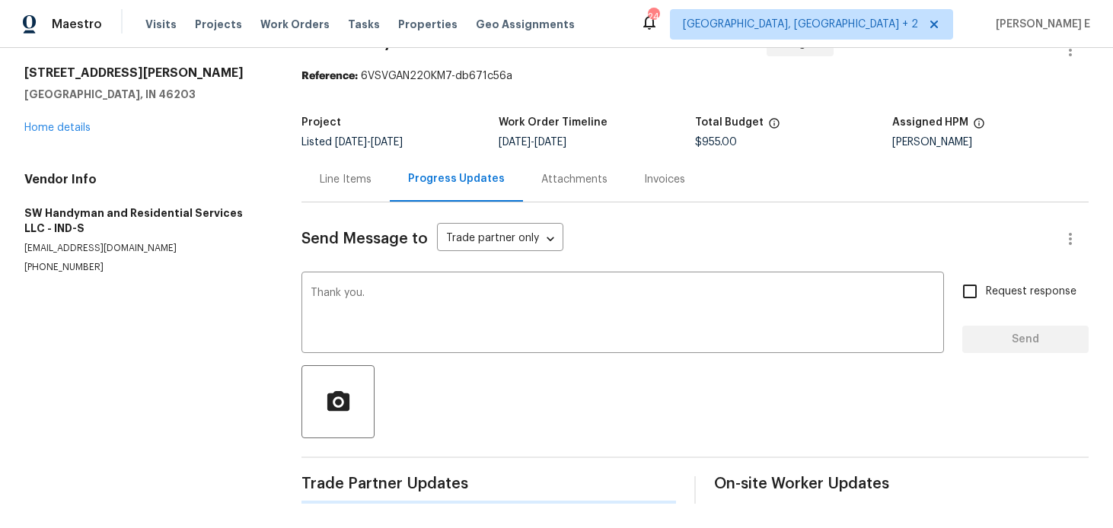
scroll to position [0, 0]
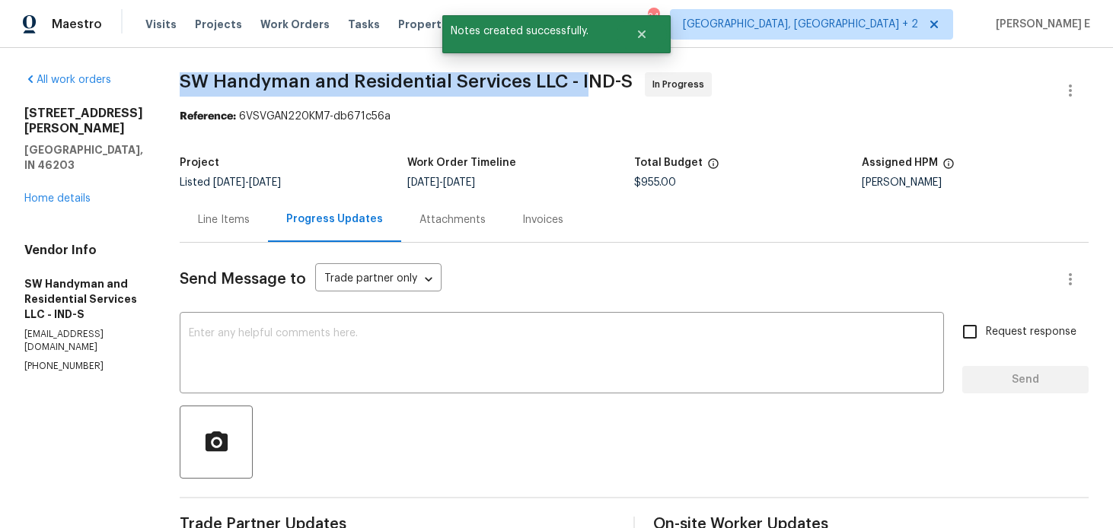
drag, startPoint x: 180, startPoint y: 80, endPoint x: 583, endPoint y: 84, distance: 402.1
click at [583, 84] on span "SW Handyman and Residential Services LLC - IND-S" at bounding box center [406, 81] width 453 height 18
copy span "SW Handyman and Residential Services LLC - I"
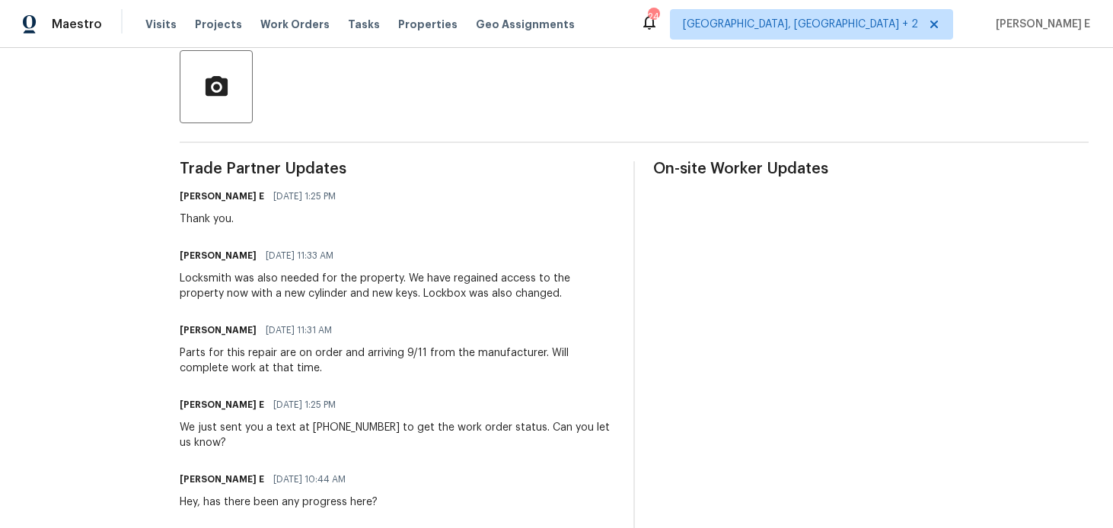
scroll to position [359, 0]
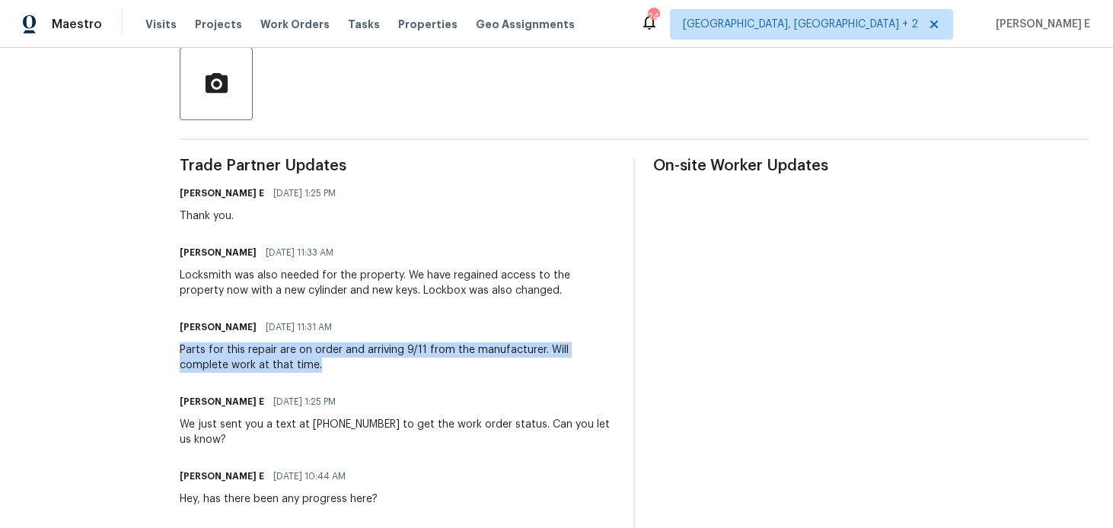
drag, startPoint x: 177, startPoint y: 348, endPoint x: 278, endPoint y: 366, distance: 102.0
copy div "Parts for this repair are on order and arriving 9/11 from the manufacturer. Wil…"
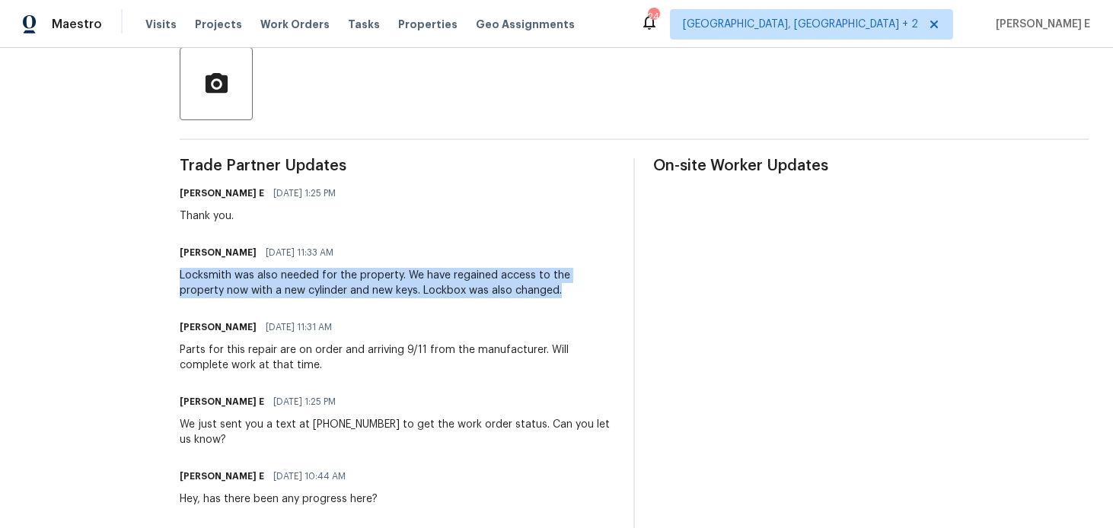
drag, startPoint x: 189, startPoint y: 275, endPoint x: 527, endPoint y: 291, distance: 338.5
copy div "Locksmith was also needed for the property. We have regained access to the prop…"
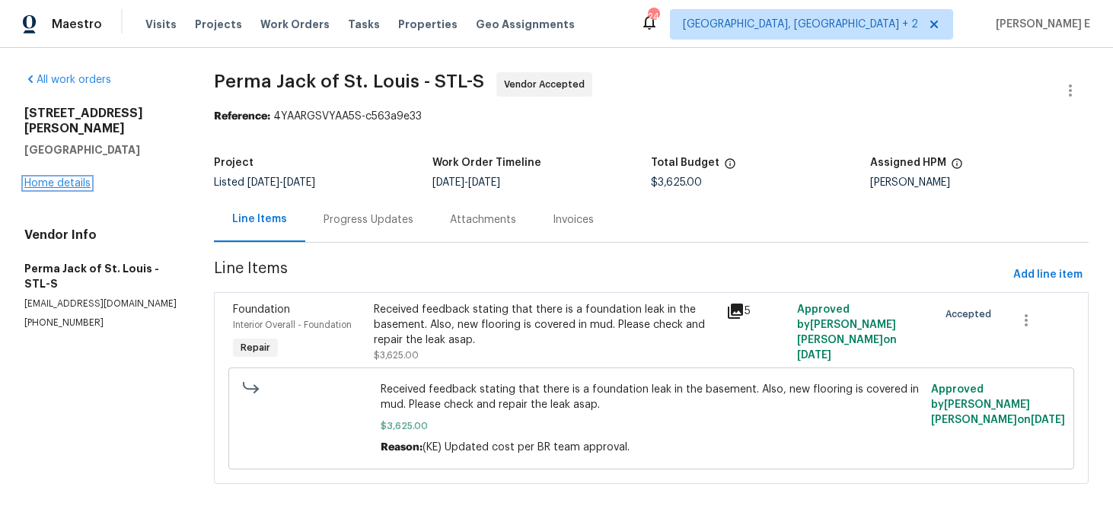
click at [56, 178] on link "Home details" at bounding box center [57, 183] width 66 height 11
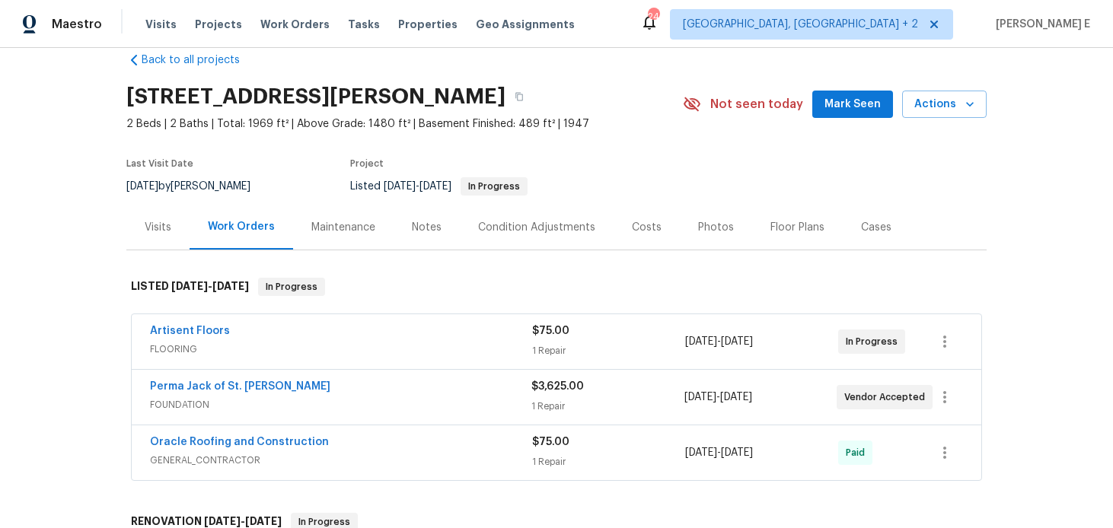
scroll to position [39, 0]
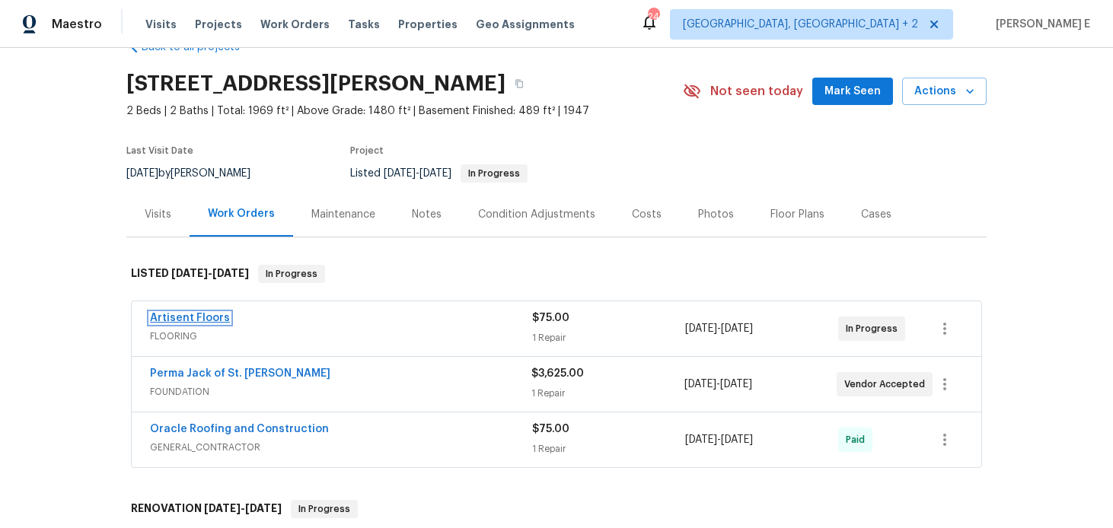
click at [193, 317] on link "Artisent Floors" at bounding box center [190, 318] width 80 height 11
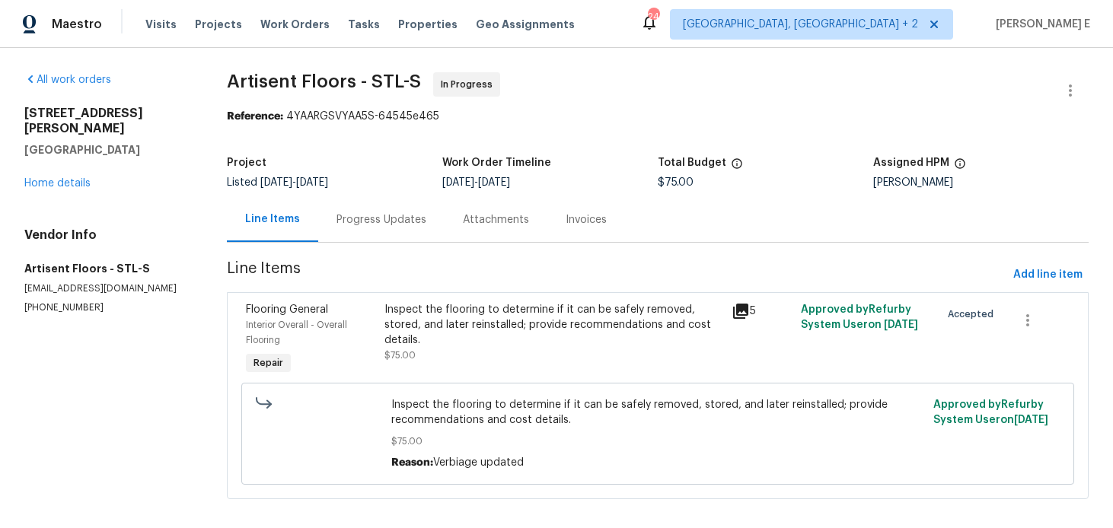
click at [329, 228] on div "Progress Updates" at bounding box center [381, 219] width 126 height 45
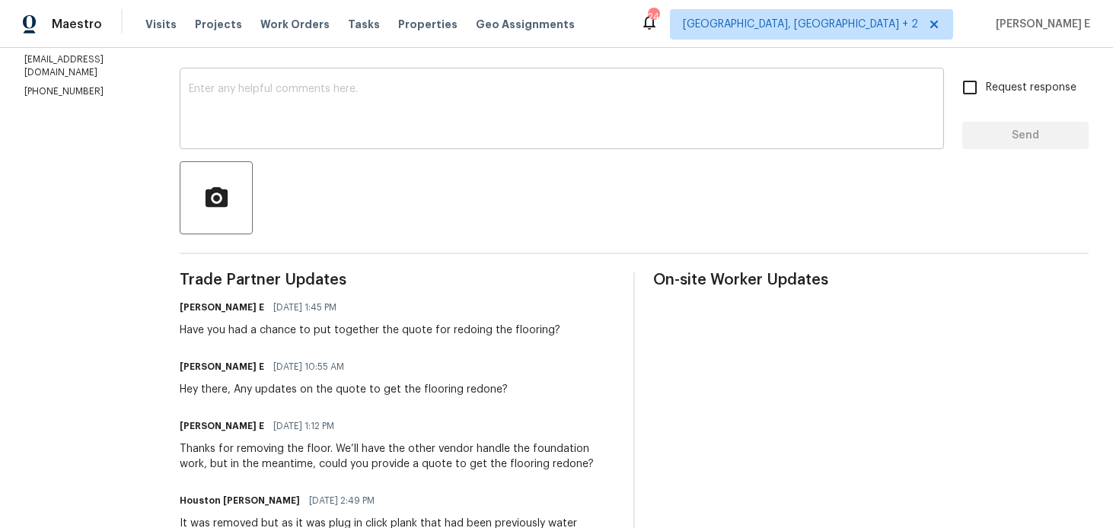
click at [354, 105] on textarea at bounding box center [562, 110] width 746 height 53
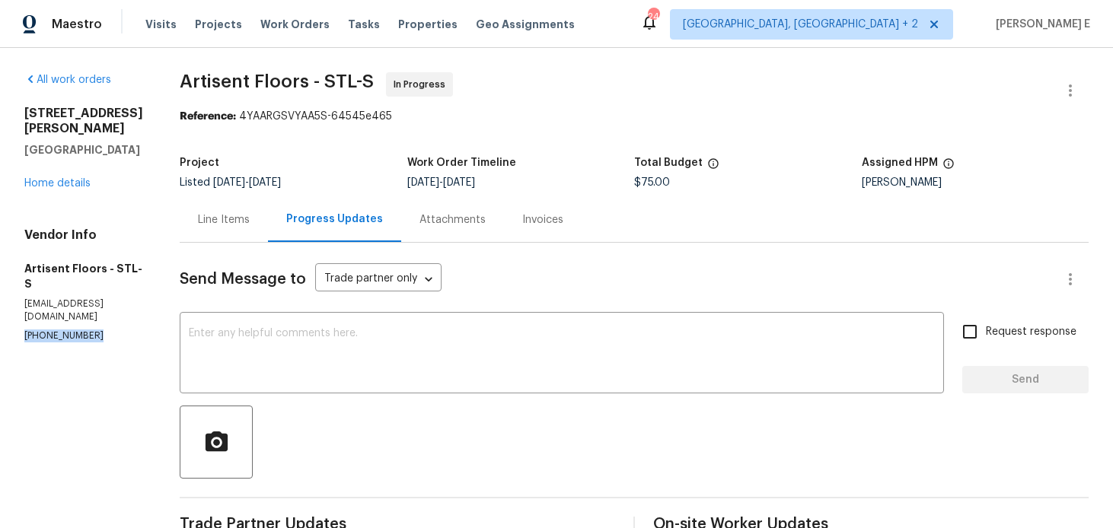
drag, startPoint x: 23, startPoint y: 296, endPoint x: 111, endPoint y: 296, distance: 88.3
copy p "(314) 330-3531"
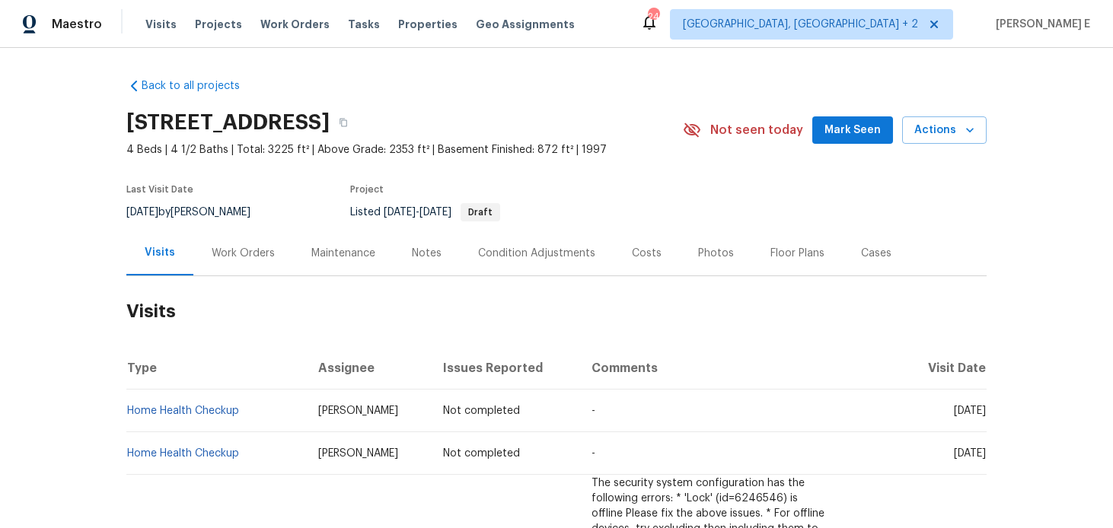
click at [209, 235] on div "Work Orders" at bounding box center [243, 253] width 100 height 45
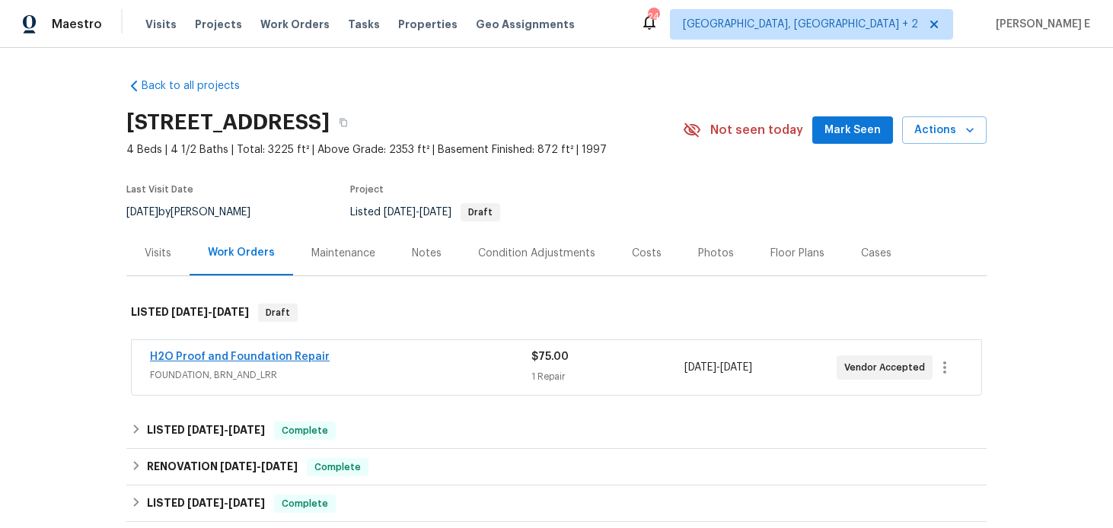
scroll to position [93, 0]
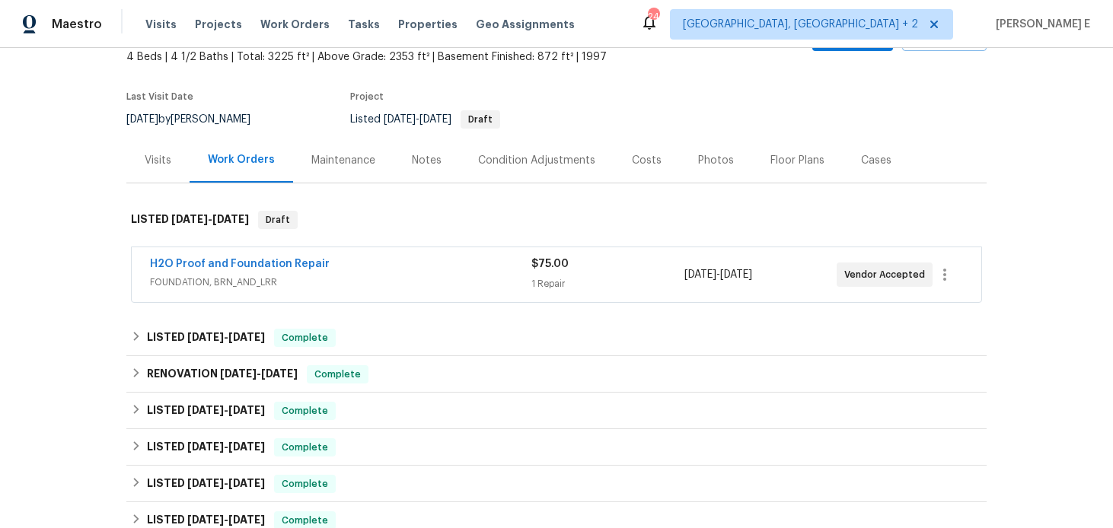
click at [267, 256] on div "H2O Proof and Foundation Repair FOUNDATION, BRN_AND_LRR $75.00 1 Repair [DATE] …" at bounding box center [557, 274] width 850 height 55
click at [247, 267] on link "H2O Proof and Foundation Repair" at bounding box center [240, 264] width 180 height 11
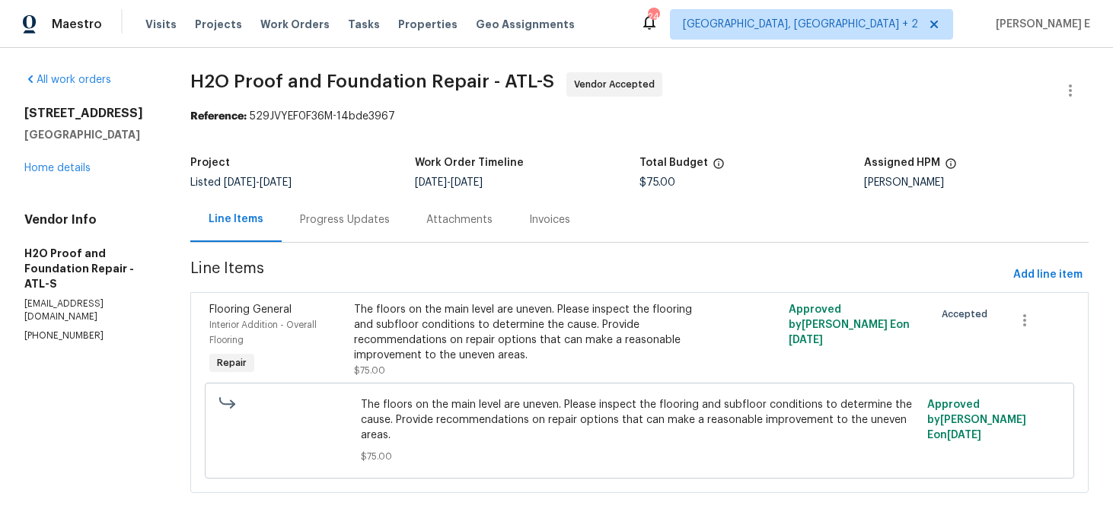
scroll to position [8, 0]
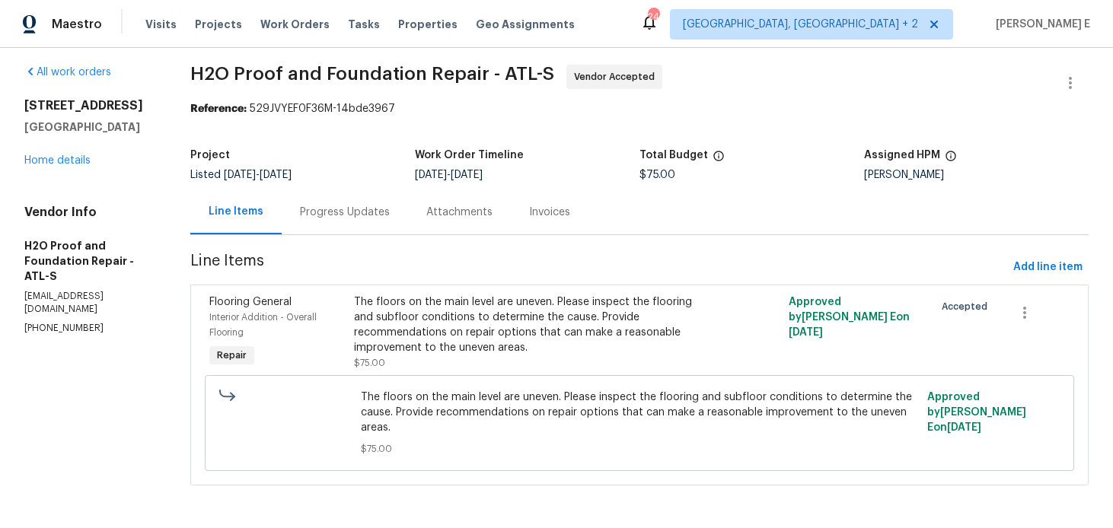
click at [316, 211] on div "Progress Updates" at bounding box center [345, 212] width 90 height 15
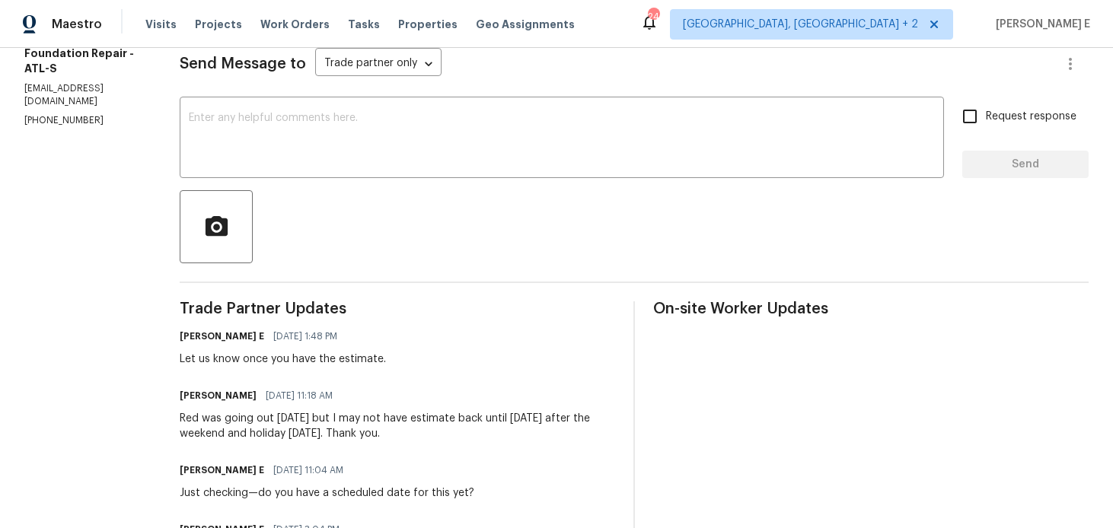
scroll to position [219, 0]
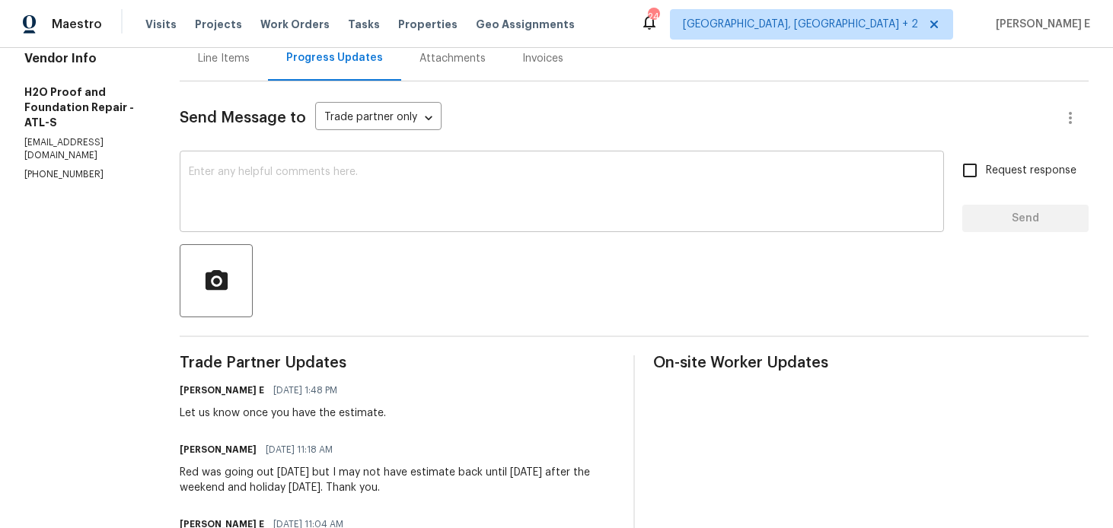
click at [372, 230] on div "x ​" at bounding box center [562, 194] width 765 height 78
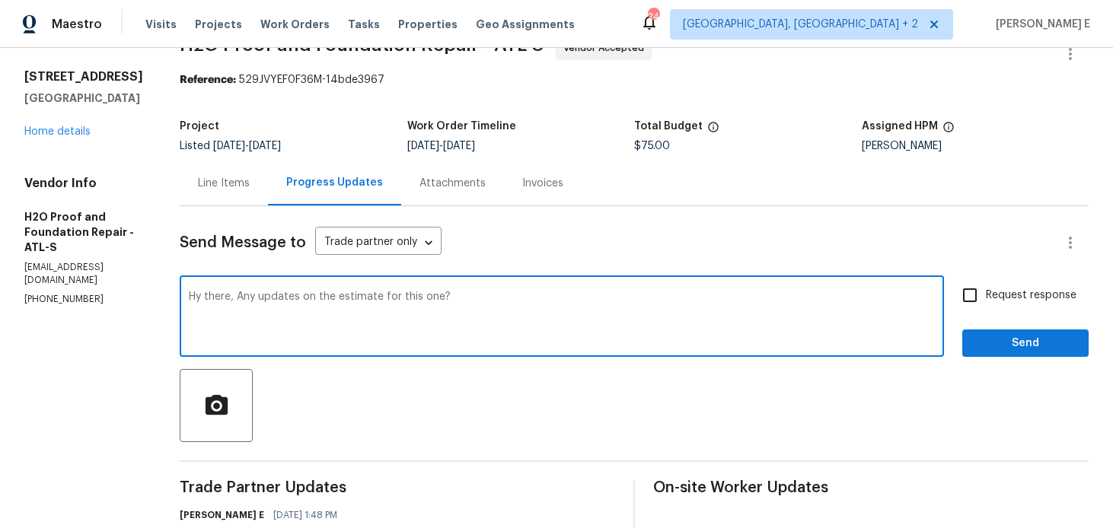
scroll to position [0, 0]
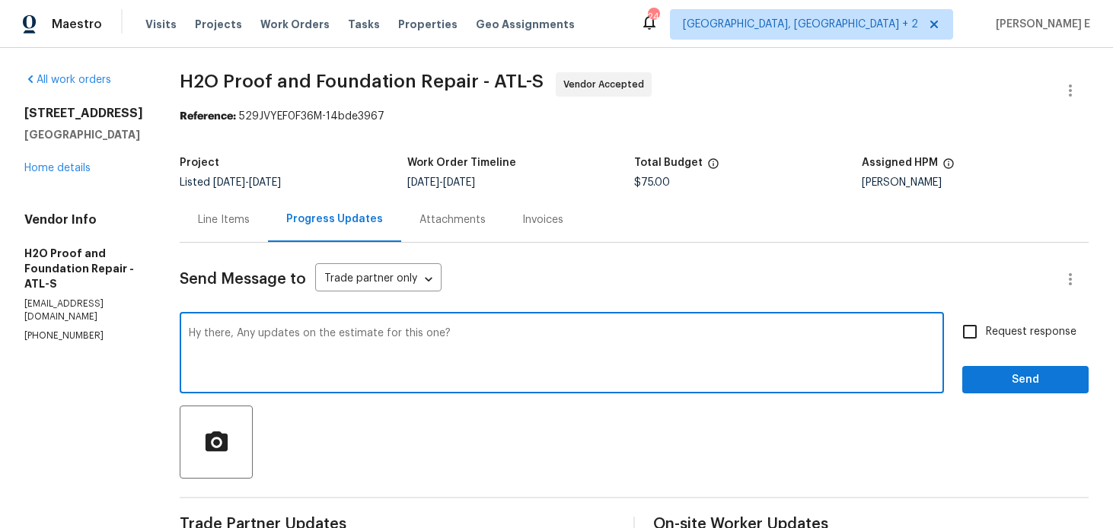
type textarea "Hy there, Any updates on the estimate for this one?"
click at [1003, 326] on span "Request response" at bounding box center [1031, 332] width 91 height 16
click at [986, 326] on input "Request response" at bounding box center [970, 332] width 32 height 32
checkbox input "true"
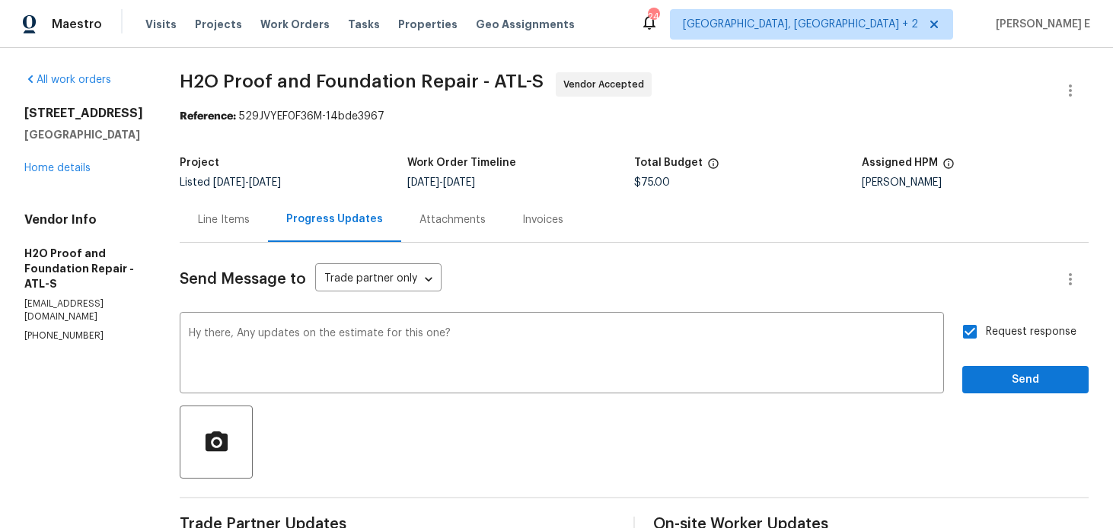
click at [994, 362] on div "Request response Send" at bounding box center [1026, 355] width 126 height 78
click at [992, 385] on span "Send" at bounding box center [1026, 380] width 102 height 19
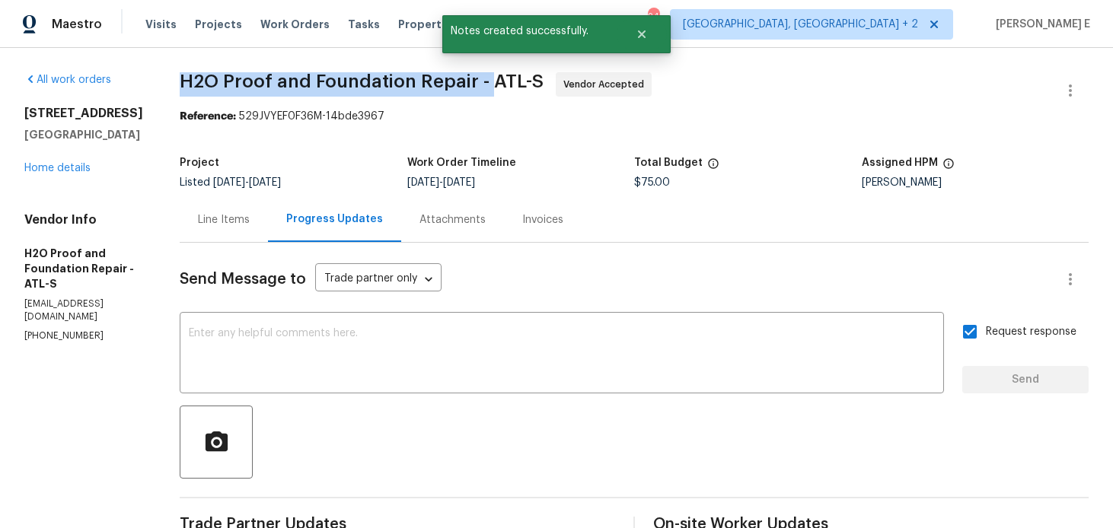
drag, startPoint x: 175, startPoint y: 77, endPoint x: 483, endPoint y: 82, distance: 307.7
click at [483, 82] on span "H2O Proof and Foundation Repair - ATL-S" at bounding box center [362, 81] width 364 height 18
copy span "H2O Proof and Foundation Repair -"
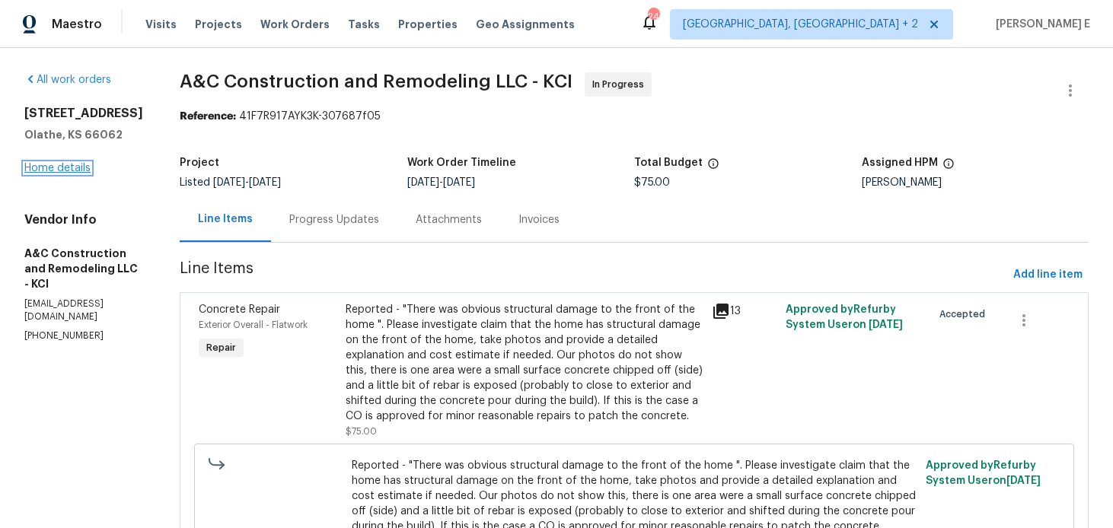
click at [74, 170] on link "Home details" at bounding box center [57, 168] width 66 height 11
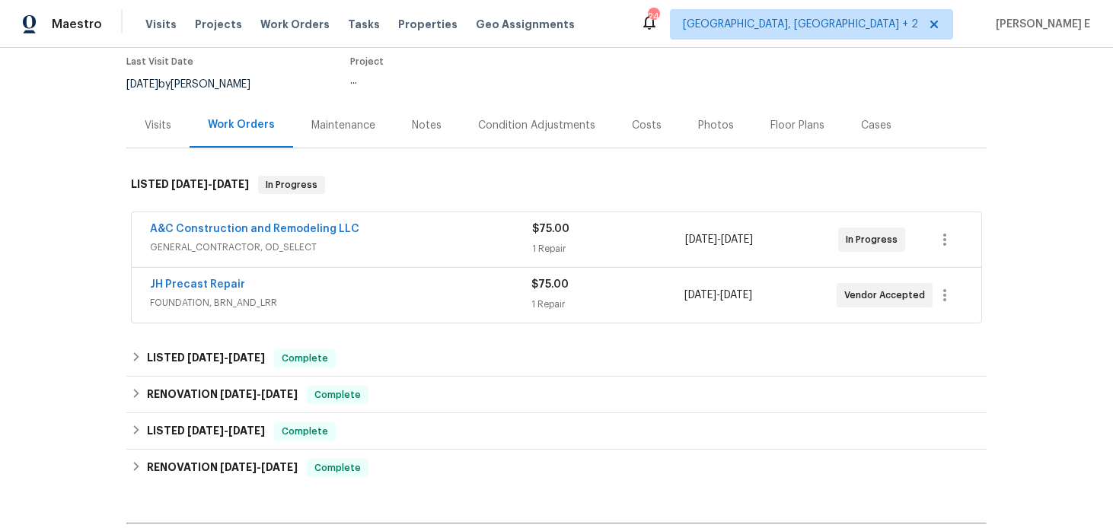
scroll to position [131, 0]
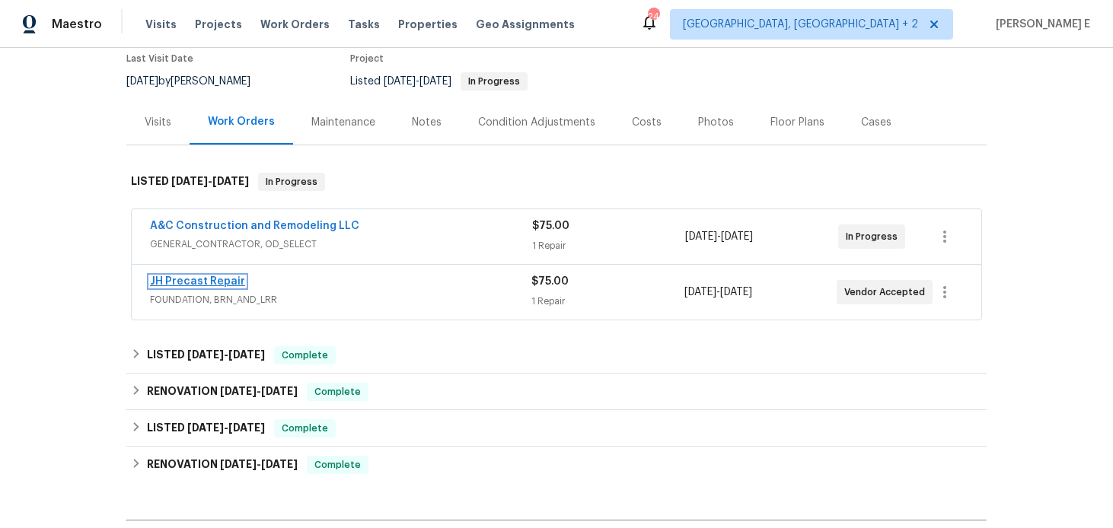
click at [209, 283] on link "JH Precast Repair" at bounding box center [197, 281] width 95 height 11
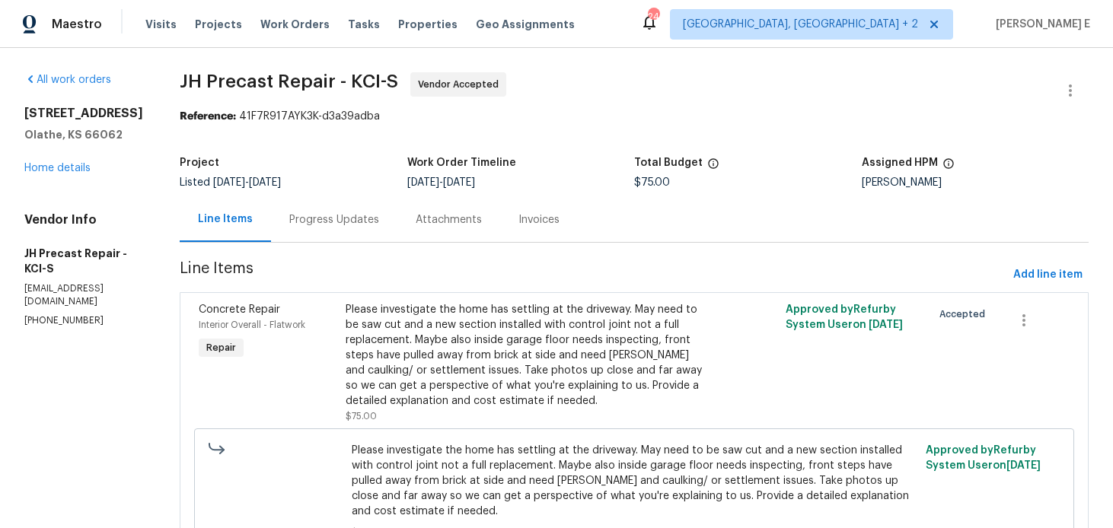
click at [349, 233] on div "Progress Updates" at bounding box center [334, 219] width 126 height 45
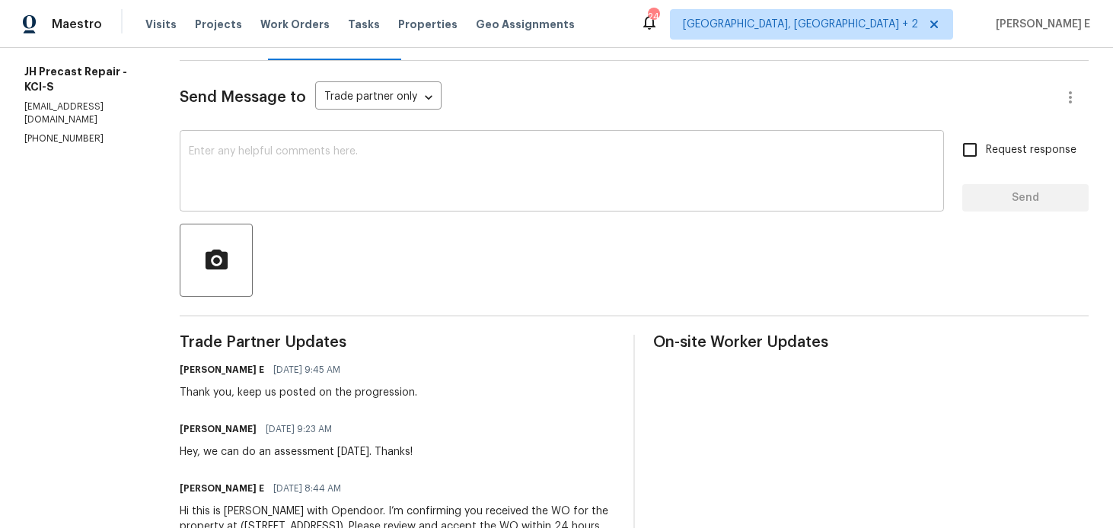
scroll to position [276, 0]
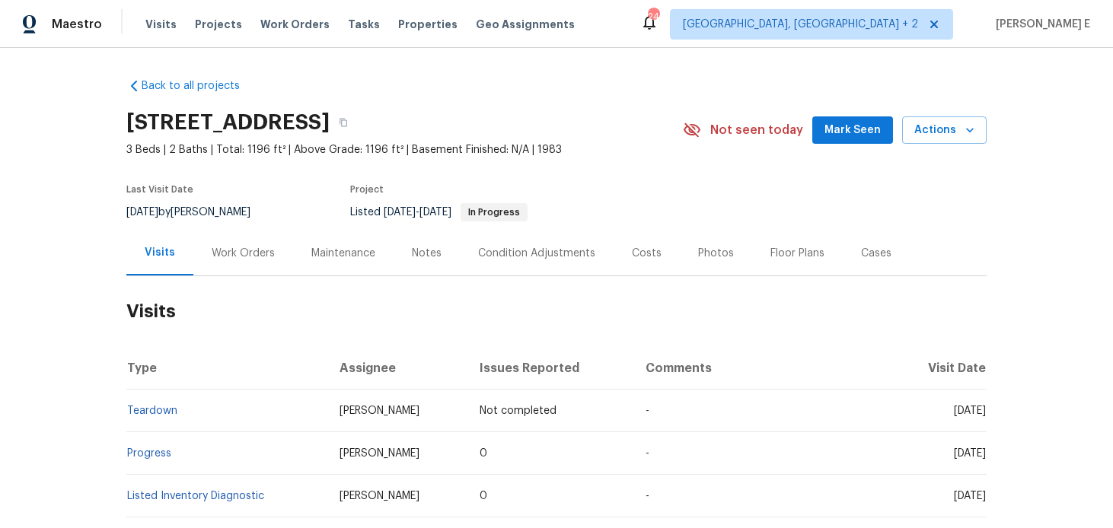
click at [247, 247] on div "Work Orders" at bounding box center [243, 253] width 63 height 15
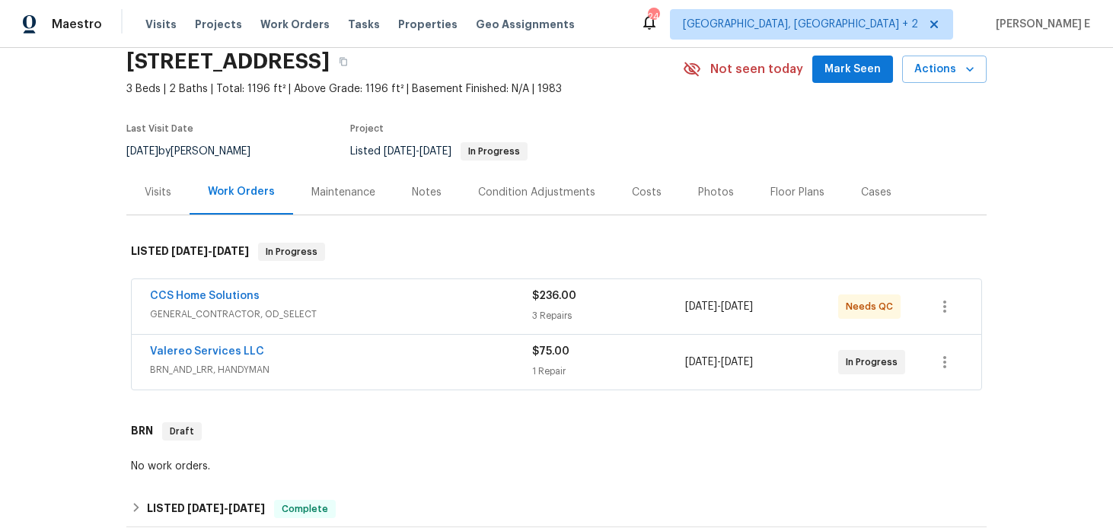
scroll to position [75, 0]
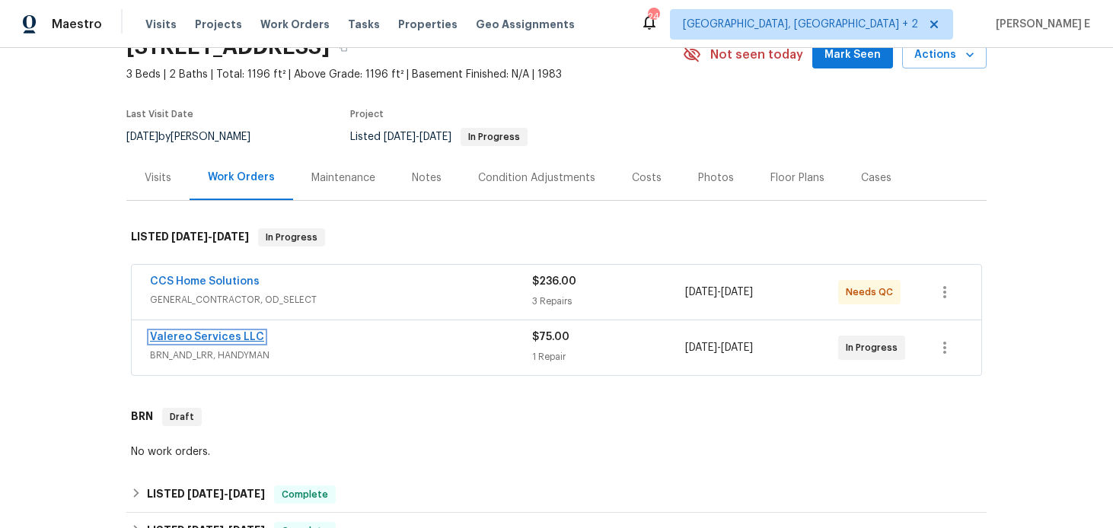
click at [210, 342] on link "Valereo Services LLC" at bounding box center [207, 337] width 114 height 11
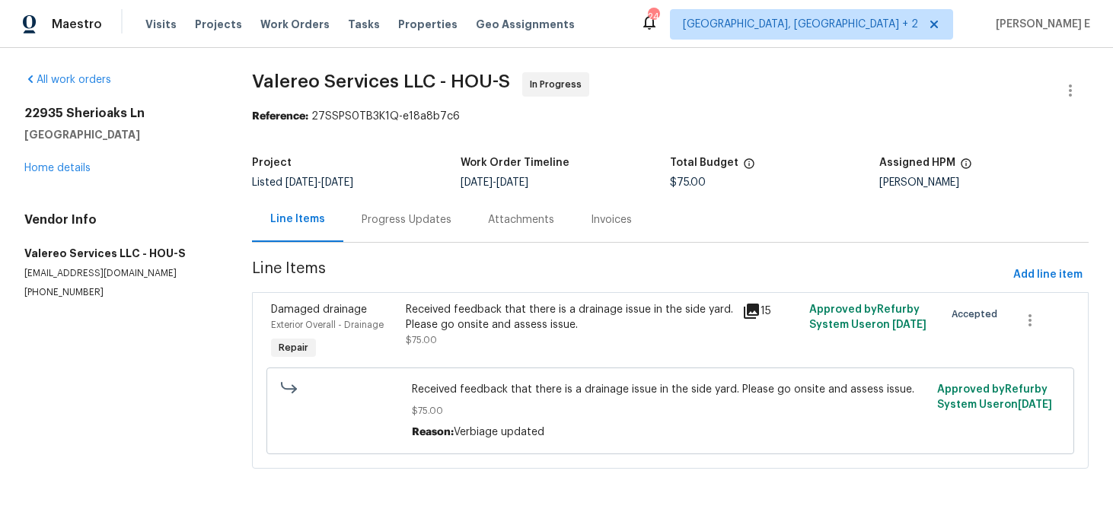
click at [407, 258] on section "Valereo Services LLC - HOU-S In Progress Reference: 27SSPS0TB3K1Q-e18a8b7c6 Pro…" at bounding box center [670, 279] width 837 height 415
click at [426, 223] on div "Progress Updates" at bounding box center [407, 219] width 90 height 15
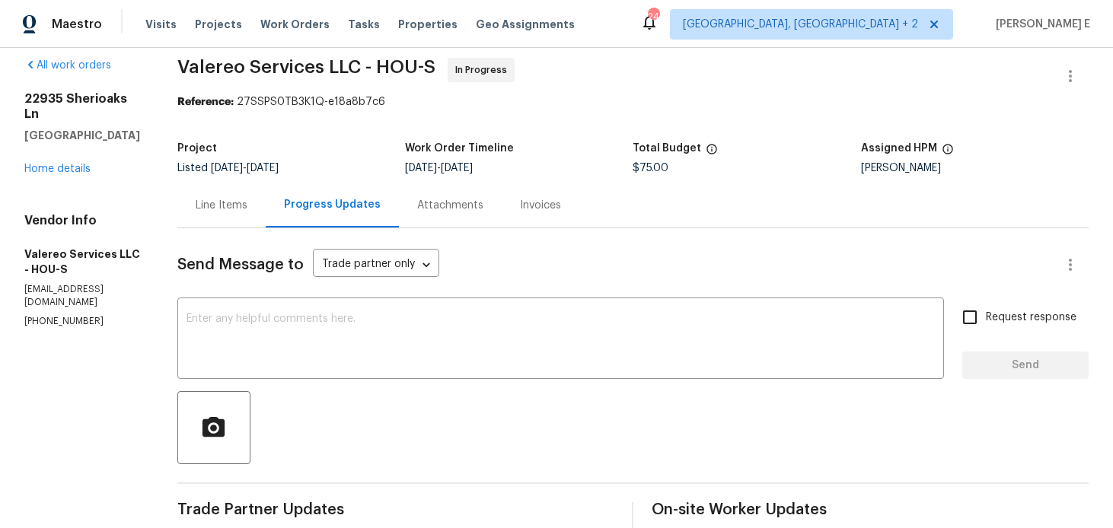
click at [349, 332] on textarea at bounding box center [561, 340] width 749 height 53
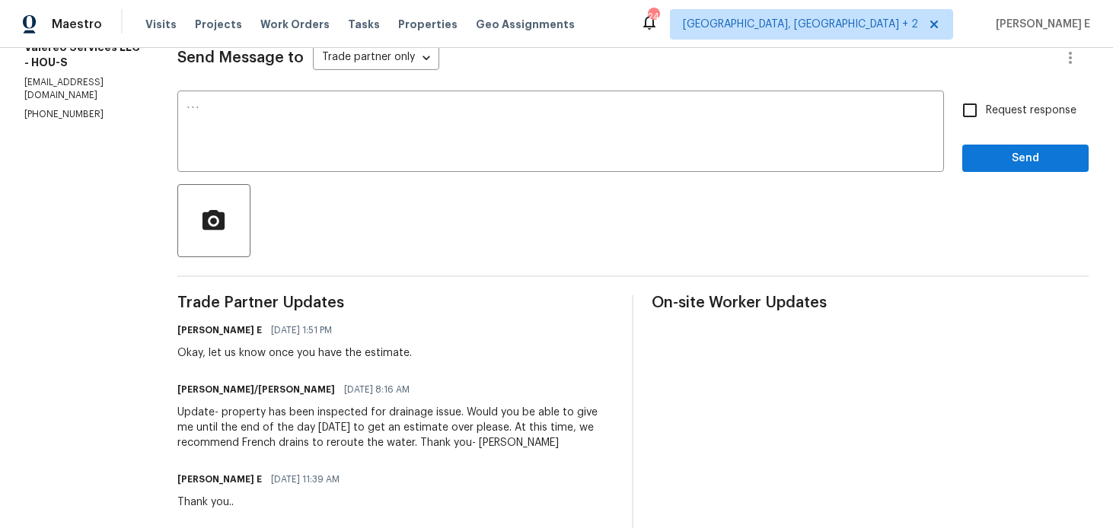
scroll to position [265, 0]
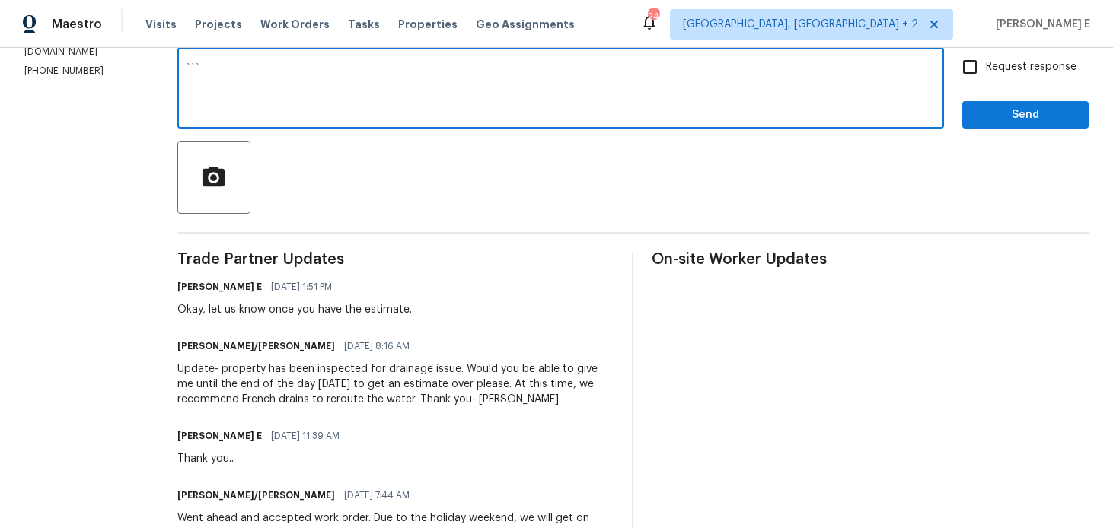
click at [449, 161] on div at bounding box center [633, 177] width 912 height 73
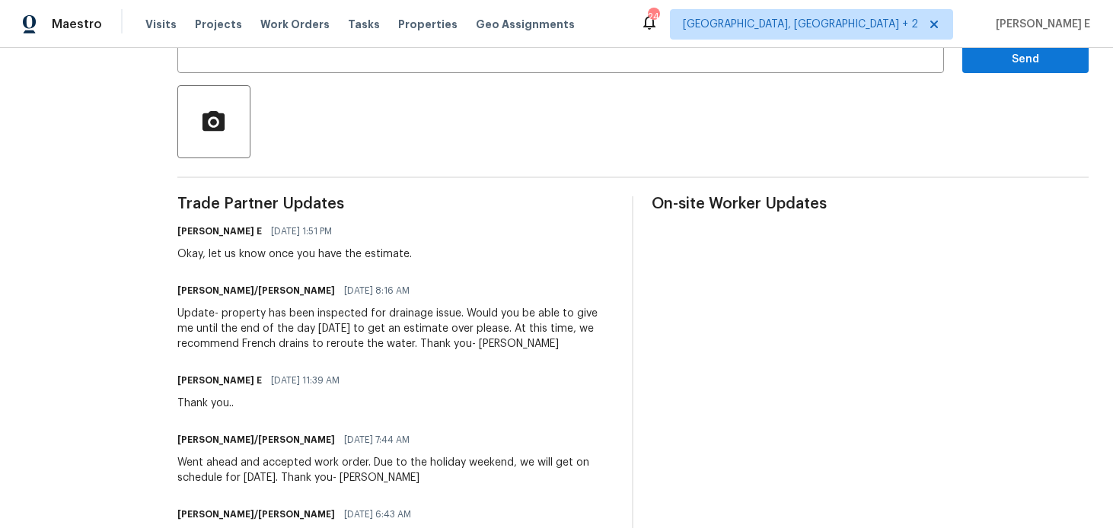
scroll to position [325, 0]
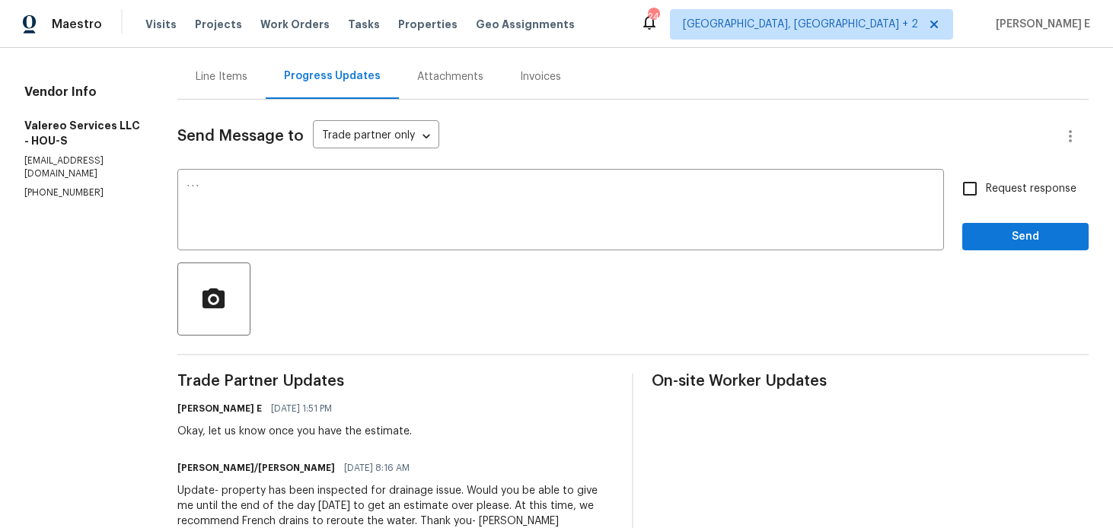
click at [431, 213] on textarea "```" at bounding box center [561, 211] width 749 height 53
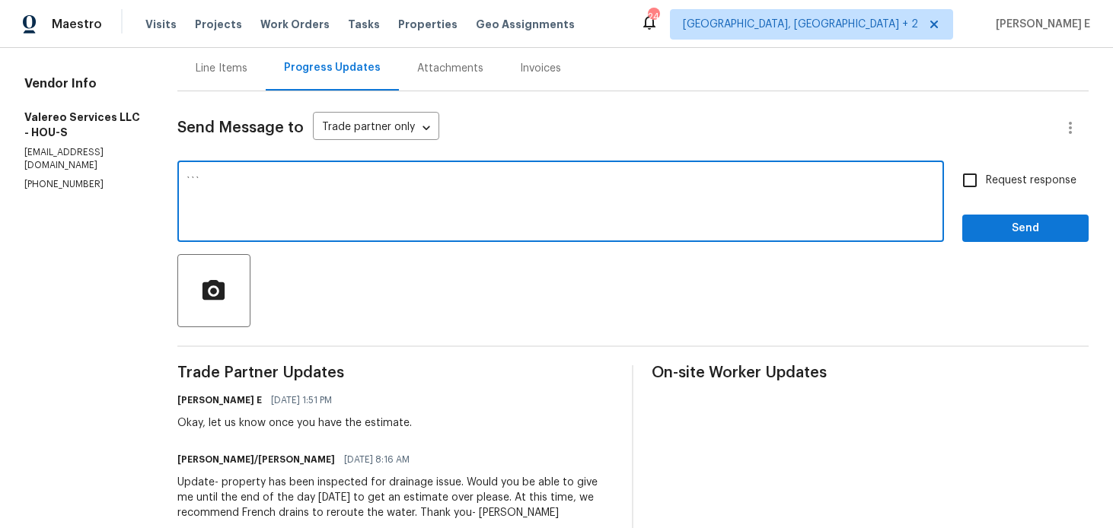
scroll to position [156, 0]
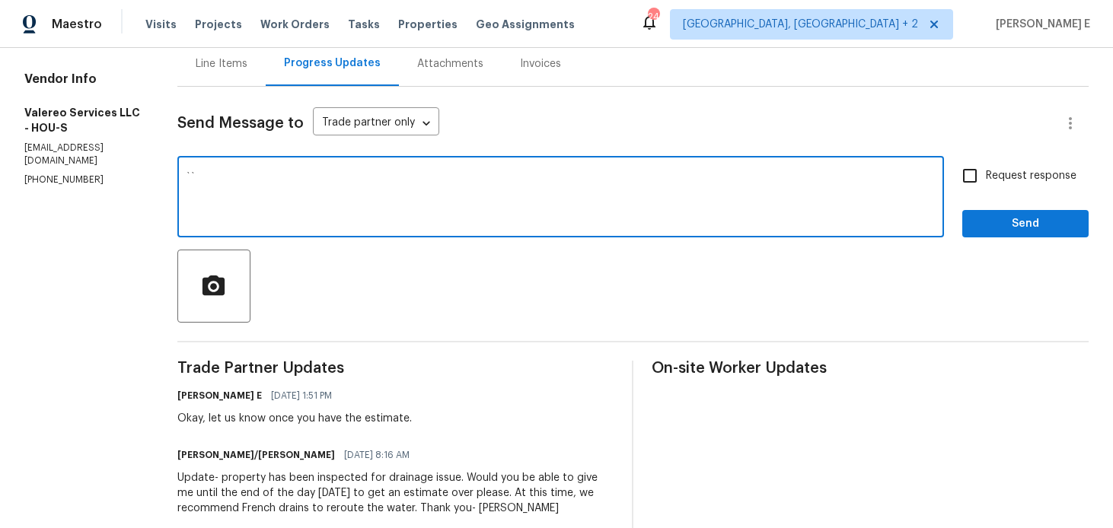
type textarea "`"
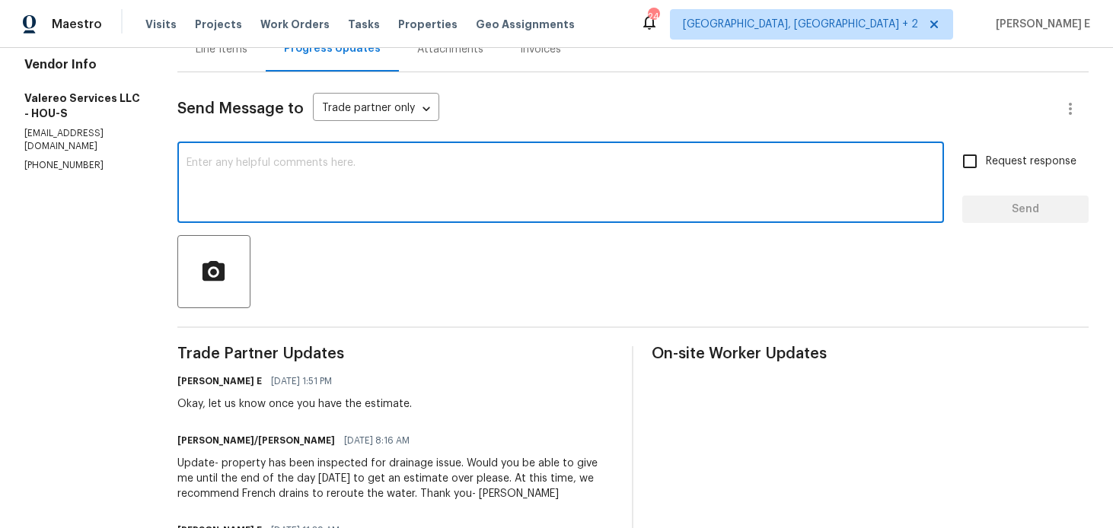
scroll to position [184, 0]
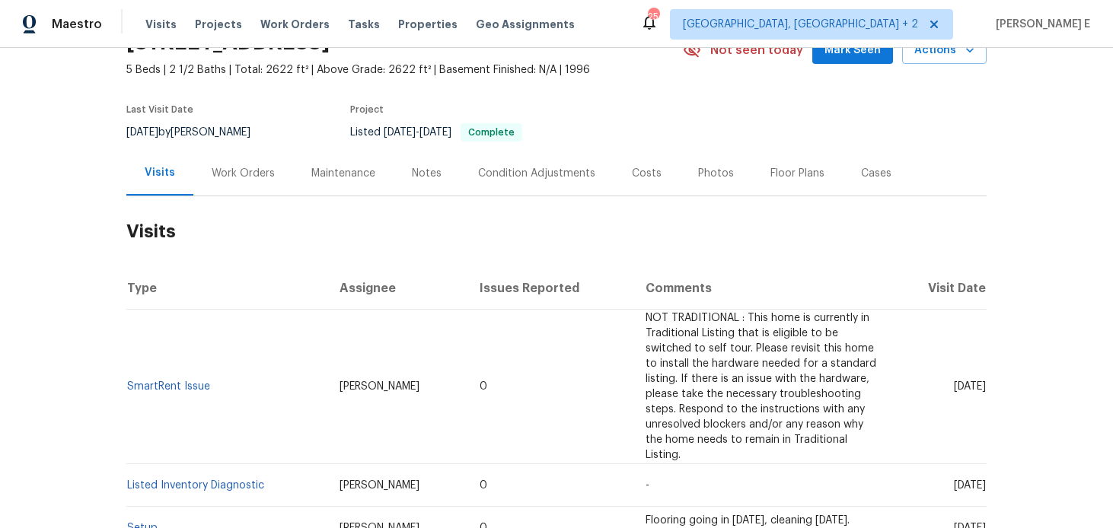
click at [216, 161] on div "Work Orders" at bounding box center [243, 173] width 100 height 45
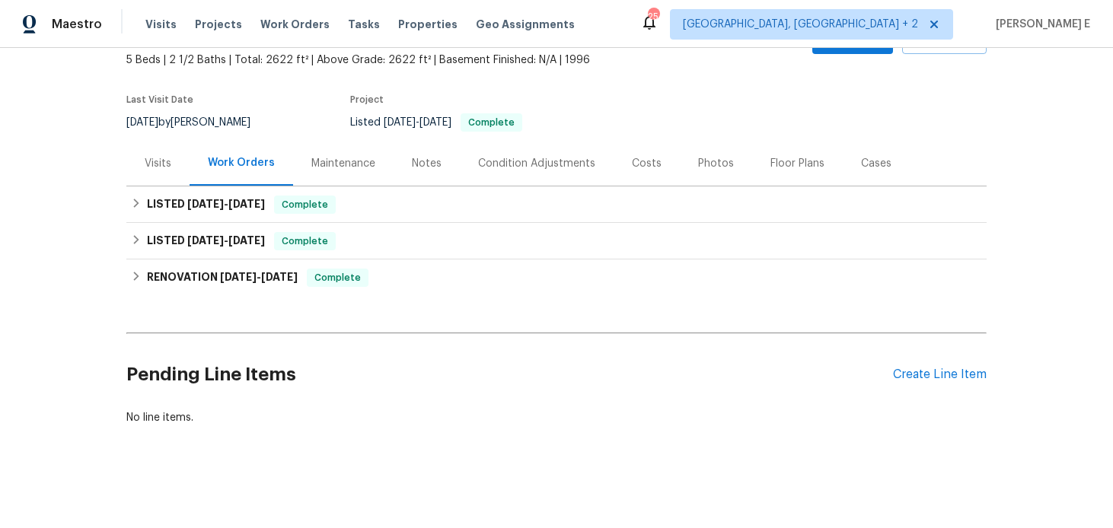
scroll to position [91, 0]
click at [936, 375] on div "Create Line Item" at bounding box center [940, 374] width 94 height 14
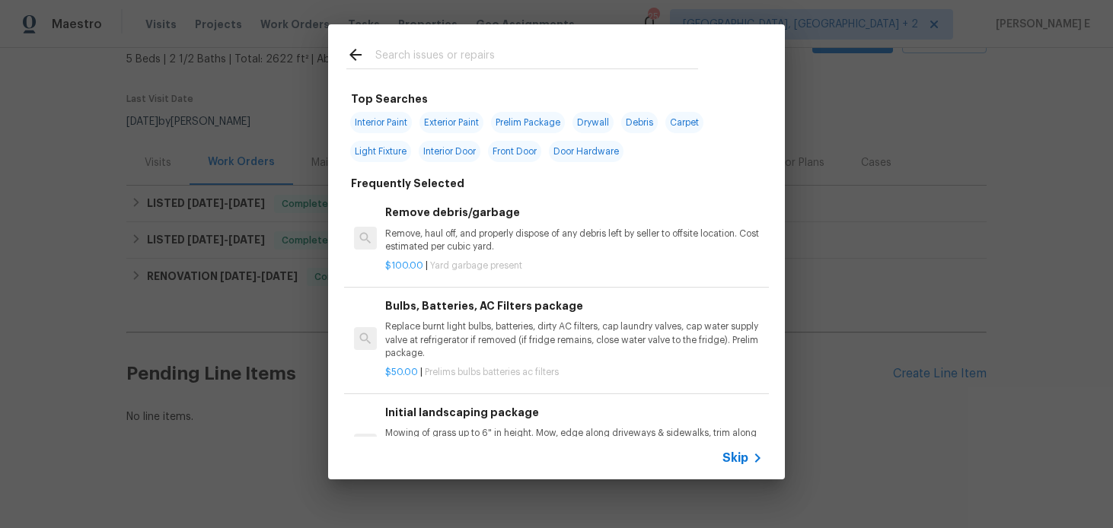
click at [746, 452] on span "Skip" at bounding box center [736, 458] width 26 height 15
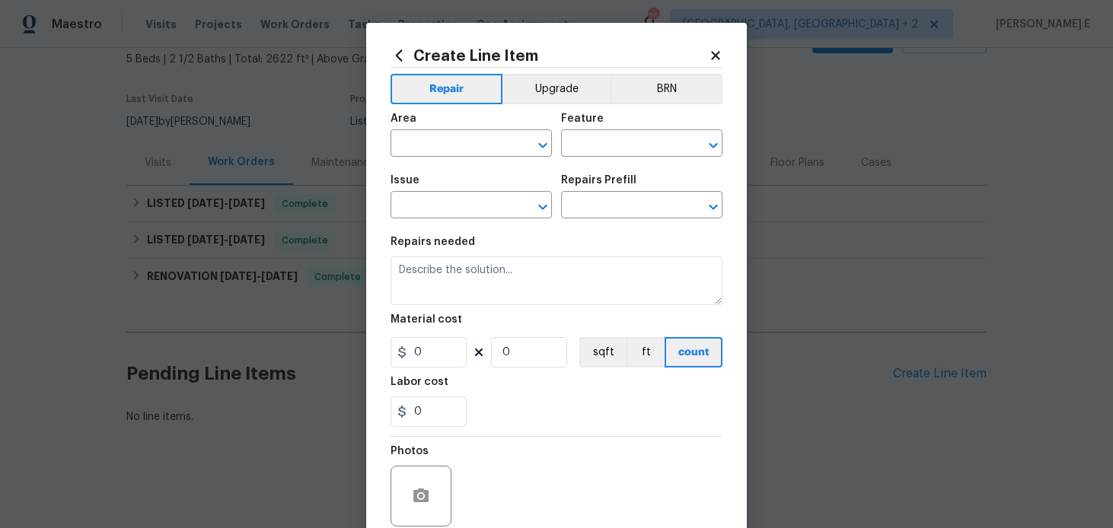
click at [430, 131] on div "Area" at bounding box center [471, 123] width 161 height 20
click at [423, 145] on input "text" at bounding box center [450, 145] width 119 height 24
type input "Interior Overall"
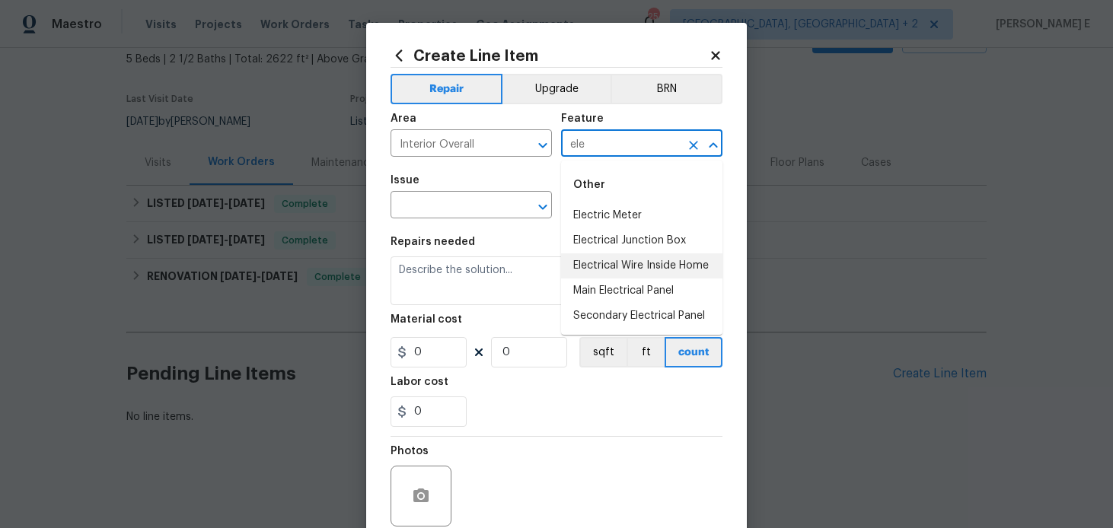
click at [621, 270] on li "Electrical Wire Inside Home" at bounding box center [641, 266] width 161 height 25
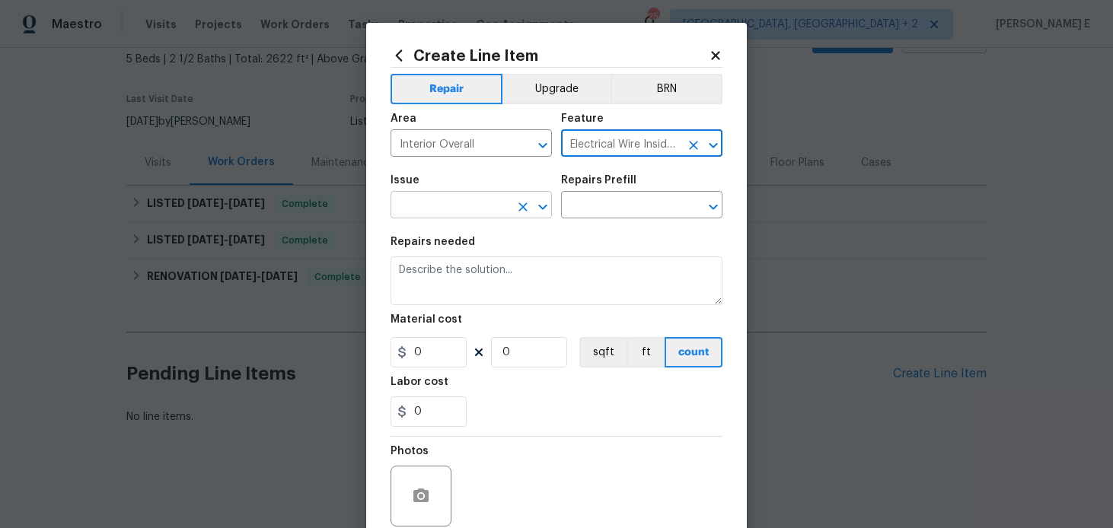
type input "Electrical Wire Inside Home"
click at [428, 200] on input "text" at bounding box center [450, 207] width 119 height 24
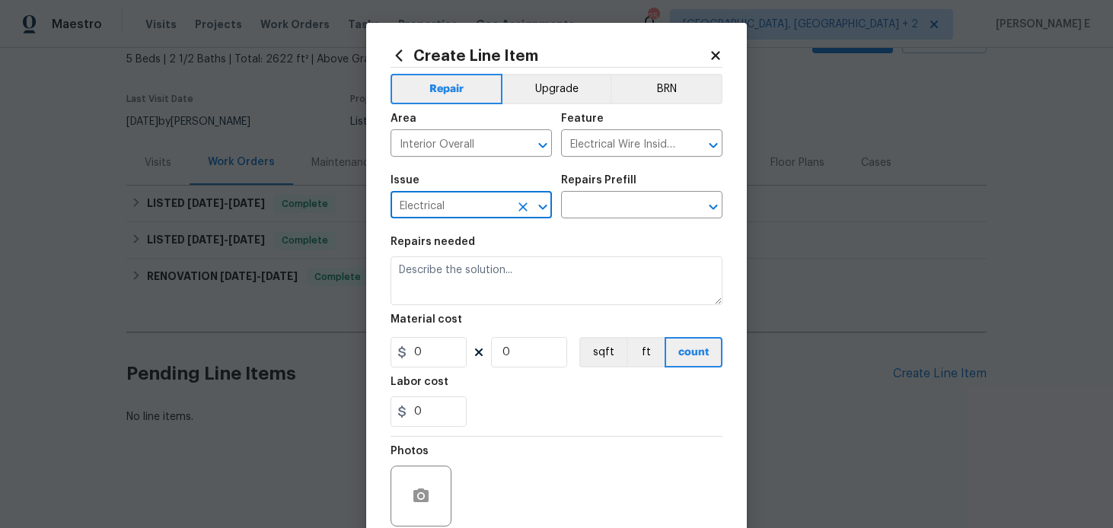
type input "Electrical"
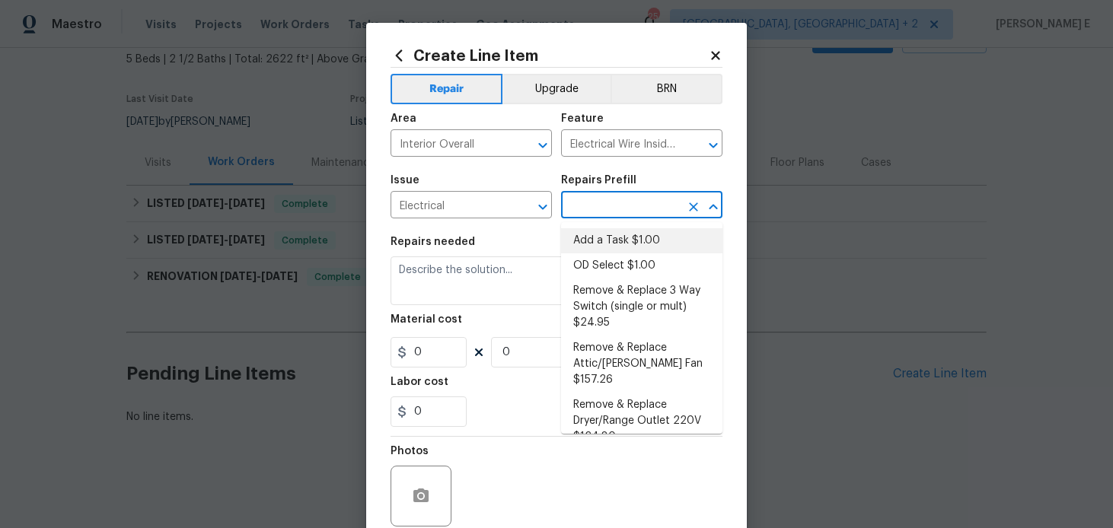
click at [605, 249] on li "Add a Task $1.00" at bounding box center [641, 240] width 161 height 25
type input "Add a Task $1.00"
type textarea "HPM to detail"
type input "1"
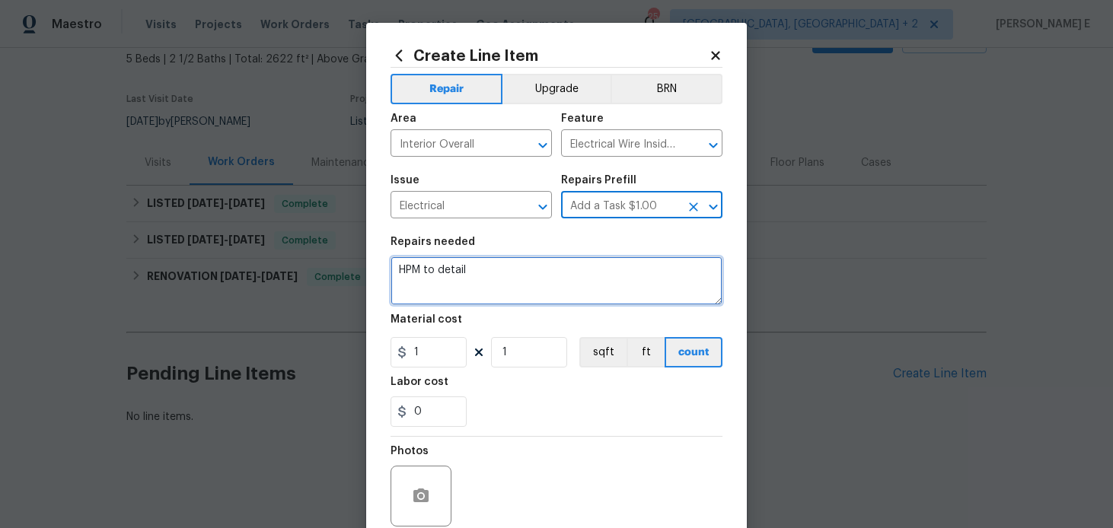
click at [394, 279] on textarea "HPM to detail" at bounding box center [557, 281] width 332 height 49
paste textarea "Feedback received that there is one room with a switch but no working light or …"
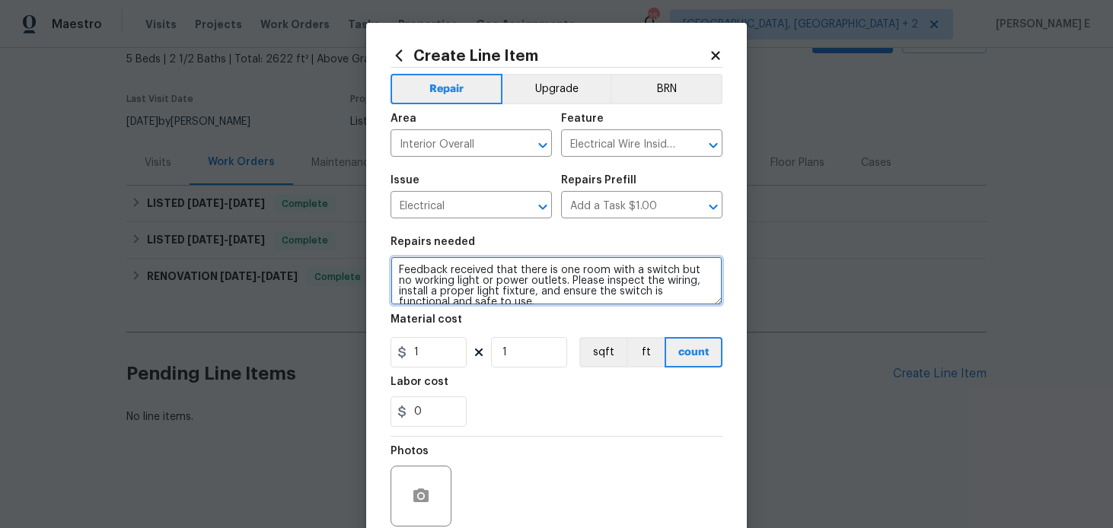
scroll to position [3, 0]
type textarea "Feedback received that there is one room with a switch but no working light or …"
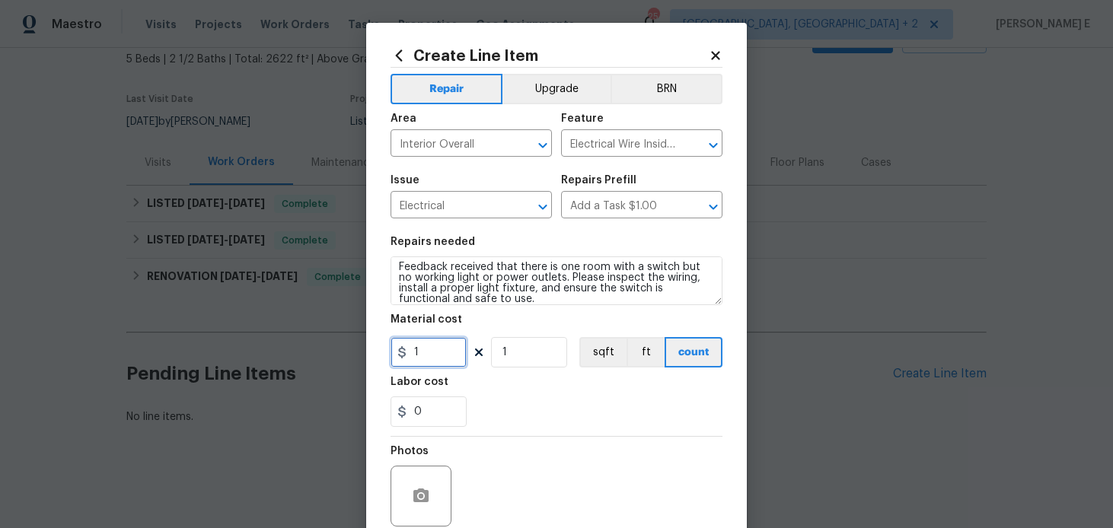
click at [418, 352] on input "1" at bounding box center [429, 352] width 76 height 30
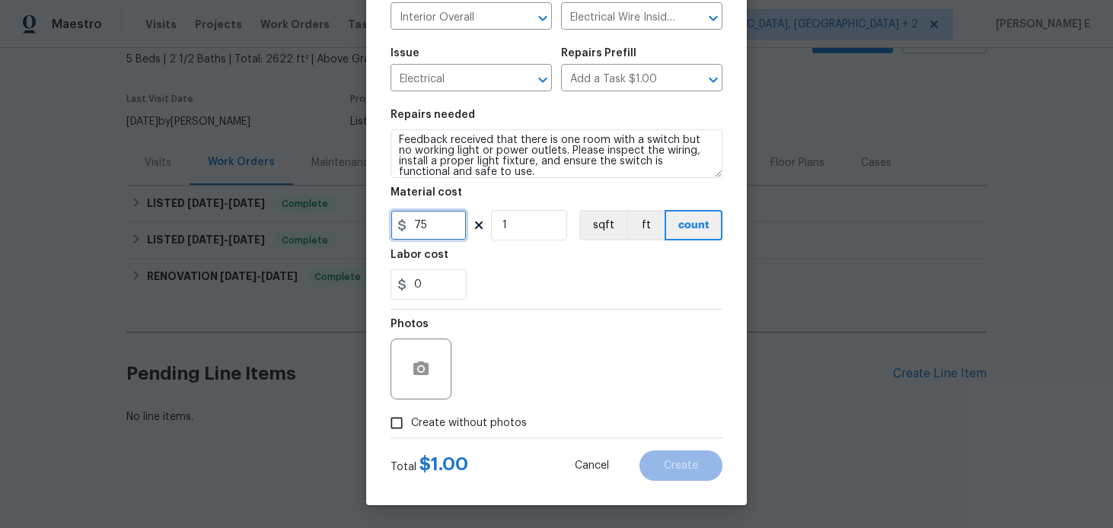
type input "75"
click at [398, 421] on input "Create without photos" at bounding box center [396, 423] width 29 height 29
checkbox input "true"
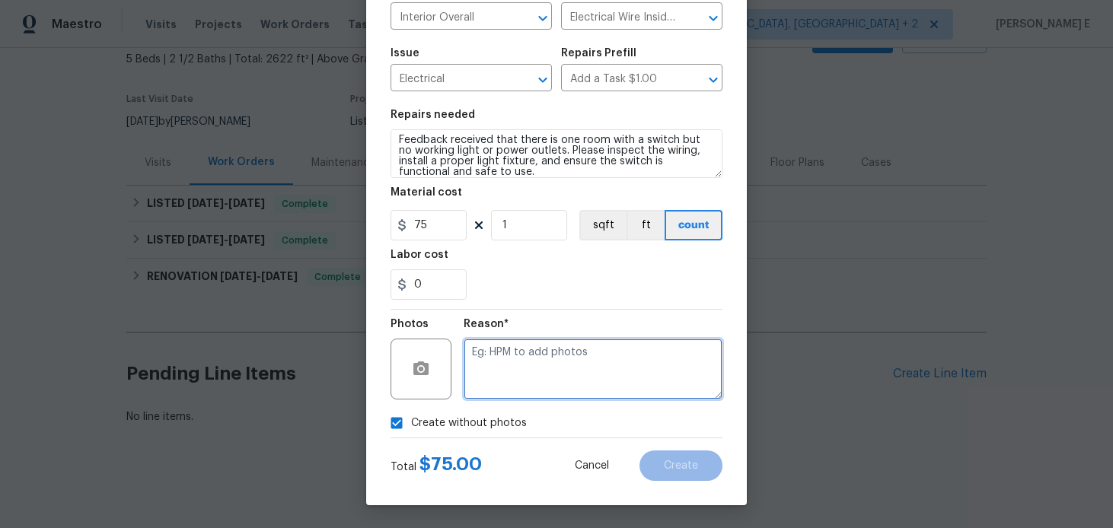
click at [518, 387] on textarea at bounding box center [593, 369] width 259 height 61
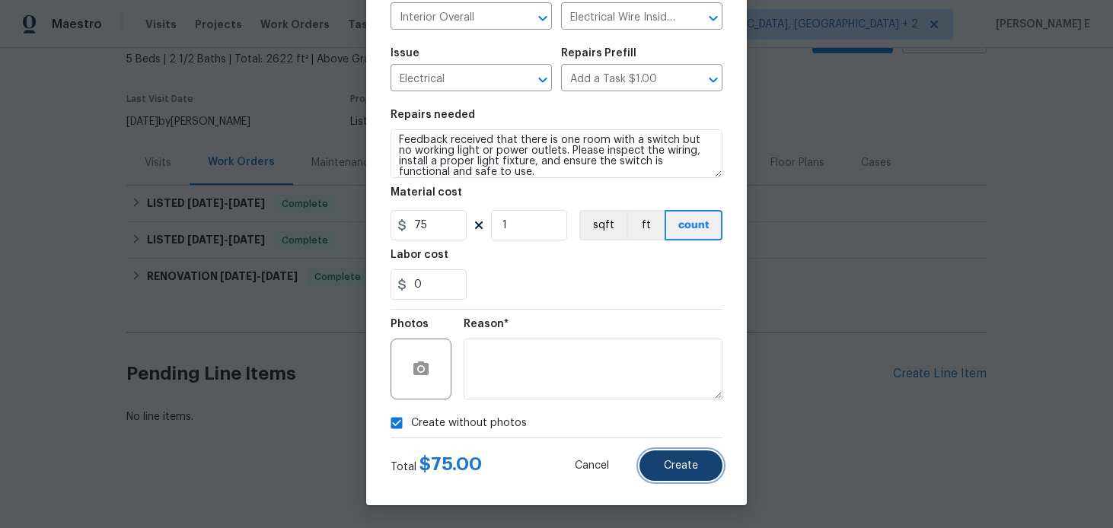
click at [699, 476] on button "Create" at bounding box center [681, 466] width 83 height 30
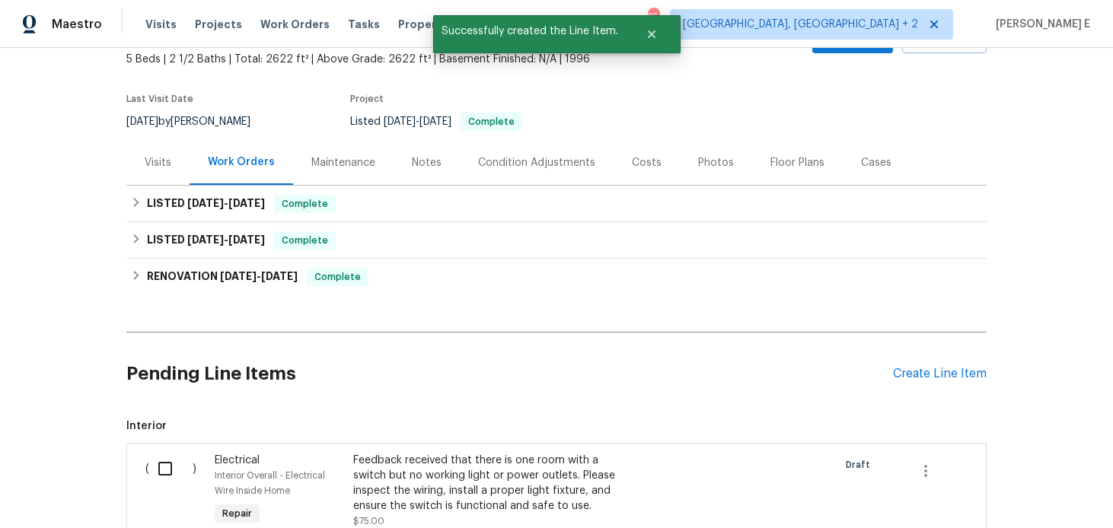
scroll to position [295, 0]
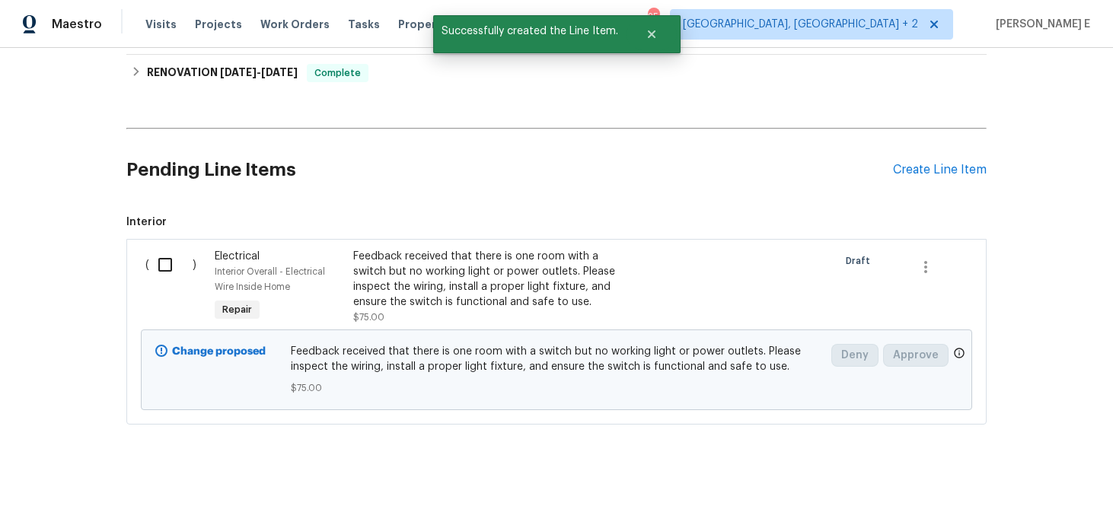
click at [154, 272] on input "checkbox" at bounding box center [170, 265] width 43 height 32
checkbox input "true"
click at [1053, 485] on span "Create Work Order" at bounding box center [1026, 490] width 101 height 19
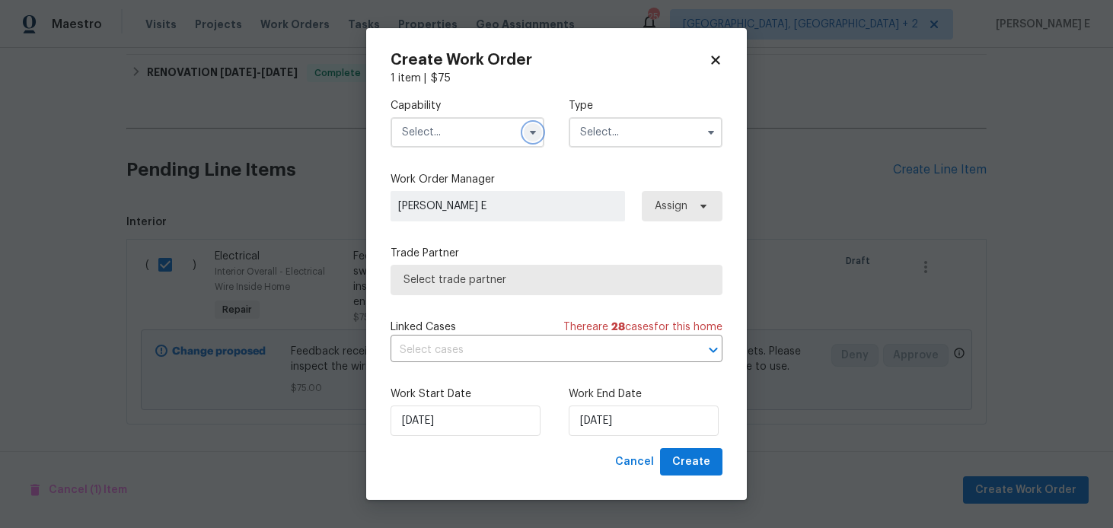
click at [525, 131] on button "button" at bounding box center [533, 132] width 18 height 18
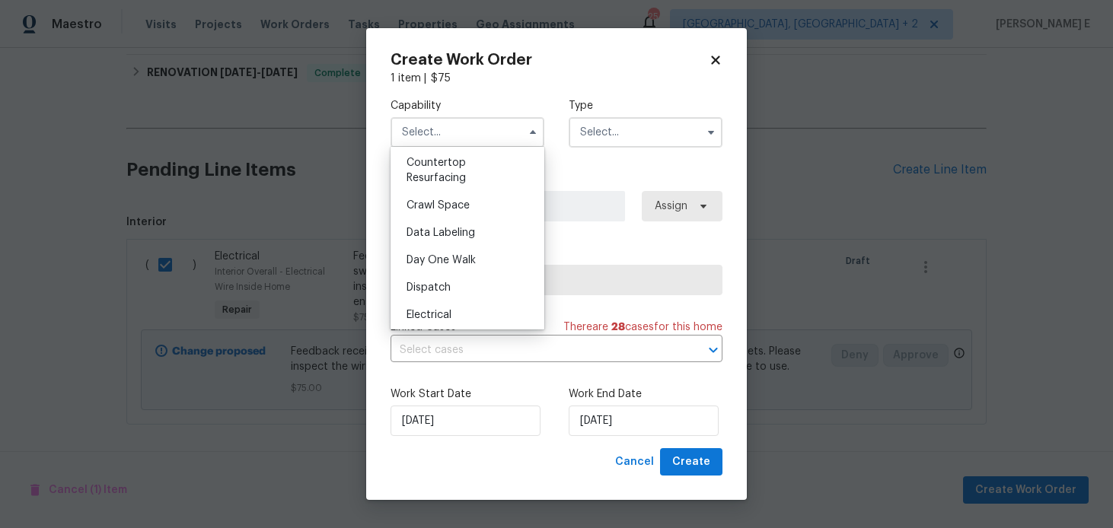
scroll to position [406, 0]
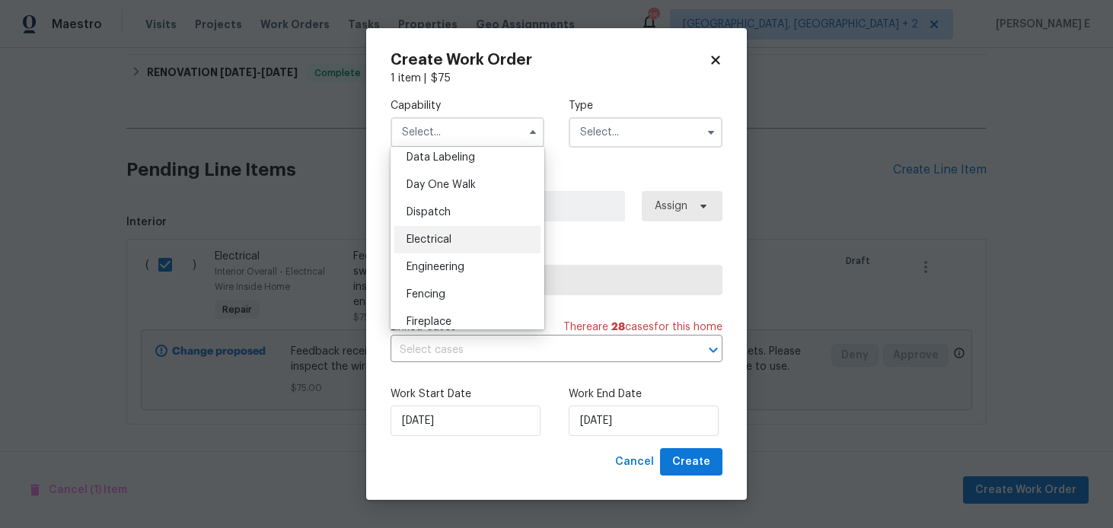
click at [491, 235] on div "Electrical" at bounding box center [467, 239] width 146 height 27
type input "Electrical"
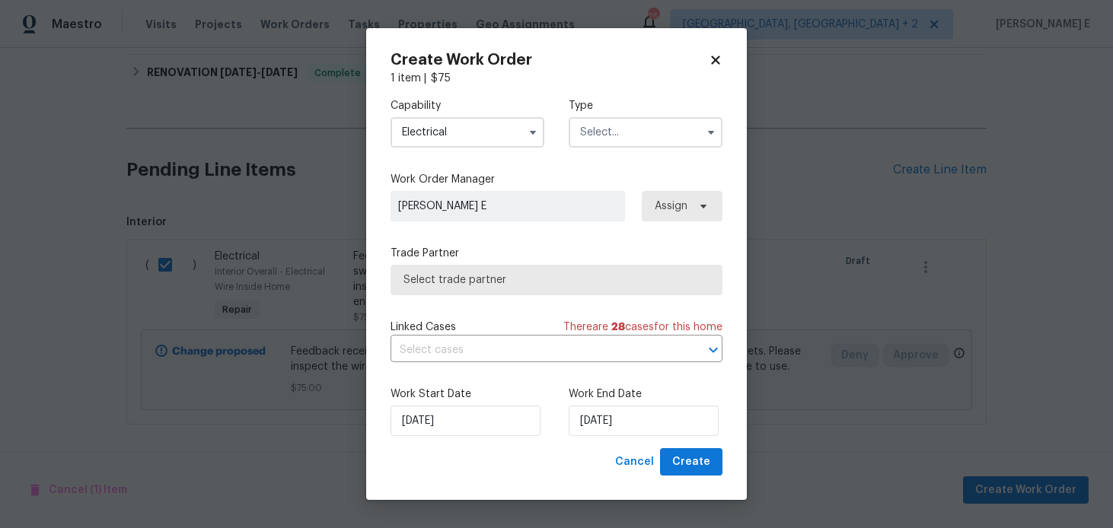
click at [592, 123] on input "text" at bounding box center [646, 132] width 154 height 30
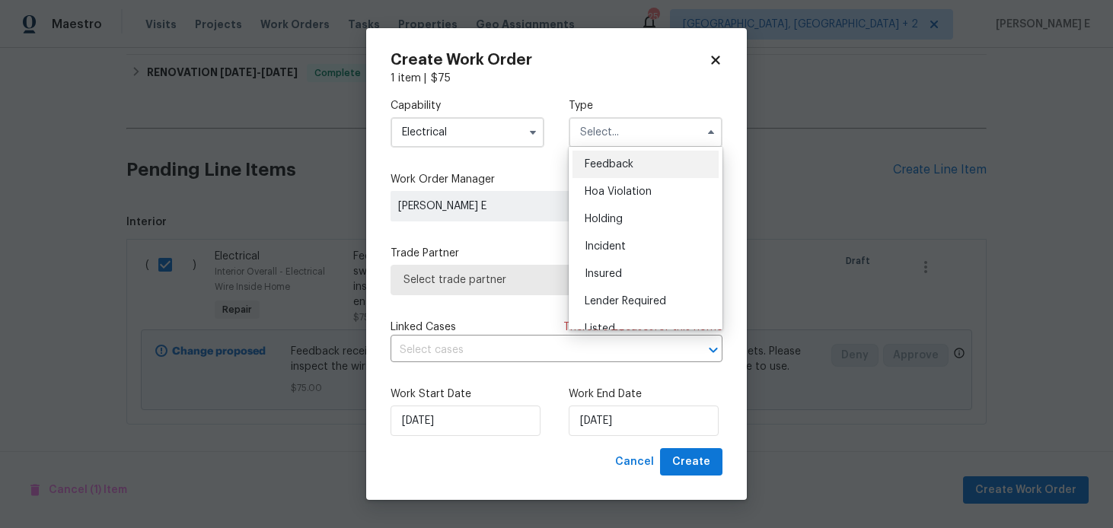
click at [597, 162] on span "Feedback" at bounding box center [609, 164] width 49 height 11
type input "Feedback"
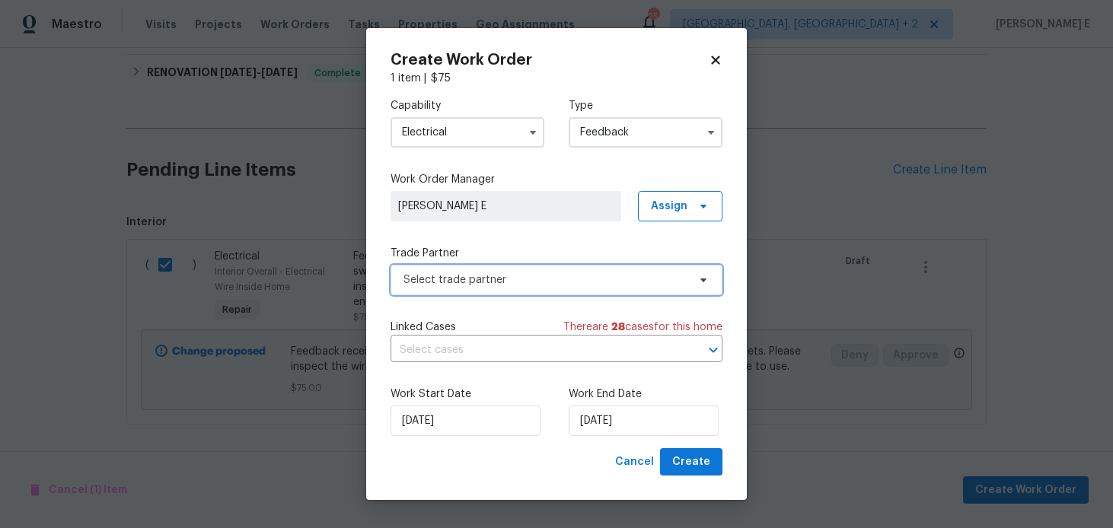
click at [487, 270] on span "Select trade partner" at bounding box center [557, 280] width 332 height 30
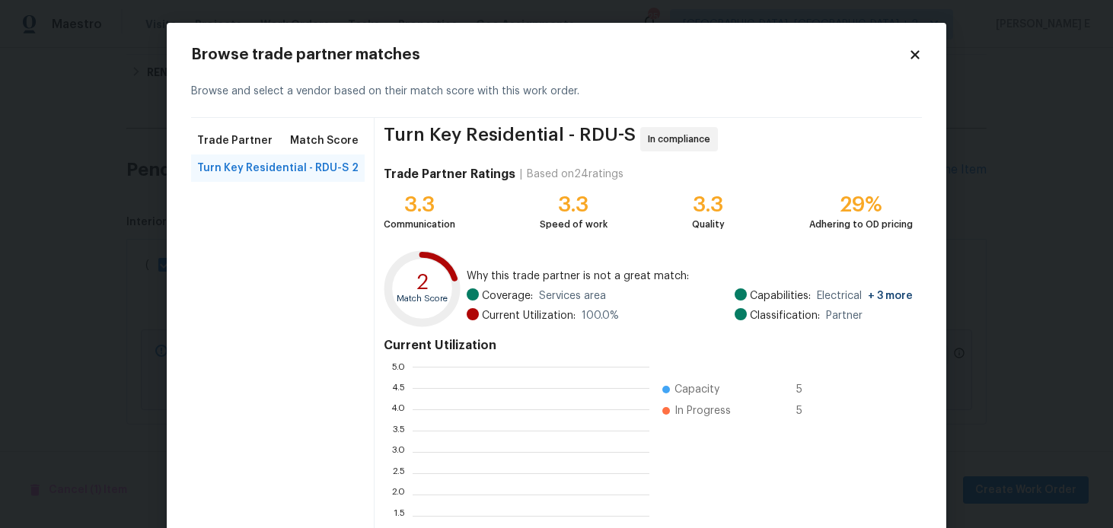
scroll to position [213, 237]
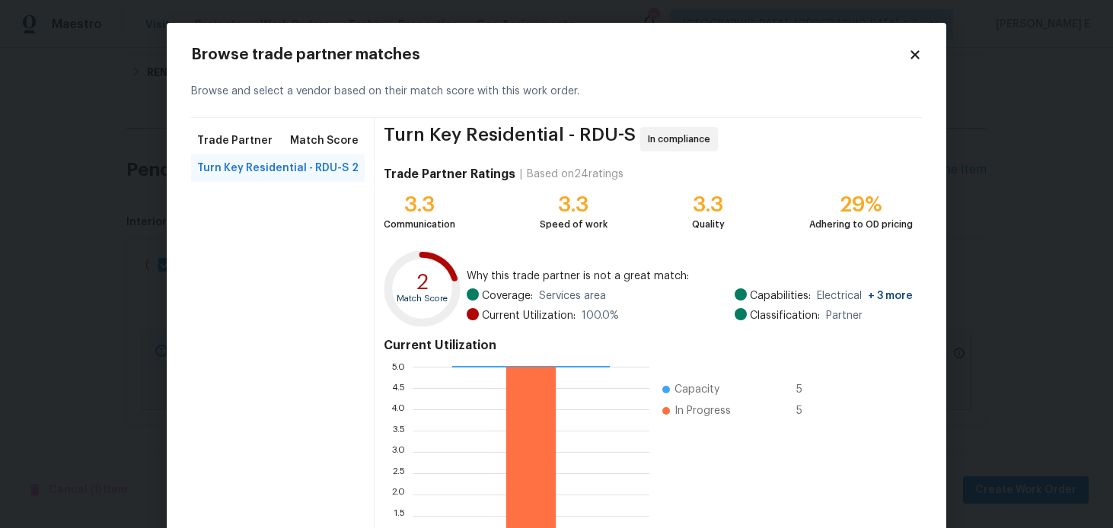
click at [918, 48] on icon at bounding box center [915, 55] width 14 height 14
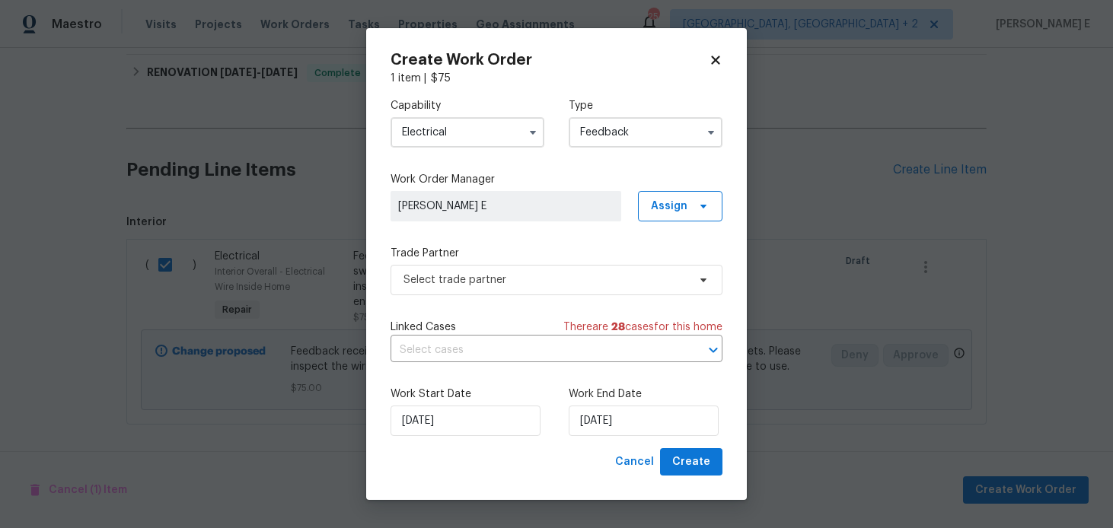
click at [457, 137] on input "Electrical" at bounding box center [468, 132] width 154 height 30
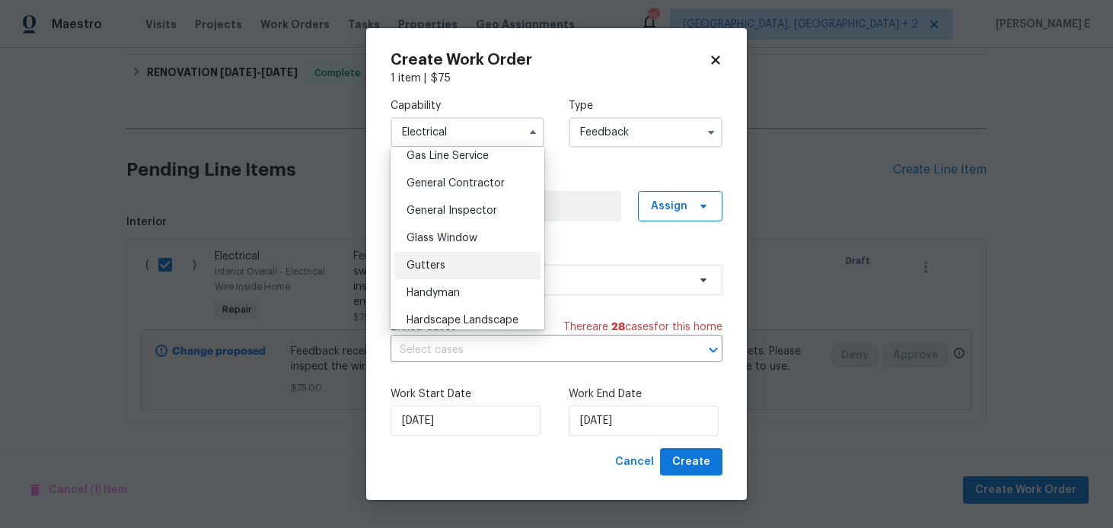
scroll to position [715, 0]
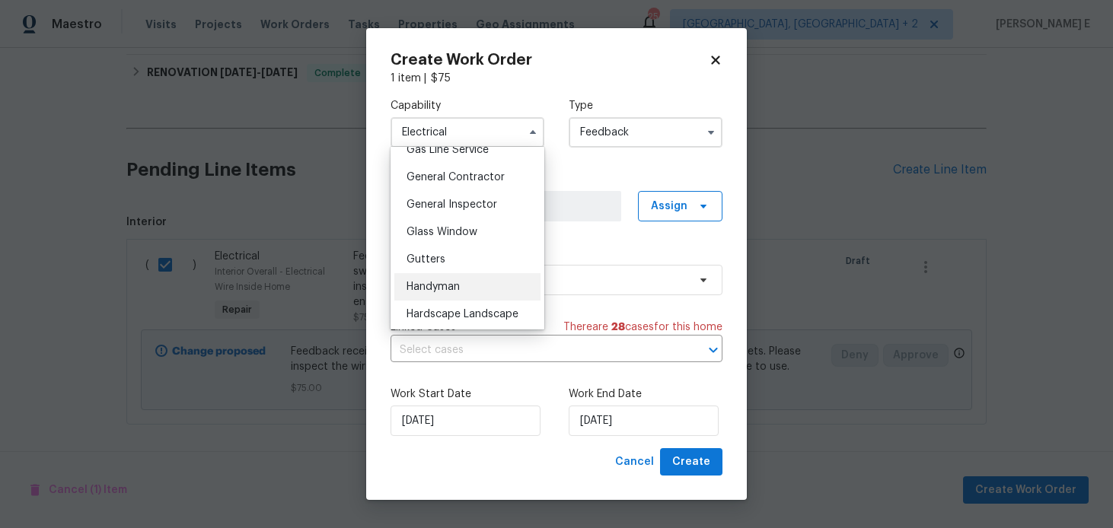
click at [421, 286] on span "Handyman" at bounding box center [433, 287] width 53 height 11
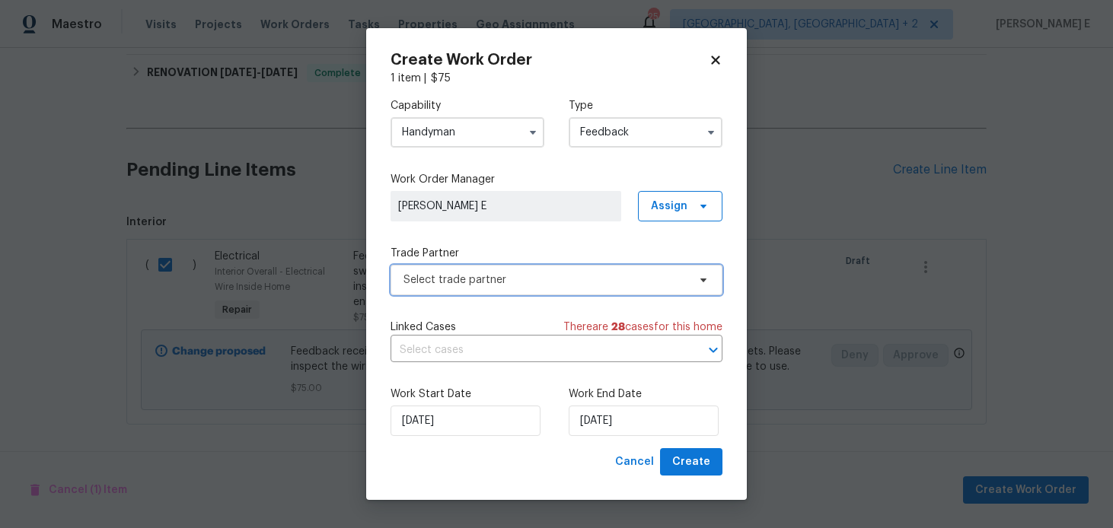
click at [474, 281] on span "Select trade partner" at bounding box center [546, 280] width 284 height 15
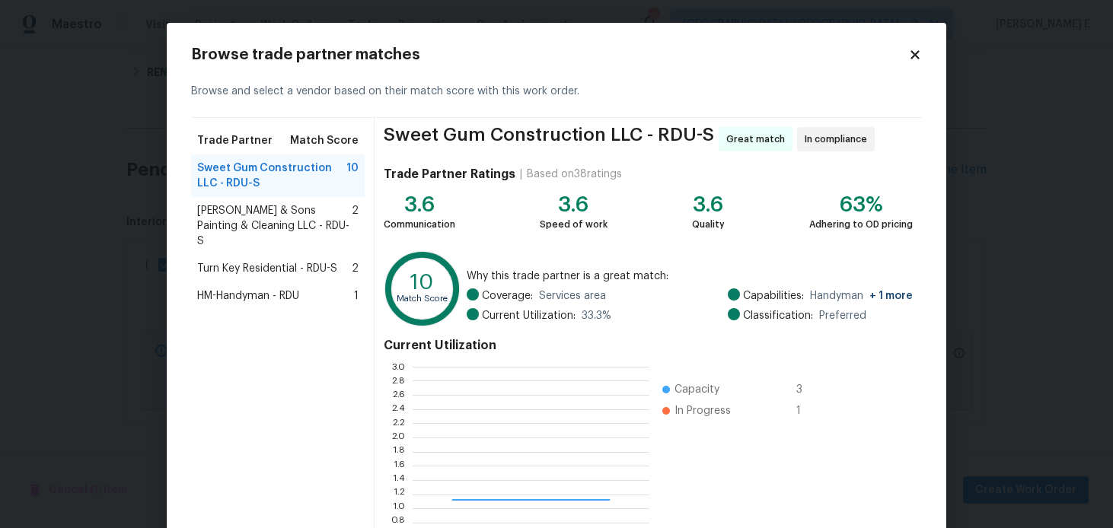
scroll to position [213, 237]
click at [299, 217] on span "Hodge & Sons Painting & Cleaning LLC - RDU-S" at bounding box center [274, 226] width 155 height 46
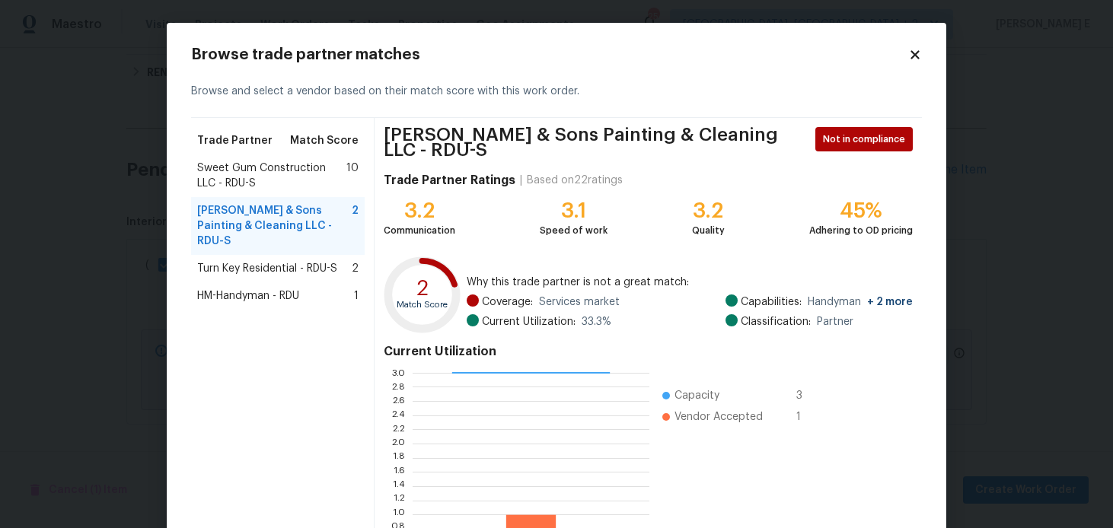
click at [283, 261] on span "Turn Key Residential - RDU-S" at bounding box center [267, 268] width 140 height 15
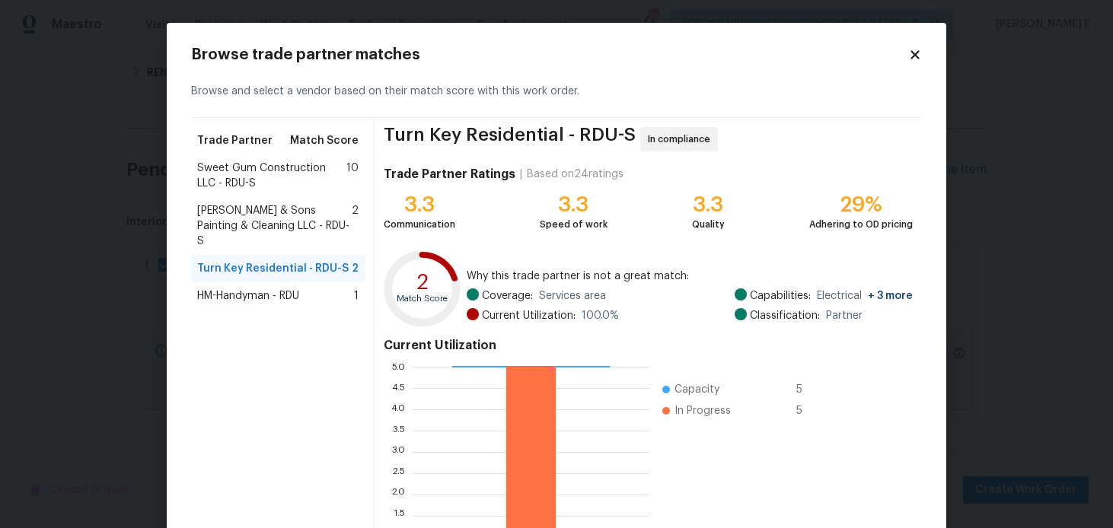
click at [237, 289] on span "HM-Handyman - RDU" at bounding box center [248, 296] width 102 height 15
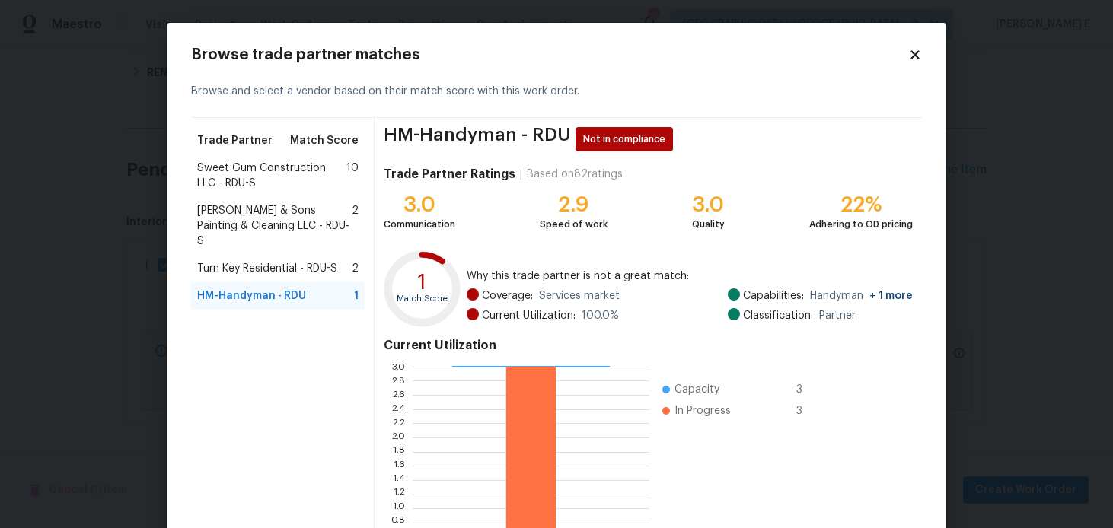
click at [238, 179] on span "Sweet Gum Construction LLC - RDU-S" at bounding box center [271, 176] width 149 height 30
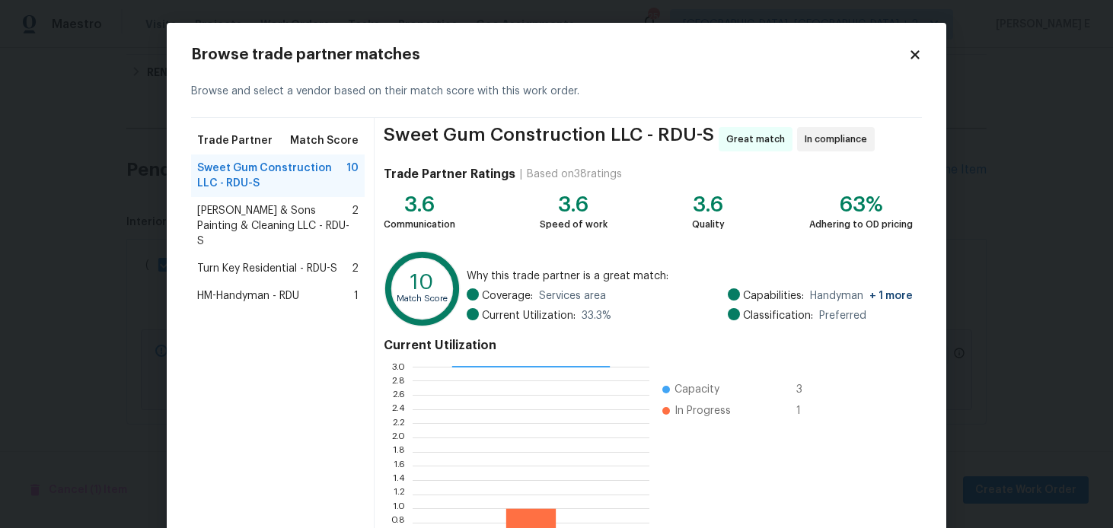
click at [257, 261] on span "Turn Key Residential - RDU-S" at bounding box center [267, 268] width 140 height 15
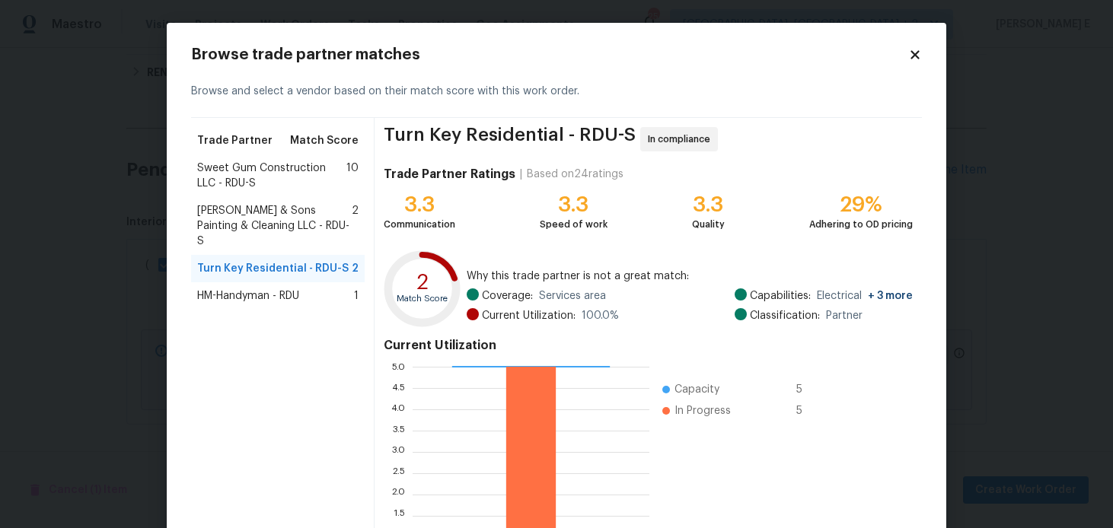
click at [247, 167] on span "Sweet Gum Construction LLC - RDU-S" at bounding box center [271, 176] width 149 height 30
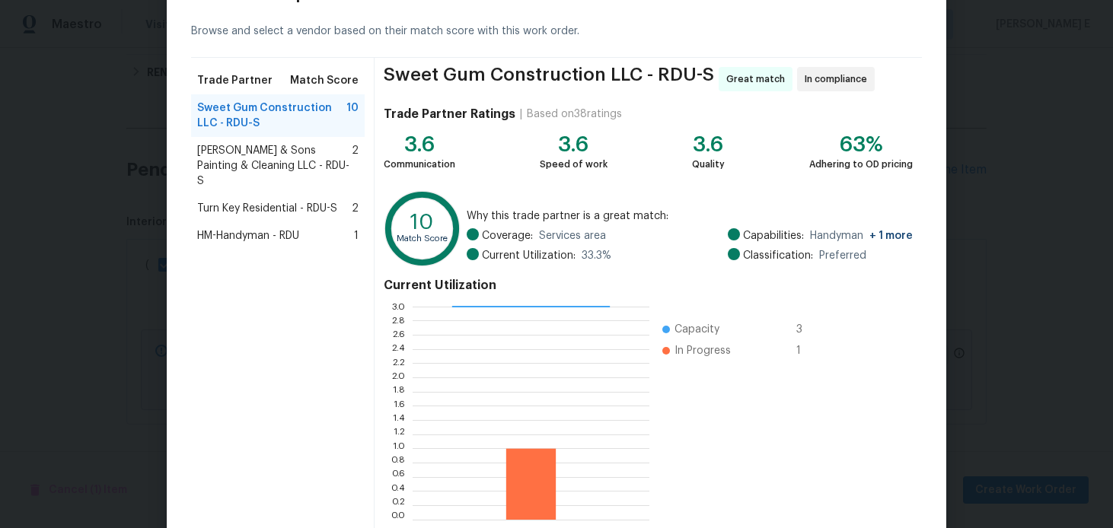
scroll to position [0, 0]
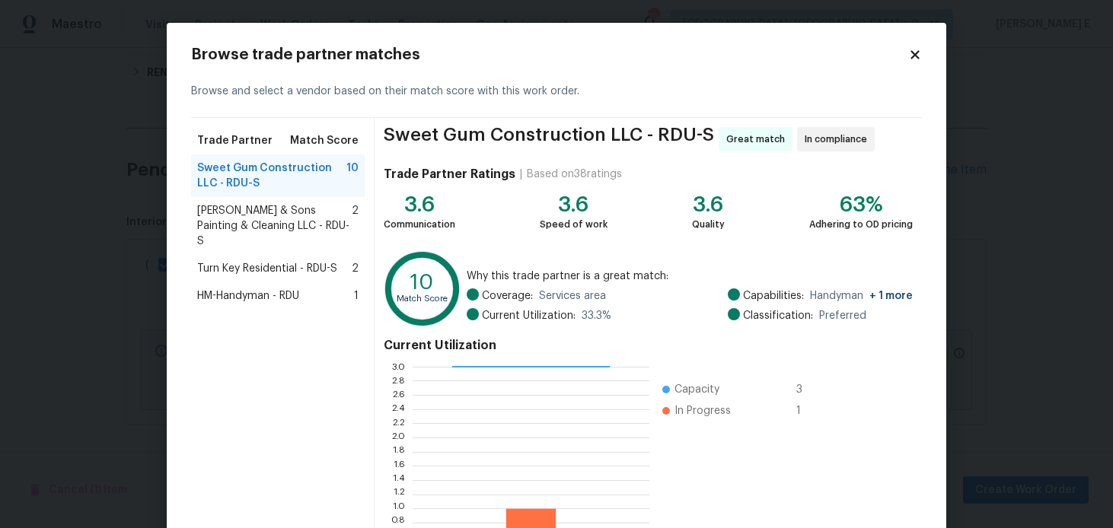
click at [913, 44] on div "Browse trade partner matches Browse and select a vendor based on their match sc…" at bounding box center [557, 336] width 780 height 627
click at [907, 53] on h2 "Browse trade partner matches" at bounding box center [549, 54] width 717 height 15
click at [914, 62] on div "Browse trade partner matches" at bounding box center [556, 54] width 731 height 15
click at [918, 49] on icon at bounding box center [915, 55] width 14 height 14
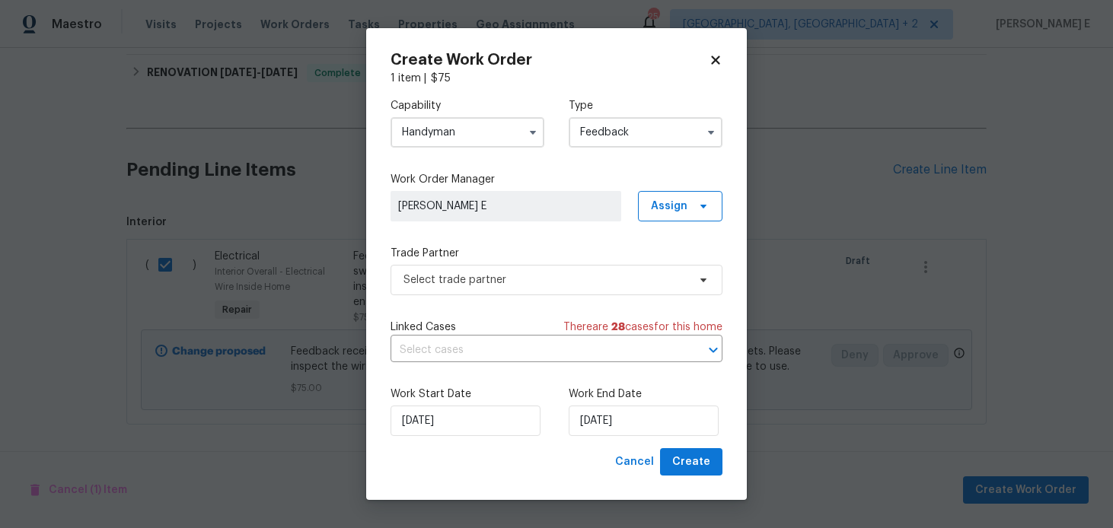
click at [477, 124] on input "Handyman" at bounding box center [468, 132] width 154 height 30
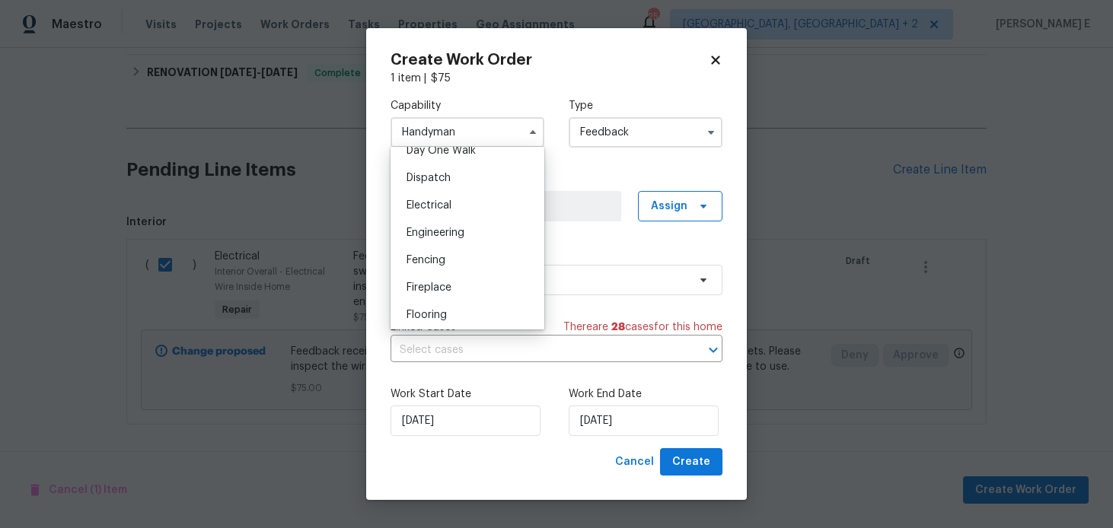
scroll to position [439, 0]
click at [472, 210] on div "Electrical" at bounding box center [467, 206] width 146 height 27
type input "Electrical"
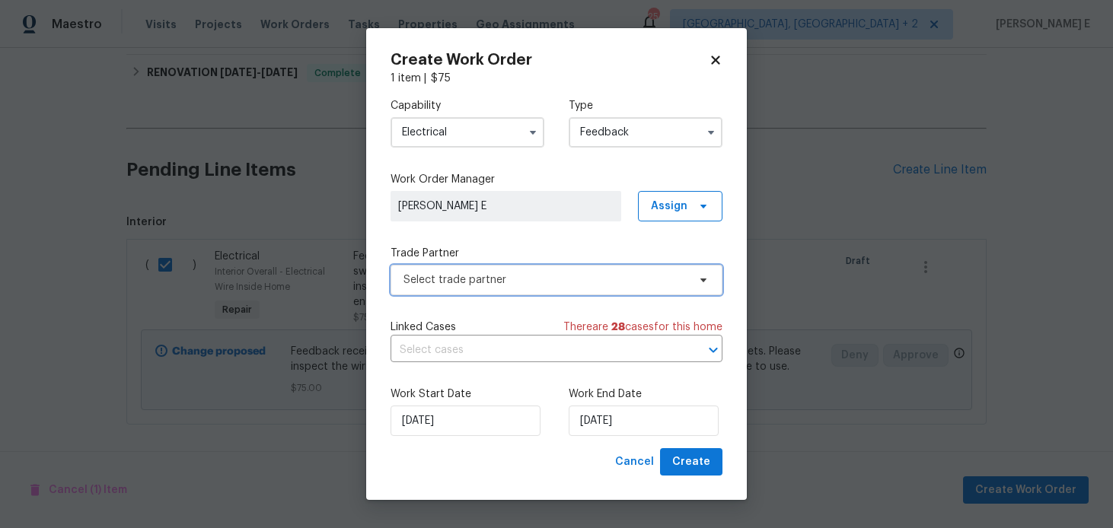
click at [480, 277] on span "Select trade partner" at bounding box center [546, 280] width 284 height 15
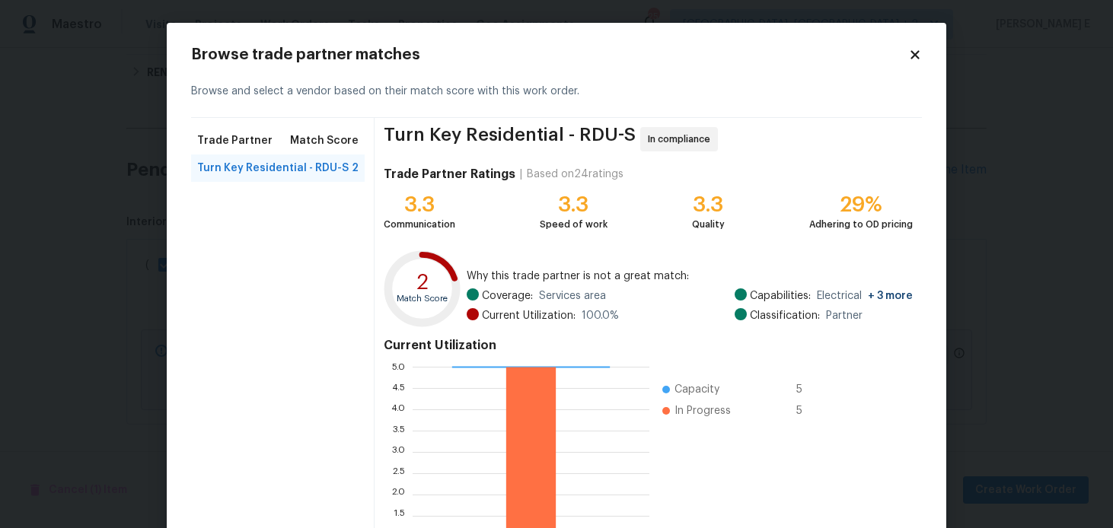
scroll to position [143, 0]
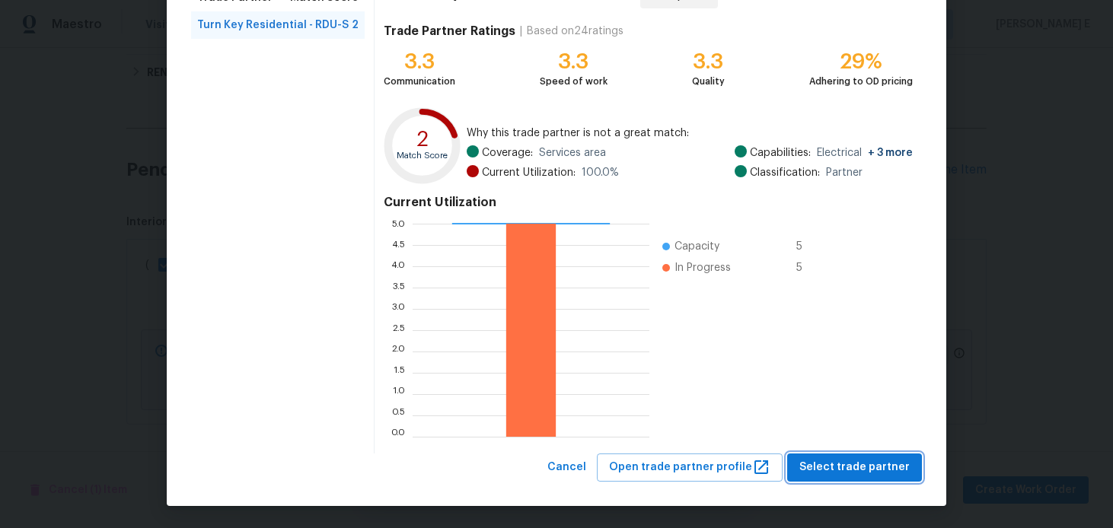
click at [816, 465] on span "Select trade partner" at bounding box center [855, 467] width 110 height 19
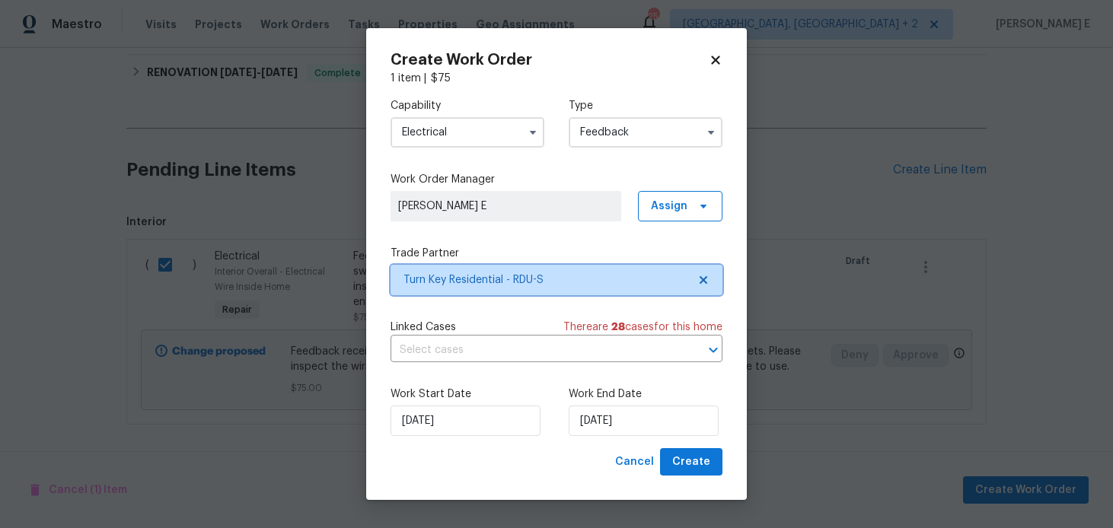
scroll to position [0, 0]
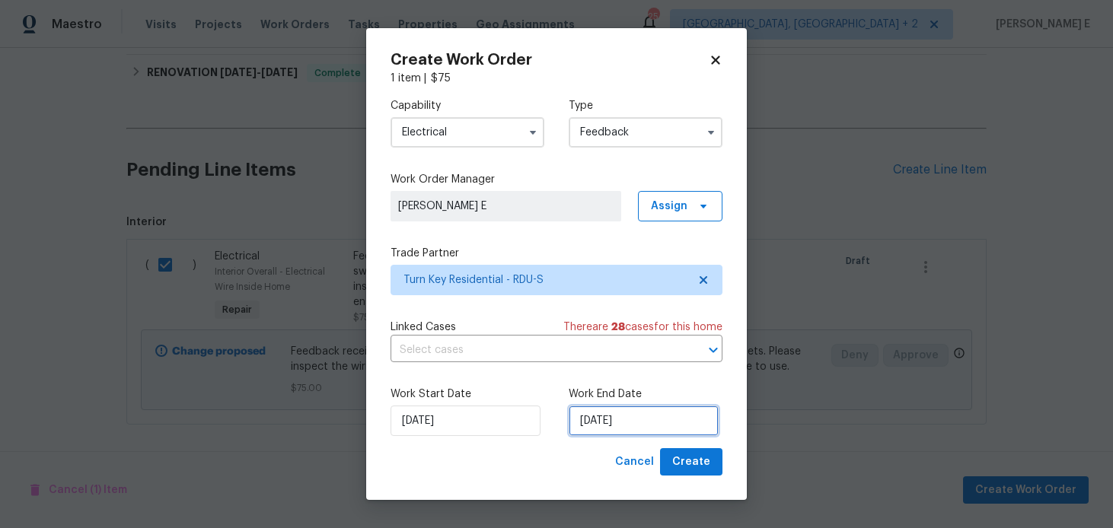
click at [618, 423] on input "03/09/2025" at bounding box center [644, 421] width 150 height 30
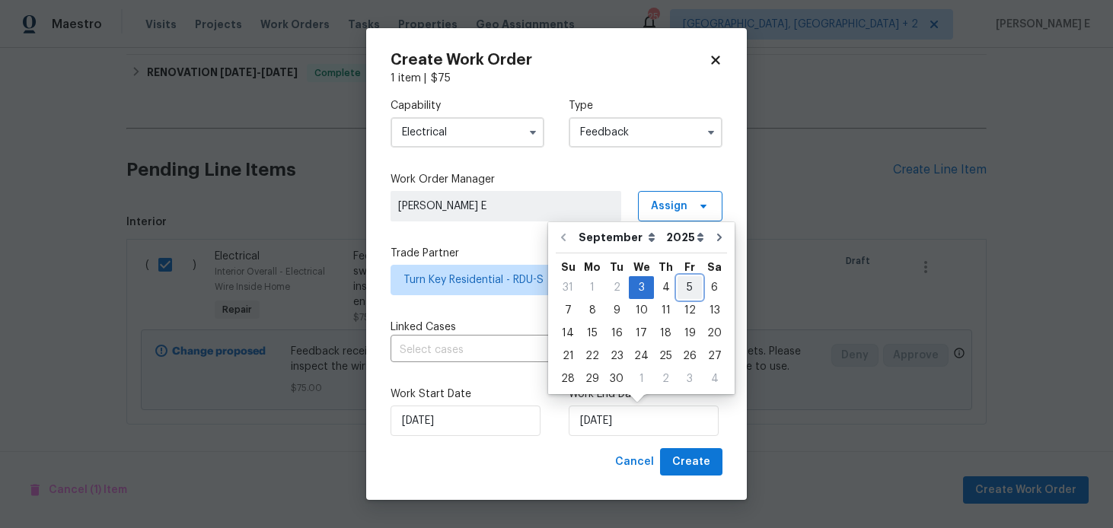
click at [678, 288] on div "5" at bounding box center [690, 287] width 24 height 21
type input "05/09/2025"
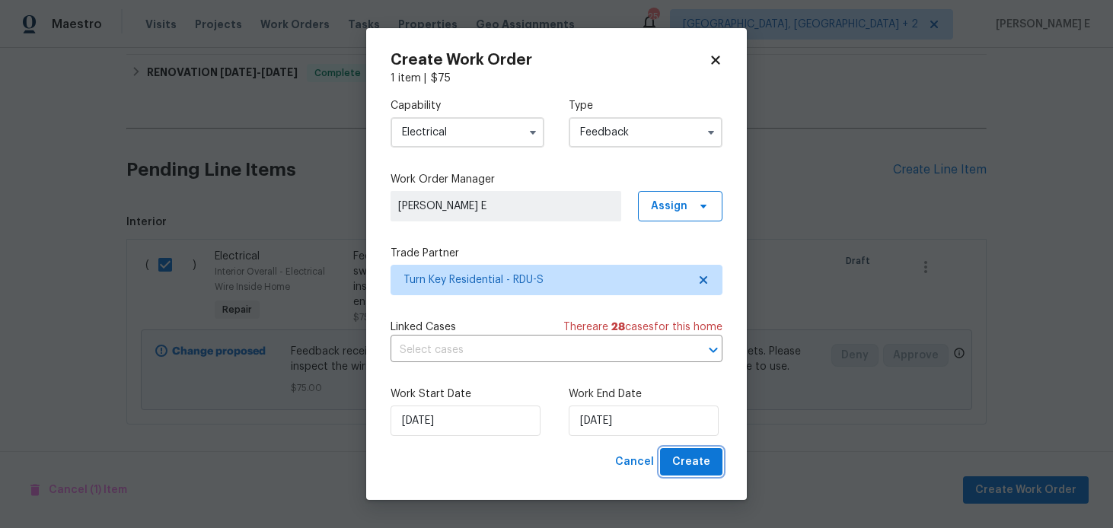
click at [698, 460] on span "Create" at bounding box center [691, 462] width 38 height 19
checkbox input "false"
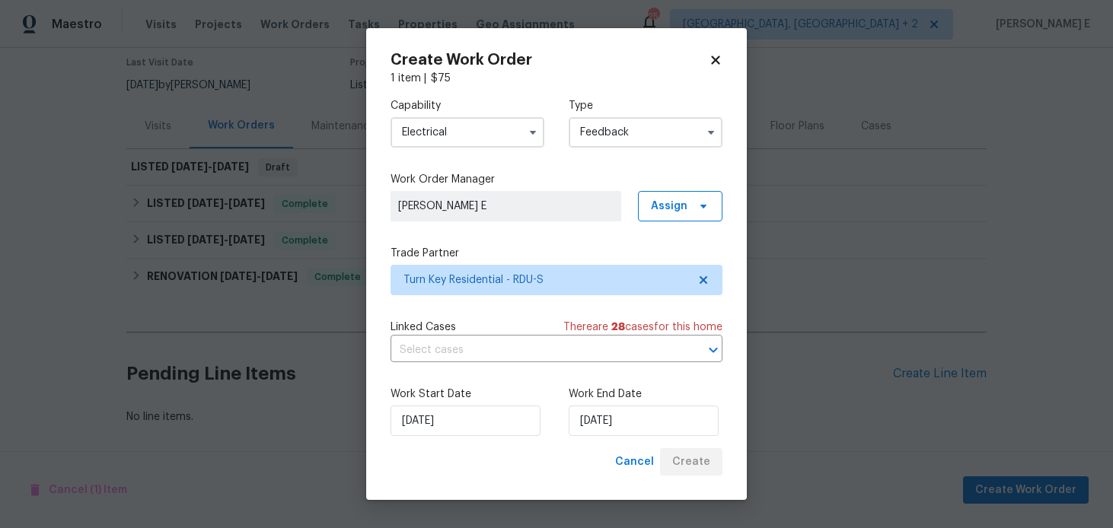
scroll to position [127, 0]
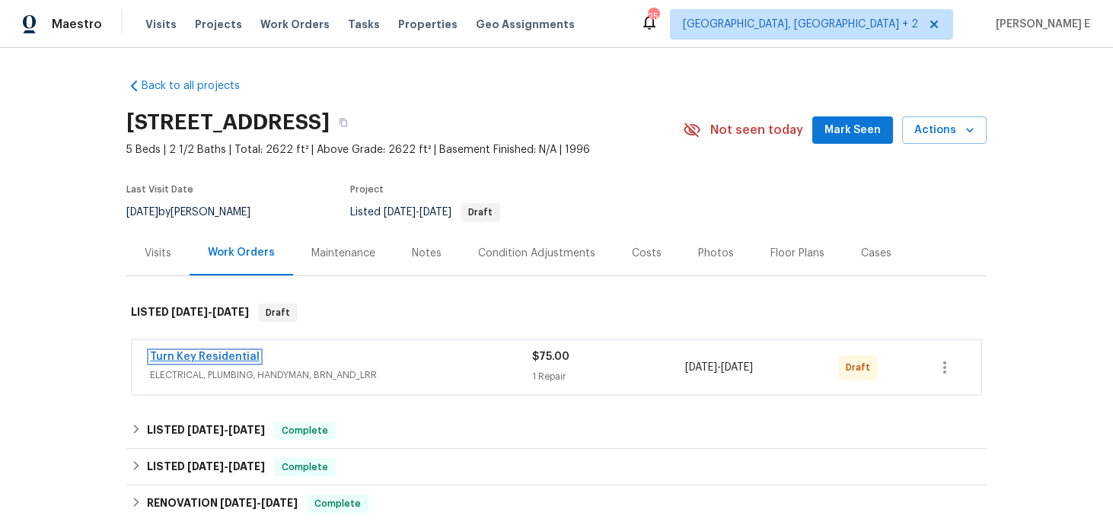
click at [239, 359] on link "Turn Key Residential" at bounding box center [205, 357] width 110 height 11
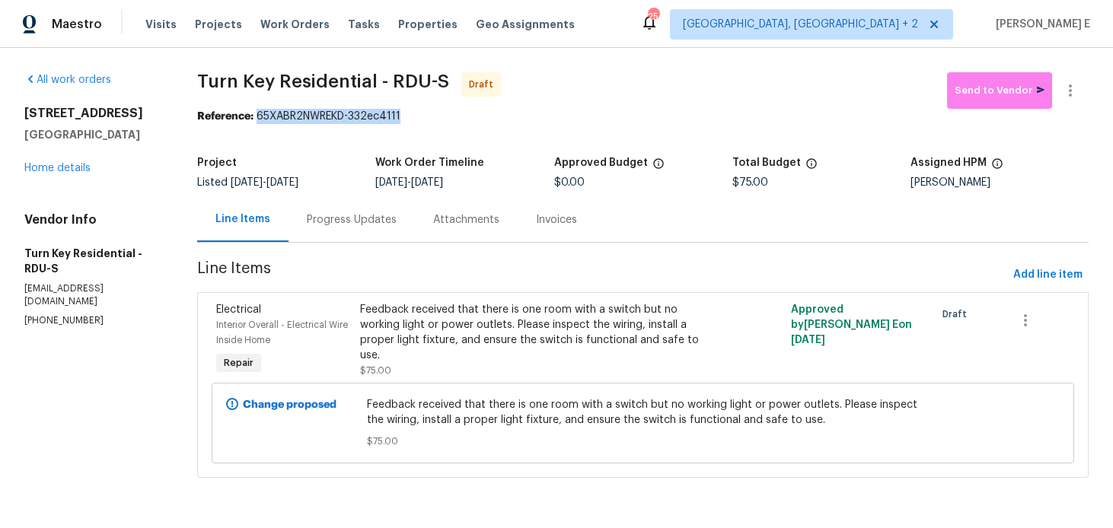
drag, startPoint x: 279, startPoint y: 113, endPoint x: 426, endPoint y: 123, distance: 147.3
click at [426, 123] on div "Reference: 65XABR2NWREKD-332ec4111" at bounding box center [643, 116] width 892 height 15
copy div "65XABR2NWREKD-332ec4111"
click at [348, 238] on div "Progress Updates" at bounding box center [352, 219] width 126 height 45
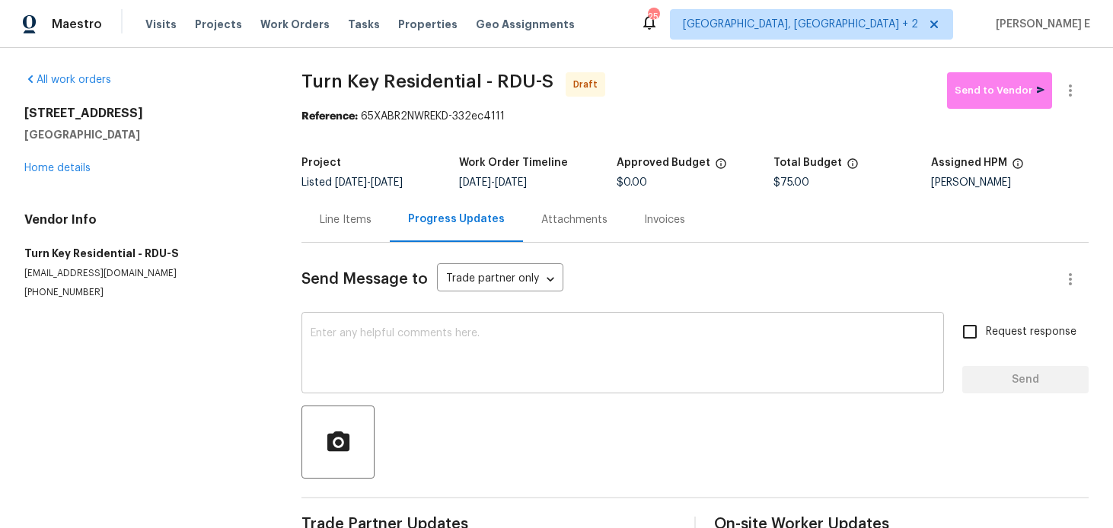
click at [385, 343] on textarea at bounding box center [623, 354] width 624 height 53
paste textarea "Hi this is [PERSON_NAME] with Opendoor. I’m confirming you received the WO for …"
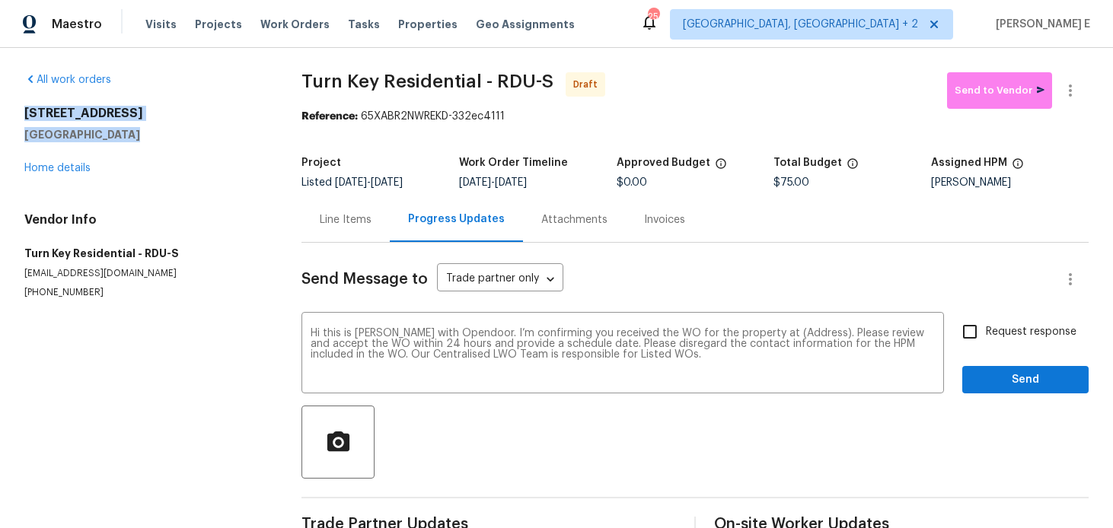
drag, startPoint x: 22, startPoint y: 112, endPoint x: 143, endPoint y: 138, distance: 123.8
click at [142, 138] on div "All work orders 12316 Amoretto Way Raleigh, NC 27613 Home details Vendor Info T…" at bounding box center [556, 307] width 1113 height 518
copy div "12316 Amoretto Way Raleigh, NC 27613"
click at [784, 334] on textarea "Hi this is Keerthana with Opendoor. I’m confirming you received the WO for the …" at bounding box center [623, 354] width 624 height 53
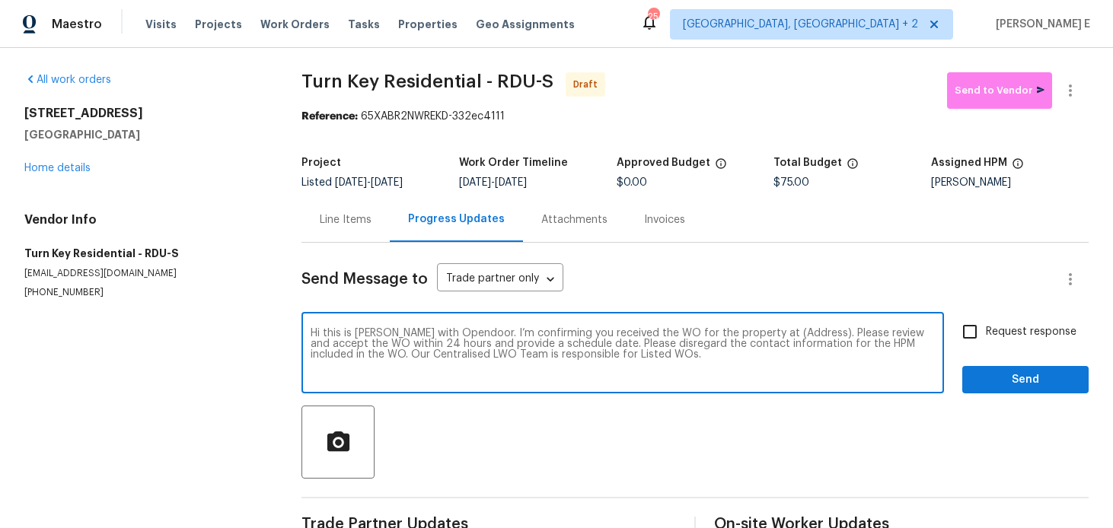
paste textarea "12316 Amoretto Way Raleigh, NC 27613"
type textarea "Hi this is Keerthana with Opendoor. I’m confirming you received the WO for the …"
click at [1000, 324] on span "Request response" at bounding box center [1031, 332] width 91 height 16
click at [986, 324] on input "Request response" at bounding box center [970, 332] width 32 height 32
checkbox input "true"
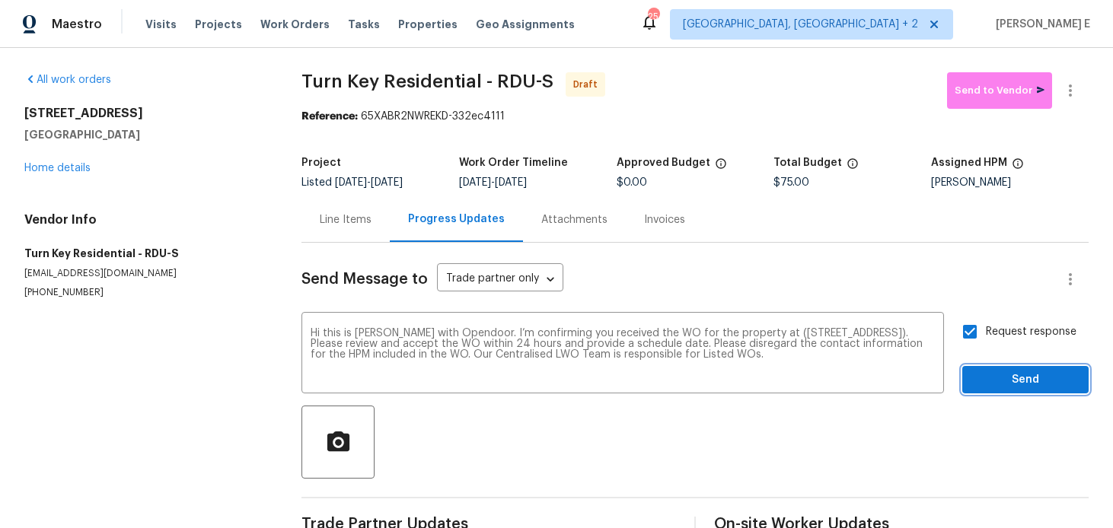
click at [985, 381] on span "Send" at bounding box center [1026, 380] width 102 height 19
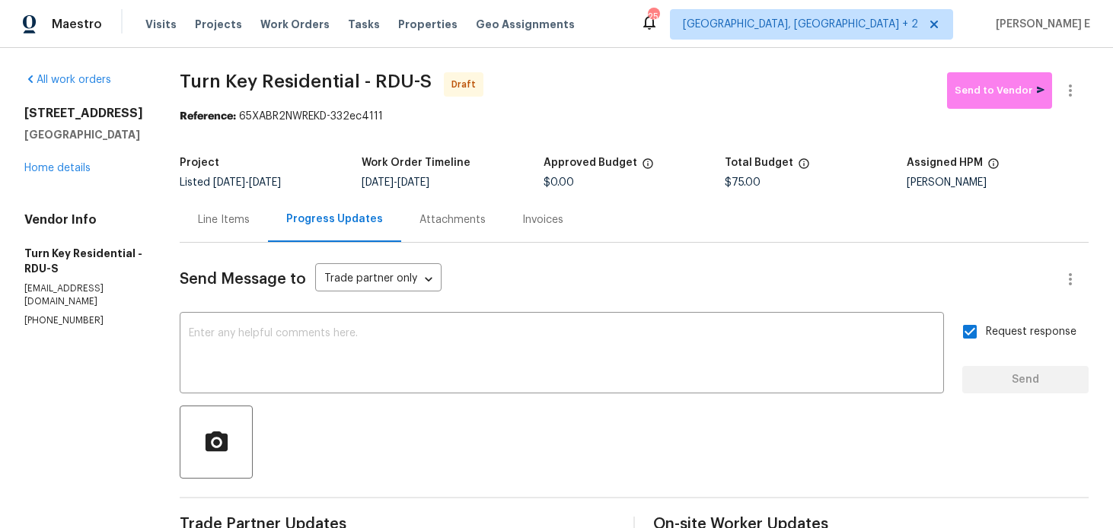
click at [464, 308] on div "Send Message to Trade partner only Trade partner only ​ x ​ Request response Se…" at bounding box center [634, 445] width 909 height 404
click at [447, 331] on textarea at bounding box center [562, 354] width 746 height 53
paste textarea "Attention All Work Orders must include before-photos (both close-up and wide-an…"
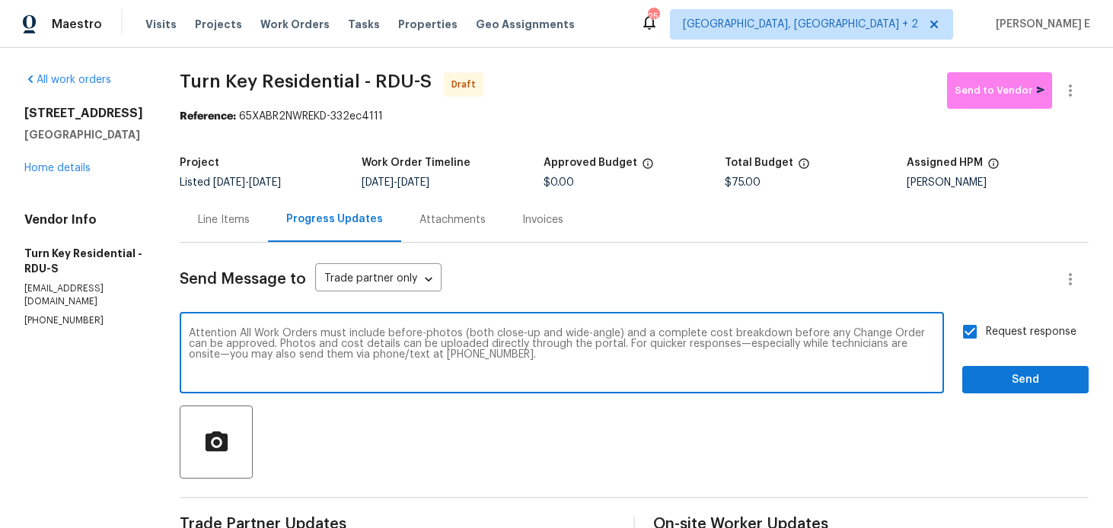
type textarea "Attention All Work Orders must include before-photos (both close-up and wide-an…"
click at [993, 388] on span "Send" at bounding box center [1026, 380] width 102 height 19
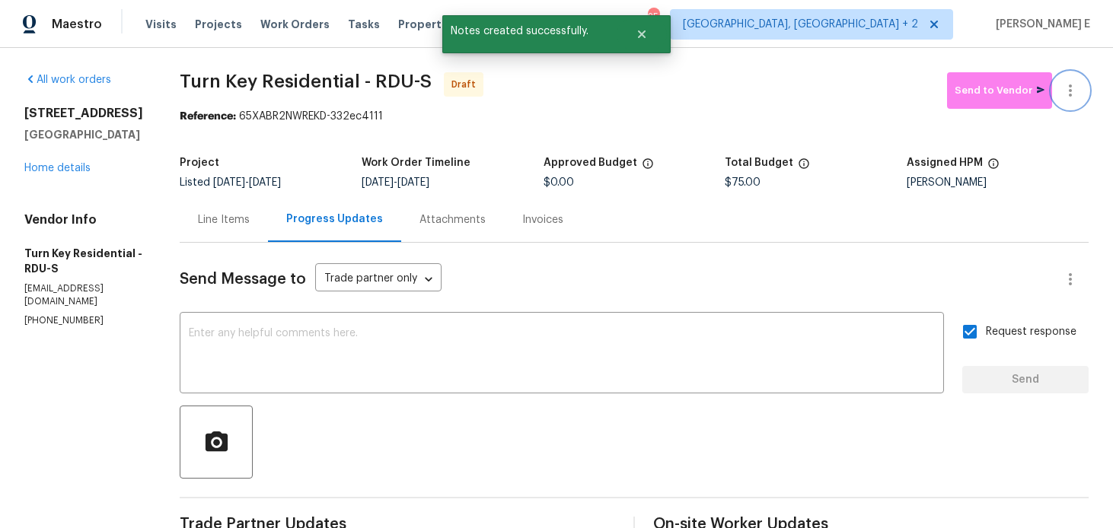
click at [1066, 93] on icon "button" at bounding box center [1071, 90] width 18 height 18
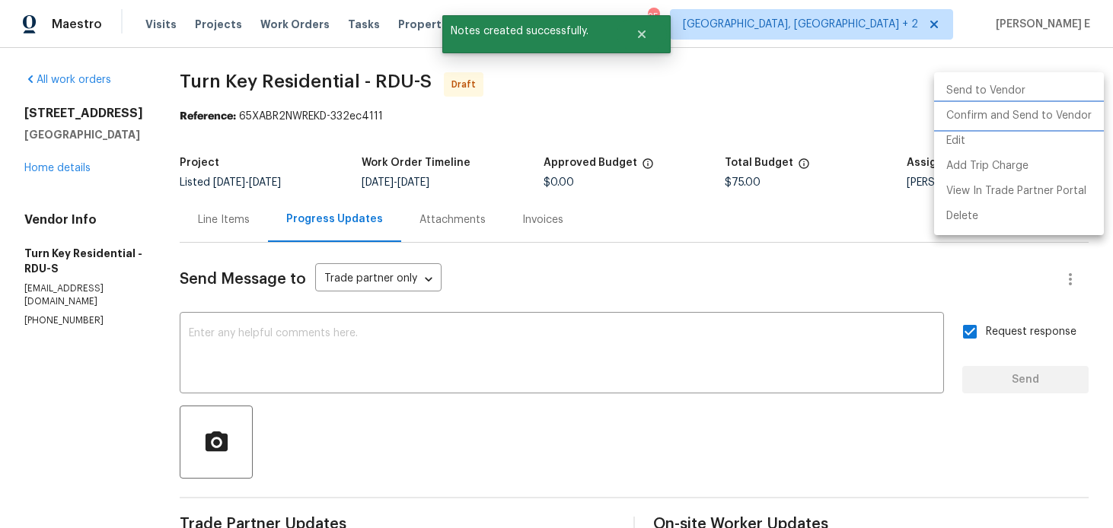
click at [1043, 125] on li "Confirm and Send to Vendor" at bounding box center [1019, 116] width 170 height 25
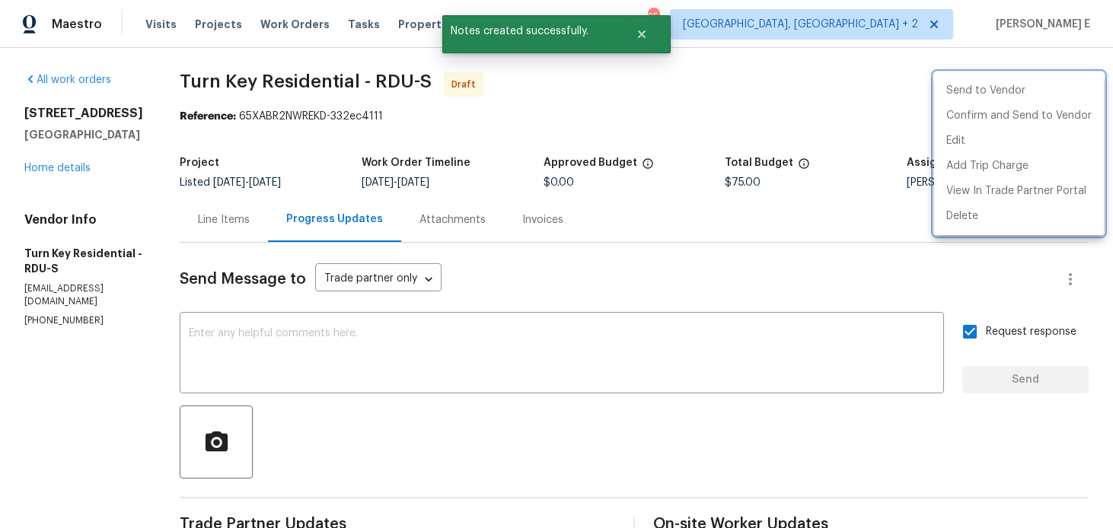
click at [544, 189] on div at bounding box center [556, 264] width 1113 height 528
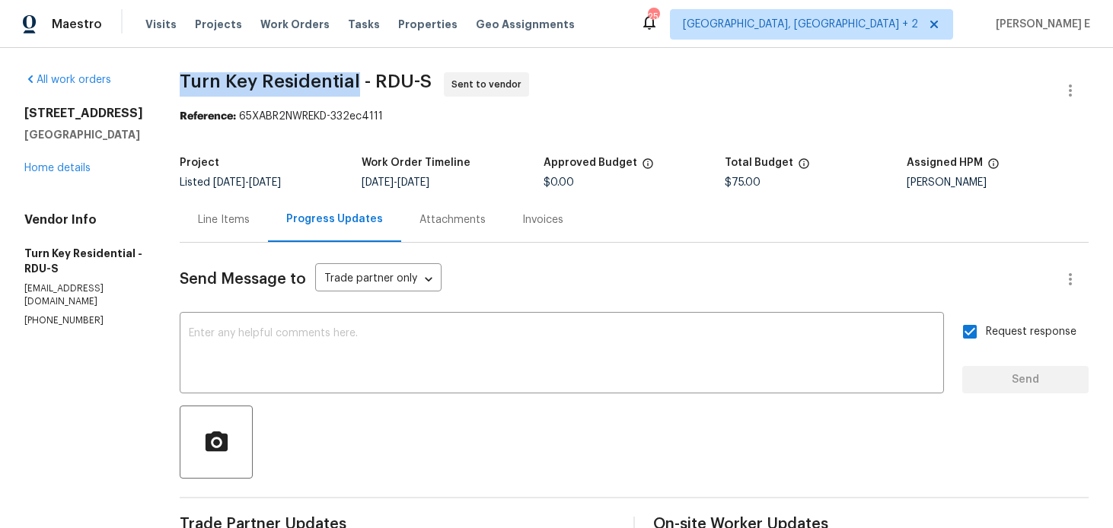
drag, startPoint x: 218, startPoint y: 81, endPoint x: 391, endPoint y: 84, distance: 173.6
click at [391, 84] on span "Turn Key Residential - RDU-S" at bounding box center [306, 81] width 252 height 18
copy span "Turn Key Residential"
click at [78, 174] on div "12316 Amoretto Way Raleigh, NC 27613 Home details" at bounding box center [83, 141] width 119 height 70
click at [78, 168] on link "Home details" at bounding box center [57, 168] width 66 height 11
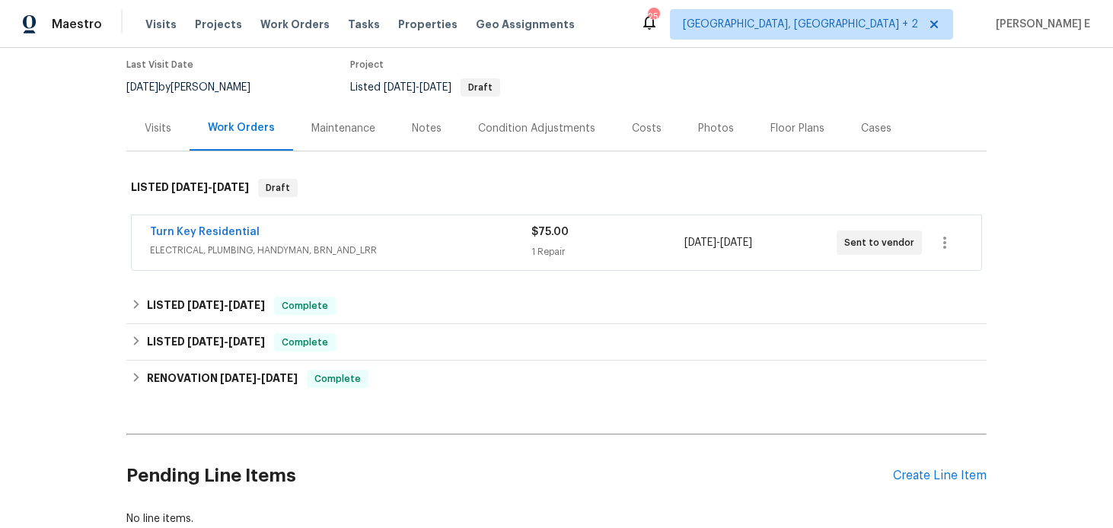
scroll to position [227, 0]
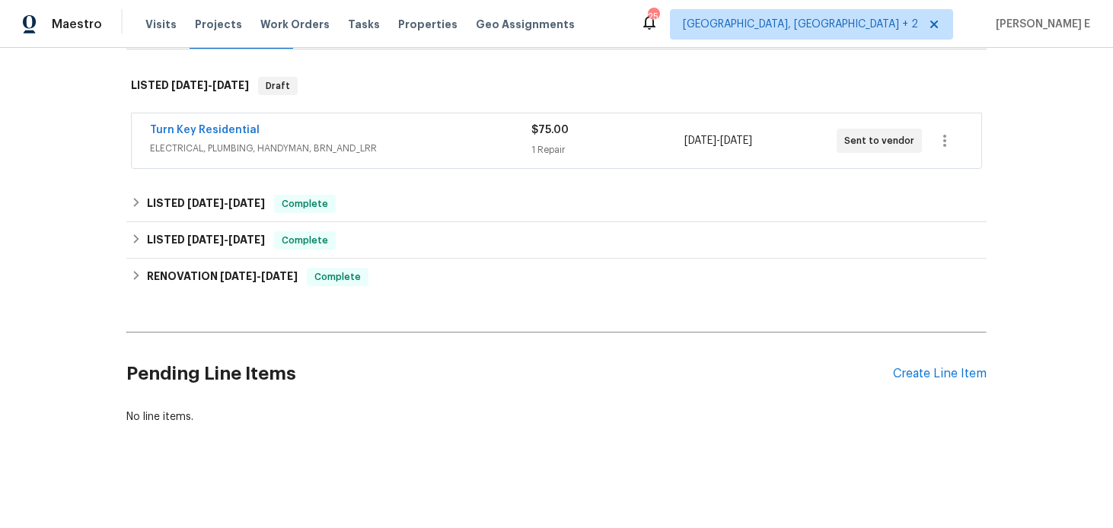
click at [915, 366] on div "Pending Line Items Create Line Item" at bounding box center [556, 374] width 861 height 71
click at [918, 375] on div "Create Line Item" at bounding box center [940, 374] width 94 height 14
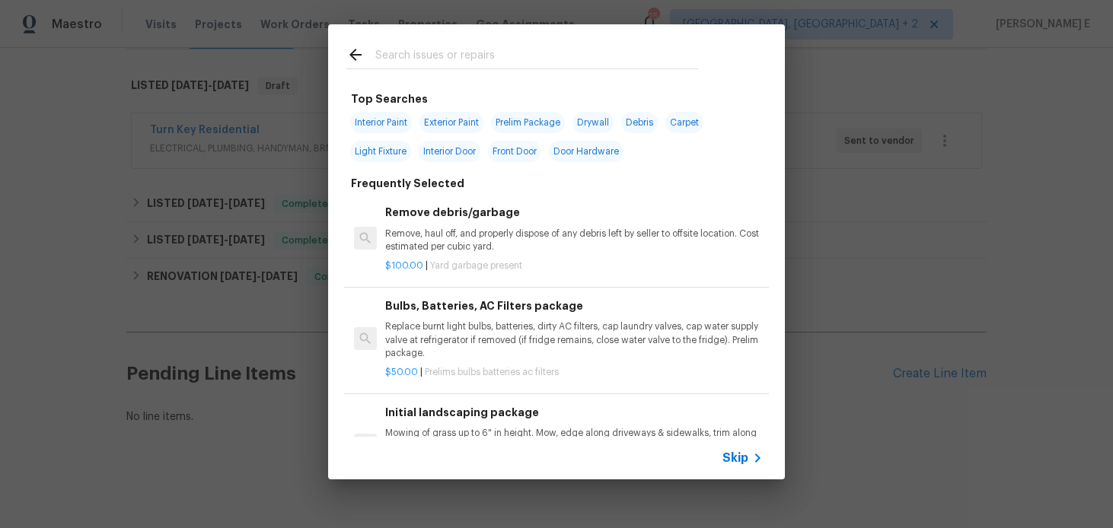
click at [746, 463] on span "Skip" at bounding box center [736, 458] width 26 height 15
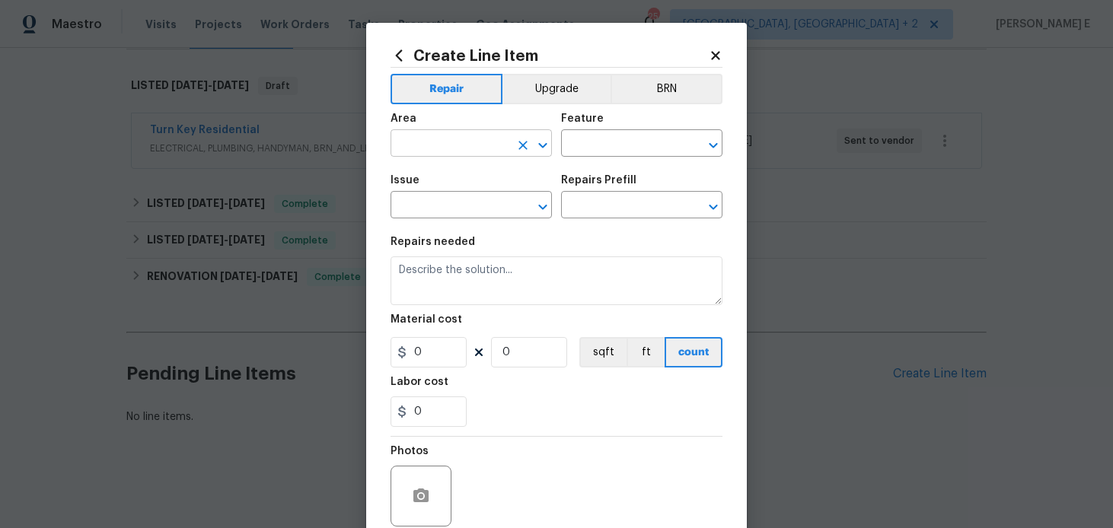
click at [456, 141] on input "text" at bounding box center [450, 145] width 119 height 24
type input "Interior Overall"
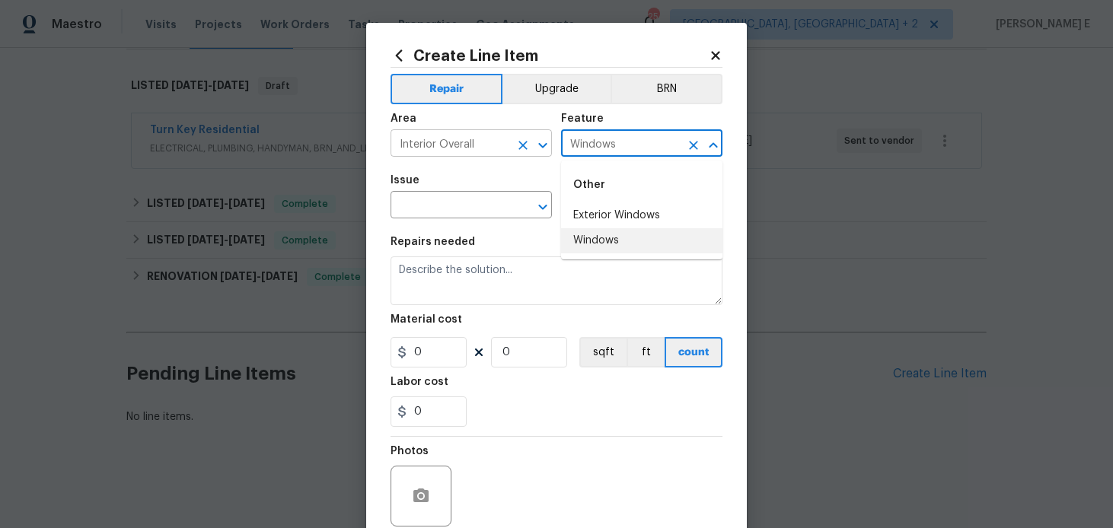
type input "Windows"
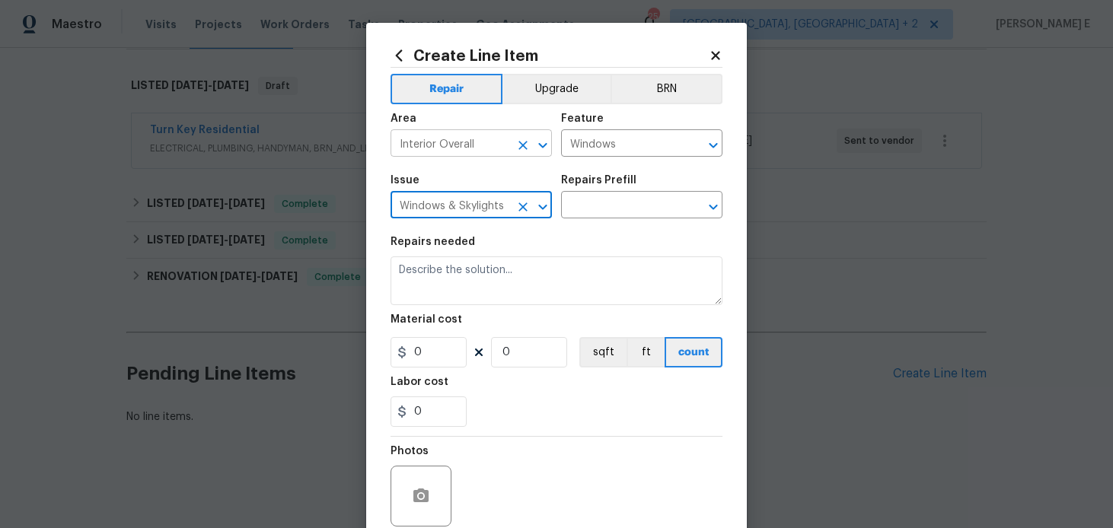
type input "Windows & Skylights"
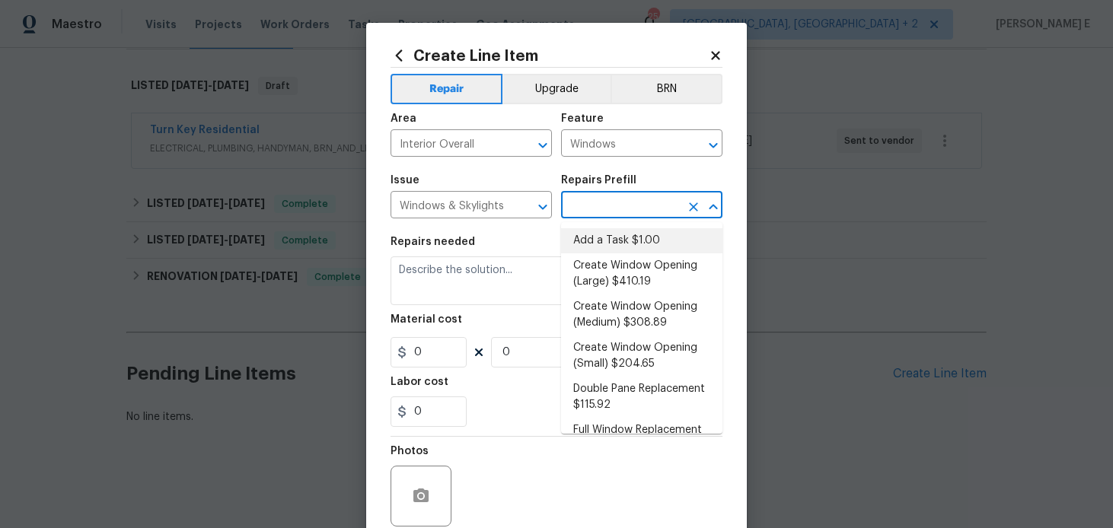
click at [586, 242] on li "Add a Task $1.00" at bounding box center [641, 240] width 161 height 25
type input "Add a Task $1.00"
type textarea "HPM to detail"
type input "1"
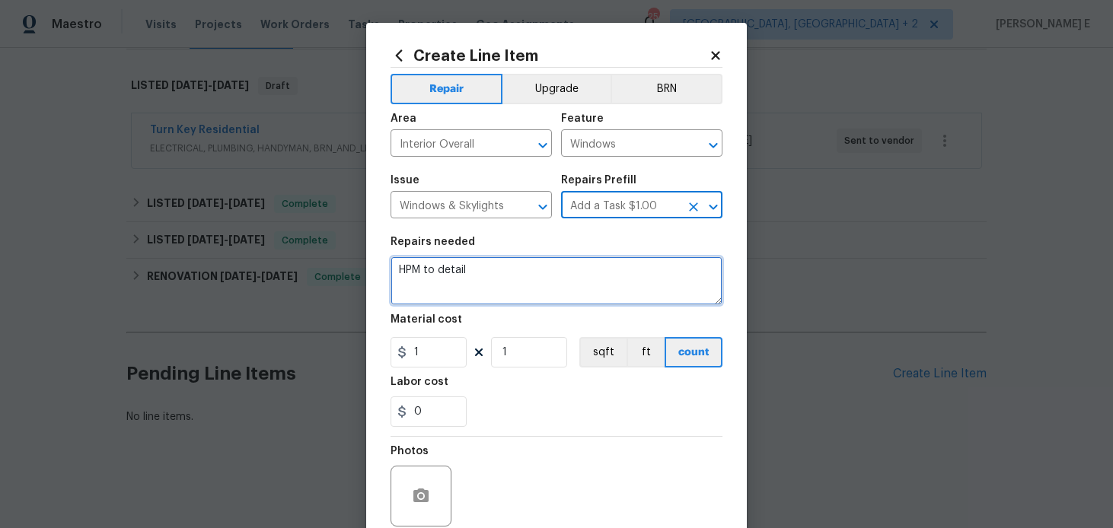
click at [490, 277] on textarea "HPM to detail" at bounding box center [557, 281] width 332 height 49
paste textarea "The bathroom window on the top appears unsafe. Please inspect and secure the wi…"
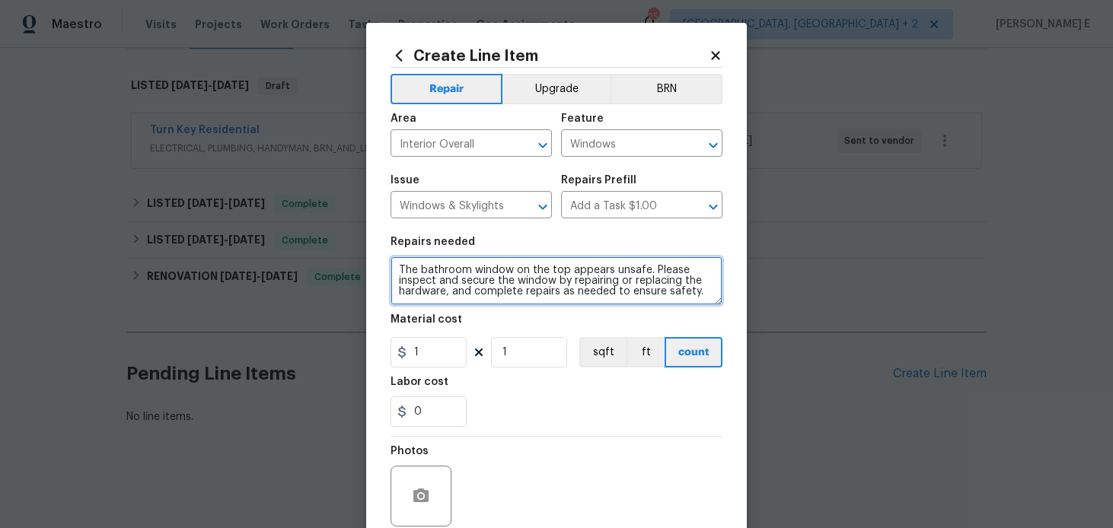
type textarea "The bathroom window on the top appears unsafe. Please inspect and secure the wi…"
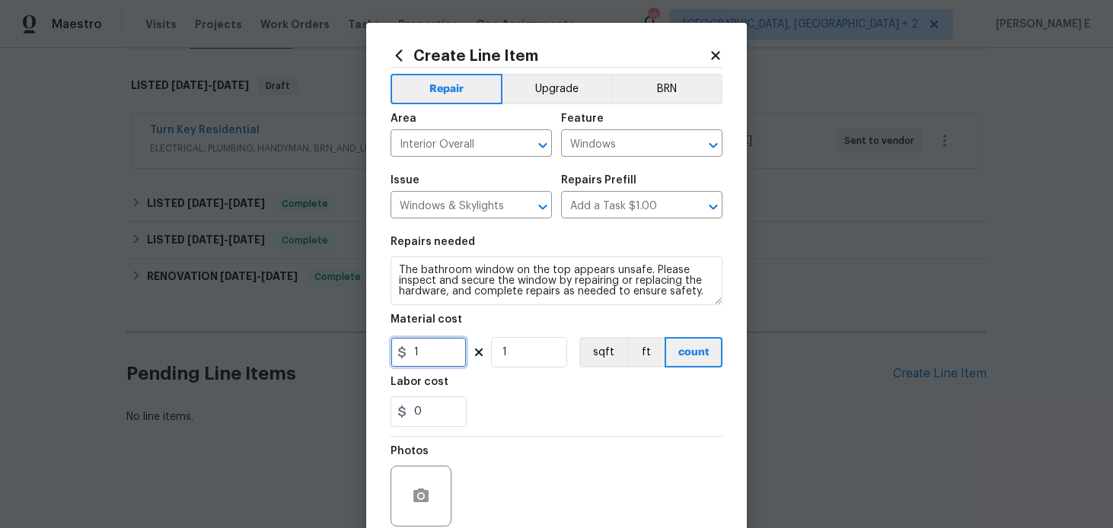
click at [420, 351] on input "1" at bounding box center [429, 352] width 76 height 30
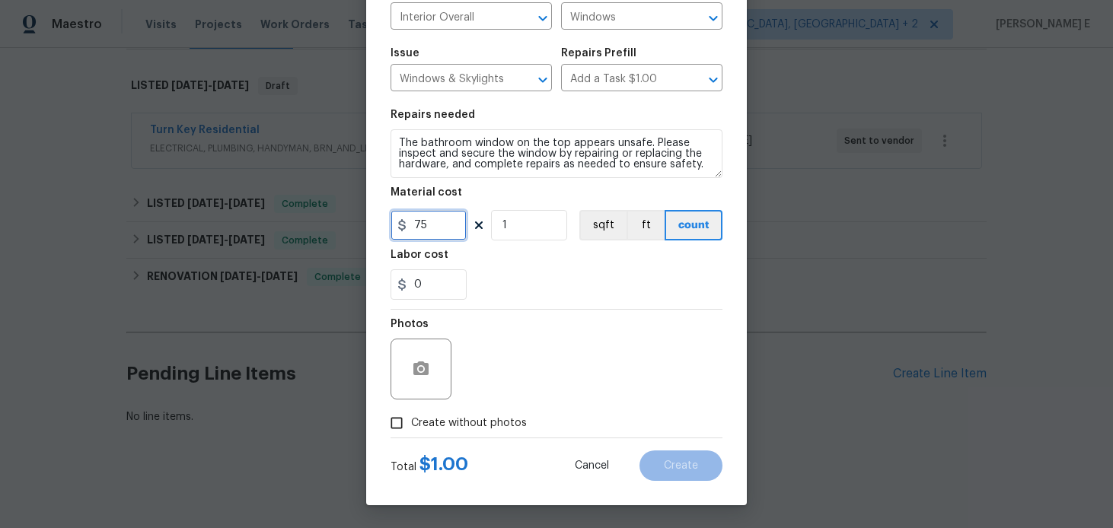
type input "75"
click at [427, 421] on span "Create without photos" at bounding box center [469, 424] width 116 height 16
click at [411, 421] on input "Create without photos" at bounding box center [396, 423] width 29 height 29
checkbox input "true"
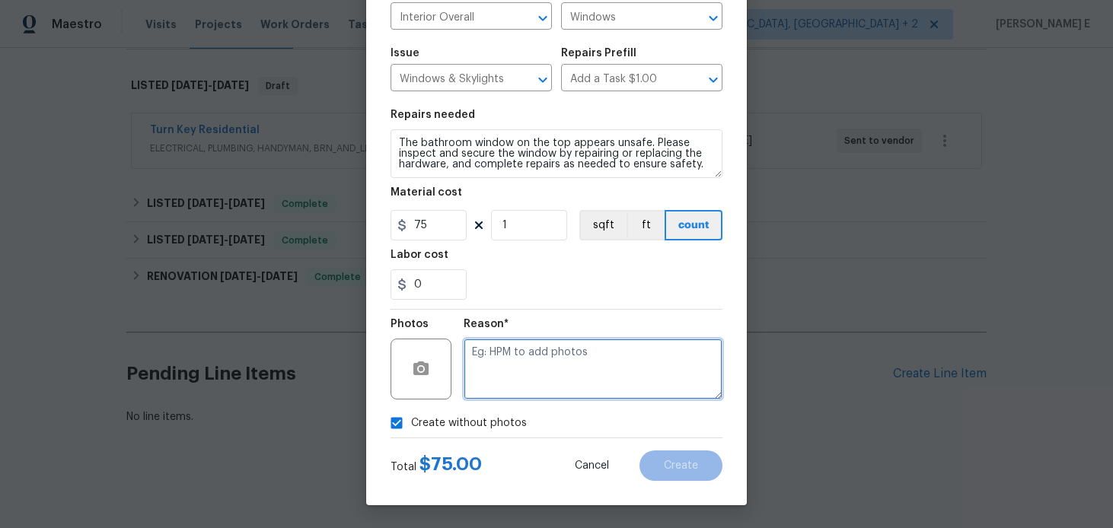
click at [543, 373] on textarea at bounding box center [593, 369] width 259 height 61
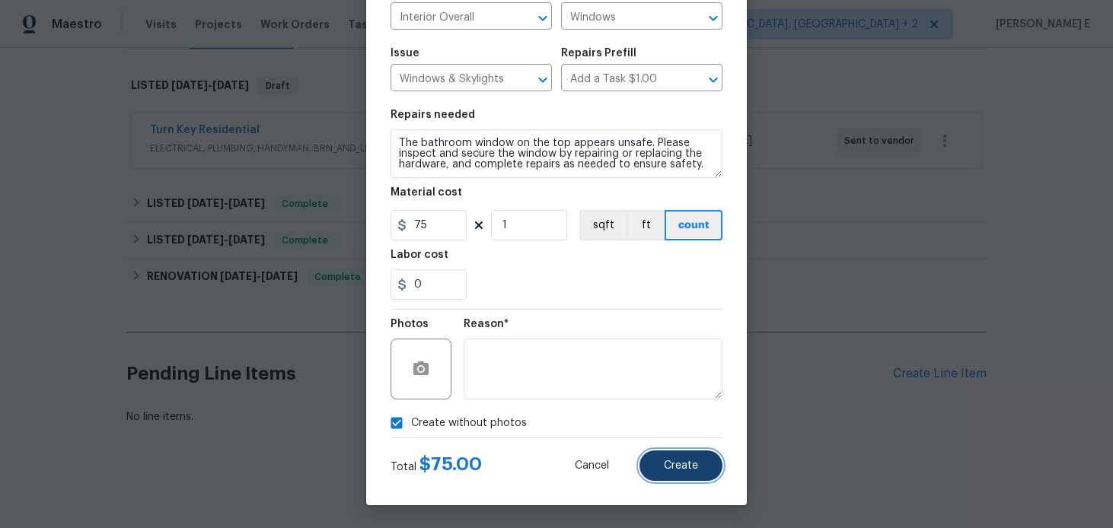
click at [665, 461] on span "Create" at bounding box center [681, 466] width 34 height 11
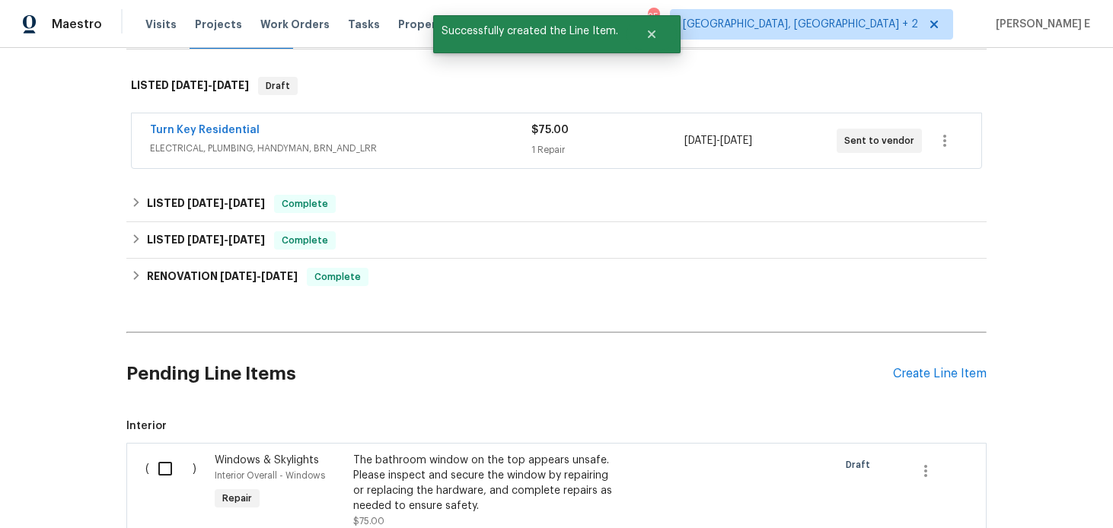
scroll to position [431, 0]
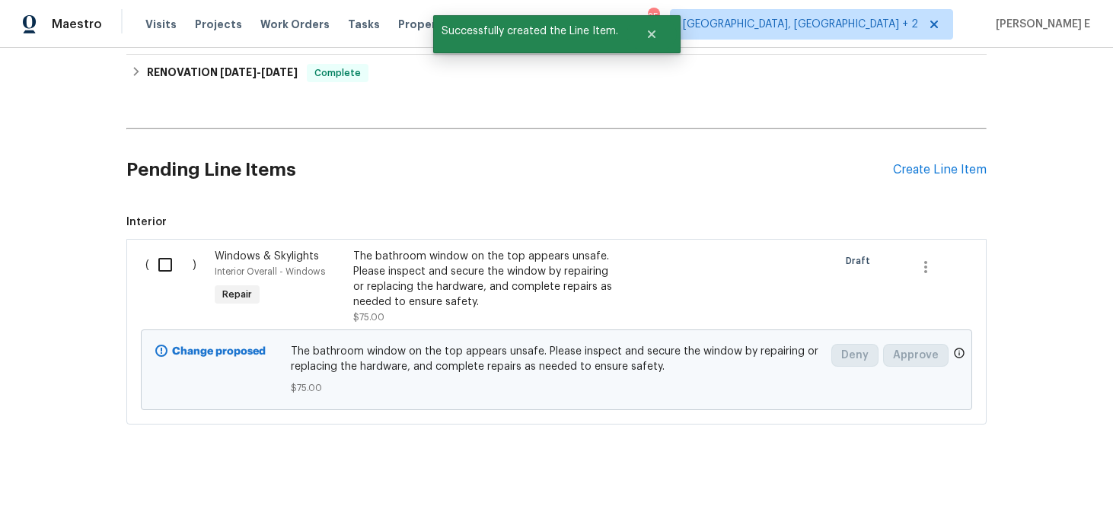
click at [165, 282] on div "( )" at bounding box center [175, 286] width 69 height 85
click at [177, 252] on input "checkbox" at bounding box center [170, 265] width 43 height 32
checkbox input "true"
click at [992, 484] on span "Create Work Order" at bounding box center [1026, 490] width 101 height 19
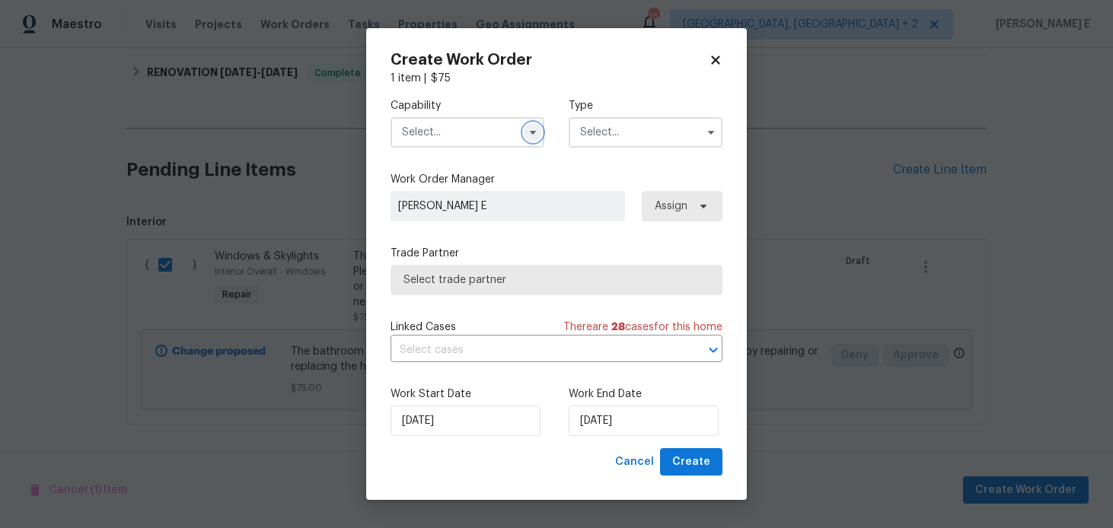
click at [534, 139] on button "button" at bounding box center [533, 132] width 18 height 18
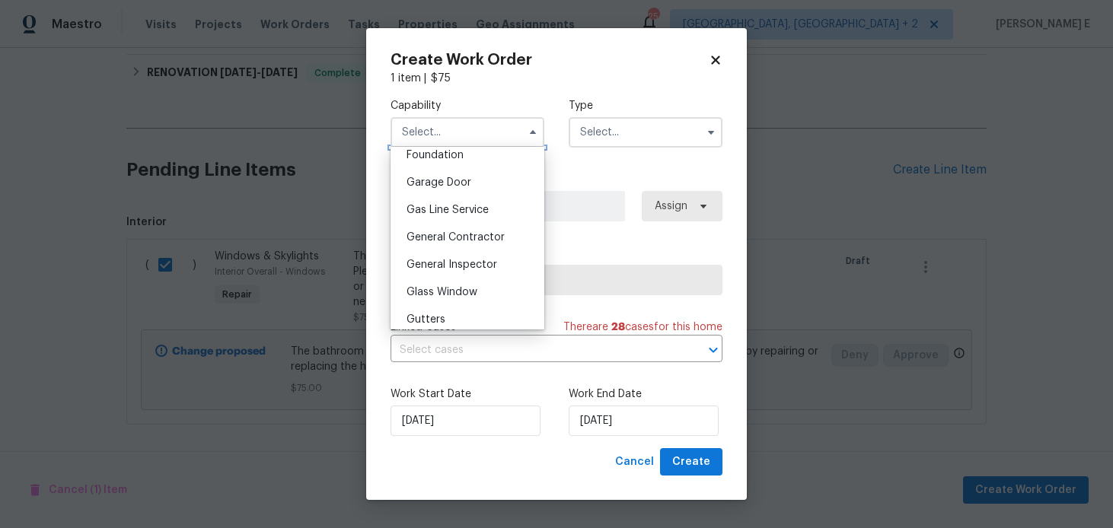
scroll to position [711, 0]
click at [467, 277] on div "Handyman" at bounding box center [467, 290] width 146 height 27
type input "Handyman"
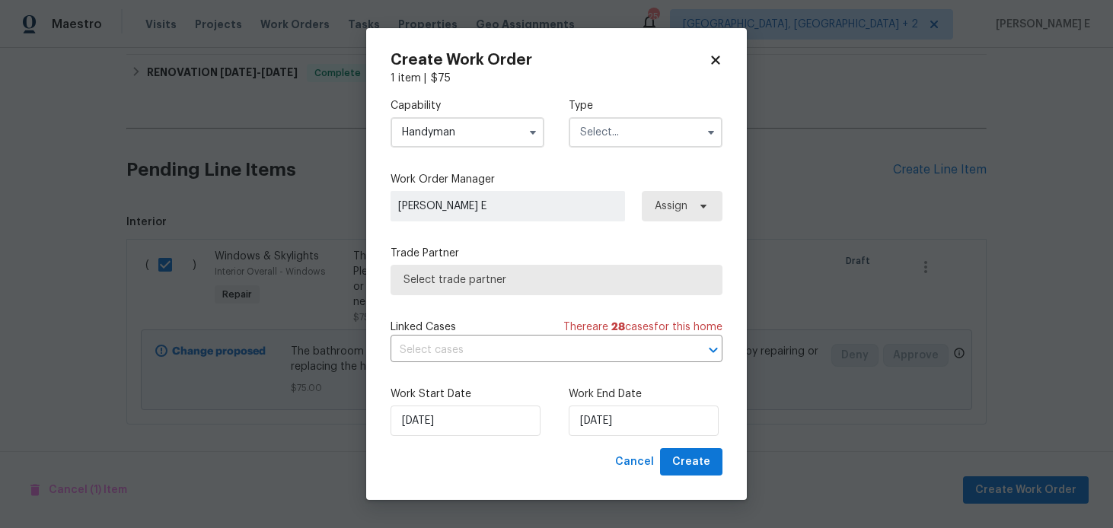
click at [602, 132] on input "text" at bounding box center [646, 132] width 154 height 30
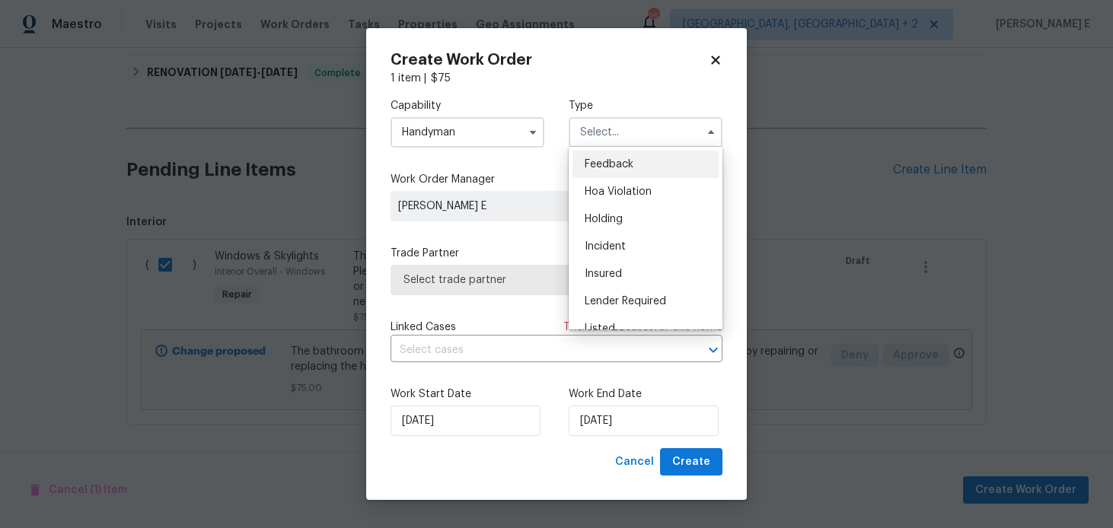
click at [603, 161] on span "Feedback" at bounding box center [609, 164] width 49 height 11
type input "Feedback"
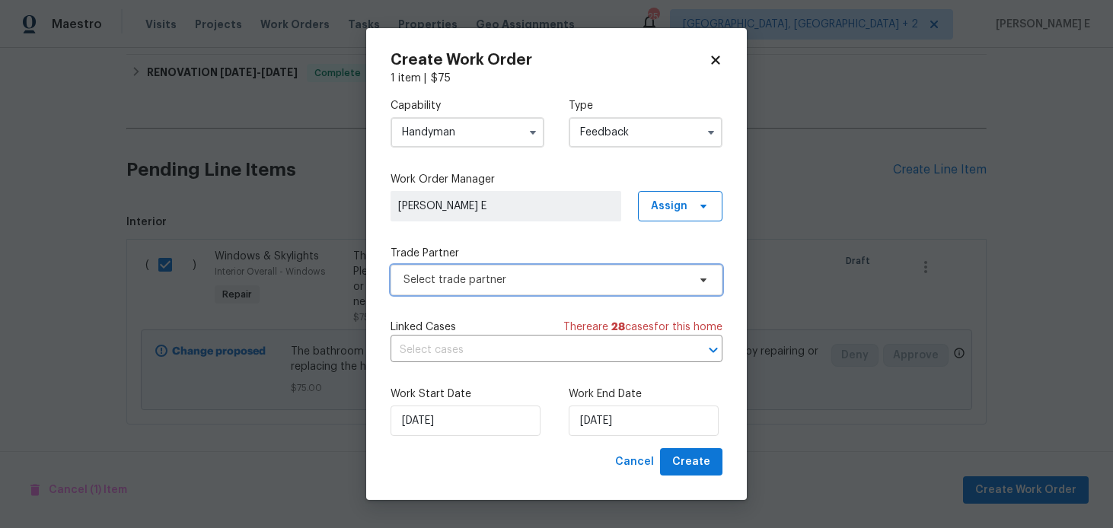
click at [457, 289] on span "Select trade partner" at bounding box center [557, 280] width 332 height 30
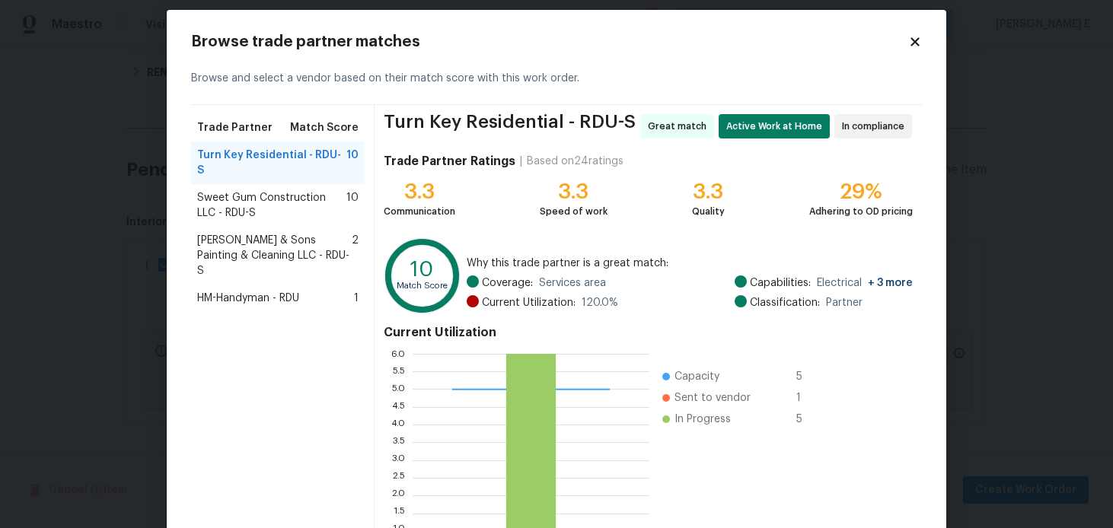
scroll to position [14, 0]
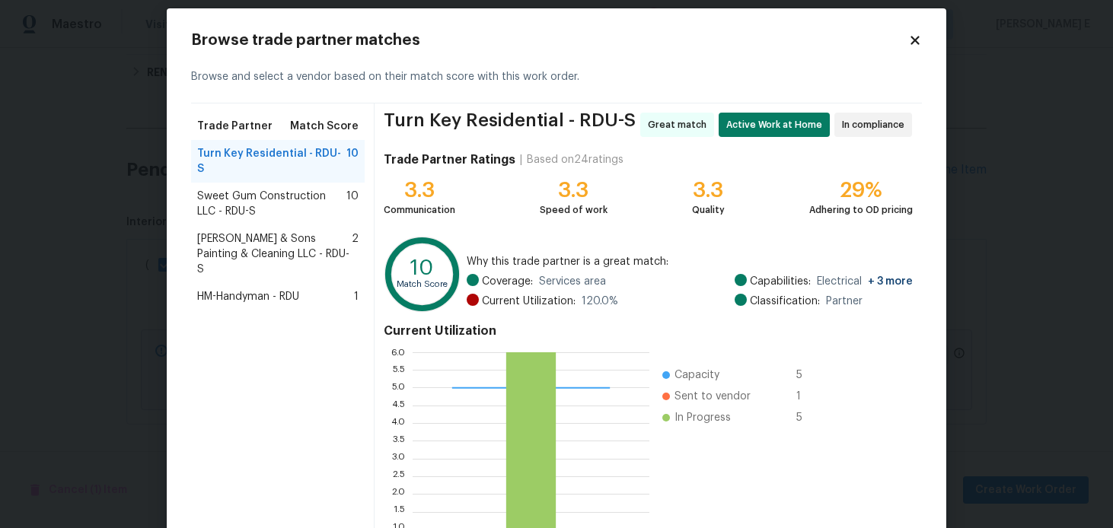
click at [324, 193] on span "Sweet Gum Construction LLC - RDU-S" at bounding box center [271, 204] width 149 height 30
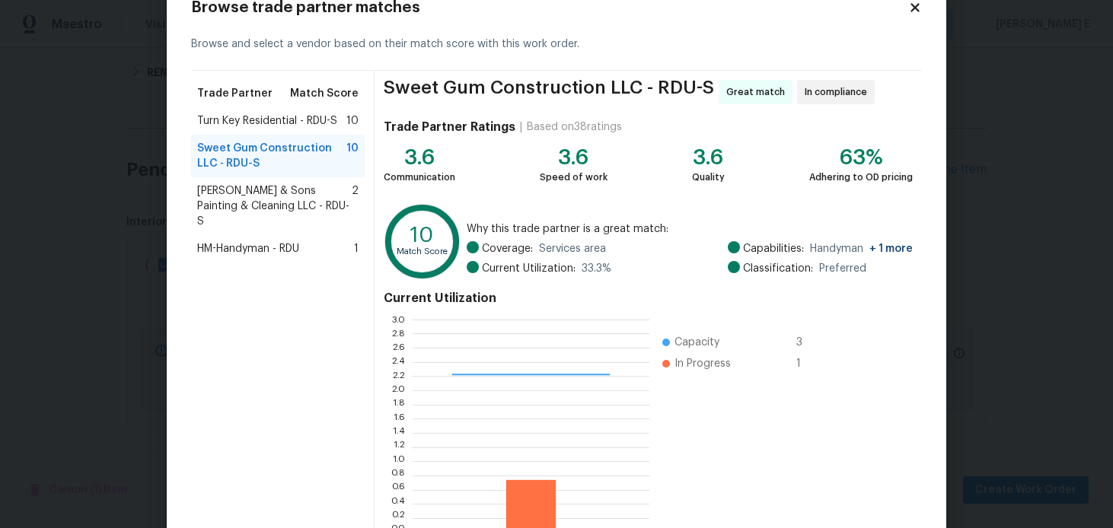
scroll to position [143, 0]
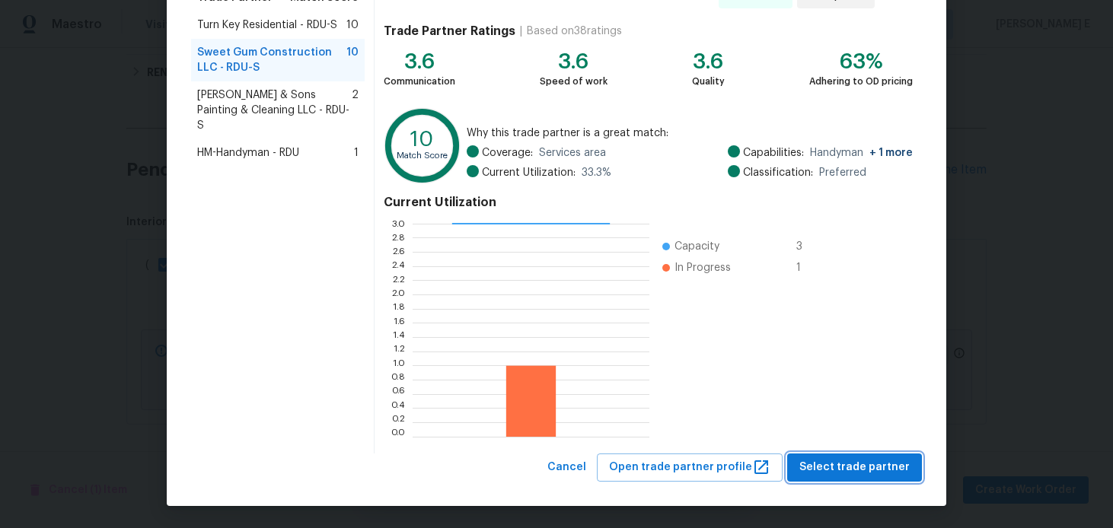
click at [840, 461] on span "Select trade partner" at bounding box center [855, 467] width 110 height 19
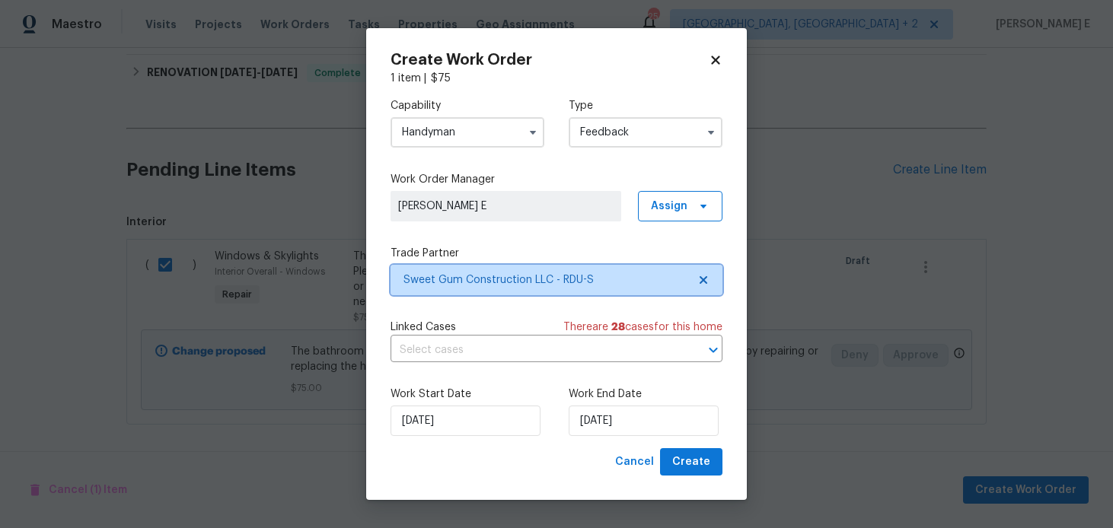
scroll to position [0, 0]
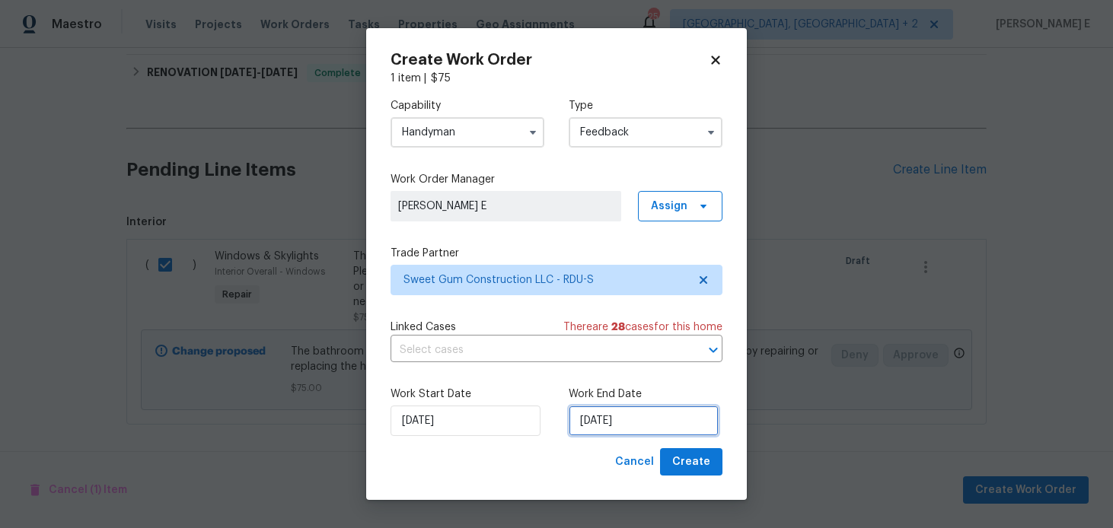
click at [614, 418] on input "03/09/2025" at bounding box center [644, 421] width 150 height 30
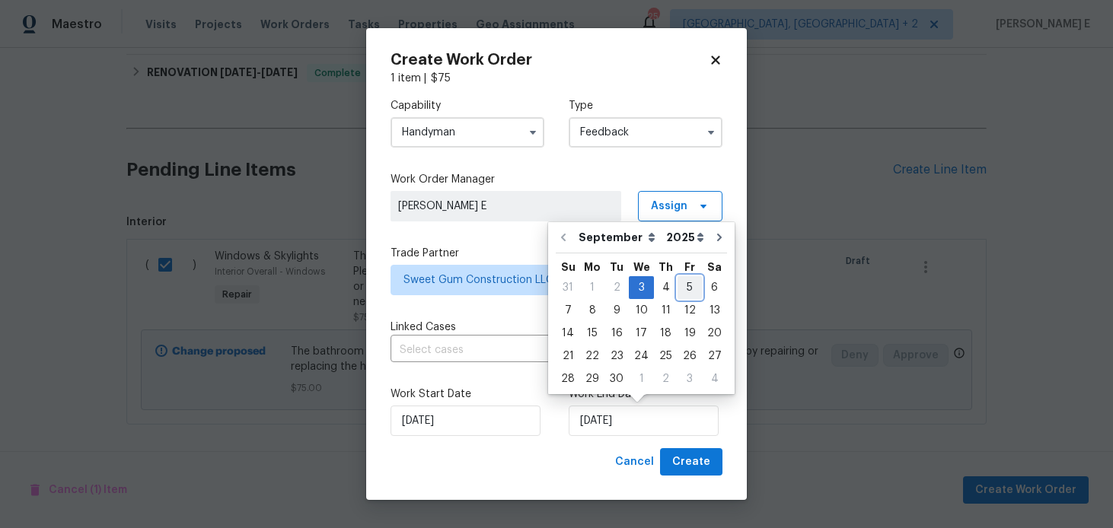
click at [678, 281] on div "5" at bounding box center [690, 287] width 24 height 21
type input "05/09/2025"
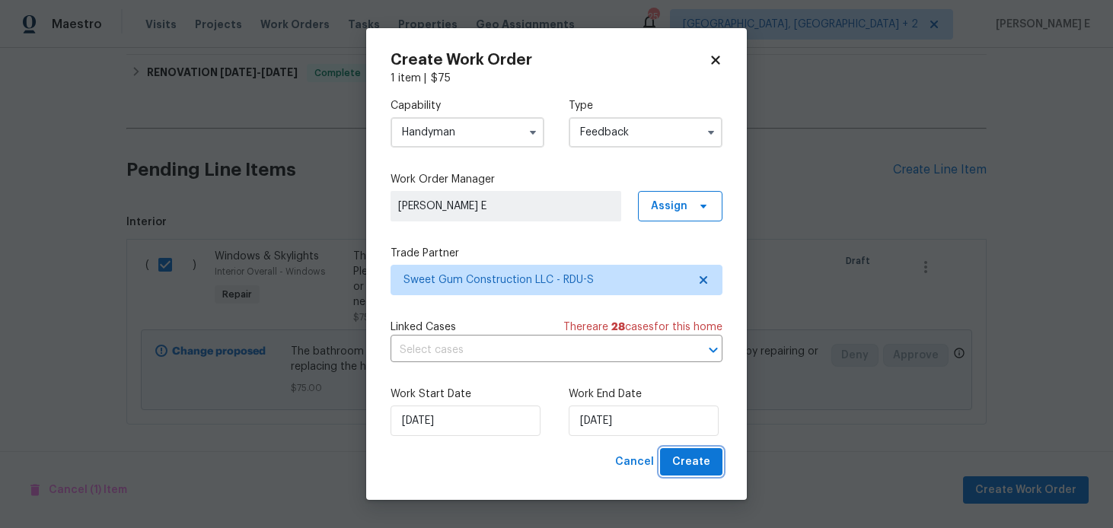
click at [673, 471] on button "Create" at bounding box center [691, 463] width 62 height 28
checkbox input "false"
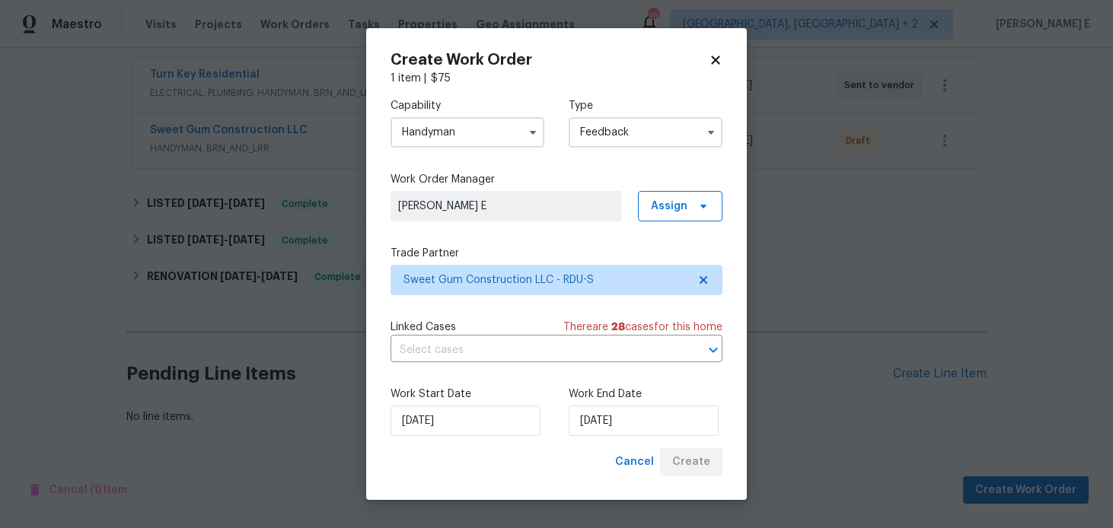
scroll to position [283, 0]
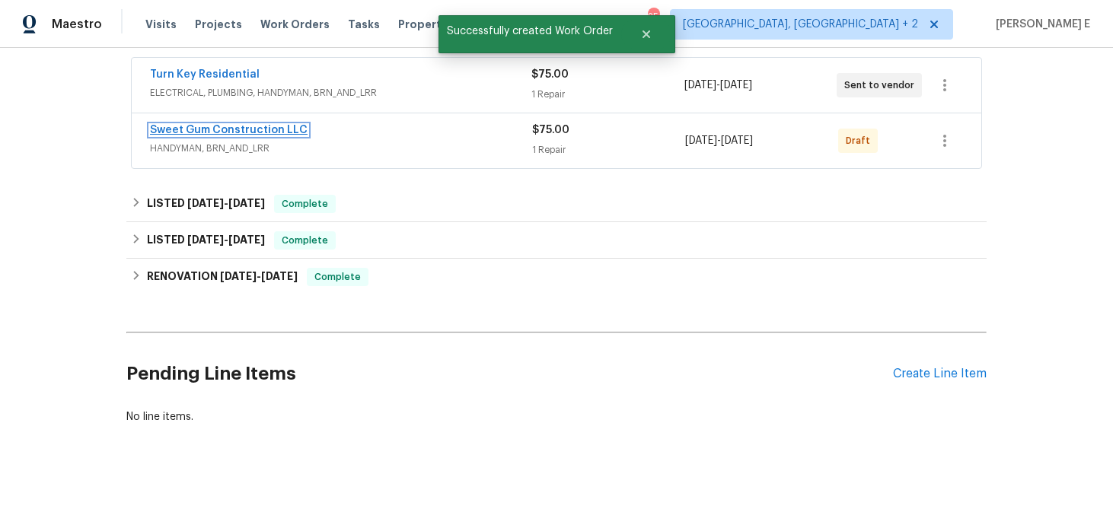
click at [264, 130] on link "Sweet Gum Construction LLC" at bounding box center [229, 130] width 158 height 11
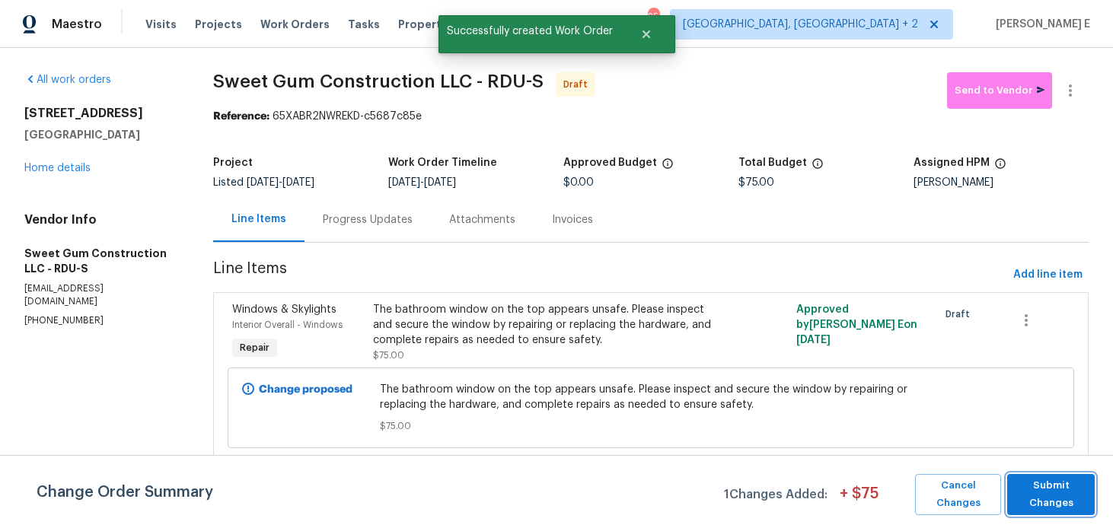
click at [1054, 505] on span "Submit Changes" at bounding box center [1051, 494] width 72 height 35
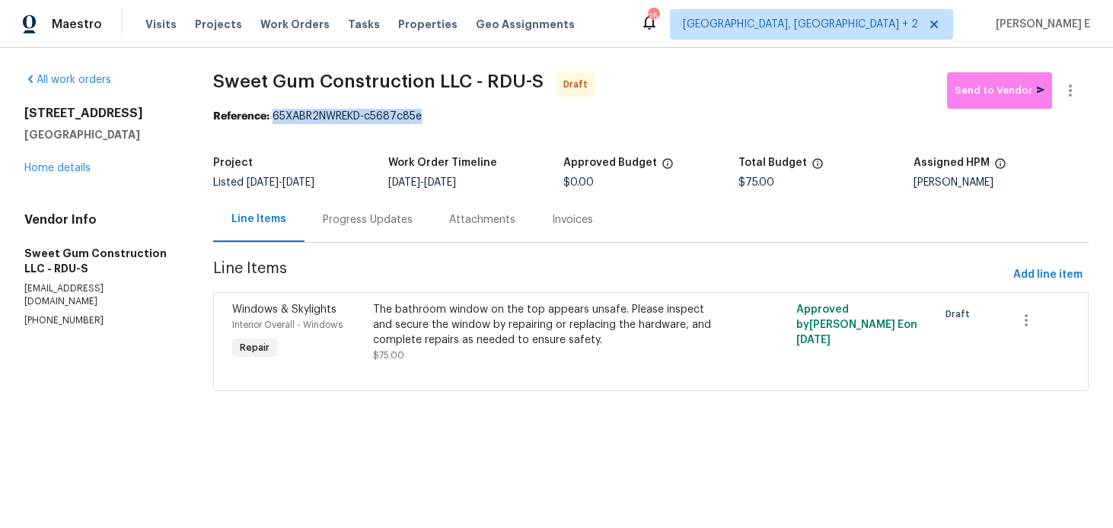
drag, startPoint x: 278, startPoint y: 117, endPoint x: 429, endPoint y: 117, distance: 151.5
click at [429, 117] on div "Reference: 65XABR2NWREKD-c5687c85e" at bounding box center [651, 116] width 876 height 15
copy div "65XABR2NWREKD-c5687c85e"
click at [385, 239] on div "Progress Updates" at bounding box center [368, 219] width 126 height 45
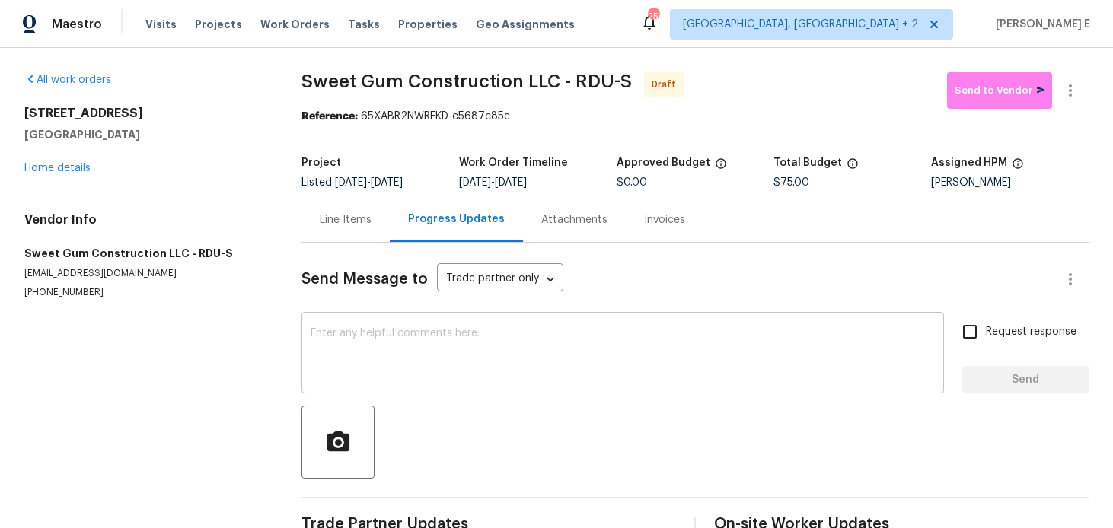
click at [407, 373] on textarea at bounding box center [623, 354] width 624 height 53
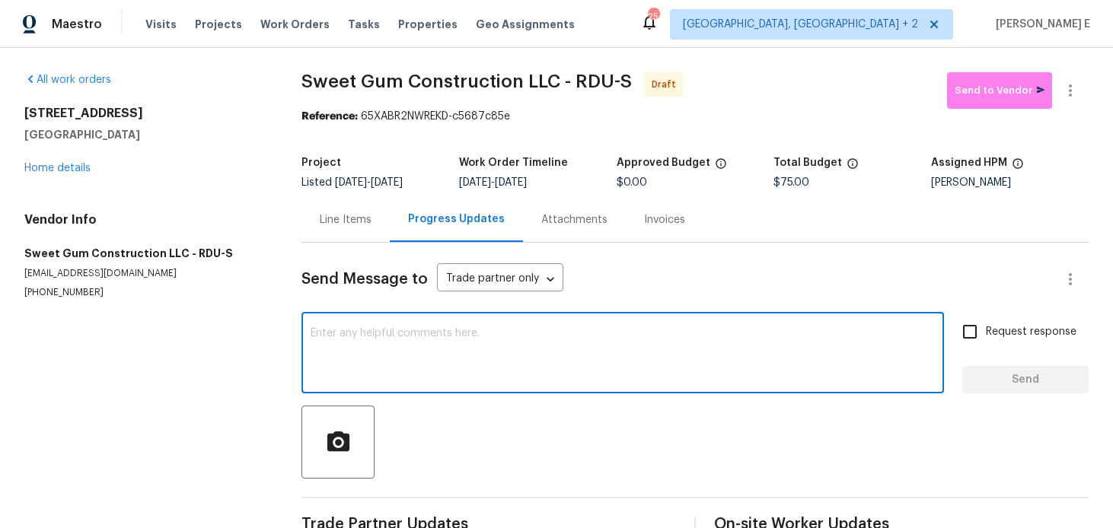
paste textarea "Hi this is Keerthana with Opendoor. I’m confirming you received the WO for the …"
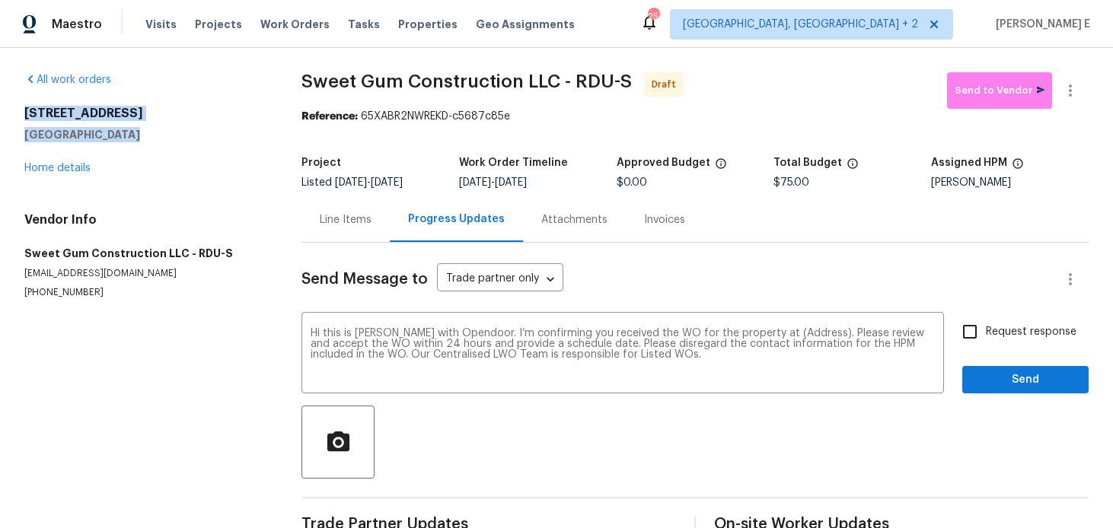
drag, startPoint x: 19, startPoint y: 110, endPoint x: 142, endPoint y: 132, distance: 125.2
click at [142, 132] on div "All work orders 12316 Amoretto Way Raleigh, NC 27613 Home details Vendor Info S…" at bounding box center [556, 307] width 1113 height 518
copy div "12316 Amoretto Way Raleigh, NC 27613"
click at [787, 337] on textarea "Hi this is Keerthana with Opendoor. I’m confirming you received the WO for the …" at bounding box center [623, 354] width 624 height 53
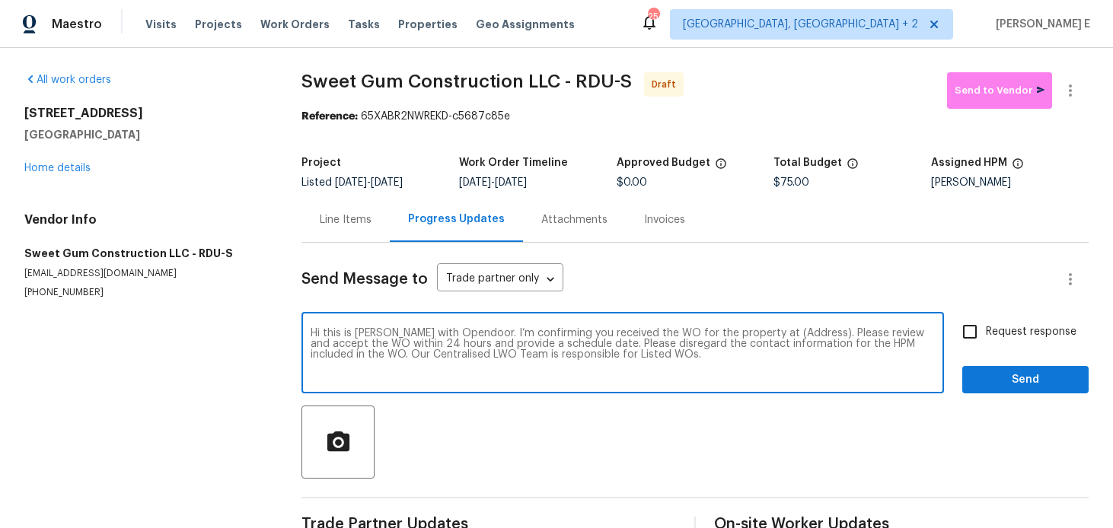
paste textarea "12316 Amoretto Way Raleigh, NC 27613"
type textarea "Hi this is Keerthana with Opendoor. I’m confirming you received the WO for the …"
click at [962, 340] on input "Request response" at bounding box center [970, 332] width 32 height 32
checkbox input "true"
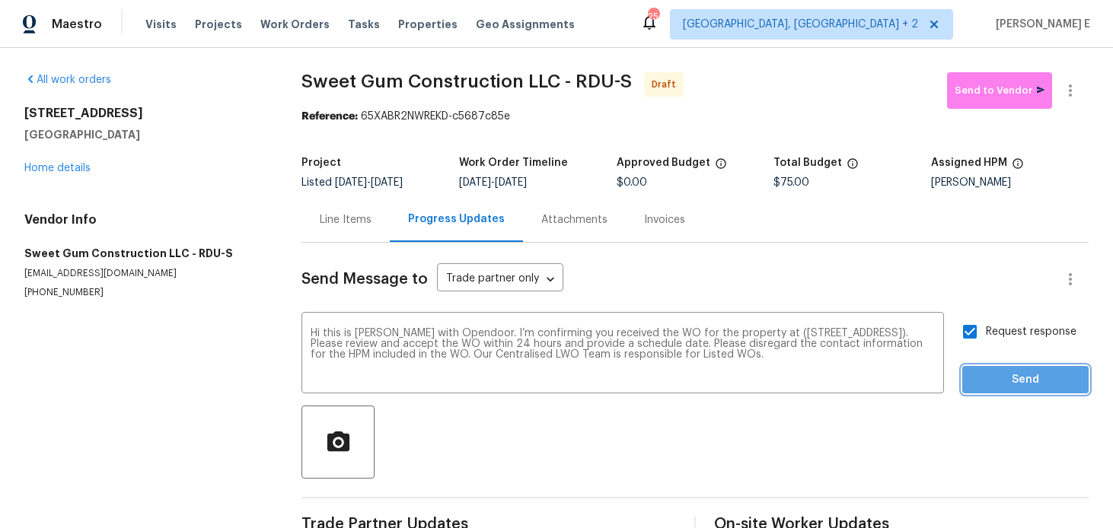
click at [989, 382] on span "Send" at bounding box center [1026, 380] width 102 height 19
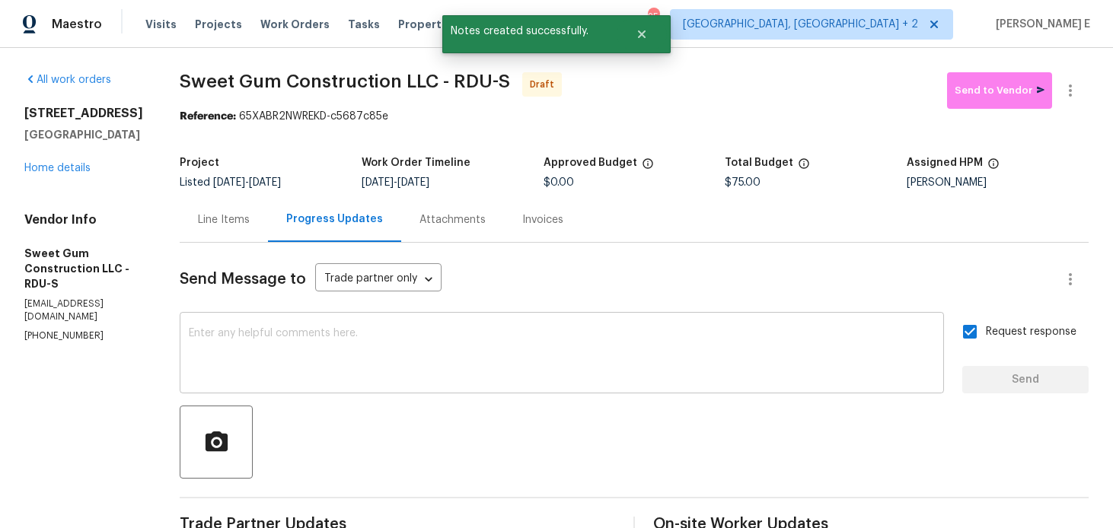
click at [739, 369] on textarea at bounding box center [562, 354] width 746 height 53
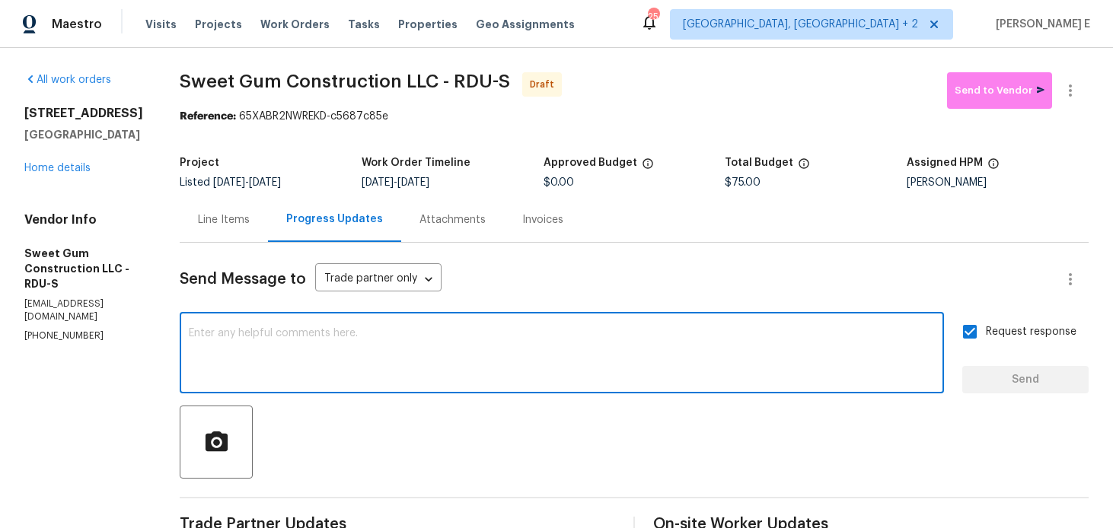
paste textarea "Attention All Work Orders must include before-photos (both close-up and wide-an…"
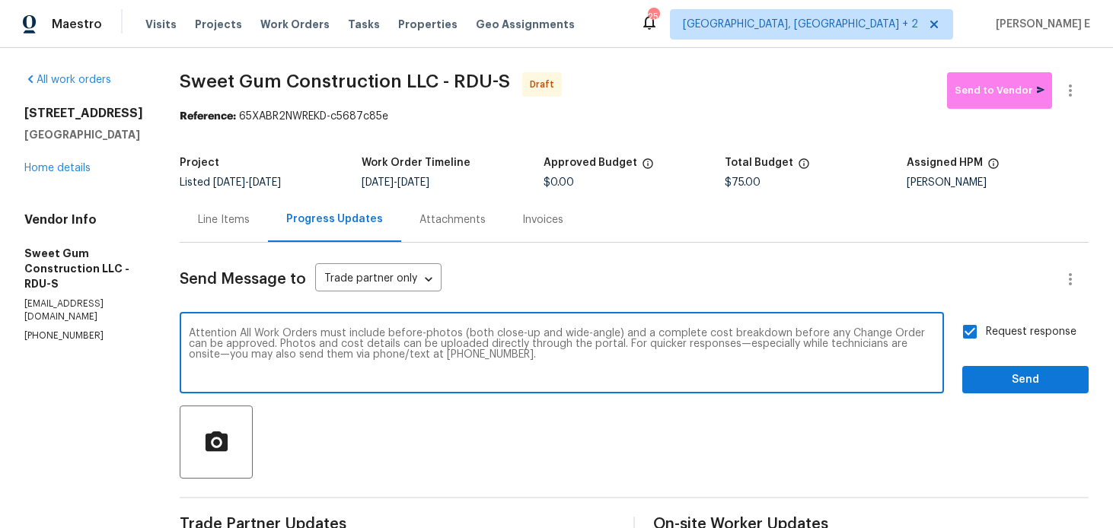
type textarea "Attention All Work Orders must include before-photos (both close-up and wide-an…"
click at [999, 377] on span "Send" at bounding box center [1026, 380] width 102 height 19
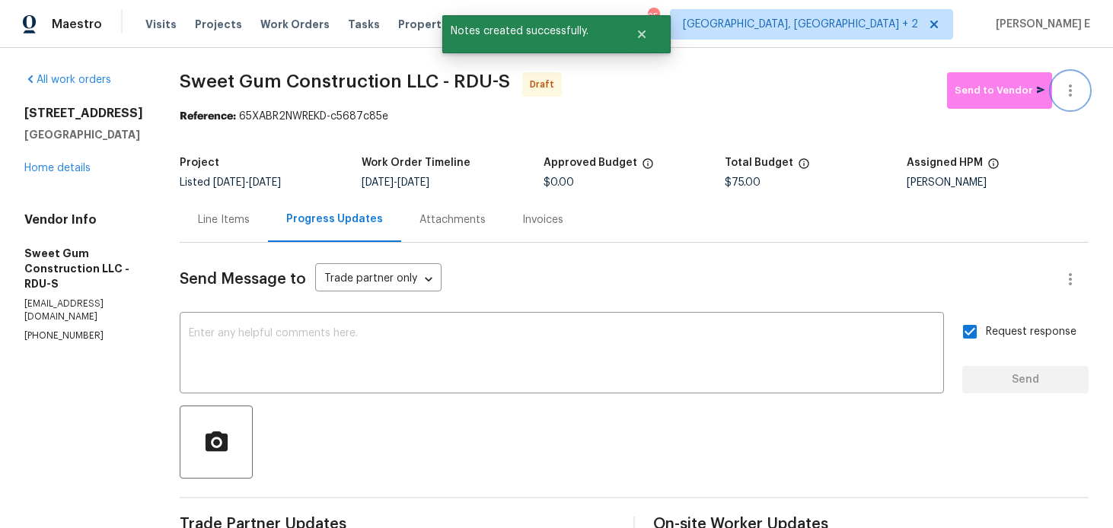
click at [1071, 85] on icon "button" at bounding box center [1071, 90] width 18 height 18
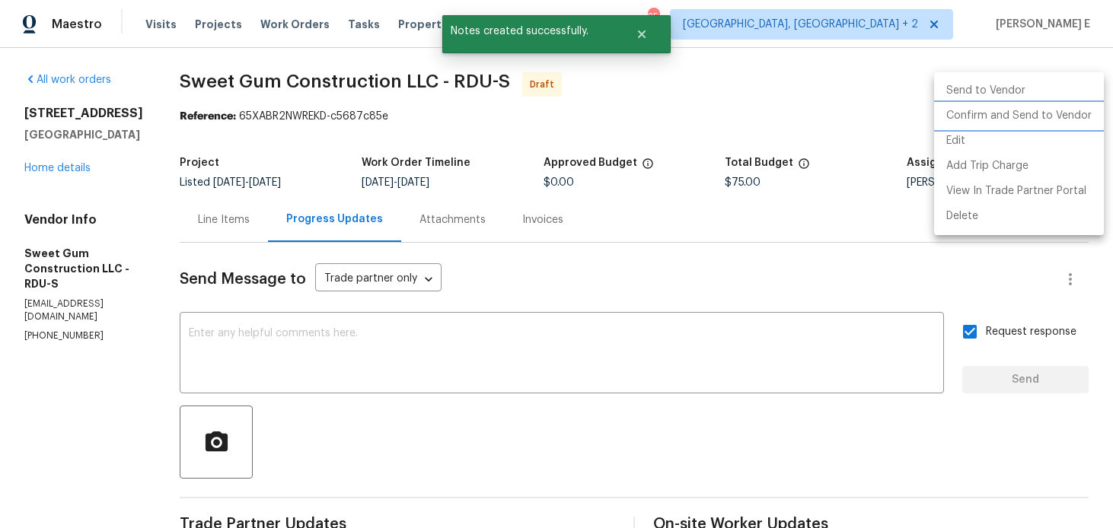
click at [1020, 111] on li "Confirm and Send to Vendor" at bounding box center [1019, 116] width 170 height 25
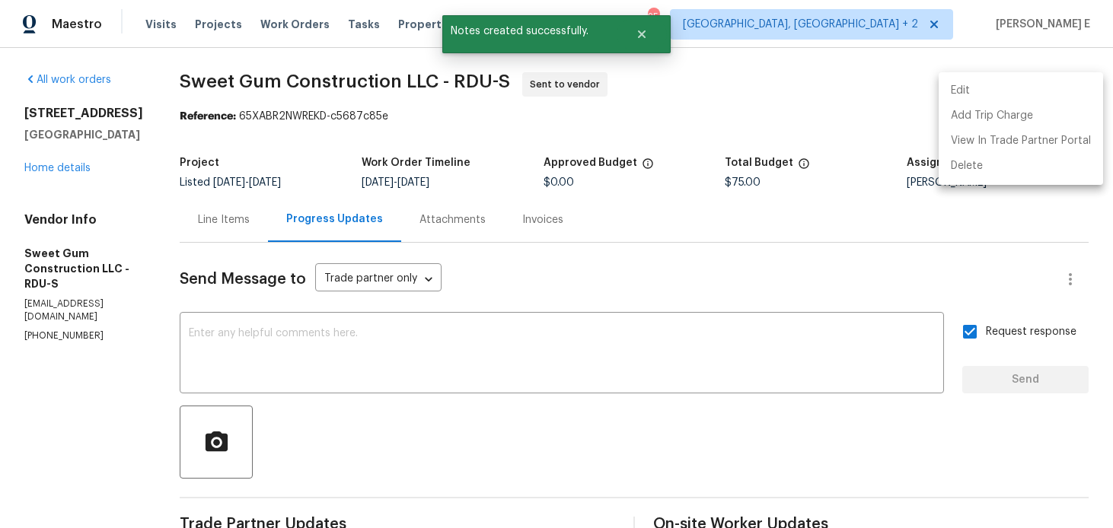
click at [472, 135] on div at bounding box center [556, 264] width 1113 height 528
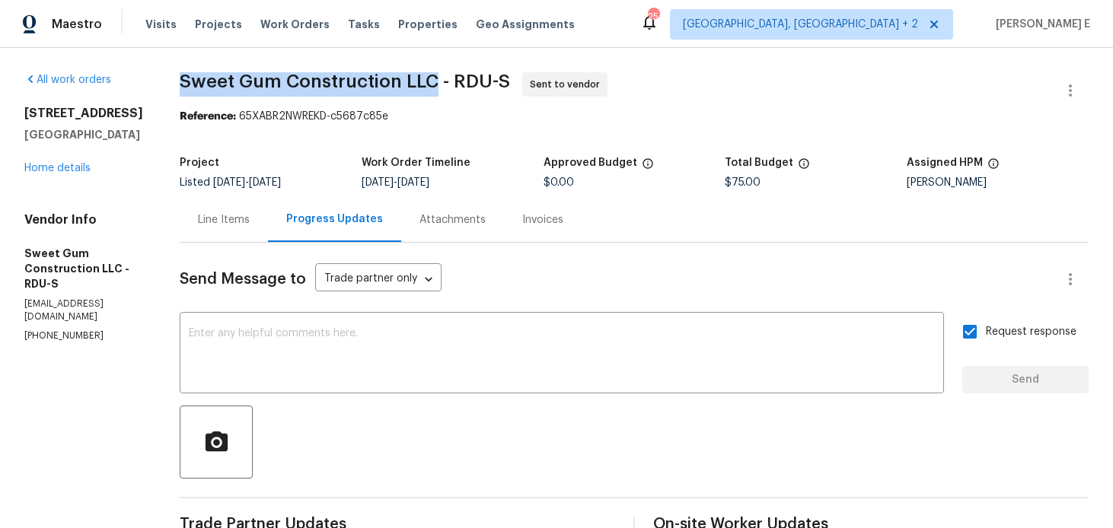
drag, startPoint x: 216, startPoint y: 77, endPoint x: 465, endPoint y: 75, distance: 249.0
click at [465, 75] on span "Sweet Gum Construction LLC - RDU-S" at bounding box center [345, 81] width 330 height 18
copy span "Sweet Gum Construction LLC"
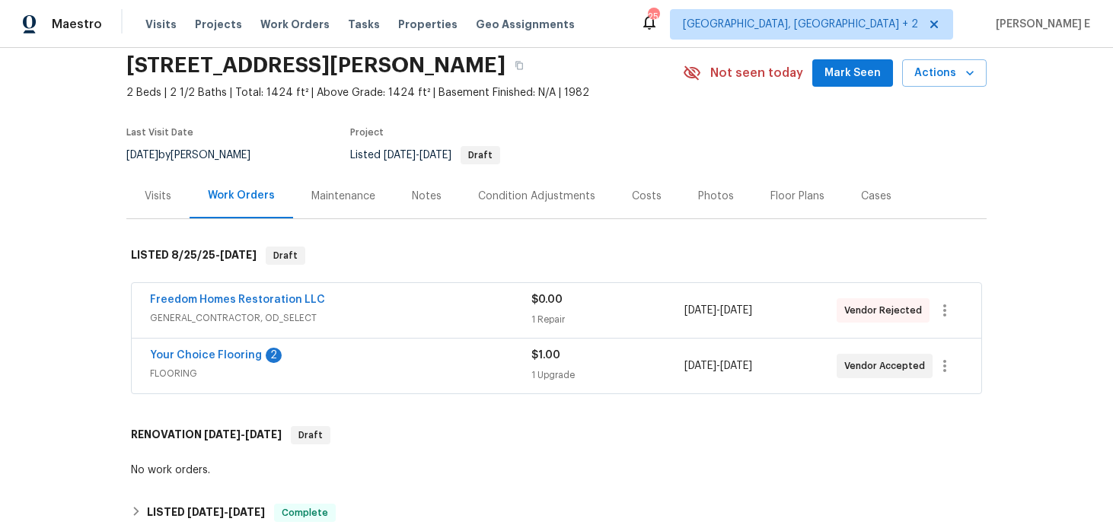
scroll to position [78, 0]
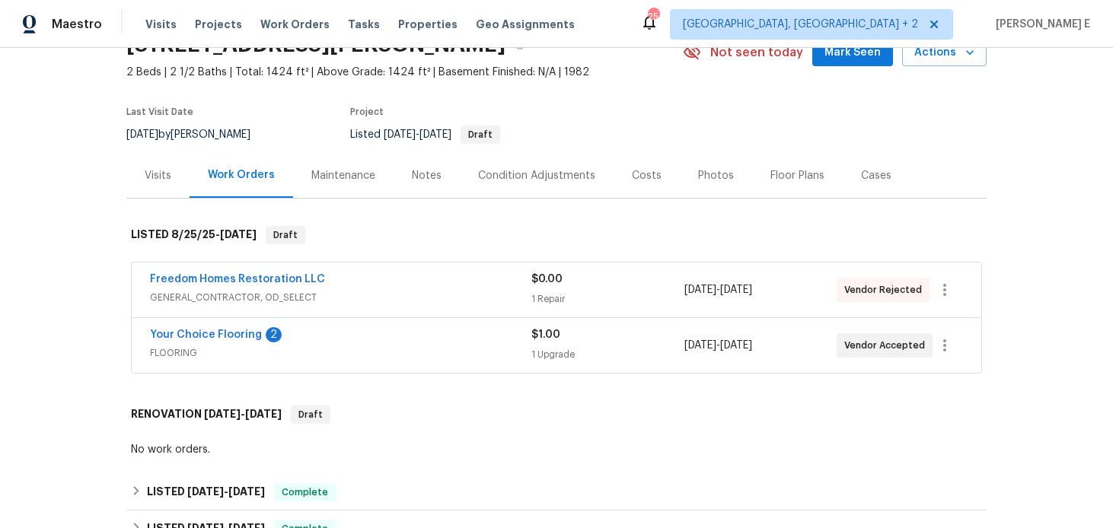
click at [391, 343] on div "Your Choice Flooring 2" at bounding box center [341, 336] width 382 height 18
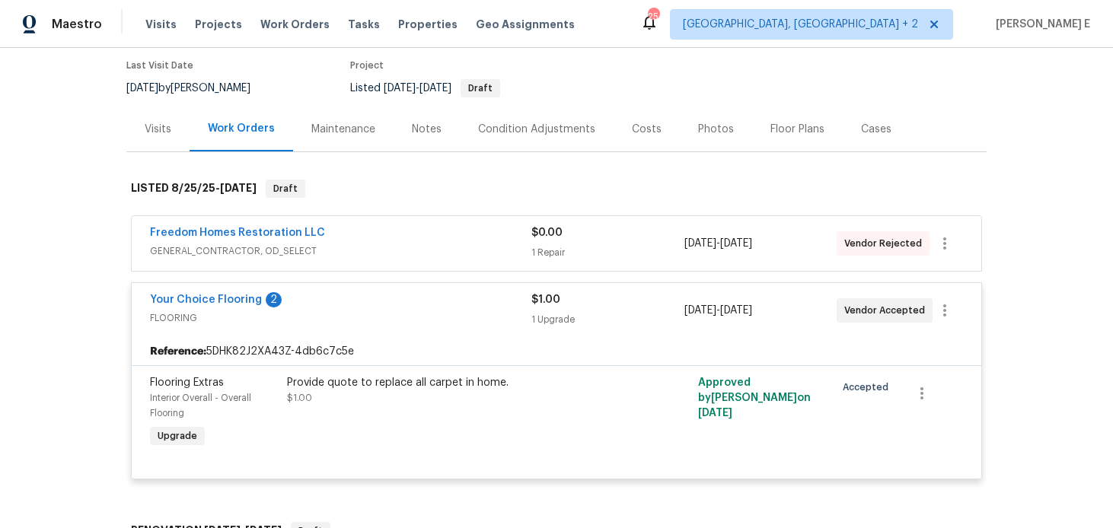
scroll to position [153, 0]
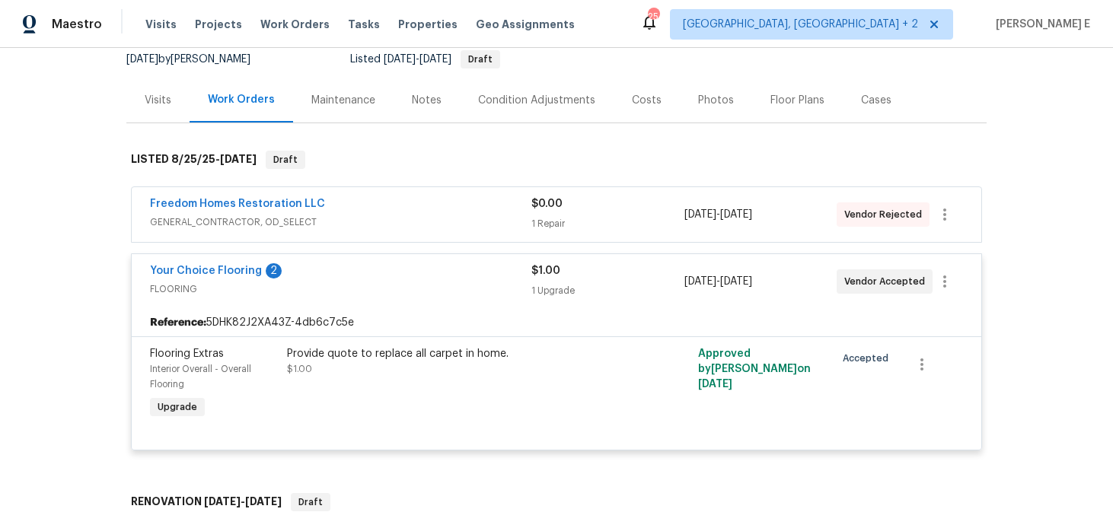
click at [367, 212] on div "Freedom Homes Restoration LLC" at bounding box center [341, 205] width 382 height 18
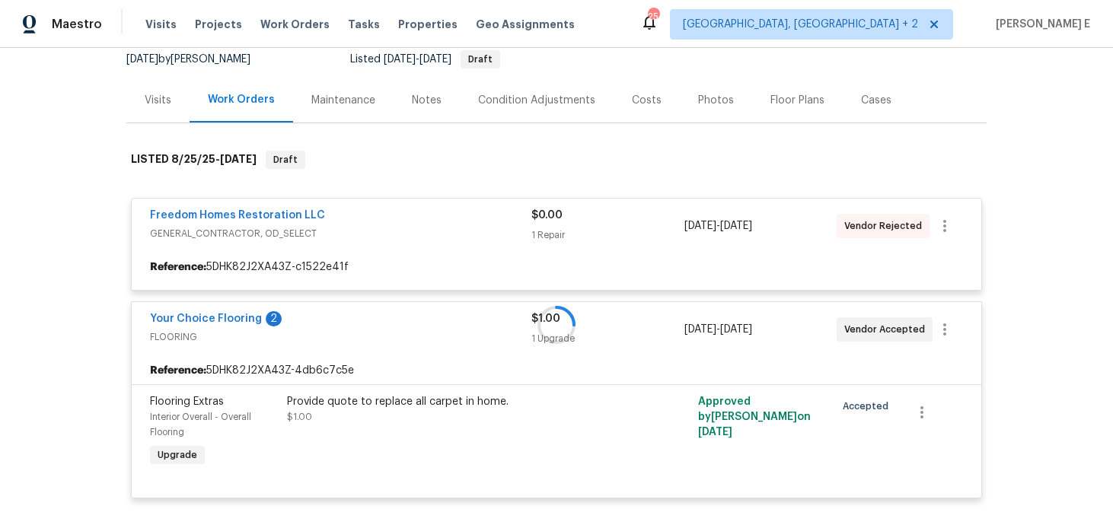
scroll to position [172, 0]
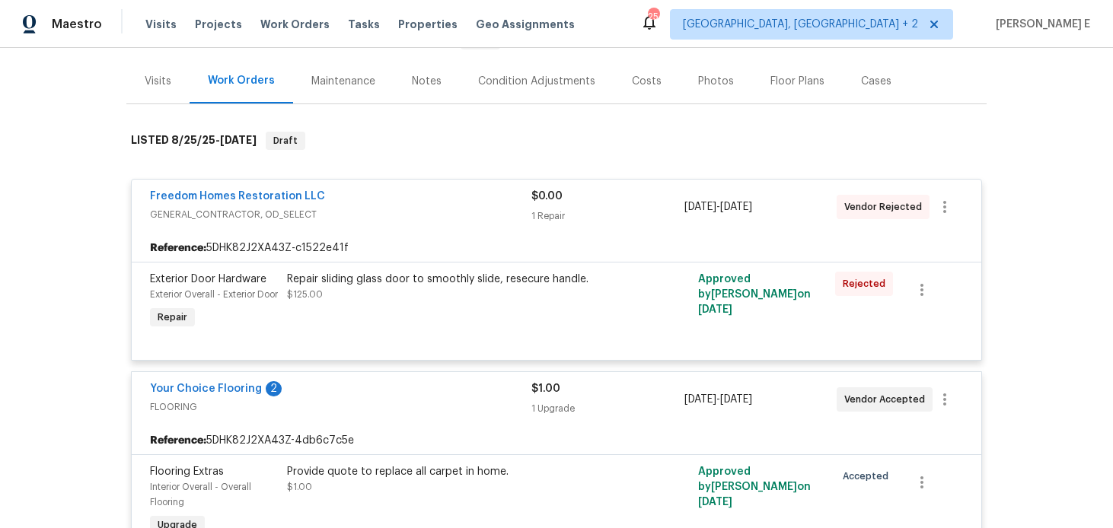
click at [405, 209] on span "GENERAL_CONTRACTOR, OD_SELECT" at bounding box center [341, 214] width 382 height 15
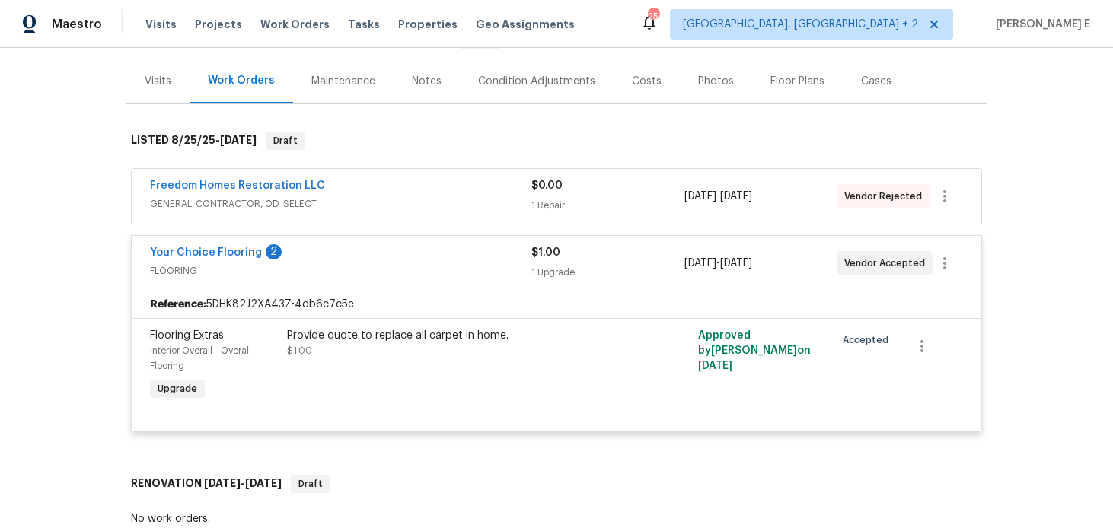
scroll to position [242, 0]
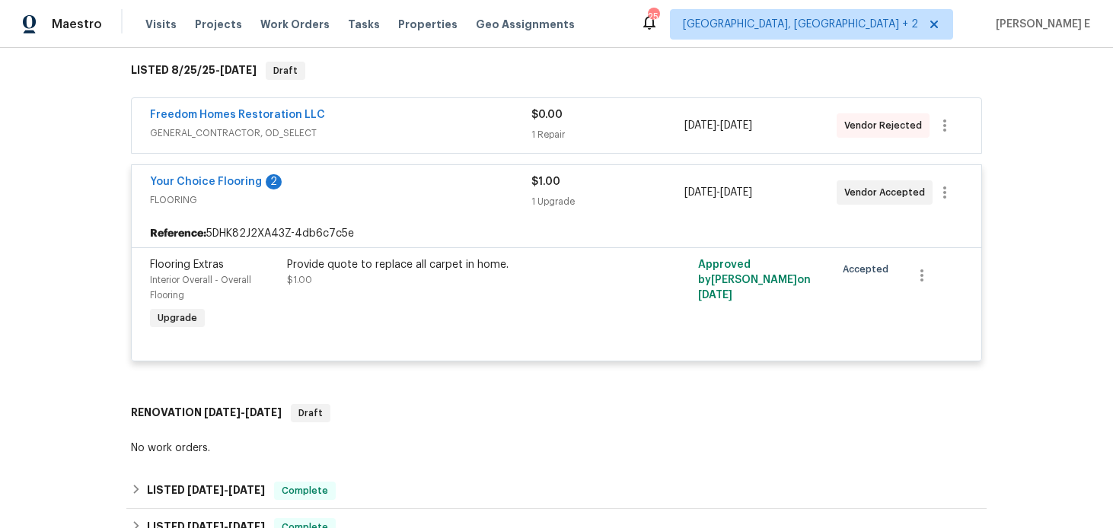
click at [405, 200] on span "FLOORING" at bounding box center [341, 200] width 382 height 15
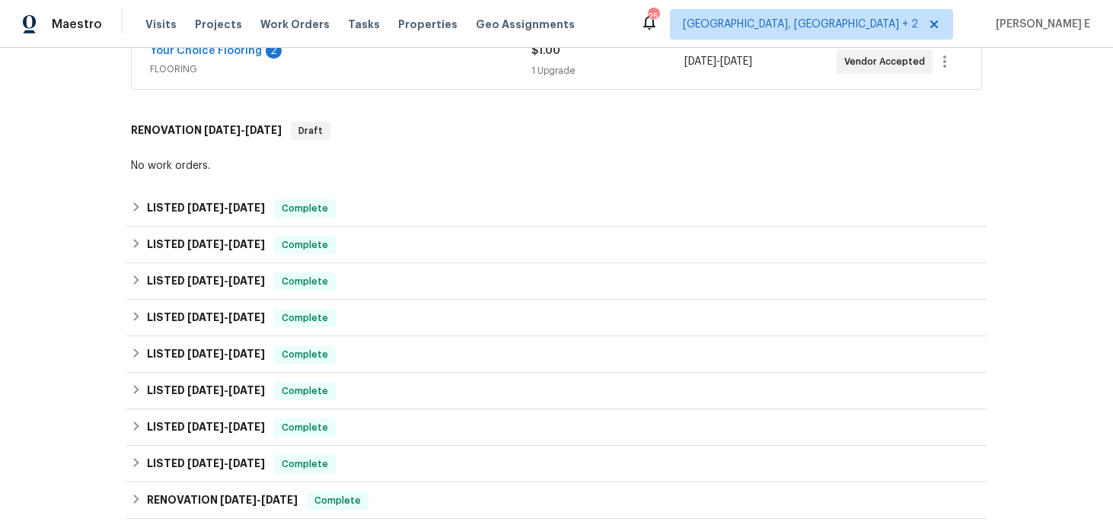
scroll to position [659, 0]
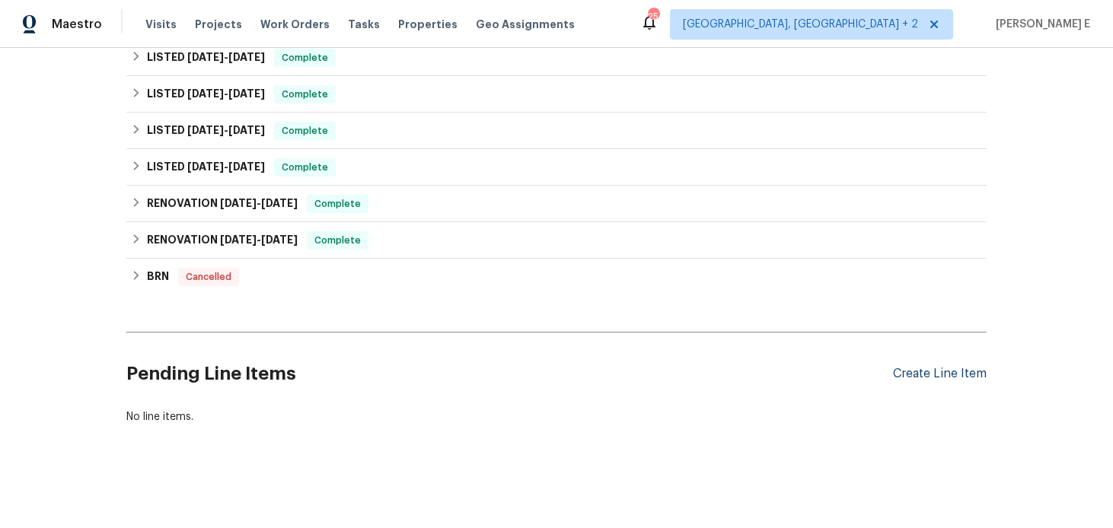
click at [956, 381] on div "Create Line Item" at bounding box center [940, 374] width 94 height 14
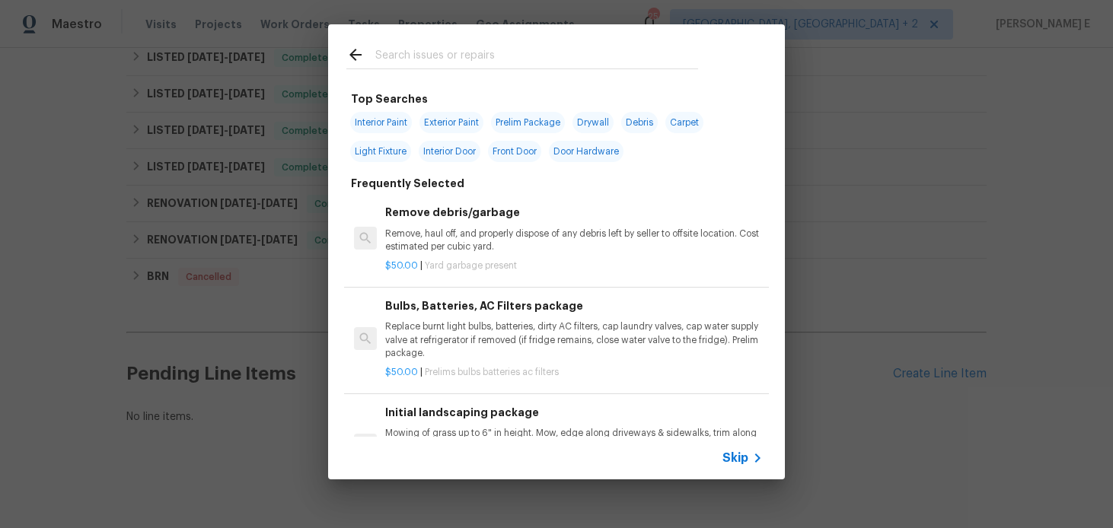
click at [730, 464] on span "Skip" at bounding box center [736, 458] width 26 height 15
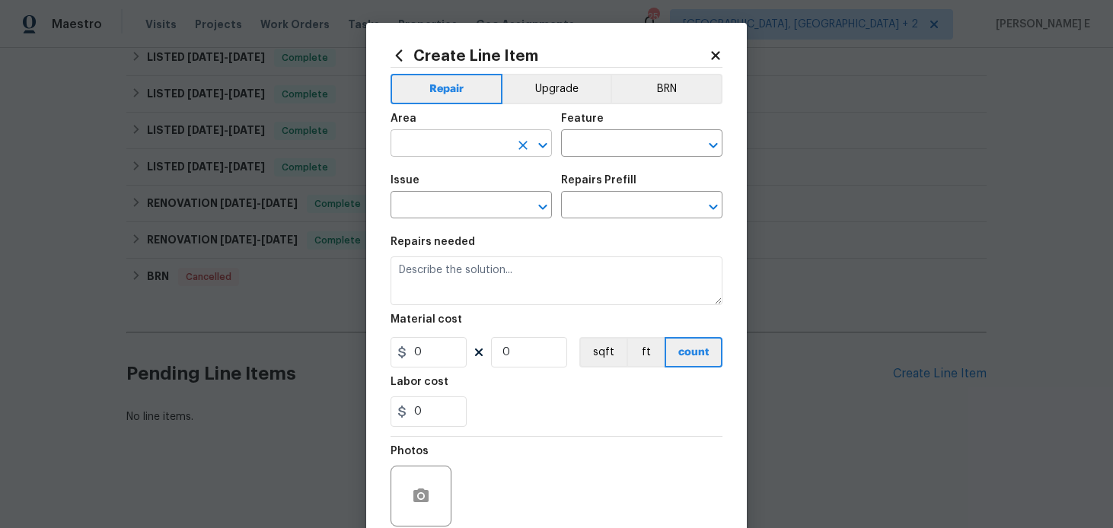
click at [463, 145] on input "text" at bounding box center [450, 145] width 119 height 24
type input "Interior Overall"
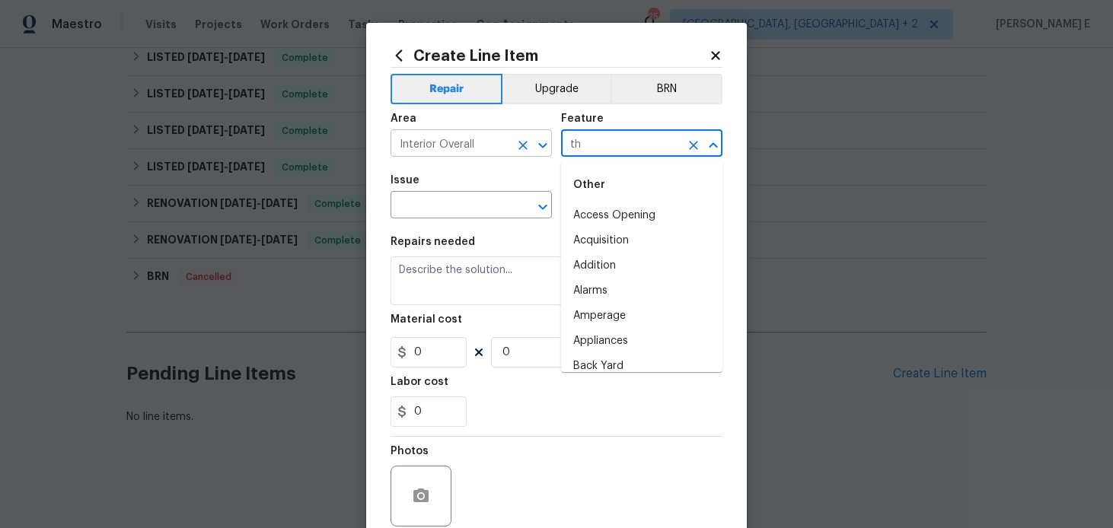
type input "t"
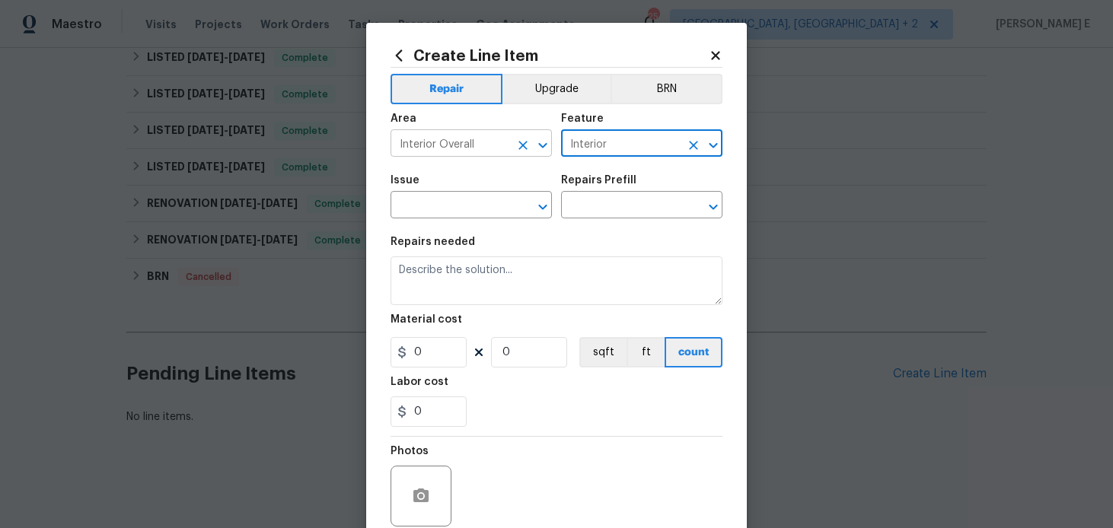
type input "Interior"
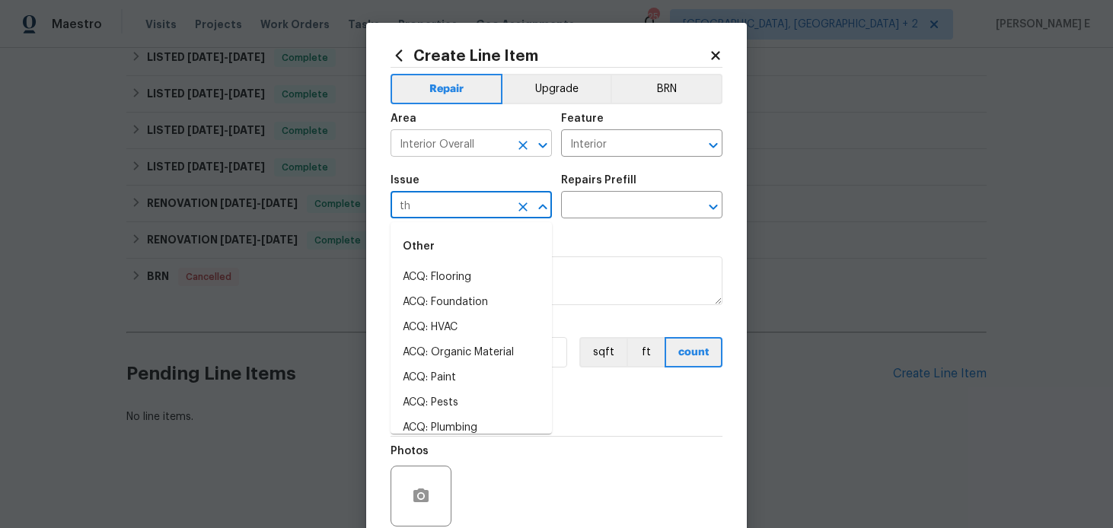
type input "t"
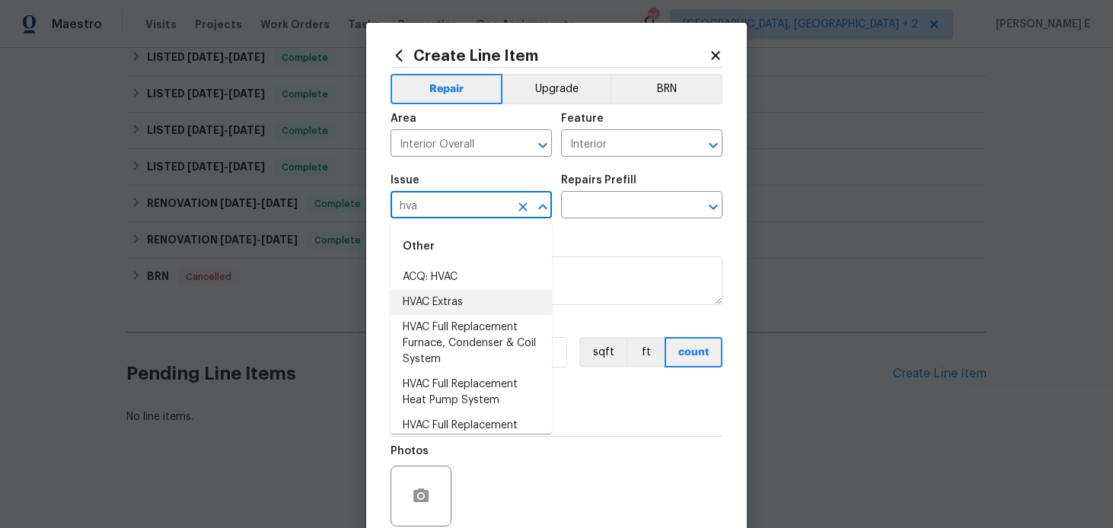
scroll to position [23, 0]
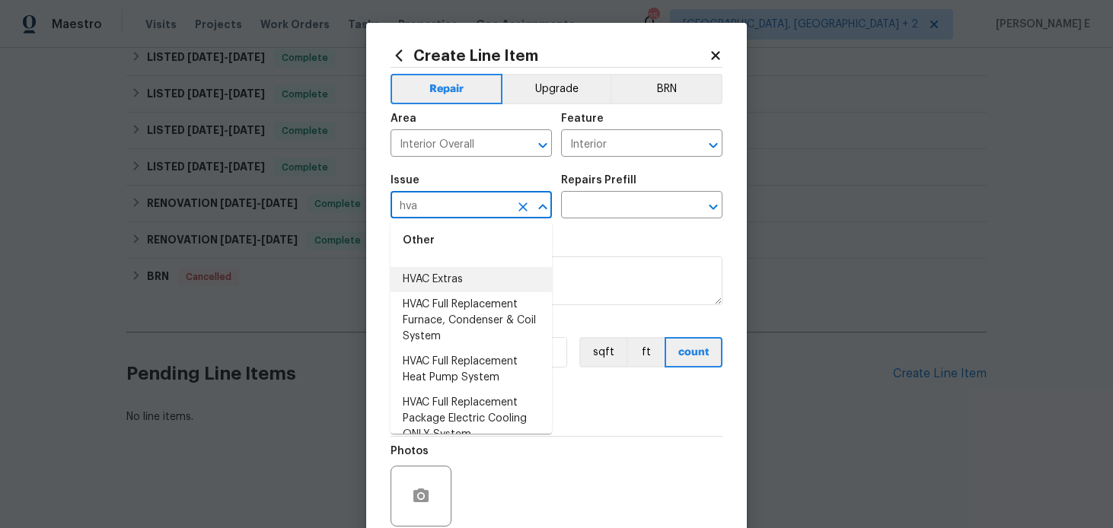
click at [478, 279] on li "HVAC Extras" at bounding box center [471, 279] width 161 height 25
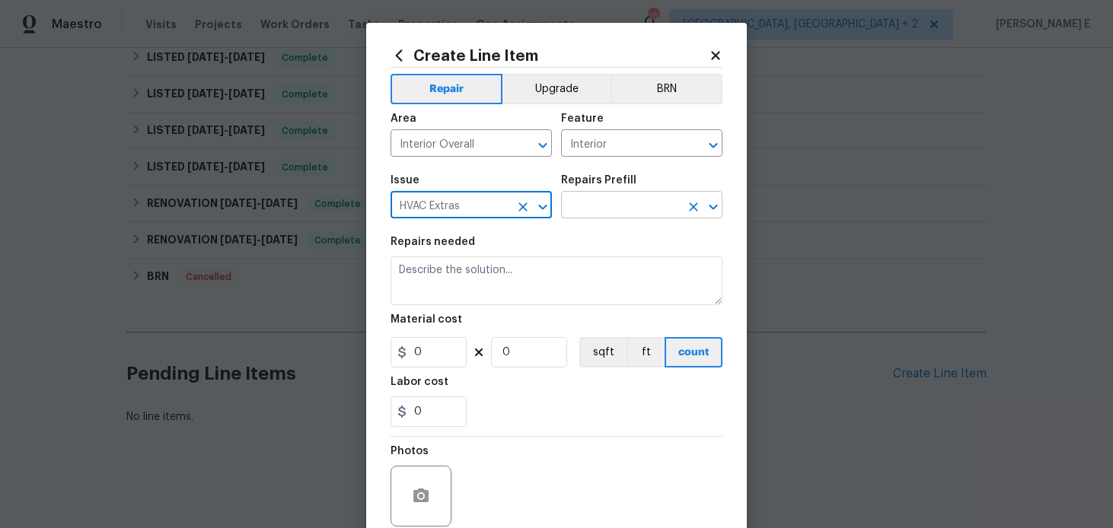
type input "HVAC Extras"
click at [599, 208] on input "text" at bounding box center [620, 207] width 119 height 24
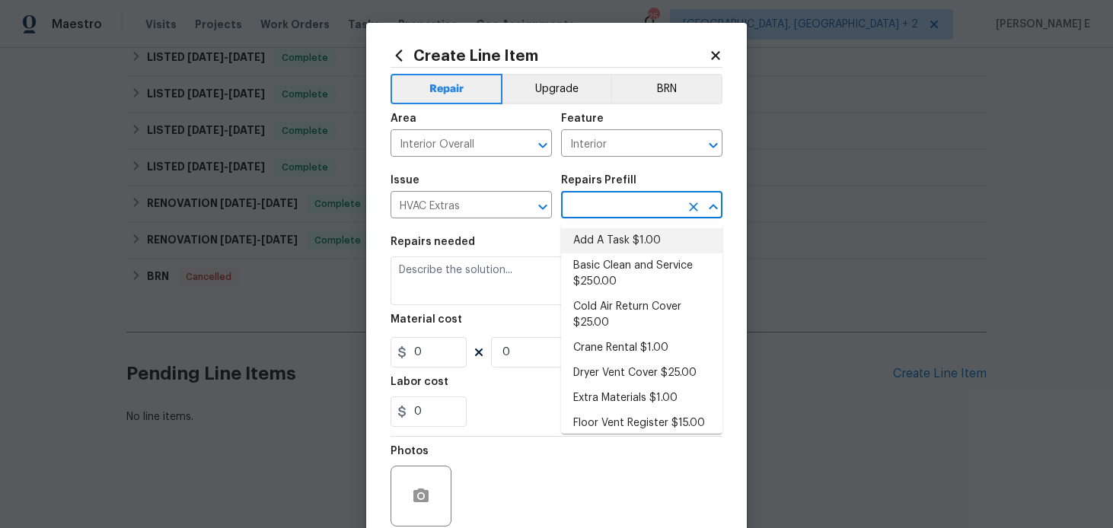
click at [588, 240] on li "Add A Task $1.00" at bounding box center [641, 240] width 161 height 25
type input "HVAC"
type input "Add A Task $1.00"
type textarea "HPM to detail"
type input "1"
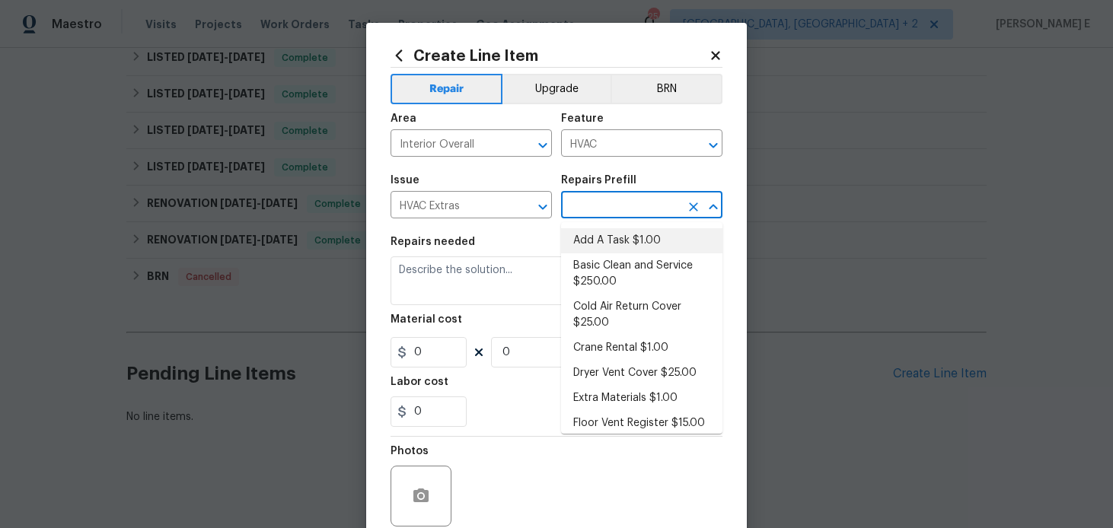
type input "1"
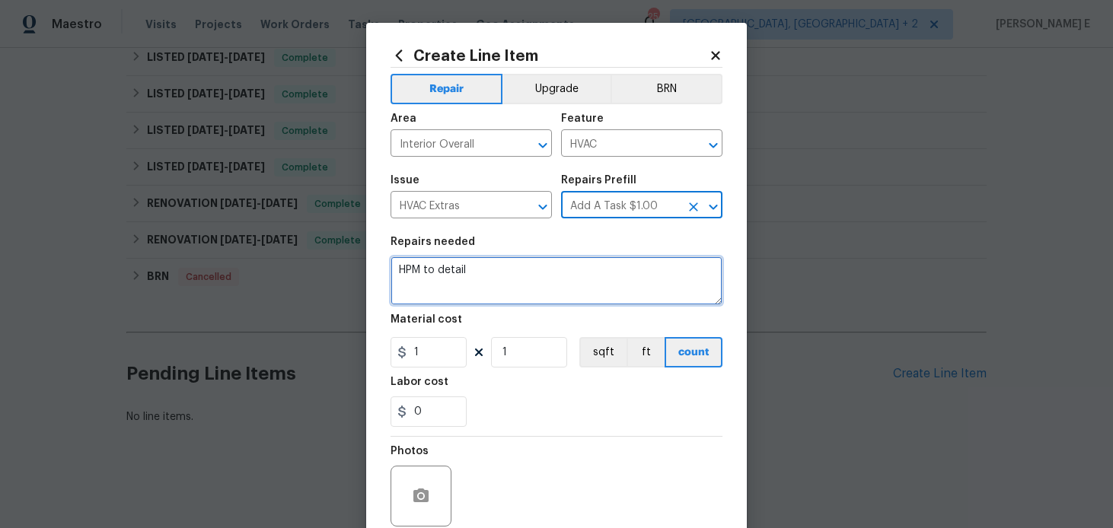
click at [489, 269] on textarea "HPM to detail" at bounding box center [557, 281] width 332 height 49
paste textarea "The thermostat display is only partially visible and not functioning properly. …"
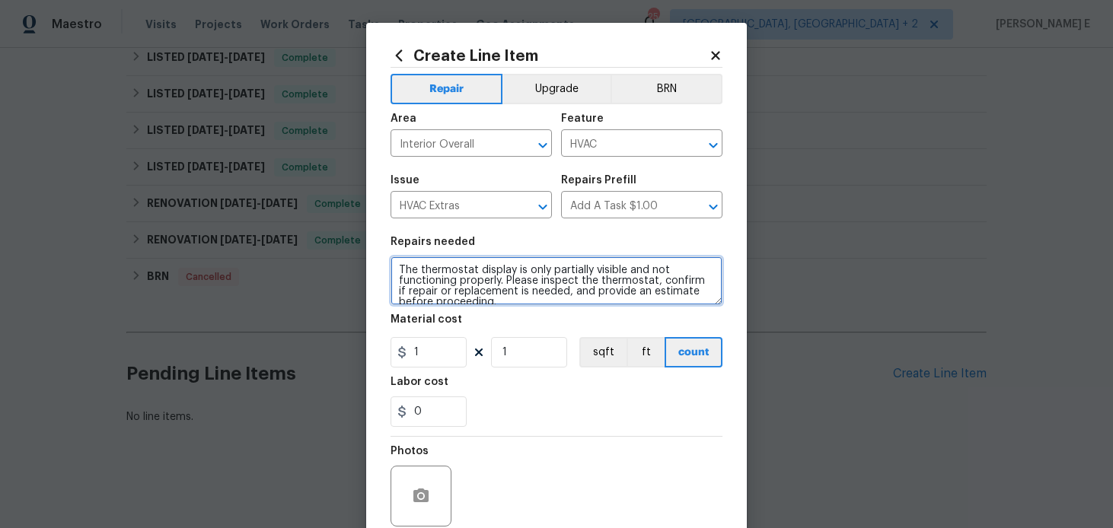
scroll to position [3, 0]
type textarea "The thermostat display is only partially visible and not functioning properly. …"
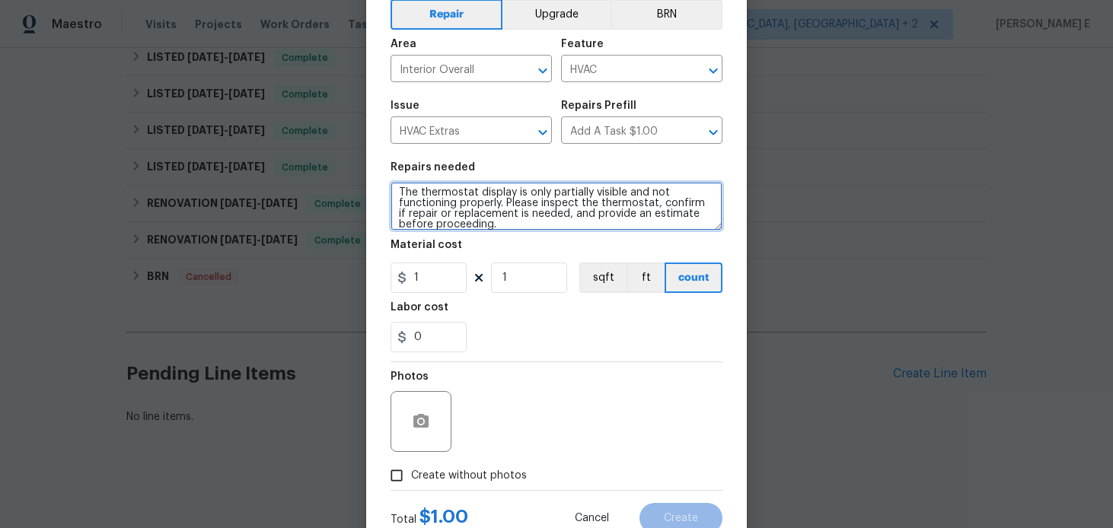
scroll to position [128, 0]
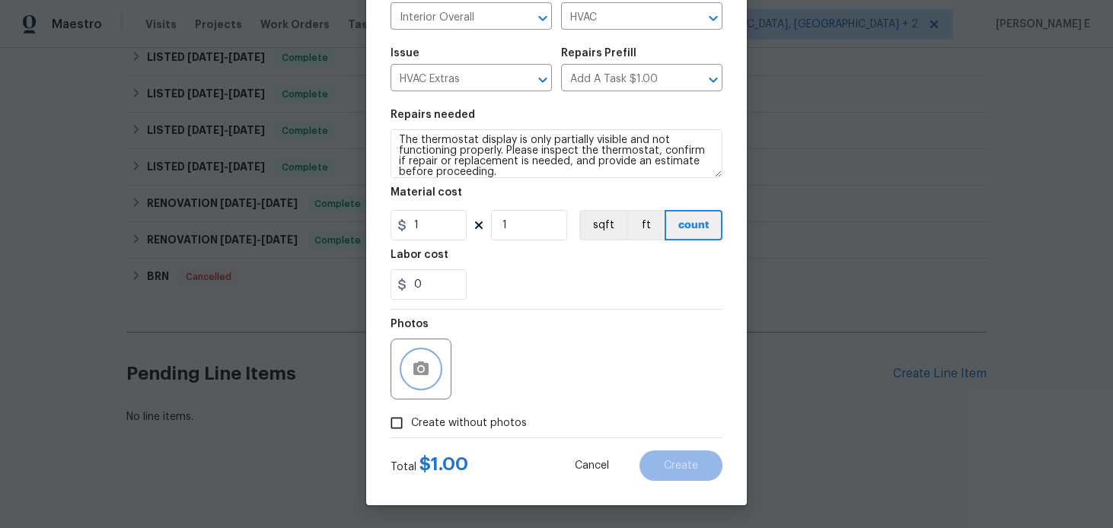
click at [418, 386] on button "button" at bounding box center [421, 369] width 37 height 37
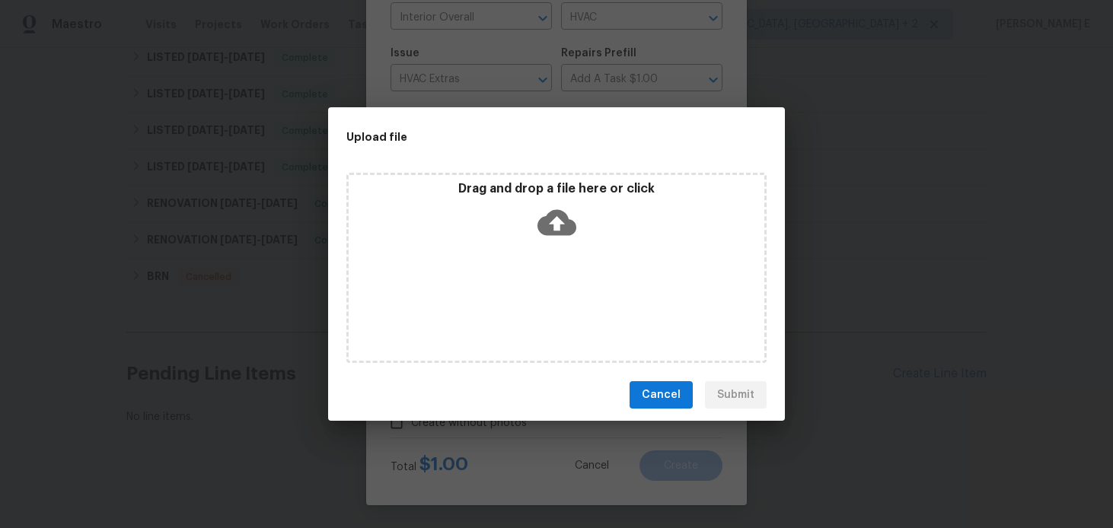
click at [554, 232] on icon at bounding box center [557, 223] width 39 height 26
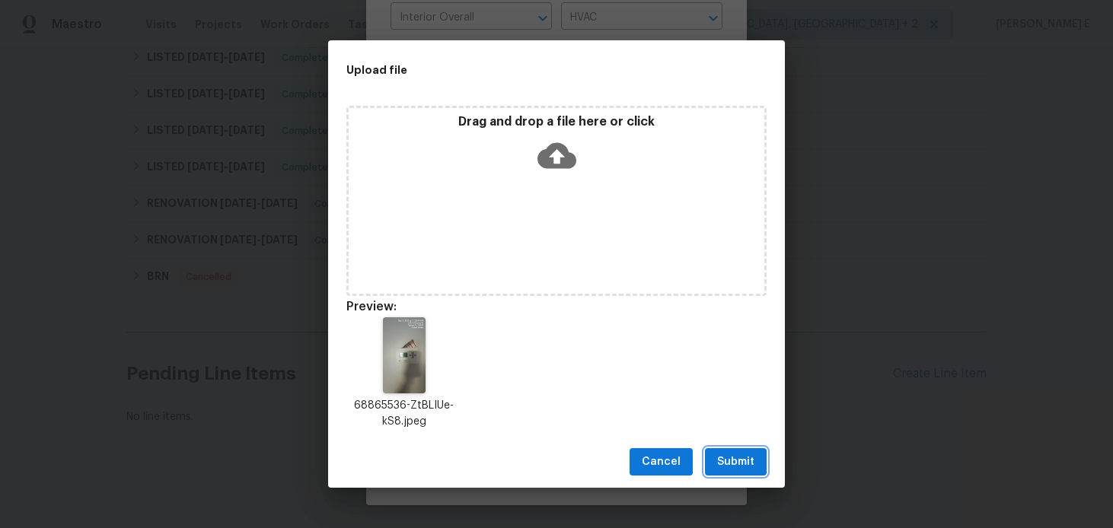
click at [727, 461] on span "Submit" at bounding box center [735, 462] width 37 height 19
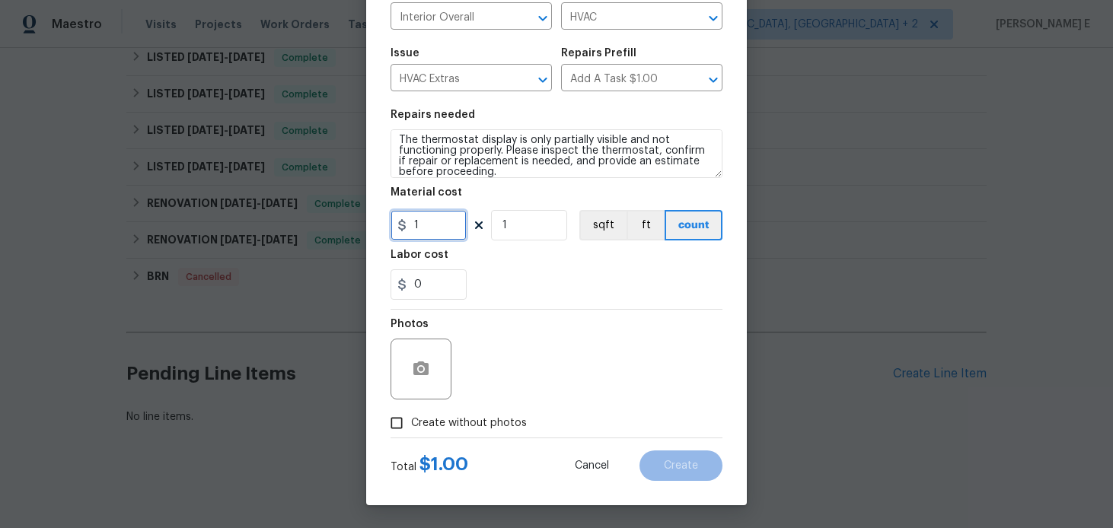
click at [422, 228] on input "1" at bounding box center [429, 225] width 76 height 30
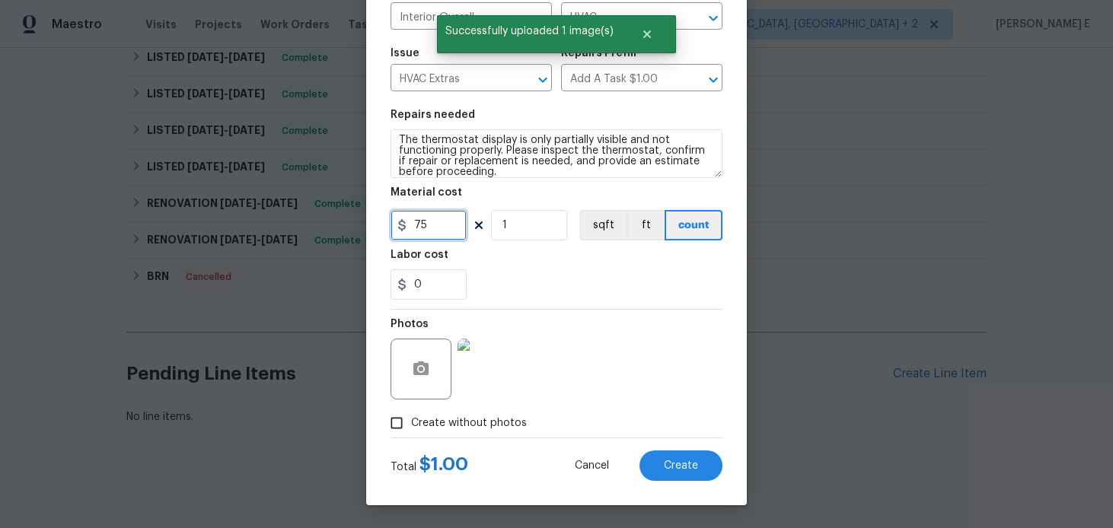
scroll to position [11, 0]
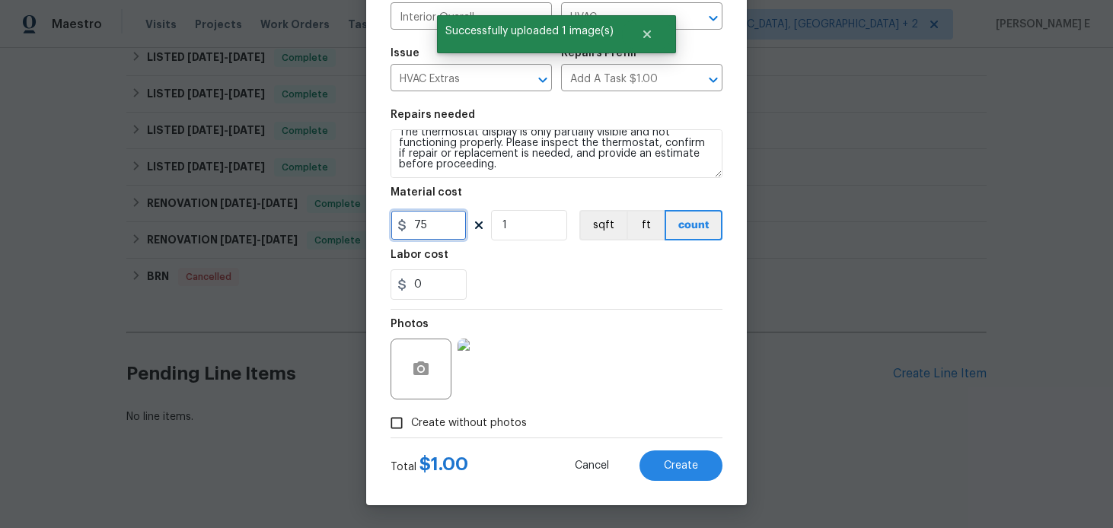
type input "75"
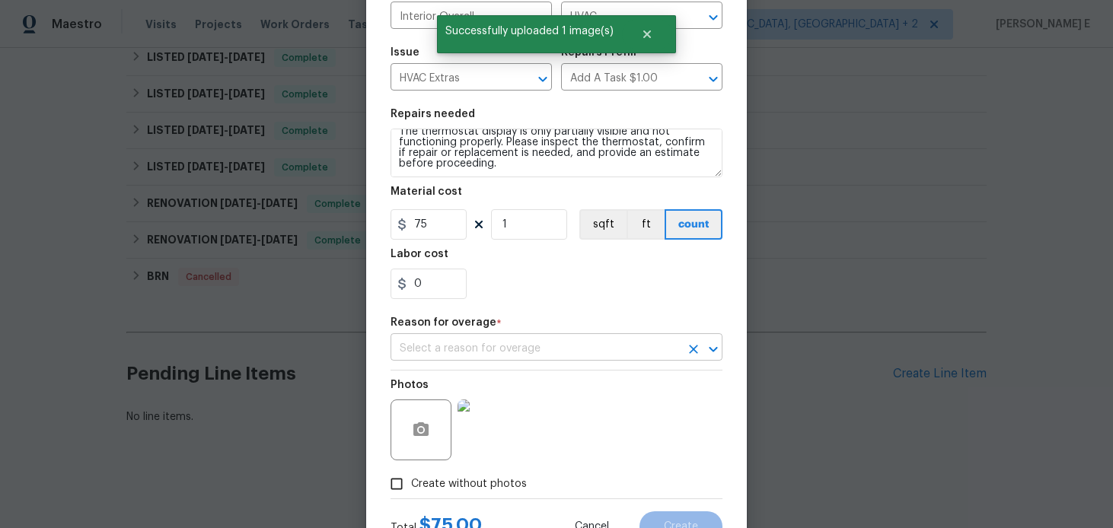
click at [483, 355] on input "text" at bounding box center [535, 349] width 289 height 24
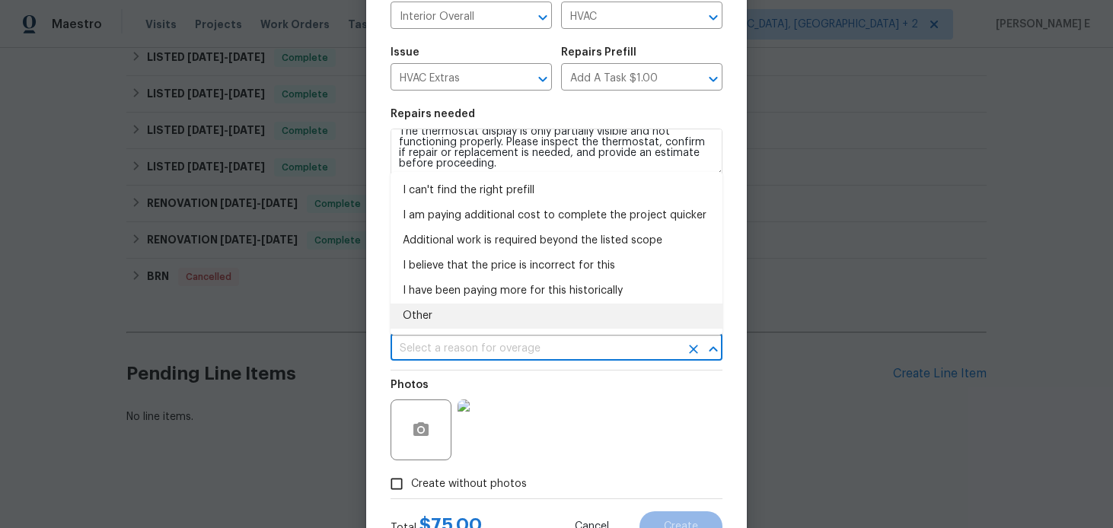
click at [443, 327] on li "Other" at bounding box center [557, 316] width 332 height 25
type input "Other"
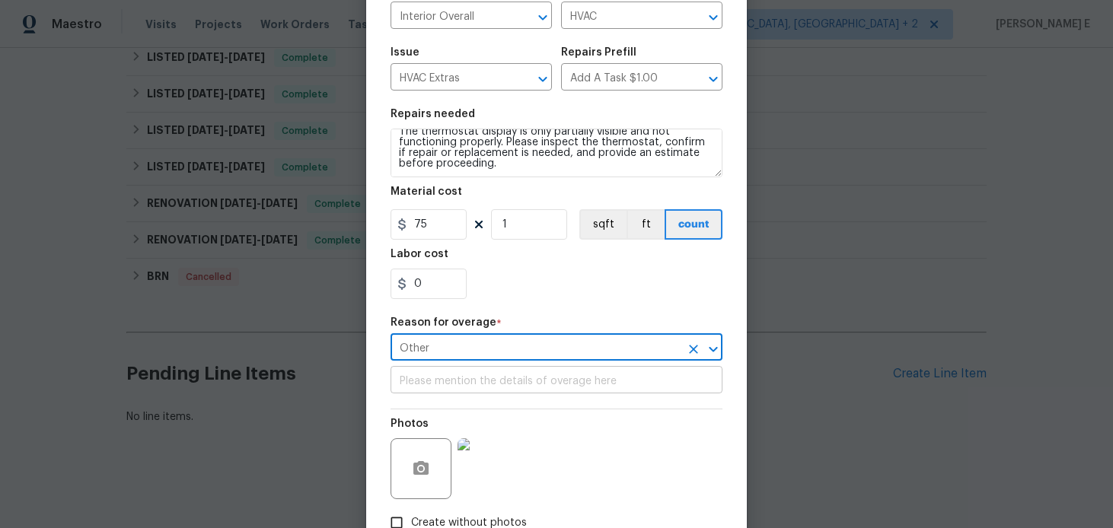
click at [435, 372] on input "text" at bounding box center [557, 382] width 332 height 24
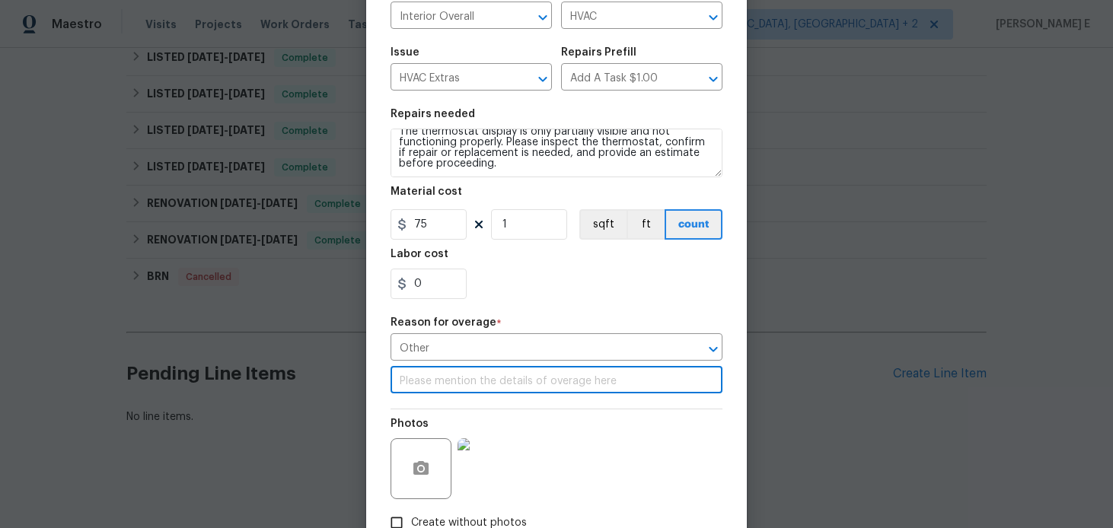
paste input "The thermostat display is only partially visible and not functioning properly. …"
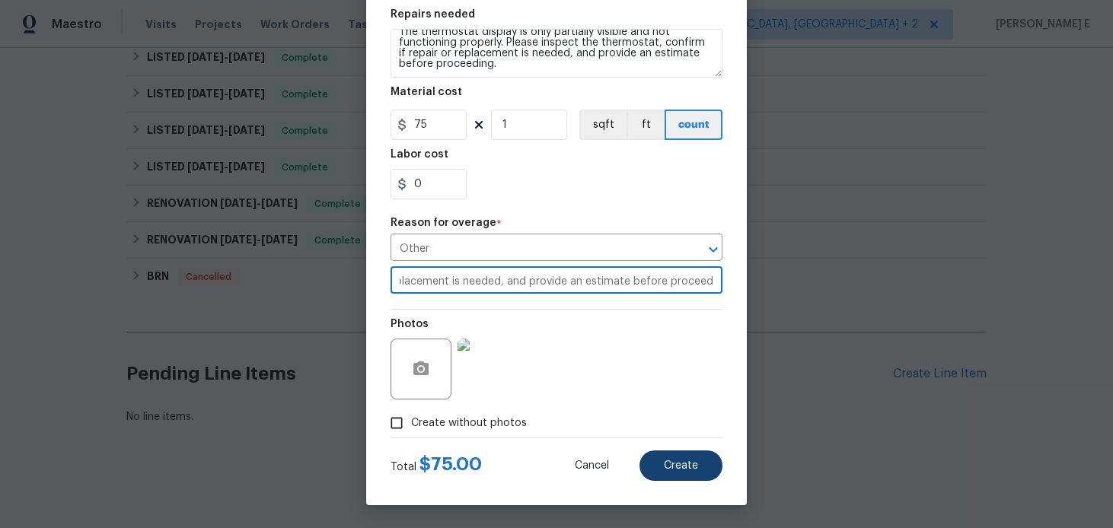
type input "The thermostat display is only partially visible and not functioning properly. …"
click at [663, 464] on button "Create" at bounding box center [681, 466] width 83 height 30
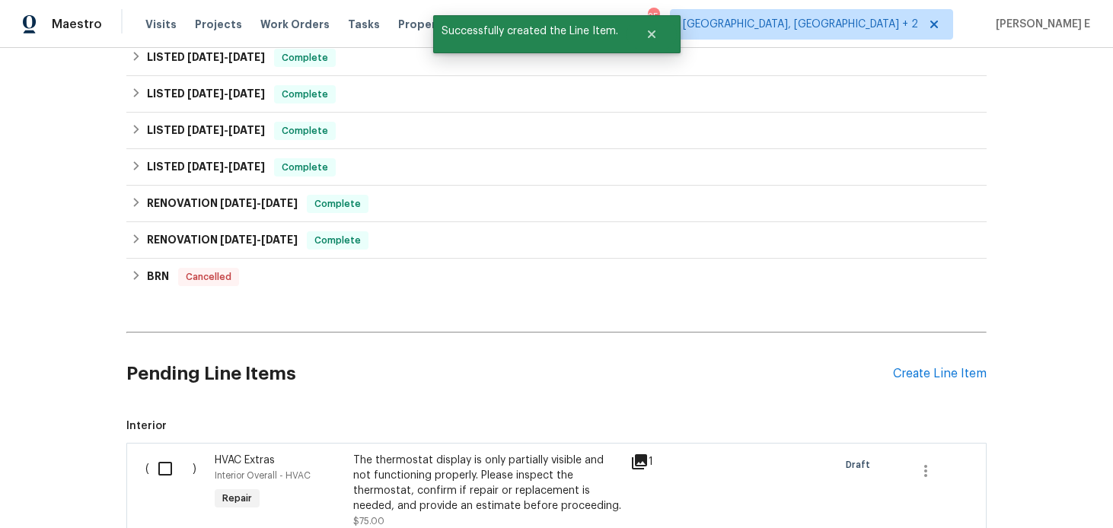
scroll to position [863, 0]
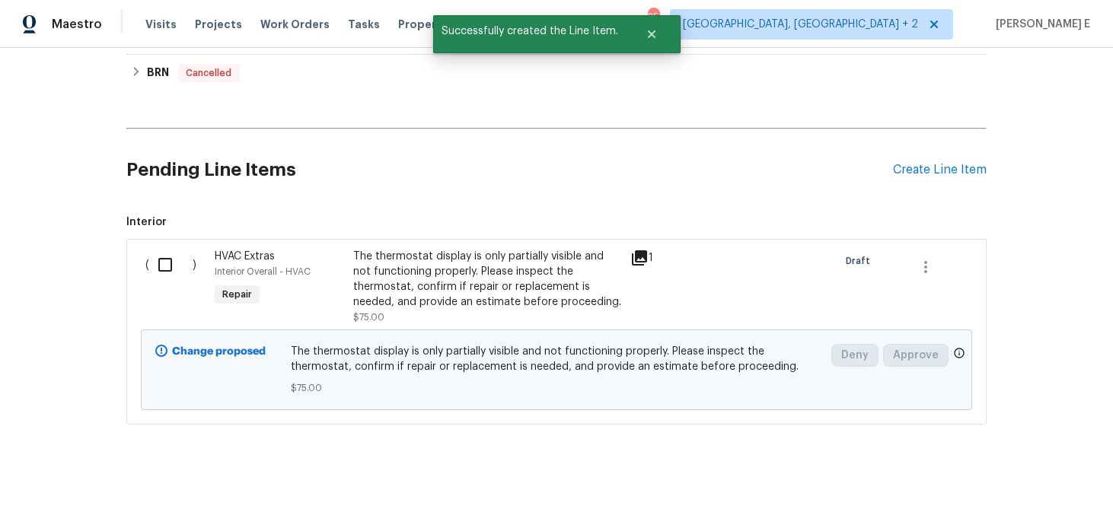
click at [161, 257] on input "checkbox" at bounding box center [170, 265] width 43 height 32
checkbox input "true"
click at [1022, 487] on span "Create Work Order" at bounding box center [1026, 490] width 101 height 19
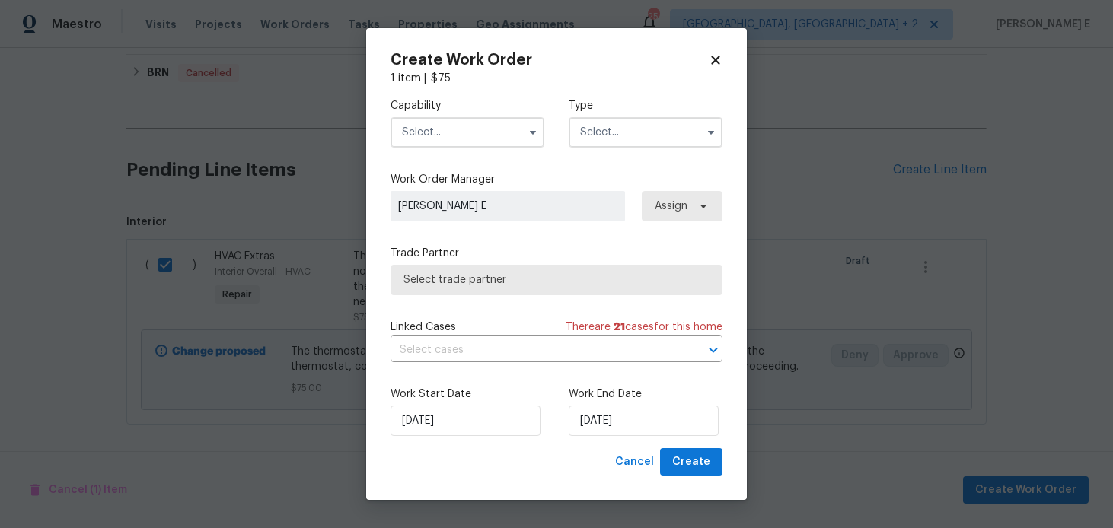
click at [475, 142] on input "text" at bounding box center [468, 132] width 154 height 30
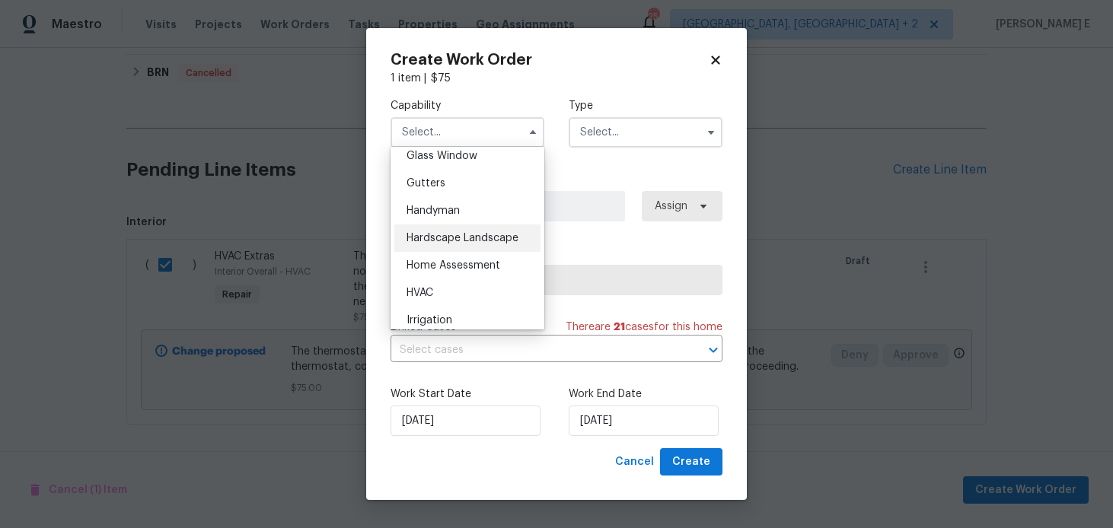
scroll to position [792, 0]
click at [469, 212] on div "Handyman" at bounding box center [467, 209] width 146 height 27
type input "Handyman"
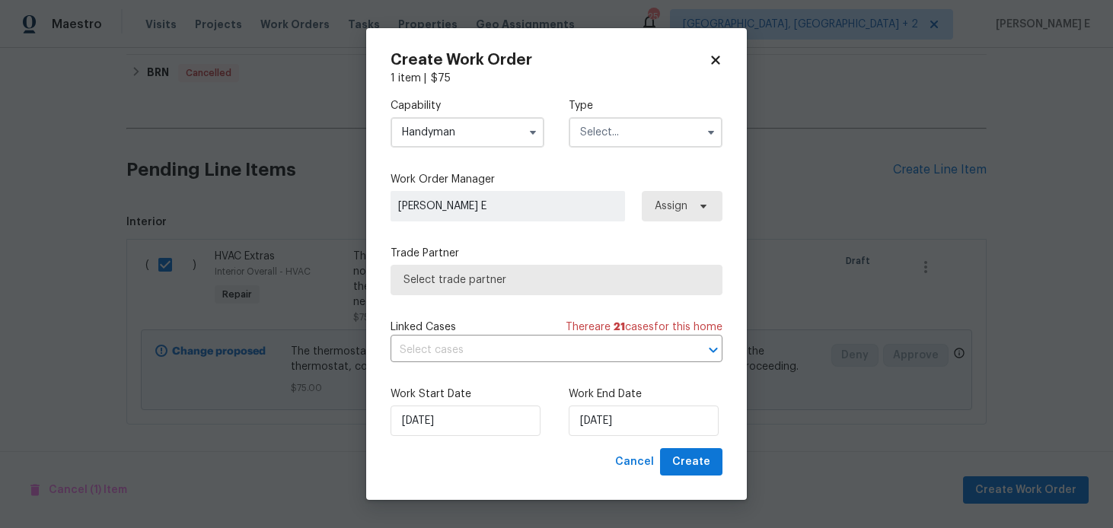
click at [569, 140] on input "text" at bounding box center [646, 132] width 154 height 30
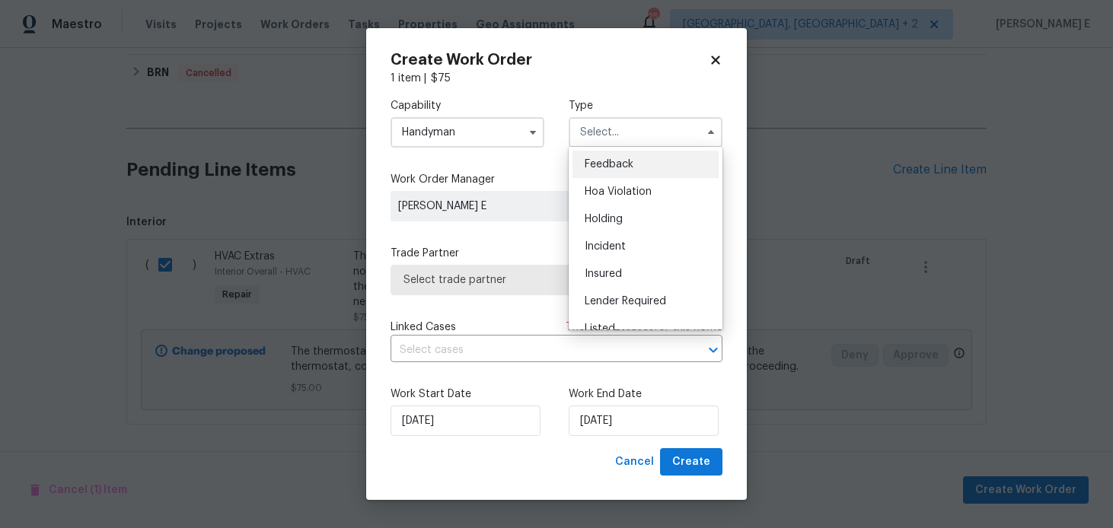
click at [585, 157] on div "Feedback" at bounding box center [646, 164] width 146 height 27
type input "Feedback"
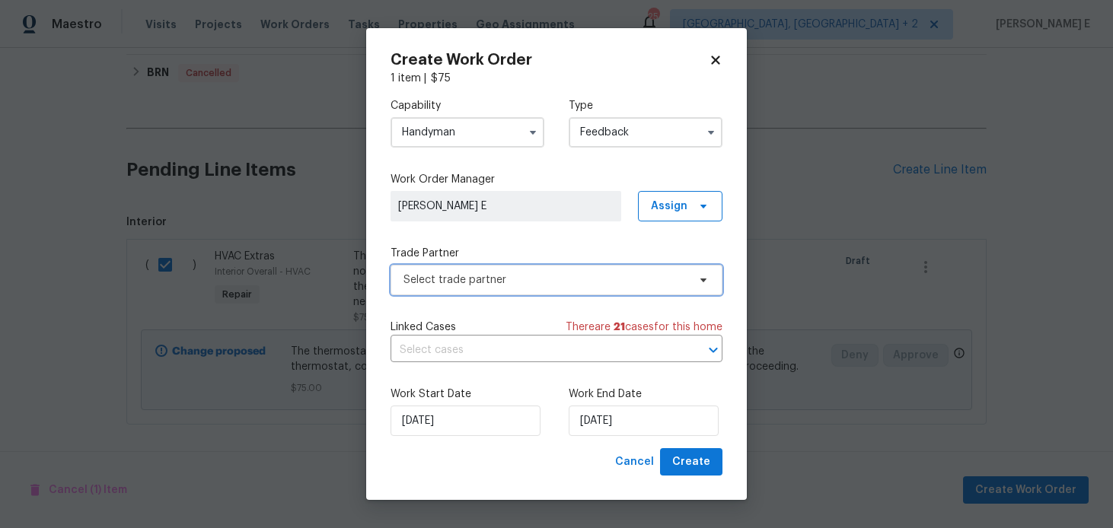
click at [412, 289] on span "Select trade partner" at bounding box center [557, 280] width 332 height 30
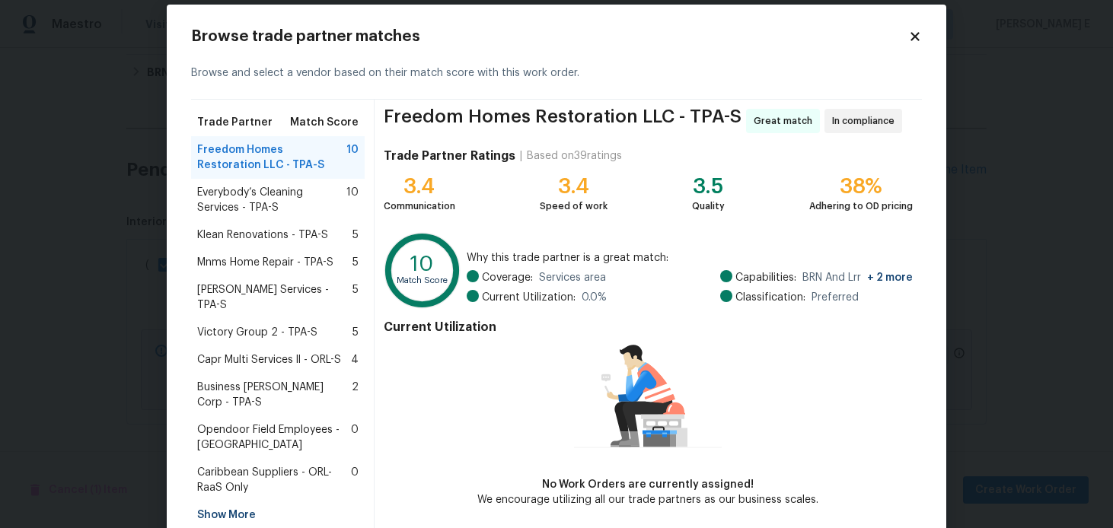
scroll to position [81, 0]
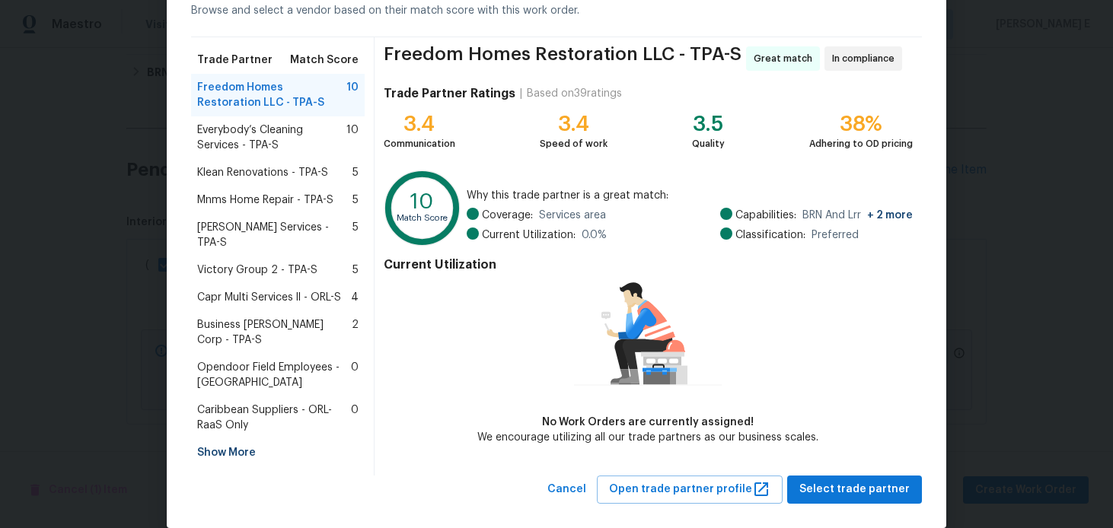
click at [820, 481] on span "Select trade partner" at bounding box center [855, 490] width 110 height 19
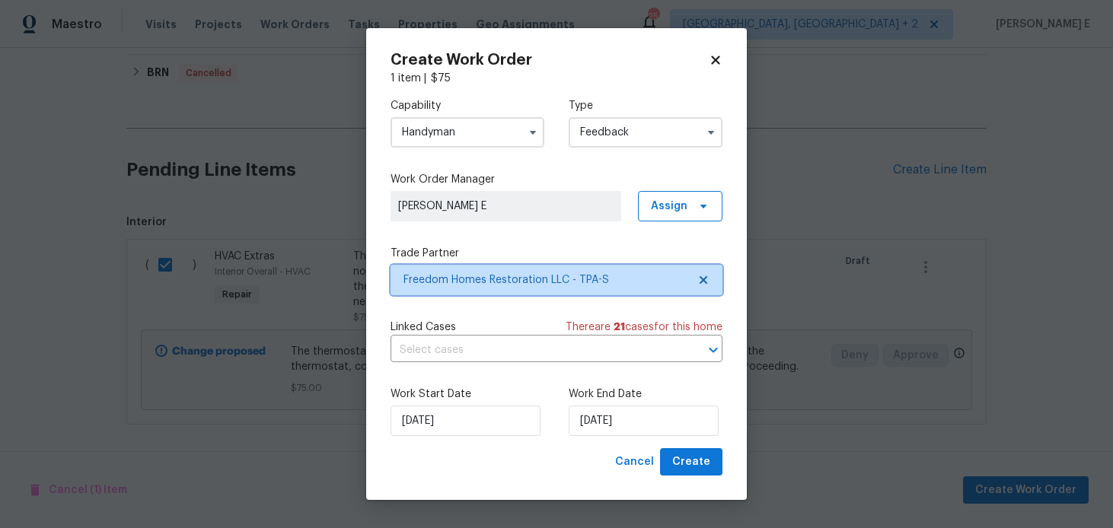
scroll to position [0, 0]
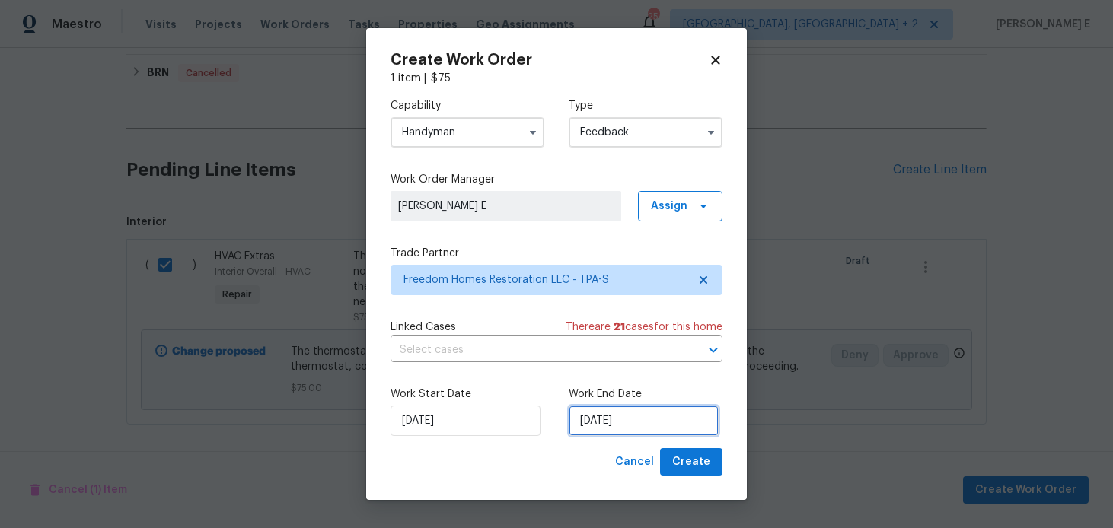
click at [602, 414] on input "03/09/2025" at bounding box center [644, 421] width 150 height 30
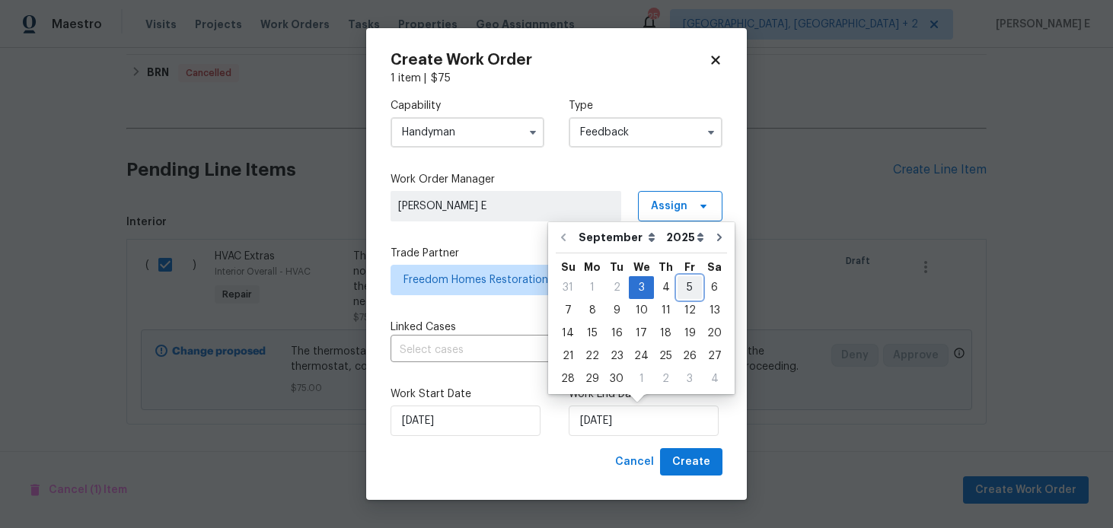
click at [681, 292] on div "5" at bounding box center [690, 287] width 24 height 21
type input "05/09/2025"
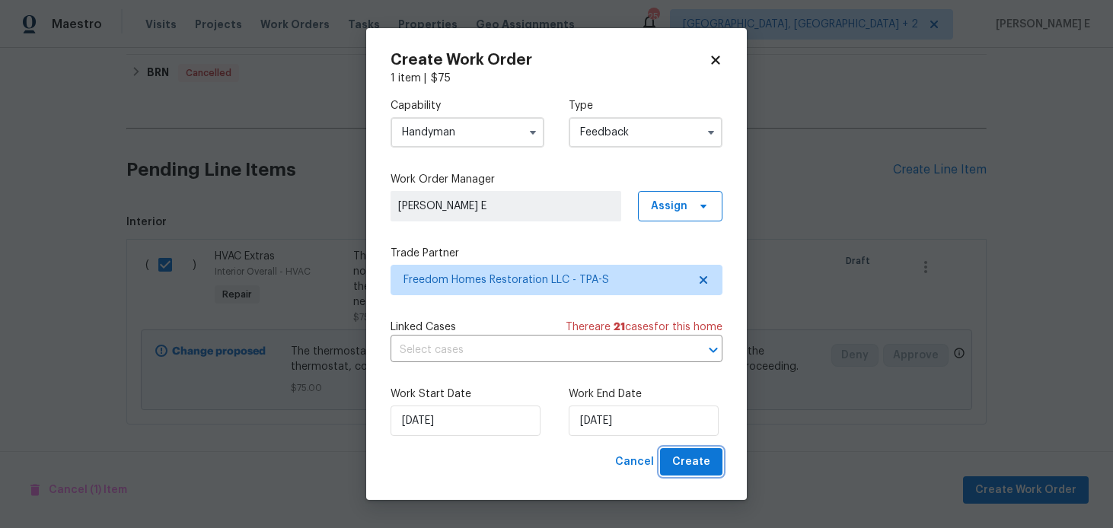
click at [685, 458] on span "Create" at bounding box center [691, 462] width 38 height 19
checkbox input "false"
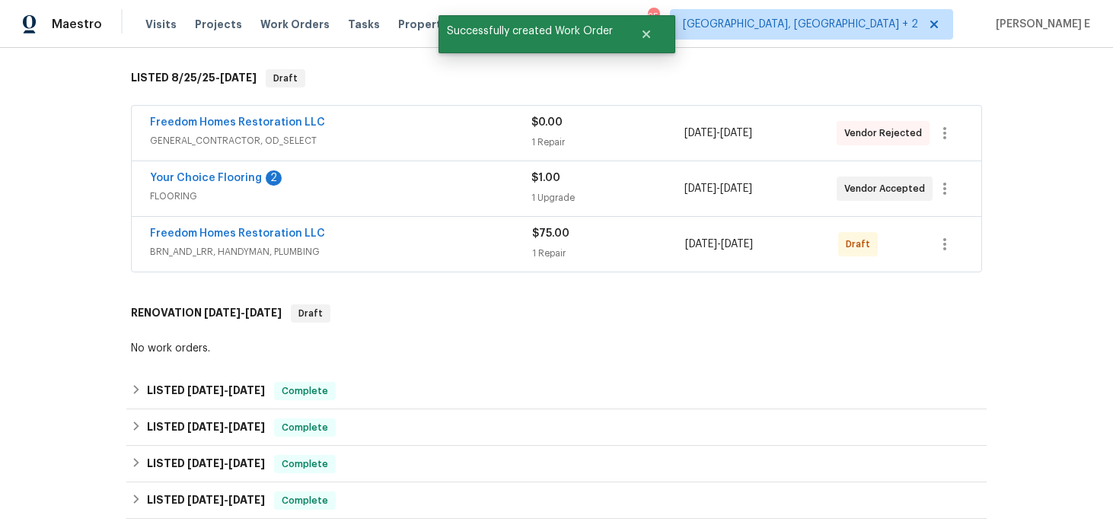
scroll to position [235, 0]
click at [295, 238] on link "Freedom Homes Restoration LLC" at bounding box center [237, 233] width 175 height 11
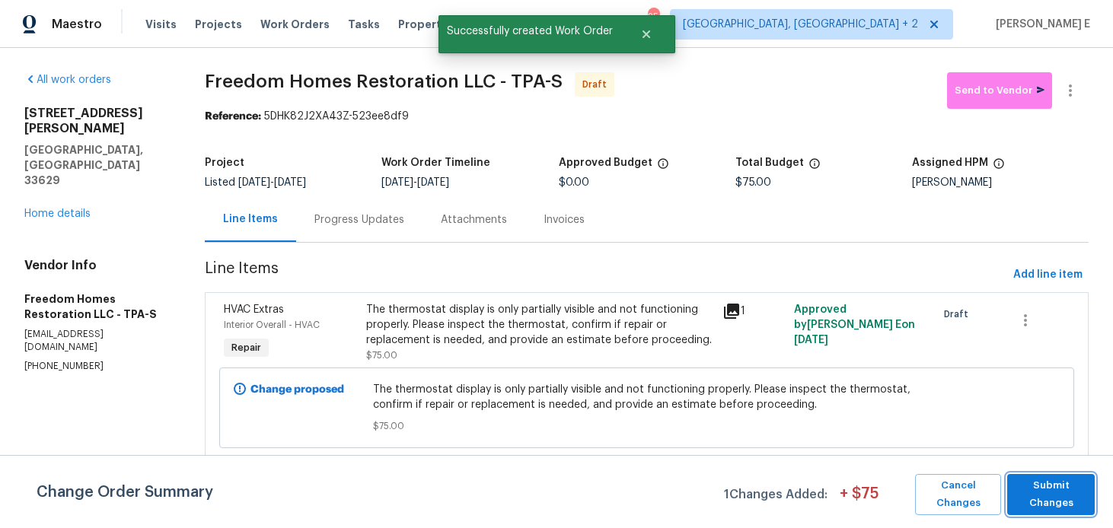
click at [1057, 503] on span "Submit Changes" at bounding box center [1051, 494] width 72 height 35
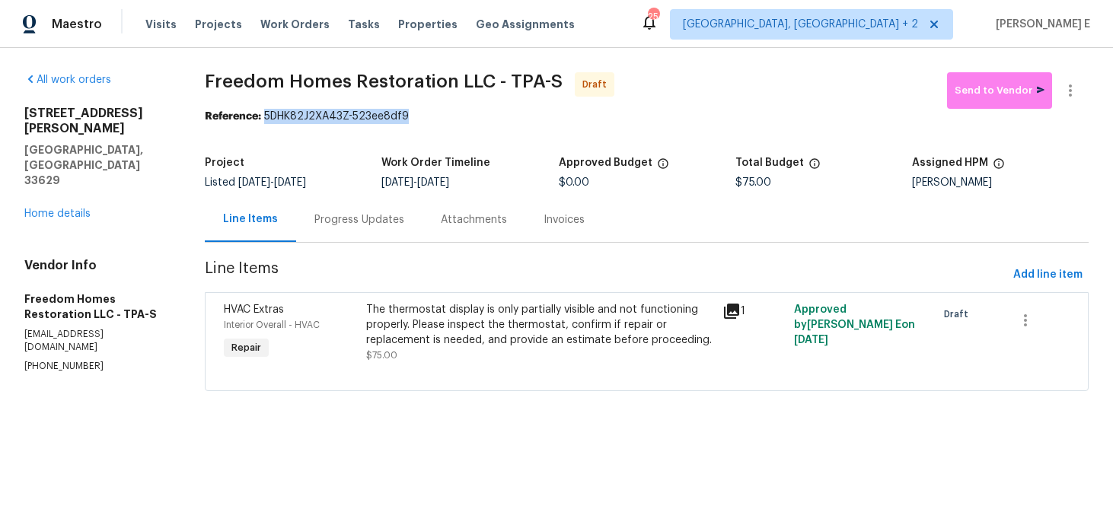
drag, startPoint x: 269, startPoint y: 120, endPoint x: 420, endPoint y: 120, distance: 151.5
click at [420, 120] on div "Reference: 5DHK82J2XA43Z-523ee8df9" at bounding box center [647, 116] width 884 height 15
copy div "5DHK82J2XA43Z-523ee8df9"
click at [375, 207] on div "Progress Updates" at bounding box center [359, 219] width 126 height 45
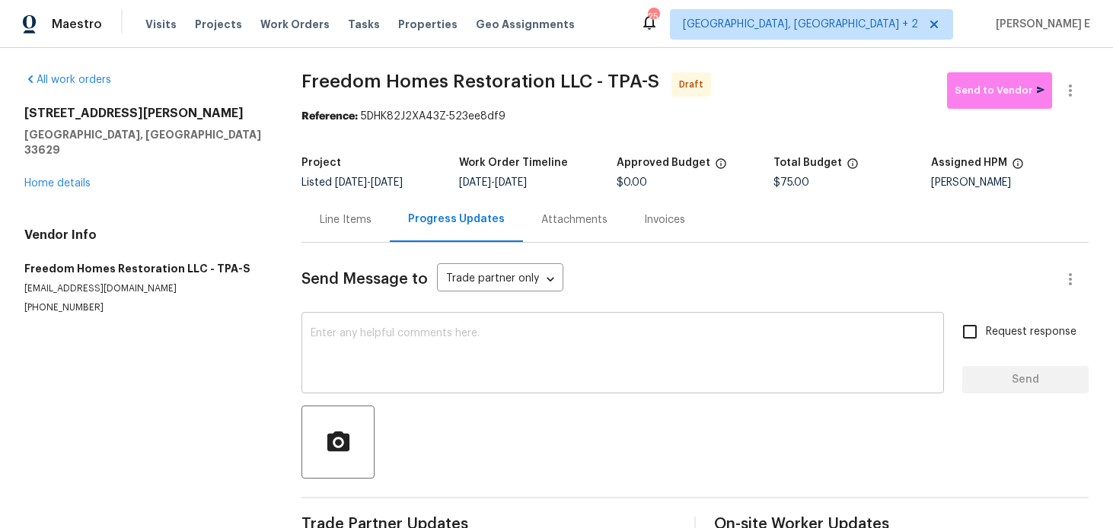
click at [375, 351] on textarea at bounding box center [623, 354] width 624 height 53
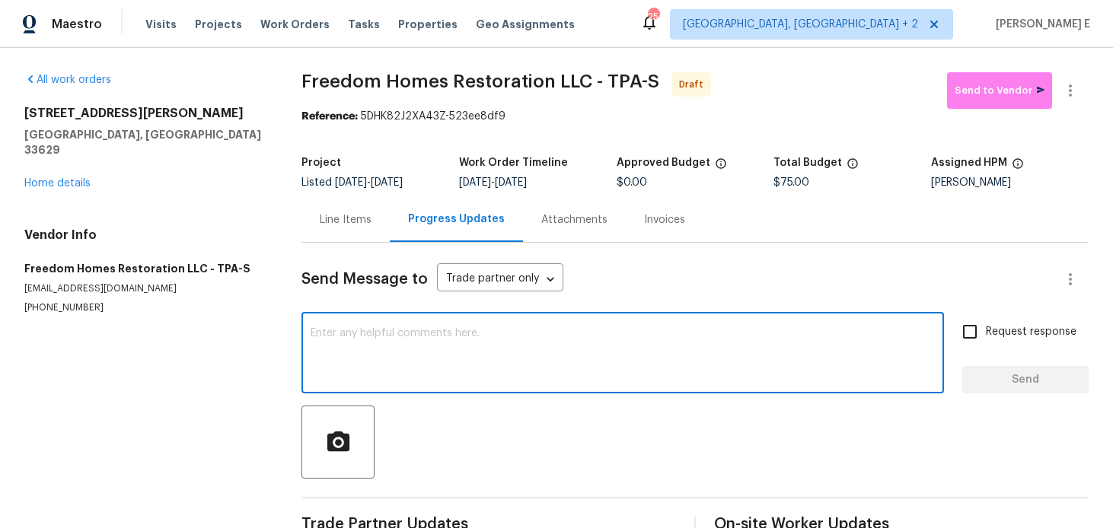
paste textarea "Hi this is Keerthana with Opendoor. I’m confirming you received the WO for the …"
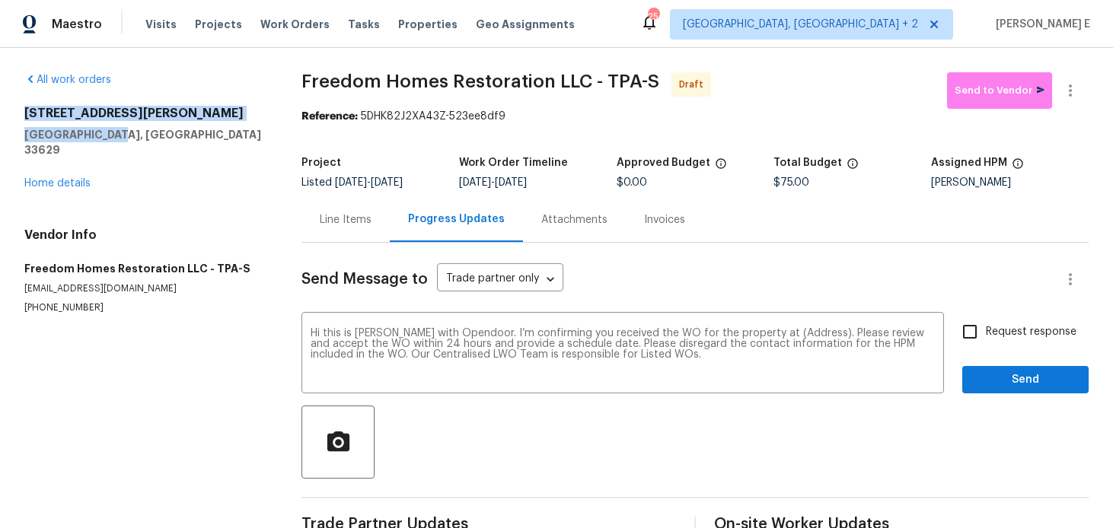
drag, startPoint x: 21, startPoint y: 119, endPoint x: 117, endPoint y: 133, distance: 96.9
click at [117, 133] on div "All work orders 3421 S Carter St Apt C Tampa, FL 33629 Home details Vendor Info…" at bounding box center [556, 307] width 1113 height 518
copy div "3421 S Carter St Apt C Tampa, FL 33629"
click at [786, 333] on textarea "Hi this is Keerthana with Opendoor. I’m confirming you received the WO for the …" at bounding box center [623, 354] width 624 height 53
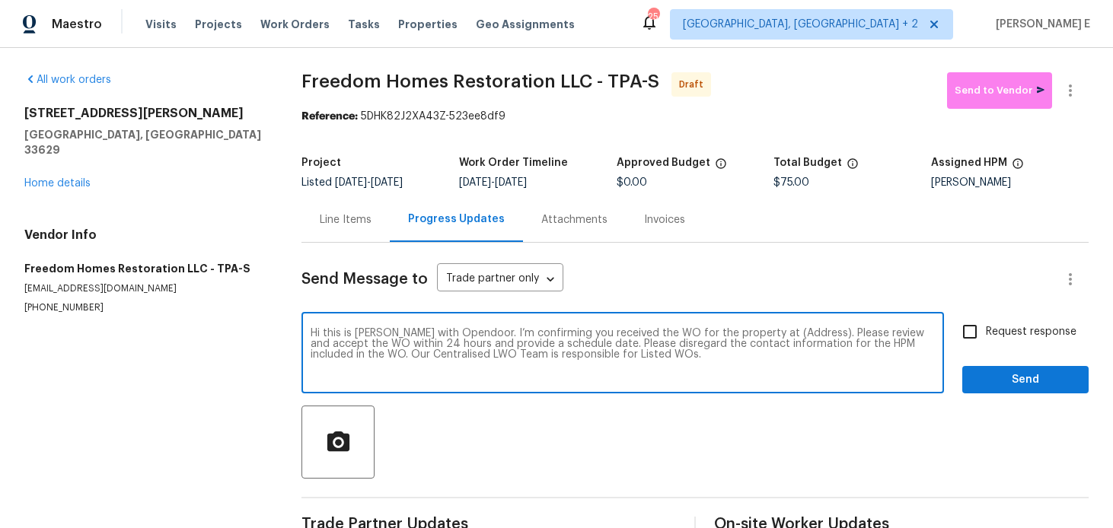
click at [786, 333] on textarea "Hi this is Keerthana with Opendoor. I’m confirming you received the WO for the …" at bounding box center [623, 354] width 624 height 53
paste textarea "3421 S Carter St Apt C Tampa, FL 33629"
type textarea "Hi this is Keerthana with Opendoor. I’m confirming you received the WO for the …"
click at [1004, 337] on span "Request response" at bounding box center [1031, 332] width 91 height 16
click at [986, 337] on input "Request response" at bounding box center [970, 332] width 32 height 32
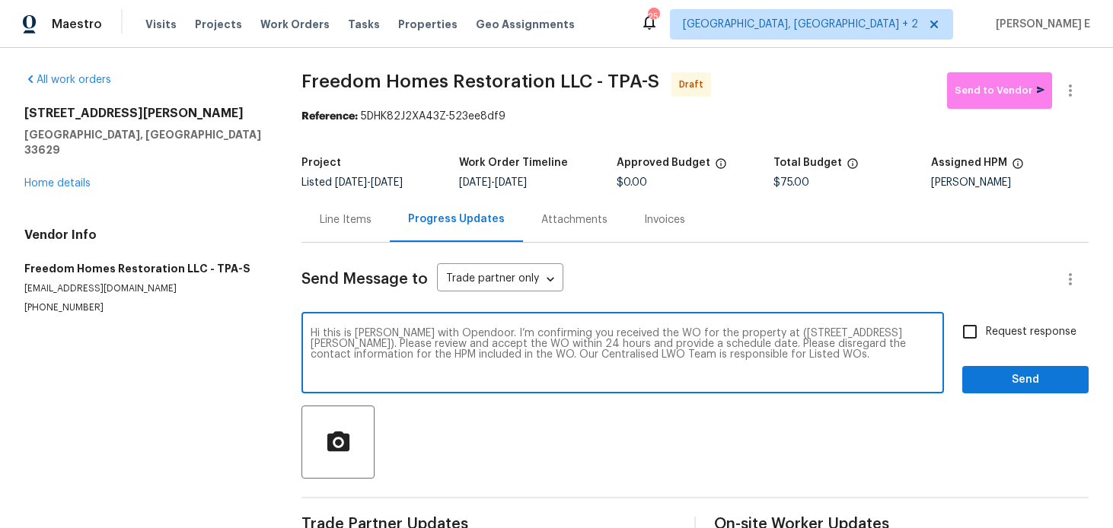
checkbox input "true"
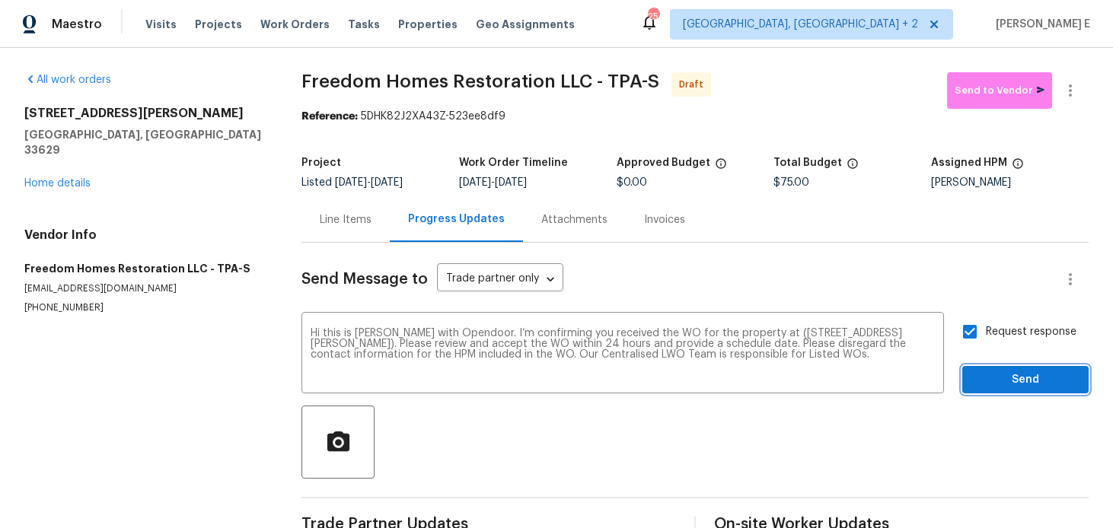
click at [1009, 387] on span "Send" at bounding box center [1026, 380] width 102 height 19
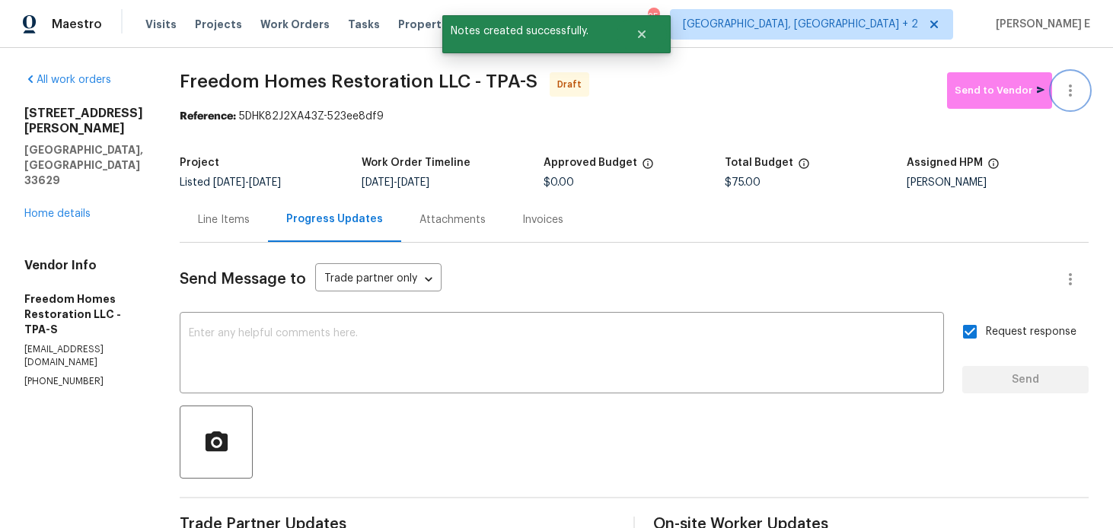
click at [1071, 96] on icon "button" at bounding box center [1070, 91] width 3 height 12
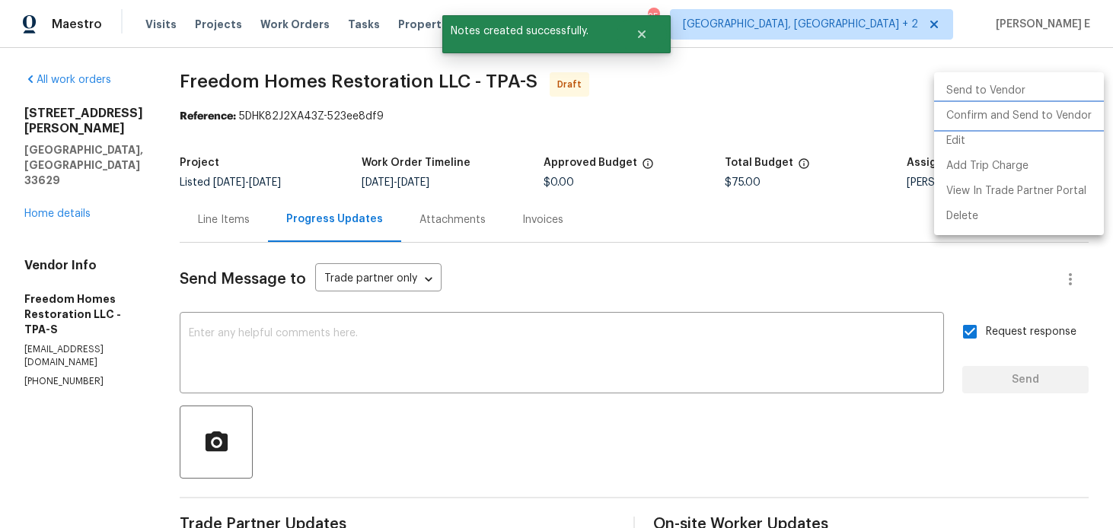
click at [1006, 124] on li "Confirm and Send to Vendor" at bounding box center [1019, 116] width 170 height 25
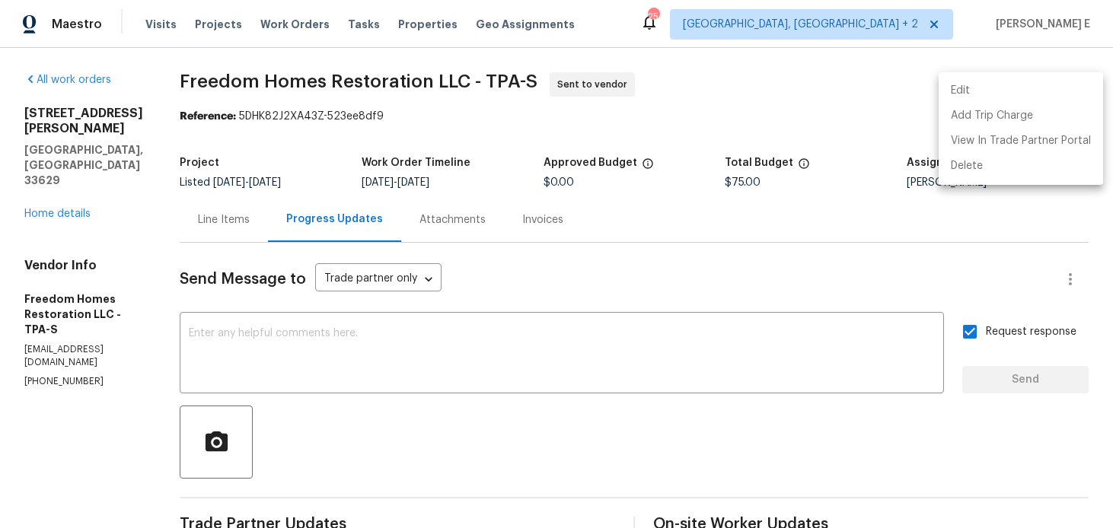
click at [623, 336] on div at bounding box center [556, 264] width 1113 height 528
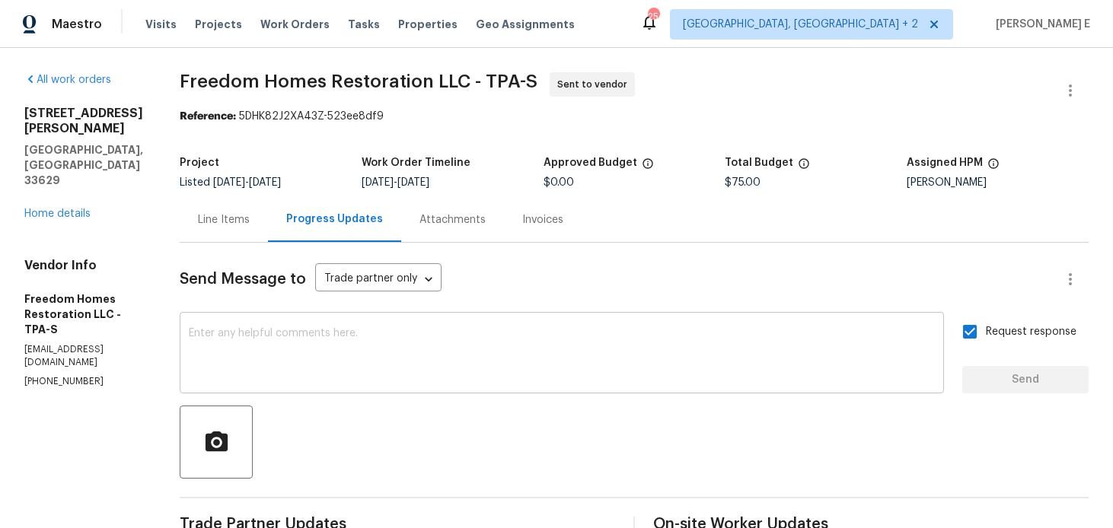
click at [852, 349] on textarea at bounding box center [562, 354] width 746 height 53
paste textarea "Attention All Work Orders must include before-photos (both close-up and wide-an…"
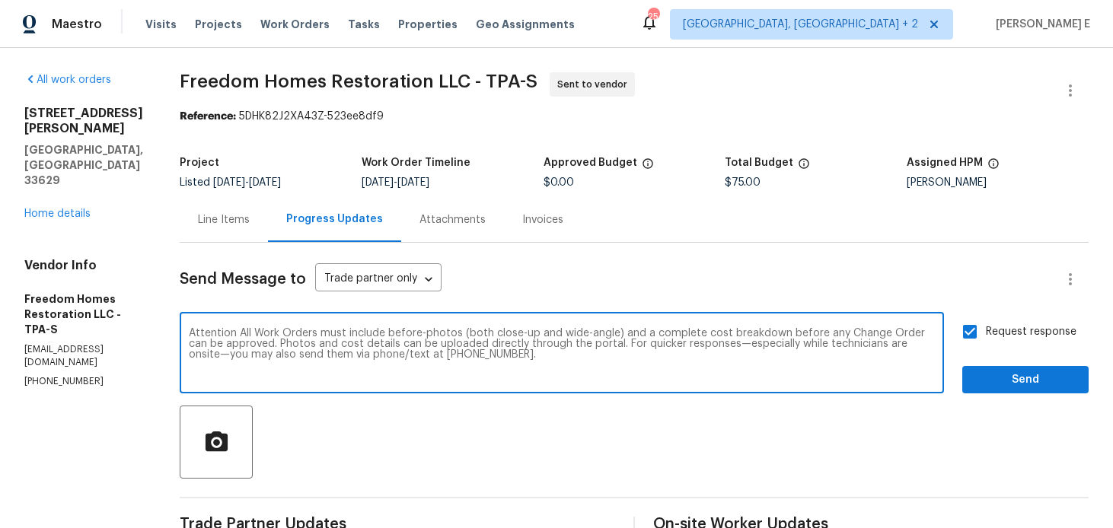
type textarea "Attention All Work Orders must include before-photos (both close-up and wide-an…"
click at [985, 378] on span "Send" at bounding box center [1026, 380] width 102 height 19
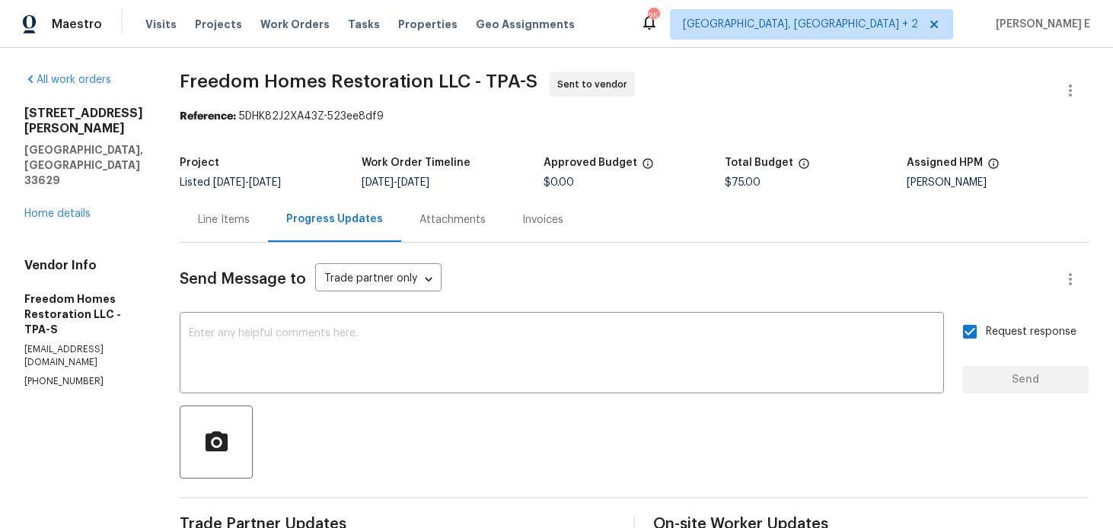
click at [230, 145] on section "Freedom Homes Restoration LLC - TPA-S Sent to vendor Reference: 5DHK82J2XA43Z-5…" at bounding box center [634, 427] width 909 height 710
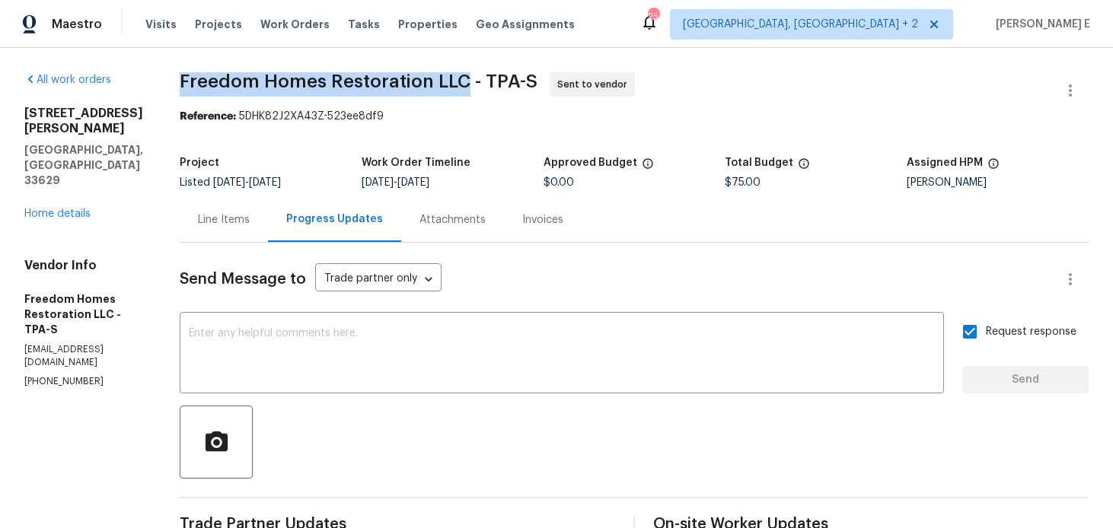
drag, startPoint x: 183, startPoint y: 87, endPoint x: 466, endPoint y: 85, distance: 283.3
click at [466, 85] on span "Freedom Homes Restoration LLC - TPA-S" at bounding box center [359, 81] width 358 height 18
copy span "Freedom Homes Restoration LLC"
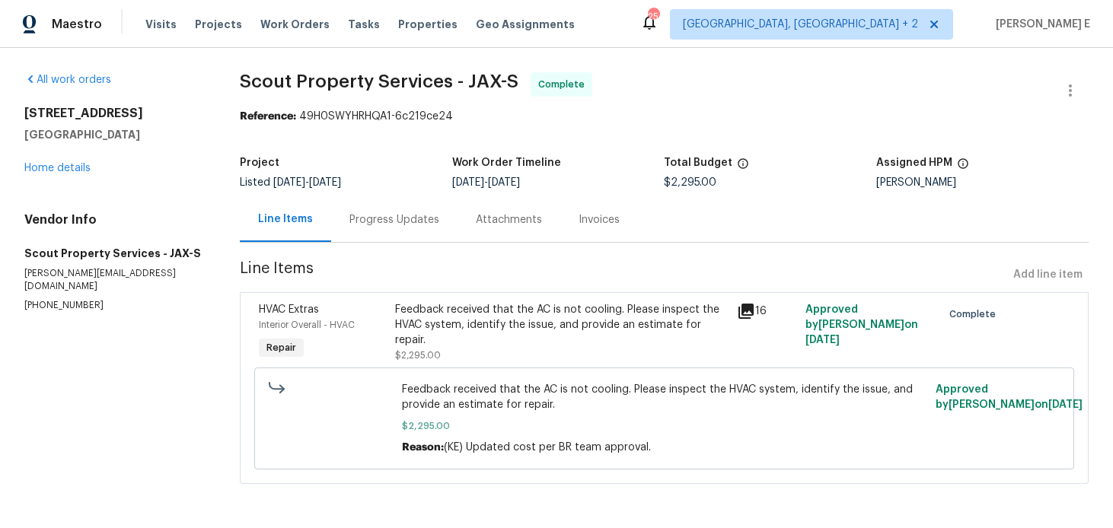
click at [389, 222] on div "Progress Updates" at bounding box center [395, 219] width 90 height 15
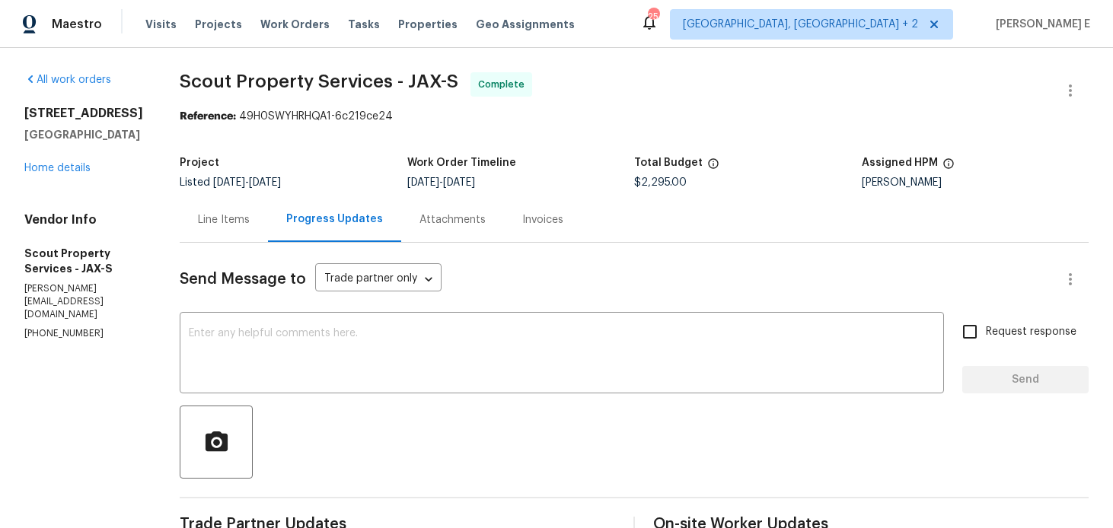
scroll to position [1, 0]
click at [543, 359] on textarea at bounding box center [562, 353] width 746 height 53
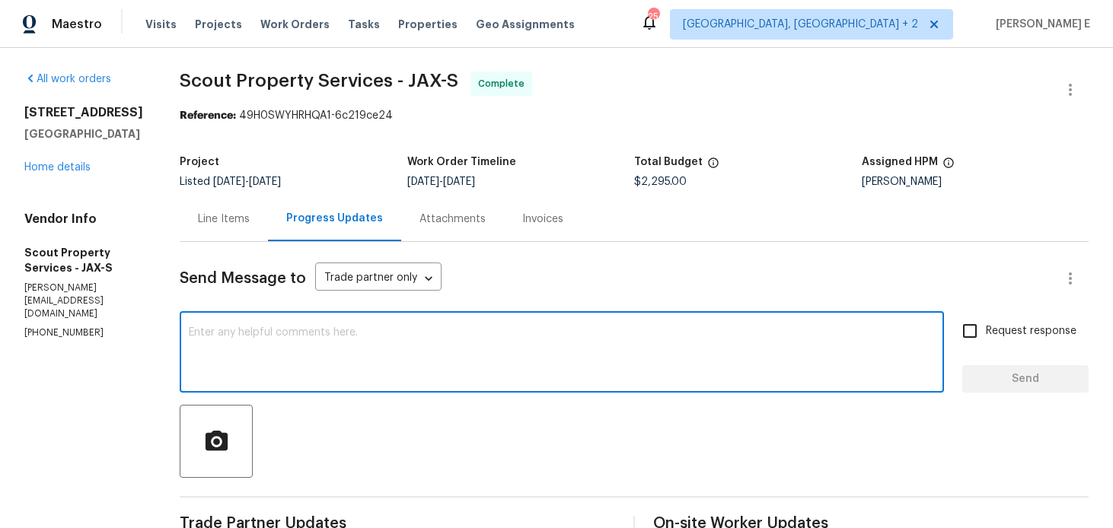
scroll to position [65, 0]
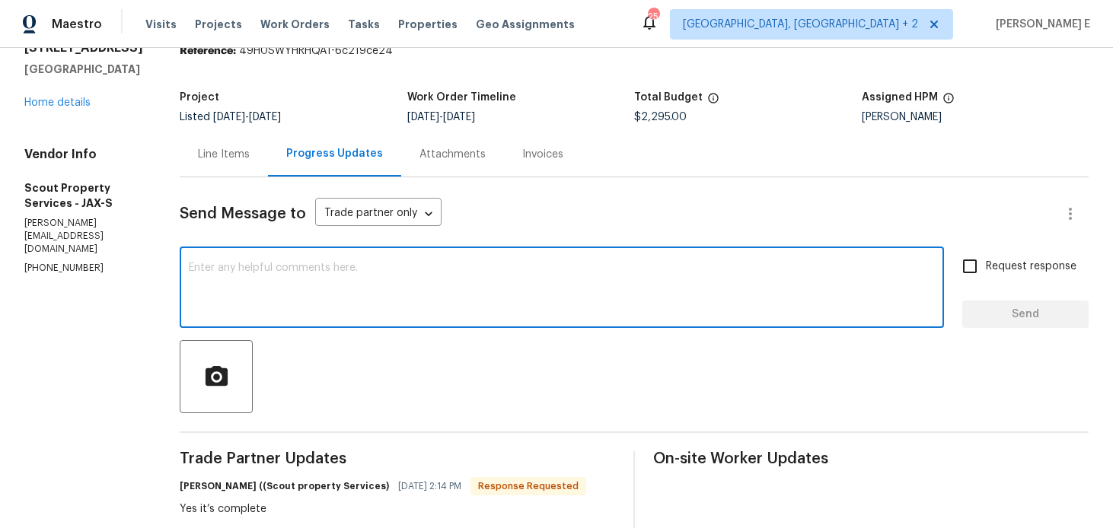
click at [203, 174] on div "Line Items" at bounding box center [224, 154] width 88 height 45
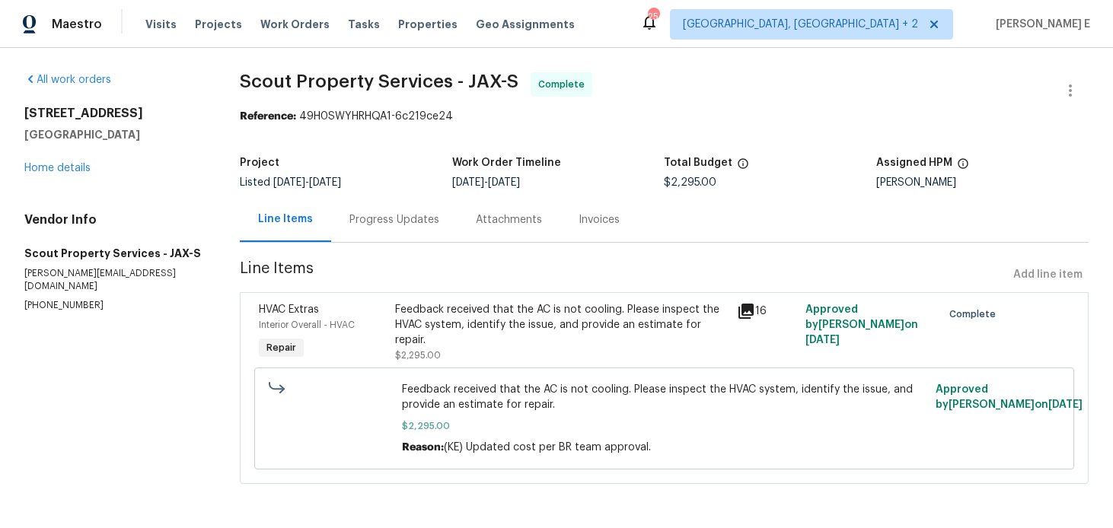
click at [523, 339] on div "Feedback received that the AC is not cooling. Please inspect the HVAC system, i…" at bounding box center [561, 325] width 333 height 46
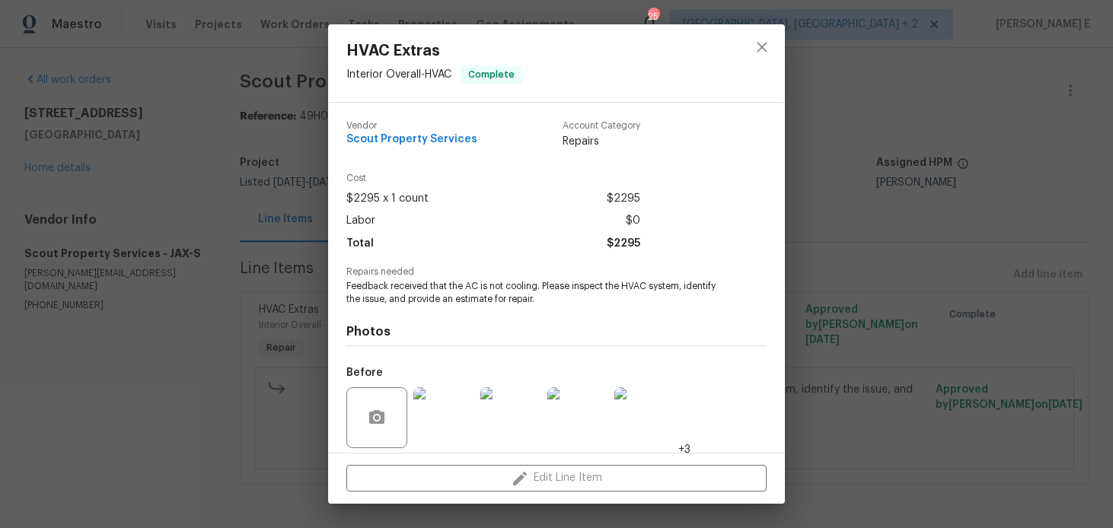
scroll to position [109, 0]
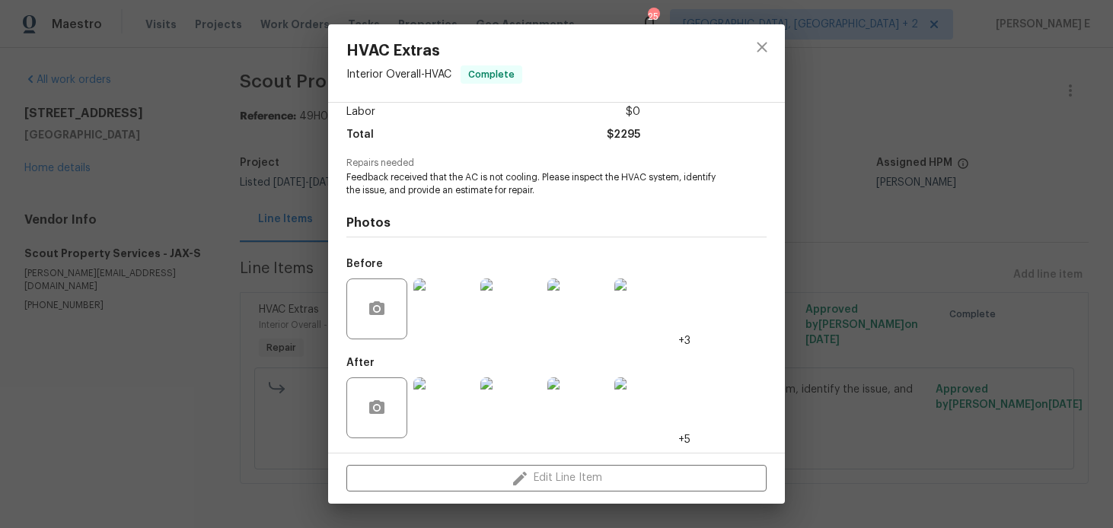
click at [229, 334] on div "HVAC Extras Interior Overall - HVAC Complete Vendor Scout Property Services Acc…" at bounding box center [556, 264] width 1113 height 528
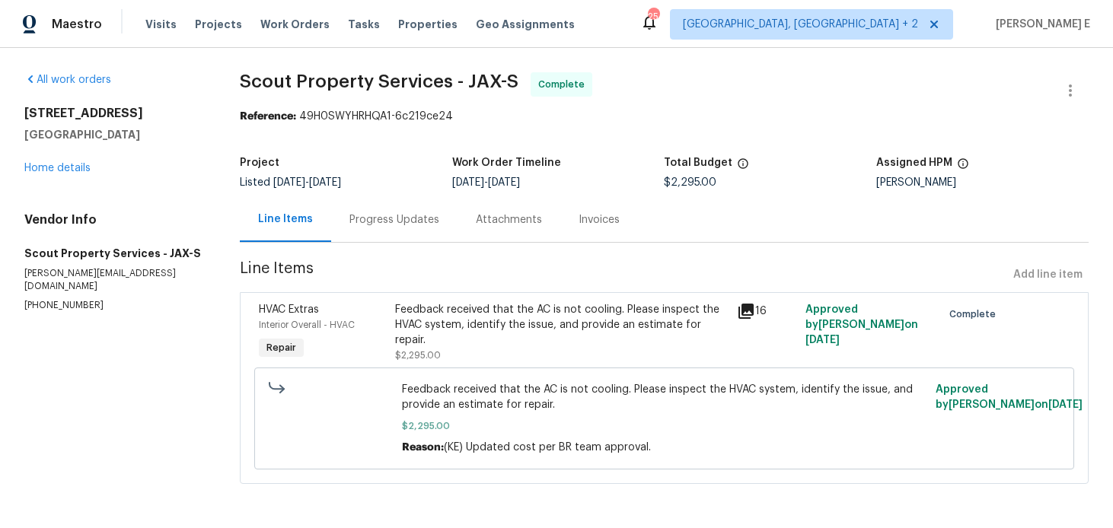
click at [428, 211] on div "Progress Updates" at bounding box center [394, 219] width 126 height 45
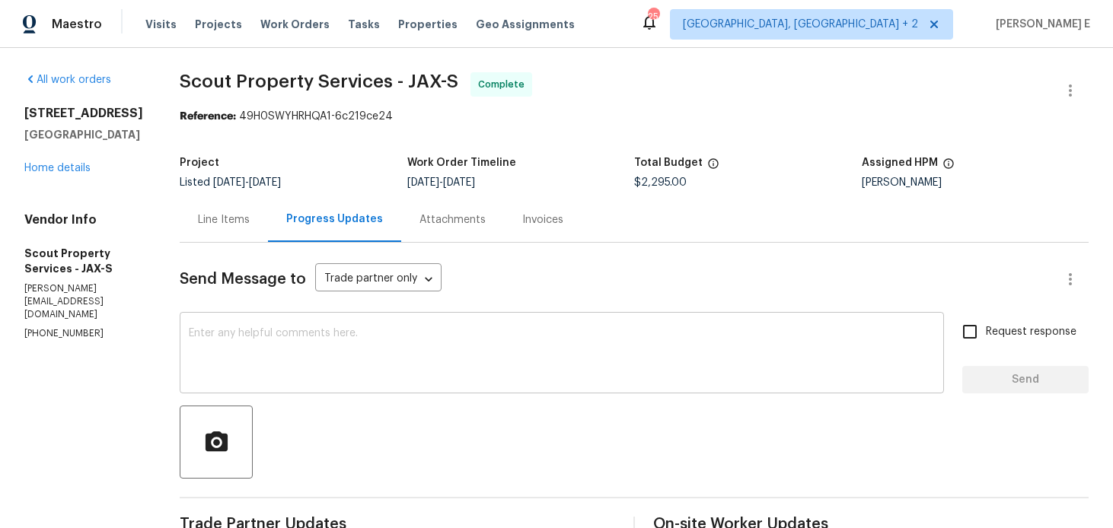
click at [379, 361] on textarea at bounding box center [562, 354] width 746 height 53
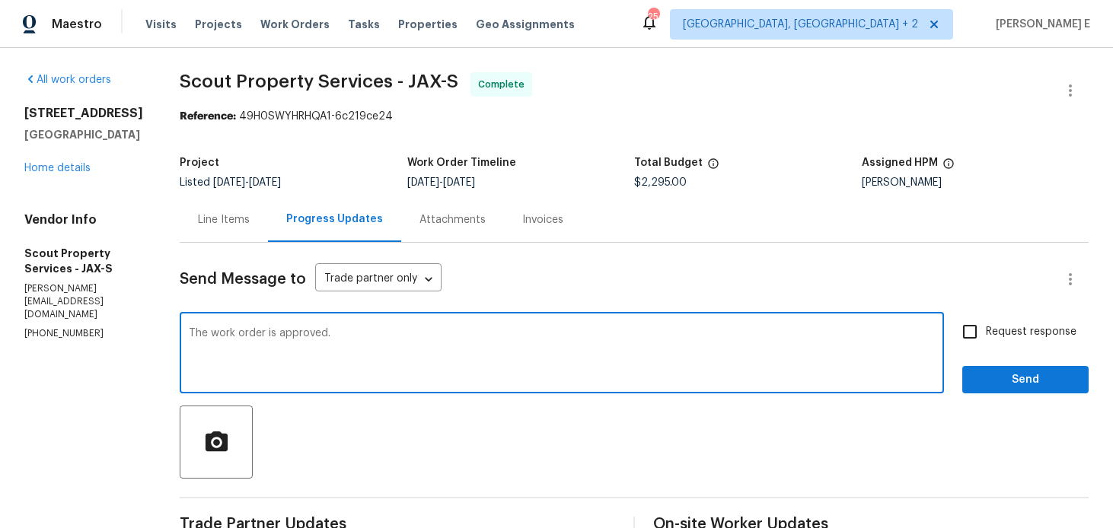
type textarea "The work order is approved."
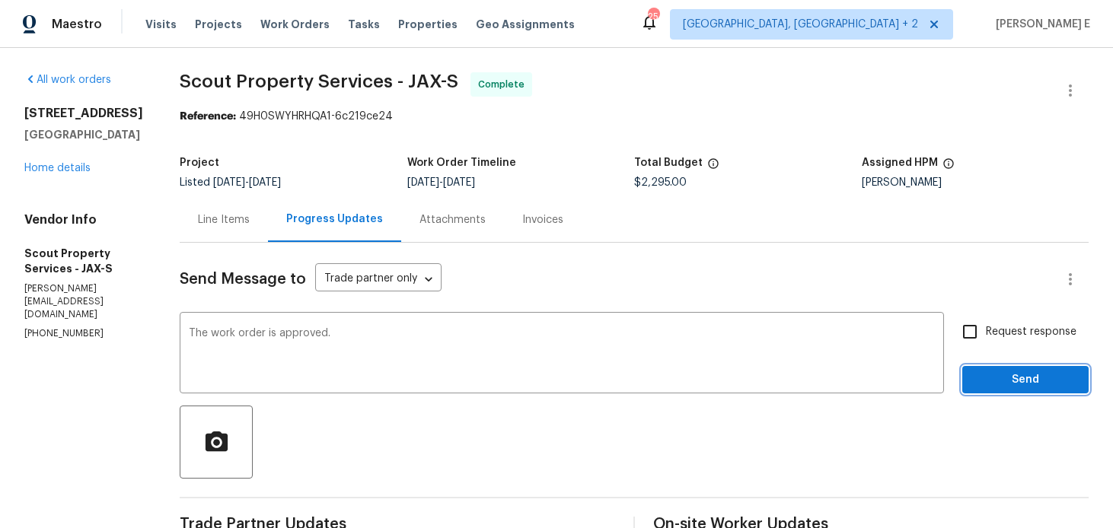
click at [1009, 371] on span "Send" at bounding box center [1026, 380] width 102 height 19
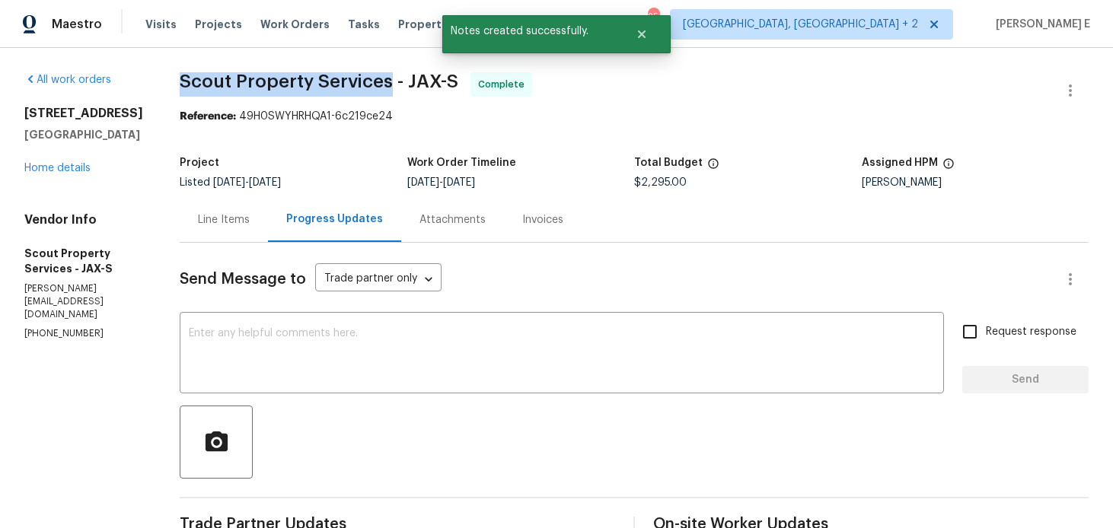
drag, startPoint x: 145, startPoint y: 78, endPoint x: 352, endPoint y: 81, distance: 206.4
click at [352, 81] on span "Scout Property Services - JAX-S" at bounding box center [319, 81] width 279 height 18
copy span "Scout Property Services"
click at [37, 222] on div "All work orders [STREET_ADDRESS] Home details Vendor Info Scout Property Servic…" at bounding box center [83, 206] width 119 height 269
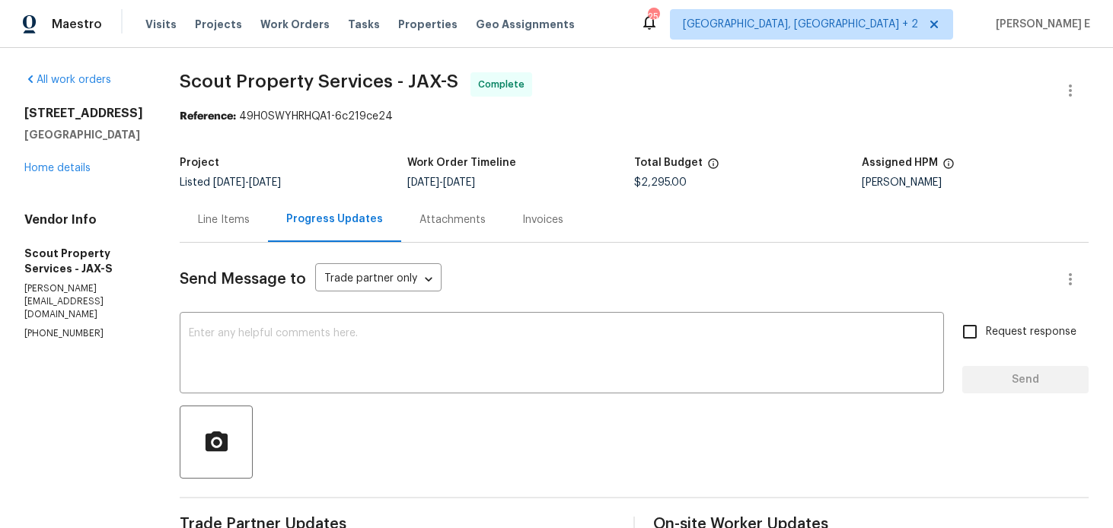
click at [53, 176] on div "[STREET_ADDRESS] Home details" at bounding box center [83, 141] width 119 height 70
click at [50, 174] on link "Home details" at bounding box center [57, 168] width 66 height 11
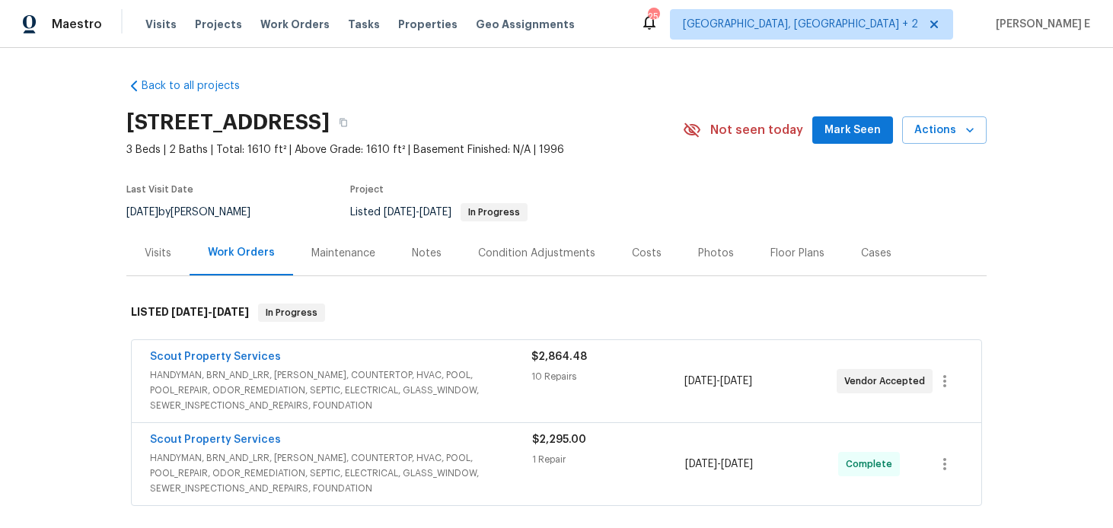
scroll to position [91, 0]
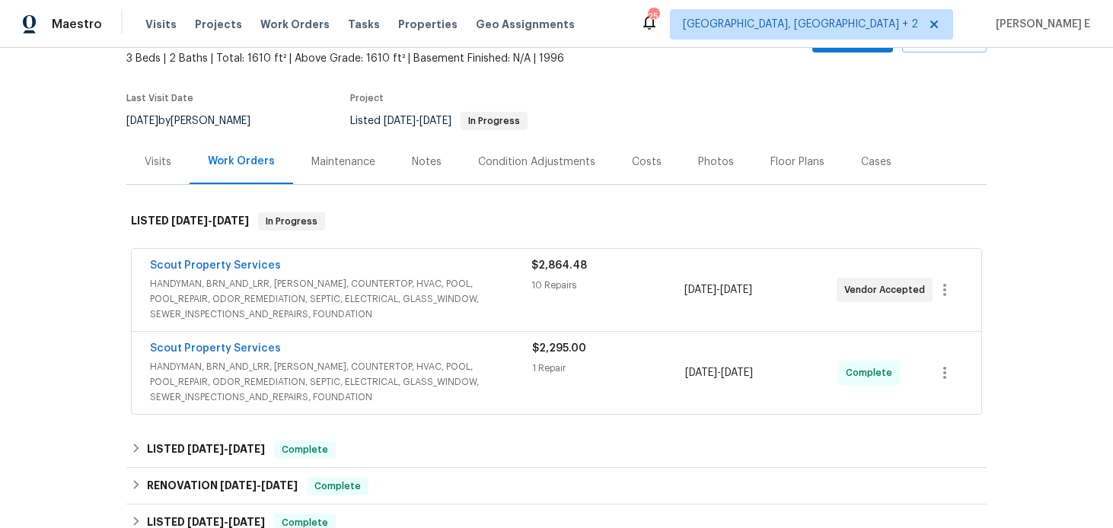
click at [401, 270] on div "Scout Property Services" at bounding box center [341, 267] width 382 height 18
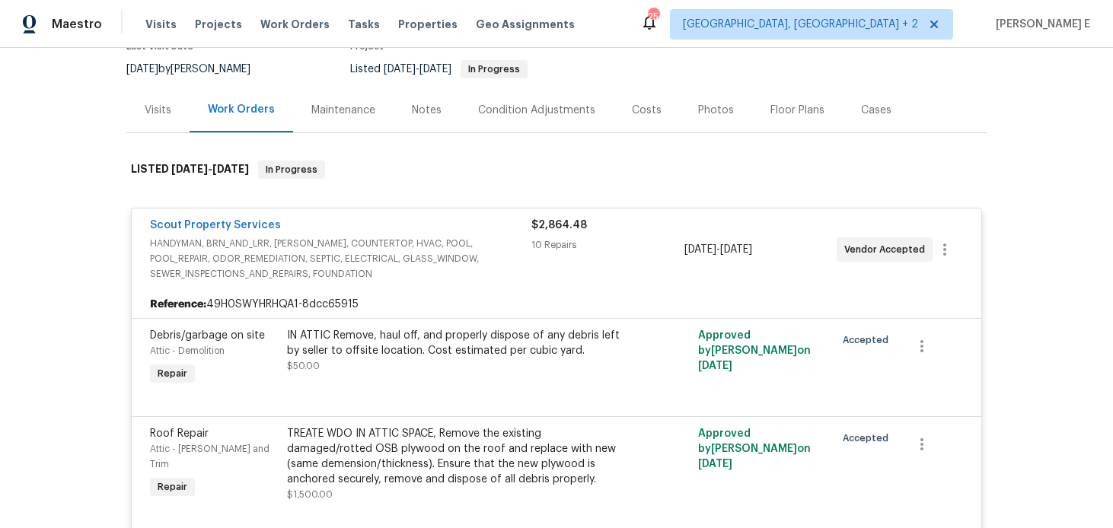
scroll to position [179, 0]
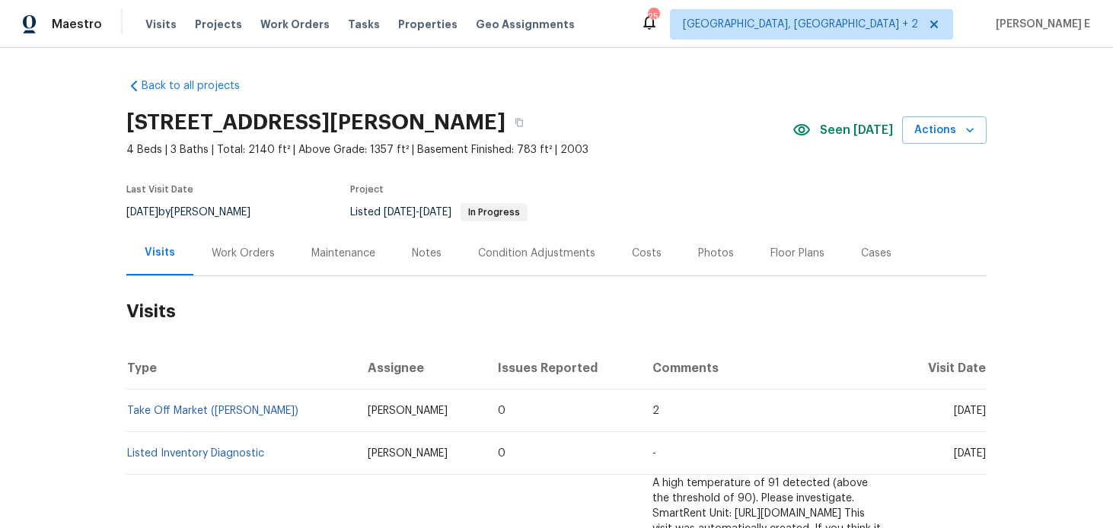
click at [255, 254] on div "Work Orders" at bounding box center [243, 253] width 63 height 15
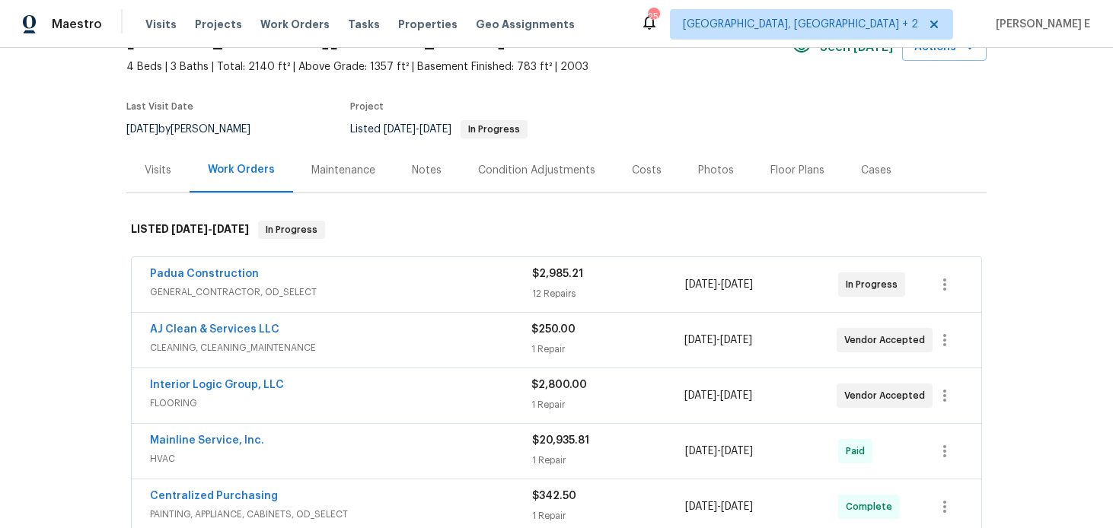
scroll to position [98, 0]
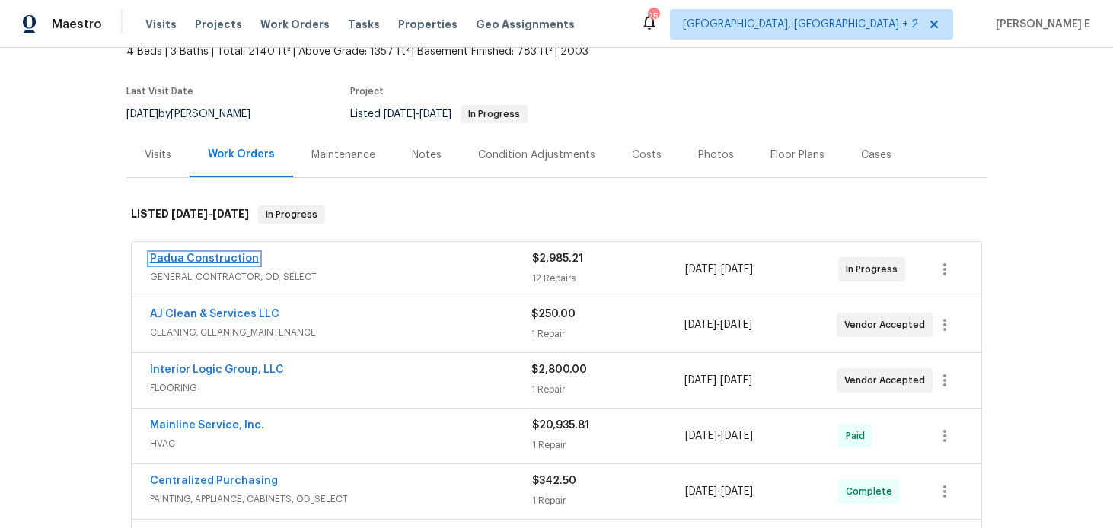
click at [209, 263] on link "Padua Construction" at bounding box center [204, 259] width 109 height 11
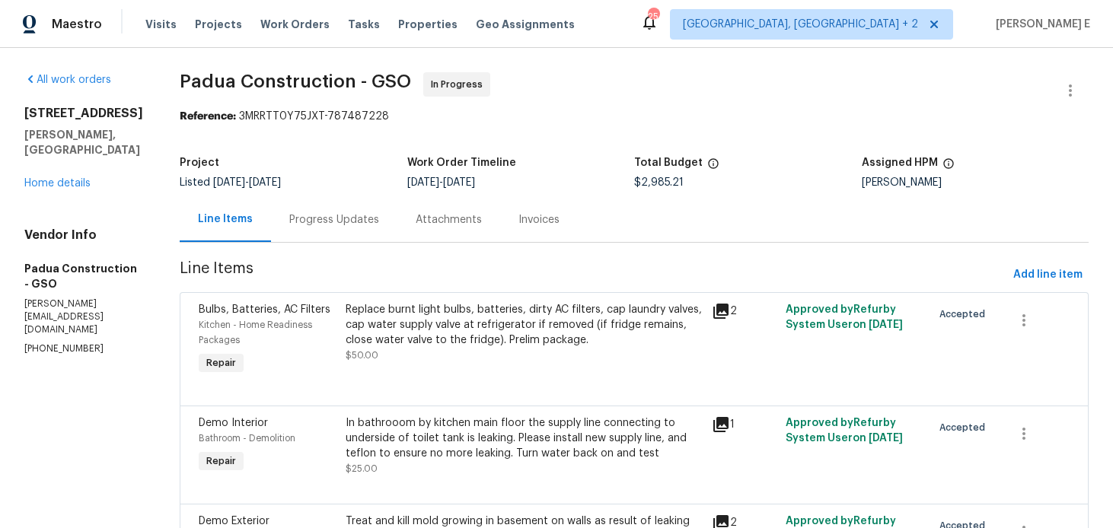
click at [308, 238] on div "Progress Updates" at bounding box center [334, 219] width 126 height 45
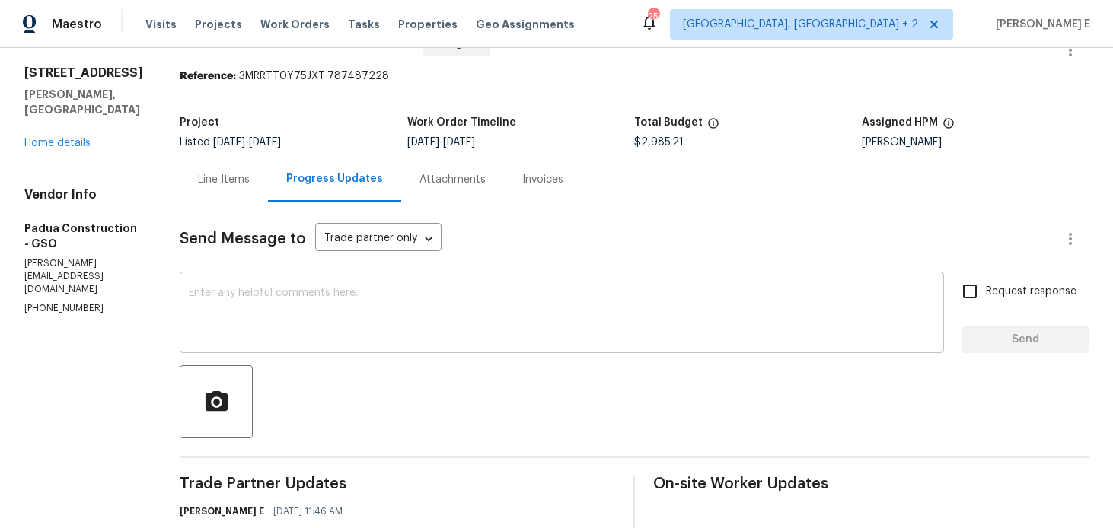
scroll to position [50, 0]
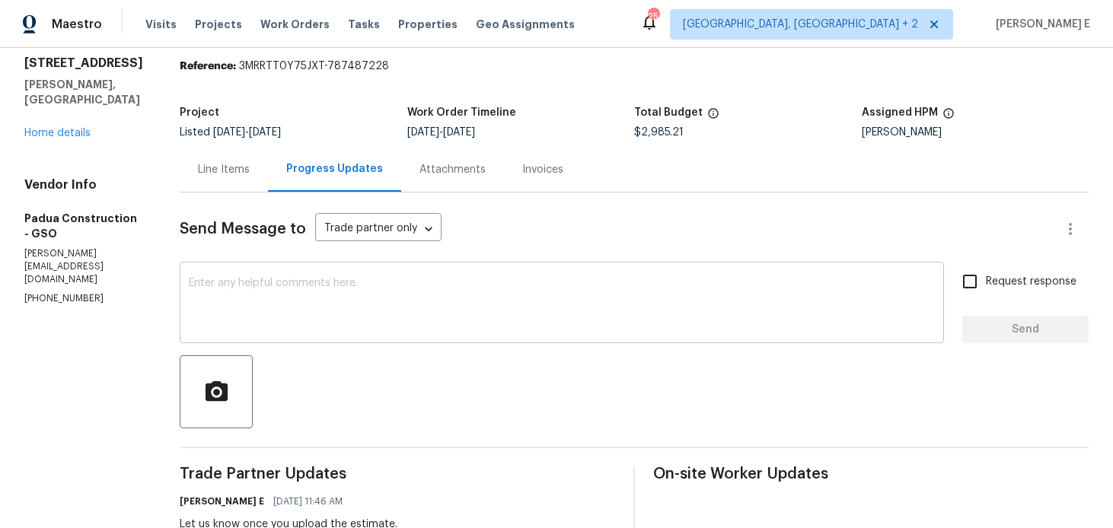
click at [443, 320] on textarea at bounding box center [562, 304] width 746 height 53
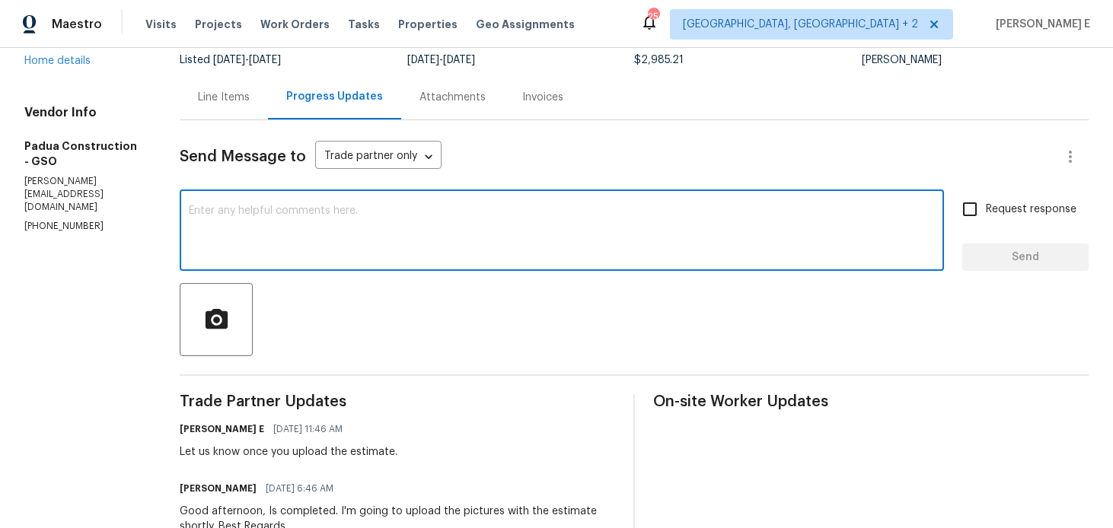
scroll to position [123, 0]
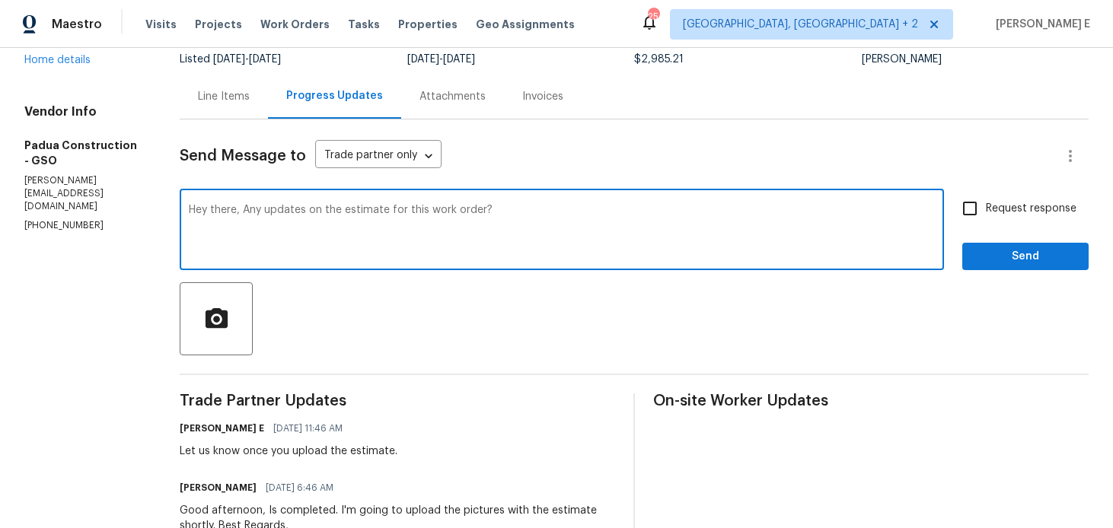
type textarea "Hey there, Any updates on the estimate for this work order?"
click at [1012, 212] on span "Request response" at bounding box center [1031, 209] width 91 height 16
click at [986, 212] on input "Request response" at bounding box center [970, 209] width 32 height 32
checkbox input "true"
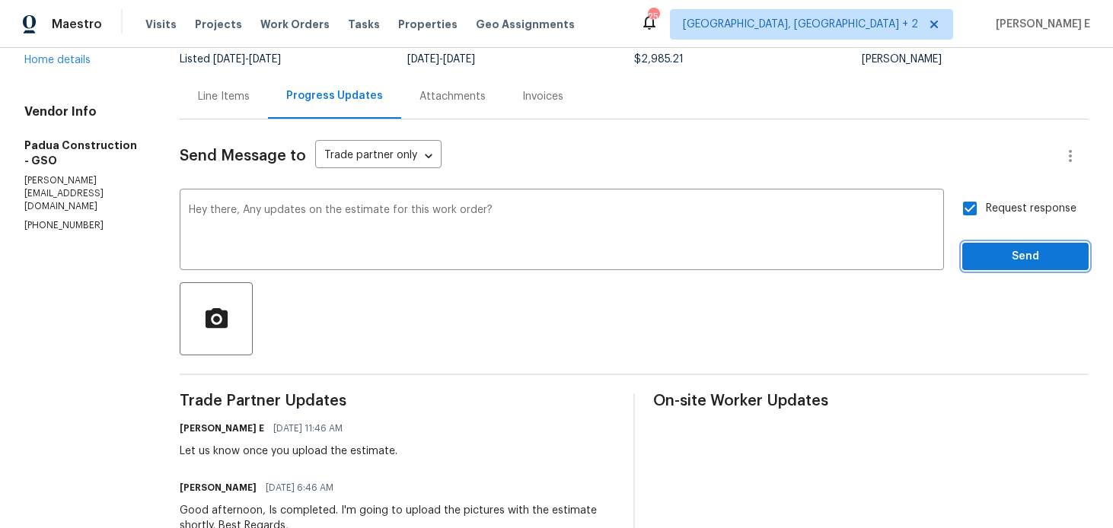
click at [1002, 255] on span "Send" at bounding box center [1026, 256] width 102 height 19
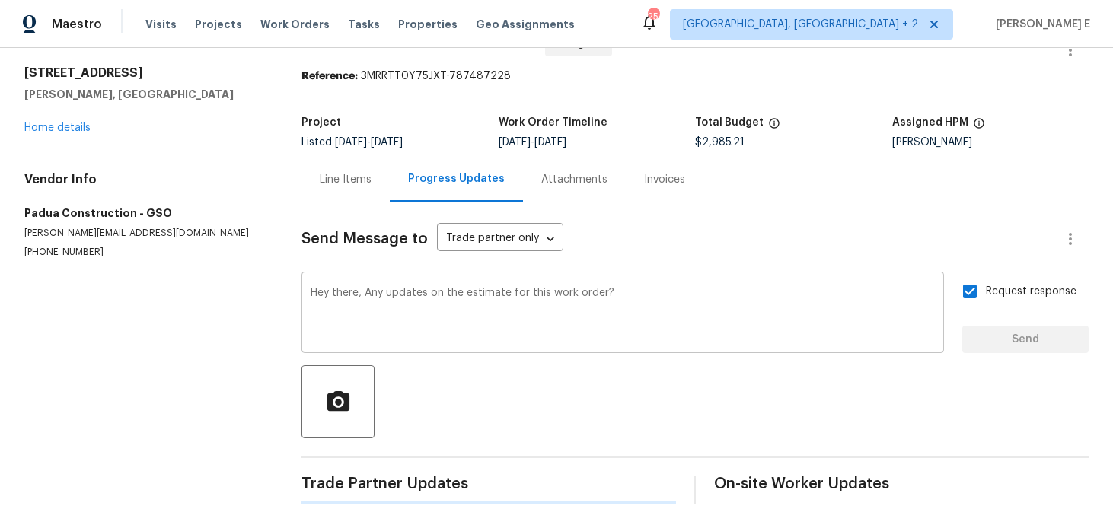
scroll to position [0, 0]
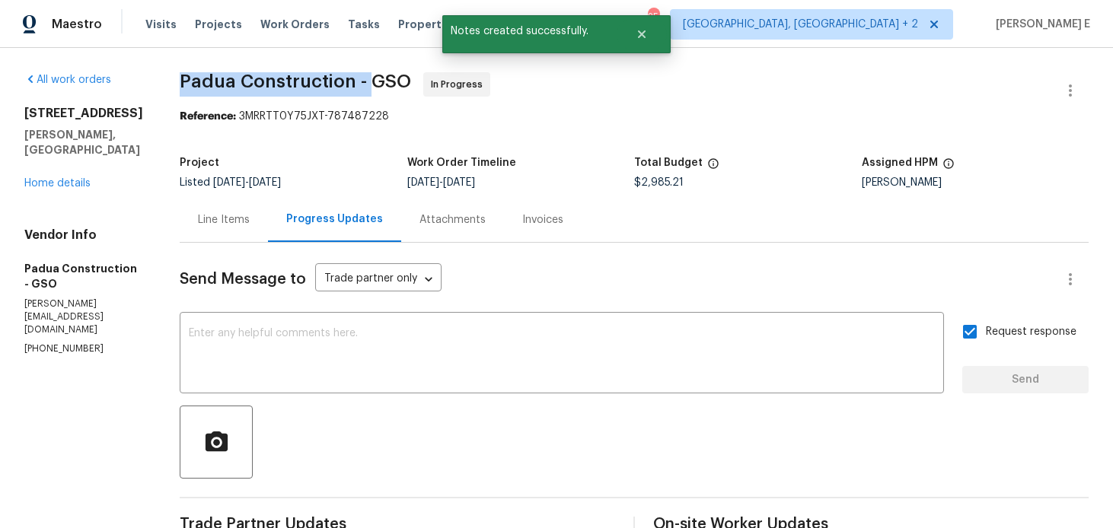
drag, startPoint x: 180, startPoint y: 77, endPoint x: 363, endPoint y: 78, distance: 183.5
click at [363, 78] on span "Padua Construction - GSO" at bounding box center [296, 81] width 232 height 18
copy span "Padua Construction -"
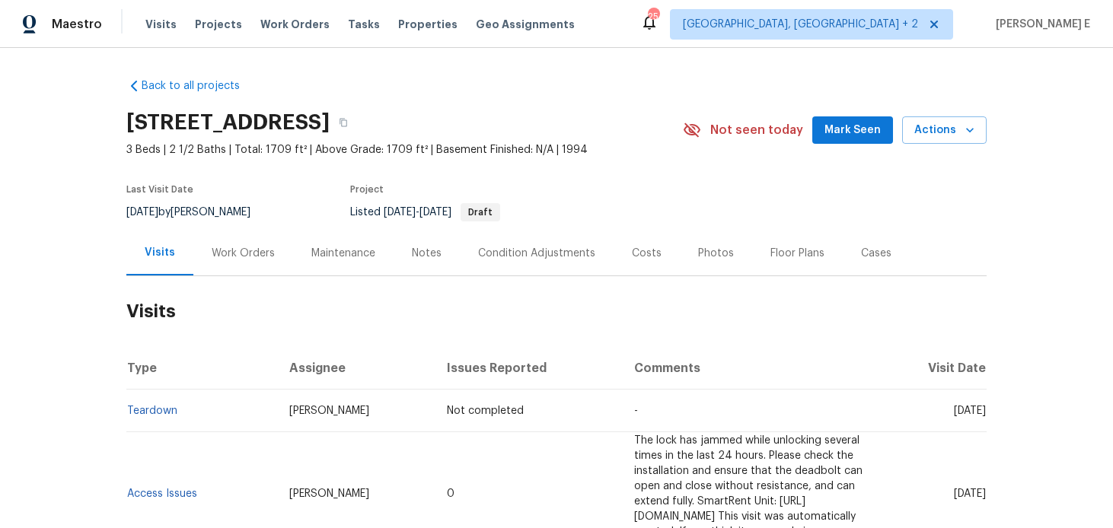
click at [225, 254] on div "Work Orders" at bounding box center [243, 253] width 63 height 15
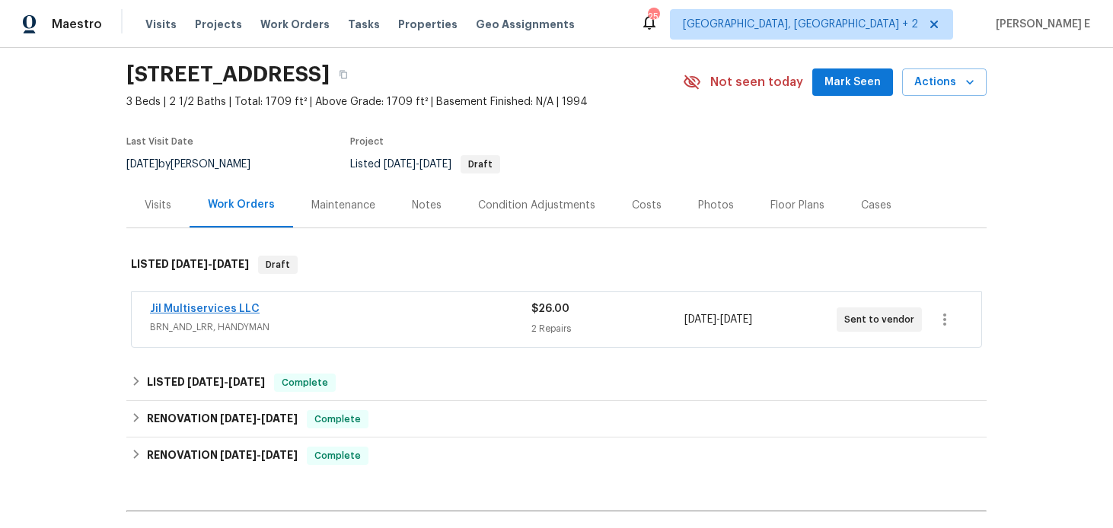
scroll to position [56, 0]
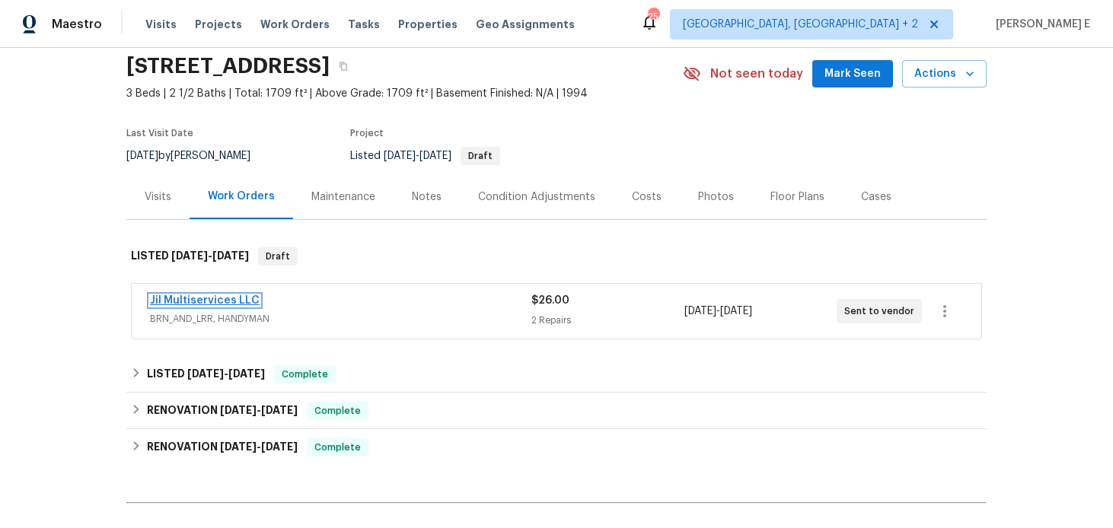
click at [202, 302] on link "Jil Multiservices LLC" at bounding box center [205, 300] width 110 height 11
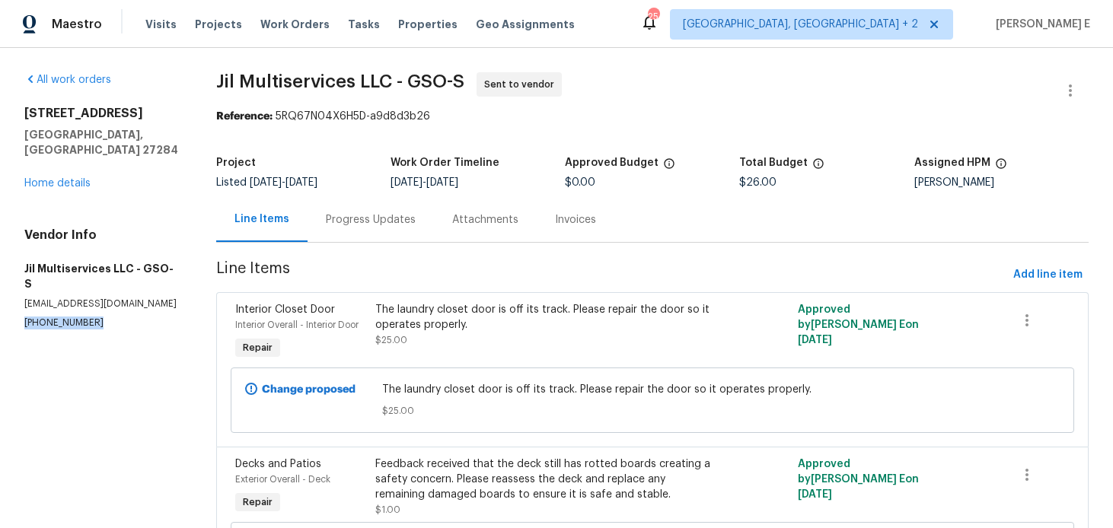
drag, startPoint x: 23, startPoint y: 293, endPoint x: 116, endPoint y: 293, distance: 92.9
click at [116, 293] on div "All work orders [STREET_ADDRESS] Home details Vendor Info Jil Multiservices LLC…" at bounding box center [556, 365] width 1113 height 634
copy p "[PHONE_NUMBER]"
click at [369, 213] on div "Progress Updates" at bounding box center [371, 219] width 90 height 15
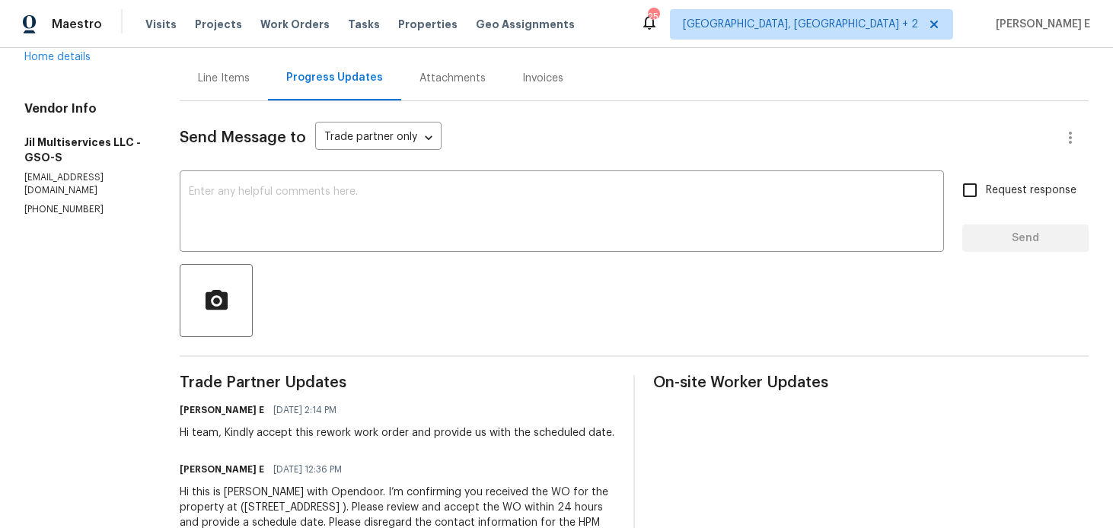
scroll to position [138, 0]
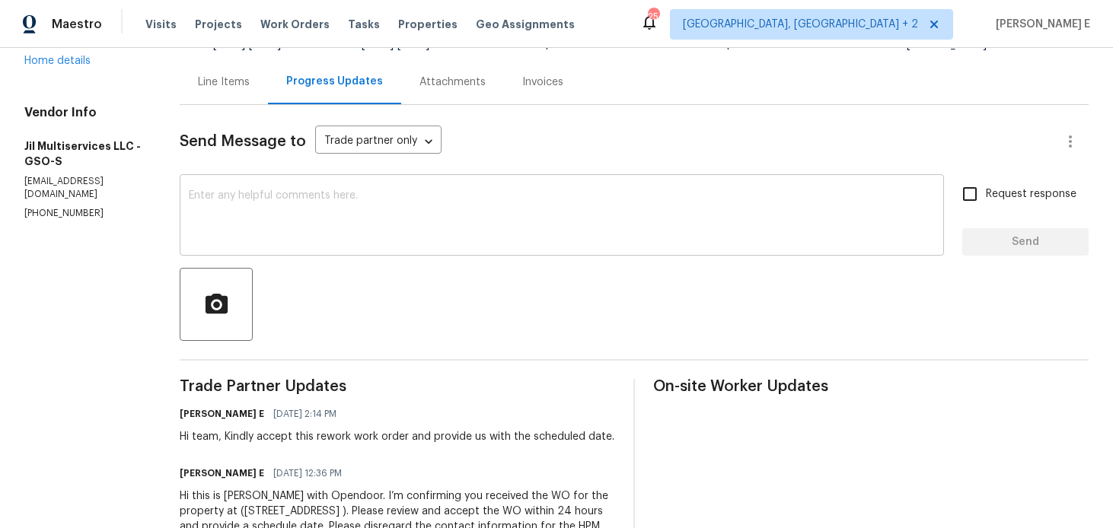
click at [375, 241] on textarea at bounding box center [562, 216] width 746 height 53
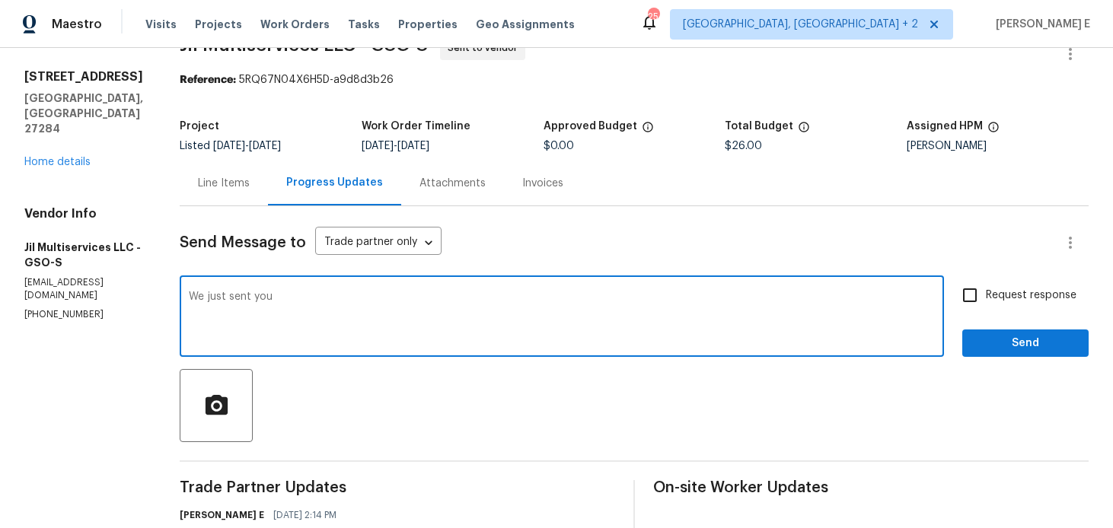
scroll to position [0, 0]
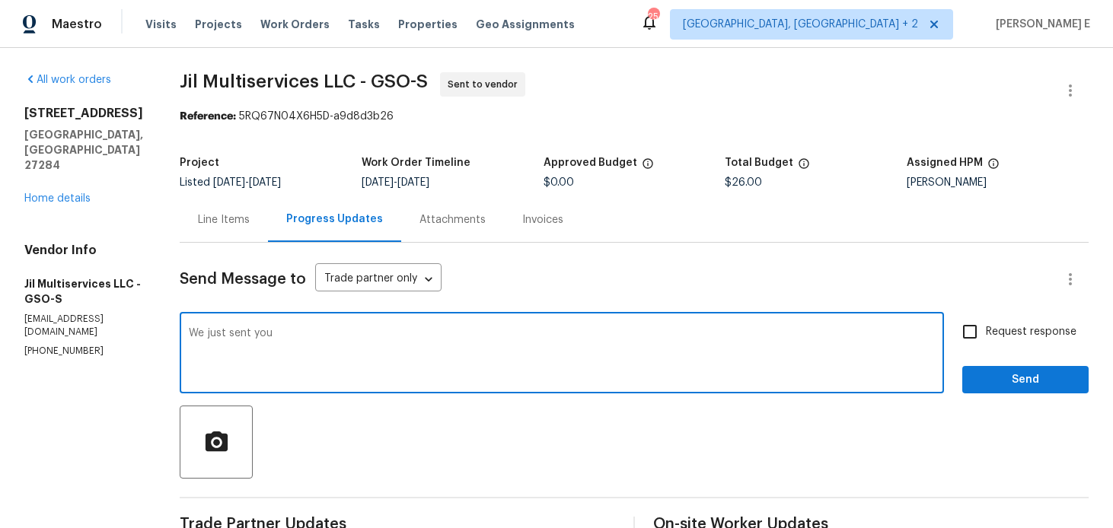
type textarea "We just sent you"
click at [1062, 83] on icon "button" at bounding box center [1071, 90] width 18 height 18
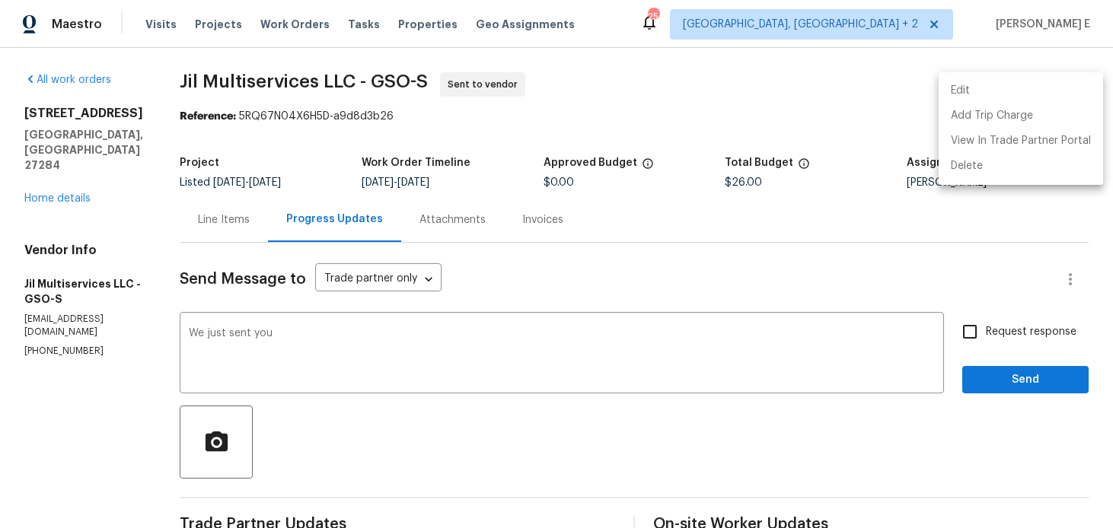
click at [978, 75] on ul "Edit Add Trip Charge View In Trade Partner Portal Delete" at bounding box center [1021, 128] width 164 height 113
click at [1000, 98] on li "Edit" at bounding box center [1021, 90] width 164 height 25
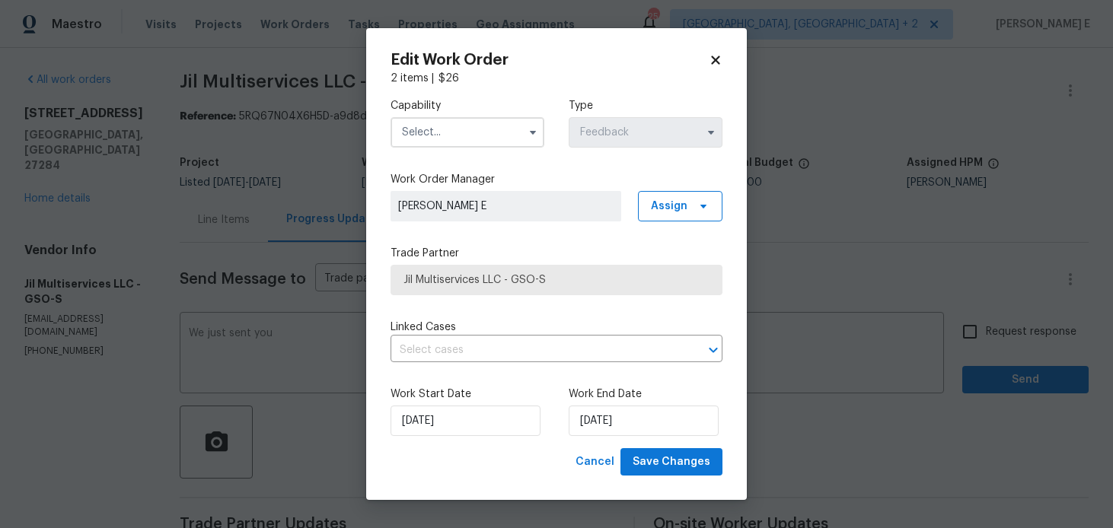
click at [448, 139] on input "text" at bounding box center [468, 132] width 154 height 30
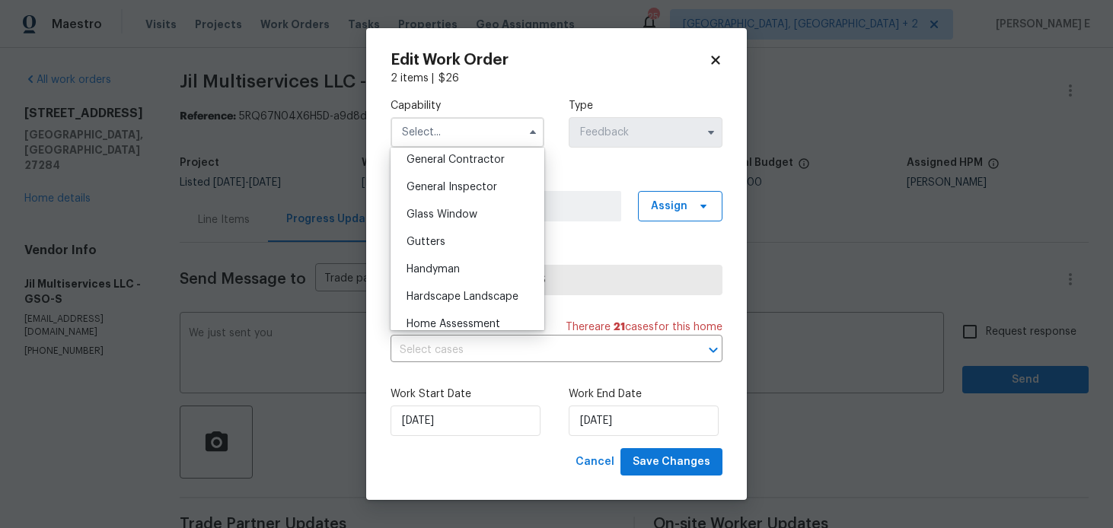
scroll to position [734, 0]
click at [423, 270] on span "Handyman" at bounding box center [433, 268] width 53 height 11
type input "Handyman"
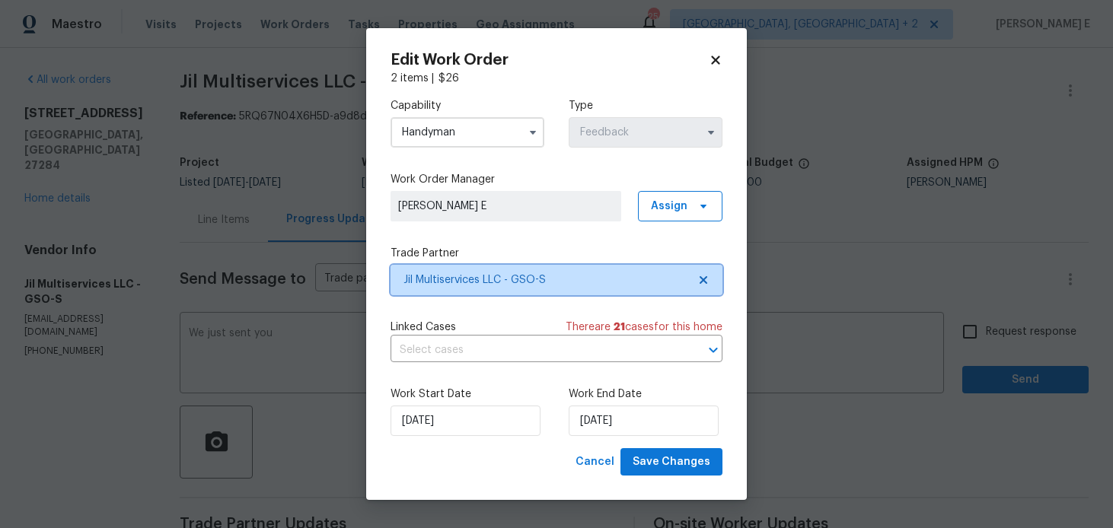
click at [432, 286] on span "Jil Multiservices LLC - GSO-S" at bounding box center [546, 280] width 284 height 15
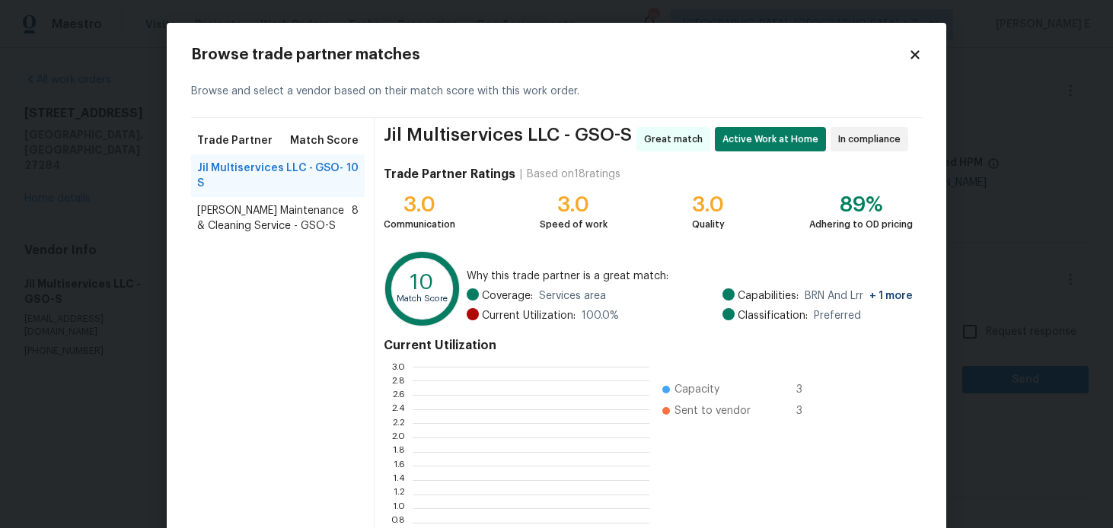
scroll to position [213, 237]
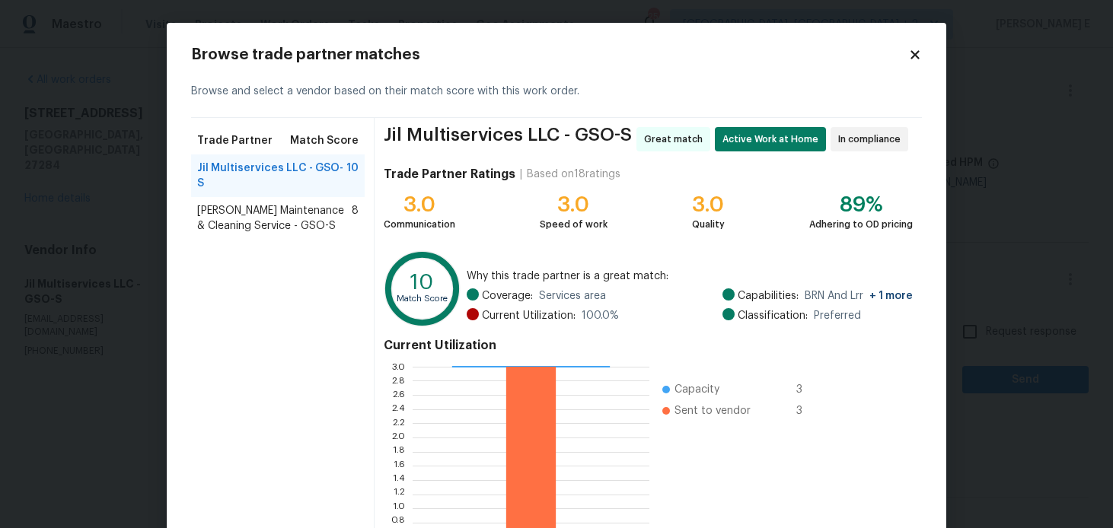
click at [911, 60] on icon at bounding box center [915, 55] width 14 height 14
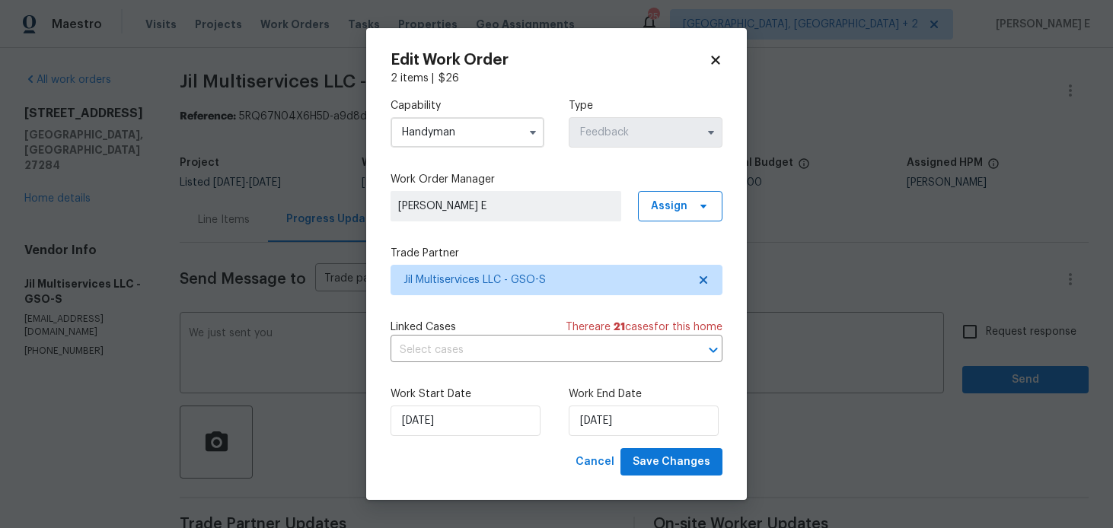
click at [812, 331] on body "Maestro Visits Projects Work Orders Tasks Properties Geo Assignments 25 Albuque…" at bounding box center [556, 264] width 1113 height 528
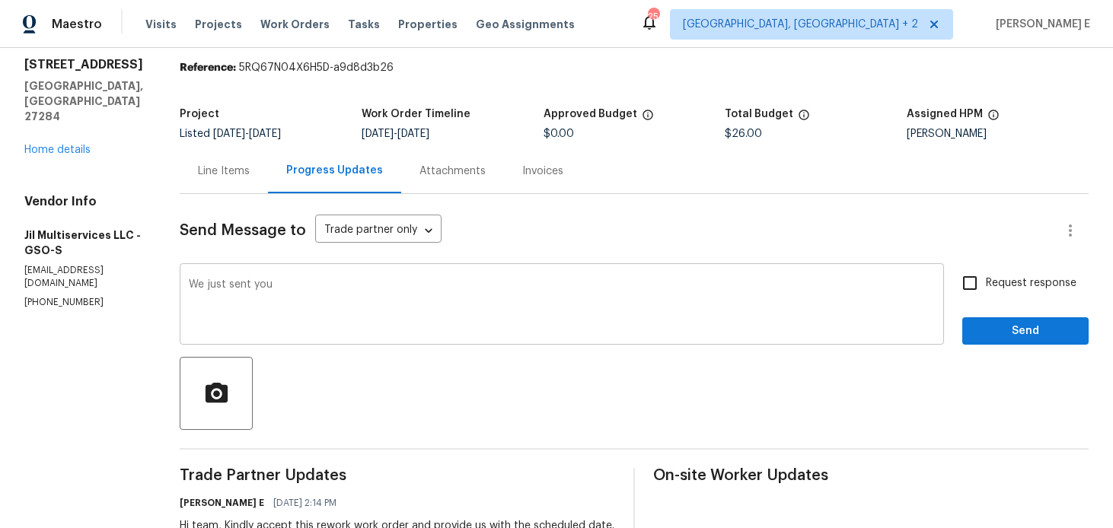
scroll to position [49, 0]
click at [490, 313] on textarea "We just sent you" at bounding box center [562, 305] width 746 height 53
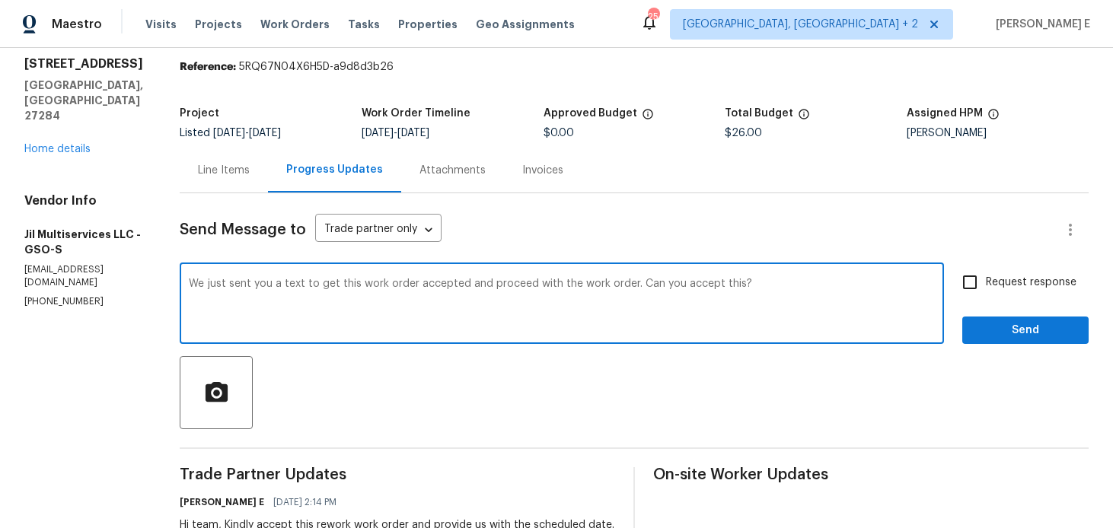
paste textarea "so we can move forward. Can you please confirm acceptance"
type textarea "We just sent you a text to get this work order accepted so we can move forward.…"
click at [988, 289] on span "Request response" at bounding box center [1031, 283] width 91 height 16
click at [986, 289] on input "Request response" at bounding box center [970, 283] width 32 height 32
checkbox input "true"
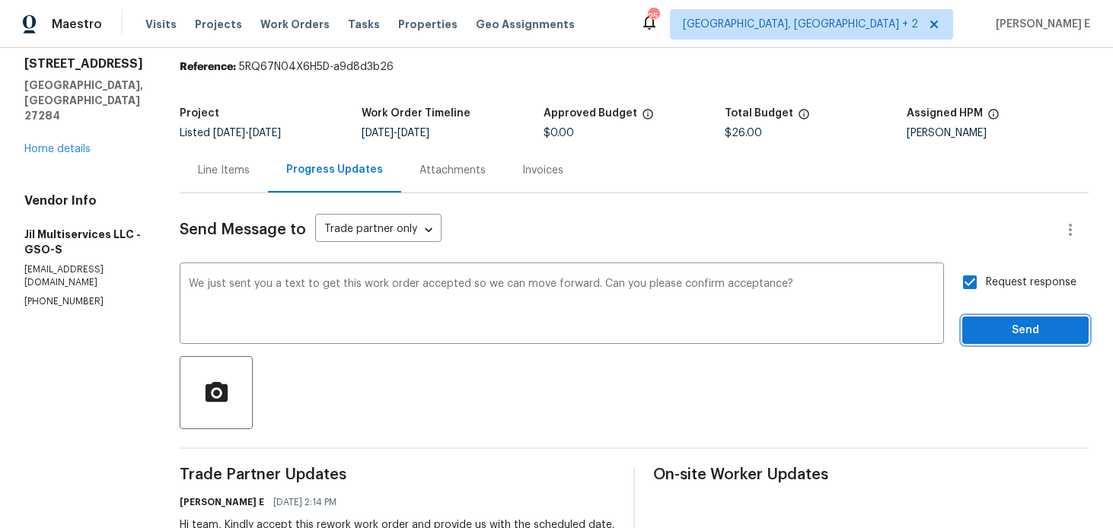
click at [972, 333] on button "Send" at bounding box center [1026, 331] width 126 height 28
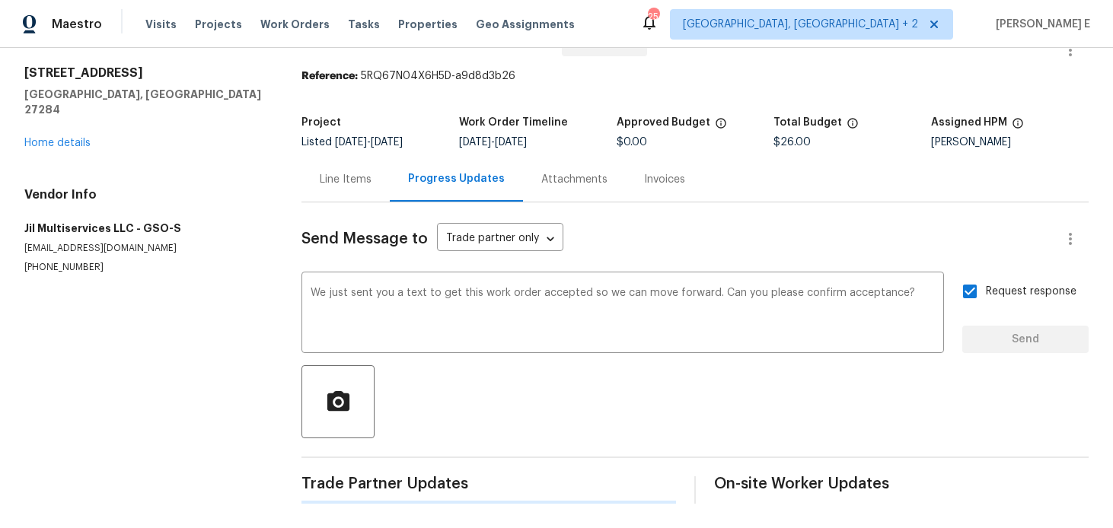
scroll to position [0, 0]
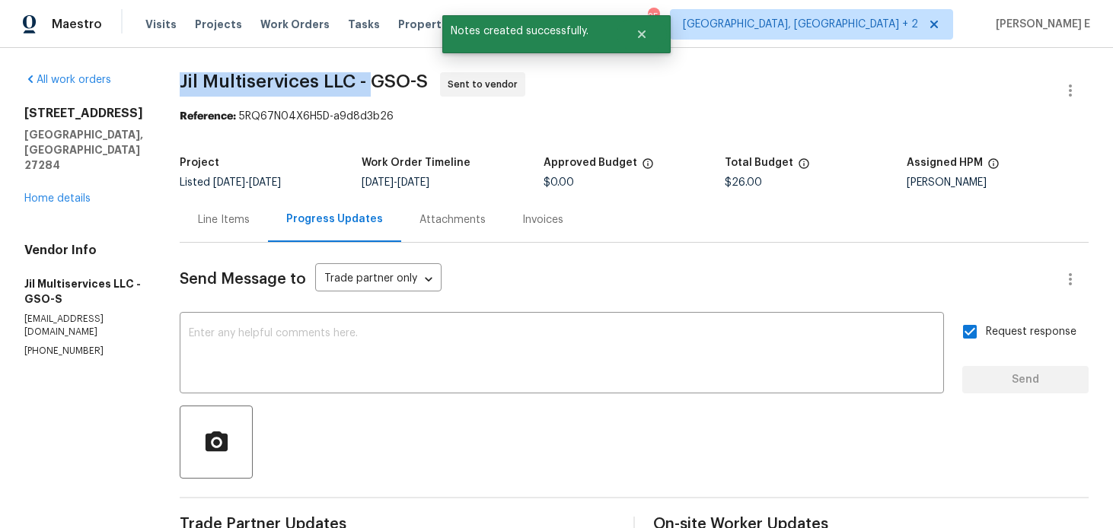
drag, startPoint x: 184, startPoint y: 83, endPoint x: 384, endPoint y: 82, distance: 199.5
click at [384, 82] on div "All work orders 1200 Salem Crossing Rd Kernersville, NC 27284 Home details Vend…" at bounding box center [556, 426] width 1113 height 757
copy span "Jil Multiservices LLC -"
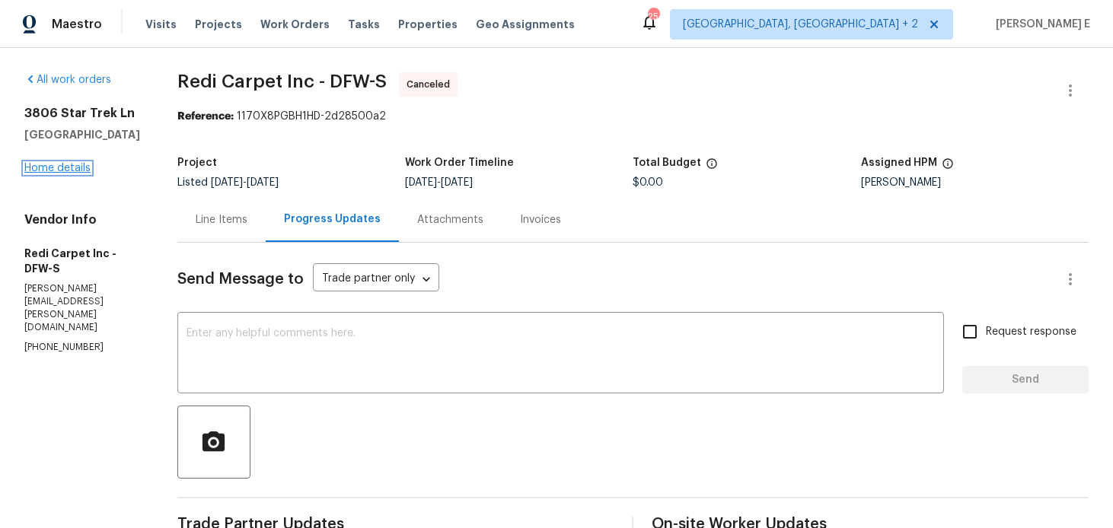
click at [51, 166] on link "Home details" at bounding box center [57, 168] width 66 height 11
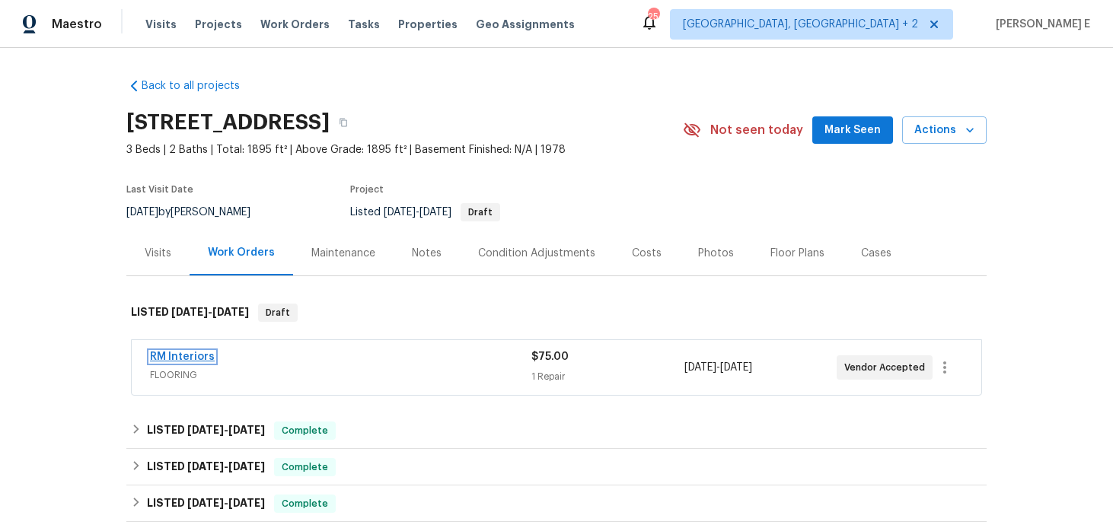
click at [186, 356] on link "RM Interiors" at bounding box center [182, 357] width 65 height 11
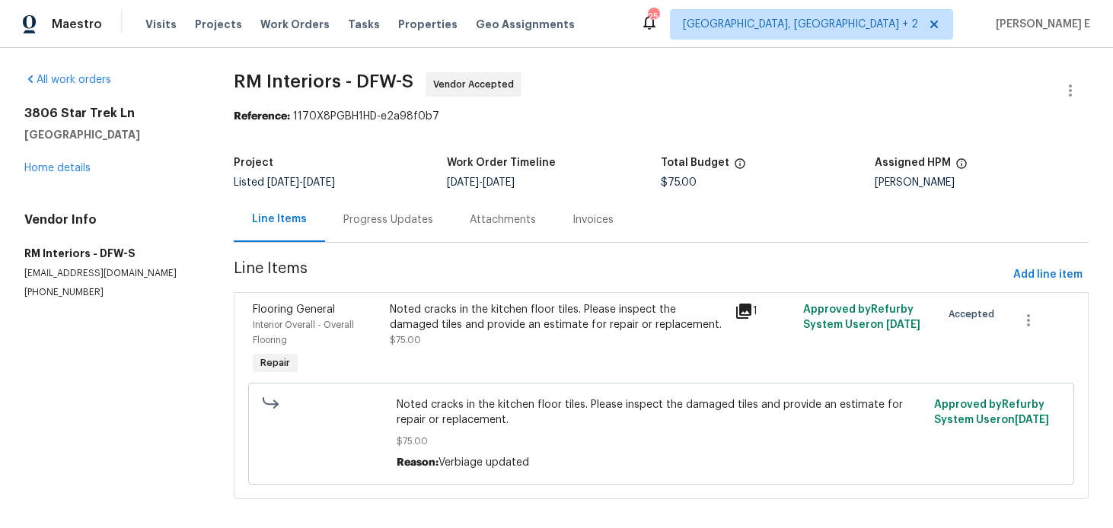
scroll to position [14, 0]
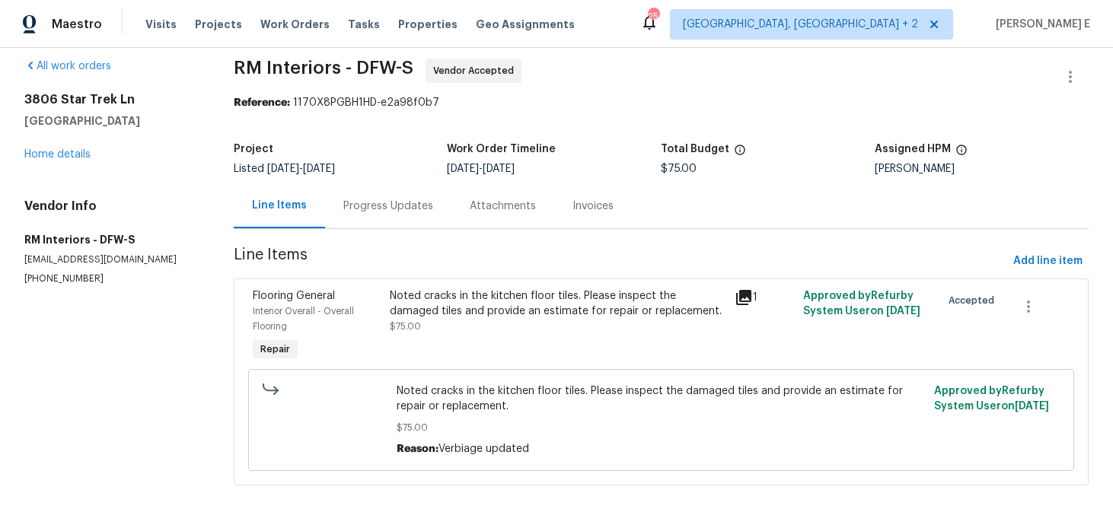
click at [361, 194] on div "Progress Updates" at bounding box center [388, 206] width 126 height 45
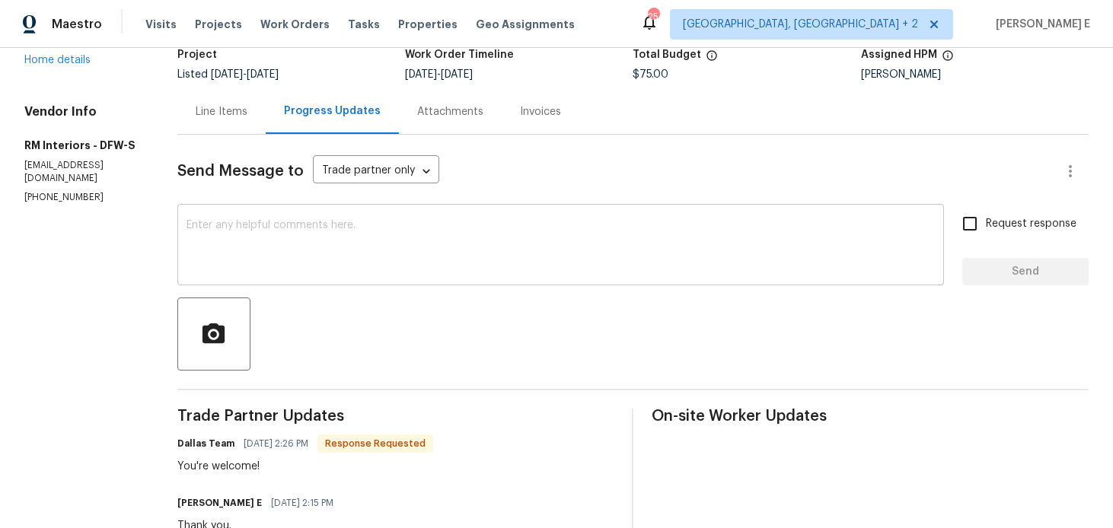
click at [369, 239] on textarea at bounding box center [561, 246] width 749 height 53
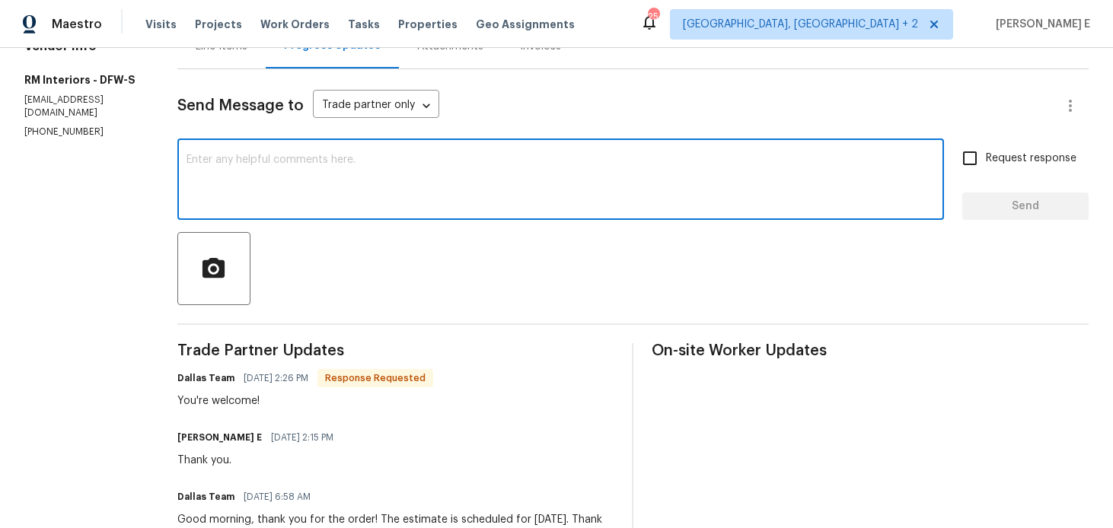
scroll to position [171, 0]
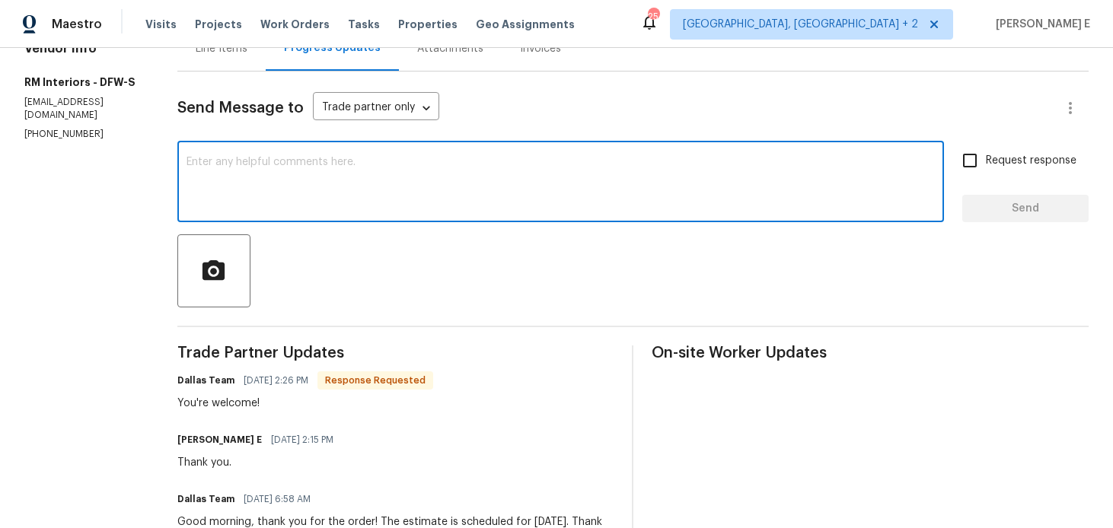
click at [407, 174] on textarea at bounding box center [561, 183] width 749 height 53
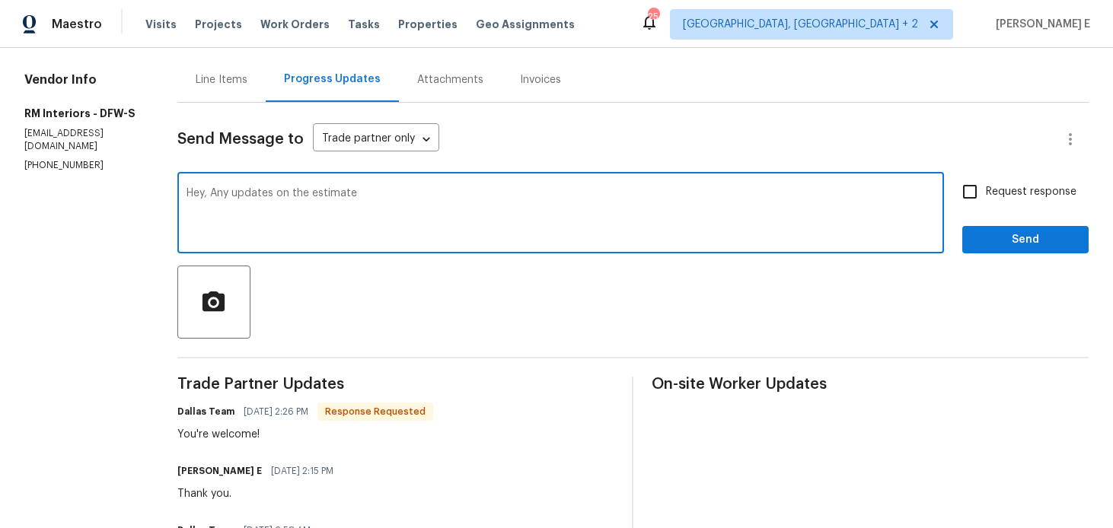
scroll to position [139, 0]
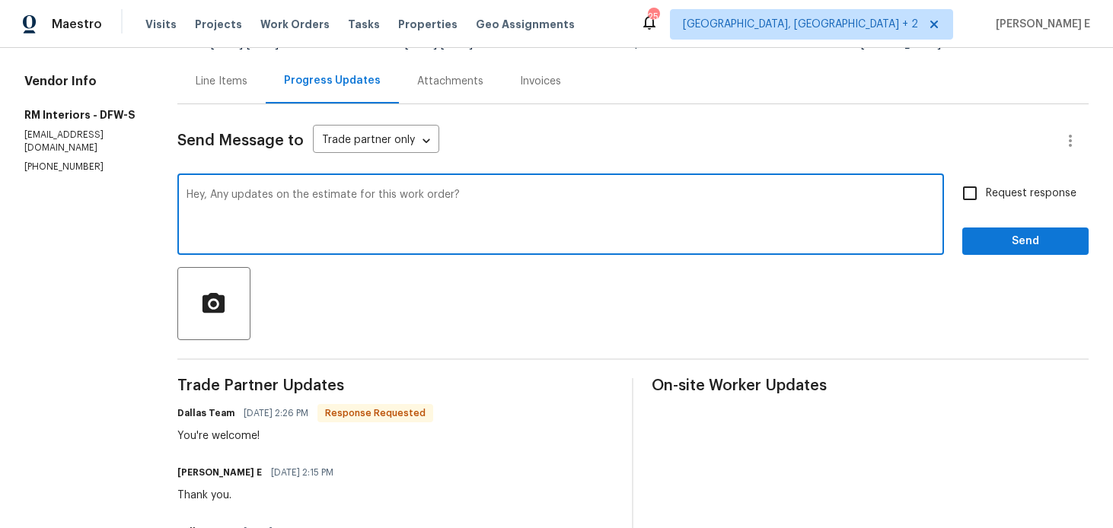
type textarea "Hey, Any updates on the estimate for this work order?"
click at [976, 195] on input "Request response" at bounding box center [970, 193] width 32 height 32
checkbox input "true"
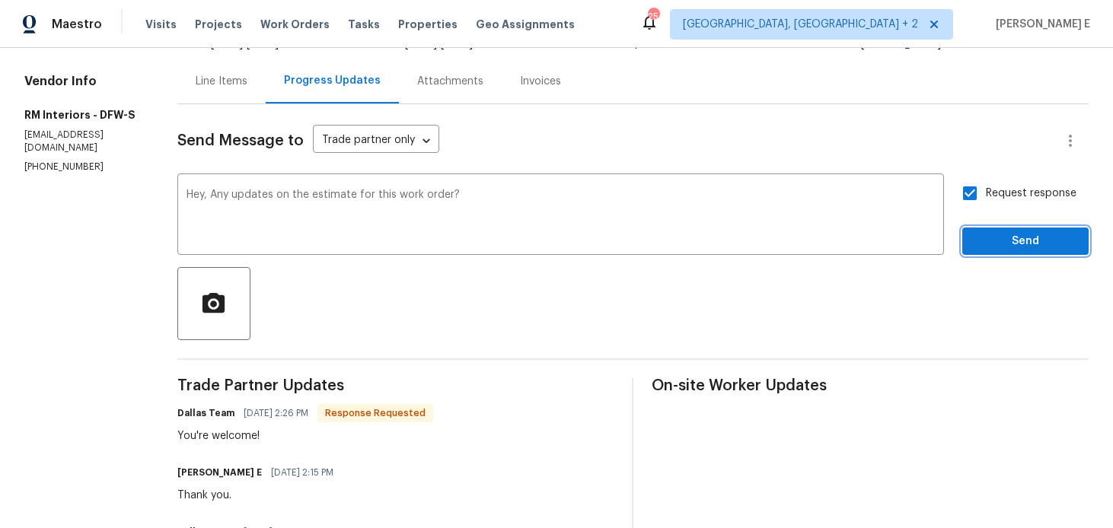
click at [994, 240] on span "Send" at bounding box center [1026, 241] width 102 height 19
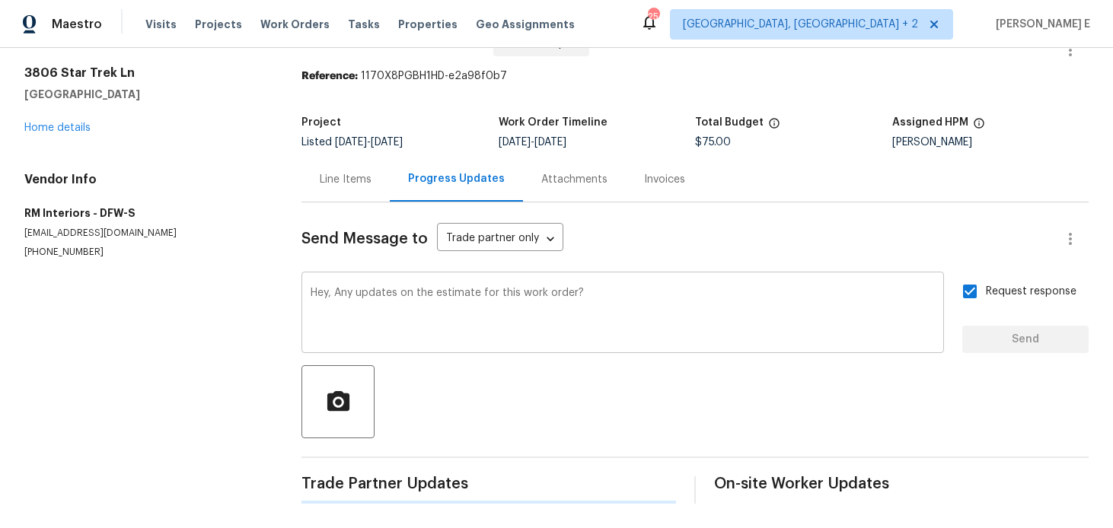
scroll to position [0, 0]
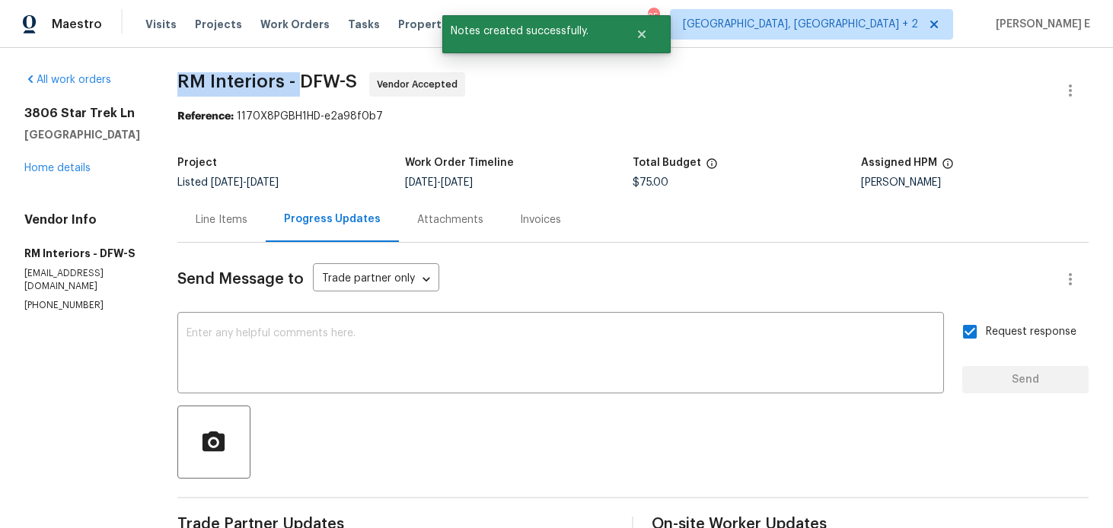
drag, startPoint x: 171, startPoint y: 89, endPoint x: 295, endPoint y: 86, distance: 124.2
click at [295, 86] on div "All work orders 3806 Star Trek [GEOGRAPHIC_DATA] Home details Vendor Info RM In…" at bounding box center [556, 486] width 1113 height 876
copy span "RM Interiors -"
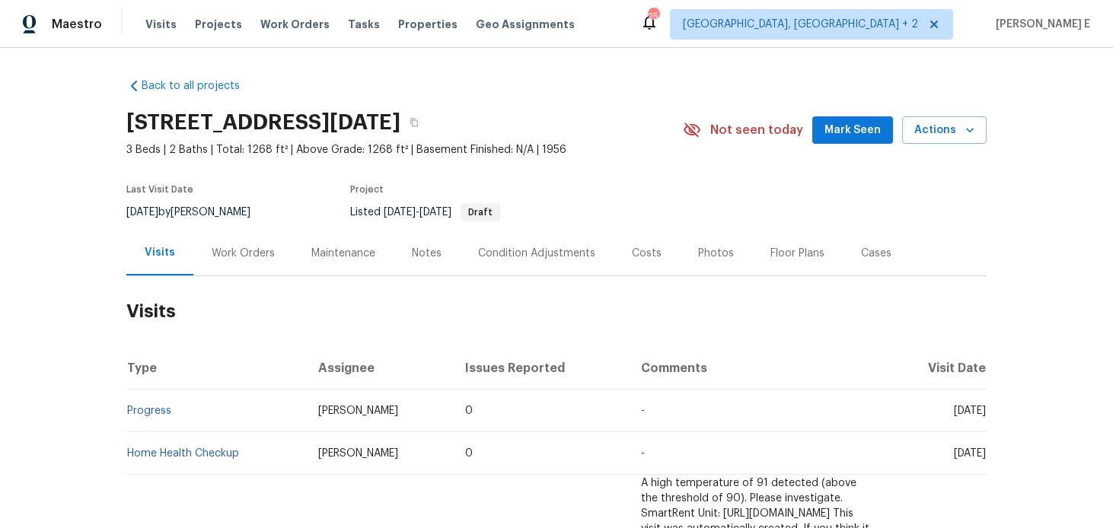
click at [243, 265] on div "Work Orders" at bounding box center [243, 253] width 100 height 45
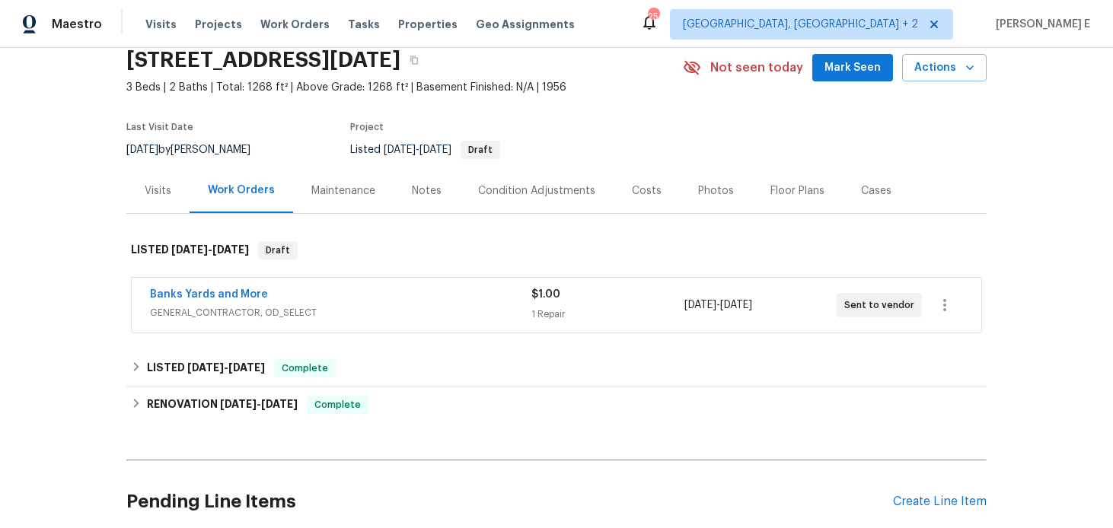
scroll to position [81, 0]
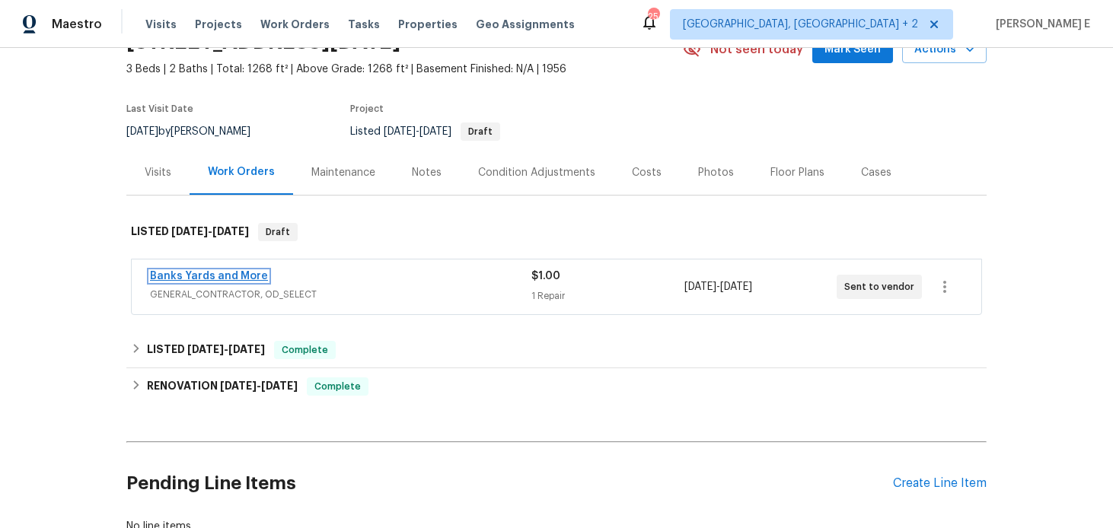
click at [237, 281] on link "Banks Yards and More" at bounding box center [209, 276] width 118 height 11
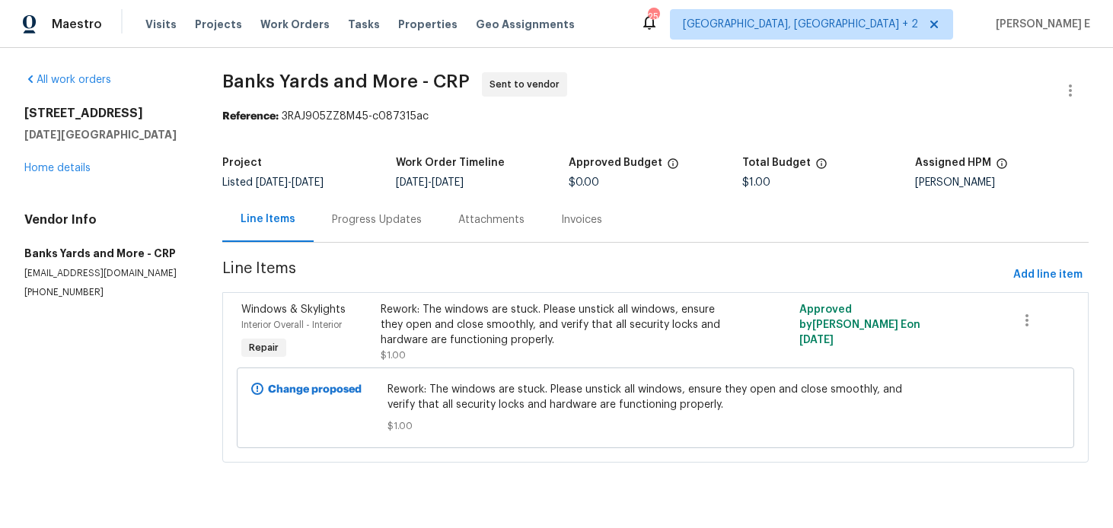
click at [391, 232] on div "Progress Updates" at bounding box center [377, 219] width 126 height 45
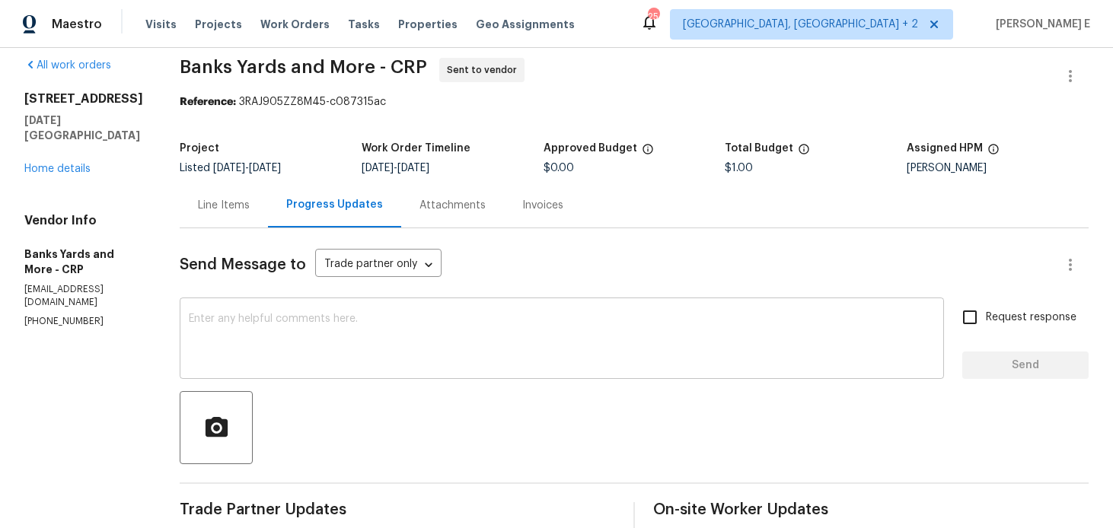
scroll to position [73, 0]
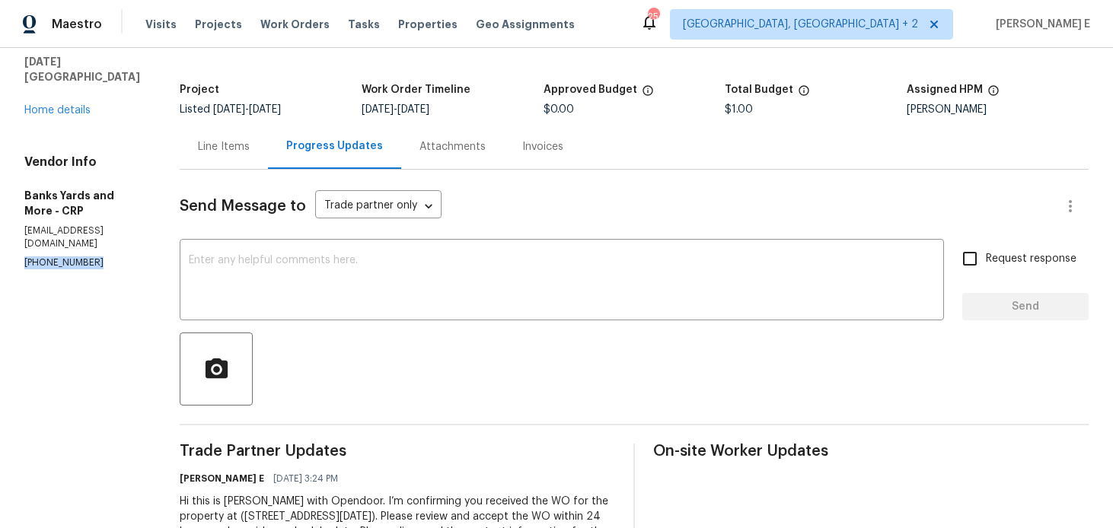
drag, startPoint x: 21, startPoint y: 248, endPoint x: 120, endPoint y: 249, distance: 99.8
click at [120, 249] on div "All work orders 6042 Hugo Dr Corpus Christi, TX 78412 Home details Vendor Info …" at bounding box center [556, 286] width 1113 height 623
copy p "(361) 876-5816"
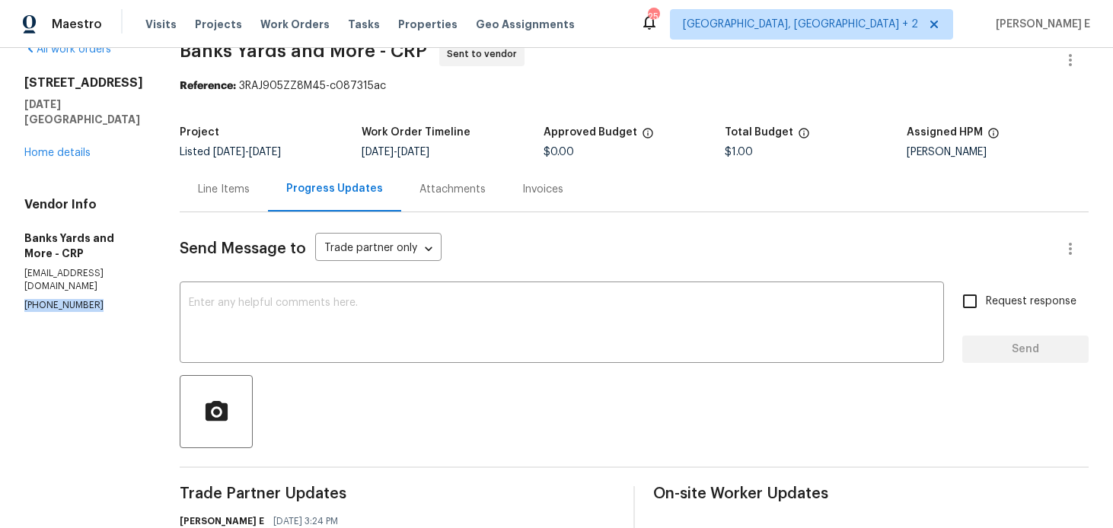
scroll to position [21, 0]
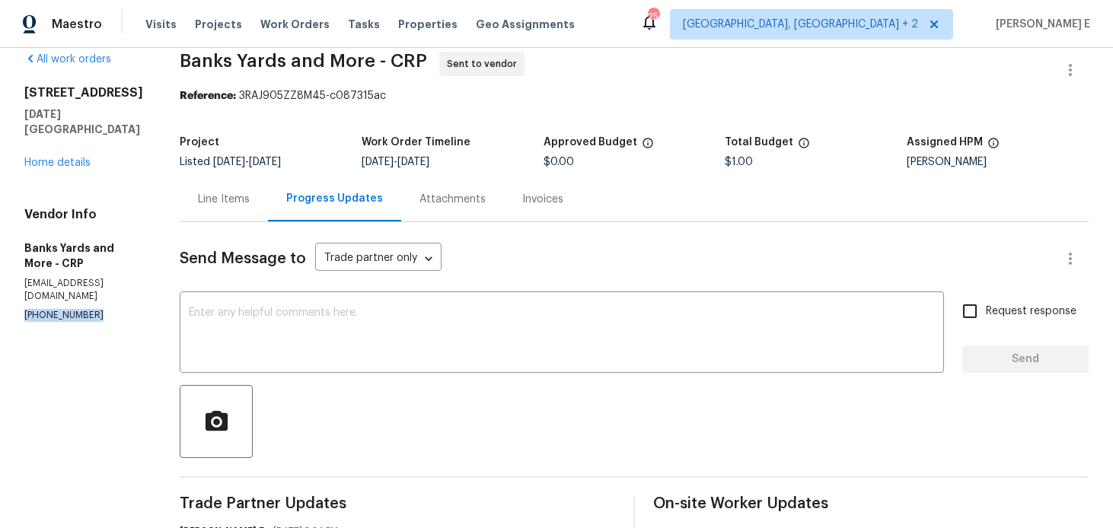
drag, startPoint x: 15, startPoint y: 94, endPoint x: 67, endPoint y: 134, distance: 65.2
click at [67, 134] on div "All work orders 6042 Hugo Dr Corpus Christi, TX 78412 Home details Vendor Info …" at bounding box center [556, 338] width 1113 height 623
copy div "6042 Hugo Dr Corpus Christi, TX 78412"
click at [388, 315] on textarea at bounding box center [562, 334] width 746 height 53
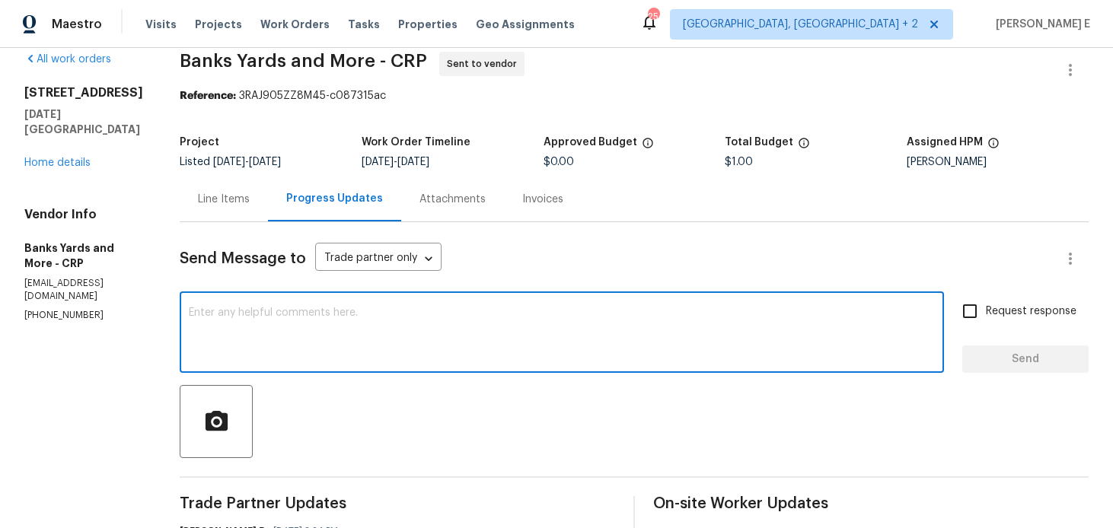
paste textarea "We just sent you a text to get this work order accepted so we can move forward.…"
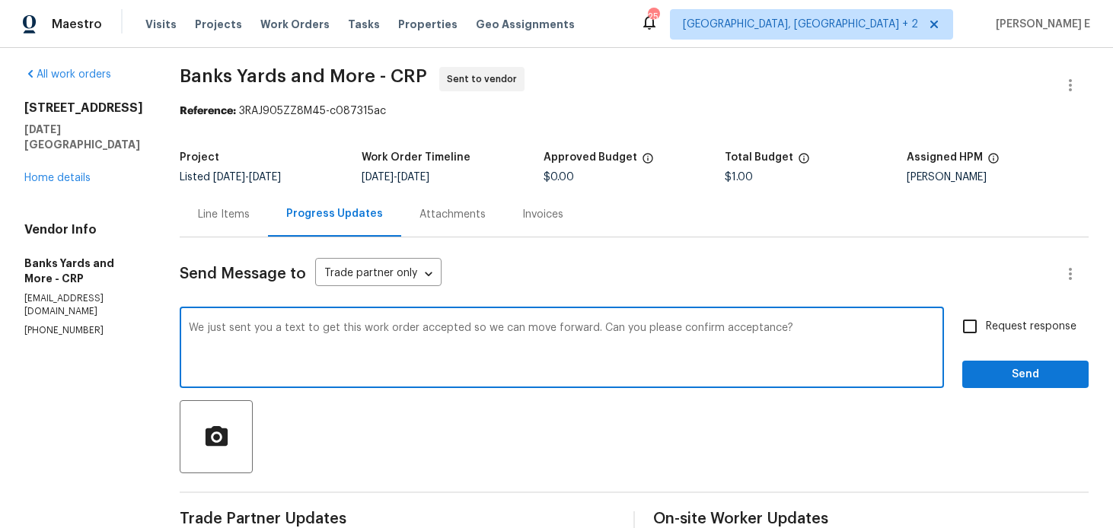
scroll to position [5, 0]
type textarea "We just sent you a text to get this work order accepted so we can move forward.…"
click at [988, 317] on label "Request response" at bounding box center [1015, 327] width 123 height 32
click at [986, 317] on input "Request response" at bounding box center [970, 327] width 32 height 32
checkbox input "true"
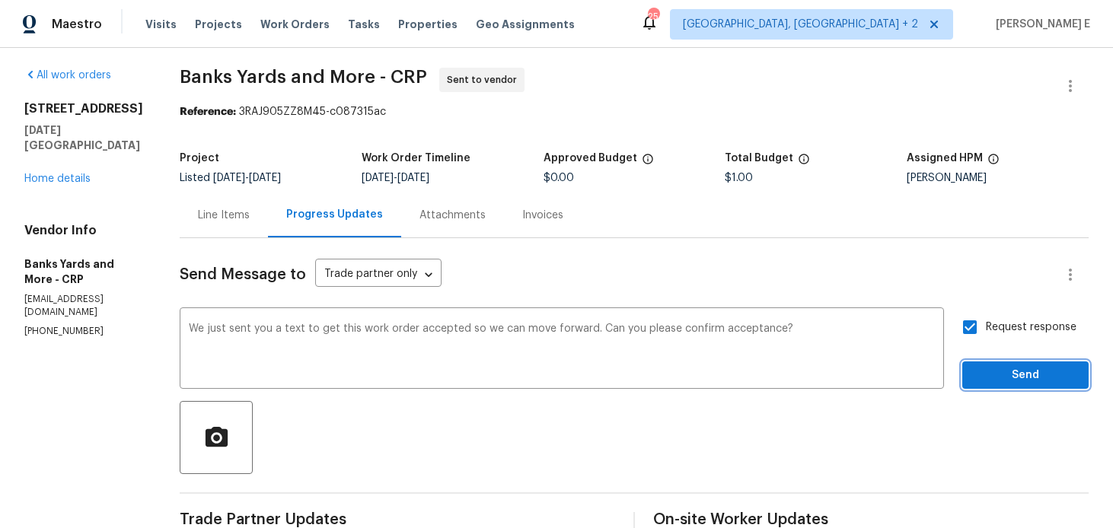
click at [987, 364] on button "Send" at bounding box center [1026, 376] width 126 height 28
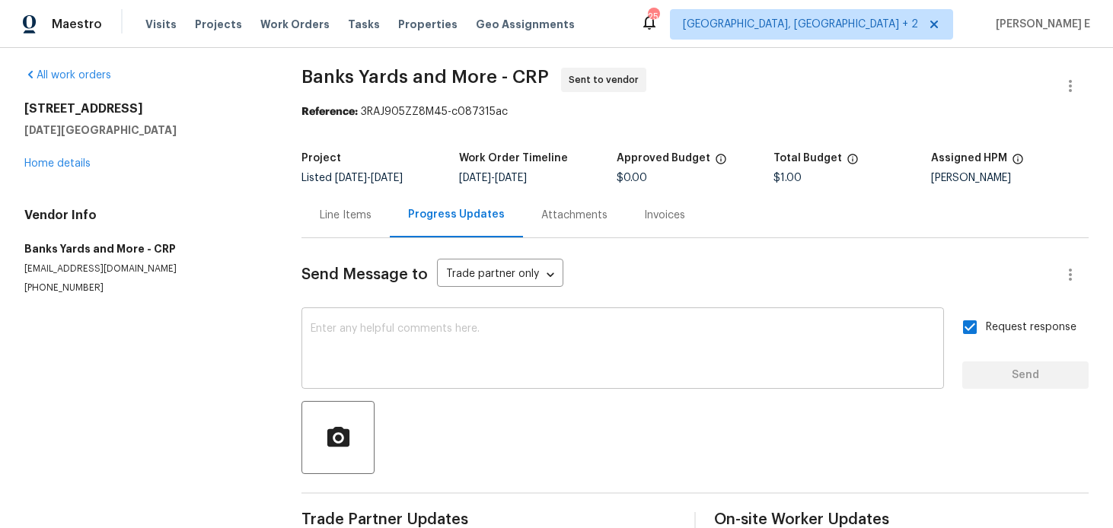
scroll to position [0, 0]
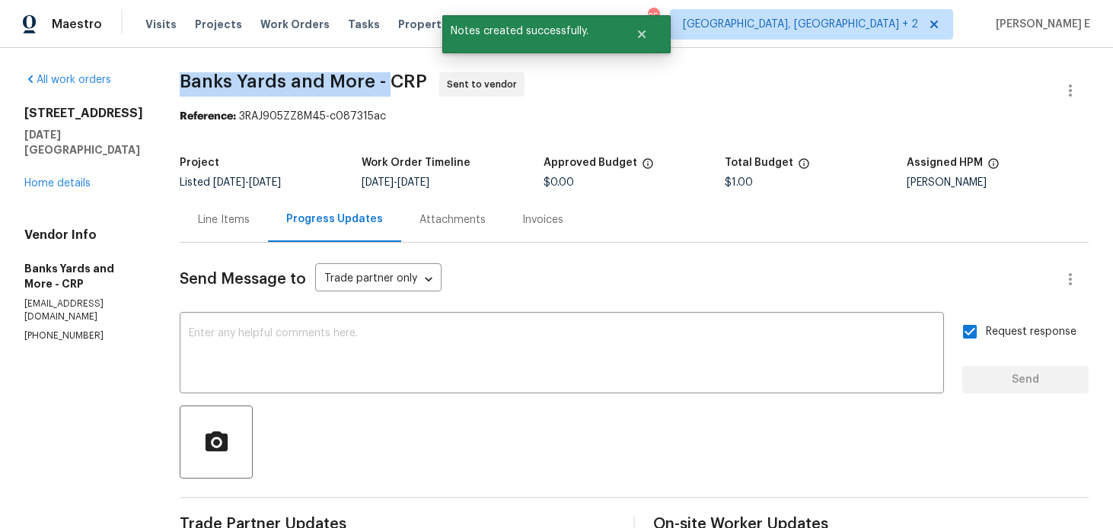
drag, startPoint x: 175, startPoint y: 81, endPoint x: 386, endPoint y: 85, distance: 211.0
click at [386, 85] on div "All work orders 6042 Hugo Dr Corpus Christi, TX 78412 Home details Vendor Info …" at bounding box center [556, 397] width 1113 height 698
copy span "Banks Yards and More -"
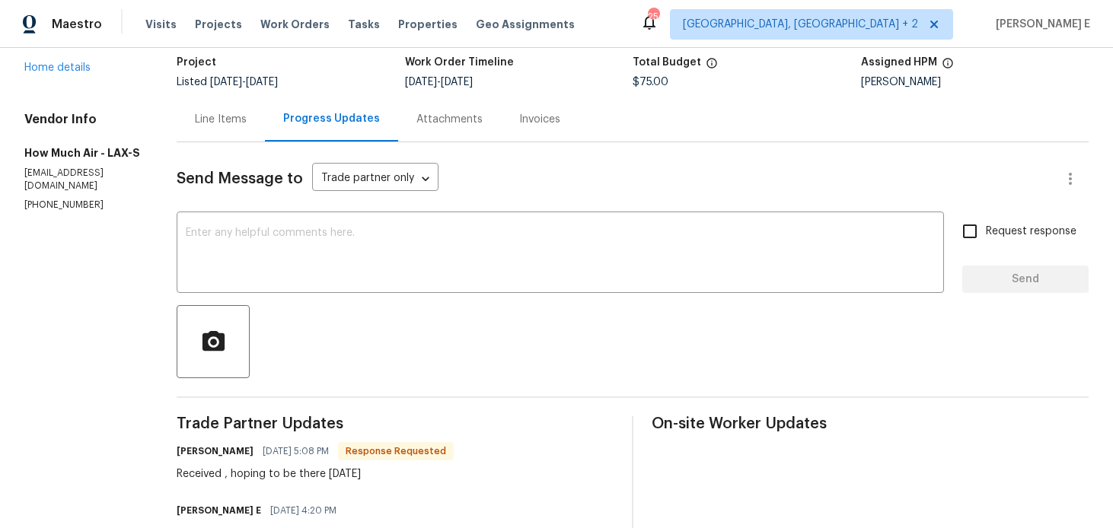
scroll to position [217, 0]
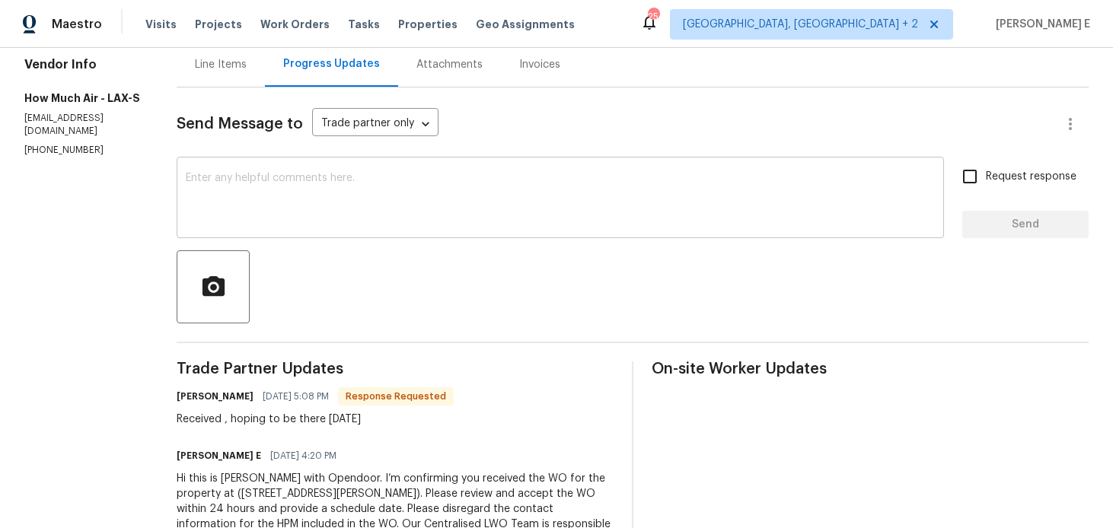
click at [500, 213] on textarea at bounding box center [560, 199] width 749 height 53
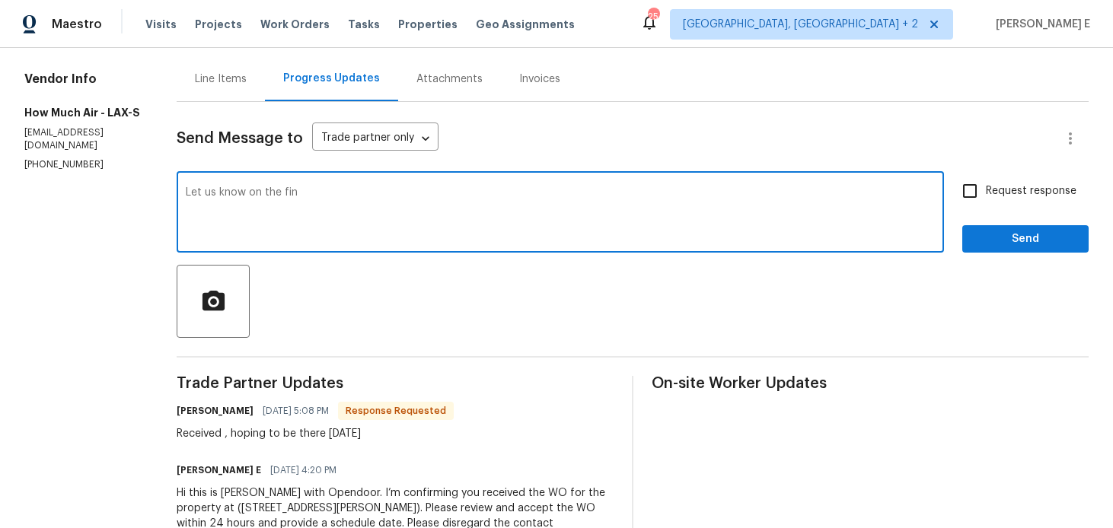
scroll to position [139, 0]
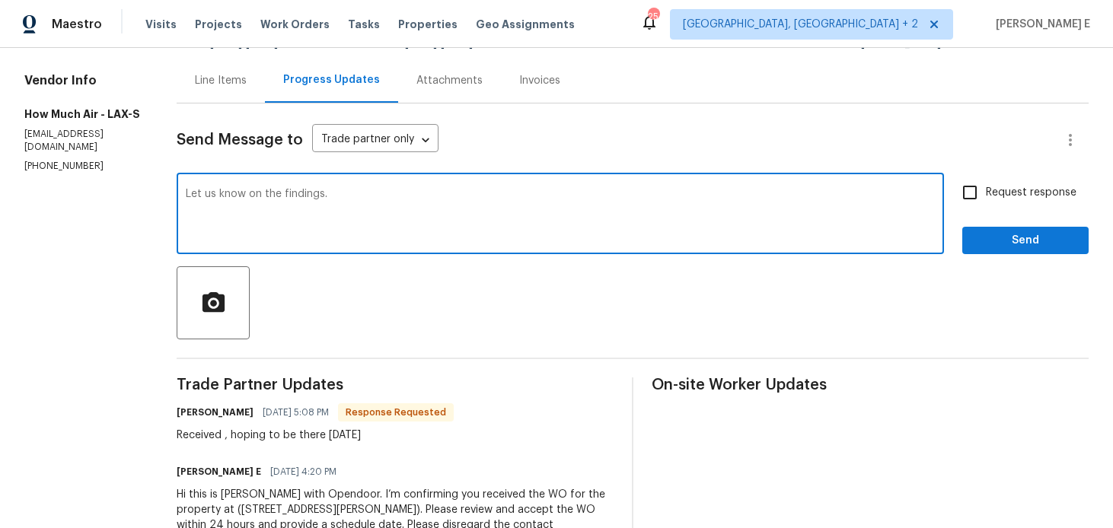
type textarea "Let us know on the findings."
click at [988, 196] on span "Request response" at bounding box center [1031, 193] width 91 height 16
click at [986, 196] on input "Request response" at bounding box center [970, 193] width 32 height 32
checkbox input "true"
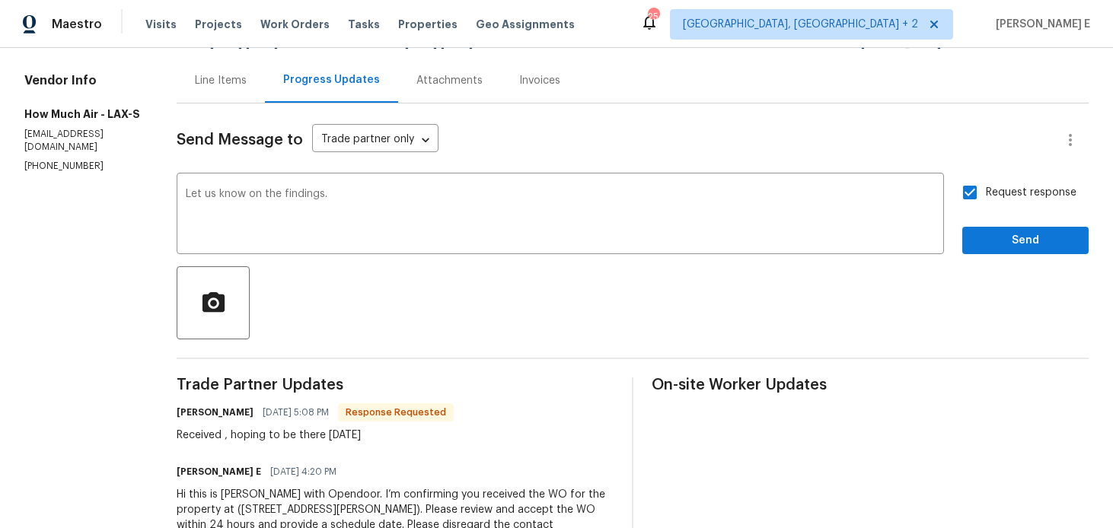
click at [988, 259] on div "Send Message to Trade partner only Trade partner only ​ Let us know on the find…" at bounding box center [633, 343] width 912 height 478
click at [1016, 236] on span "Send" at bounding box center [1026, 241] width 102 height 19
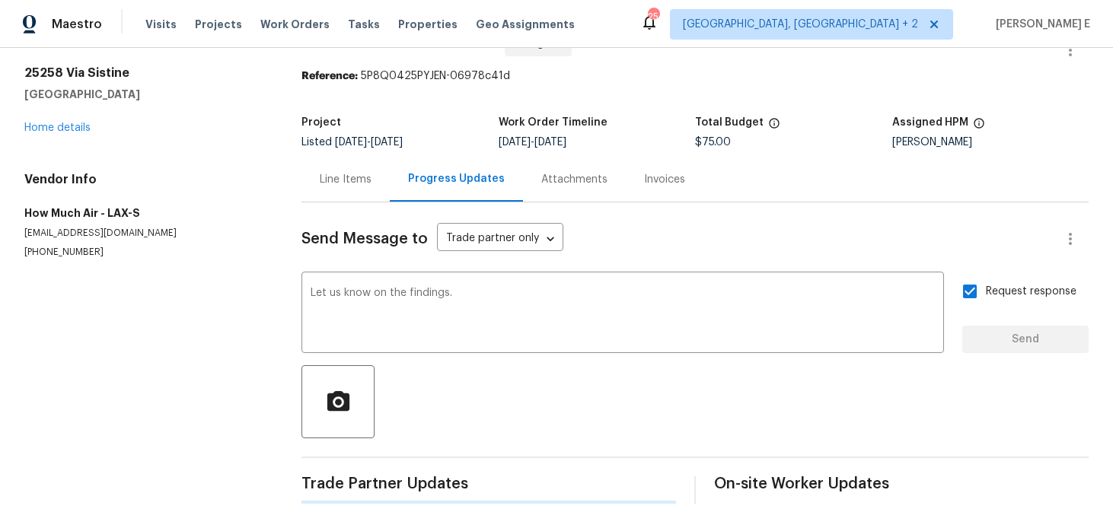
scroll to position [0, 0]
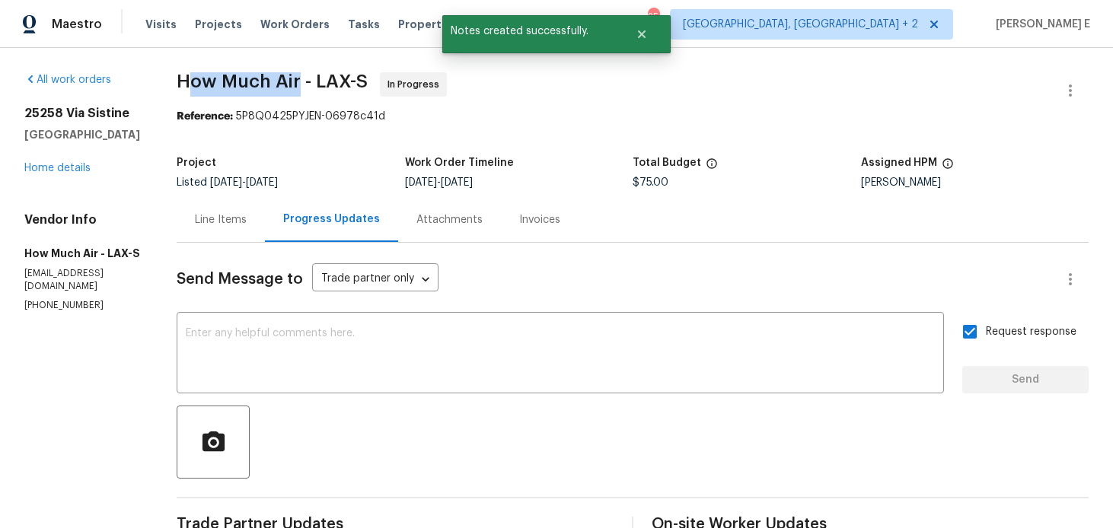
drag, startPoint x: 185, startPoint y: 81, endPoint x: 302, endPoint y: 82, distance: 116.5
click at [302, 82] on span "How Much Air - LAX-S" at bounding box center [272, 81] width 191 height 18
click at [244, 140] on section "How Much Air - LAX-S In Progress Reference: 5P8Q0425PYJEN-06978c41d Project Lis…" at bounding box center [633, 426] width 912 height 708
drag, startPoint x: 175, startPoint y: 79, endPoint x: 316, endPoint y: 78, distance: 140.9
click at [316, 78] on div "All work orders 25258 Via Sistine Valencia, CA 91355 Home details Vendor Info H…" at bounding box center [556, 426] width 1113 height 757
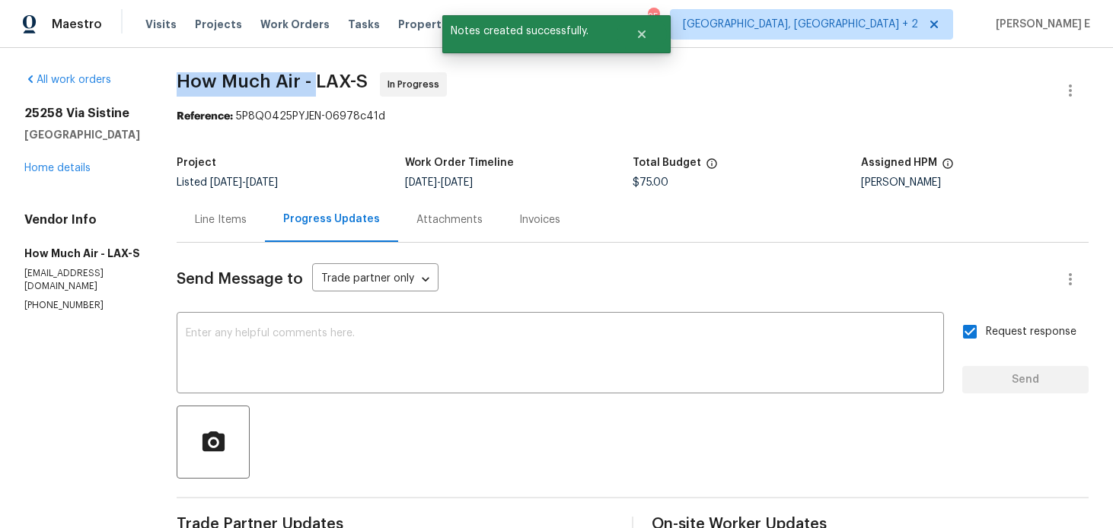
copy span "How Much Air -"
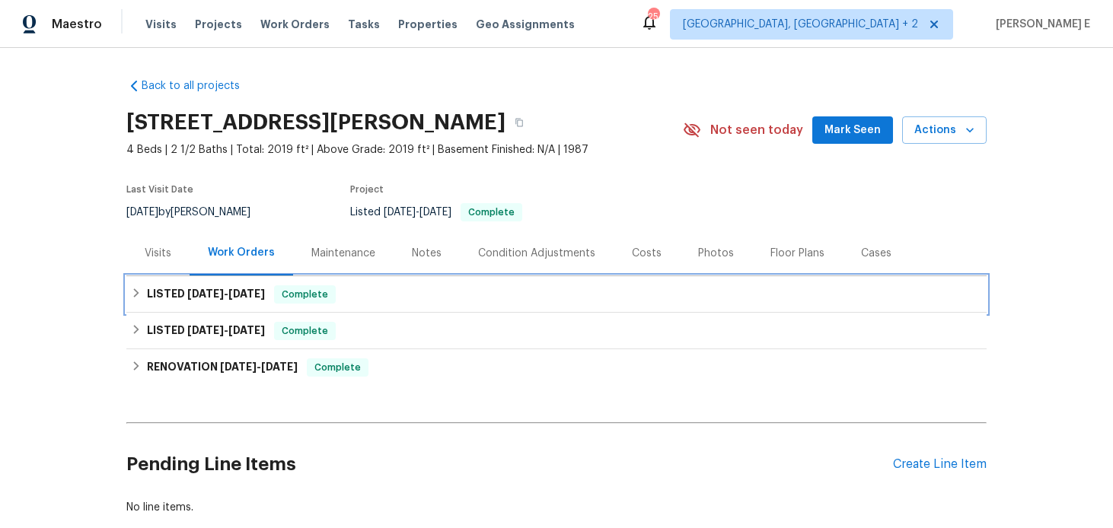
click at [226, 286] on h6 "LISTED [DATE] - [DATE]" at bounding box center [206, 295] width 118 height 18
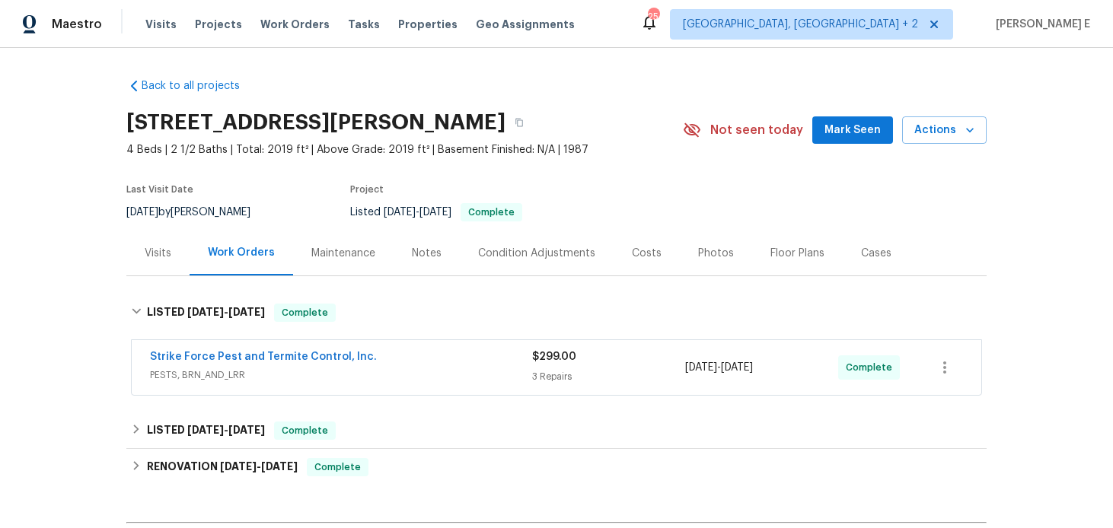
click at [459, 353] on div "Strike Force Pest and Termite Control, Inc." at bounding box center [341, 359] width 382 height 18
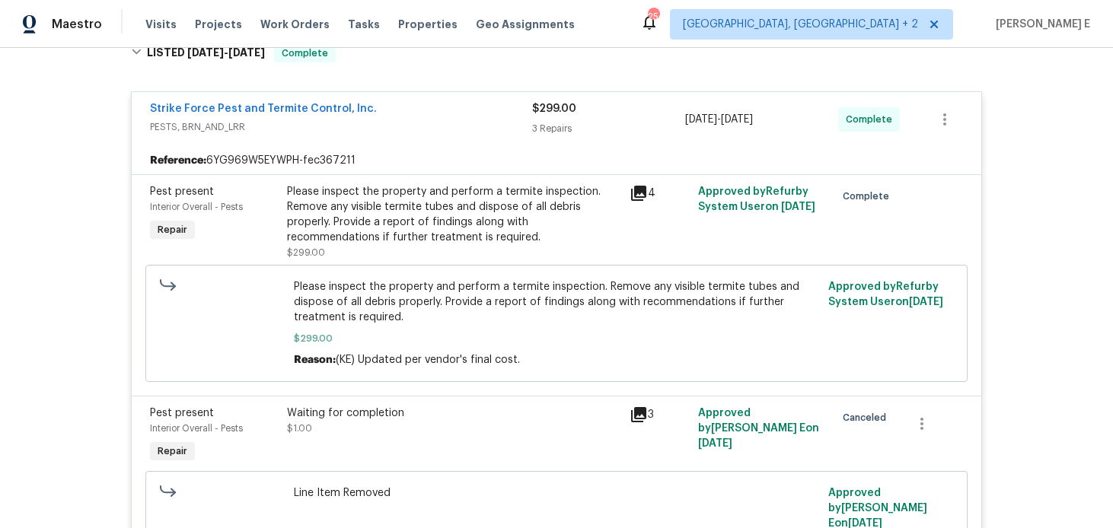
scroll to position [69, 0]
